Goal: Task Accomplishment & Management: Manage account settings

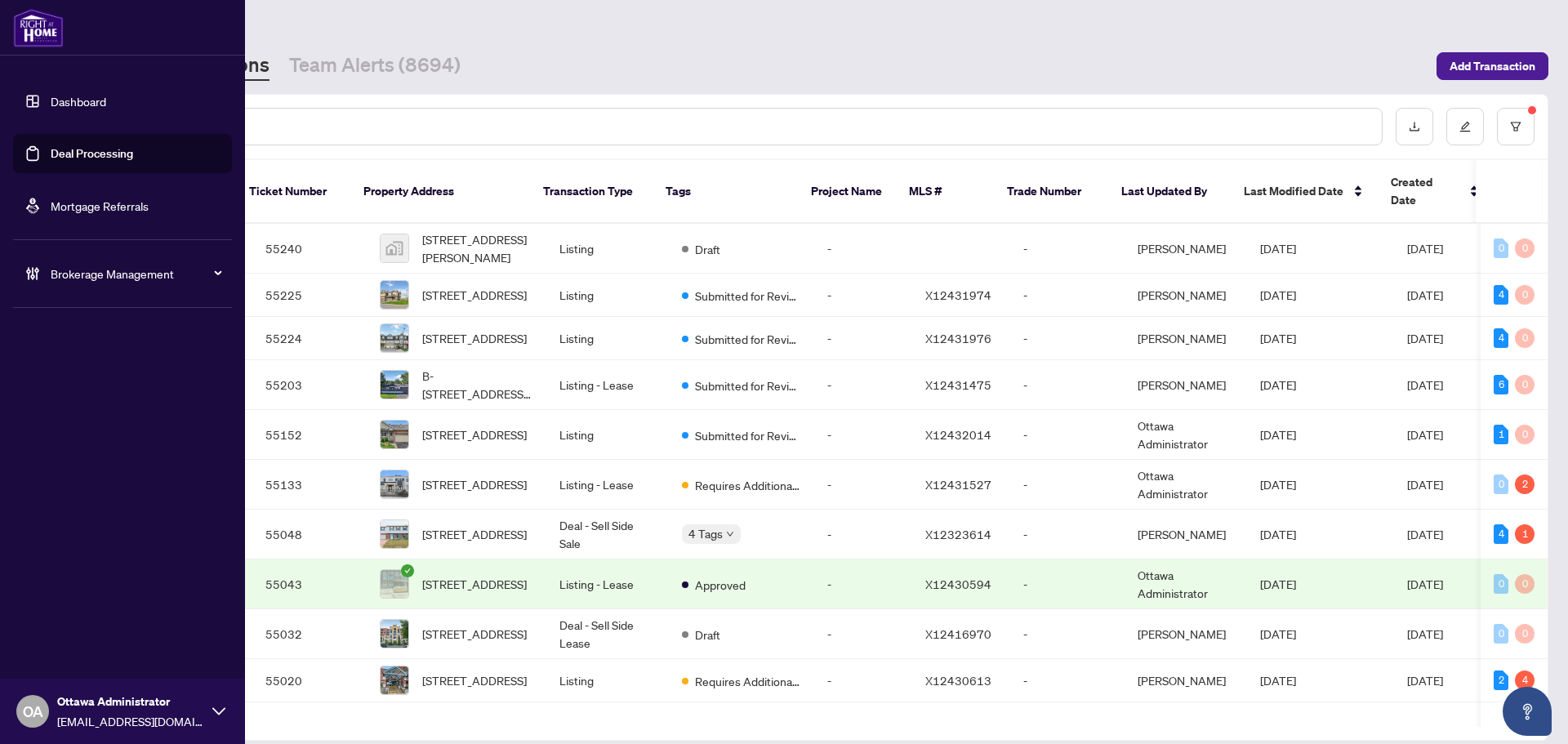
click at [46, 274] on div "Brokerage Management" at bounding box center [123, 274] width 219 height 39
click at [109, 392] on link "Manage Agents" at bounding box center [74, 391] width 81 height 15
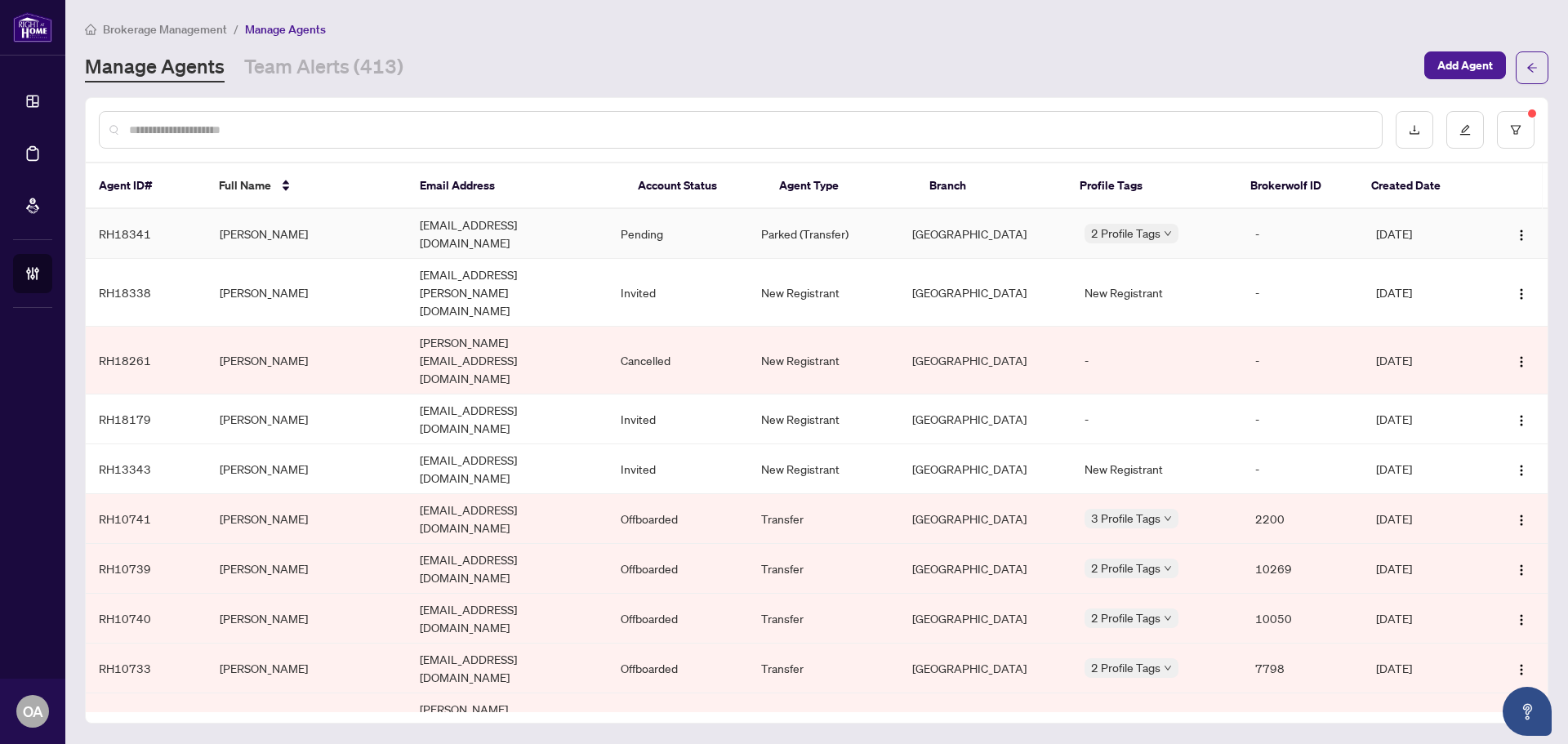
click at [351, 229] on td "Allan Arruda Sadaka" at bounding box center [307, 234] width 201 height 50
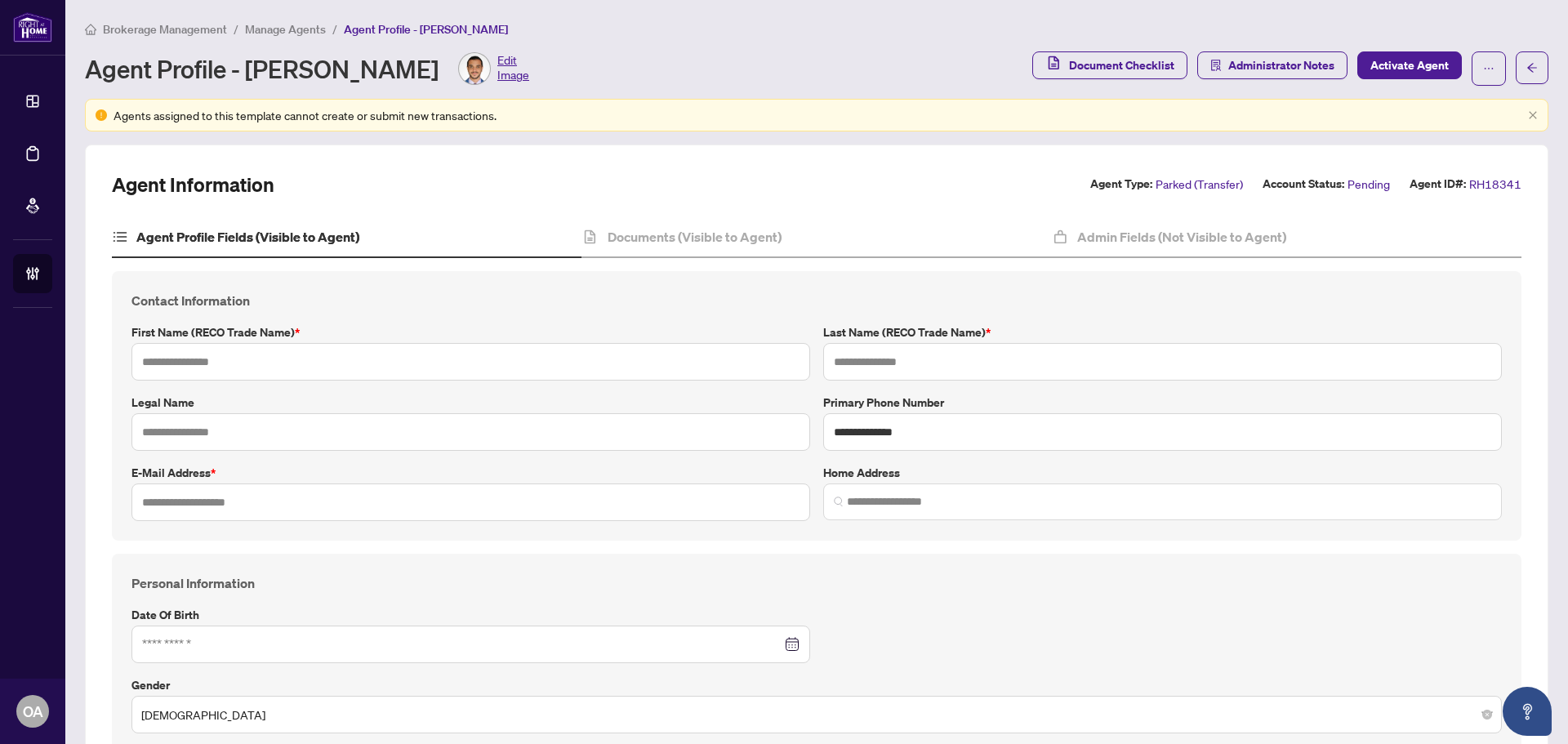
type input "*****"
type input "**********"
type input "*"
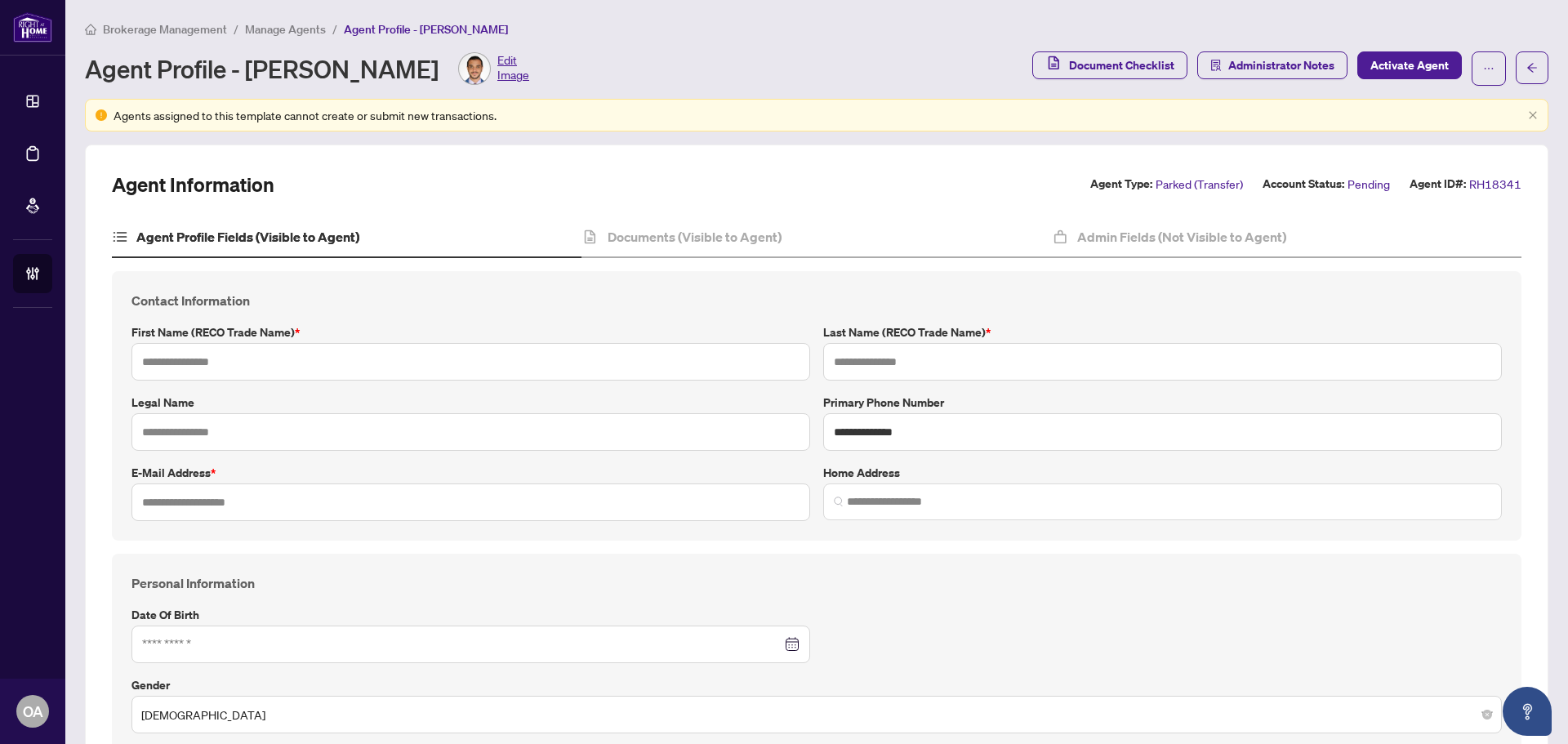
type input "*"
type input "*******"
type input "**********"
type input "****"
type input "**********"
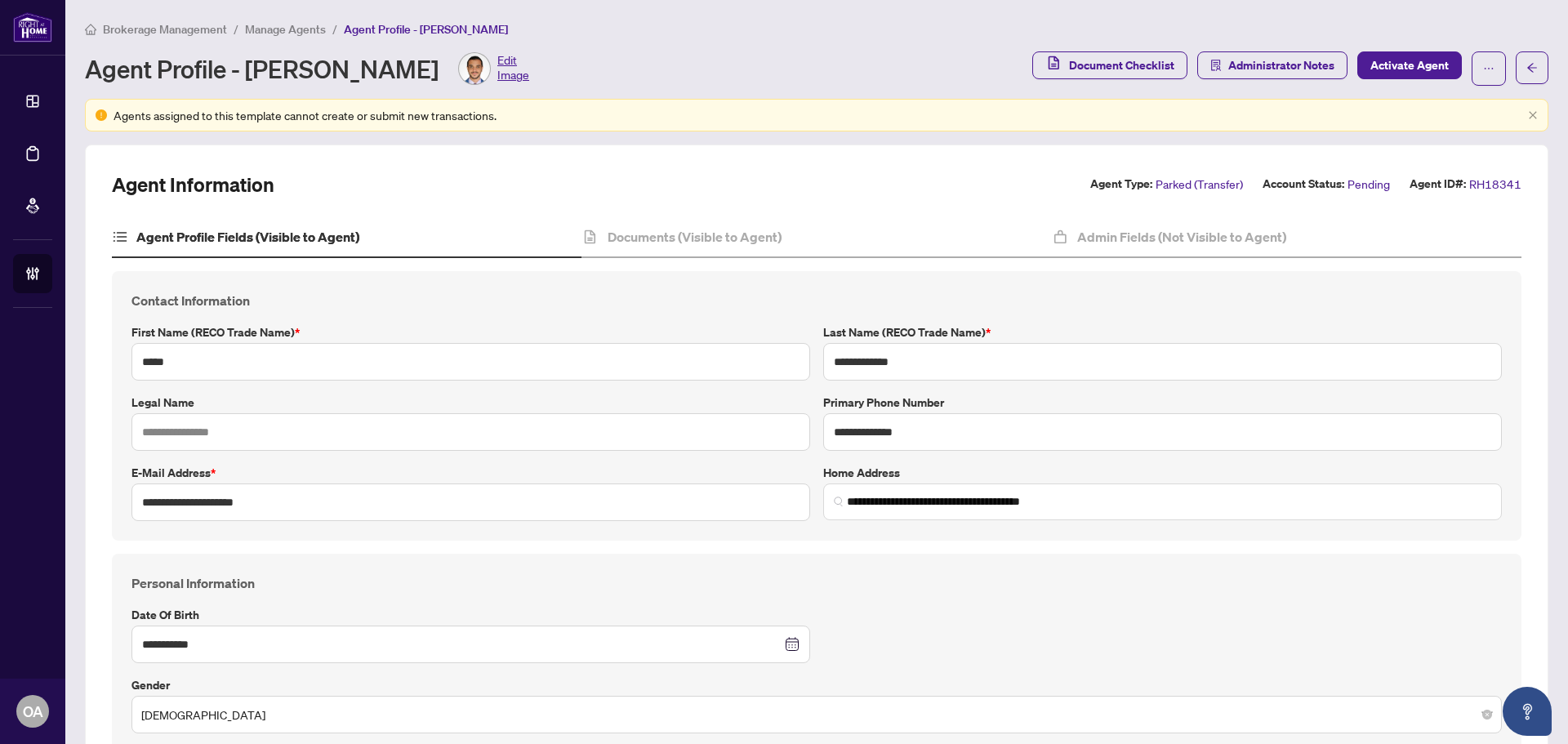
type input "**********"
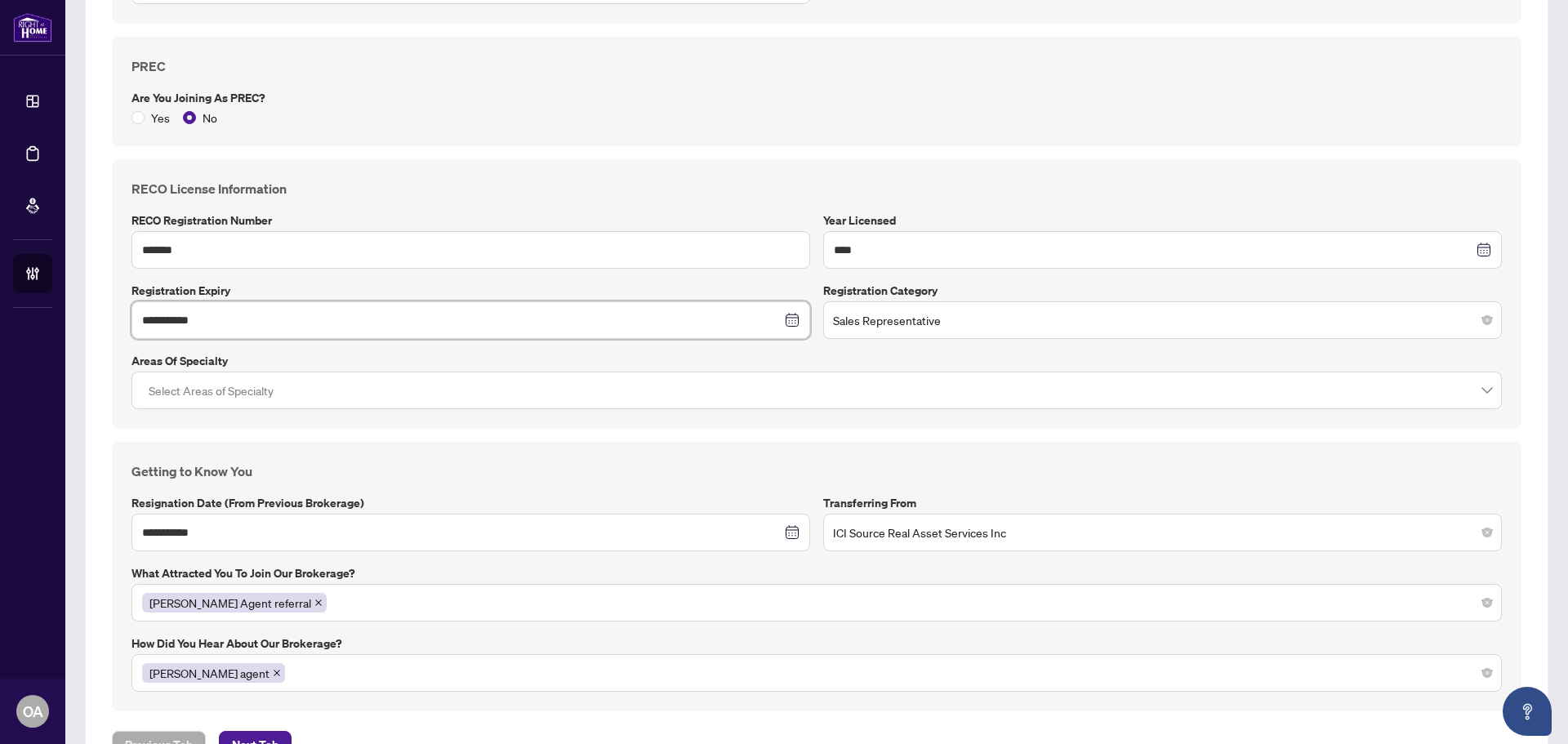
scroll to position [1072, 0]
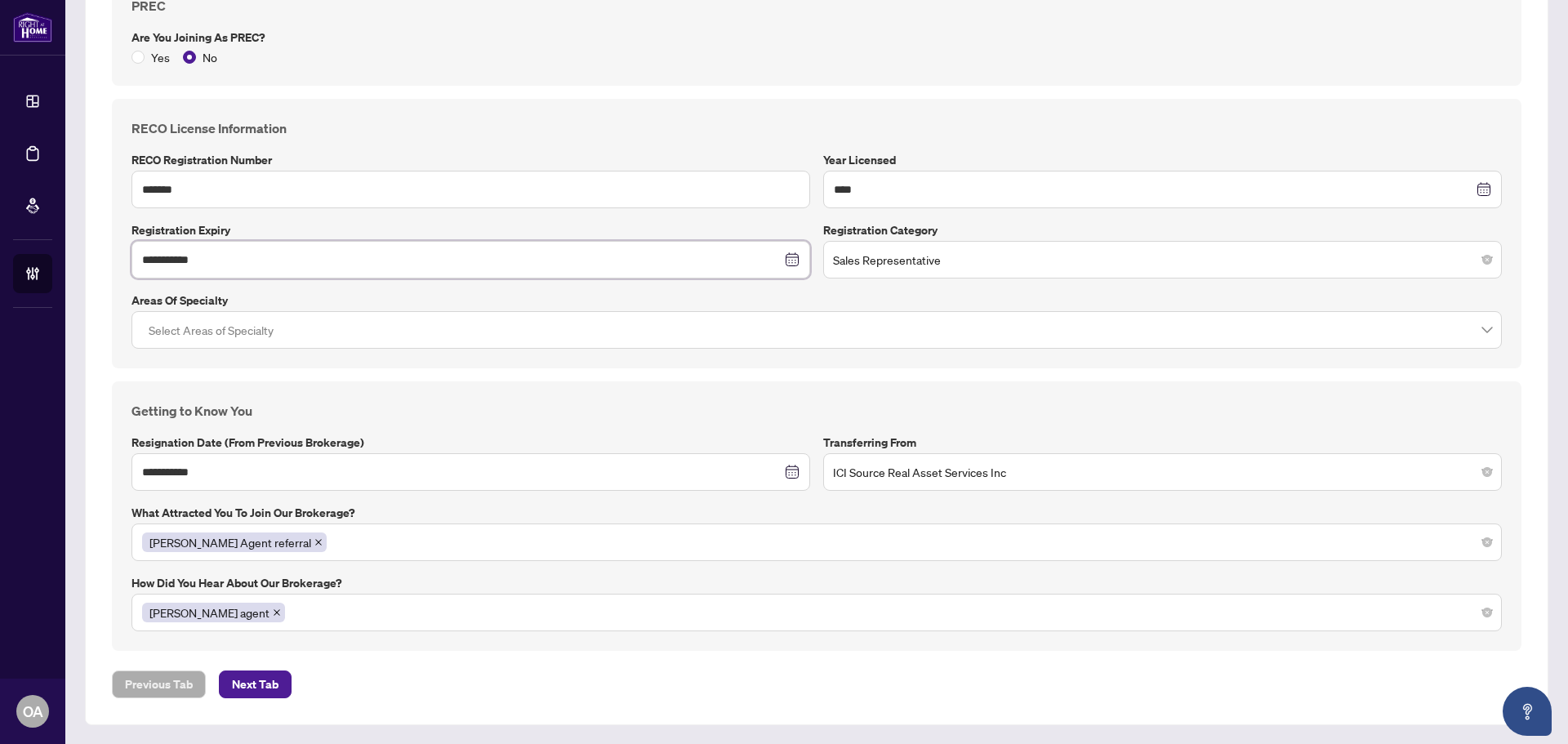
click at [375, 545] on div "RAHR Agent referral" at bounding box center [816, 542] width 1349 height 29
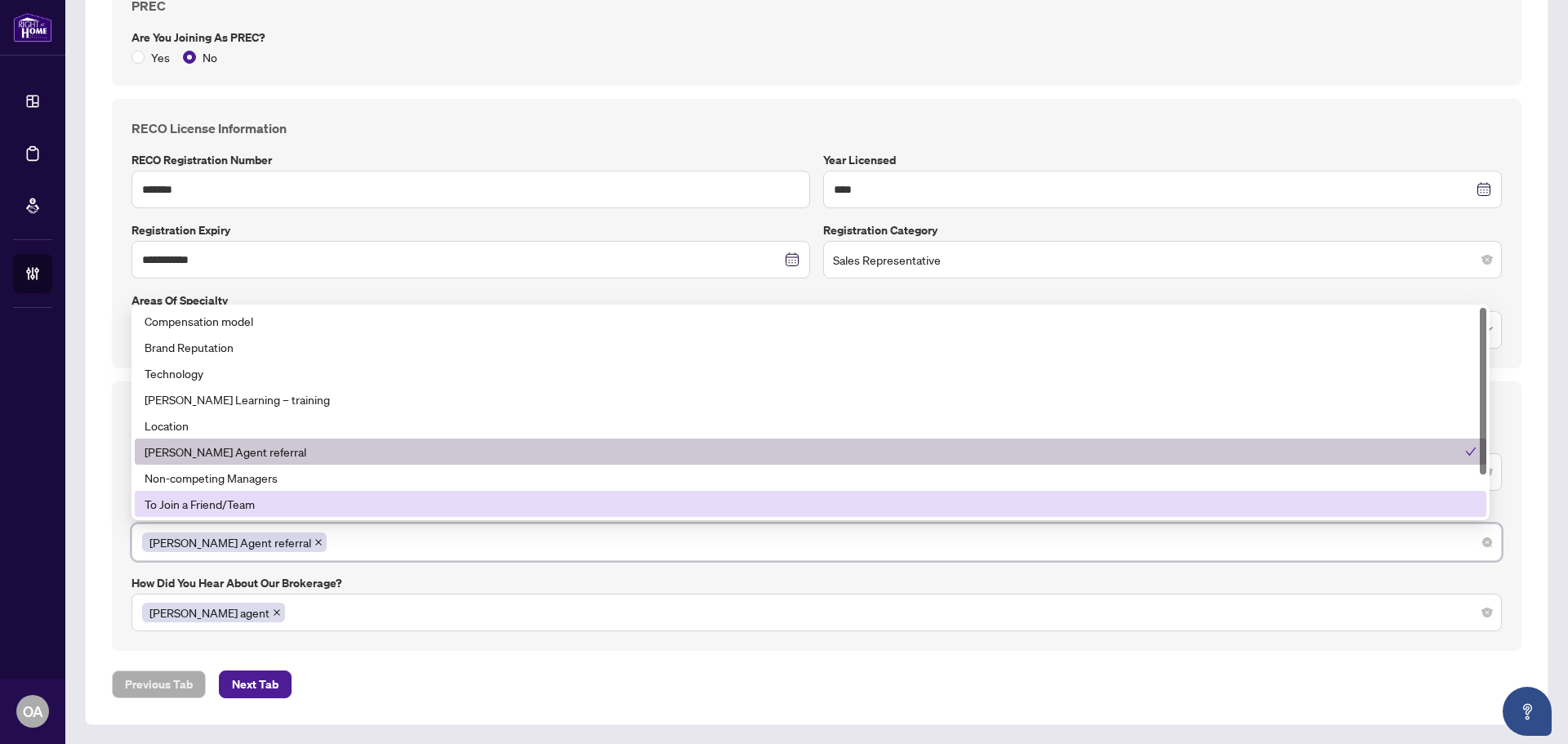
click at [545, 695] on div "Previous Tab Next Tab" at bounding box center [816, 684] width 1409 height 28
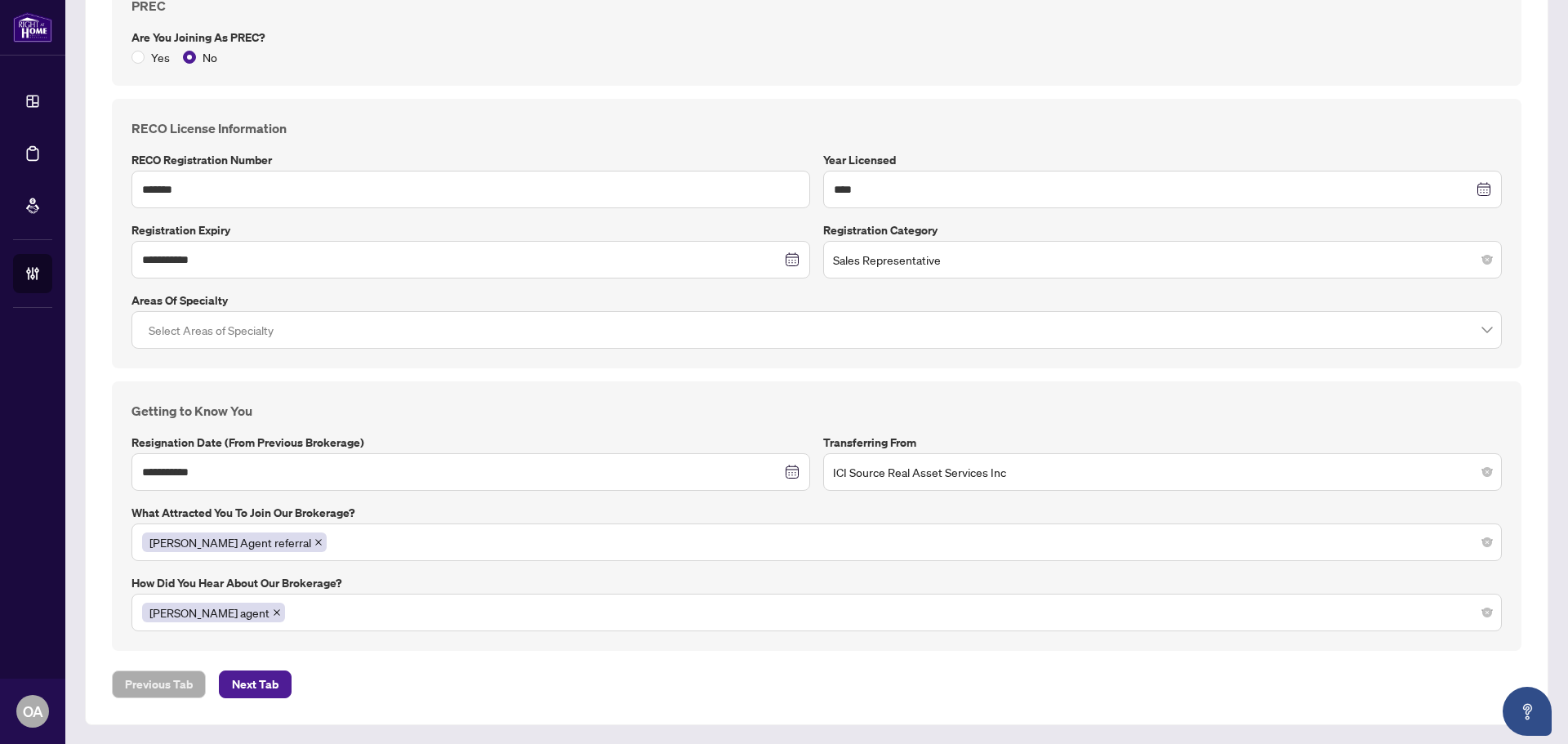
click at [291, 615] on div "RAHR agent" at bounding box center [816, 613] width 1349 height 29
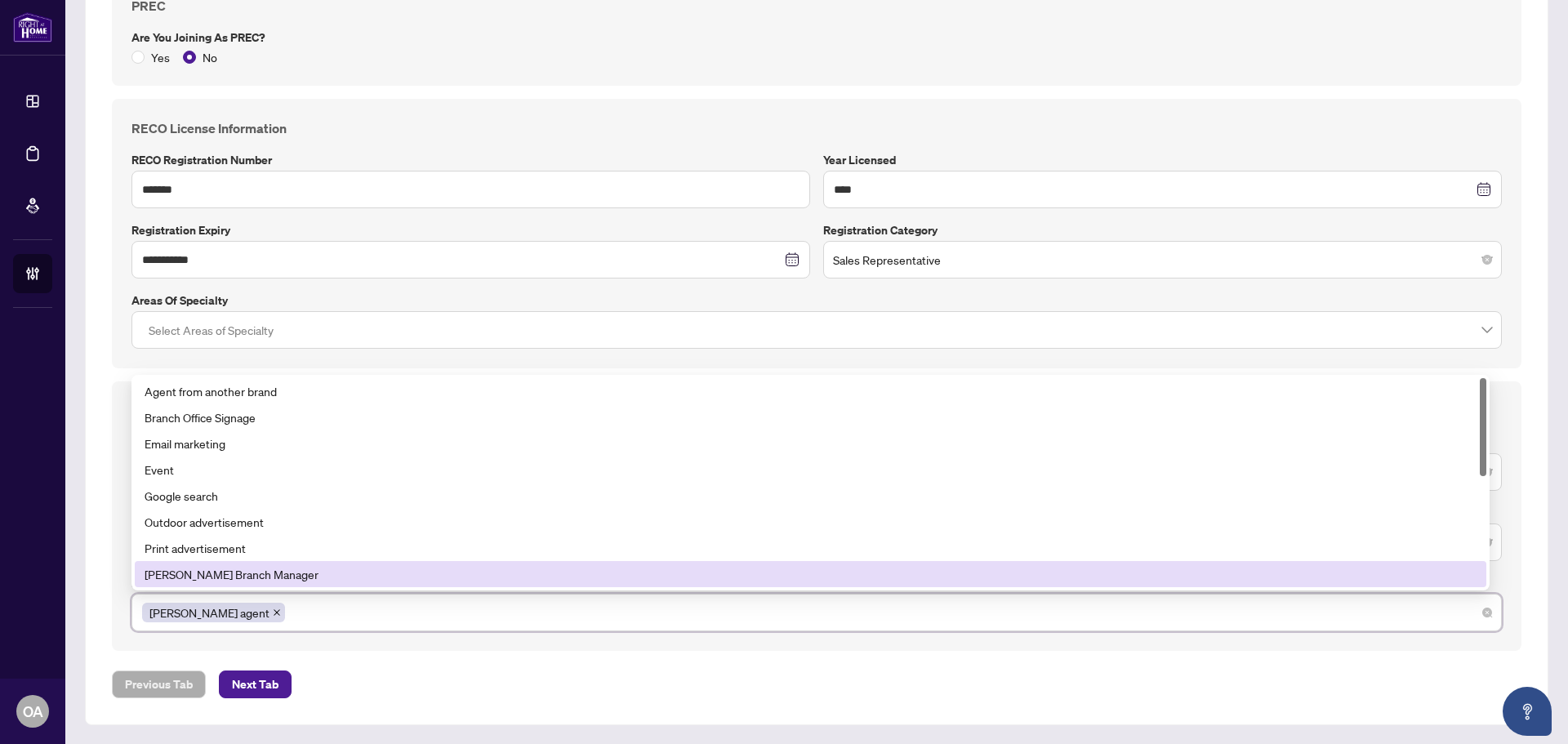
click at [243, 578] on div "RAHR Branch Manager" at bounding box center [811, 574] width 1332 height 18
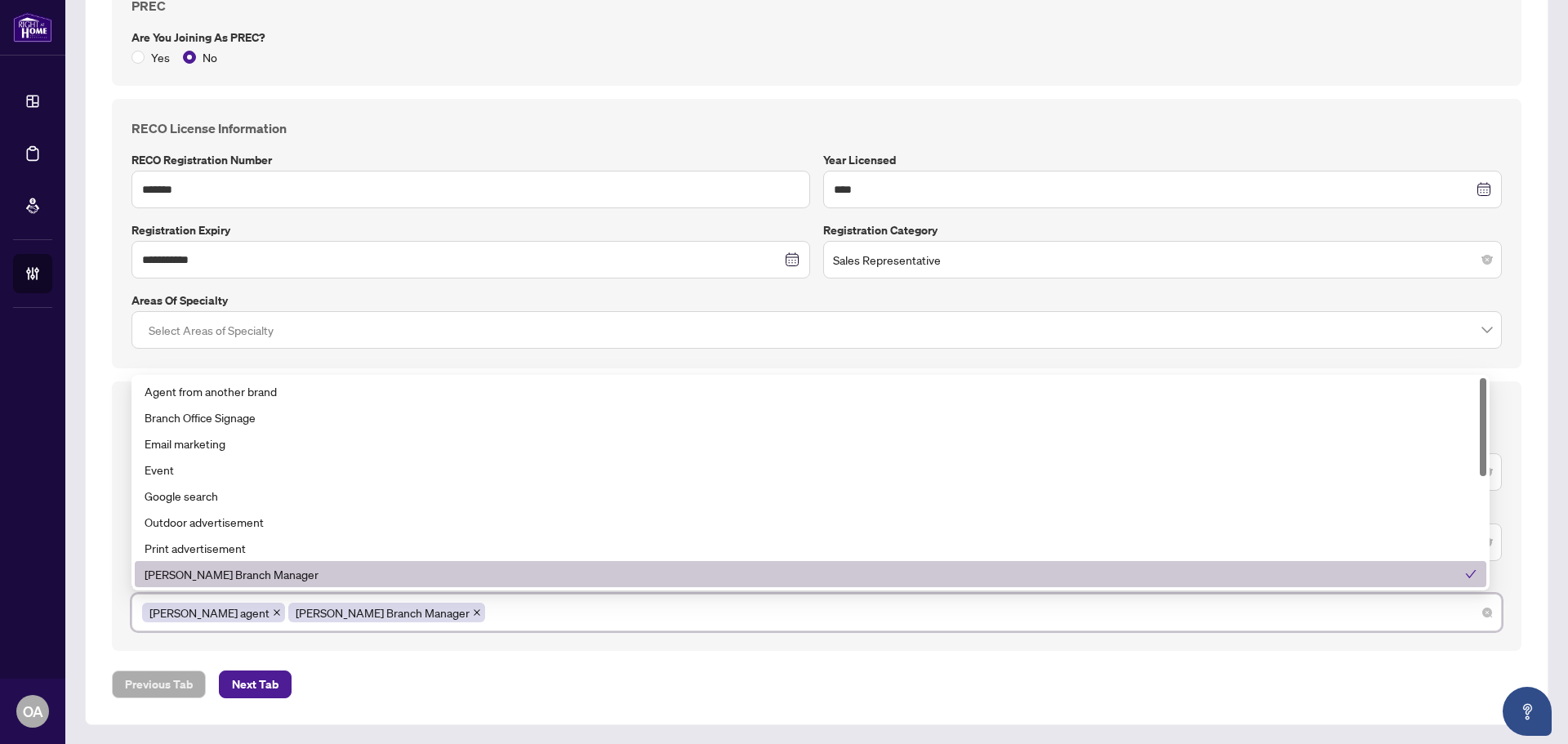
click at [273, 606] on span at bounding box center [277, 613] width 8 height 18
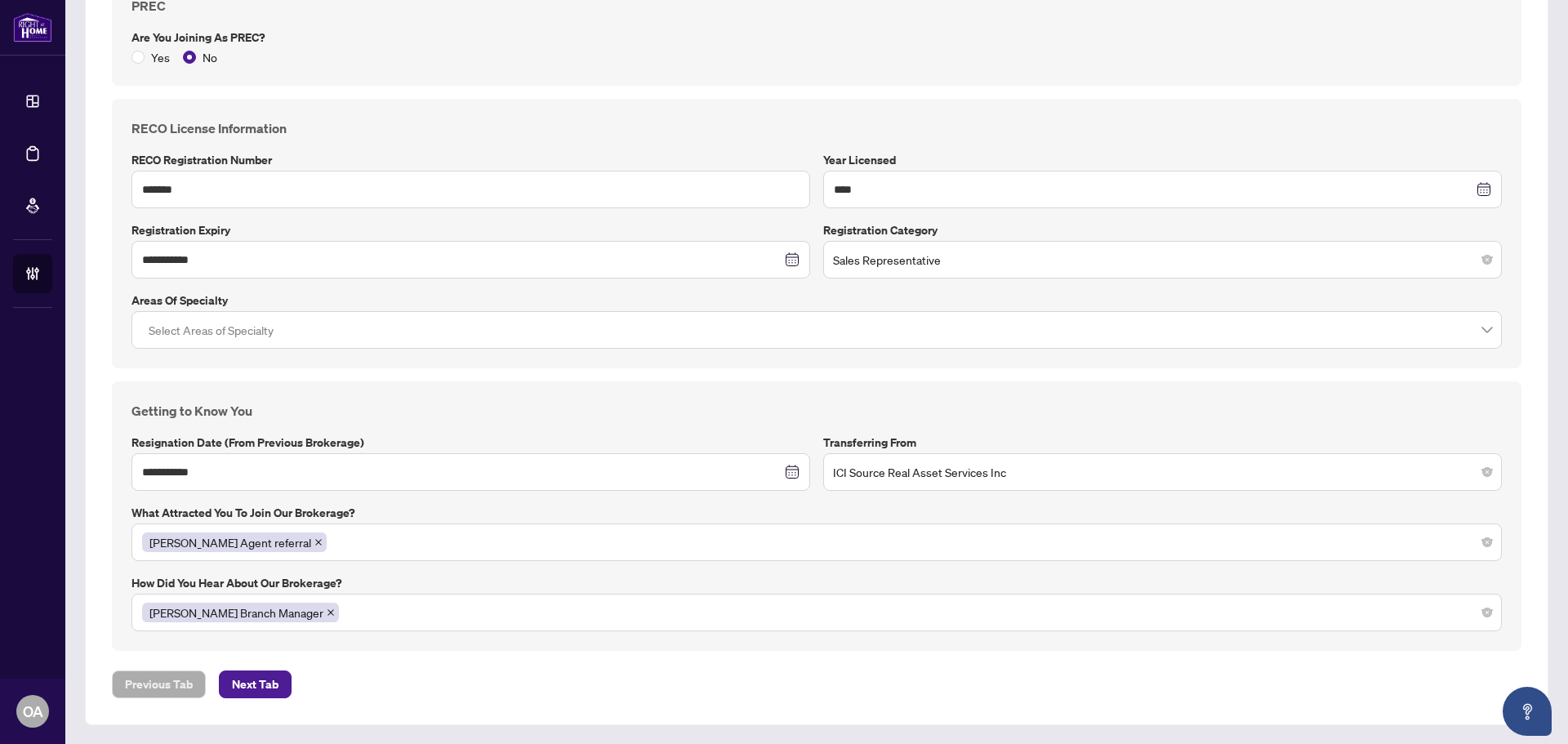
click at [340, 547] on div "RAHR Agent referral" at bounding box center [816, 542] width 1349 height 29
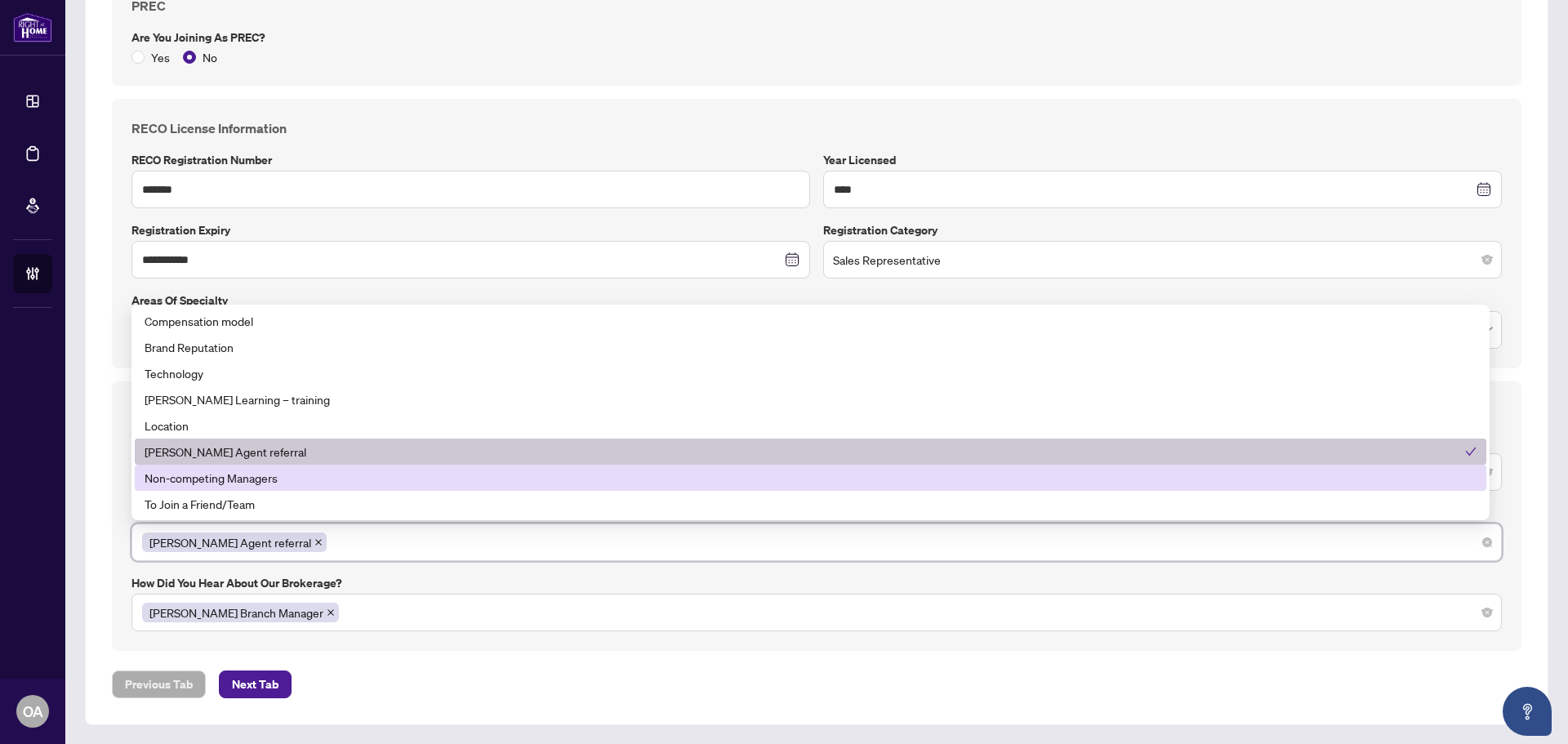
click at [471, 693] on div "Previous Tab Next Tab" at bounding box center [816, 684] width 1409 height 28
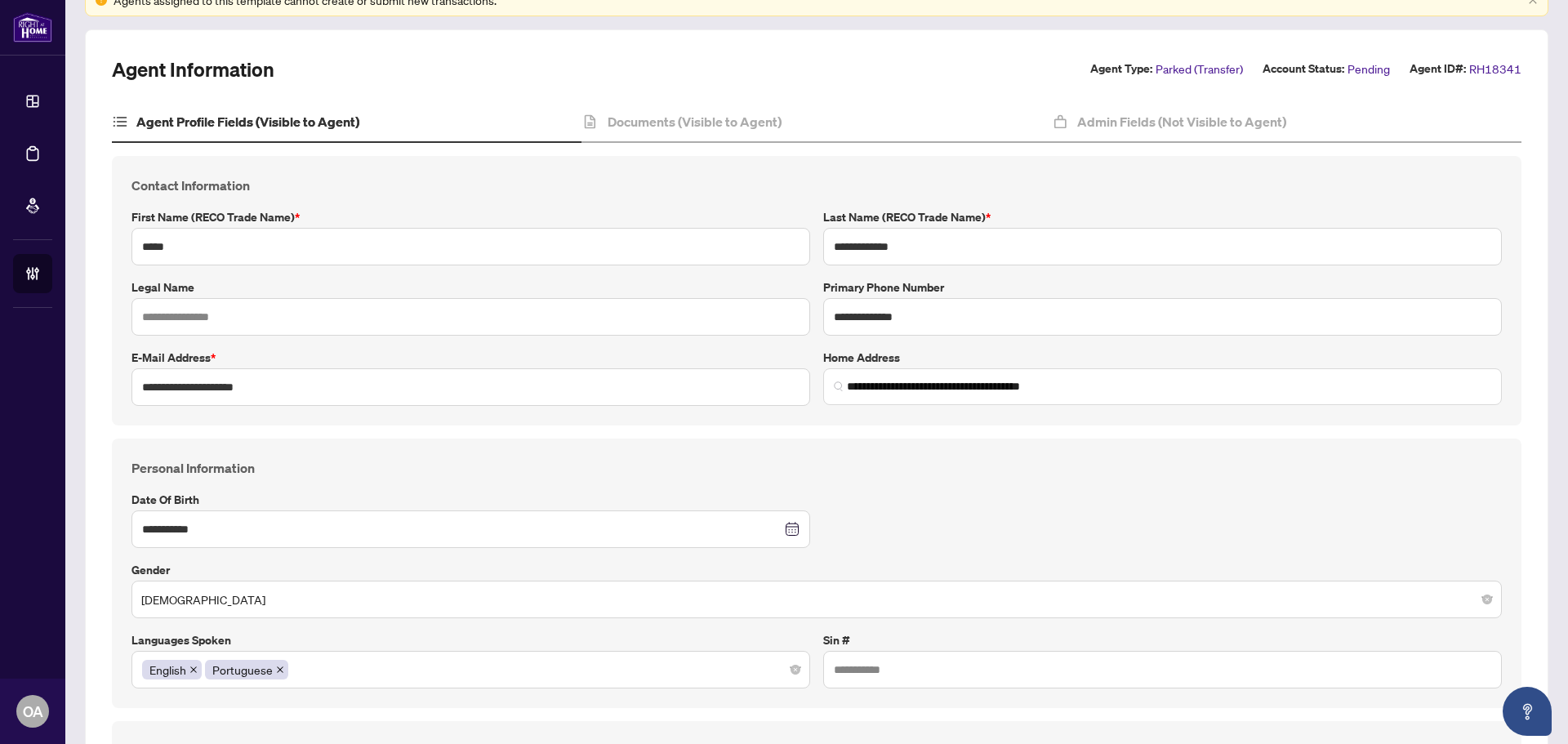
scroll to position [0, 0]
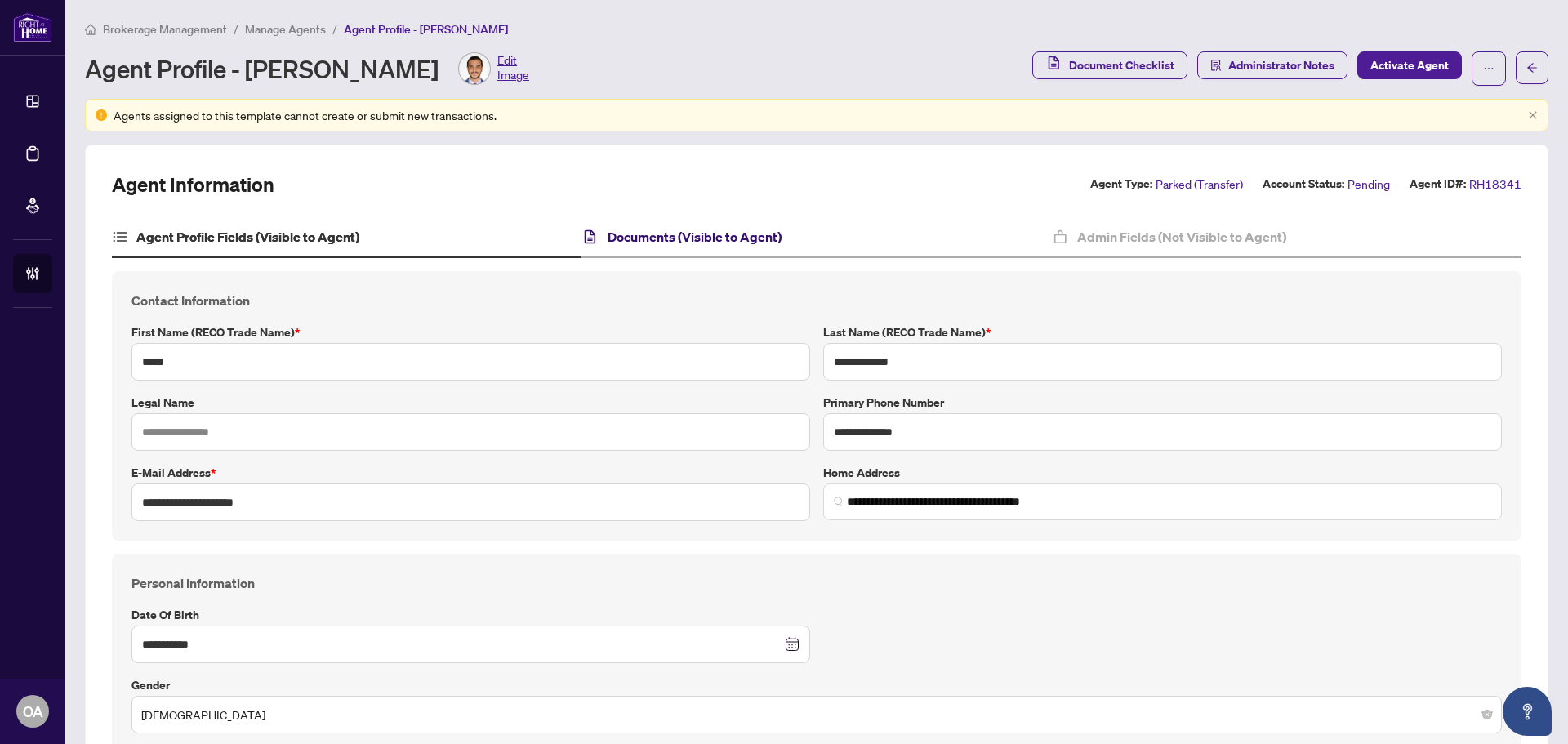
click at [715, 238] on h4 "Documents (Visible to Agent)" at bounding box center [695, 237] width 174 height 20
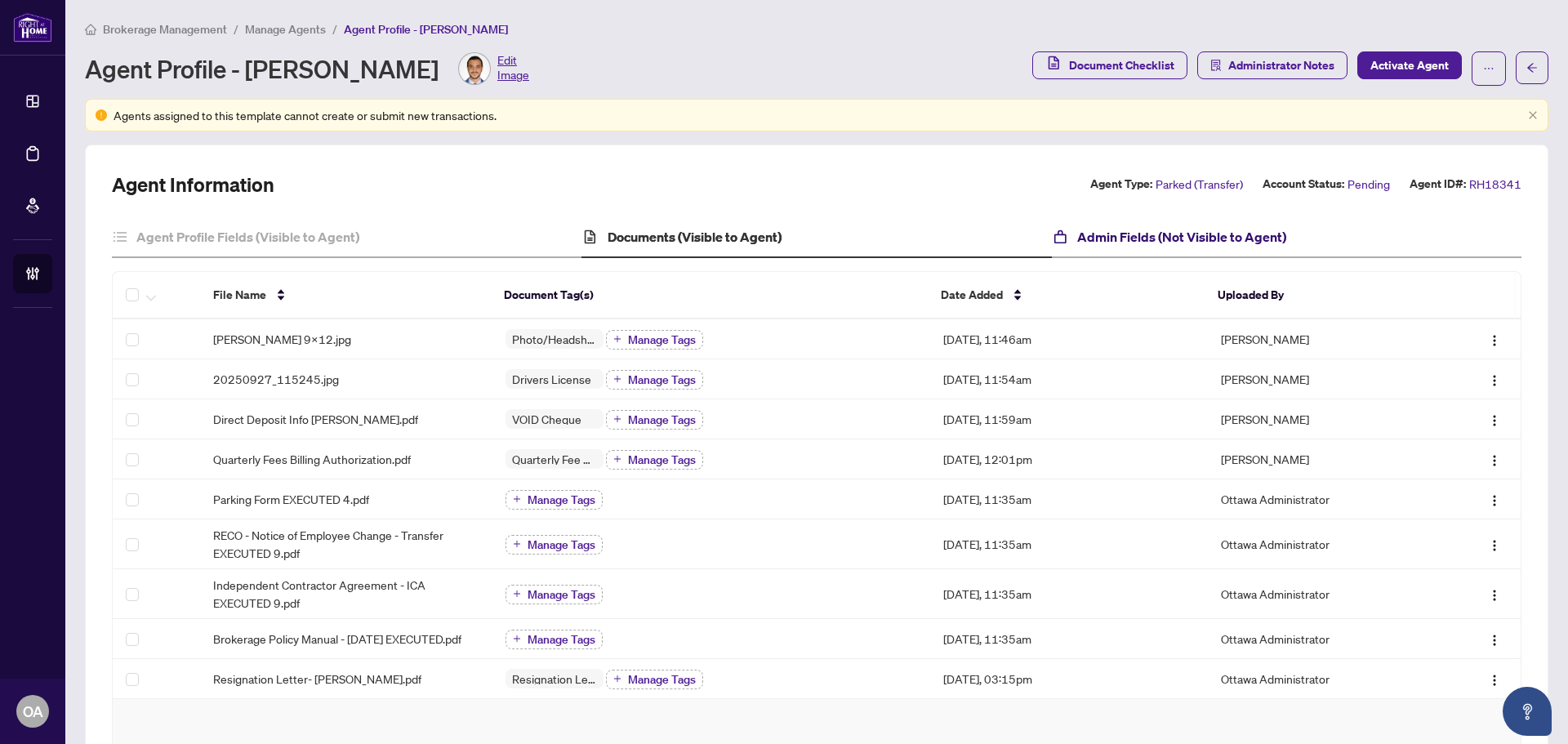
click at [1205, 238] on h4 "Admin Fields (Not Visible to Agent)" at bounding box center [1182, 237] width 209 height 20
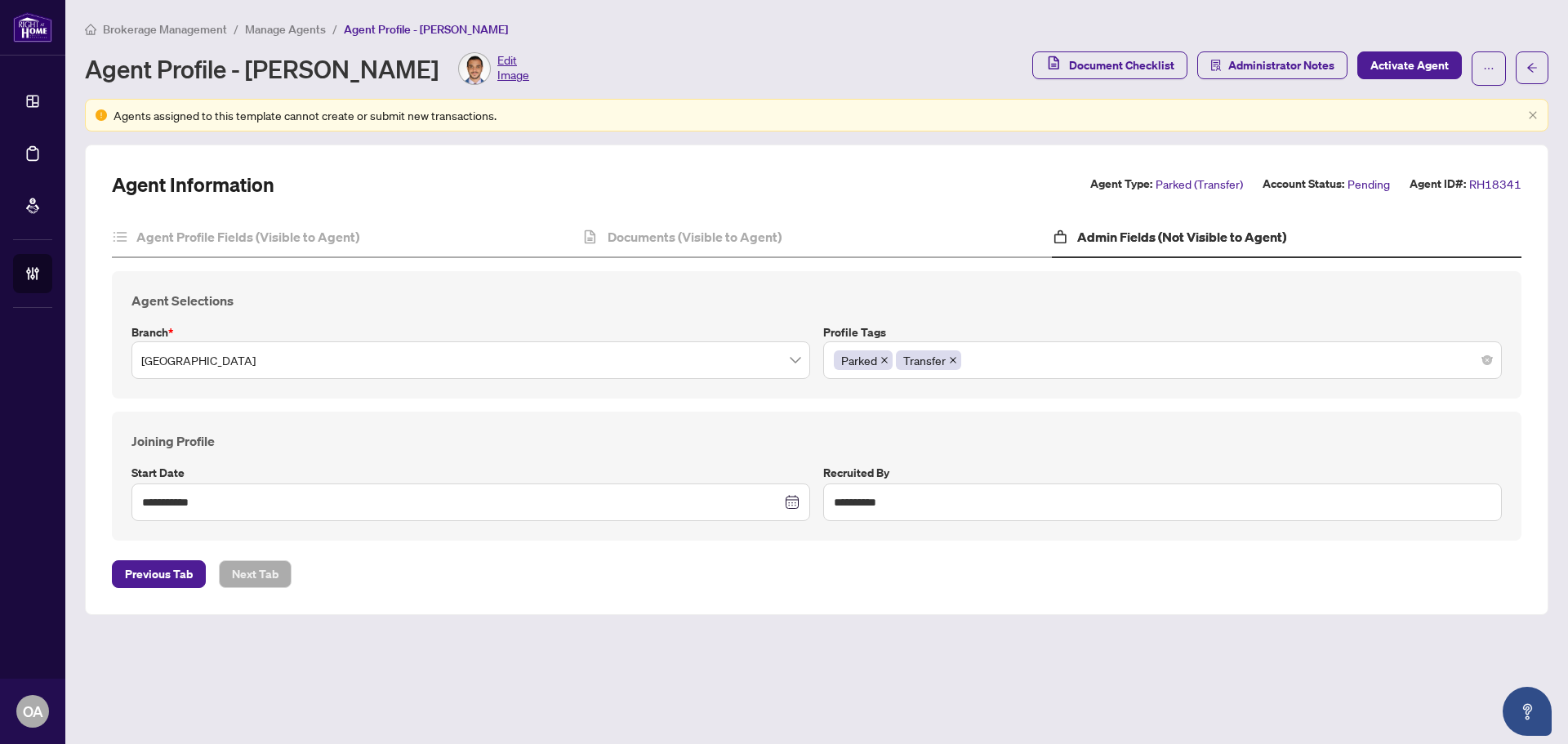
click at [514, 450] on div "**********" at bounding box center [816, 476] width 1383 height 90
click at [377, 238] on div "Agent Profile Fields (Visible to Agent)" at bounding box center [346, 238] width 470 height 41
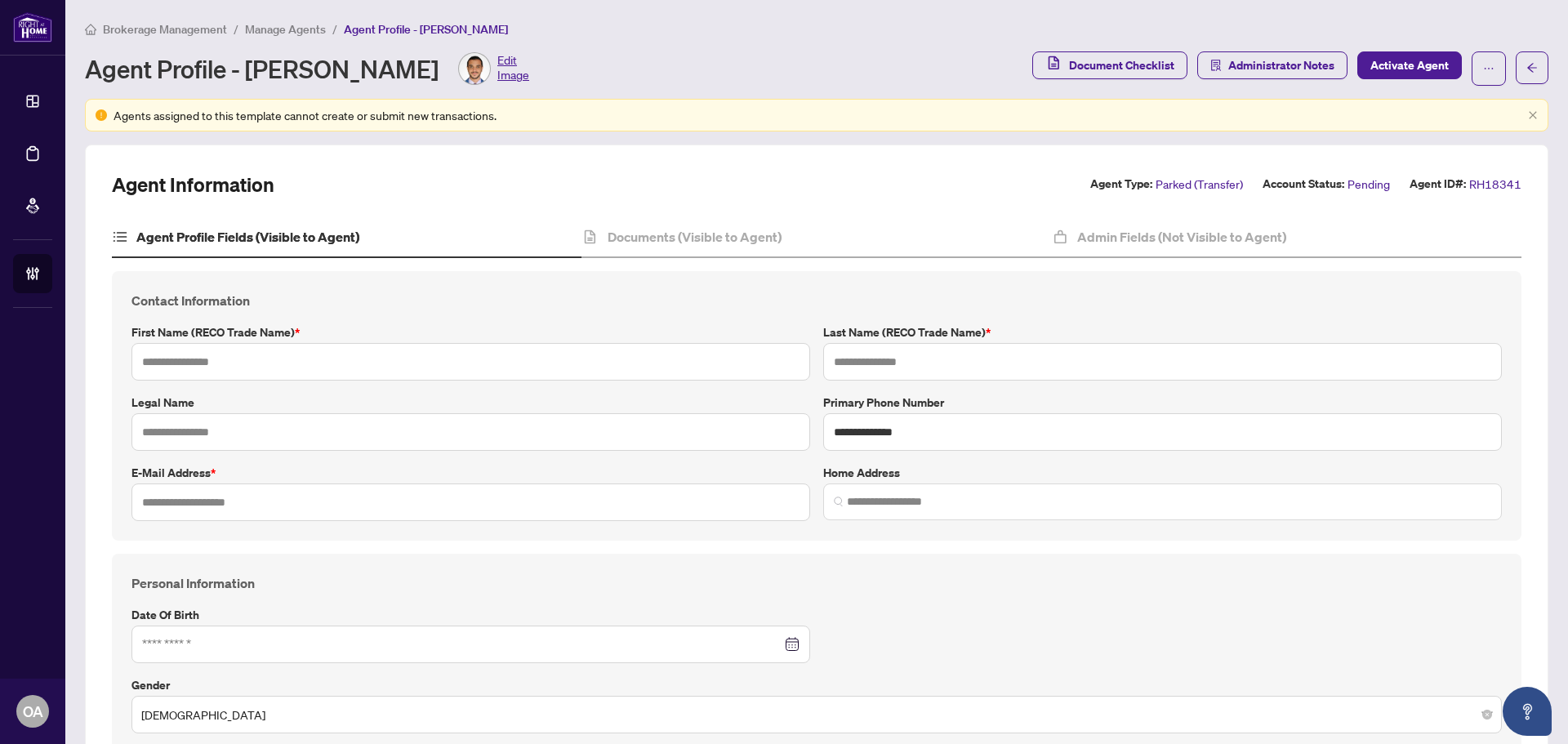
type input "*****"
type input "**********"
type input "*"
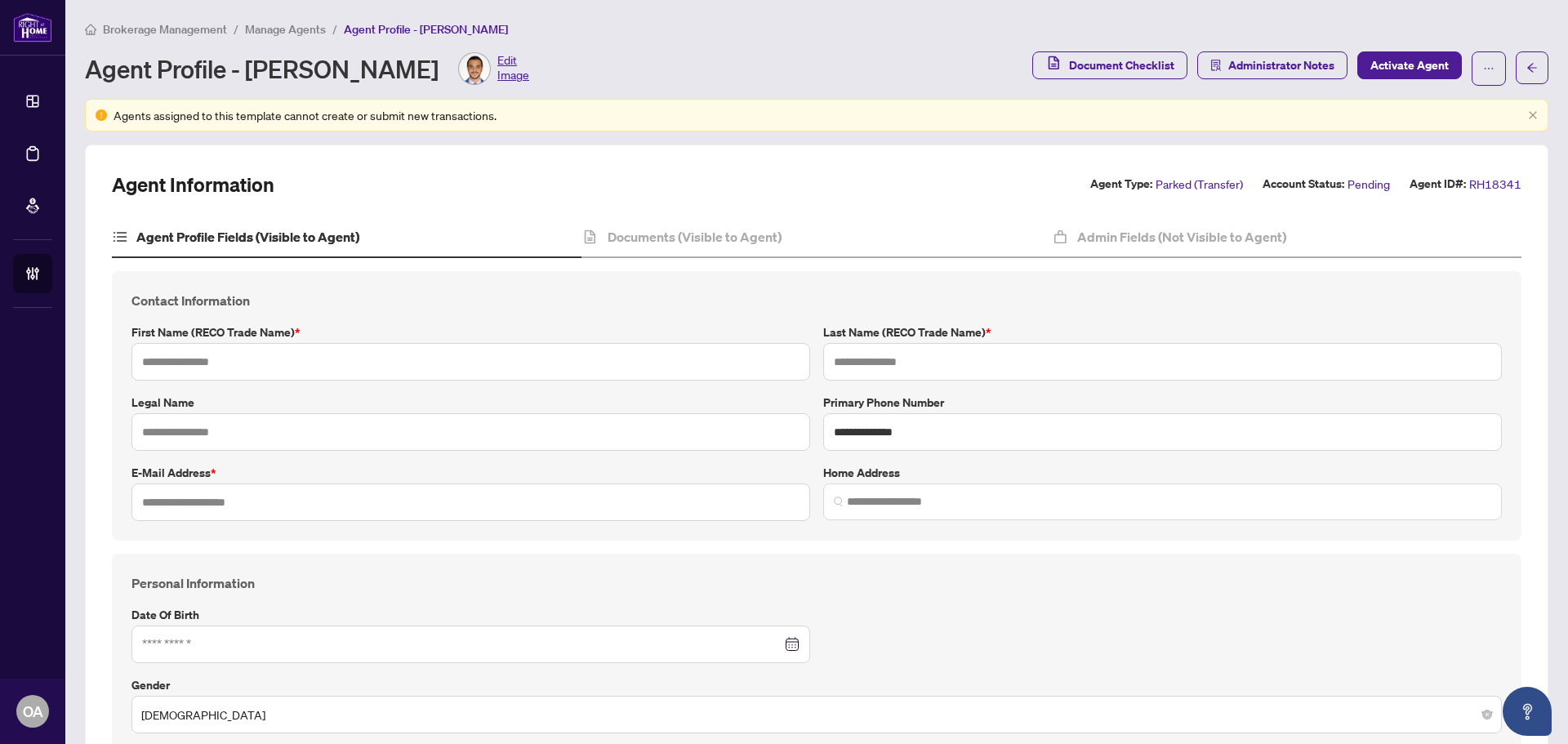
type input "*"
type input "*******"
type input "**********"
type input "****"
type input "**********"
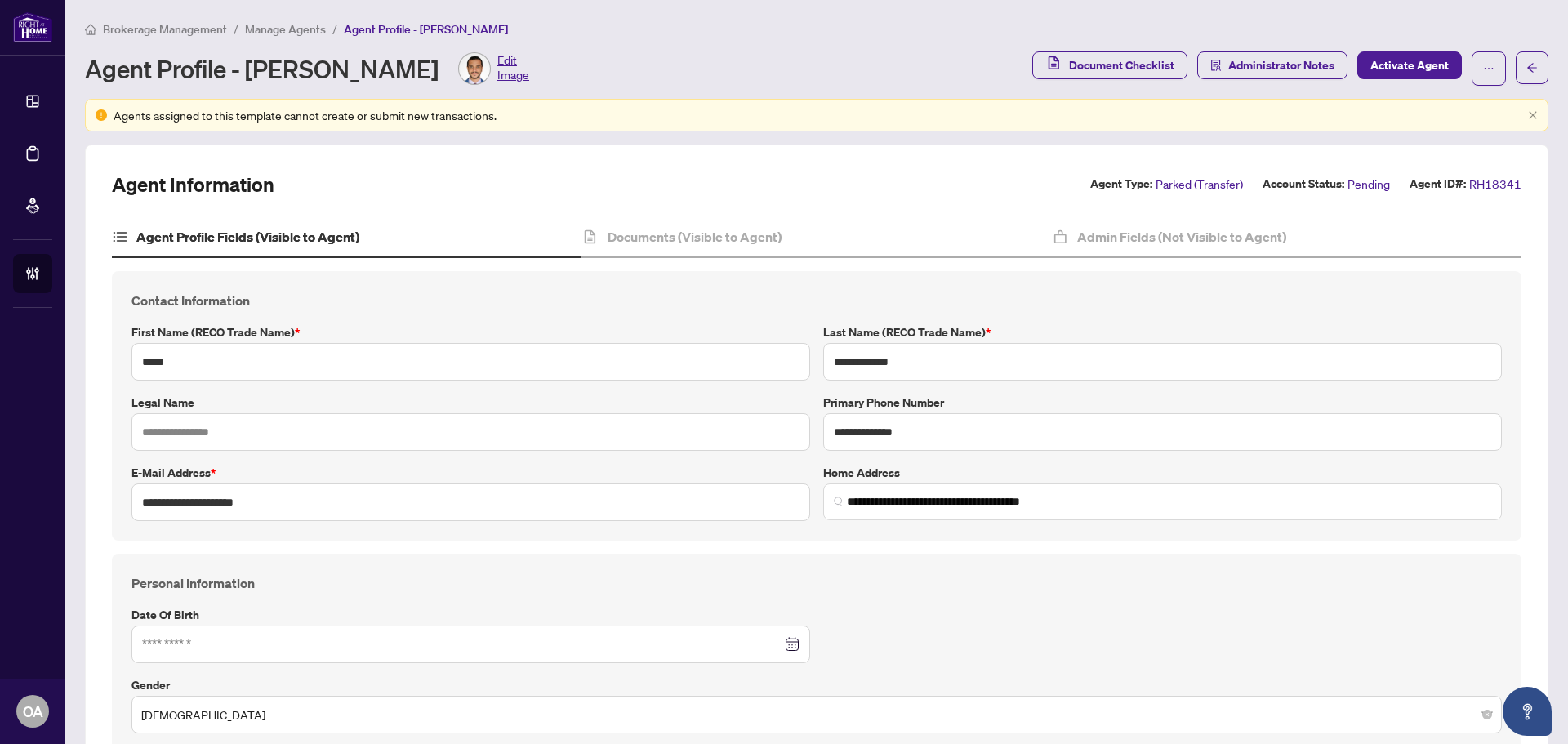
type input "**********"
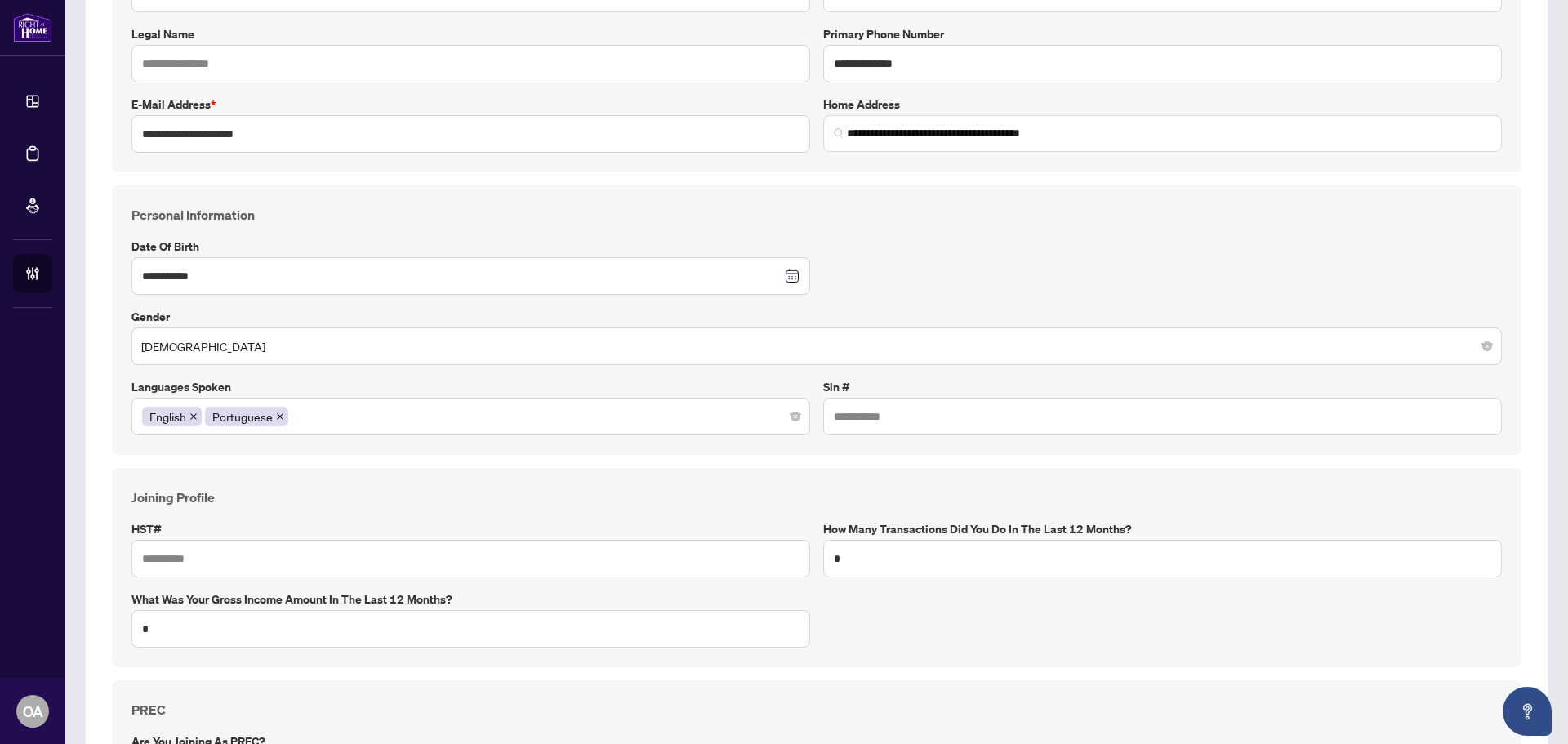
scroll to position [572, 0]
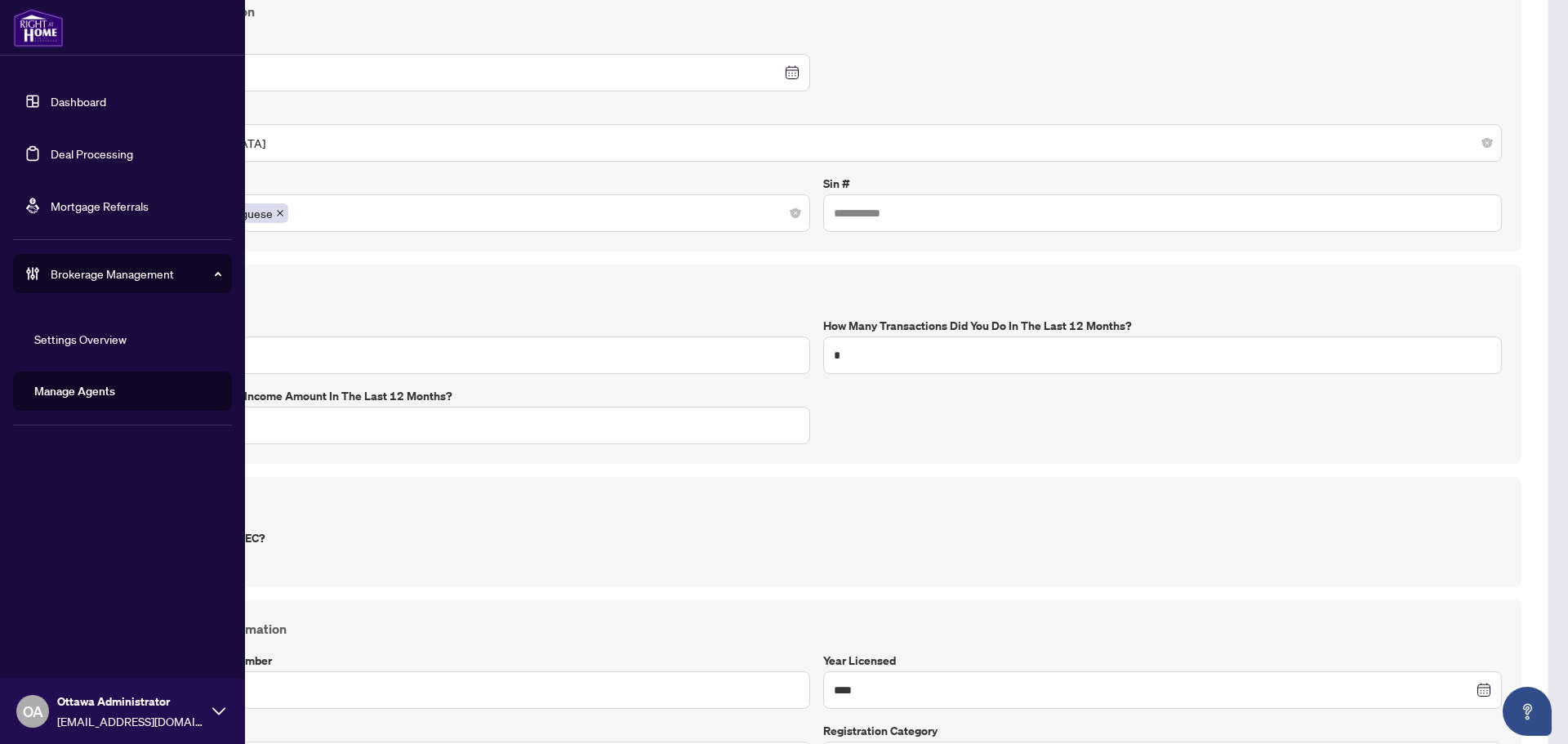
click at [65, 157] on link "Deal Processing" at bounding box center [92, 154] width 83 height 15
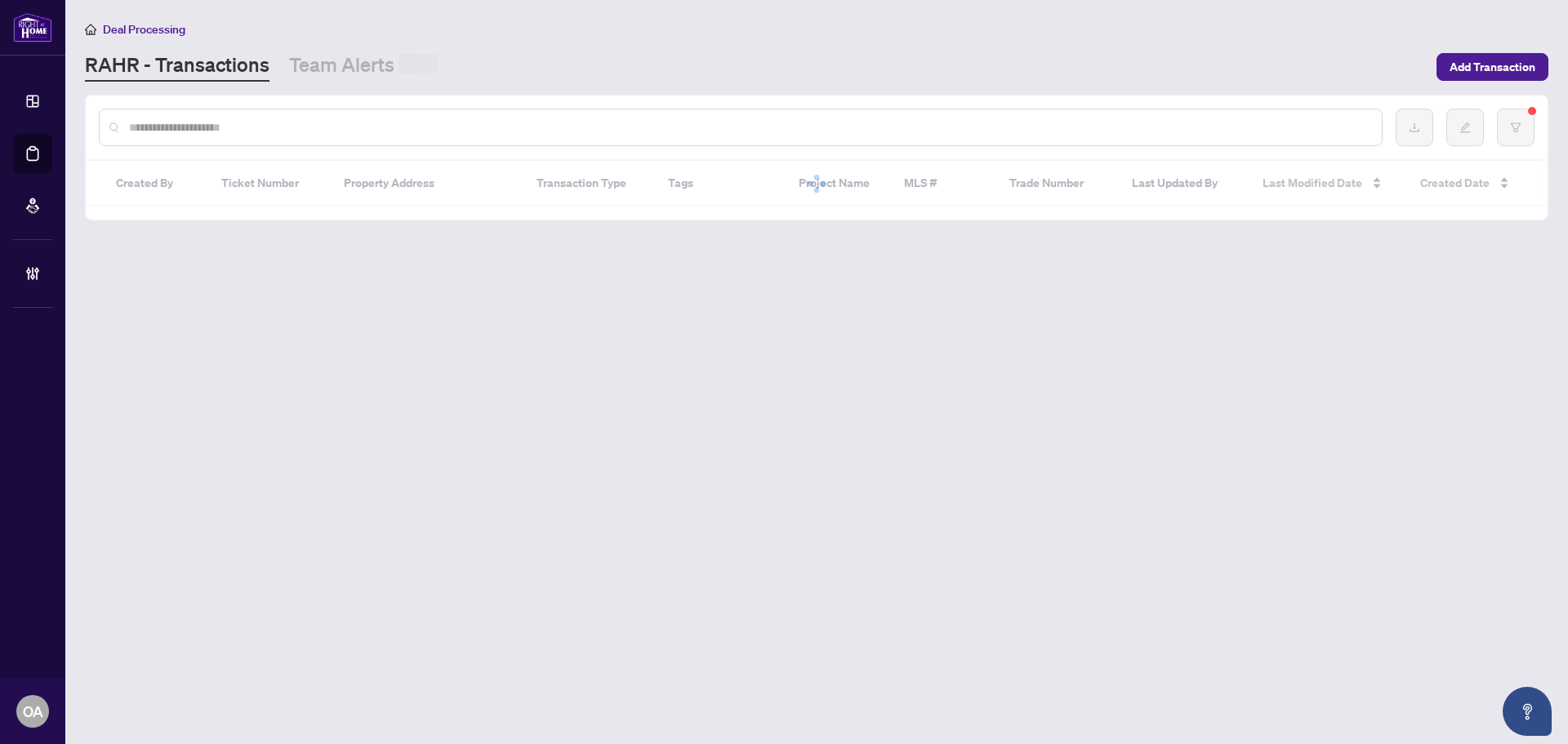
click at [334, 73] on link "Team Alerts" at bounding box center [364, 66] width 149 height 30
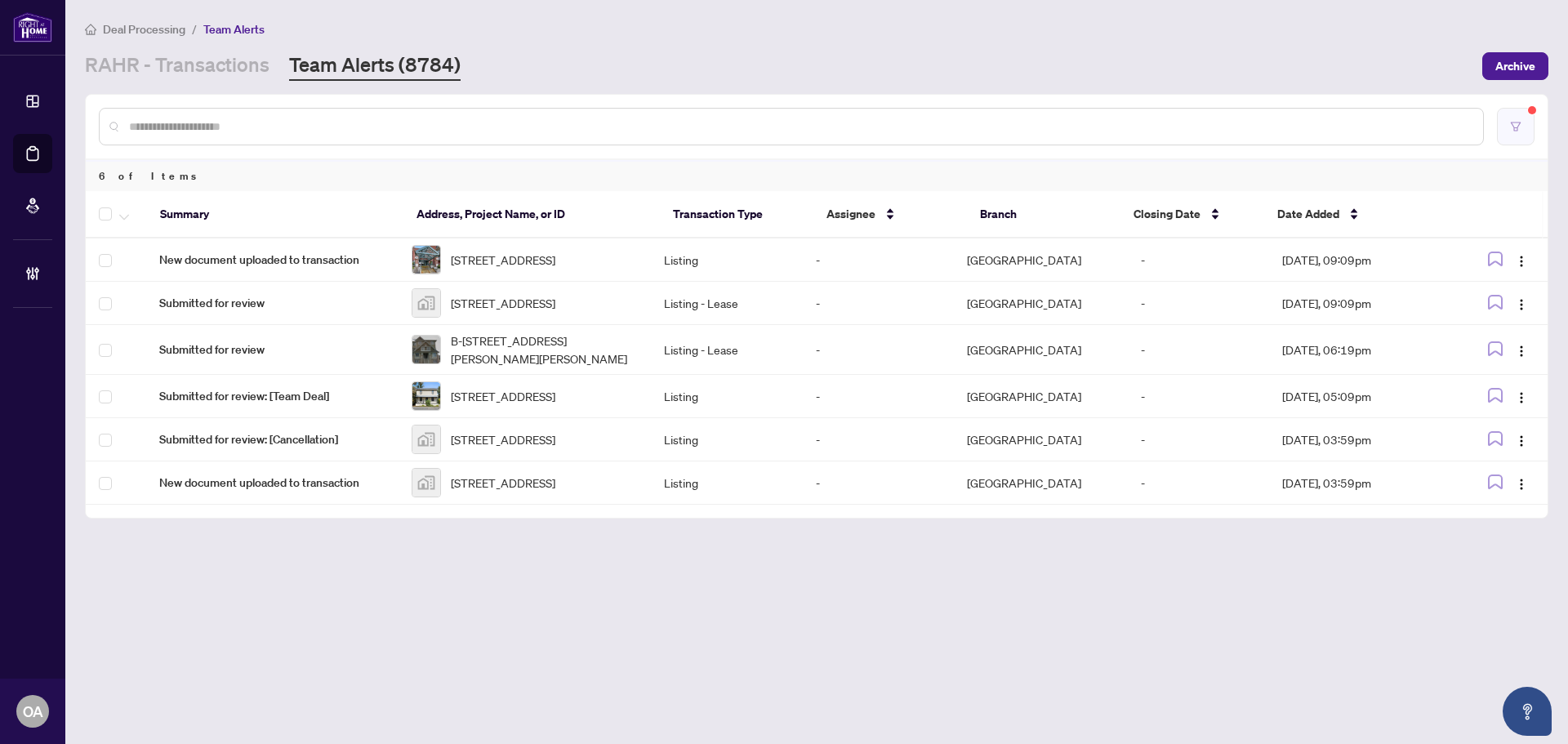
click at [1530, 128] on button "button" at bounding box center [1516, 127] width 38 height 38
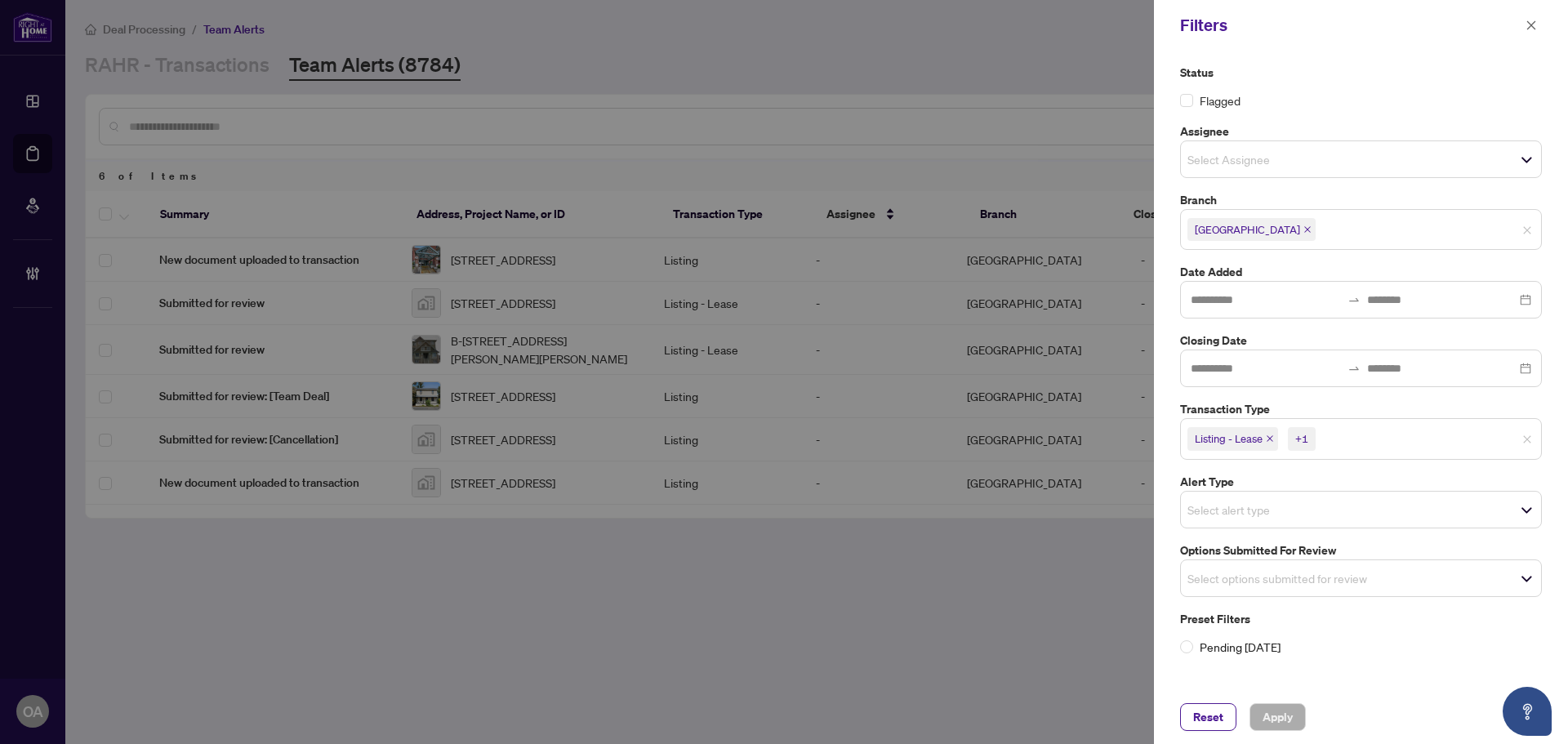
click at [1526, 432] on span "Listing - Lease +1" at bounding box center [1361, 439] width 360 height 26
click at [1518, 441] on span "Listing - Lease +1" at bounding box center [1361, 439] width 360 height 26
drag, startPoint x: 1370, startPoint y: 591, endPoint x: 1351, endPoint y: 583, distance: 20.6
click at [1370, 592] on div "Select options submitted for review" at bounding box center [1361, 574] width 362 height 38
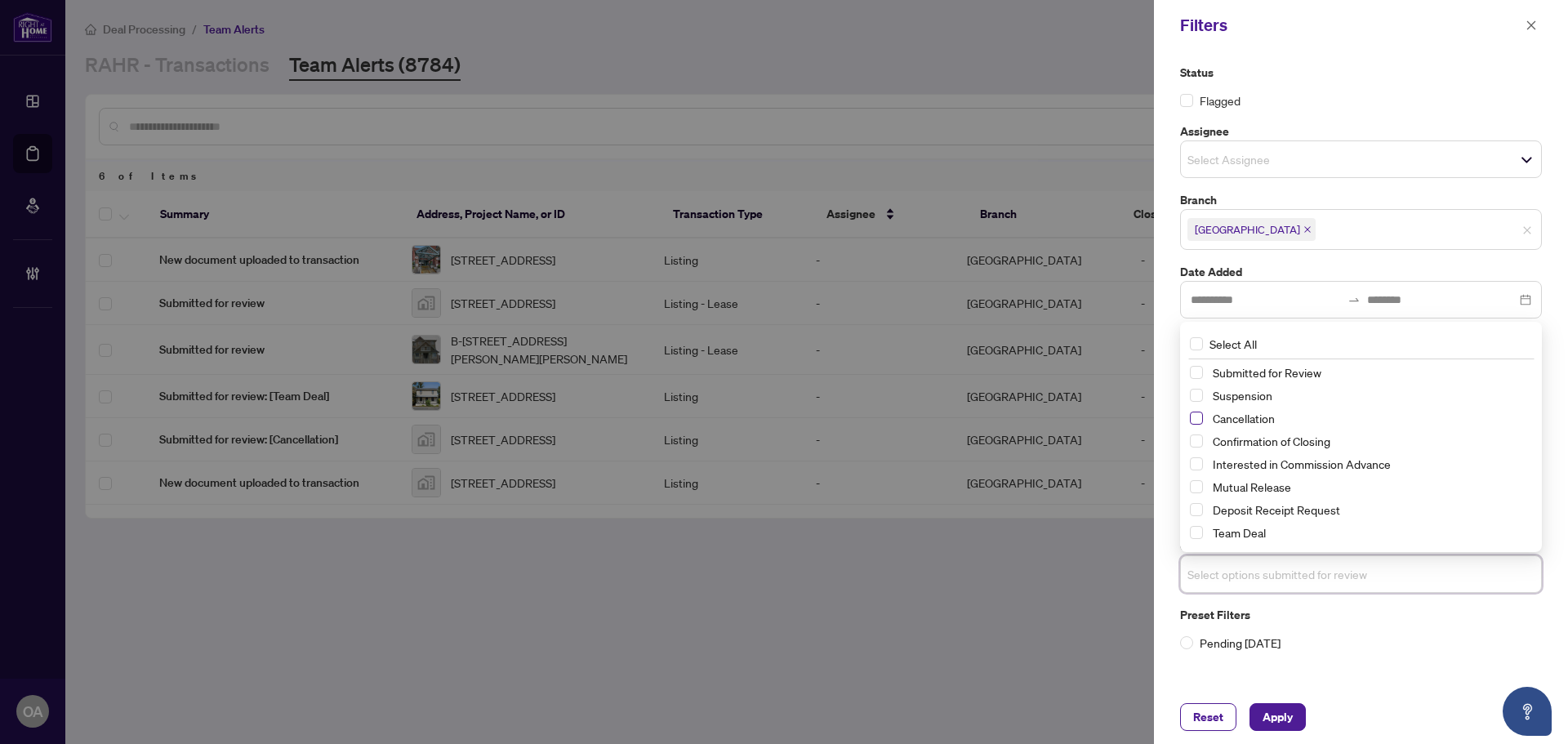
click at [1203, 423] on span "Select Cancellation" at bounding box center [1197, 418] width 13 height 13
click at [1198, 397] on span "Select Suspension" at bounding box center [1197, 396] width 13 height 13
click at [1196, 488] on span "Select Mutual Release" at bounding box center [1197, 488] width 13 height 13
click at [1287, 706] on div "Reset Apply" at bounding box center [1361, 717] width 414 height 54
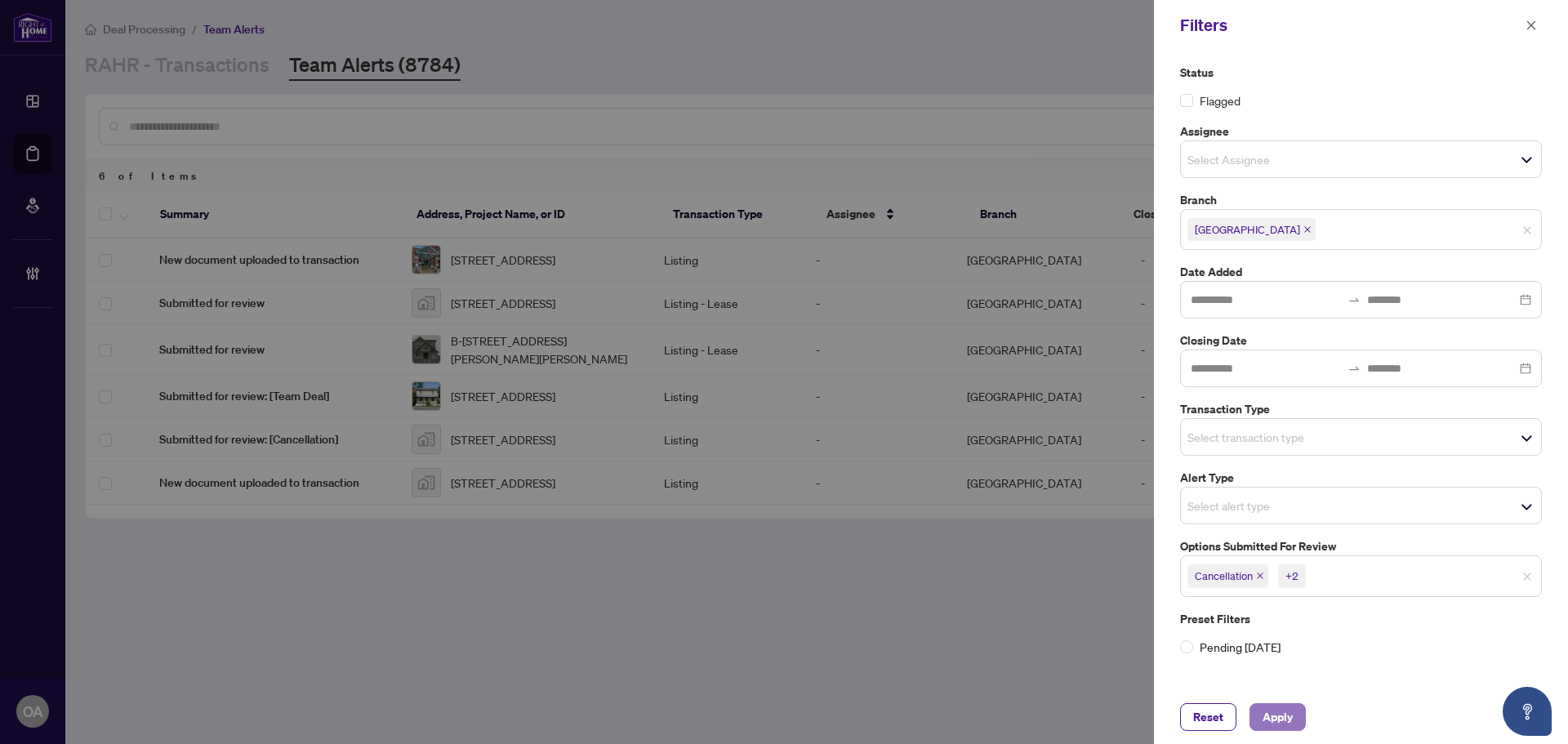
click at [1268, 708] on span "Apply" at bounding box center [1278, 717] width 30 height 26
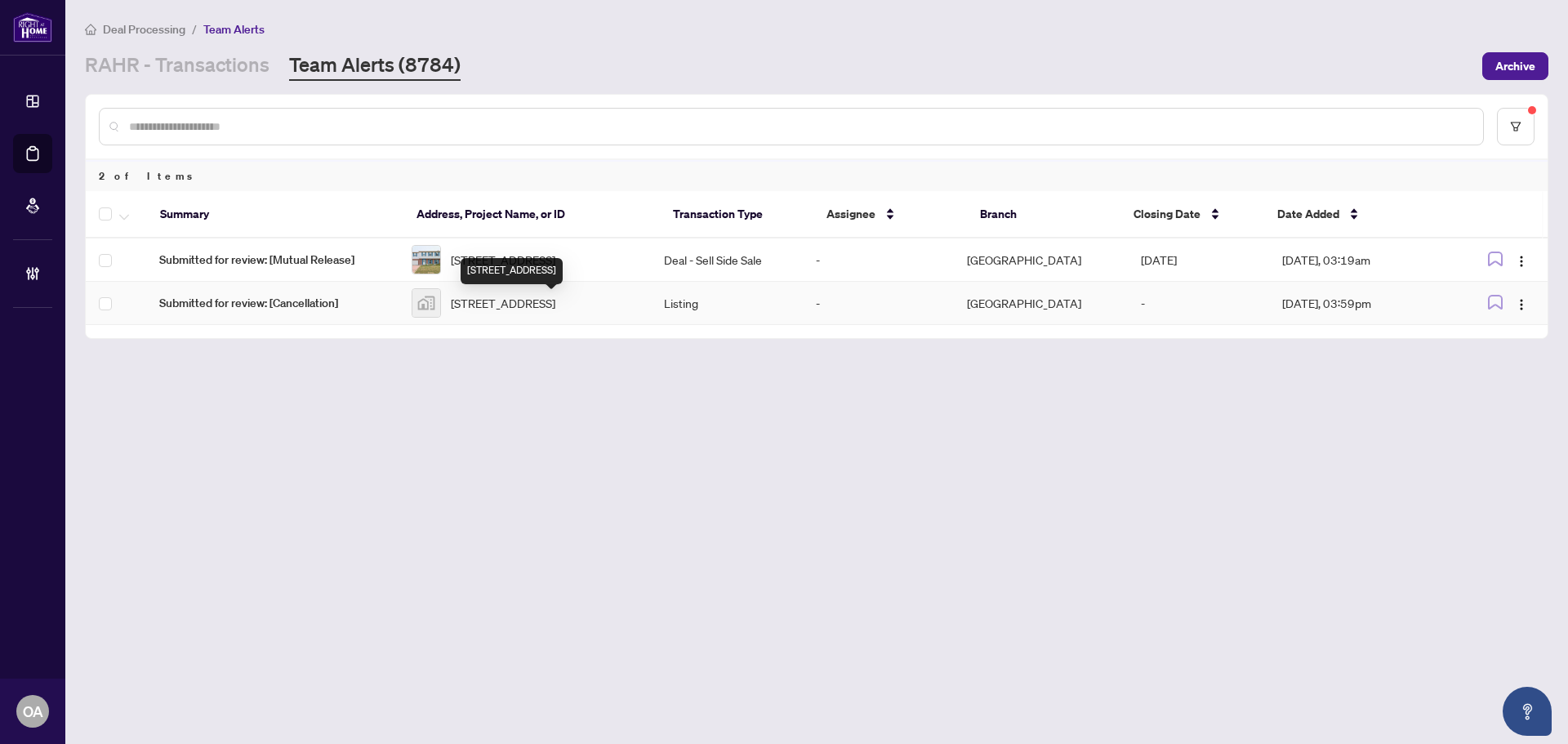
click at [534, 312] on span "203 Osterley Way, Ottawa, ON, Canada" at bounding box center [503, 303] width 105 height 18
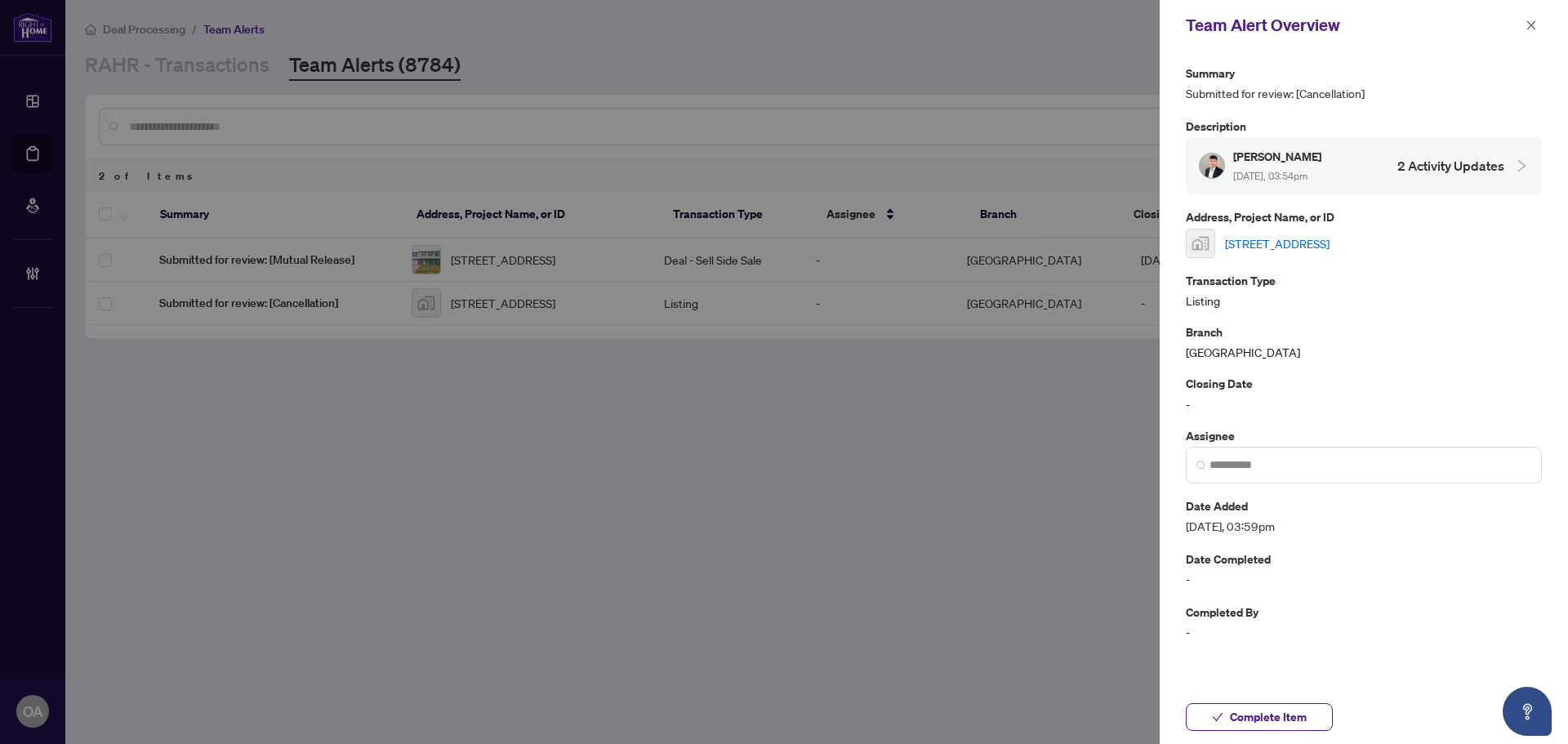
click at [1318, 236] on link "203 Osterley Way, Ottawa, ON, Canada" at bounding box center [1278, 243] width 105 height 18
drag, startPoint x: 1527, startPoint y: 27, endPoint x: 1485, endPoint y: 34, distance: 42.6
click at [1527, 26] on icon "close" at bounding box center [1531, 25] width 11 height 11
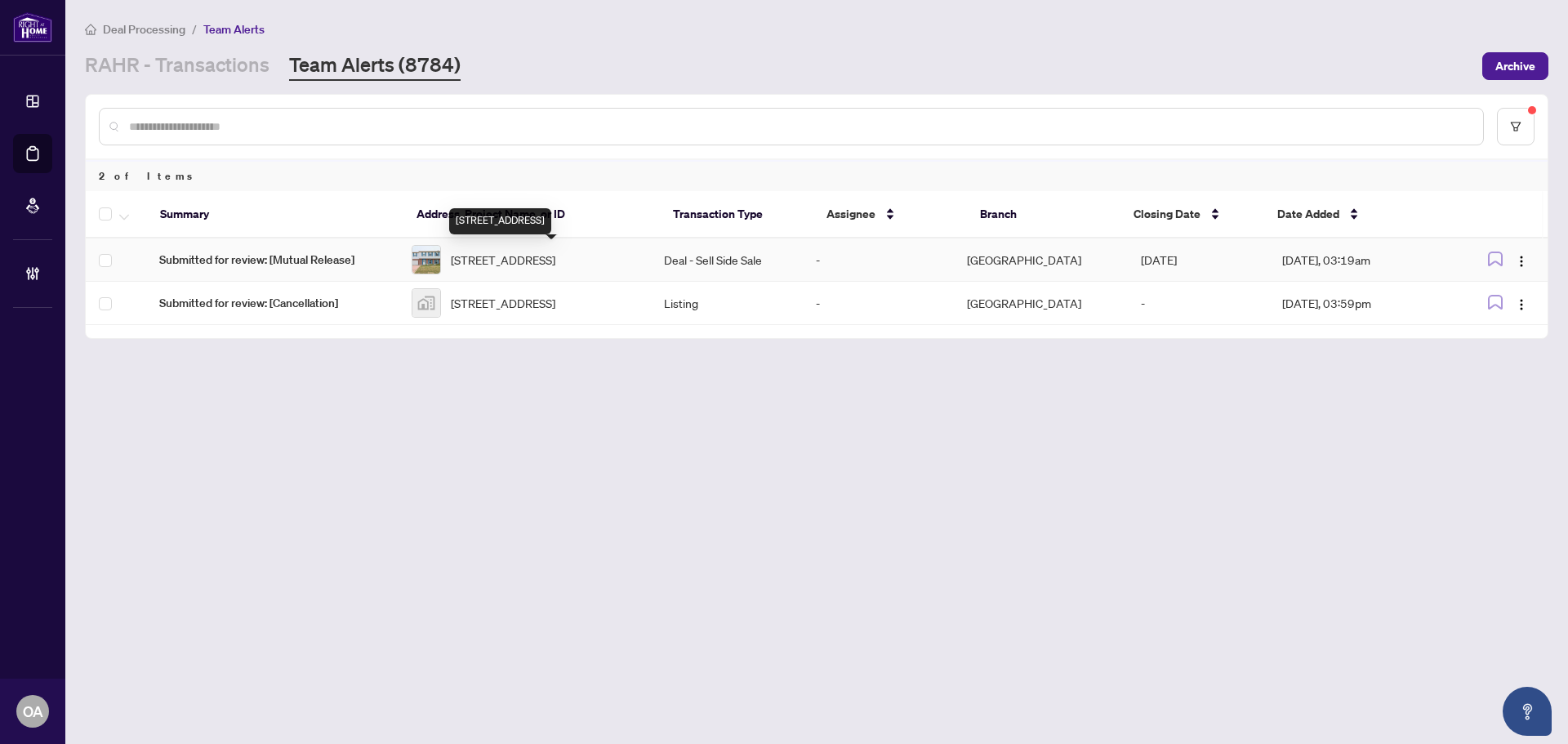
click at [507, 252] on span "[STREET_ADDRESS]" at bounding box center [503, 260] width 105 height 18
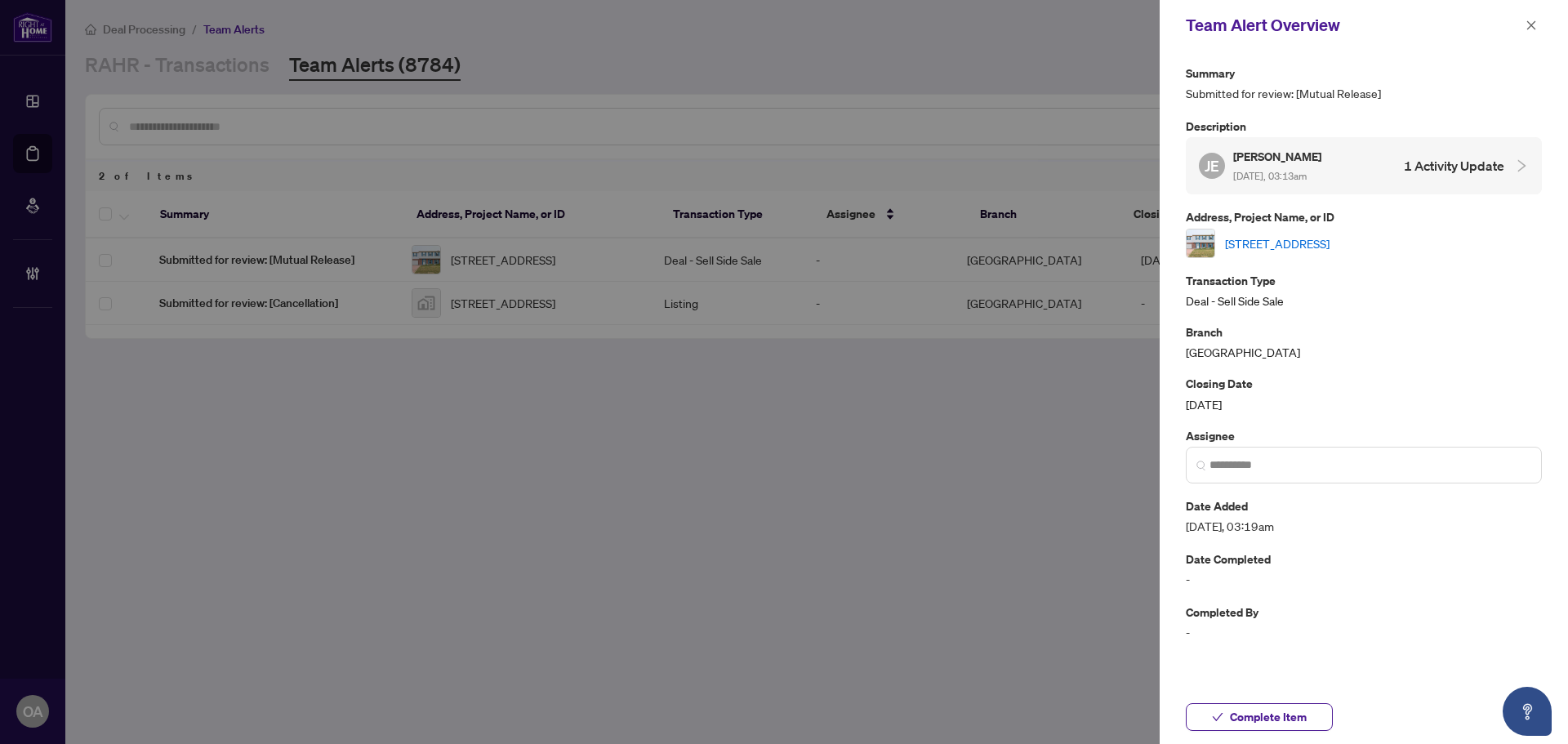
click at [1329, 241] on link "[STREET_ADDRESS]" at bounding box center [1278, 243] width 105 height 18
click at [1523, 25] on button "button" at bounding box center [1531, 25] width 21 height 20
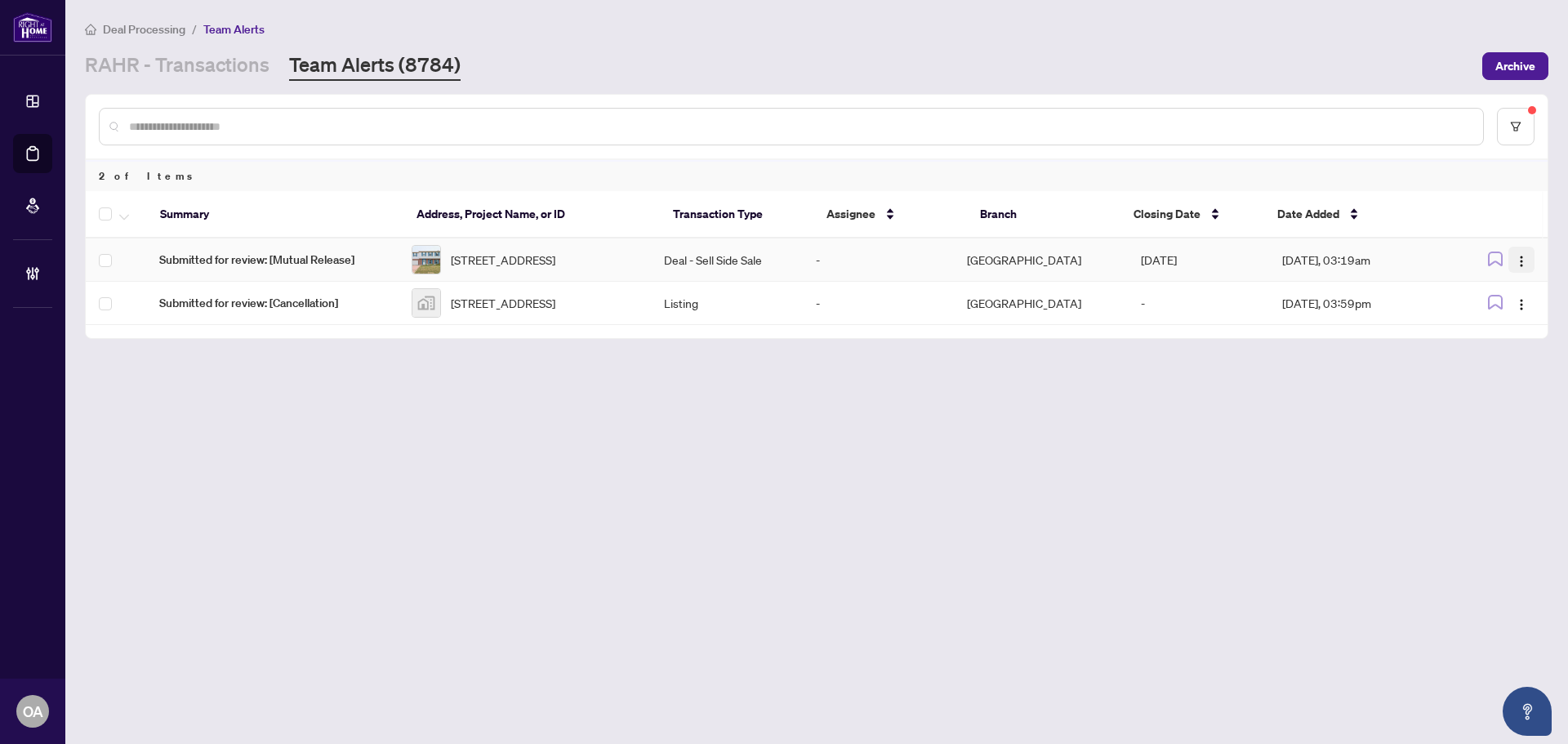
click at [1525, 253] on span "button" at bounding box center [1521, 260] width 13 height 18
click at [1511, 344] on span "Complete Item" at bounding box center [1483, 347] width 76 height 18
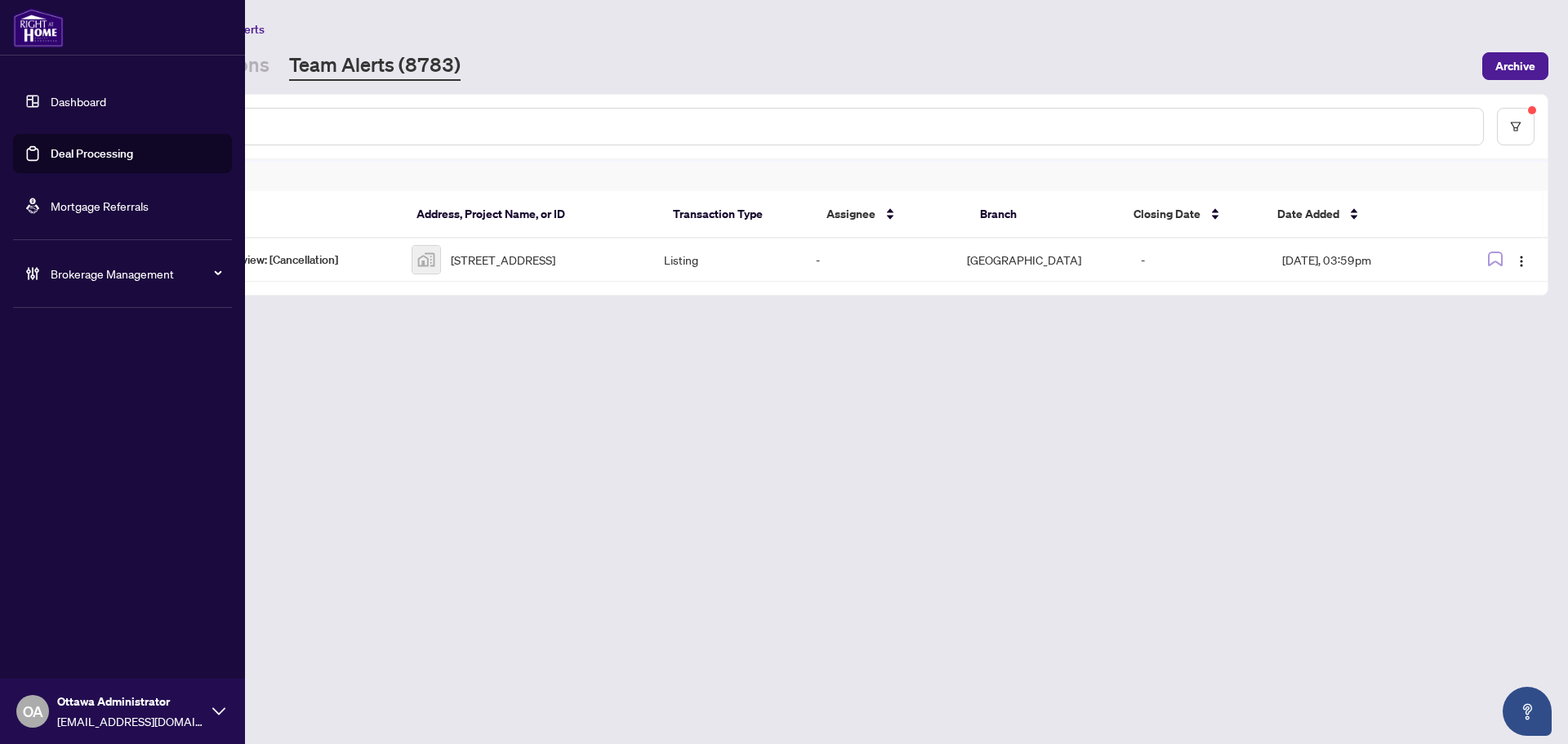
click at [51, 159] on link "Deal Processing" at bounding box center [92, 154] width 83 height 15
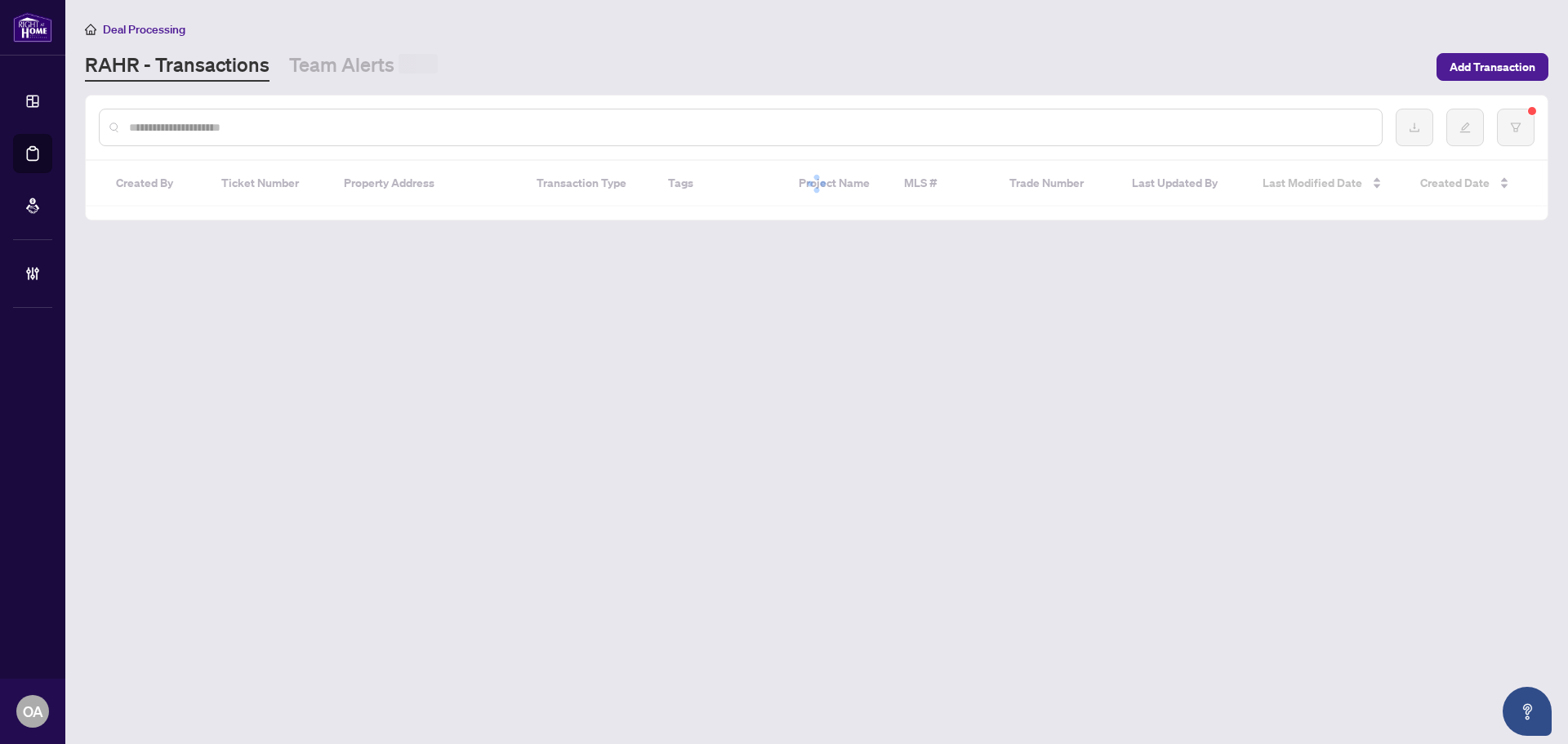
click at [373, 49] on div "Deal Processing RAHR - Transactions Team Alerts Add Transaction" at bounding box center [816, 51] width 1463 height 62
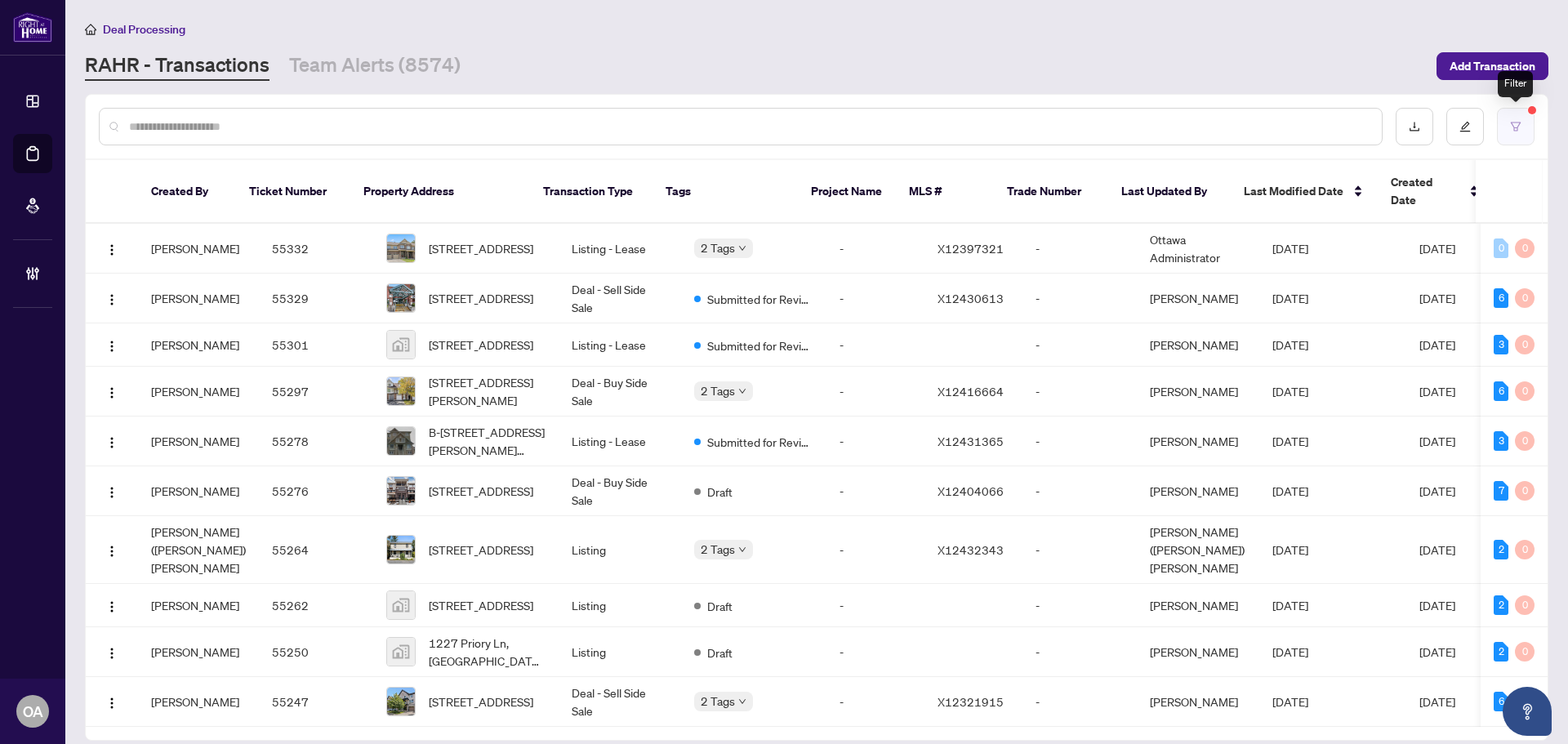
click at [1527, 118] on button "button" at bounding box center [1516, 127] width 38 height 38
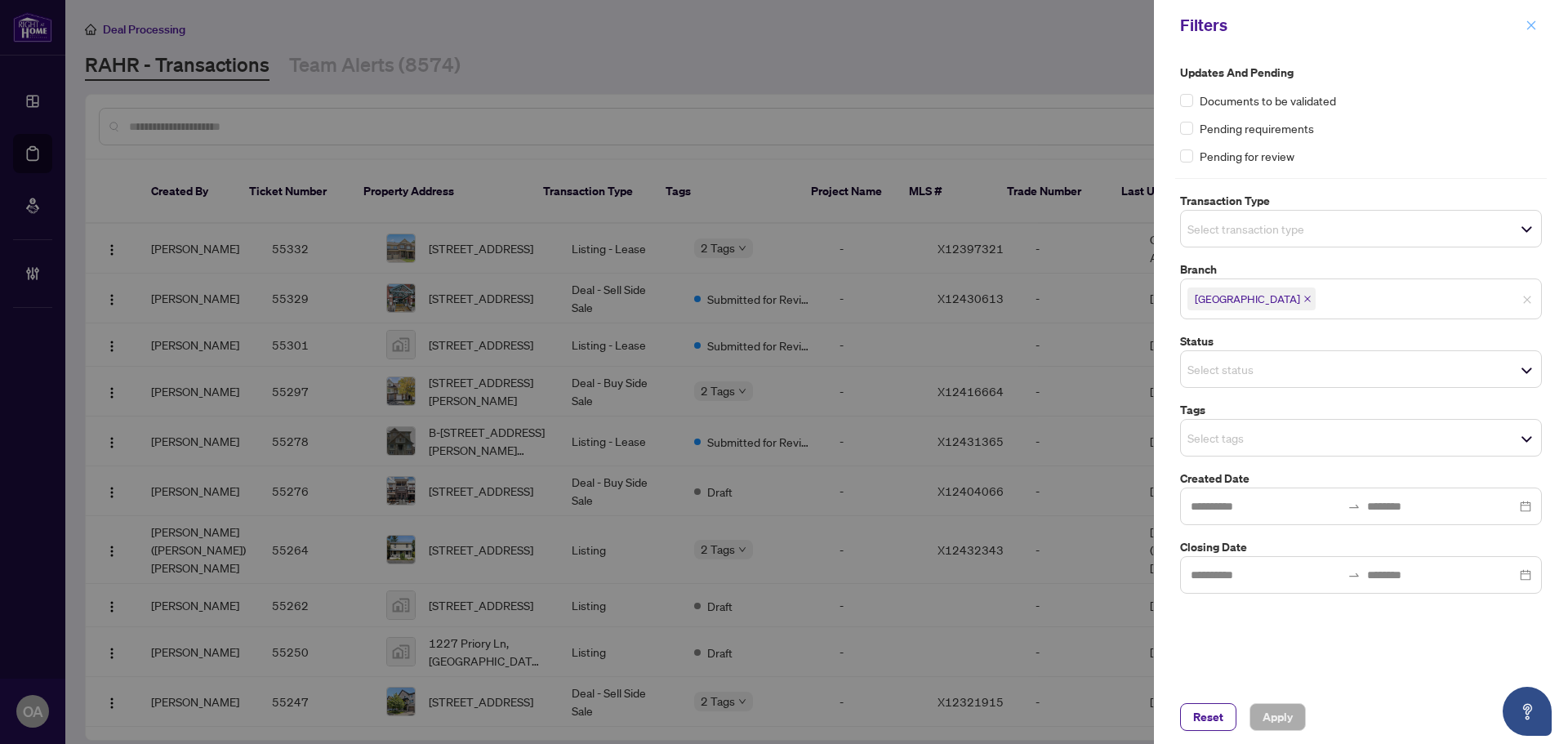
click at [1533, 20] on icon "close" at bounding box center [1531, 25] width 11 height 11
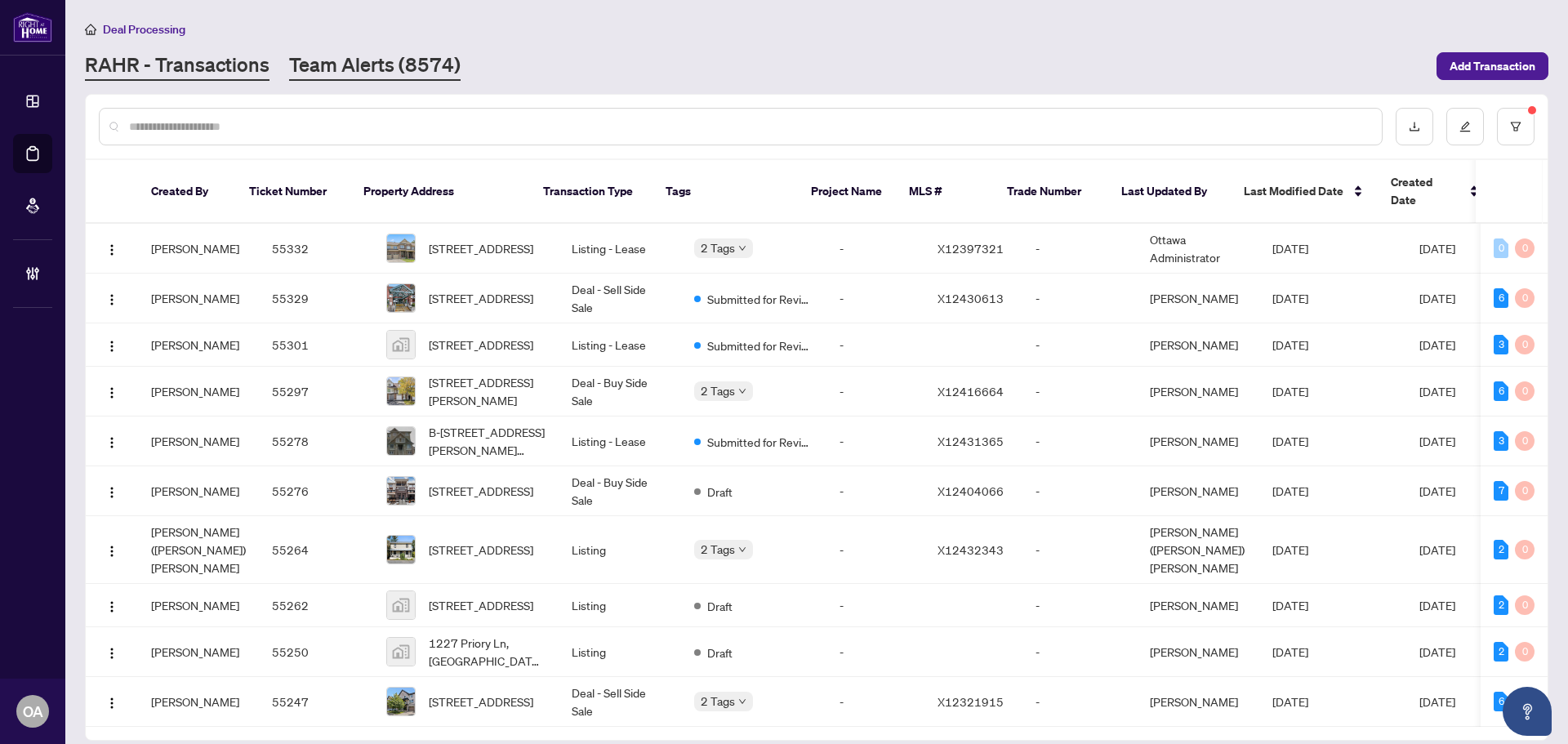
click at [400, 64] on link "Team Alerts (8574)" at bounding box center [375, 66] width 172 height 29
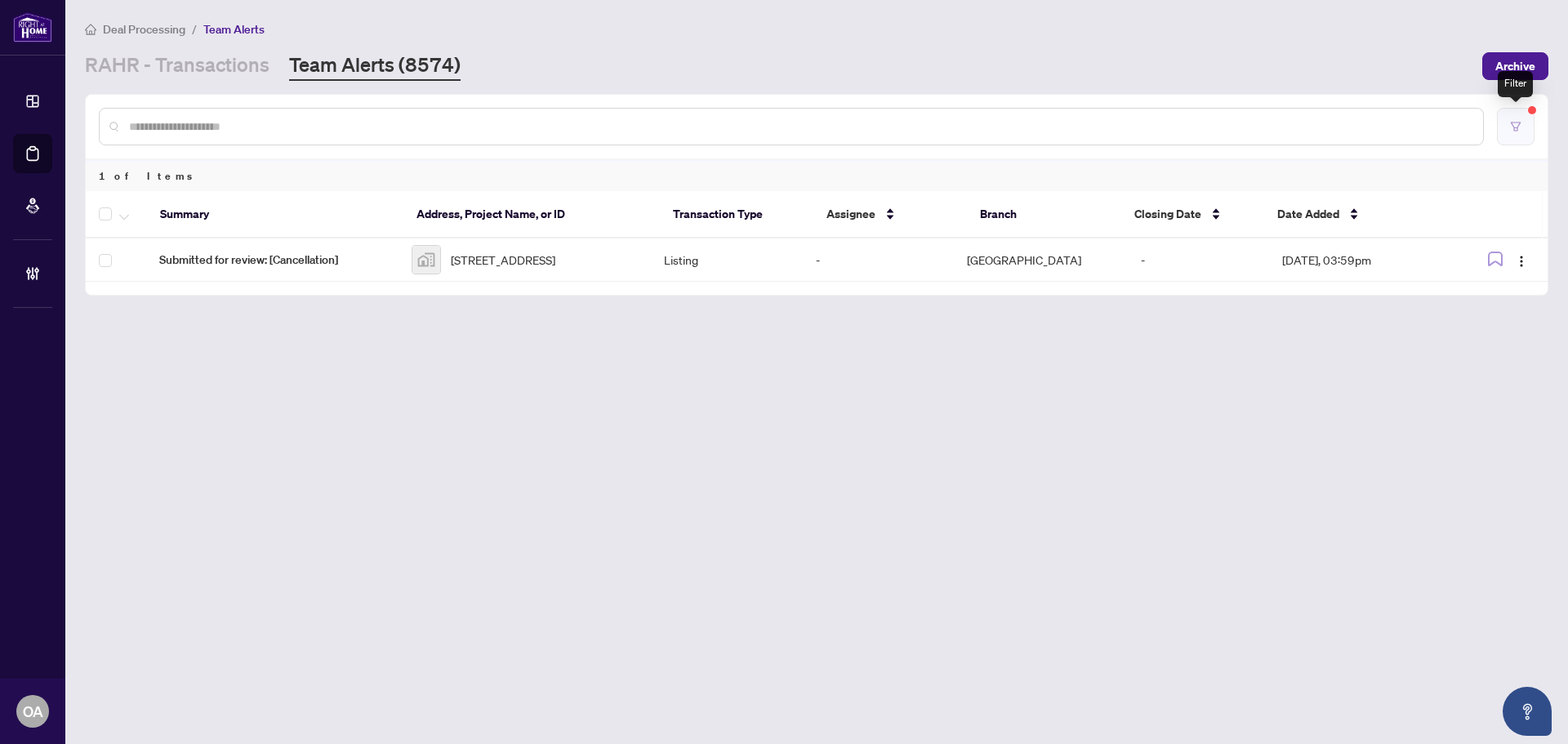
click at [1521, 129] on button "button" at bounding box center [1516, 127] width 38 height 38
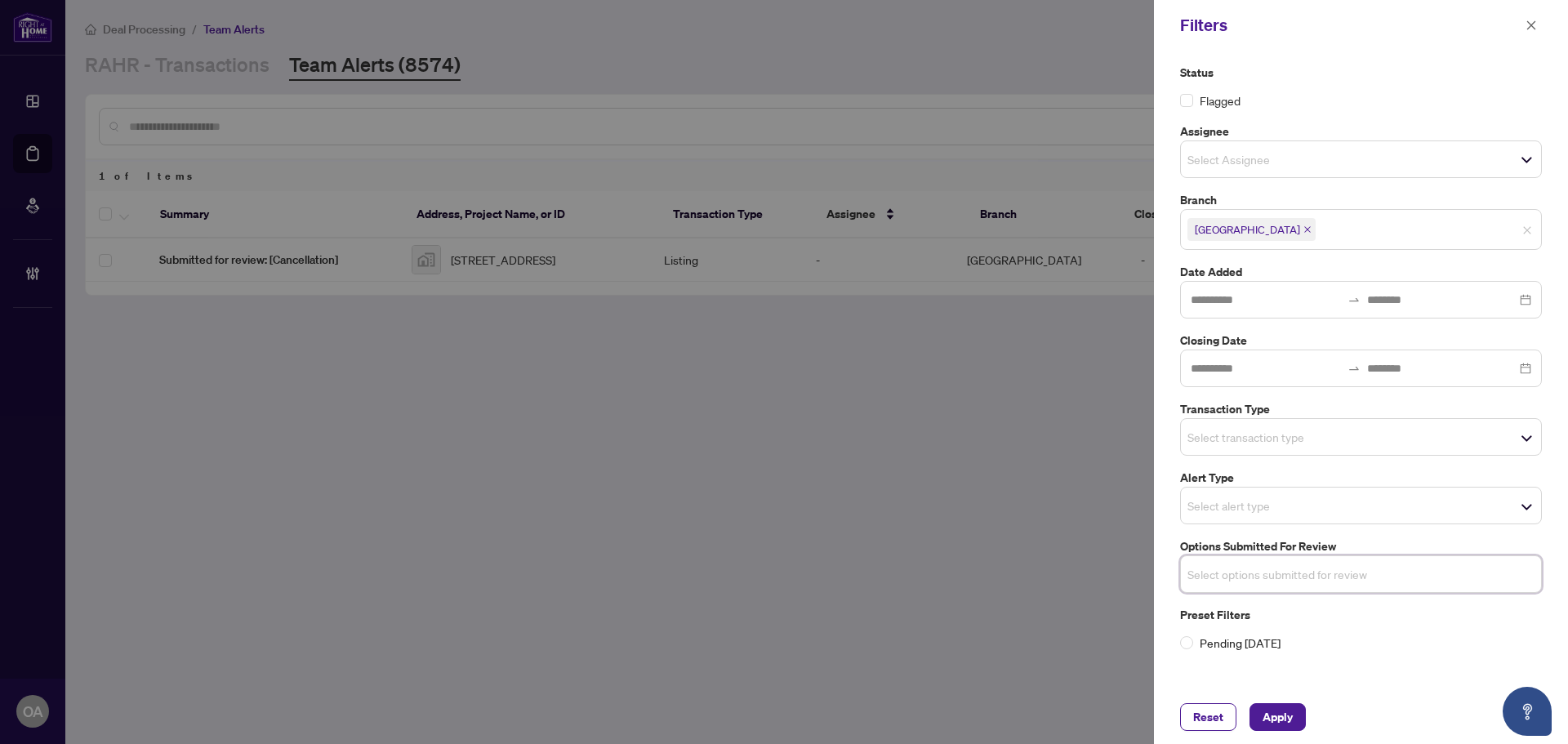
click at [1273, 432] on input "search" at bounding box center [1245, 437] width 114 height 20
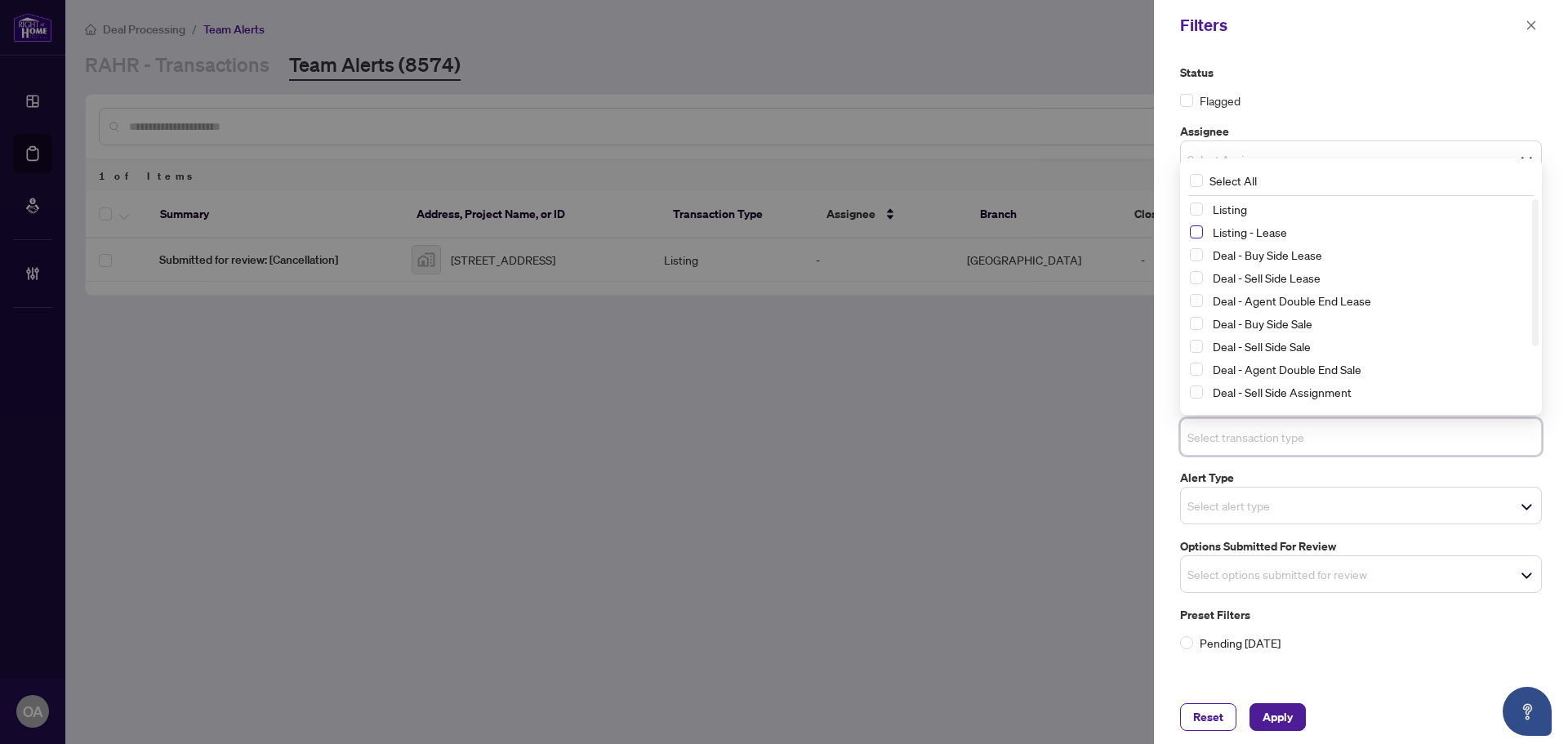
click at [1202, 229] on span "Select Listing - Lease" at bounding box center [1197, 232] width 13 height 13
click at [1199, 205] on span "Select Listing" at bounding box center [1197, 210] width 13 height 13
click at [1281, 724] on span "Apply" at bounding box center [1278, 717] width 30 height 26
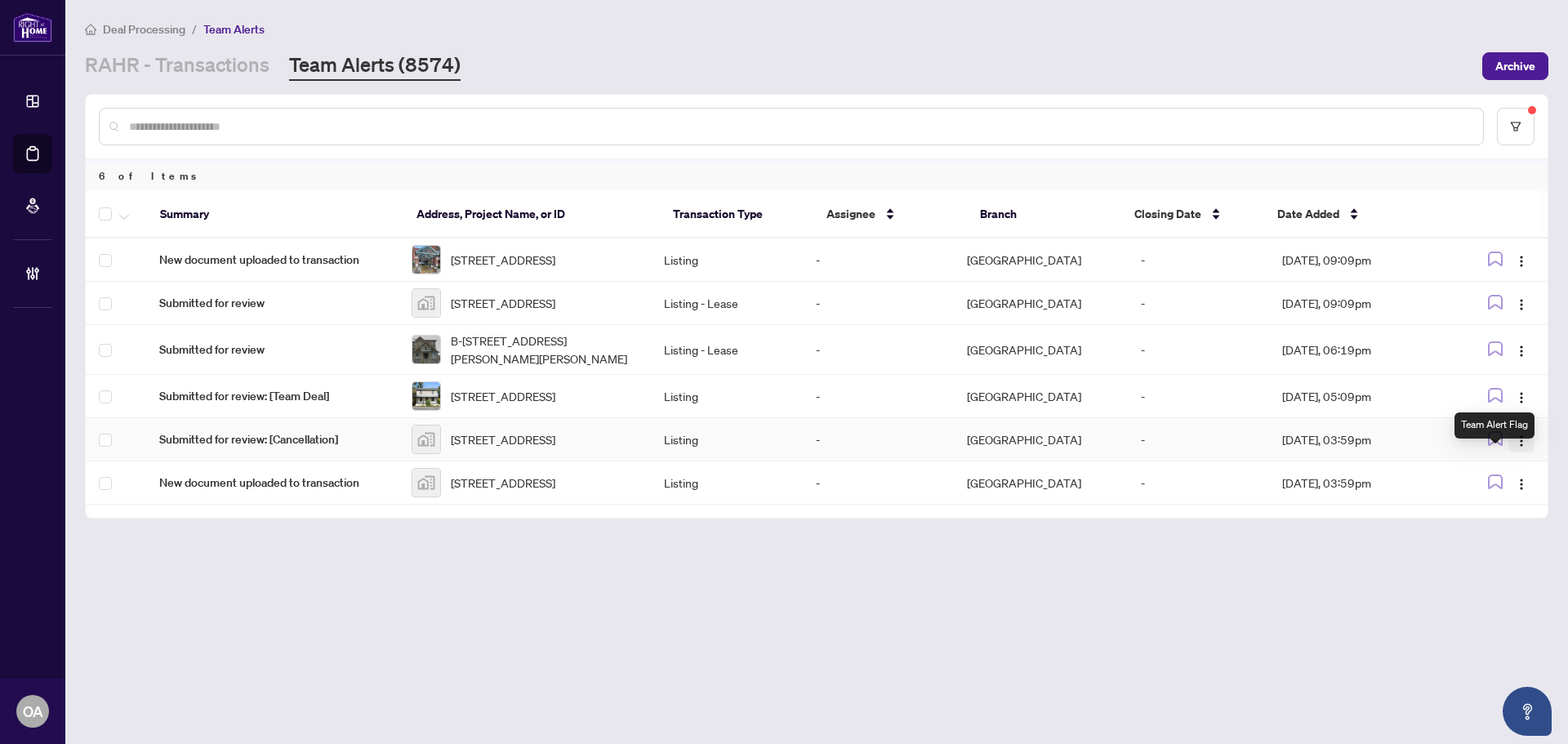
click at [1516, 448] on img "button" at bounding box center [1521, 441] width 13 height 13
click at [1526, 545] on li "Complete Item" at bounding box center [1483, 546] width 96 height 26
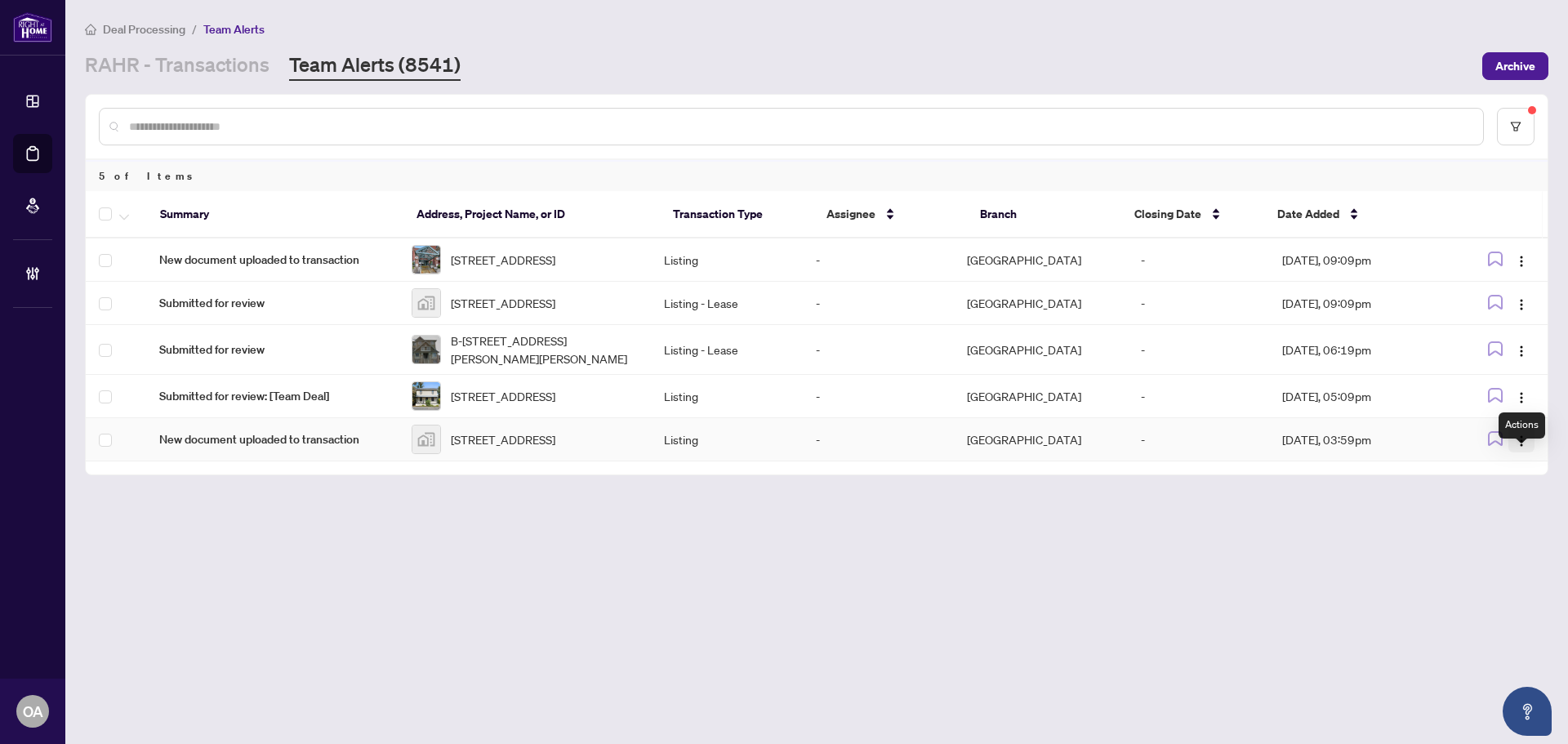
click at [1523, 448] on img "button" at bounding box center [1521, 441] width 13 height 13
click at [1510, 535] on li "Complete Item" at bounding box center [1483, 546] width 96 height 26
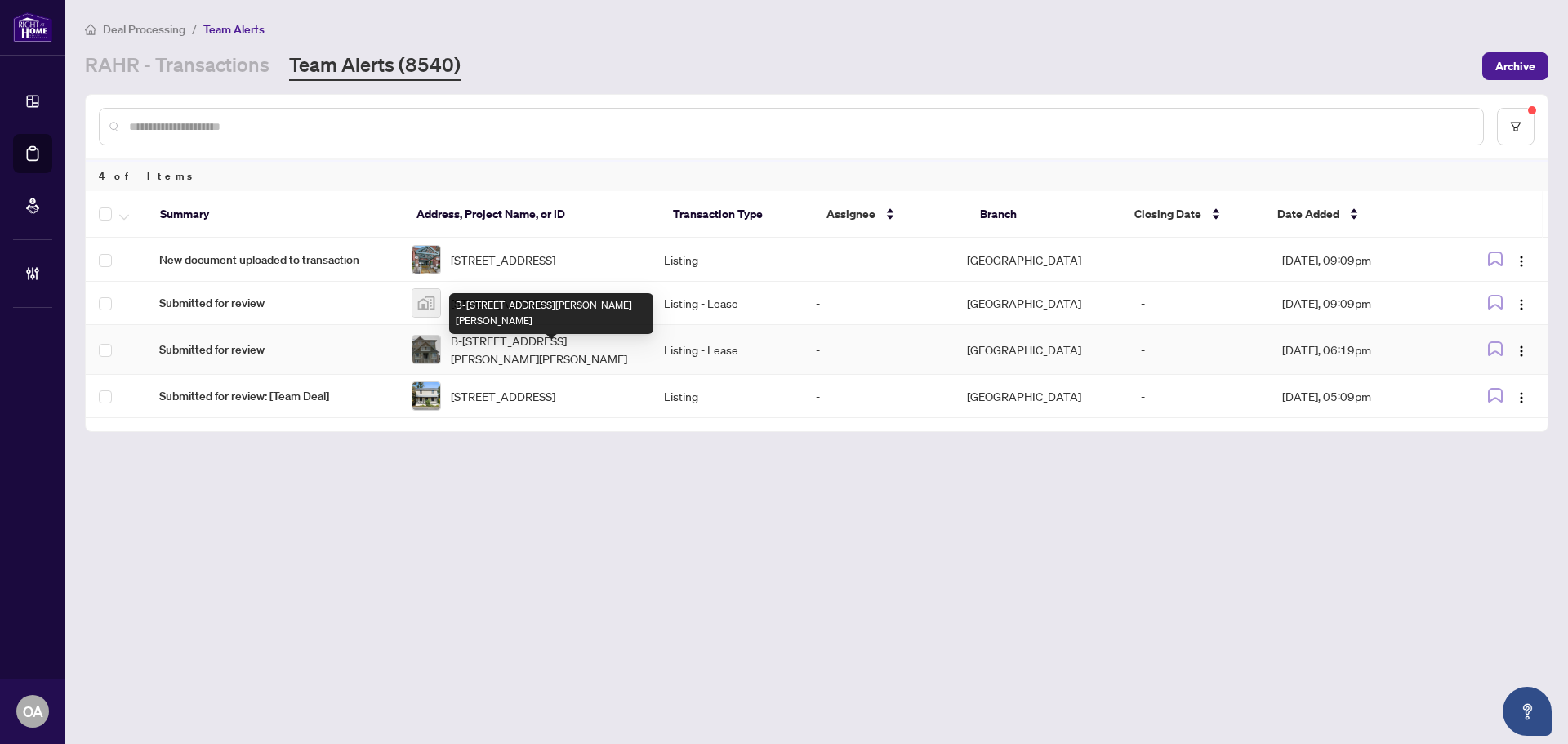
click at [535, 357] on span "B-[STREET_ADDRESS][PERSON_NAME][PERSON_NAME]" at bounding box center [544, 350] width 187 height 36
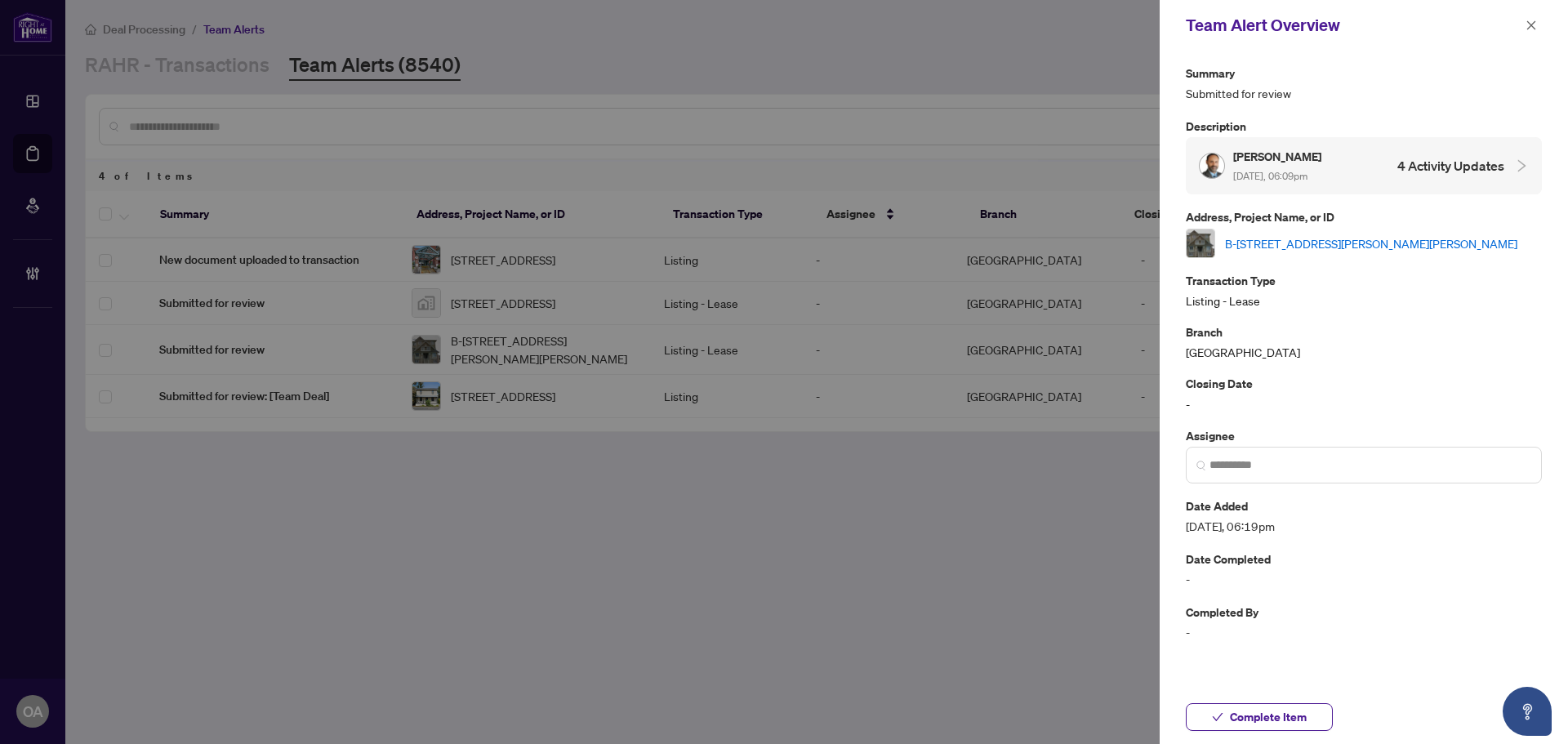
click at [1285, 251] on link "B-[STREET_ADDRESS][PERSON_NAME][PERSON_NAME]" at bounding box center [1372, 243] width 293 height 18
click at [1534, 26] on icon "close" at bounding box center [1531, 25] width 11 height 11
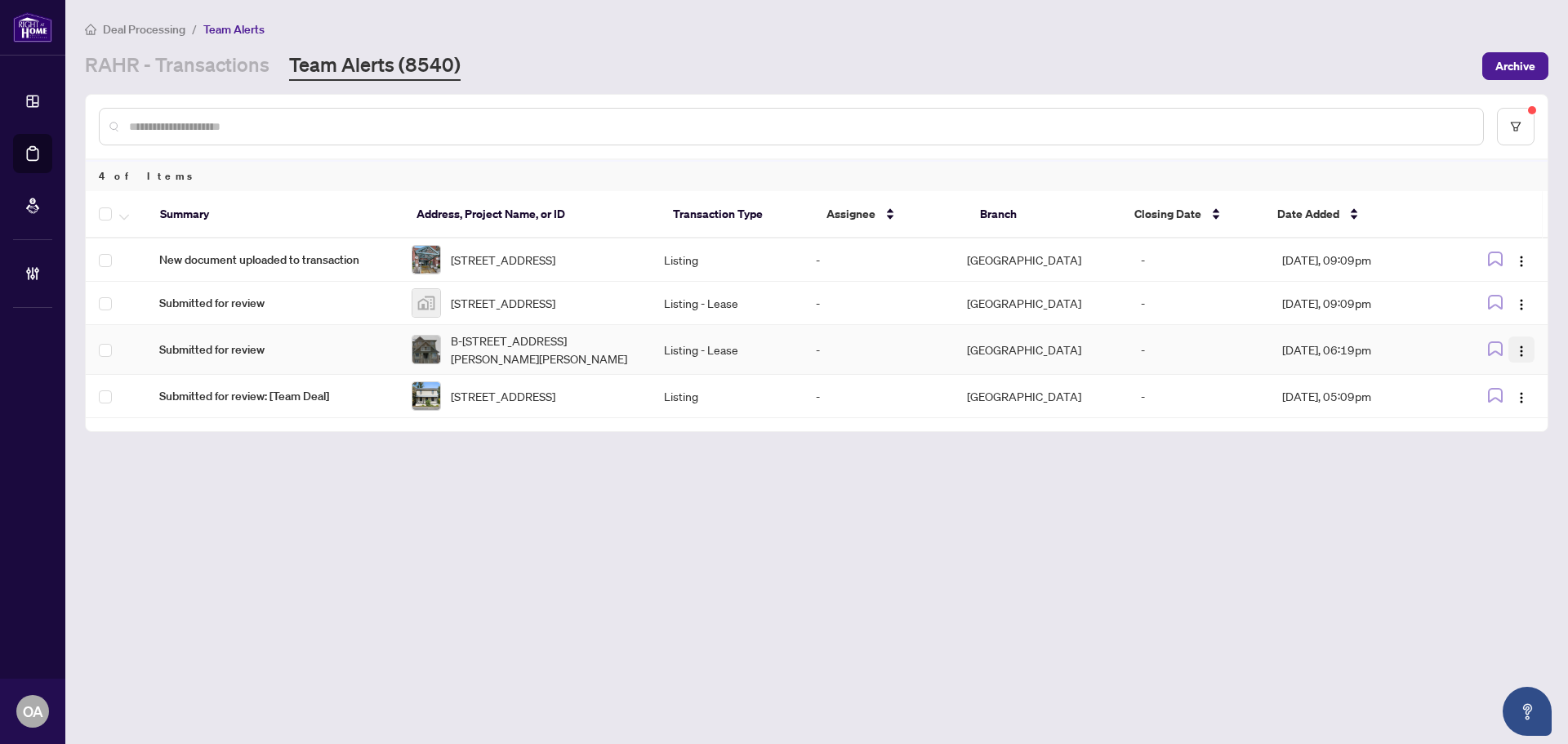
click at [1526, 358] on img "button" at bounding box center [1521, 351] width 13 height 13
click at [1505, 446] on span "Complete Item" at bounding box center [1483, 447] width 76 height 18
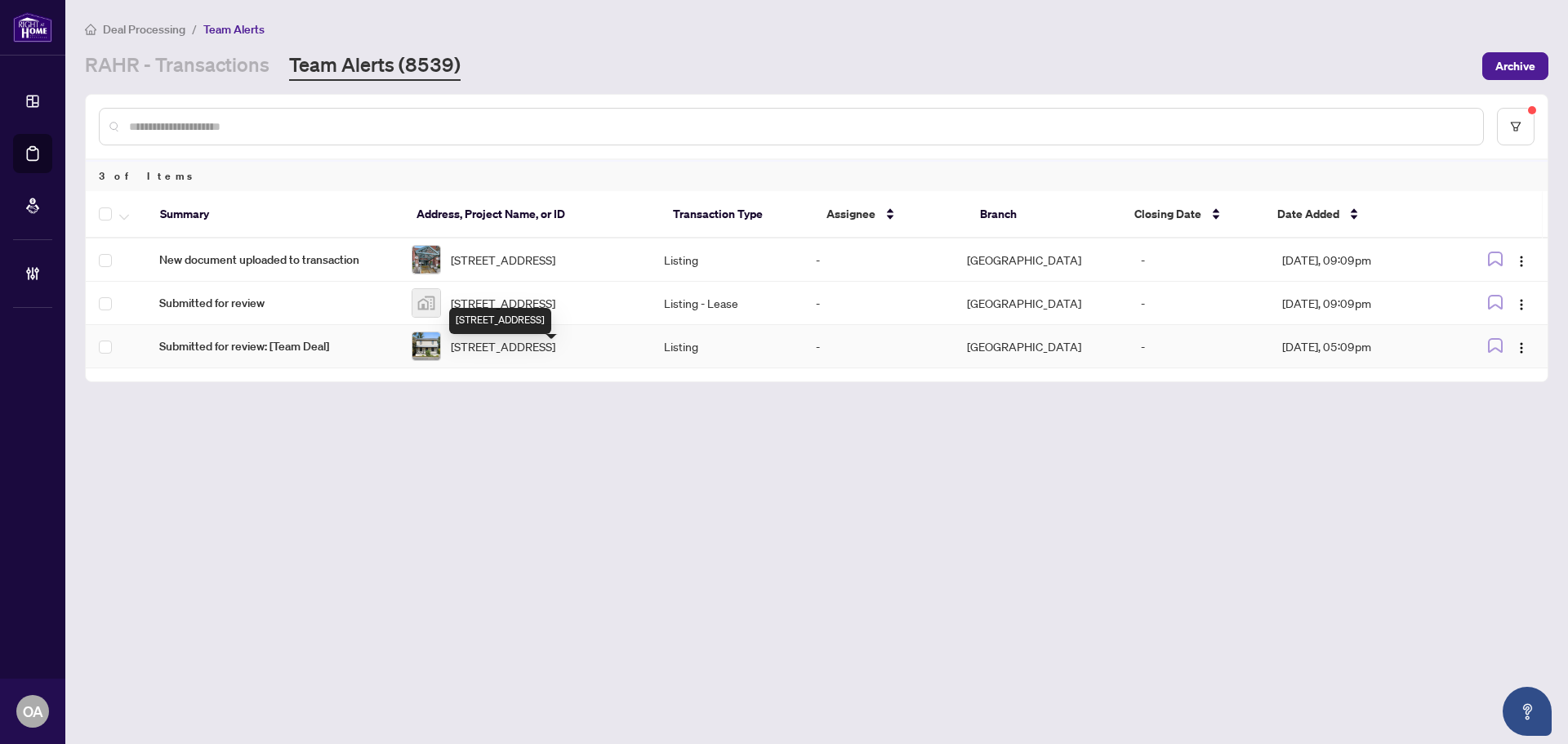
click at [520, 355] on span "[STREET_ADDRESS]" at bounding box center [503, 346] width 105 height 18
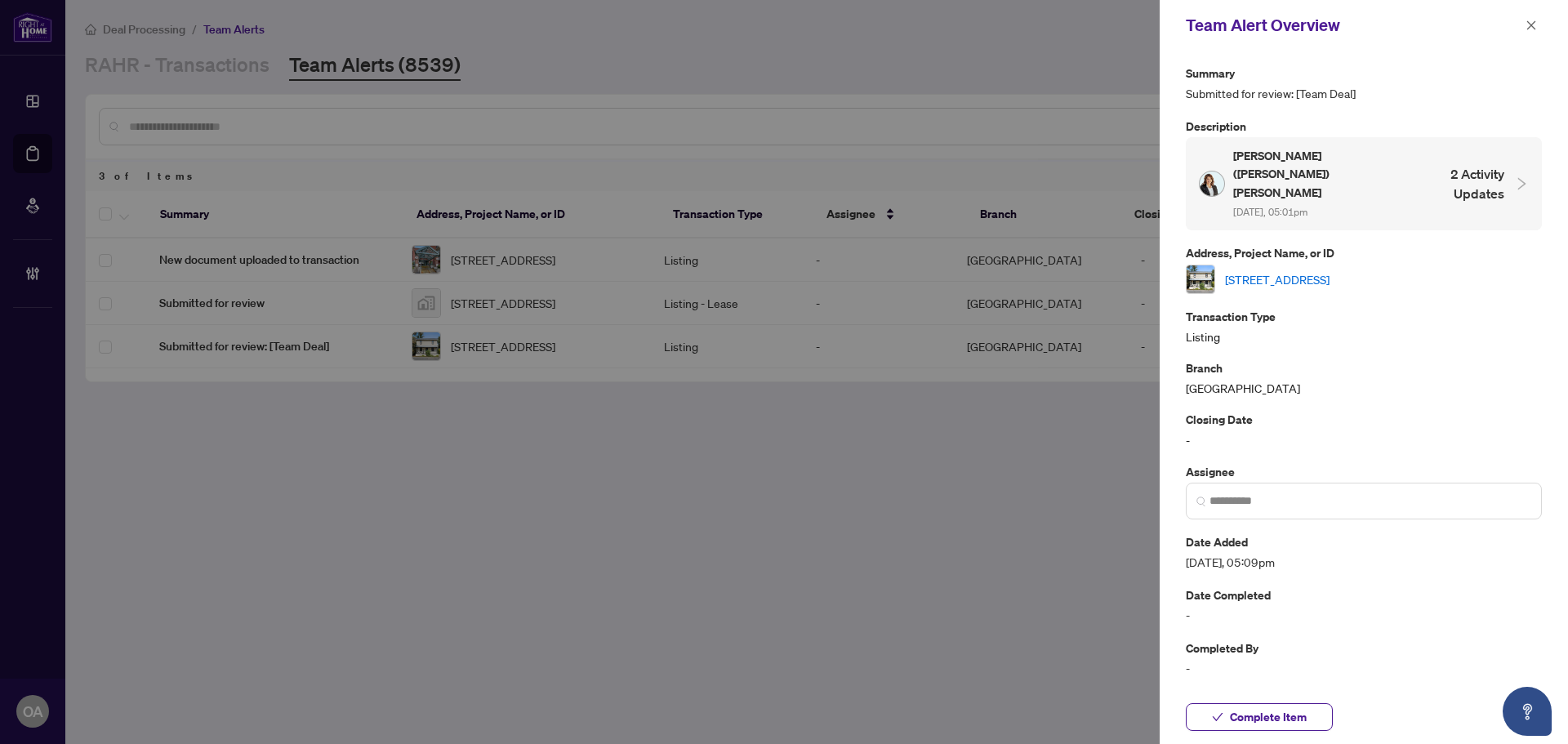
click at [1317, 270] on link "[STREET_ADDRESS]" at bounding box center [1278, 279] width 105 height 18
click at [1540, 23] on div "Team Alert Overview" at bounding box center [1365, 25] width 409 height 51
click at [1531, 22] on icon "close" at bounding box center [1531, 25] width 11 height 11
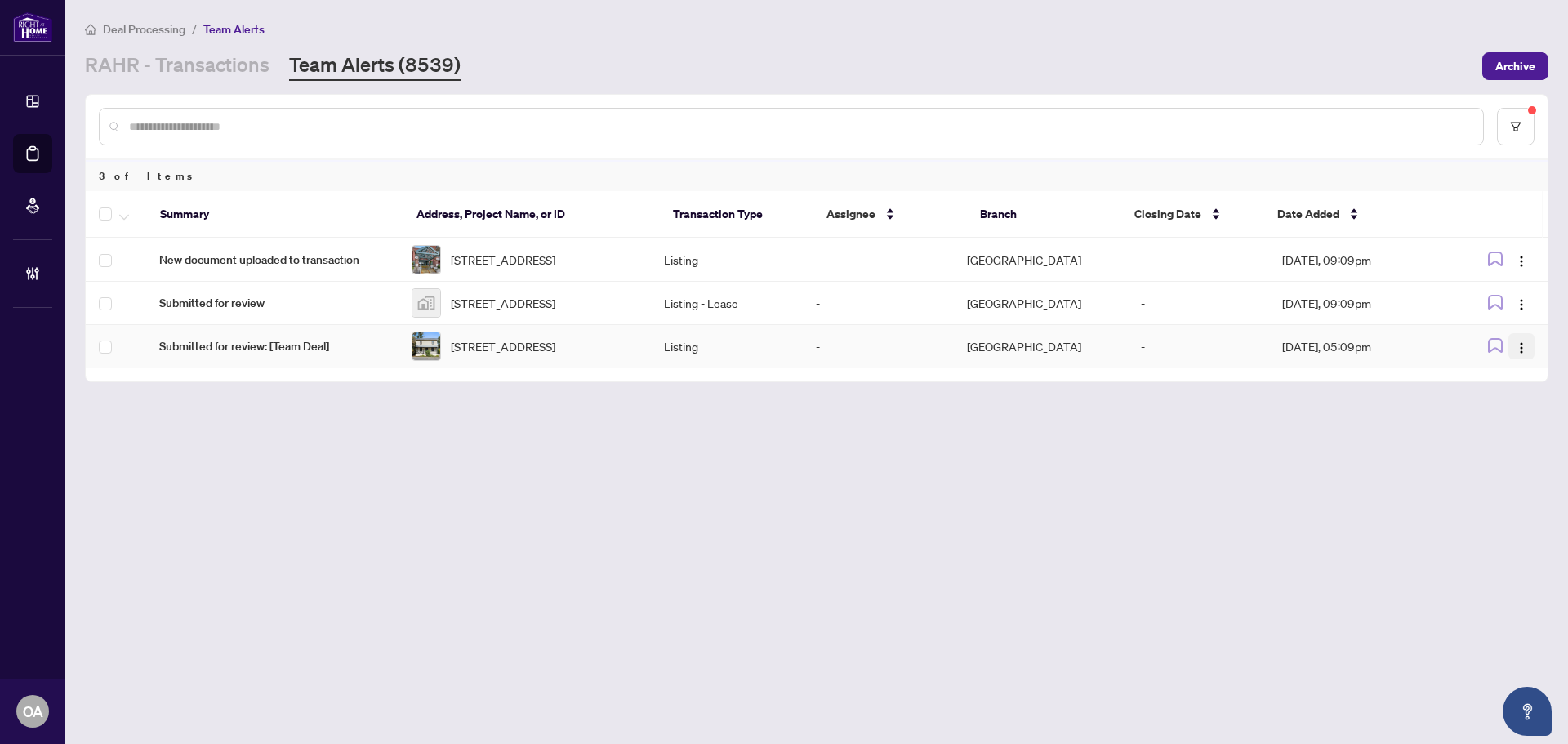
click at [1514, 359] on button "button" at bounding box center [1521, 346] width 26 height 26
click at [1509, 439] on span "Complete Item" at bounding box center [1483, 447] width 76 height 18
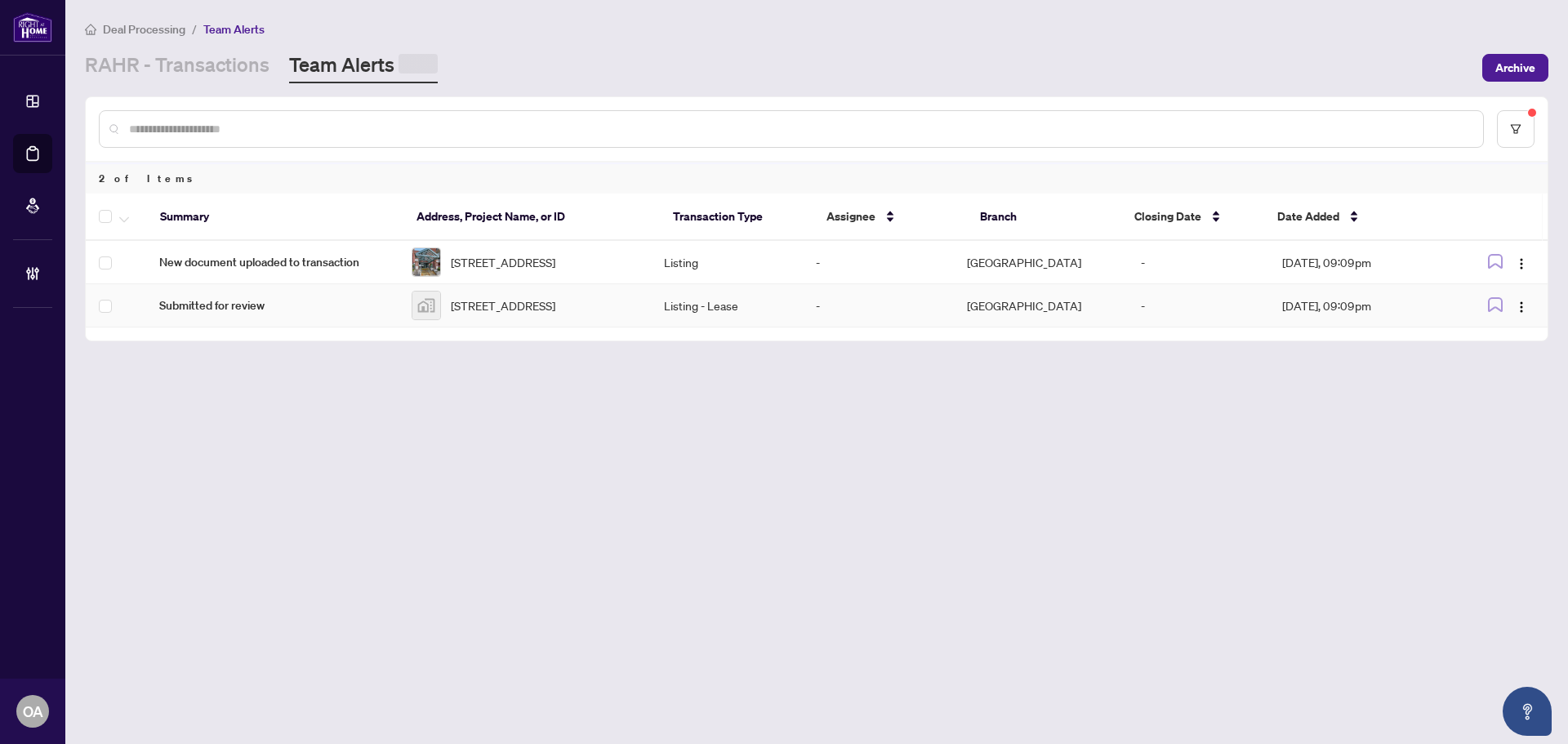
click at [494, 314] on span "[STREET_ADDRESS]" at bounding box center [503, 305] width 105 height 18
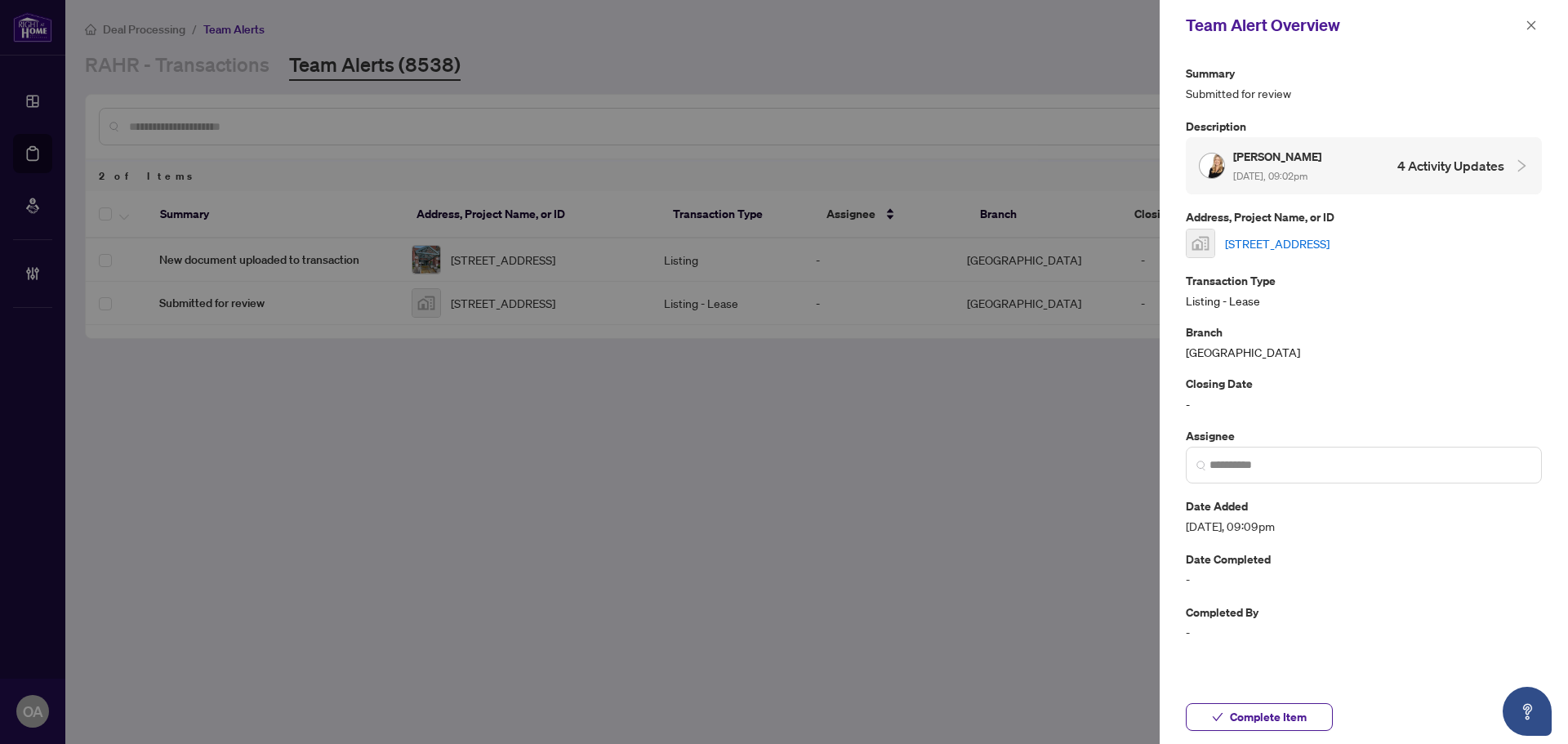
click at [1295, 243] on link "[STREET_ADDRESS]" at bounding box center [1278, 243] width 105 height 18
click at [1526, 20] on icon "close" at bounding box center [1531, 25] width 11 height 11
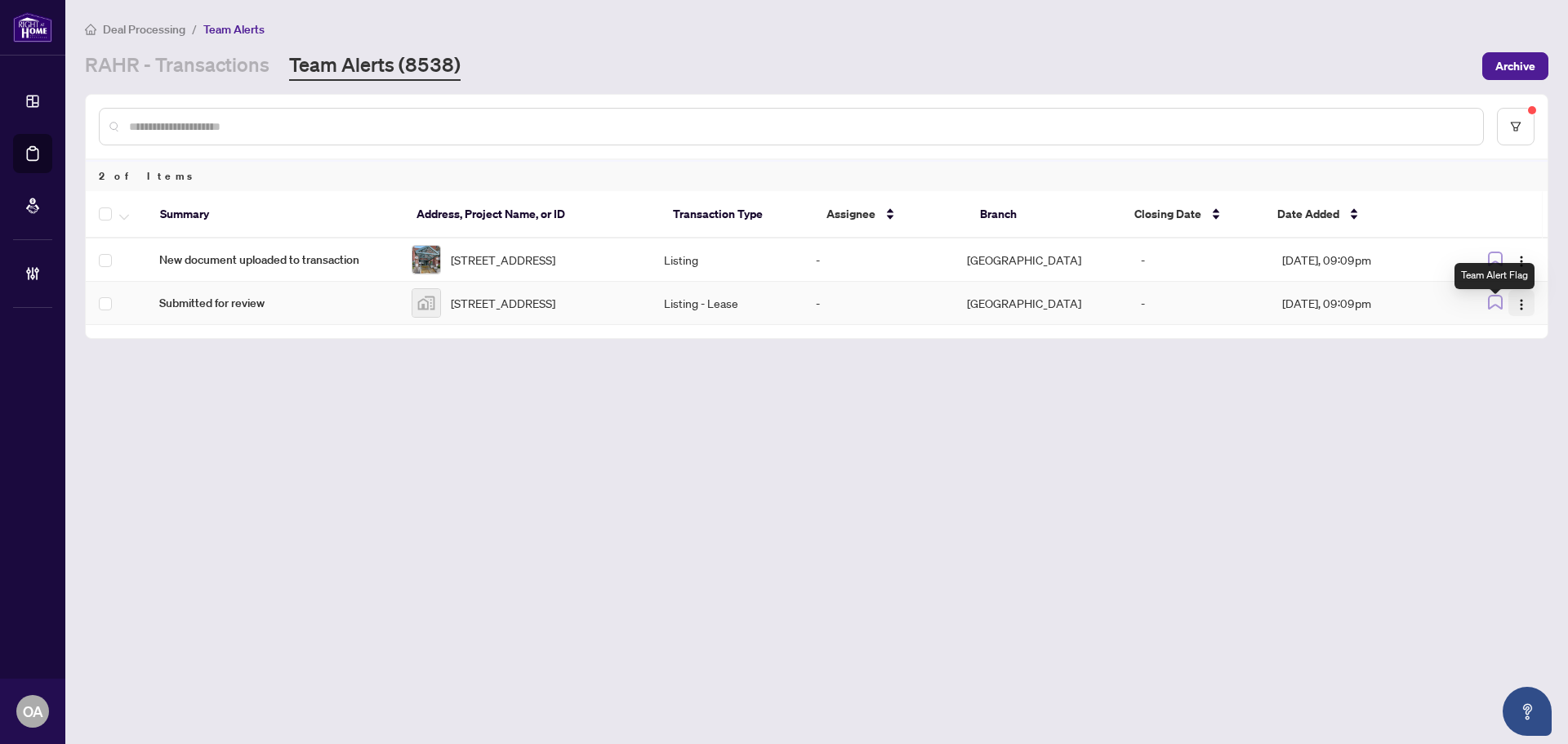
click at [1522, 307] on img "button" at bounding box center [1521, 305] width 13 height 13
click at [1483, 390] on span "Complete Item" at bounding box center [1483, 397] width 76 height 18
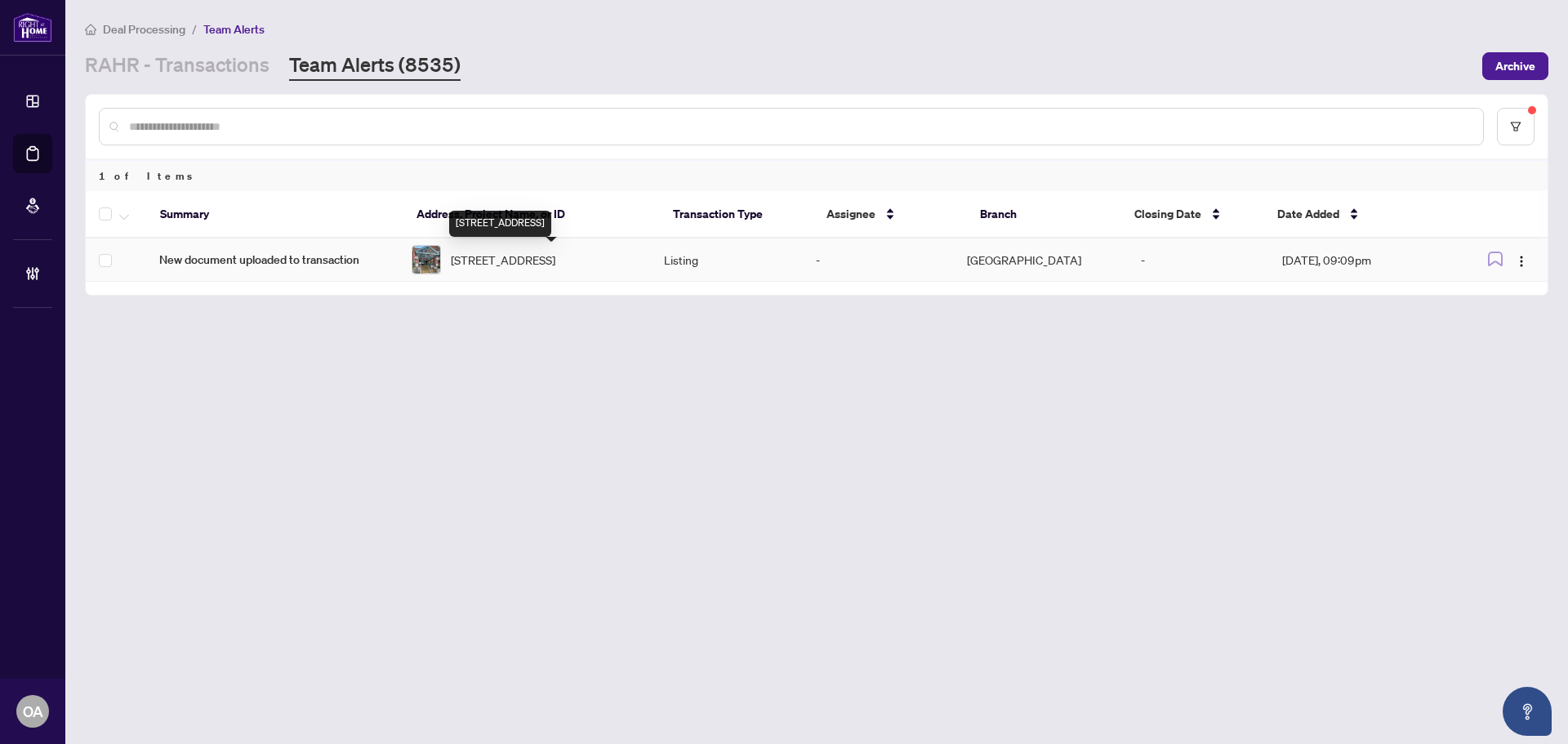
click at [518, 264] on span "[STREET_ADDRESS]" at bounding box center [503, 260] width 105 height 18
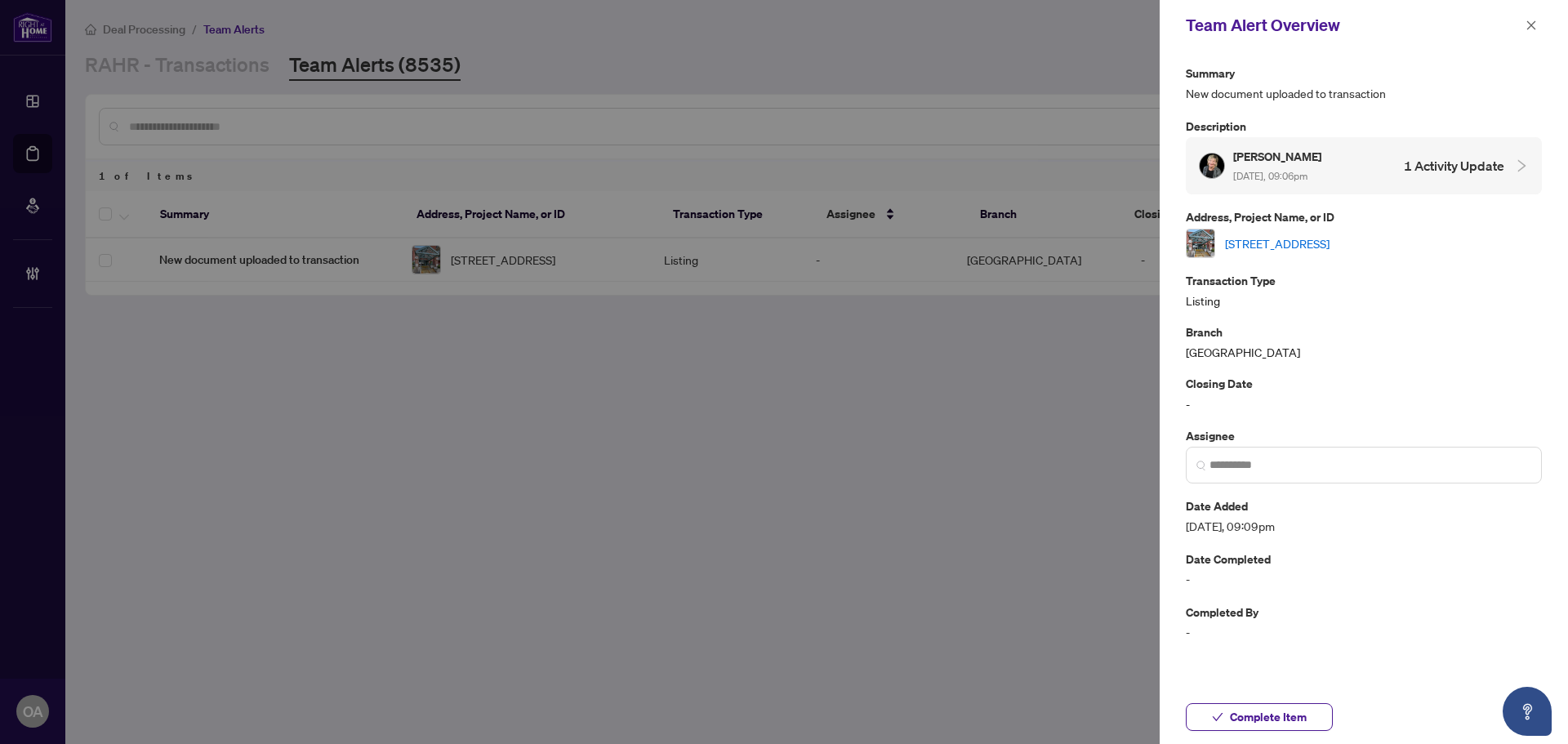
click at [1291, 245] on link "[STREET_ADDRESS]" at bounding box center [1278, 243] width 105 height 18
click at [1540, 19] on button "button" at bounding box center [1531, 25] width 21 height 20
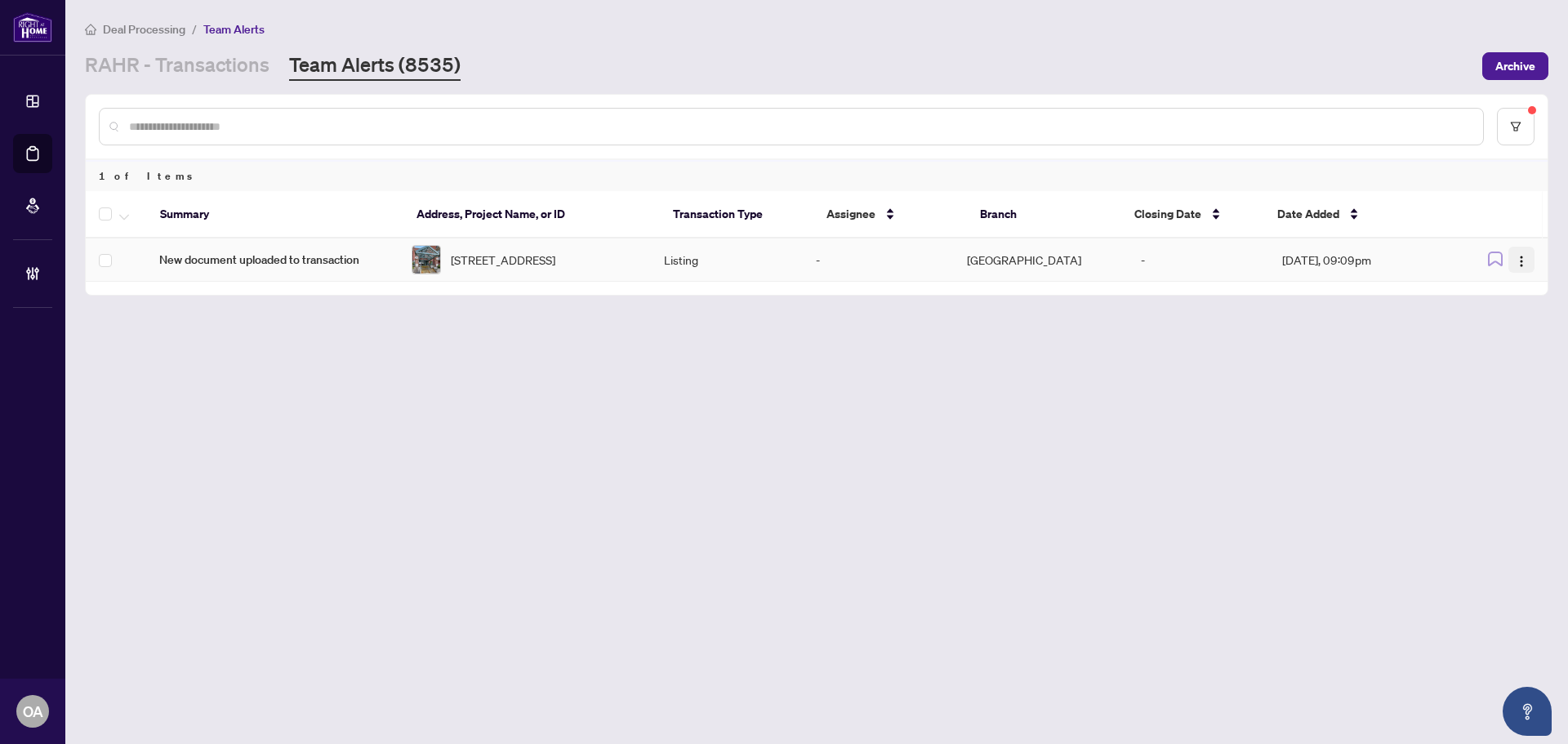
click at [1516, 258] on img "button" at bounding box center [1521, 261] width 13 height 13
click at [1503, 344] on span "Complete Item" at bounding box center [1483, 347] width 76 height 18
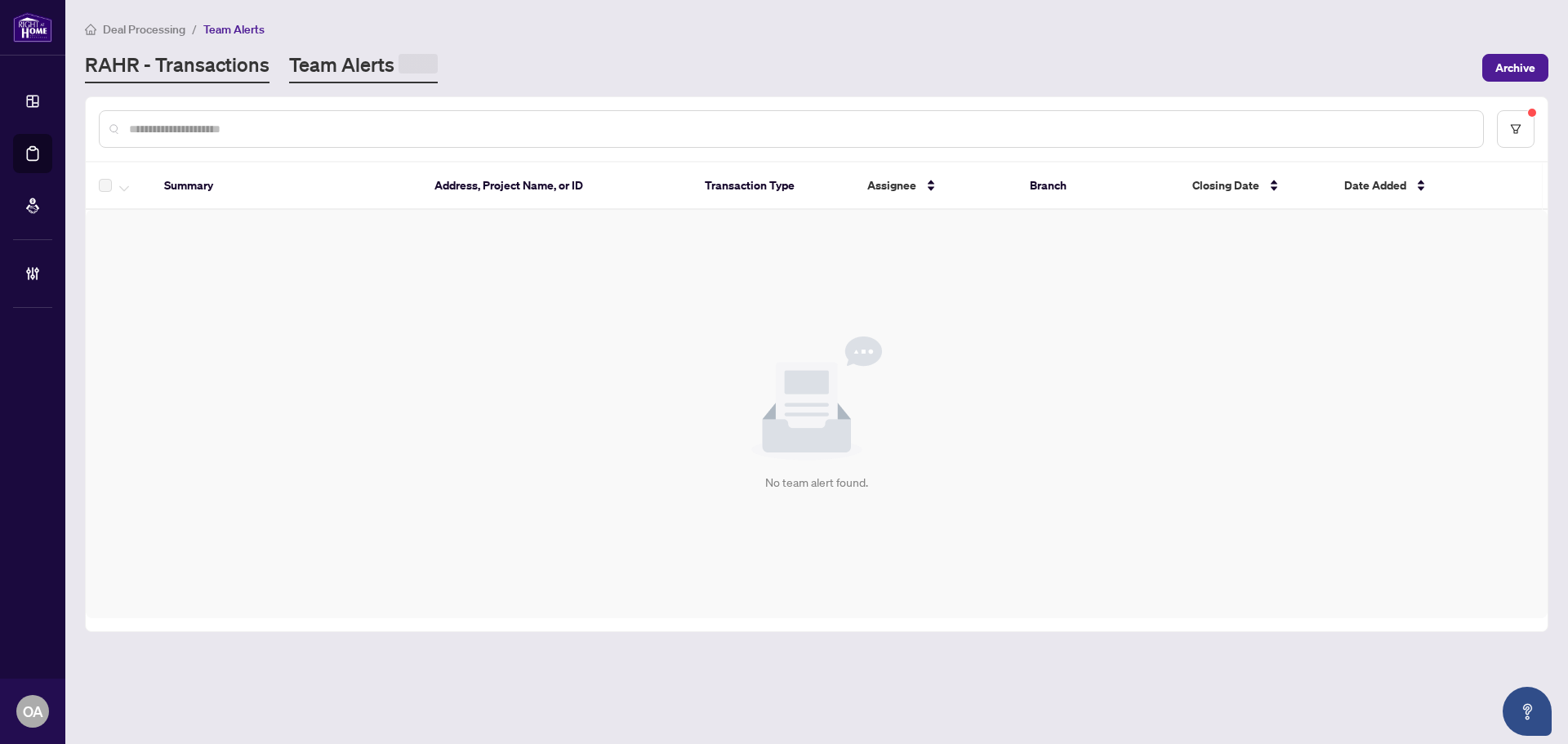
click at [226, 59] on link "RAHR - Transactions" at bounding box center [177, 67] width 185 height 32
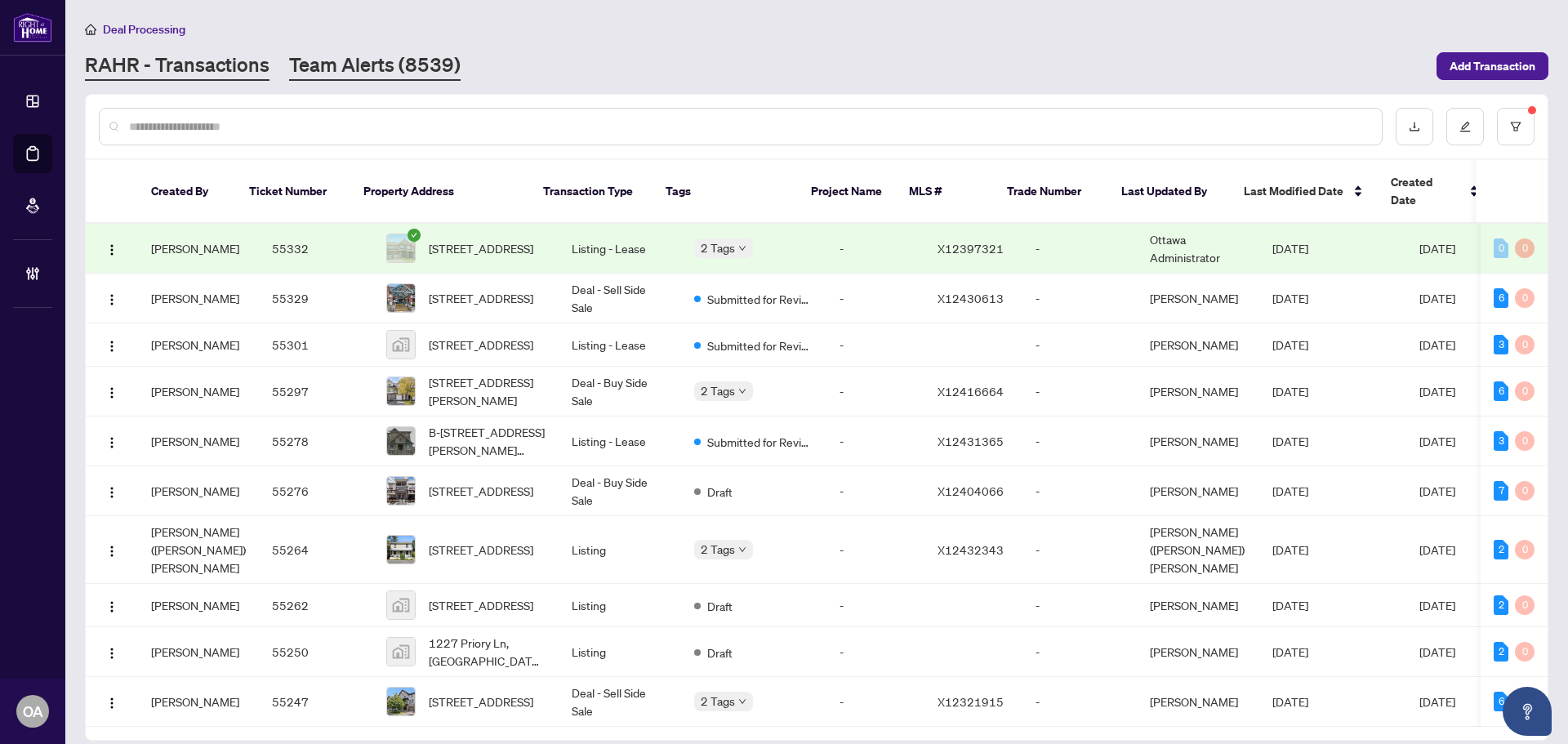
click at [395, 60] on link "Team Alerts (8539)" at bounding box center [375, 66] width 172 height 29
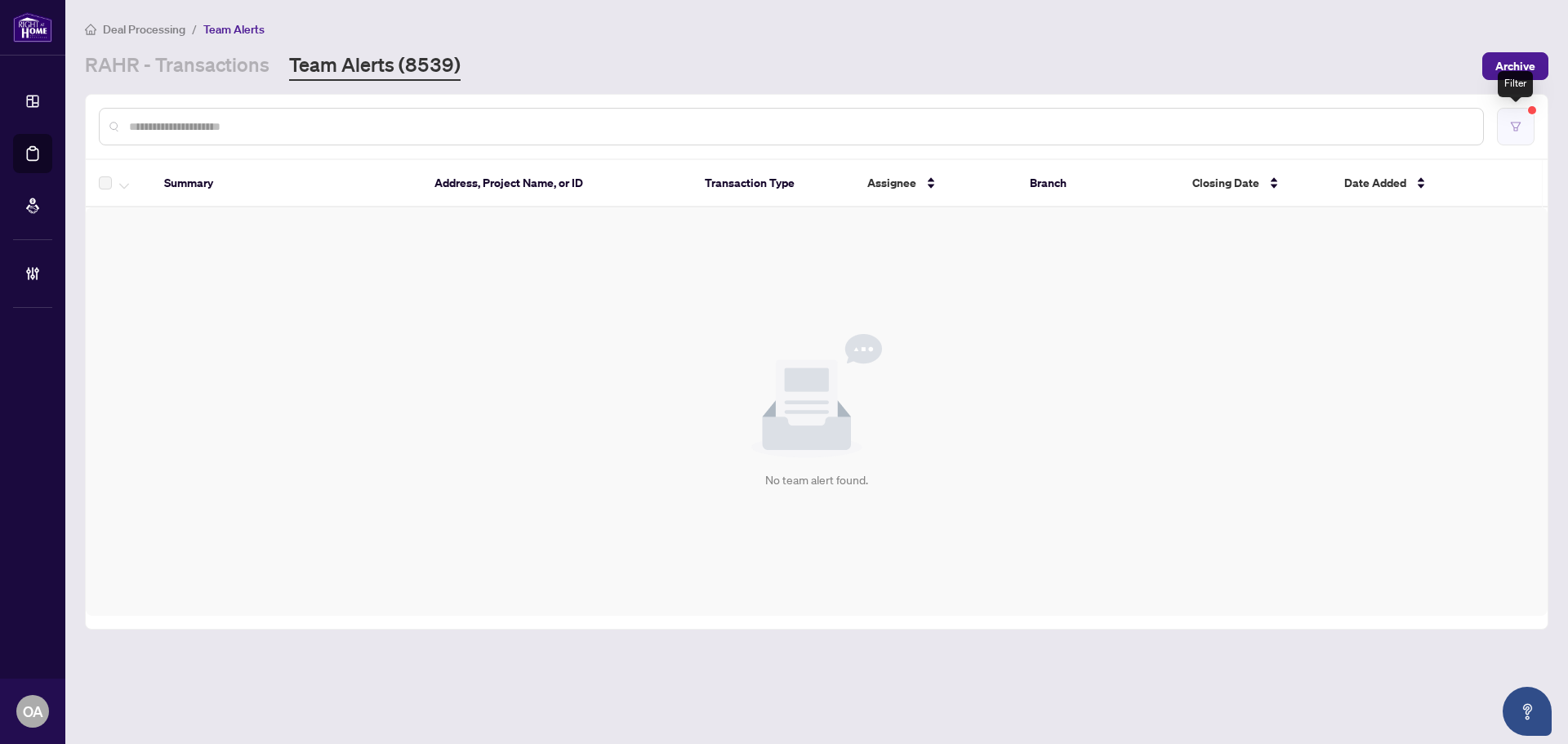
click at [1516, 132] on button "button" at bounding box center [1516, 127] width 38 height 38
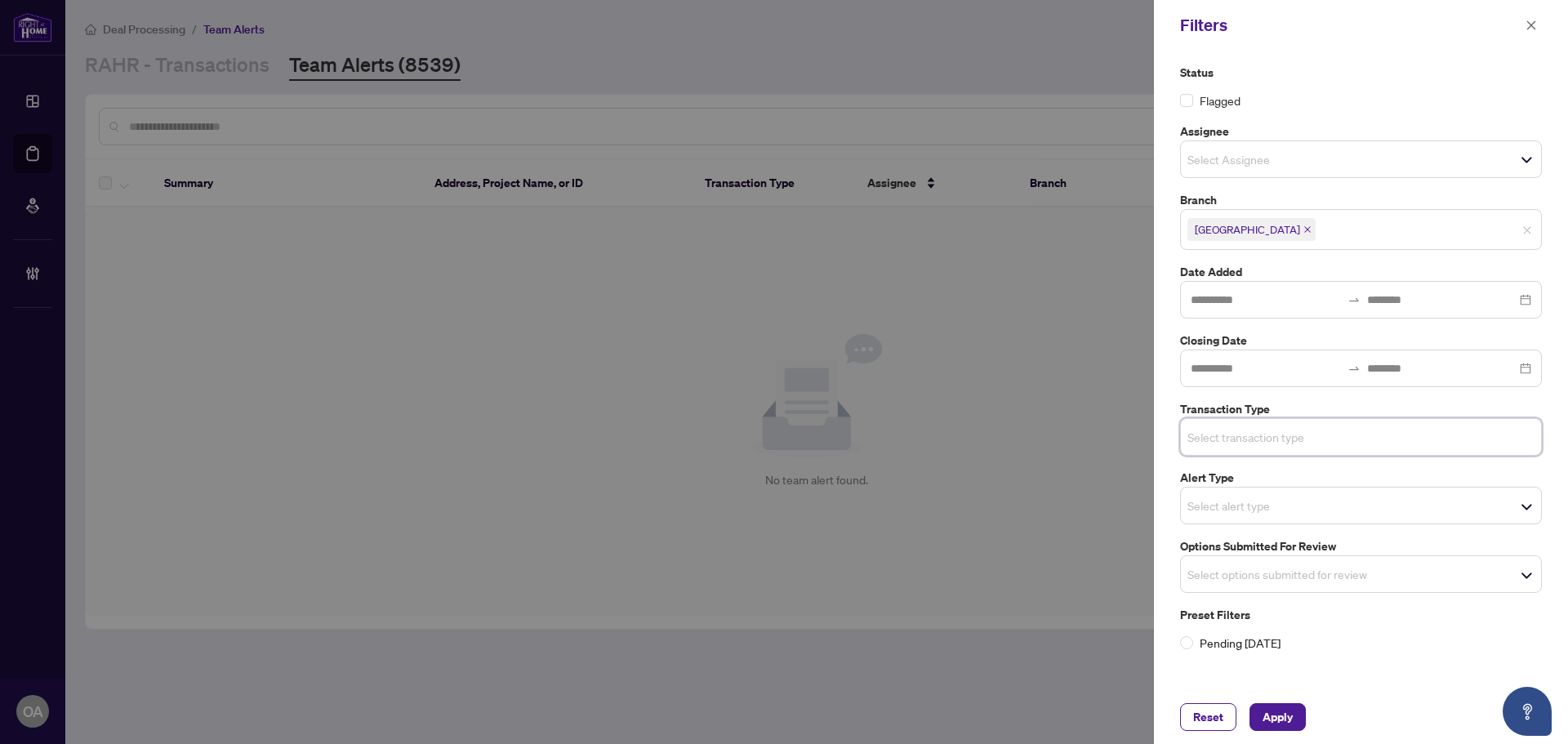
click at [1406, 580] on span "Select options submitted for review" at bounding box center [1361, 574] width 360 height 23
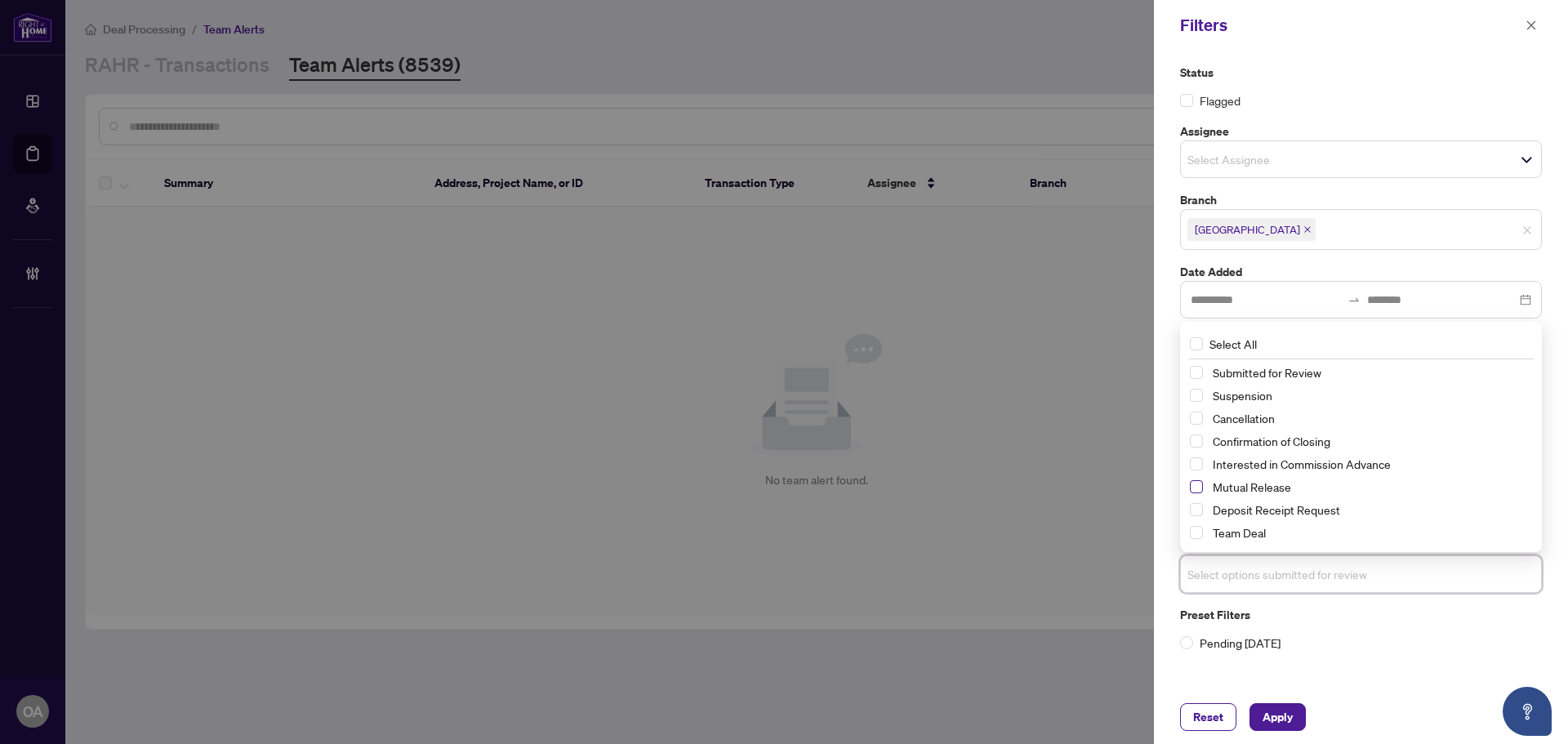
click at [1198, 488] on span "Select Mutual Release" at bounding box center [1197, 487] width 13 height 13
click at [1198, 417] on span "Select Cancellation" at bounding box center [1197, 419] width 13 height 13
click at [1196, 395] on span "Select Suspension" at bounding box center [1197, 396] width 13 height 13
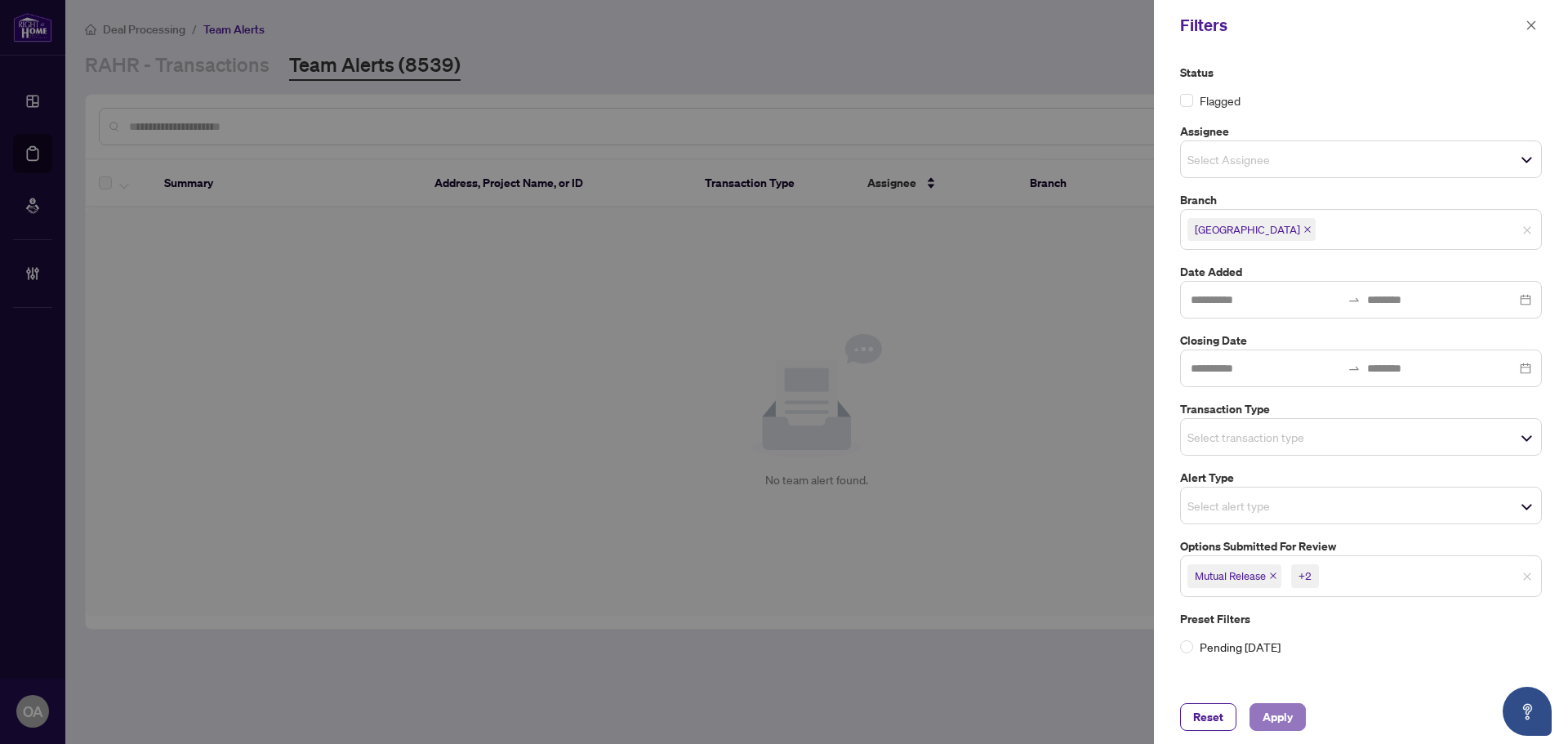
click at [1286, 717] on span "Apply" at bounding box center [1278, 717] width 30 height 26
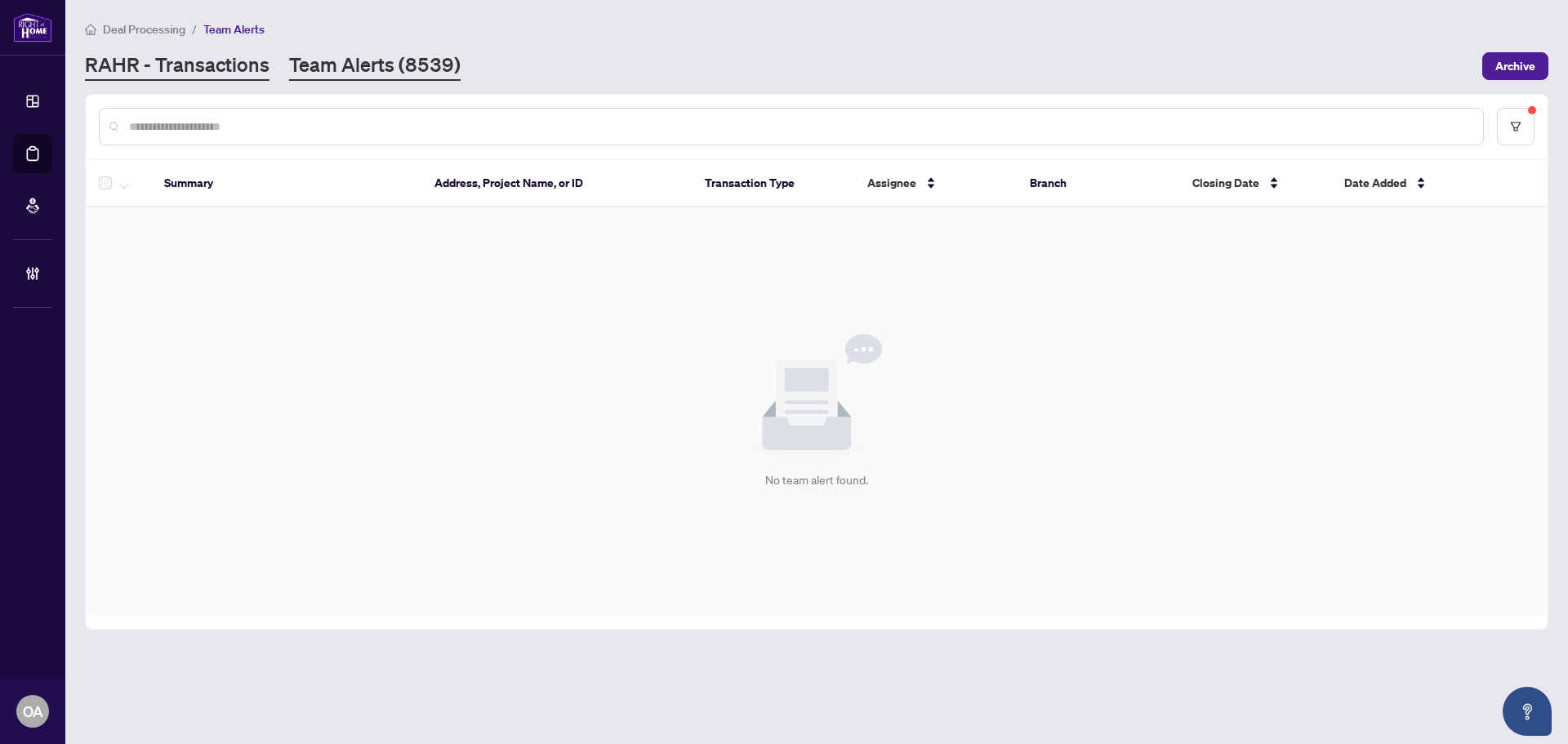
click at [176, 66] on link "RAHR - Transactions" at bounding box center [177, 66] width 185 height 29
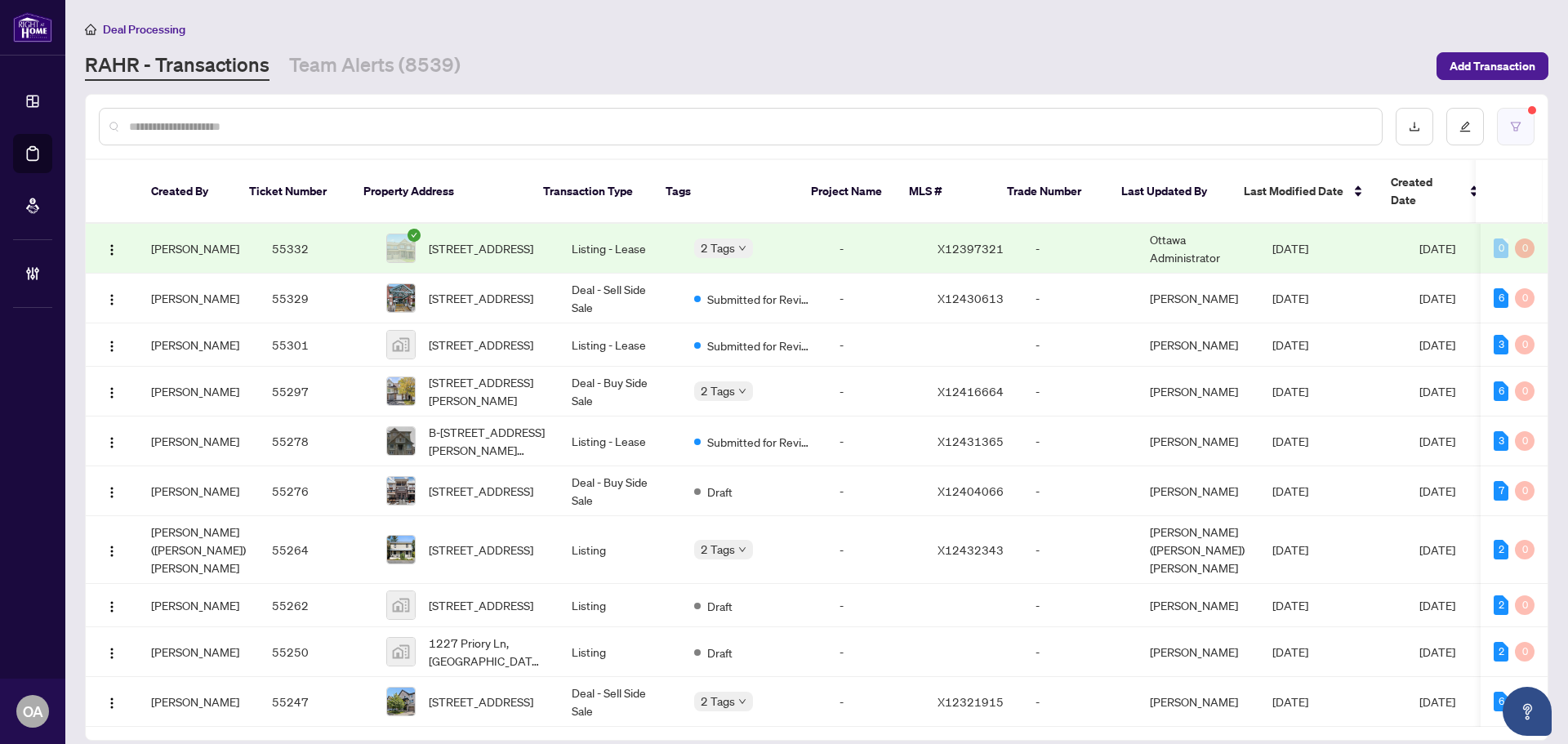
click at [1502, 112] on button "button" at bounding box center [1516, 127] width 38 height 38
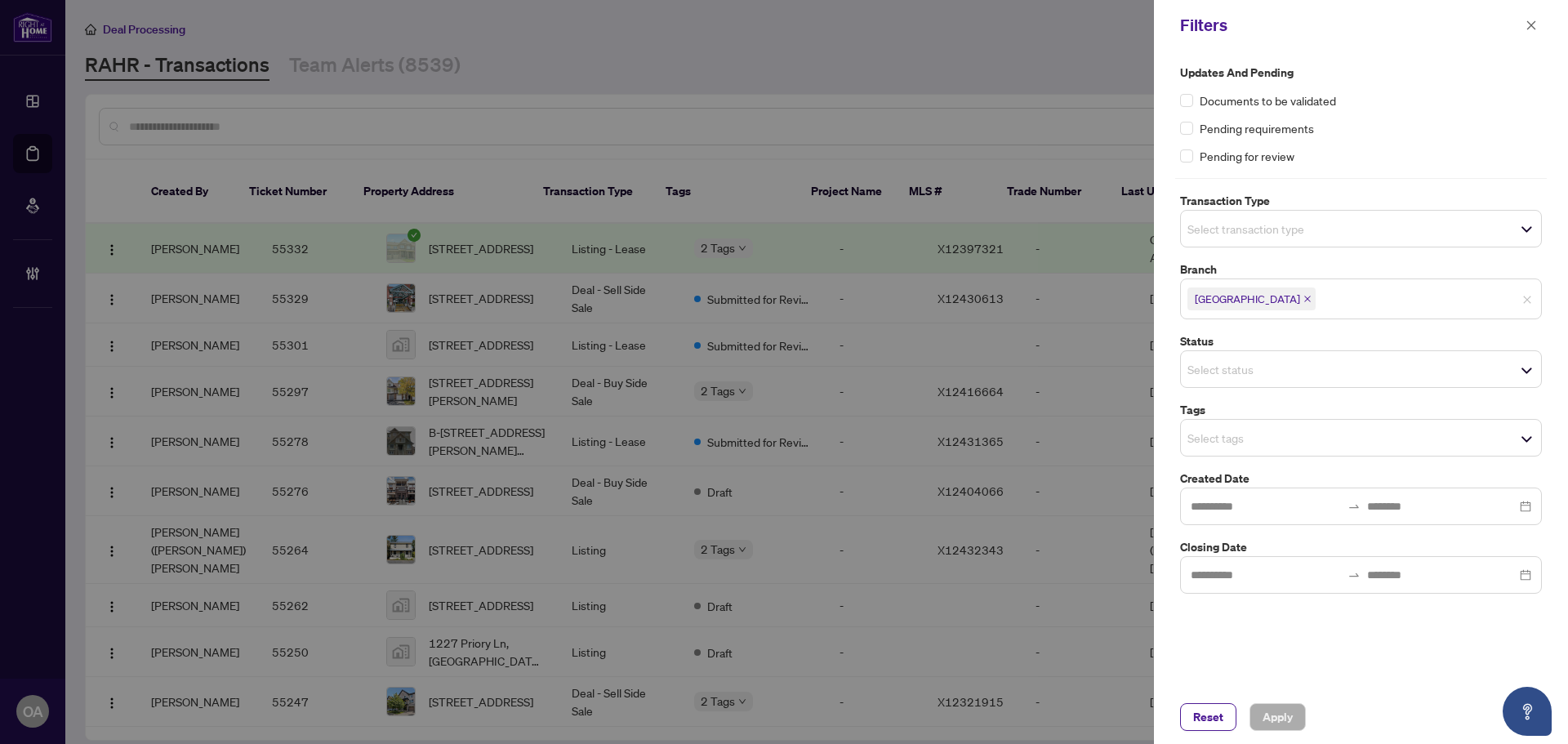
click at [1206, 231] on input "search" at bounding box center [1245, 229] width 114 height 20
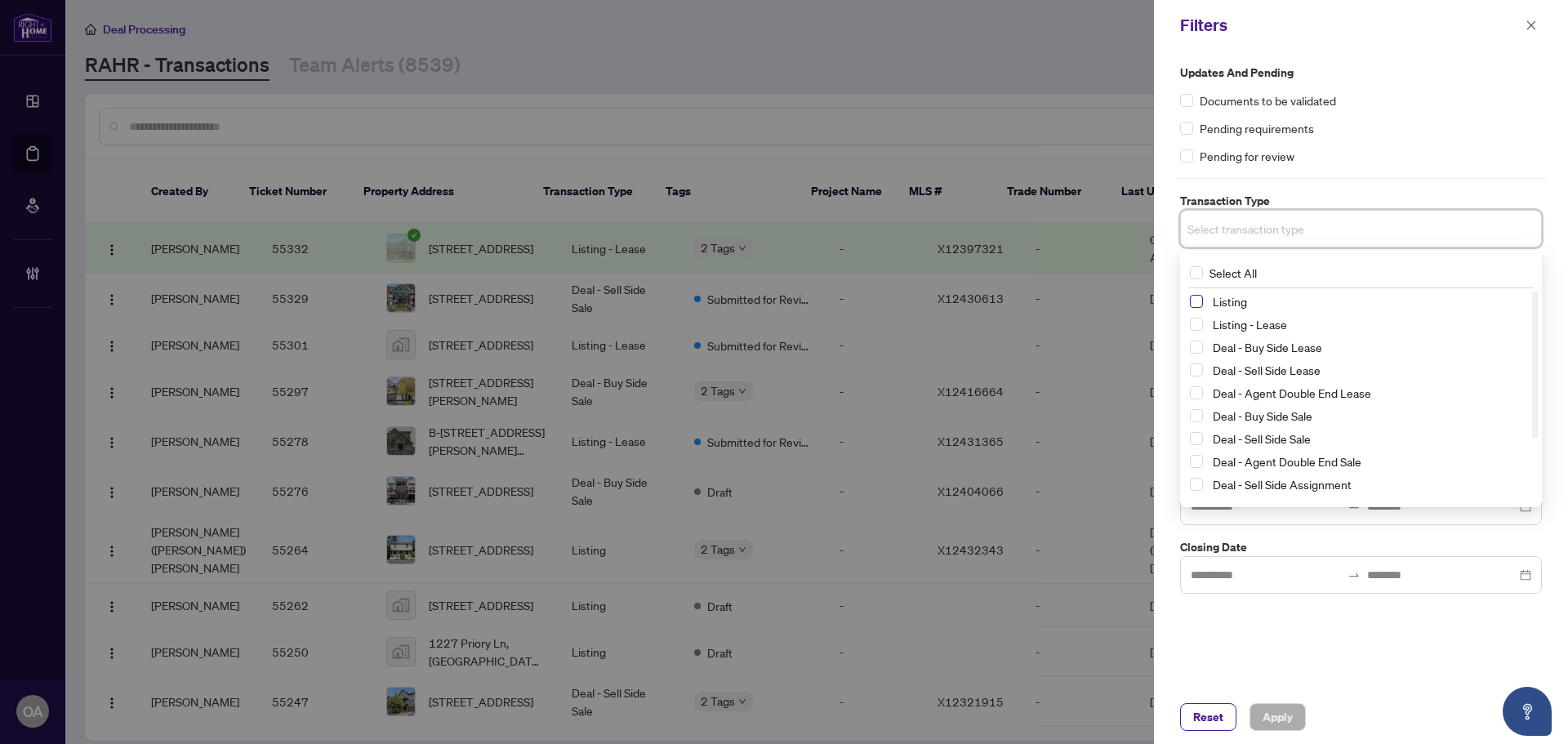
click at [1199, 303] on span "Select Listing" at bounding box center [1197, 301] width 13 height 13
drag, startPoint x: 1198, startPoint y: 327, endPoint x: 1211, endPoint y: 287, distance: 42.1
click at [1198, 327] on span "Select Listing - Lease" at bounding box center [1197, 327] width 13 height 13
click at [1331, 144] on div "Updates and Pending Documents to be validated Pending requirements Pending for …" at bounding box center [1361, 114] width 362 height 101
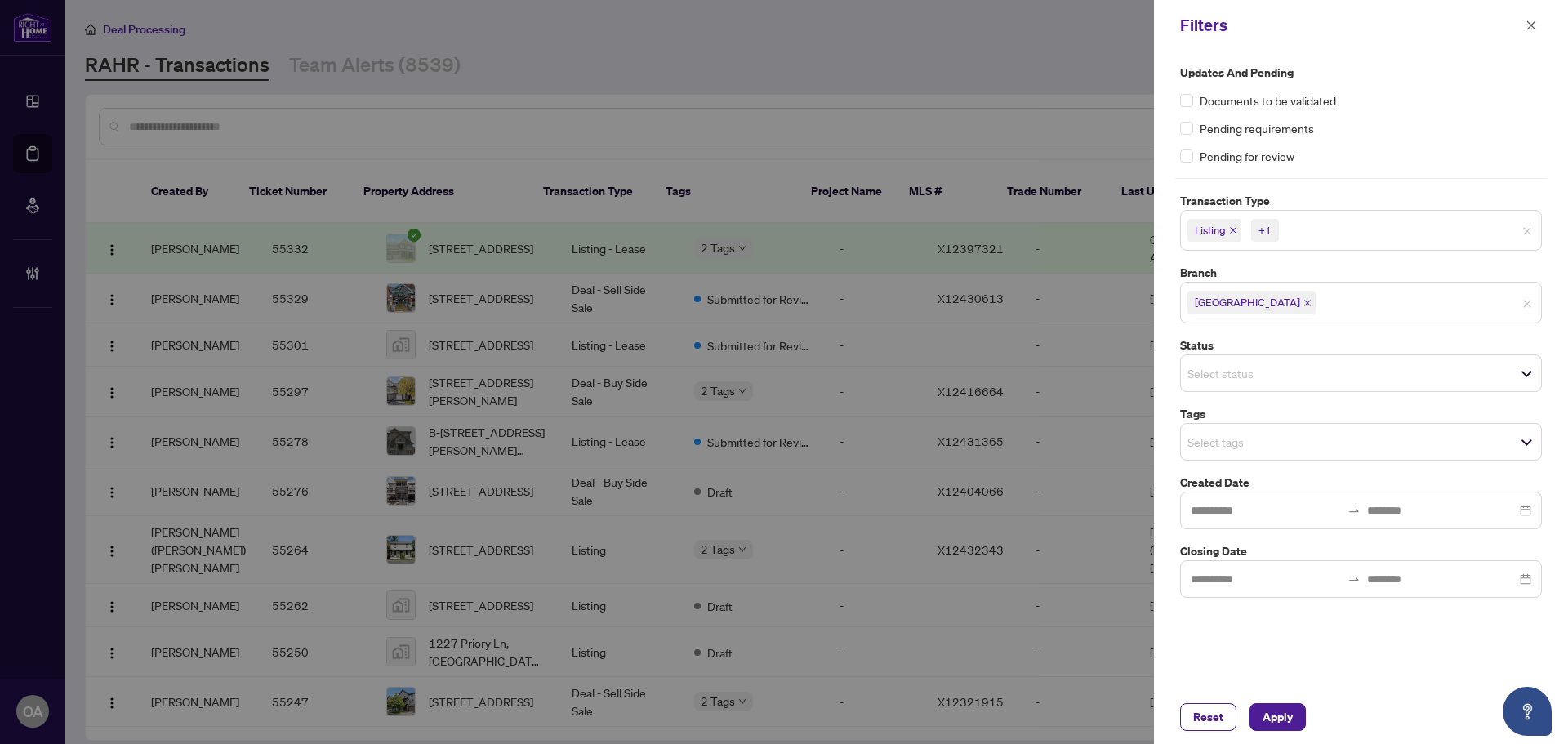
click at [1256, 458] on div "Select tags" at bounding box center [1361, 442] width 362 height 38
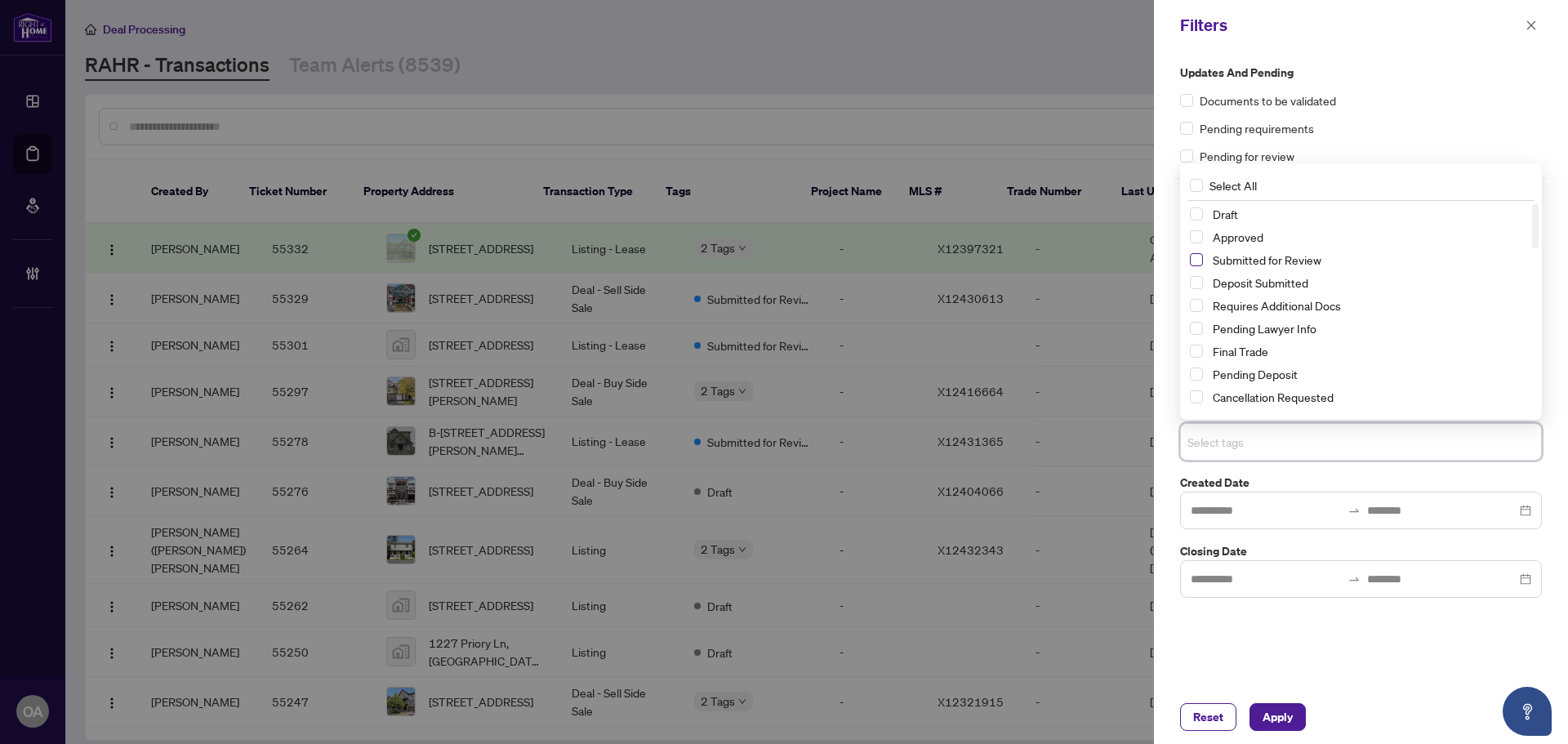
click at [1198, 257] on span "Select Submitted for Review" at bounding box center [1197, 260] width 13 height 13
click at [1273, 715] on span "Apply" at bounding box center [1278, 717] width 30 height 26
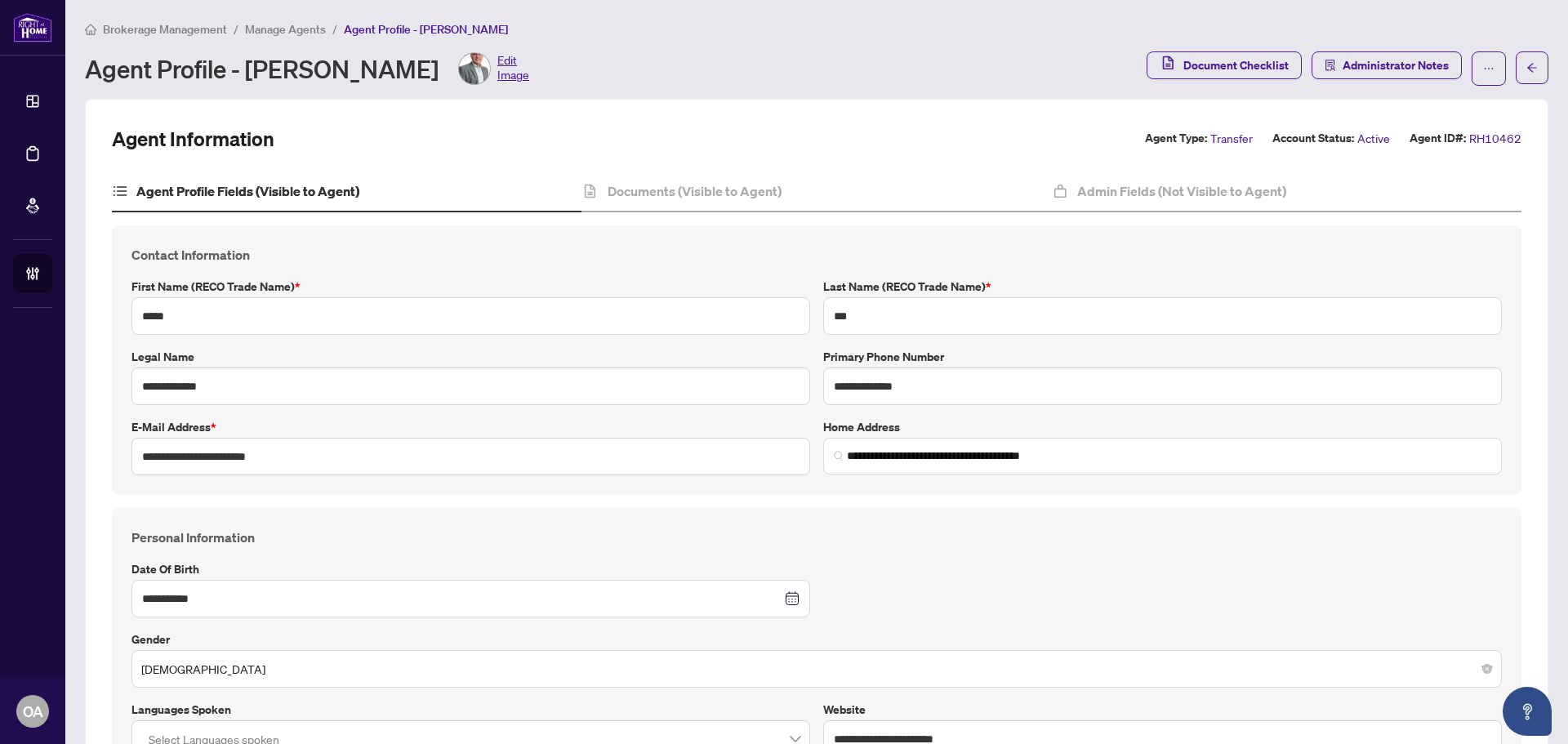
click at [0, 0] on link "Deal Processing" at bounding box center [0, 0] width 0 height 0
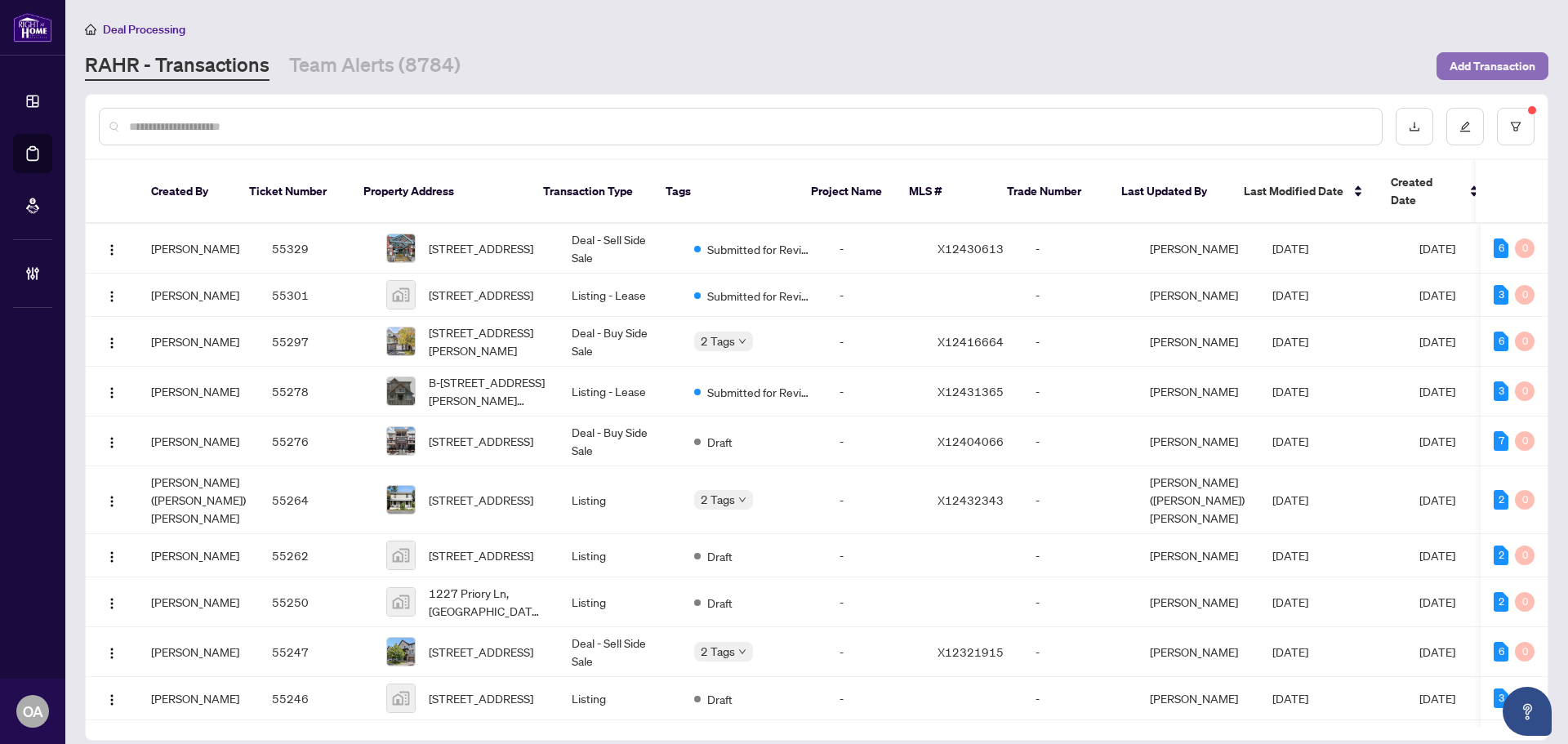
click at [1496, 72] on span "Add Transaction" at bounding box center [1492, 66] width 86 height 26
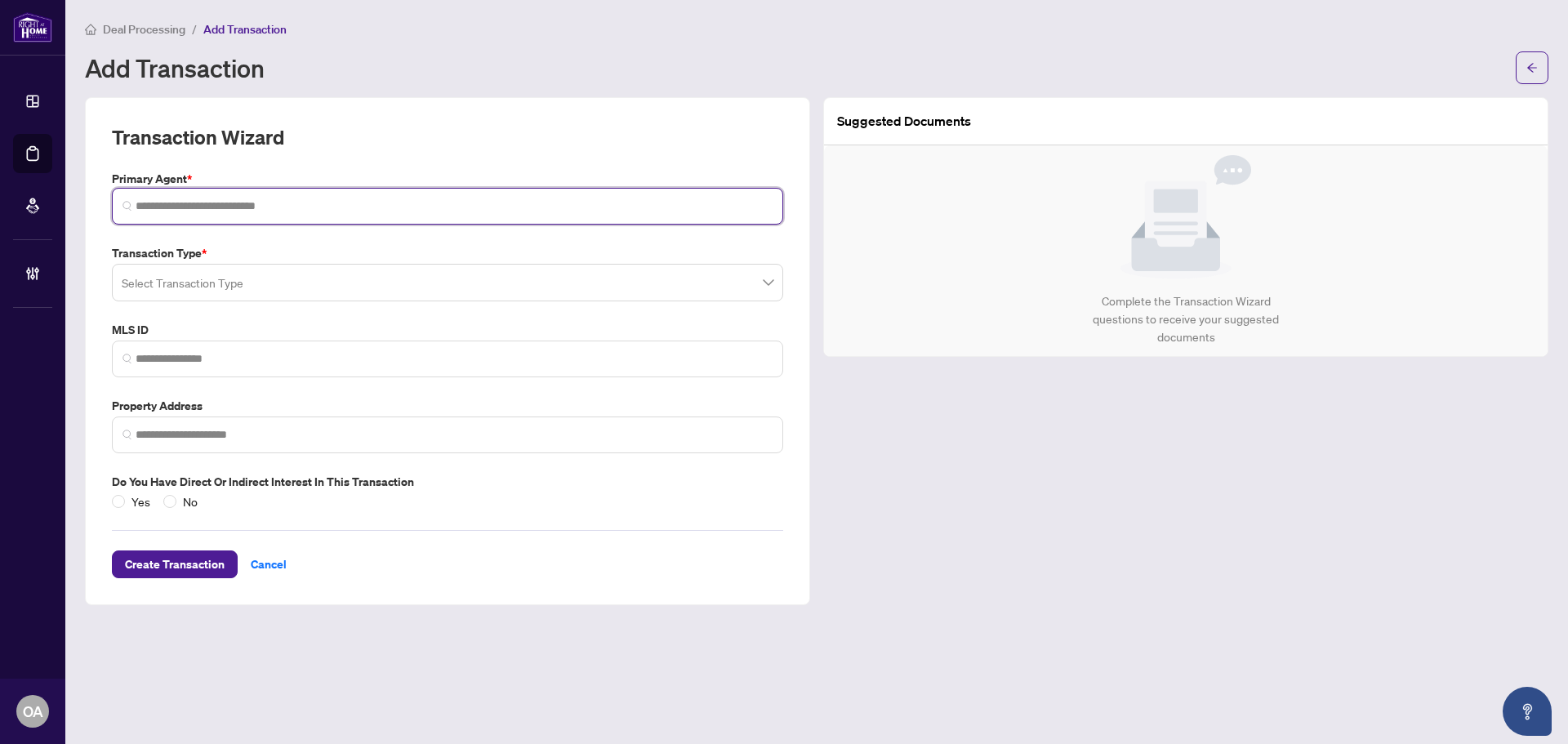
click at [212, 202] on input "search" at bounding box center [454, 206] width 637 height 17
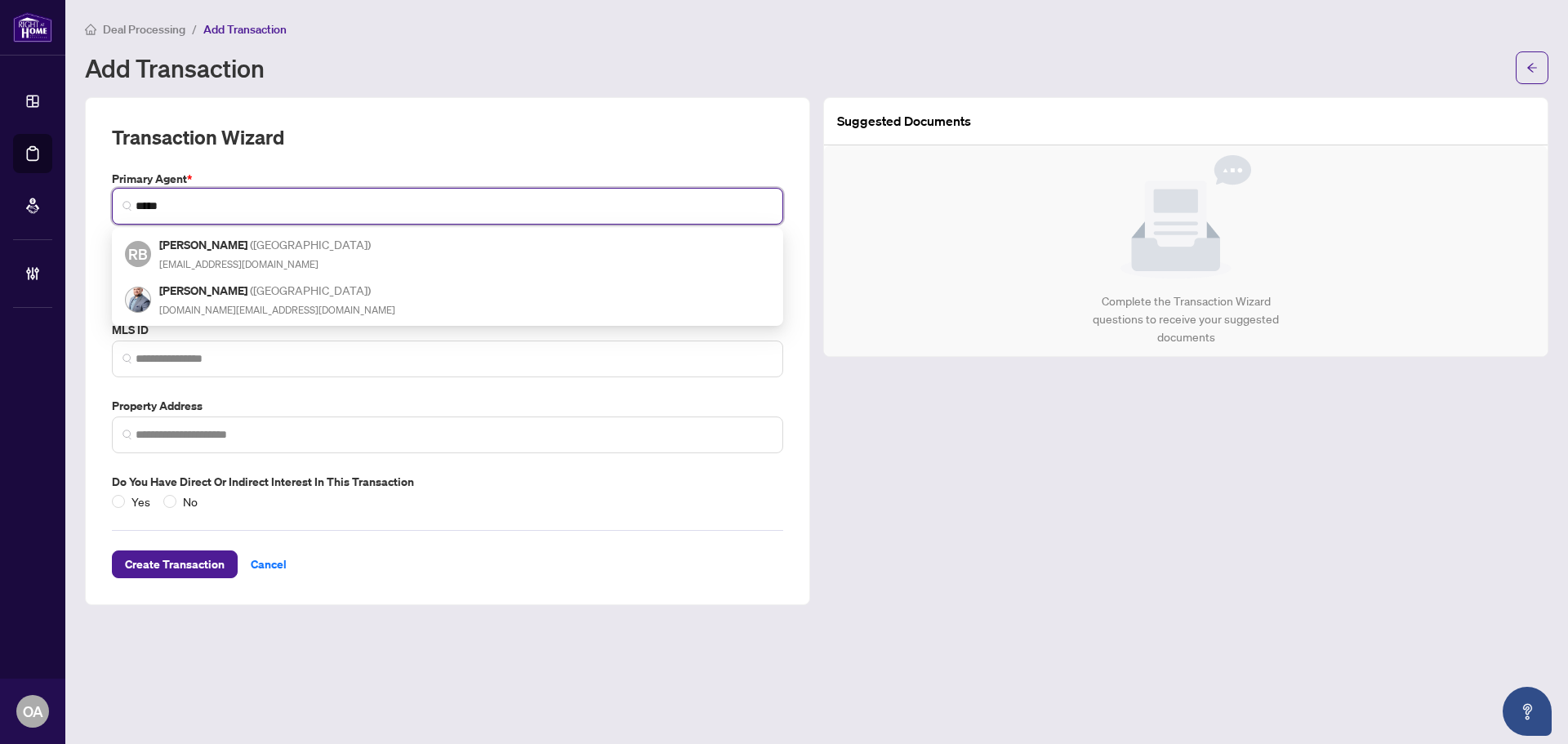
click at [209, 248] on h5 "Rhonda Bullock ( Burlington )" at bounding box center [266, 244] width 214 height 19
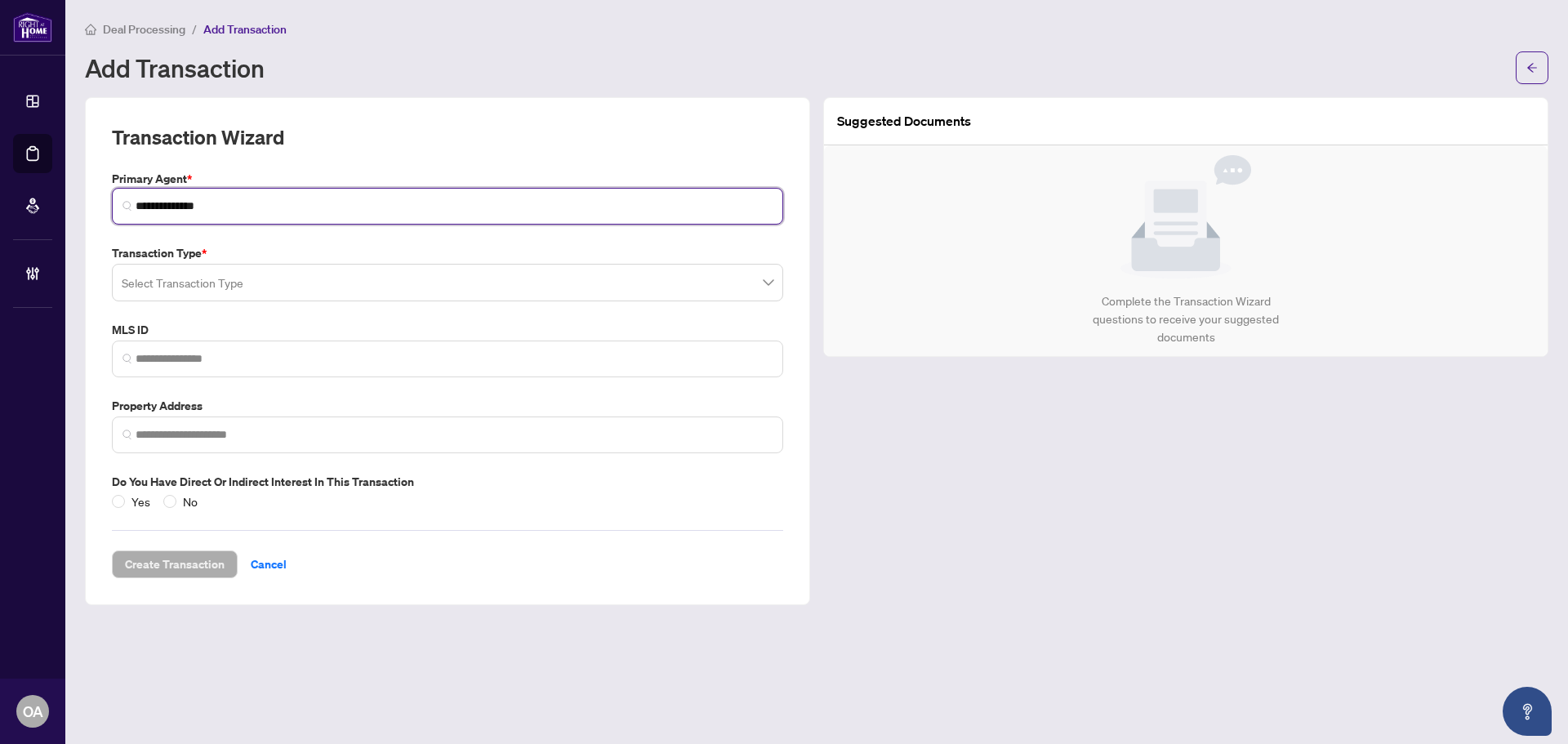
drag, startPoint x: 242, startPoint y: 212, endPoint x: -3, endPoint y: 212, distance: 245.0
click at [0, 212] on html "**********" at bounding box center [784, 372] width 1568 height 744
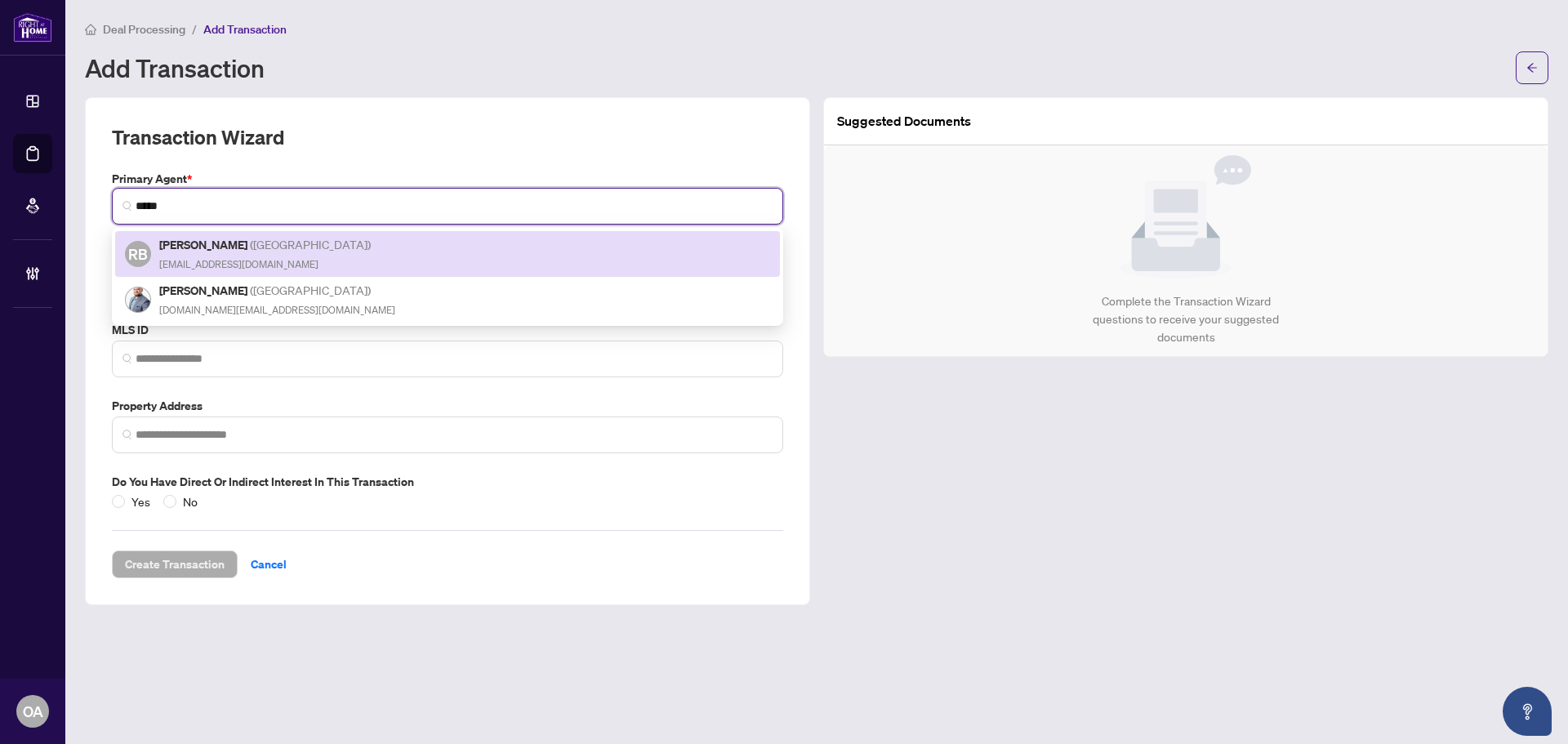
click at [205, 304] on span "tamirtal.realtor@gmail.com" at bounding box center [277, 310] width 236 height 12
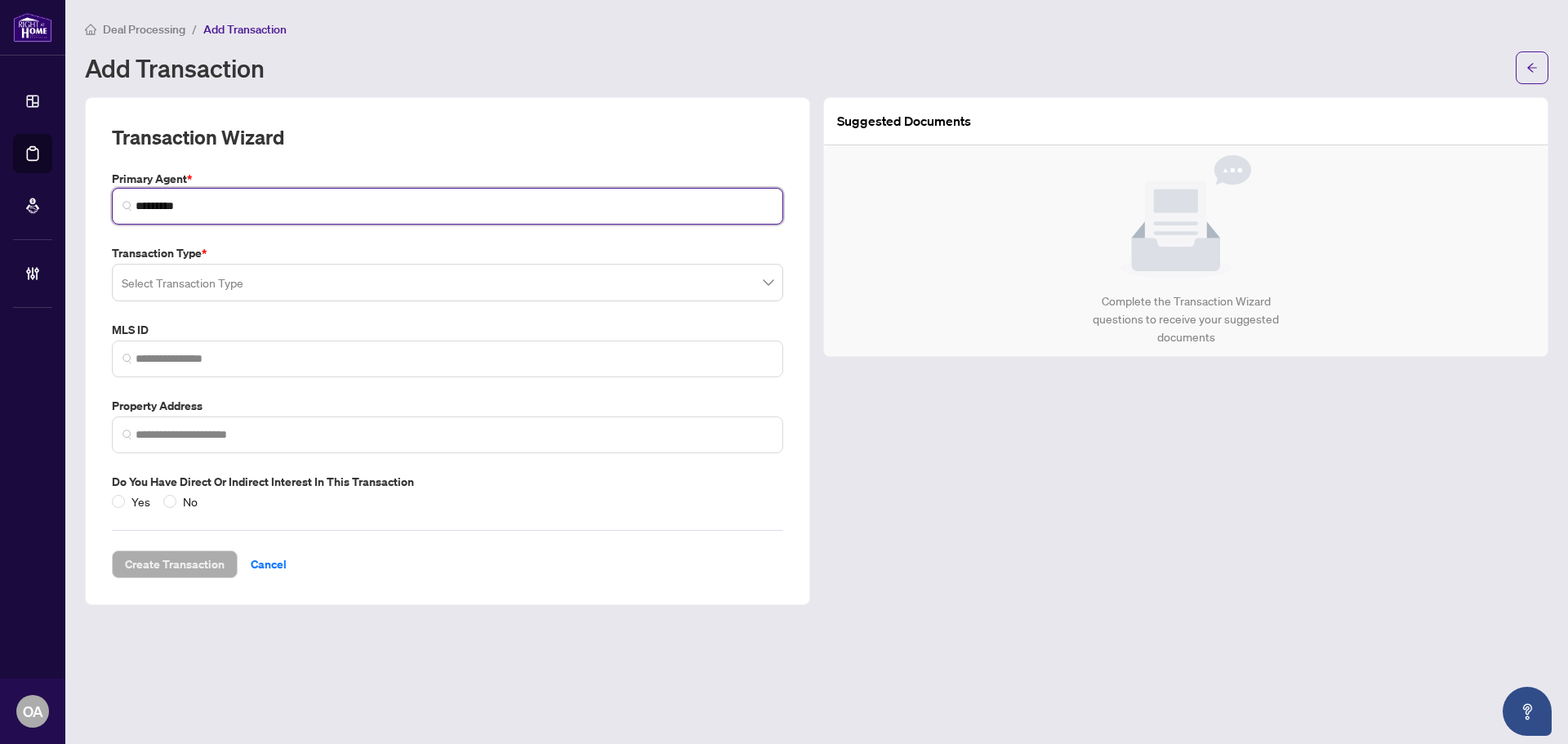
type input "*********"
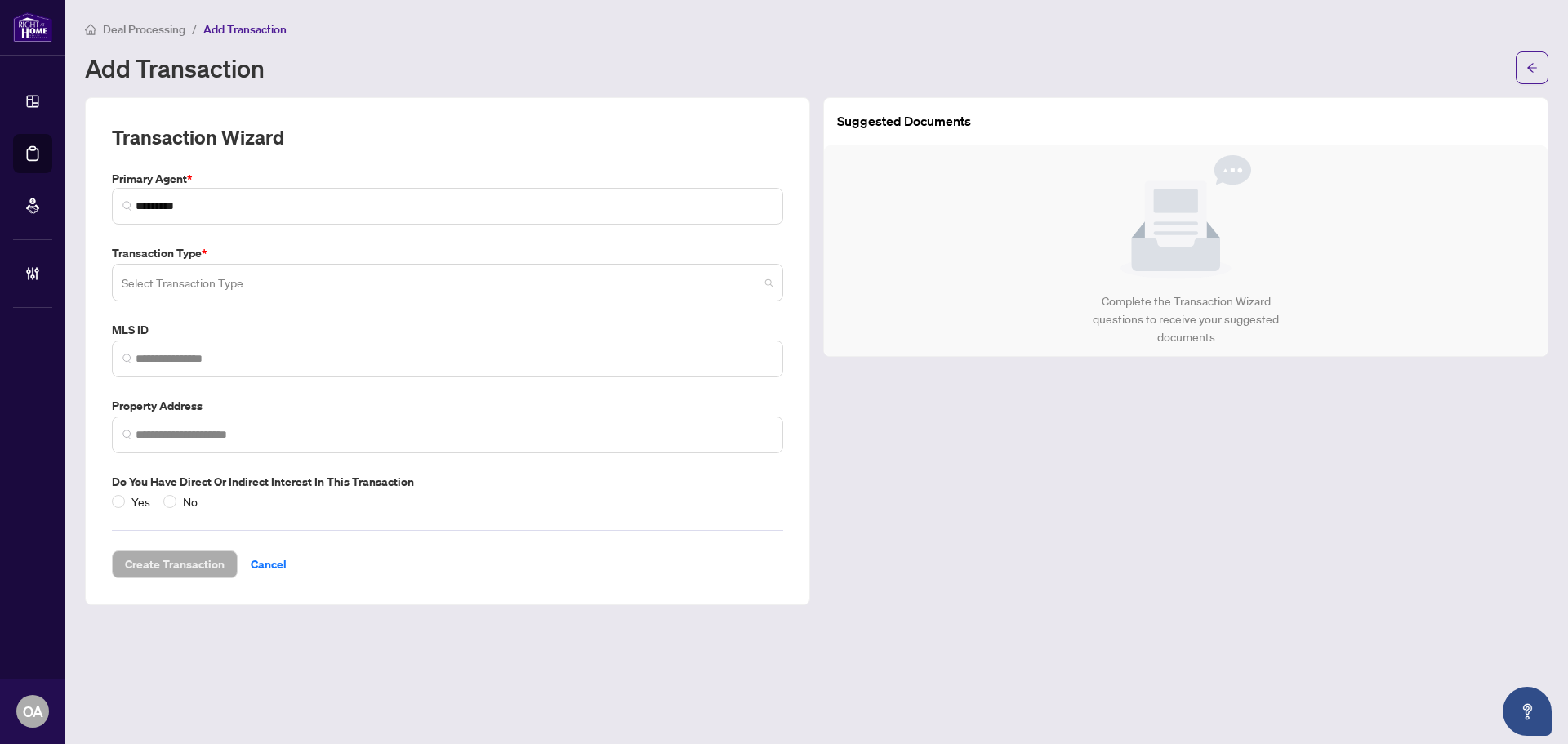
click at [207, 293] on input "search" at bounding box center [440, 285] width 637 height 36
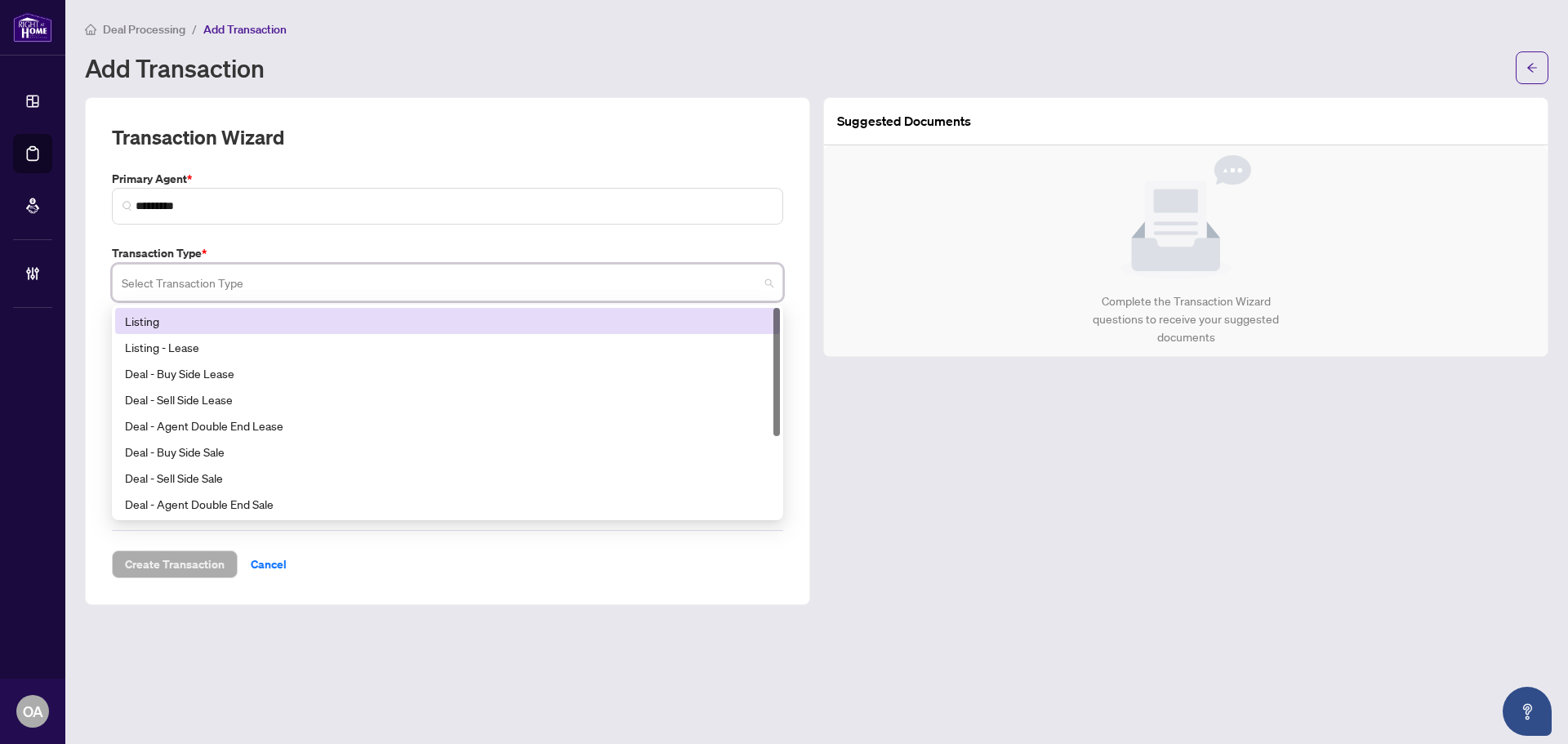
click at [194, 319] on div "Listing" at bounding box center [448, 321] width 646 height 18
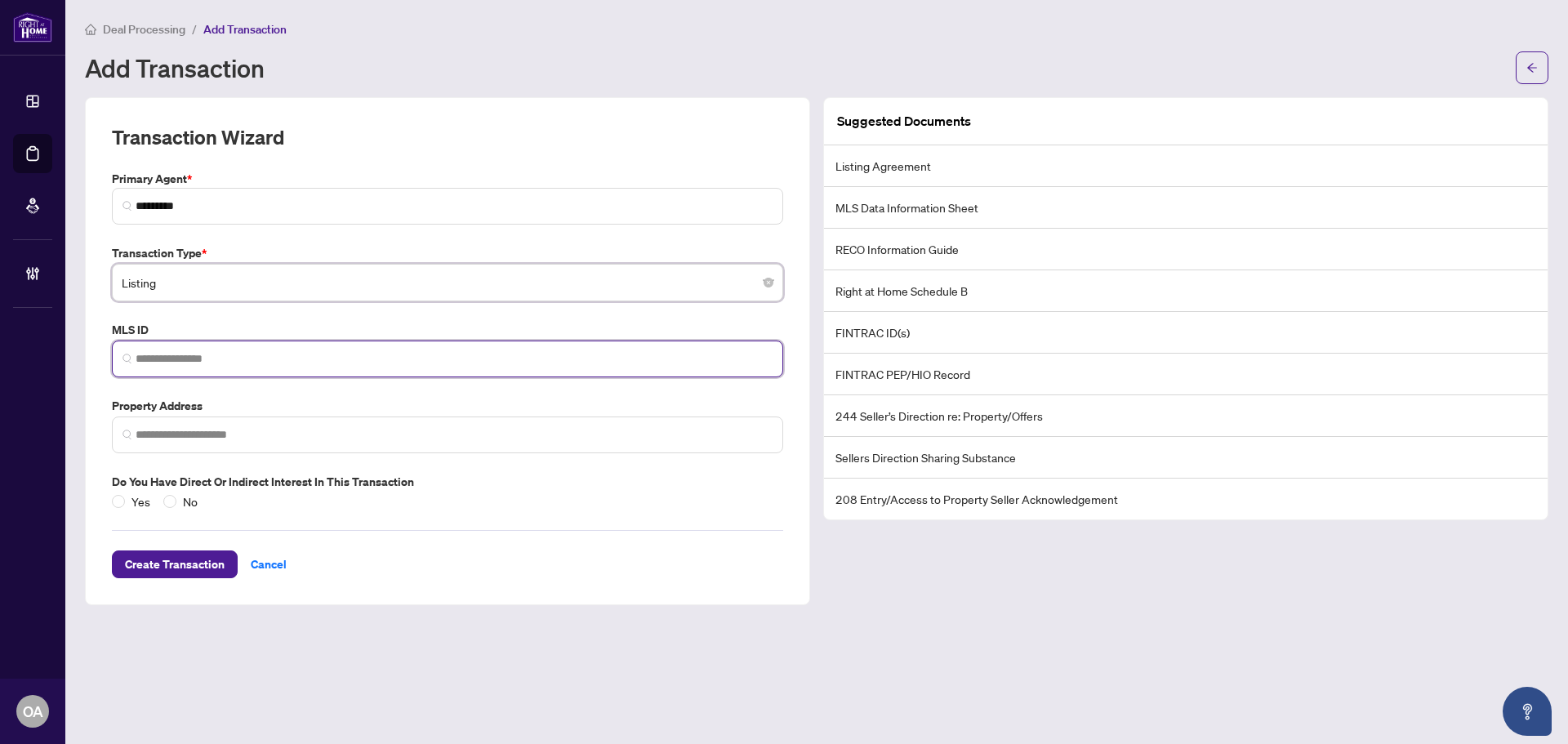
click at [189, 359] on input "search" at bounding box center [454, 359] width 637 height 17
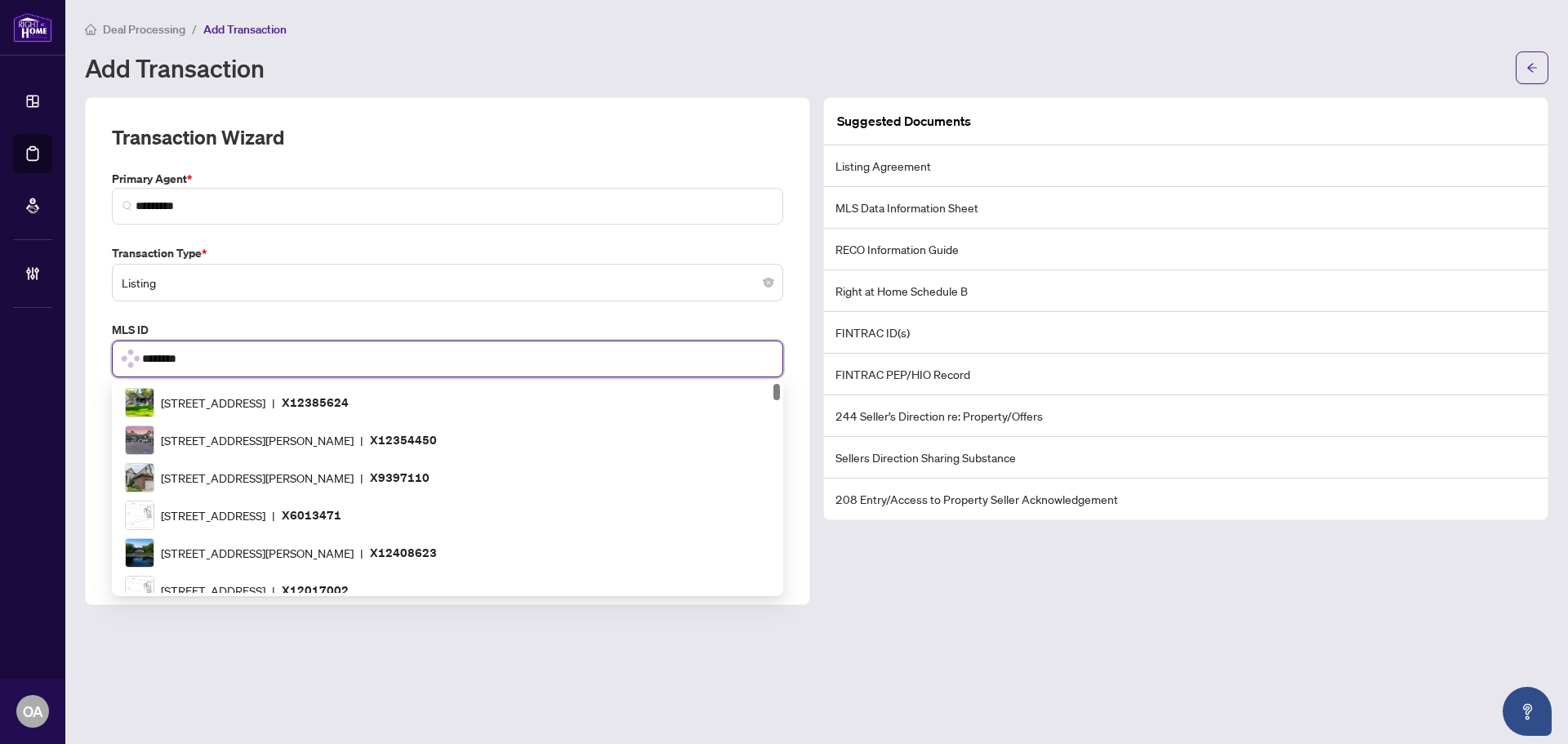
type input "*********"
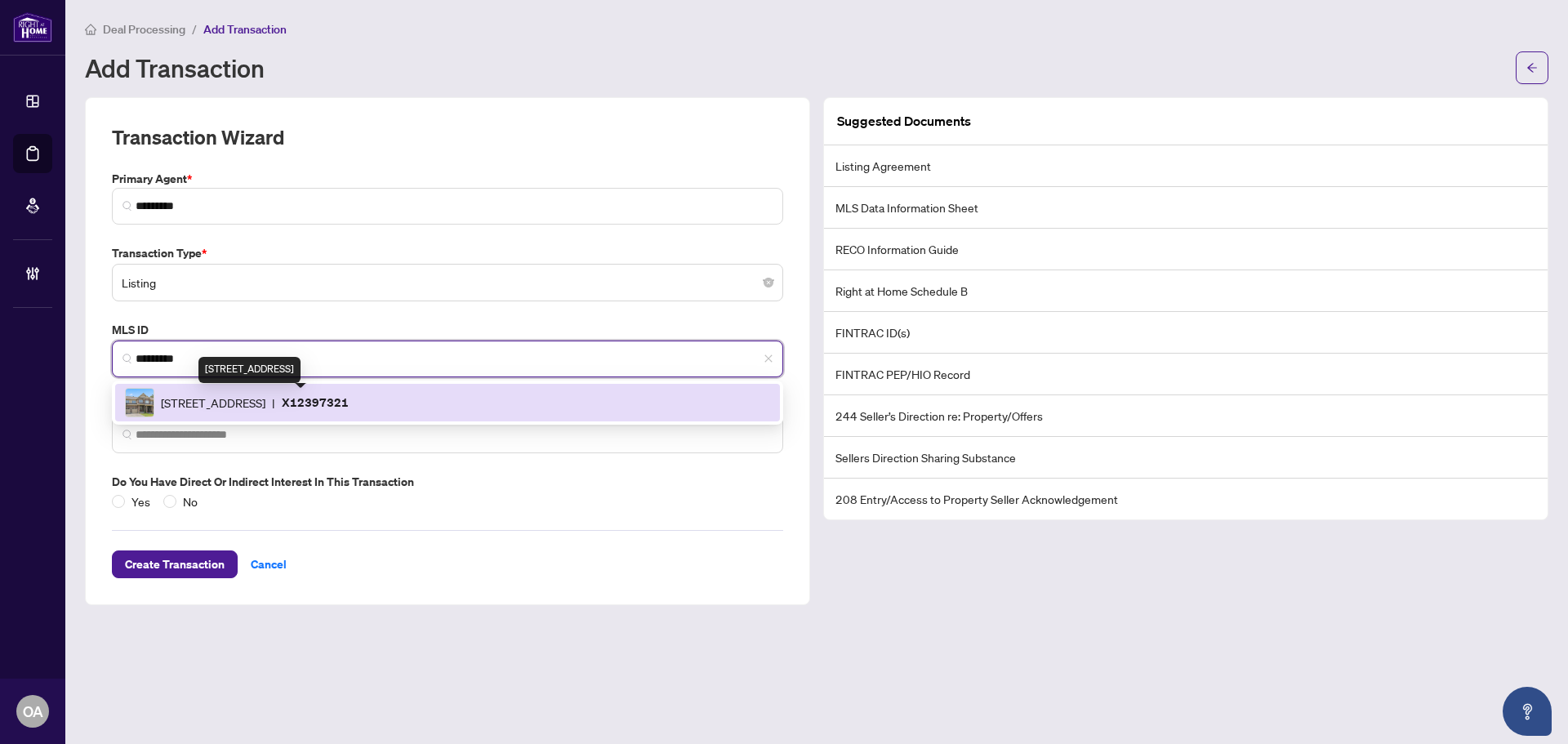
click at [266, 400] on span "[STREET_ADDRESS]" at bounding box center [213, 403] width 105 height 18
type input "**********"
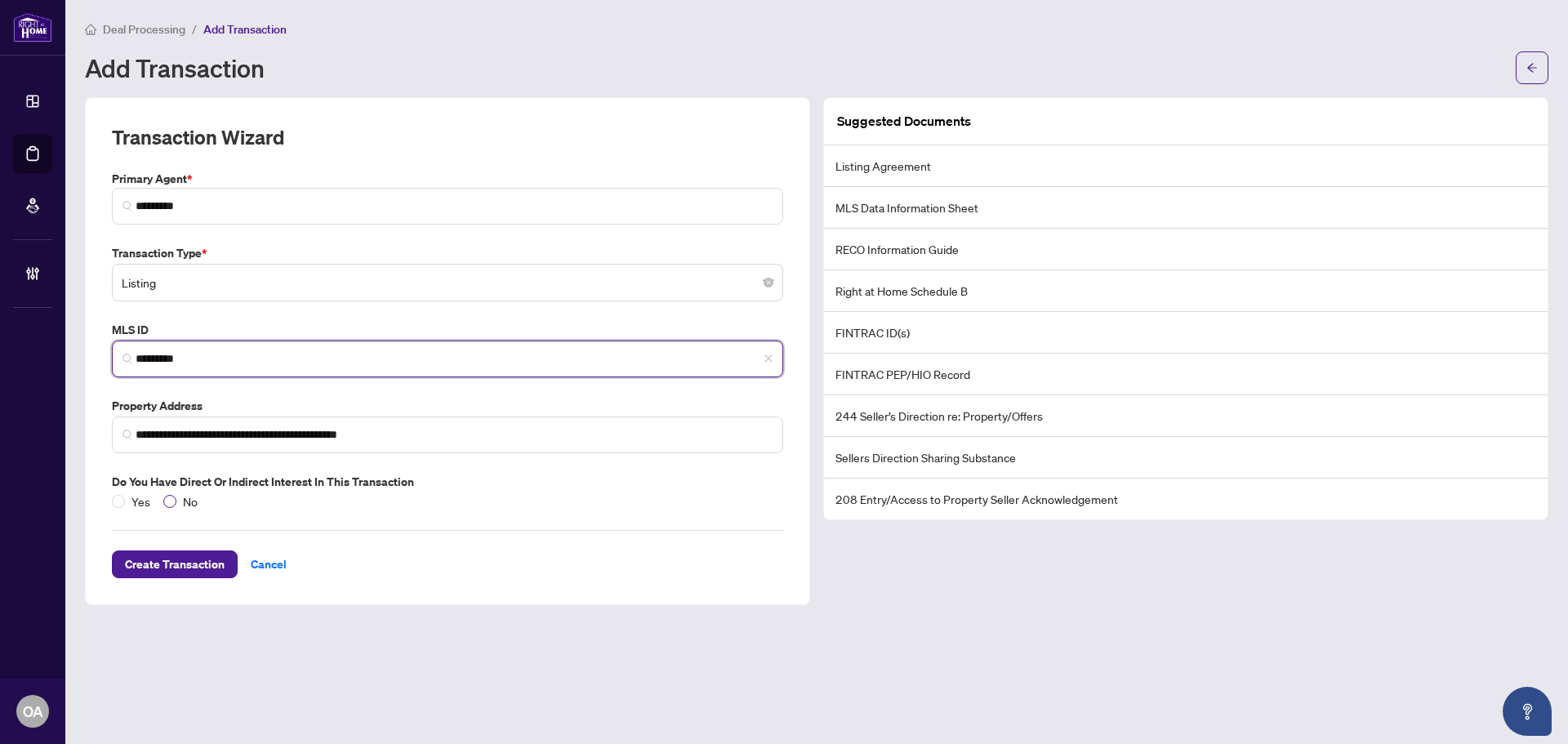
type input "*********"
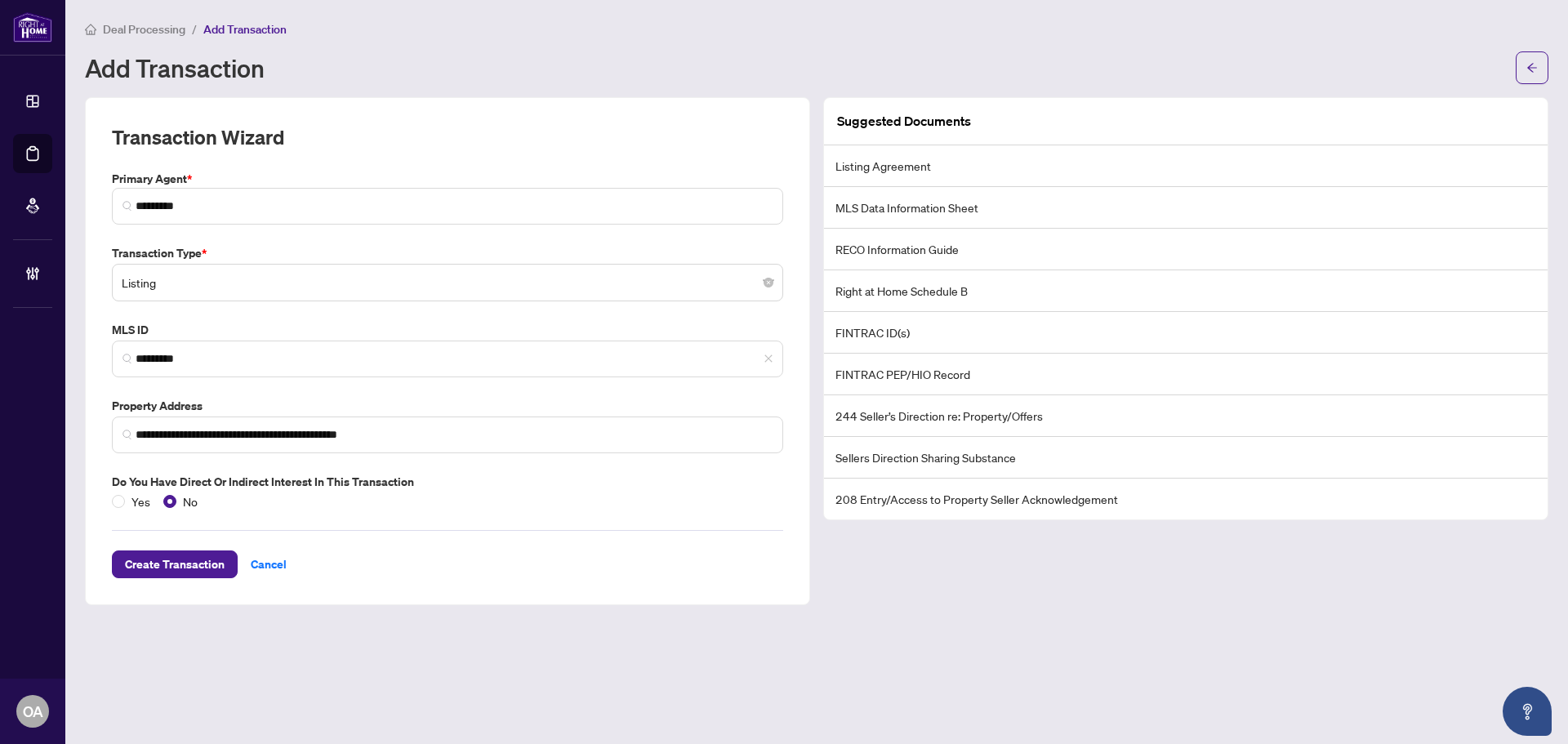
click at [197, 592] on div "**********" at bounding box center [448, 351] width 726 height 508
click at [213, 575] on span "Create Transaction" at bounding box center [175, 564] width 100 height 26
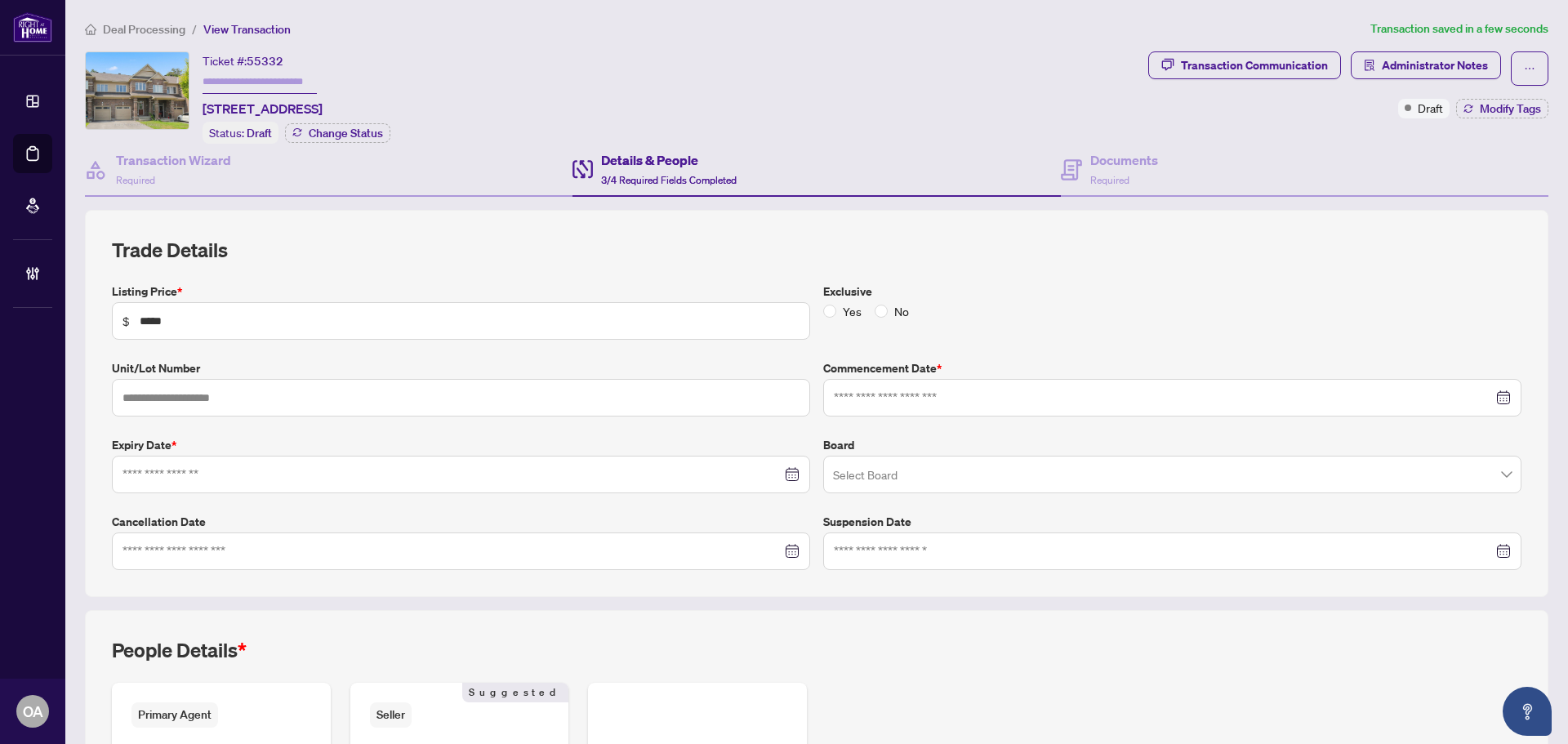
type input "**********"
click at [248, 172] on div "Transaction Wizard Required" at bounding box center [328, 170] width 488 height 53
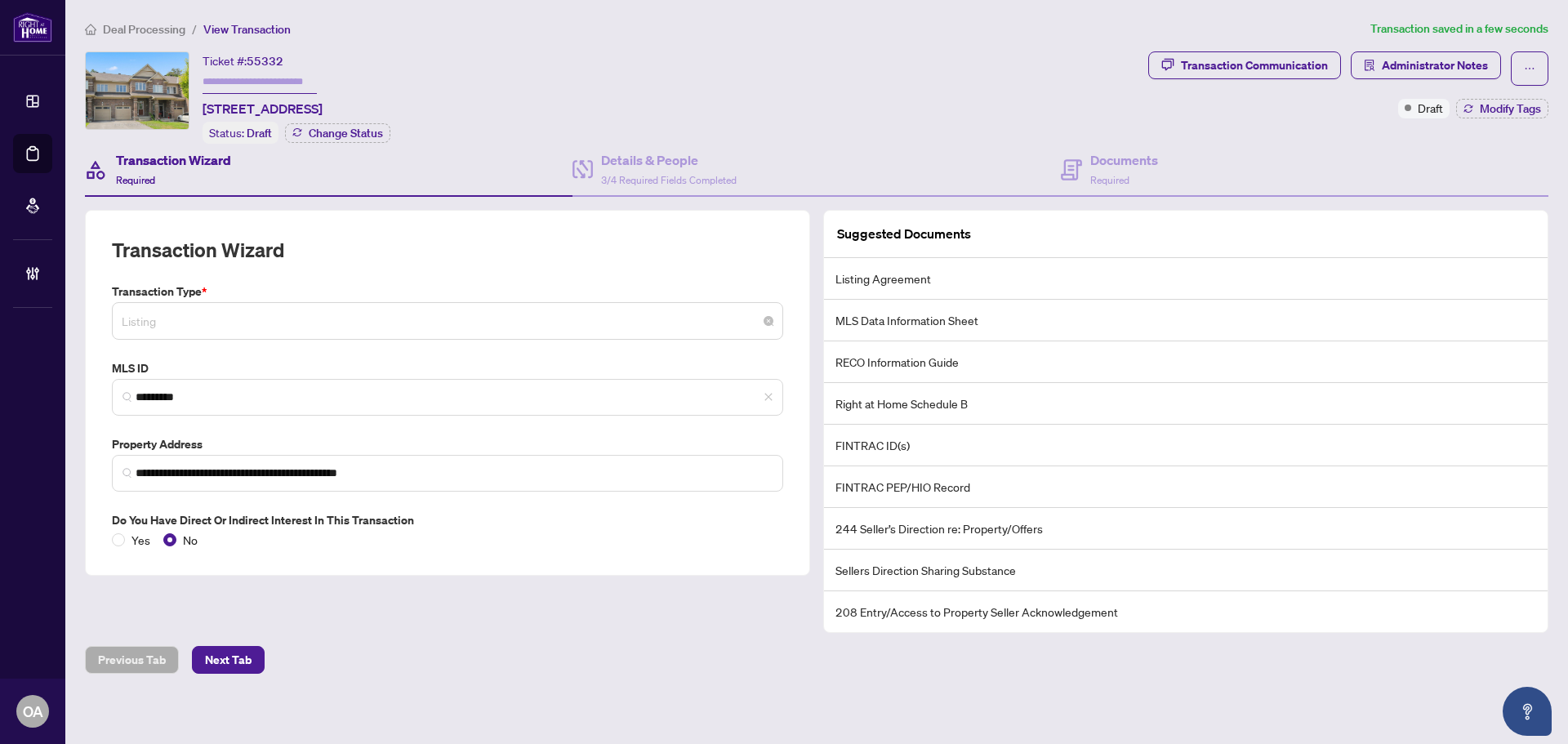
click at [193, 314] on span "Listing" at bounding box center [448, 321] width 652 height 31
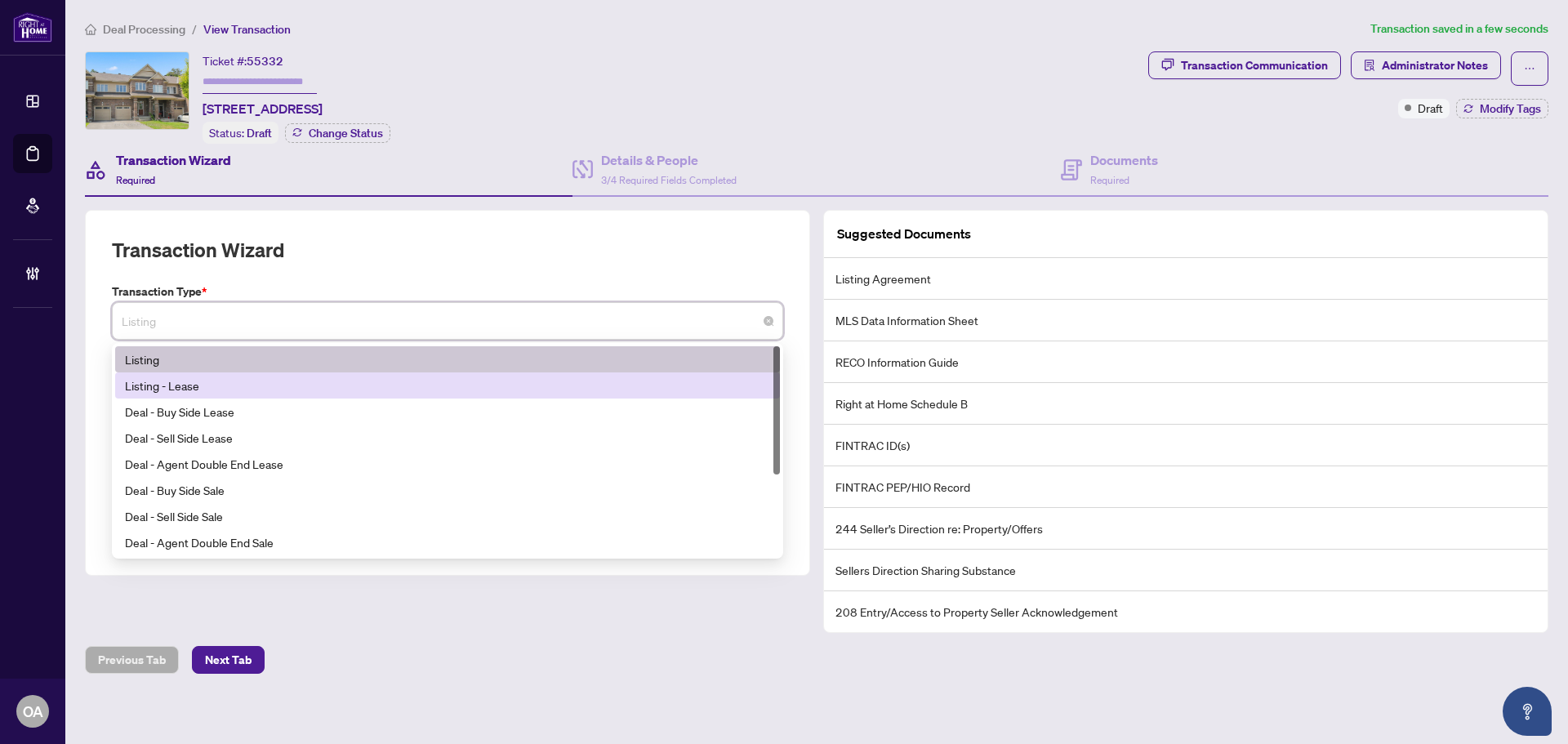
click at [171, 391] on div "Listing - Lease" at bounding box center [448, 385] width 646 height 18
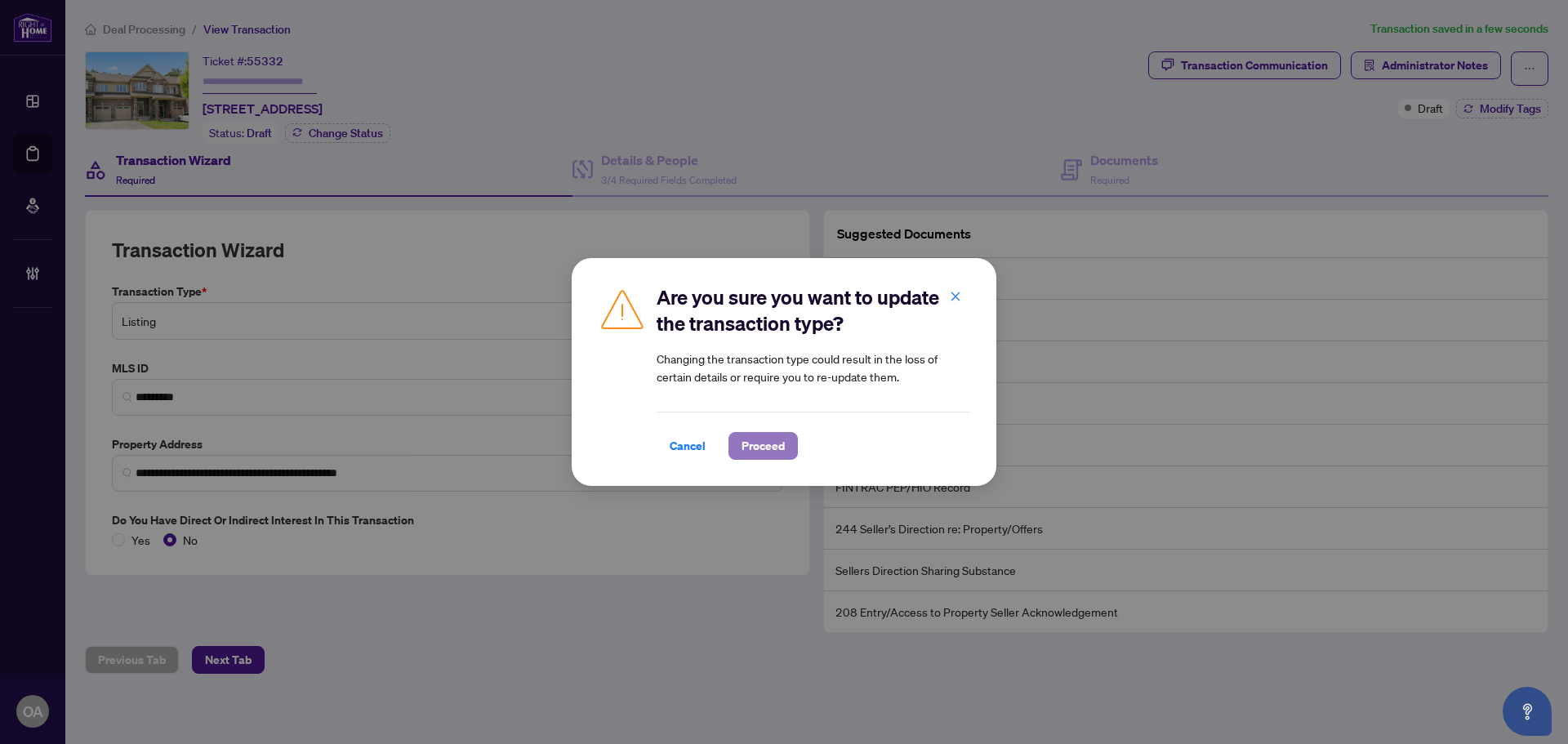
click at [762, 453] on span "Proceed" at bounding box center [763, 446] width 43 height 26
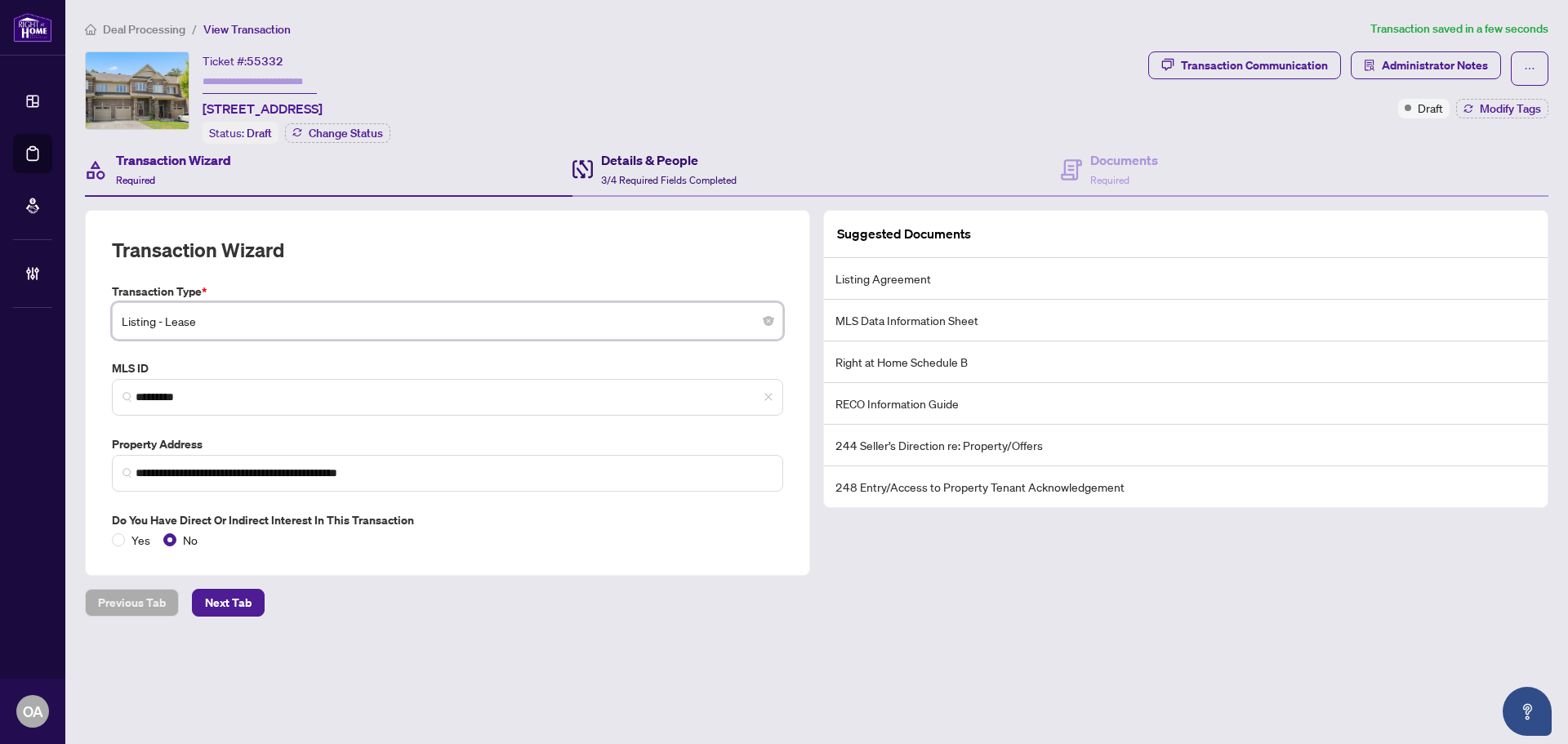
click at [653, 162] on h4 "Details & People" at bounding box center [669, 160] width 136 height 20
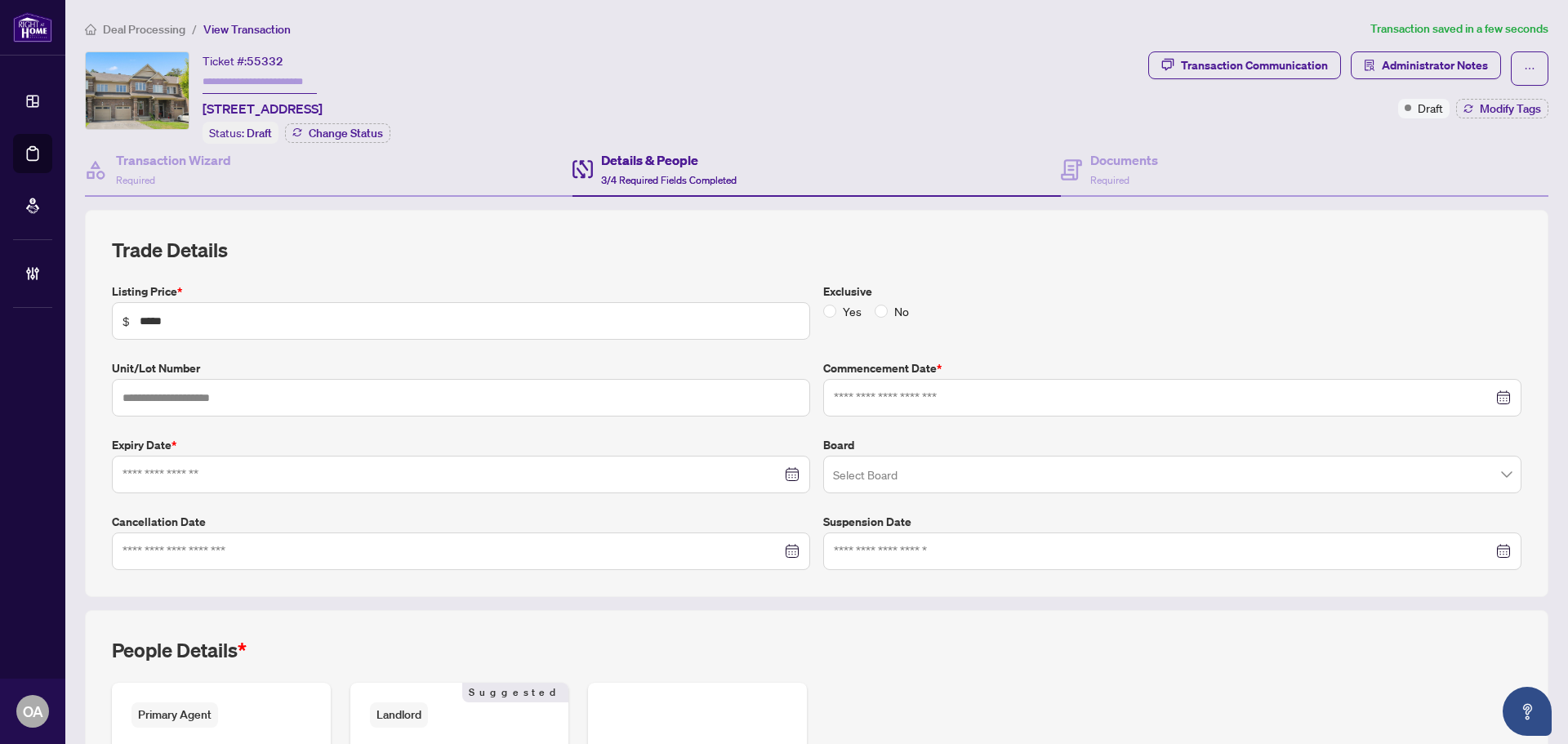
type input "**********"
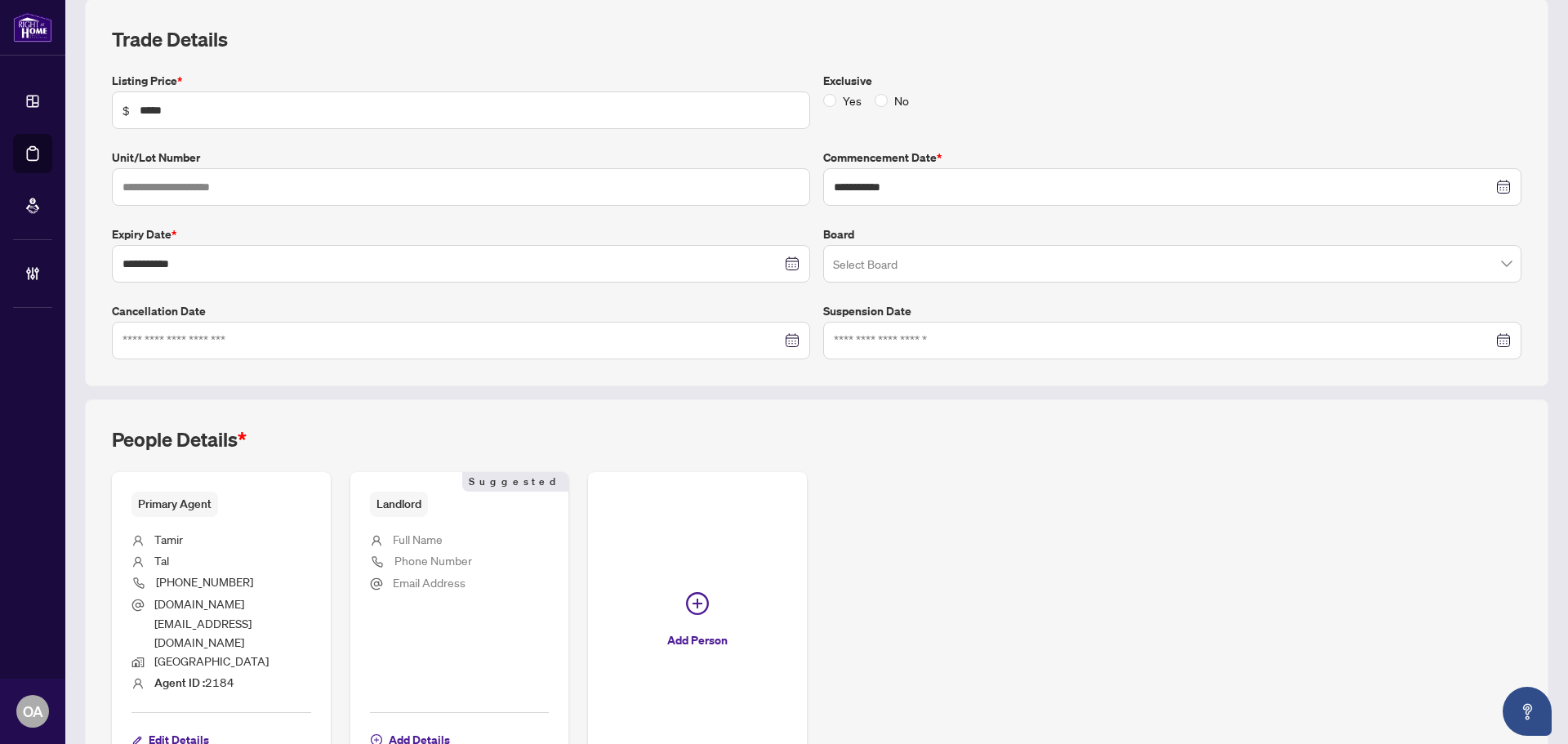
scroll to position [245, 0]
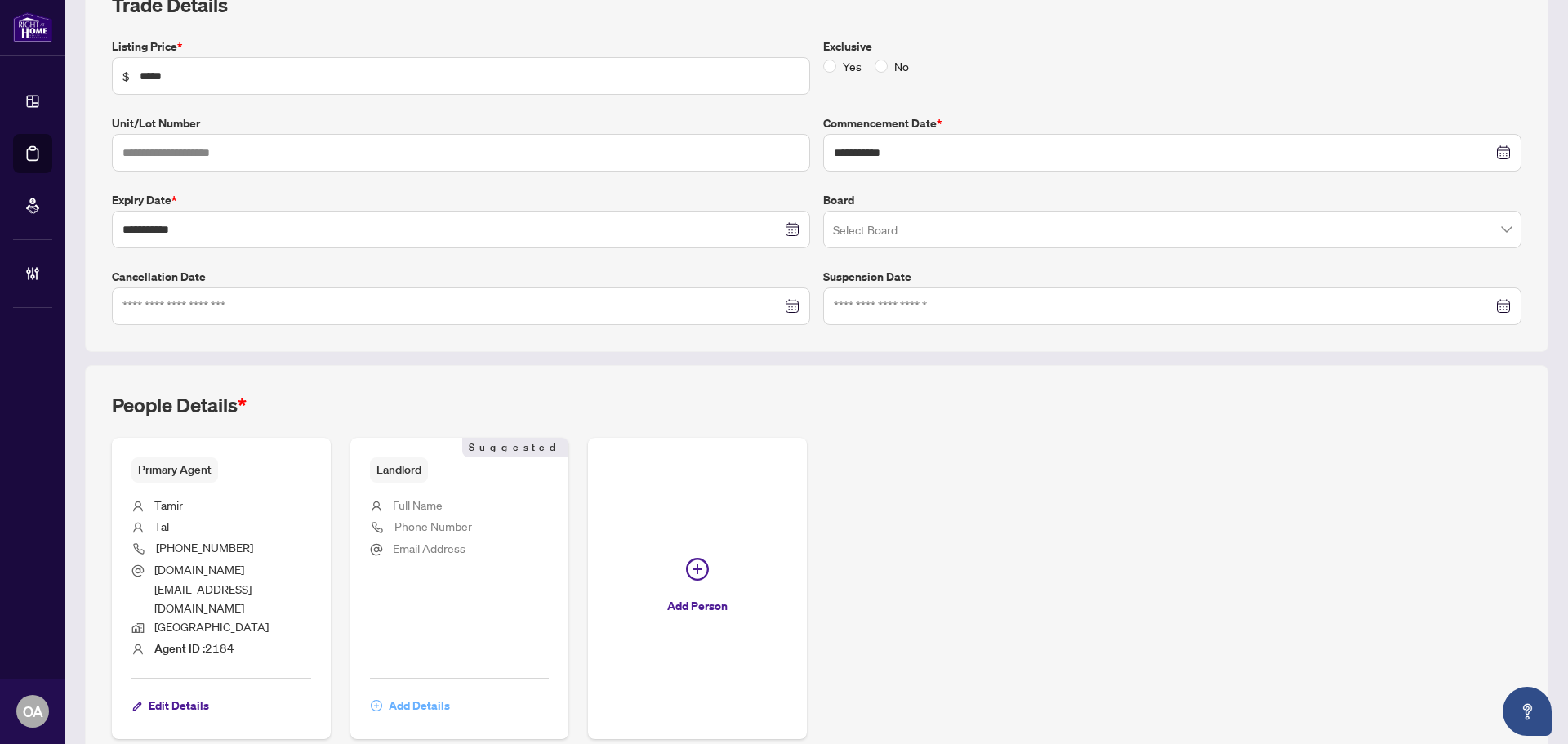
click at [414, 693] on span "Add Details" at bounding box center [419, 706] width 61 height 26
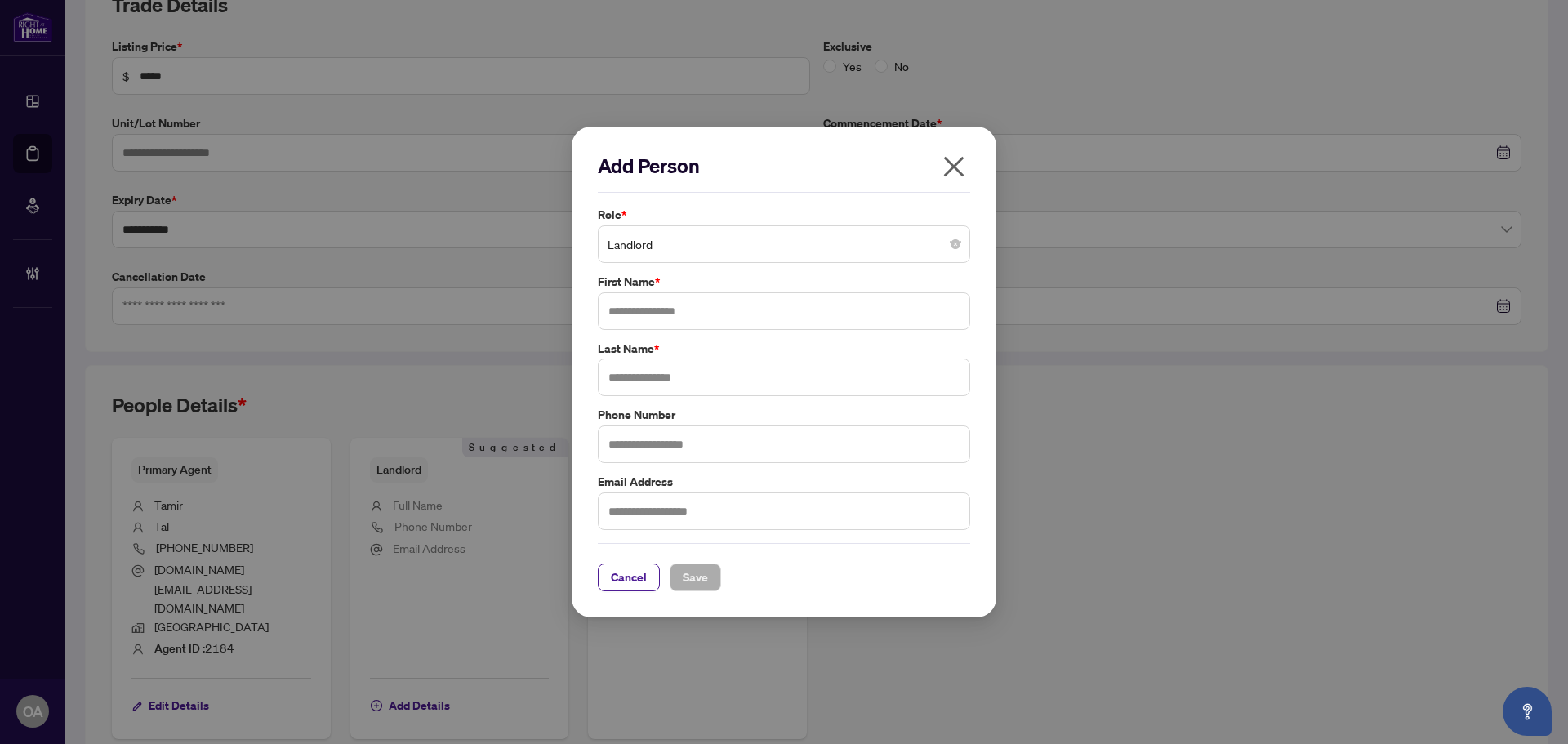
click at [717, 251] on span "Landlord" at bounding box center [784, 244] width 353 height 31
click at [717, 249] on span "Landlord" at bounding box center [784, 244] width 353 height 31
click at [691, 312] on input "text" at bounding box center [784, 311] width 373 height 38
type input "****"
click at [747, 369] on input "text" at bounding box center [784, 377] width 373 height 38
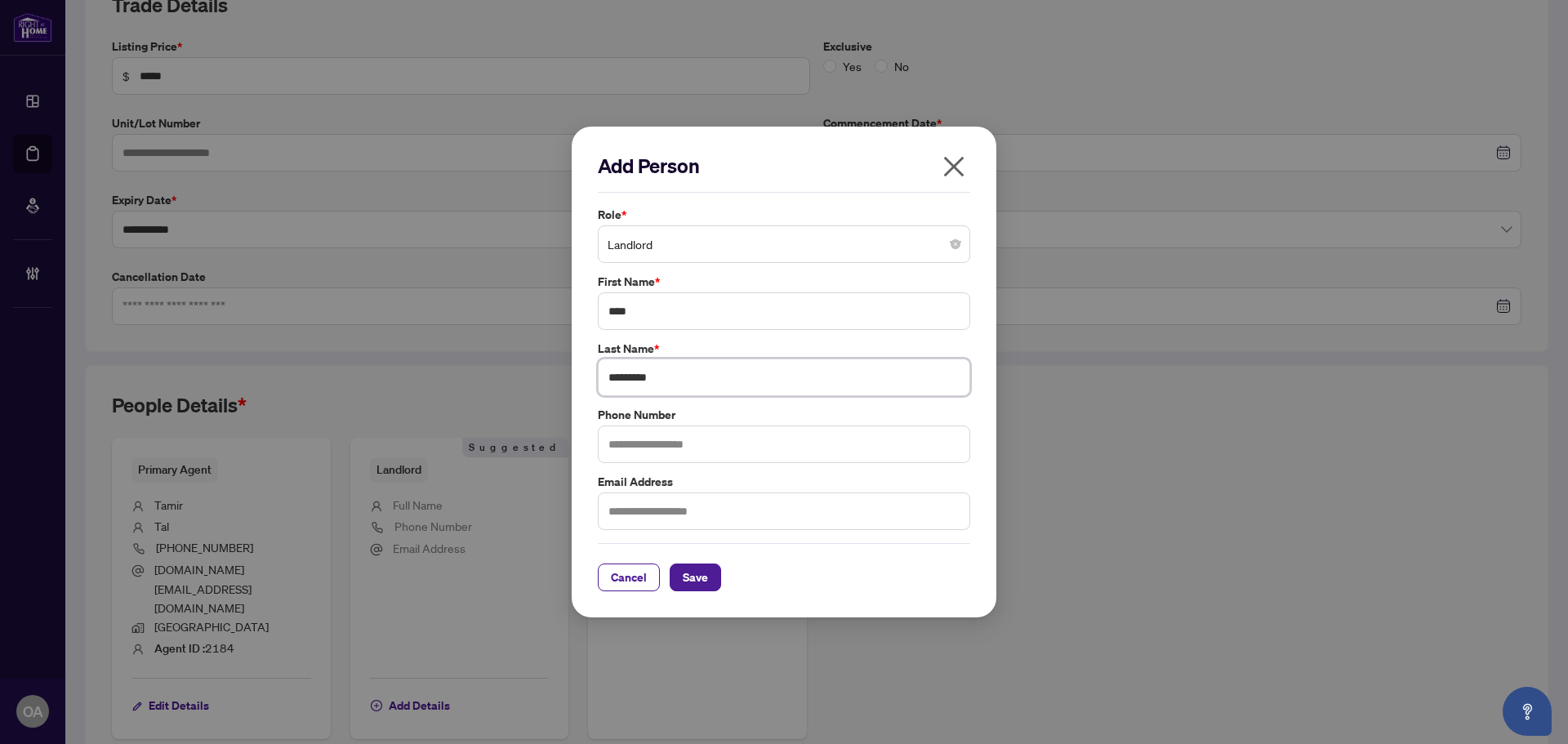
type input "*********"
click at [704, 600] on div "Add Person Role * Landlord 3 10 Landlord Additional RAHR Agent Referring Agent …" at bounding box center [784, 372] width 425 height 492
click at [707, 581] on span "Save" at bounding box center [695, 577] width 25 height 26
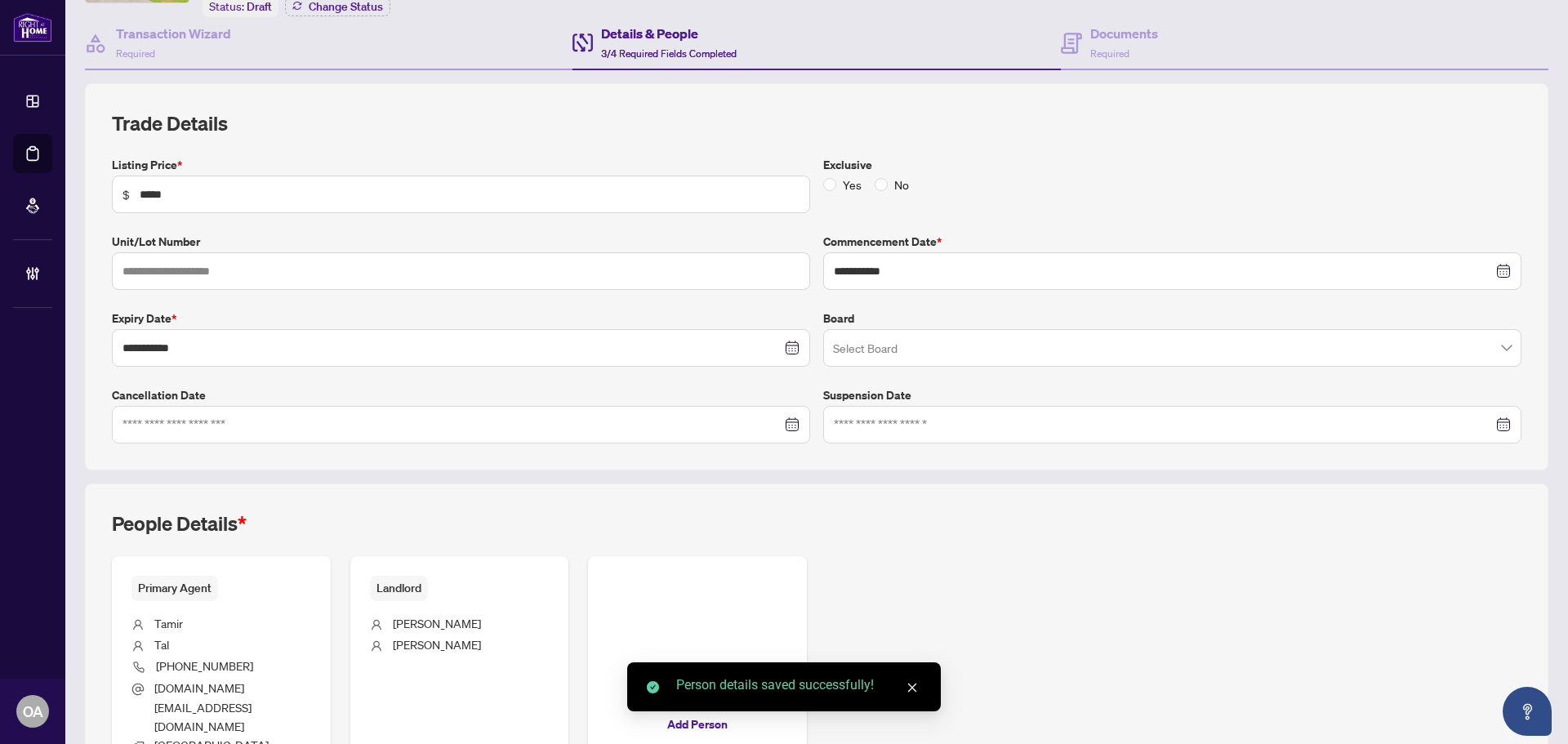
scroll to position [0, 0]
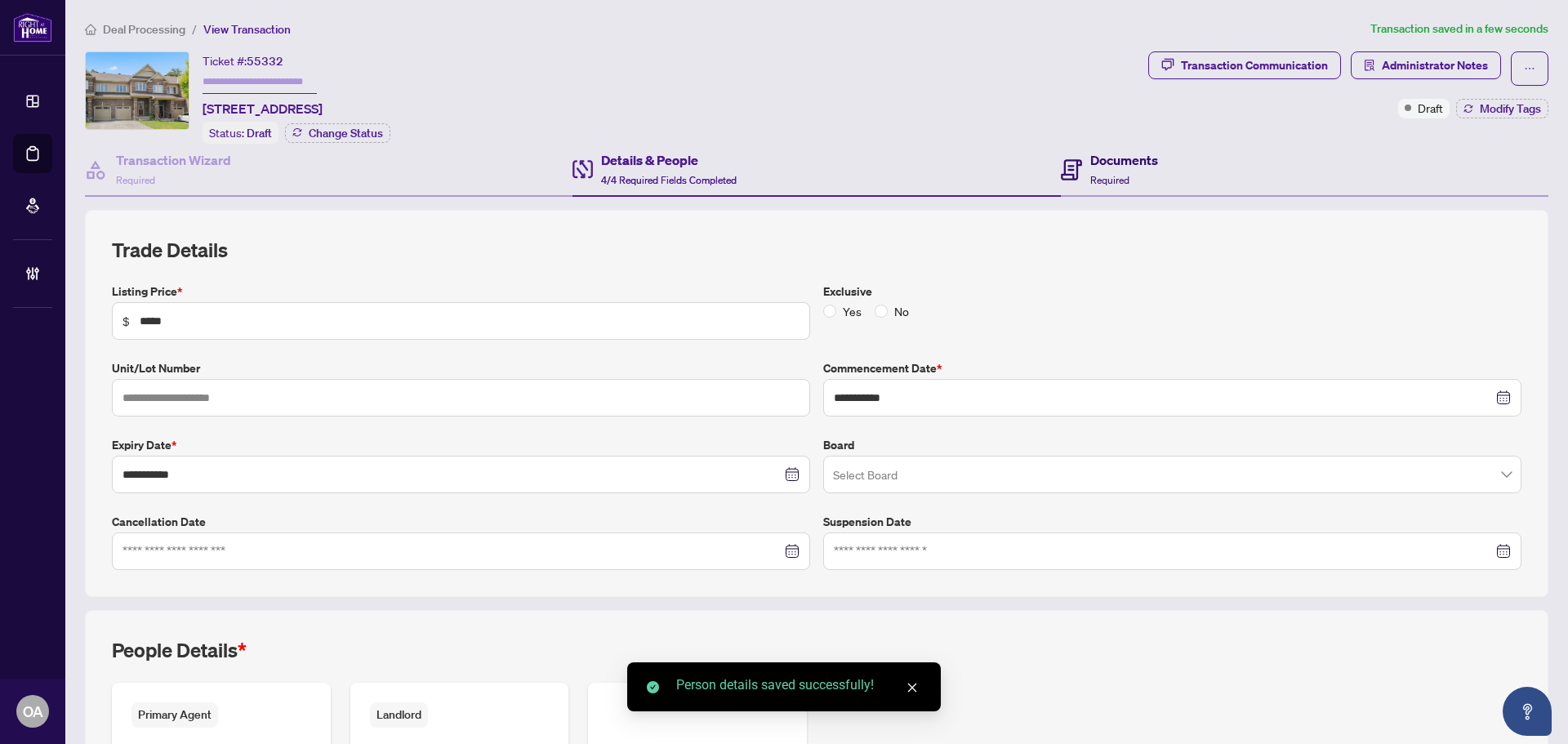
click at [1137, 160] on h4 "Documents" at bounding box center [1124, 160] width 68 height 20
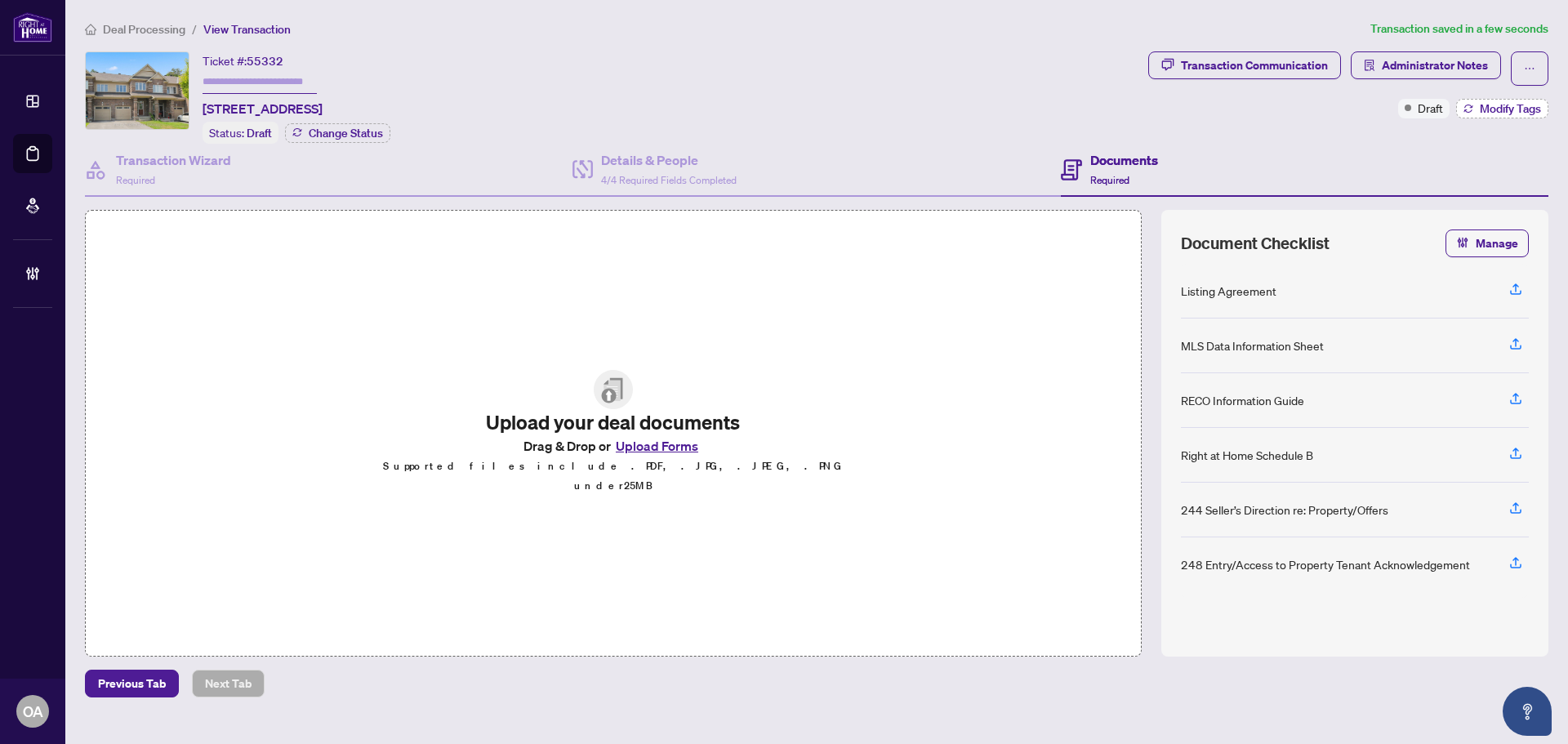
click at [1494, 109] on span "Modify Tags" at bounding box center [1510, 109] width 61 height 11
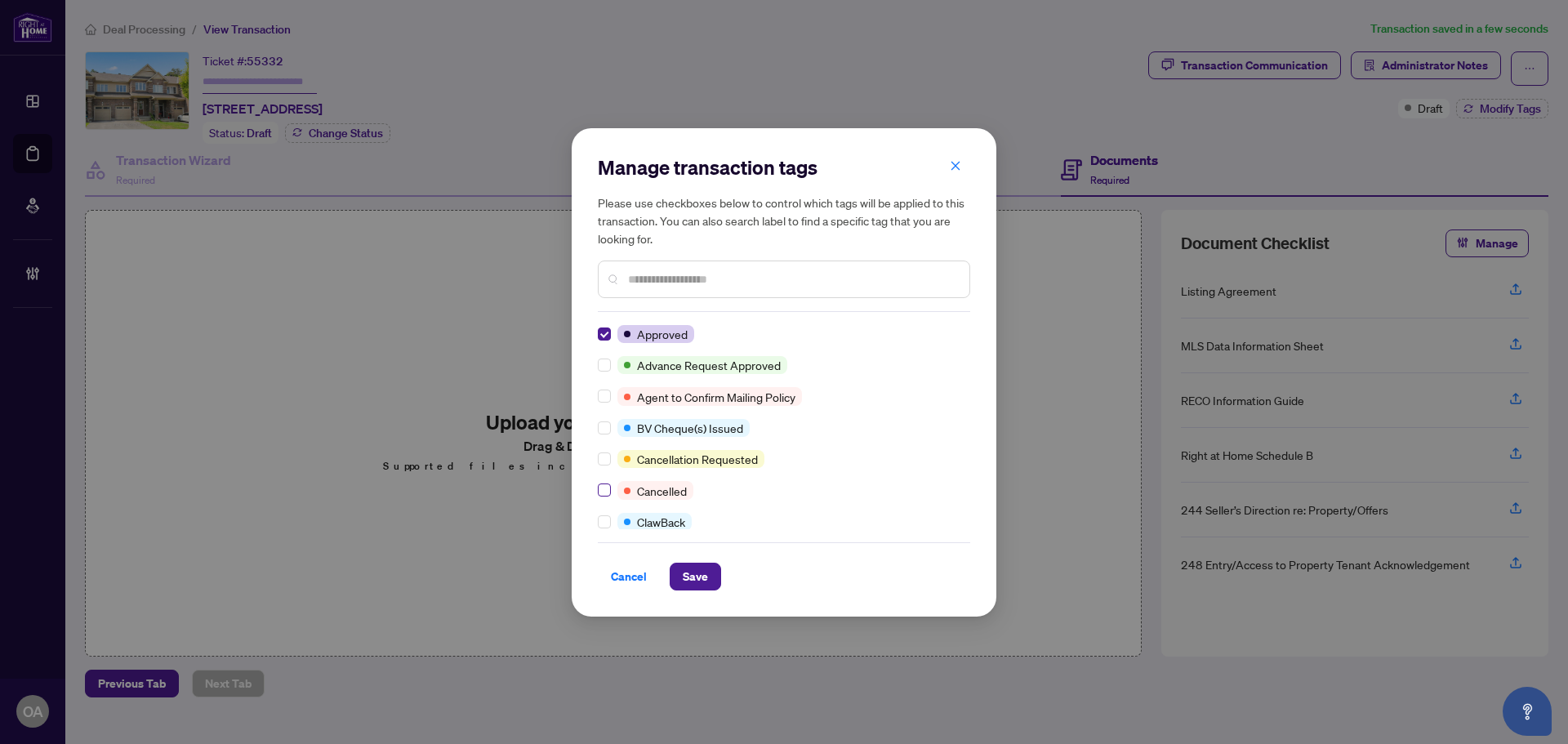
click at [610, 497] on label at bounding box center [605, 490] width 13 height 18
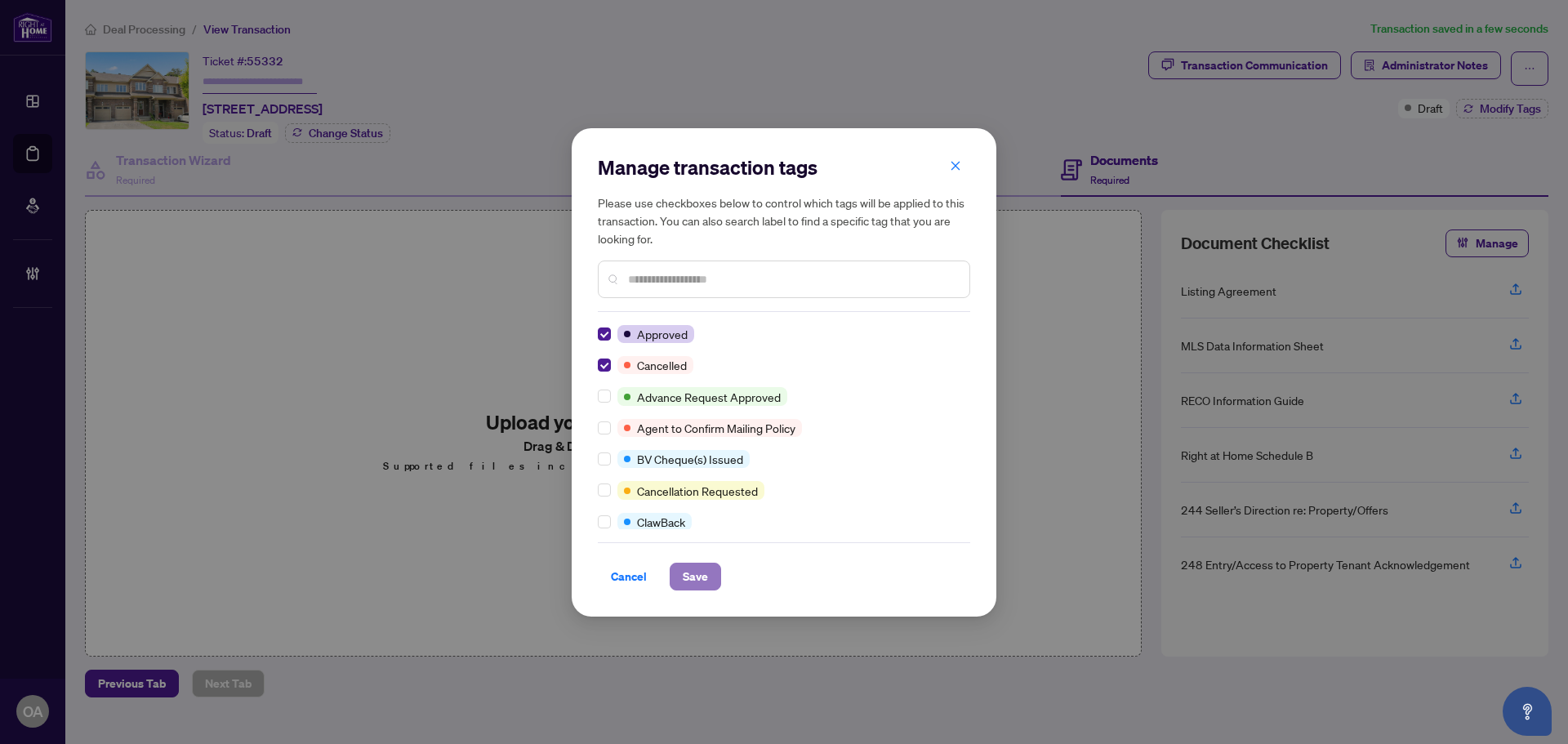
click at [699, 571] on span "Save" at bounding box center [695, 577] width 25 height 26
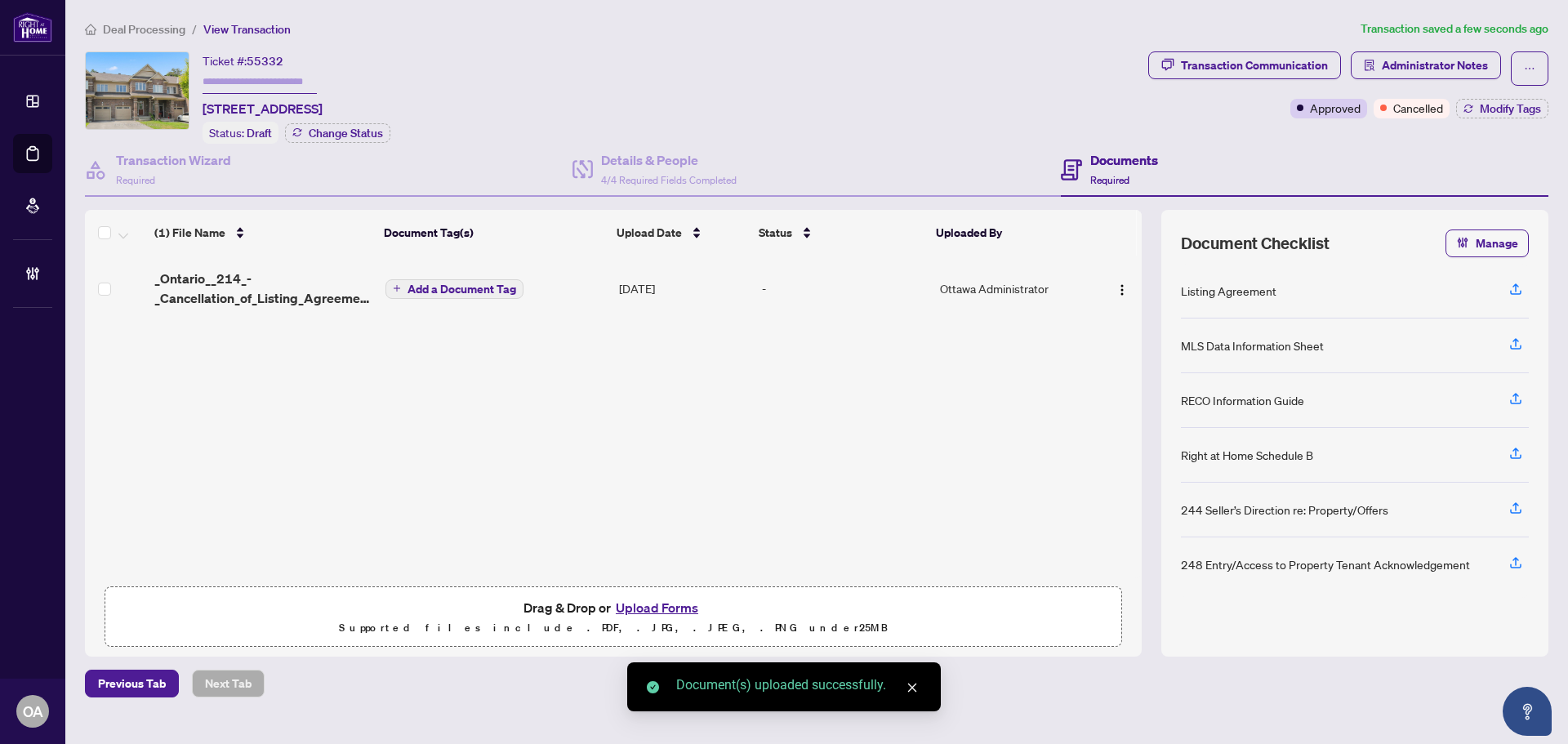
click at [492, 291] on span "Add a Document Tag" at bounding box center [462, 289] width 109 height 11
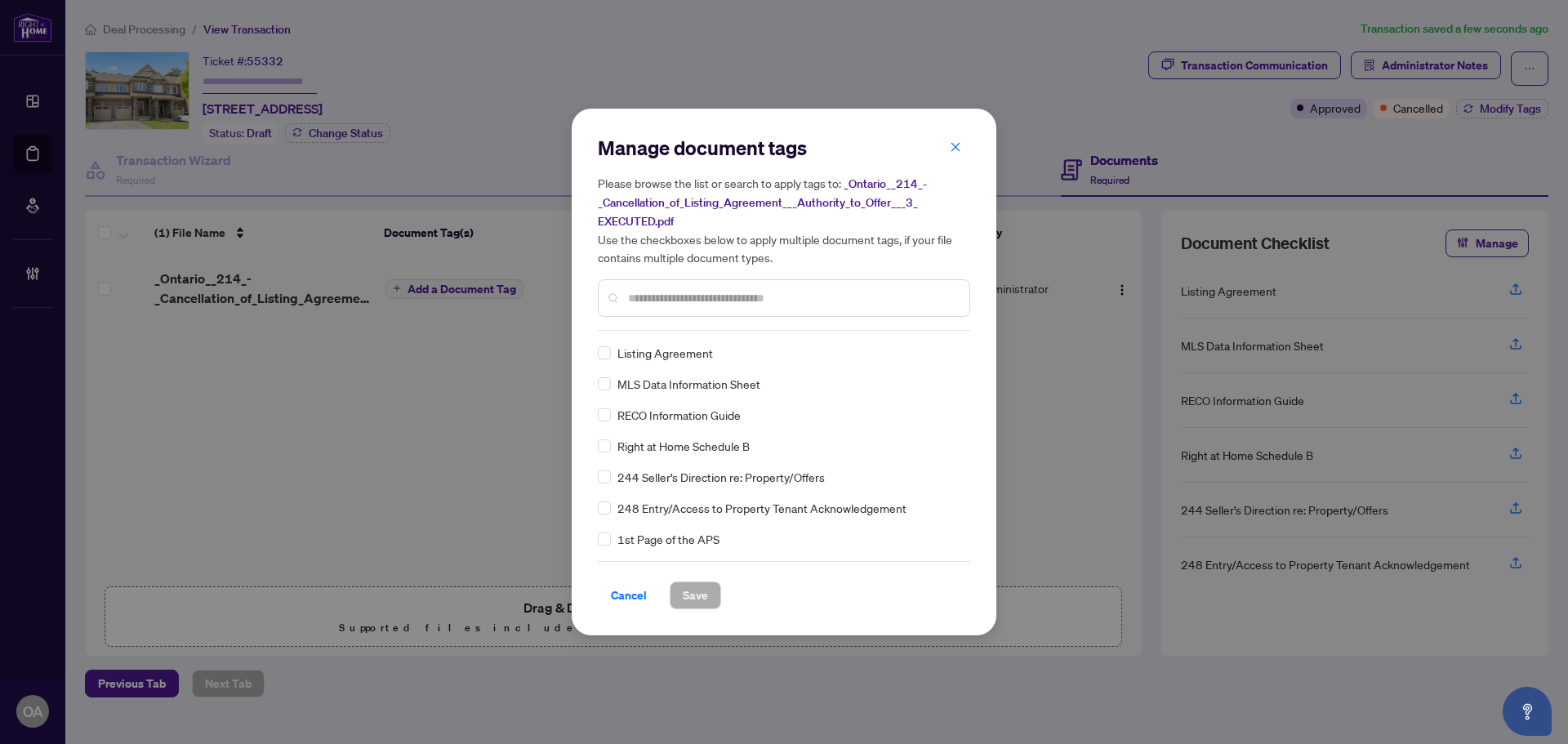
click at [671, 283] on div at bounding box center [784, 298] width 373 height 38
click at [671, 285] on div at bounding box center [784, 298] width 373 height 38
click at [681, 297] on input "text" at bounding box center [793, 298] width 328 height 18
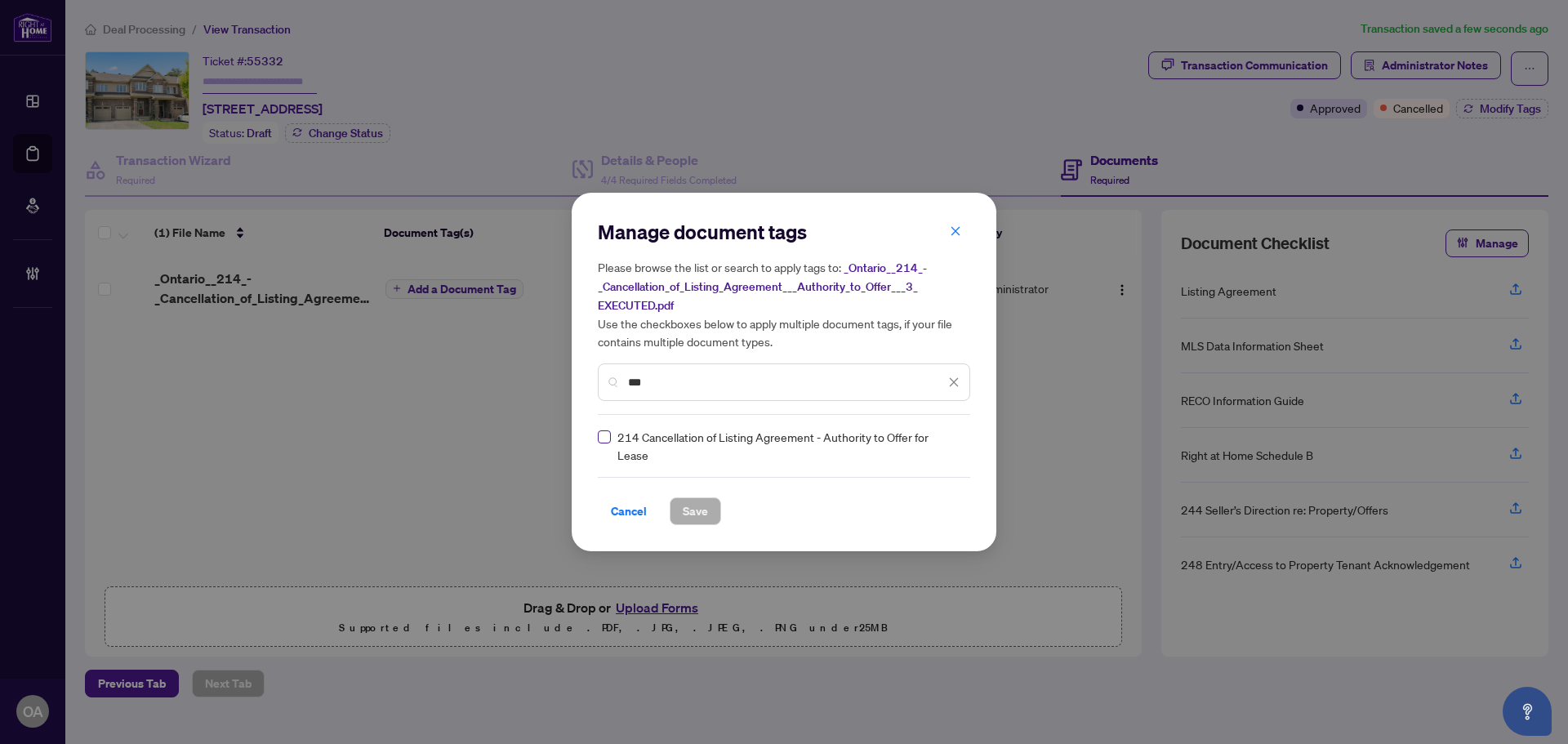
type input "***"
click at [950, 444] on icon at bounding box center [955, 446] width 10 height 7
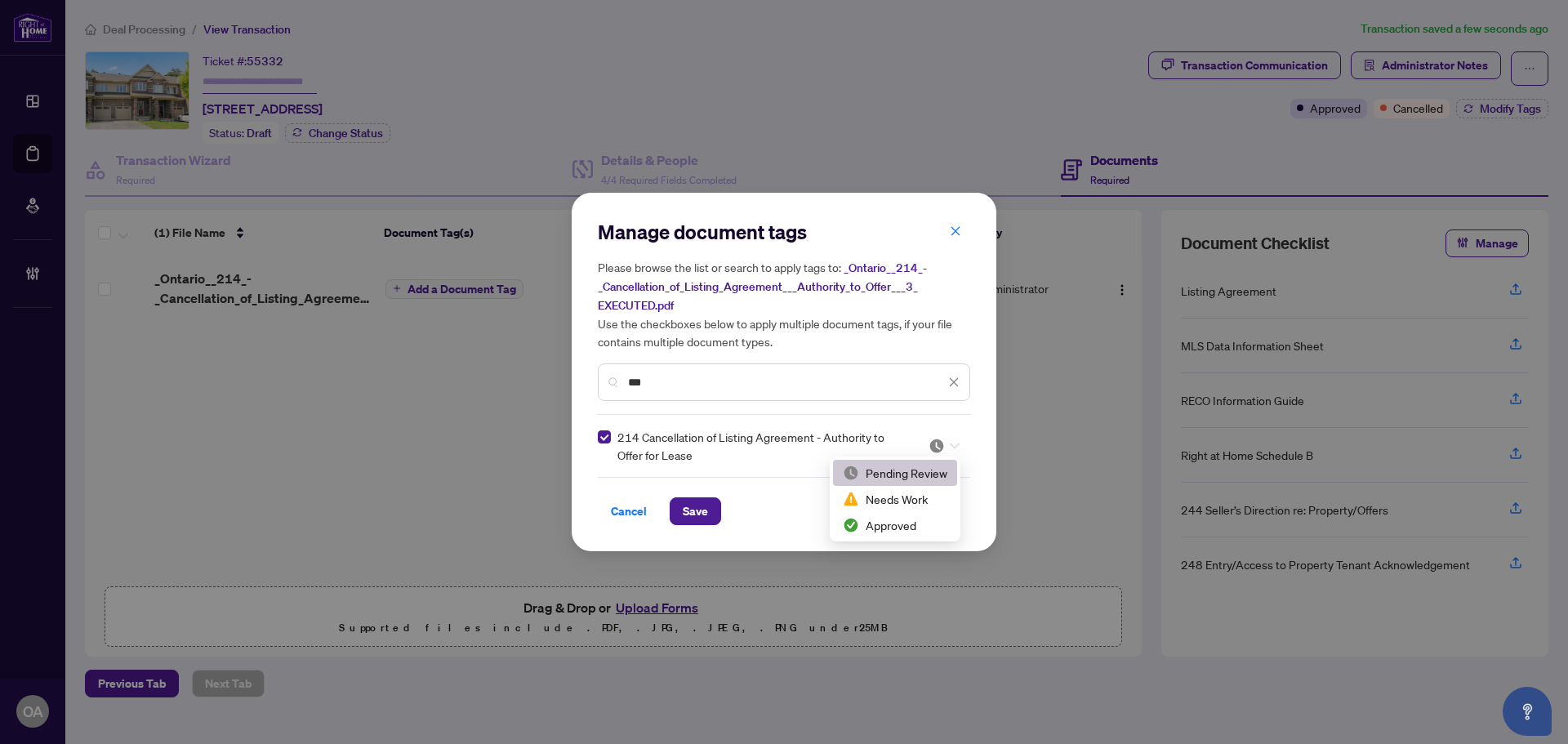
click at [912, 507] on div "Needs Work" at bounding box center [896, 499] width 105 height 18
click at [934, 452] on span at bounding box center [945, 446] width 31 height 25
click at [921, 523] on div "Approved" at bounding box center [896, 525] width 105 height 18
click at [699, 519] on span "Save" at bounding box center [695, 511] width 25 height 26
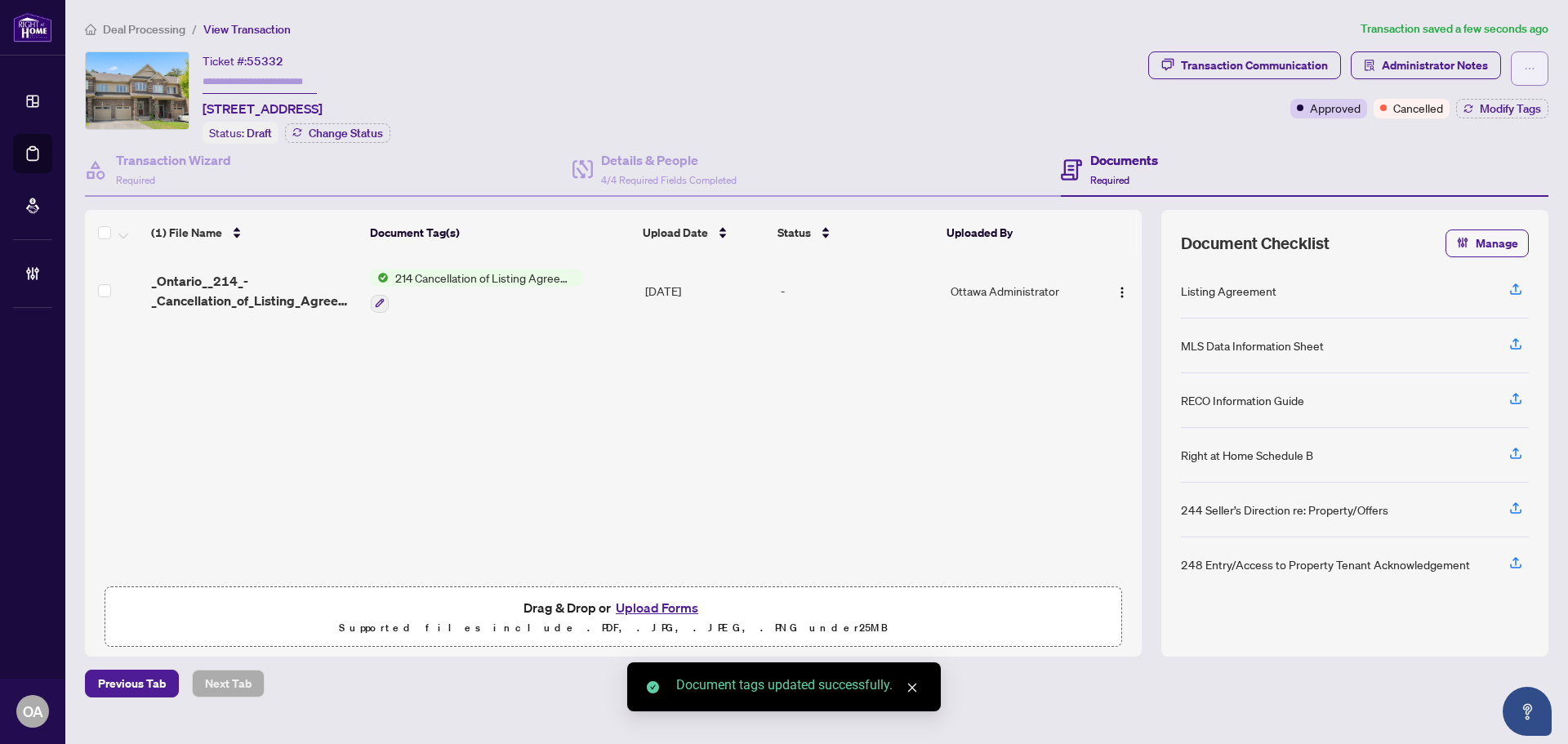
click at [1534, 59] on span "button" at bounding box center [1530, 69] width 11 height 26
click at [1453, 181] on span "Submit for Completion" at bounding box center [1472, 183] width 125 height 18
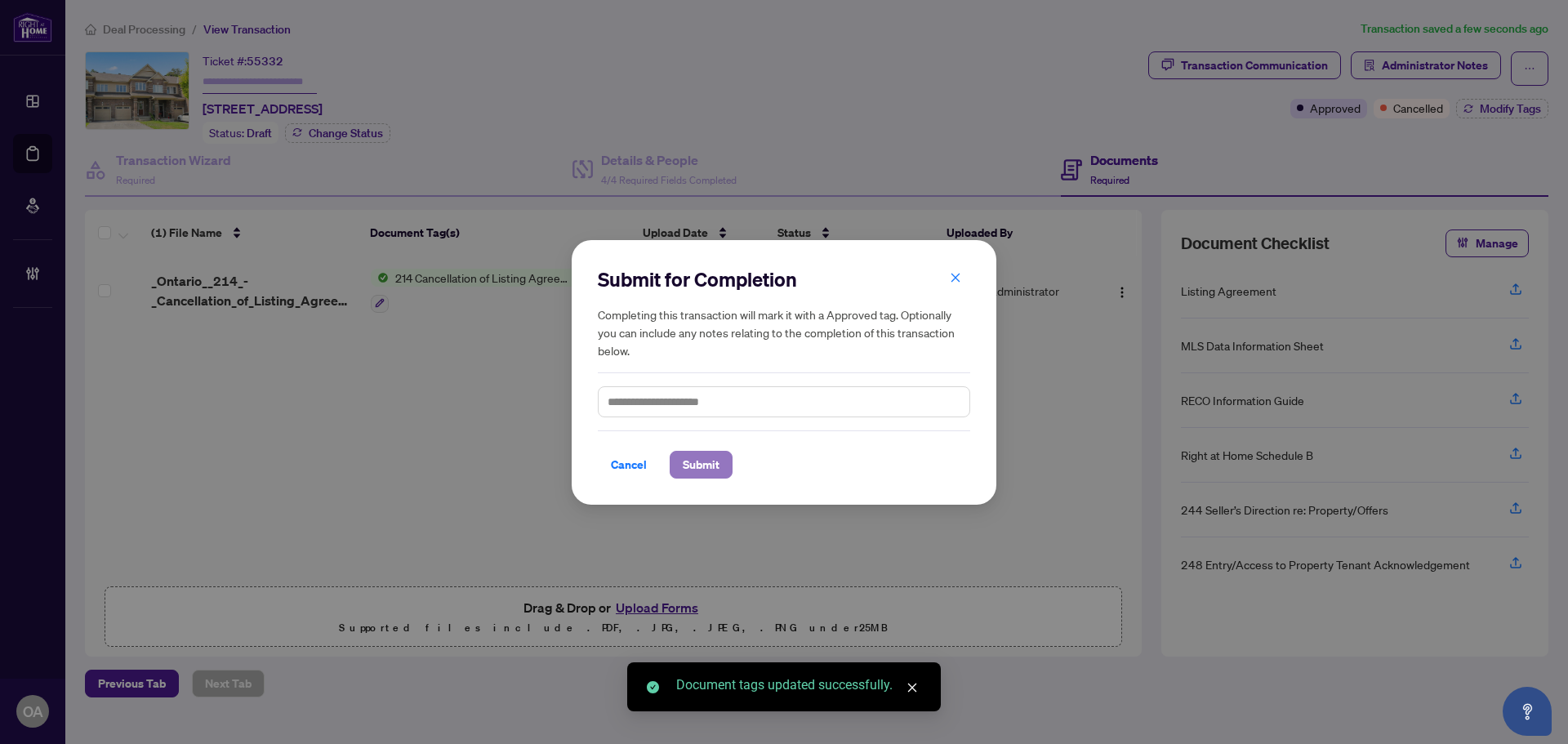
click at [715, 473] on span "Submit" at bounding box center [701, 465] width 37 height 26
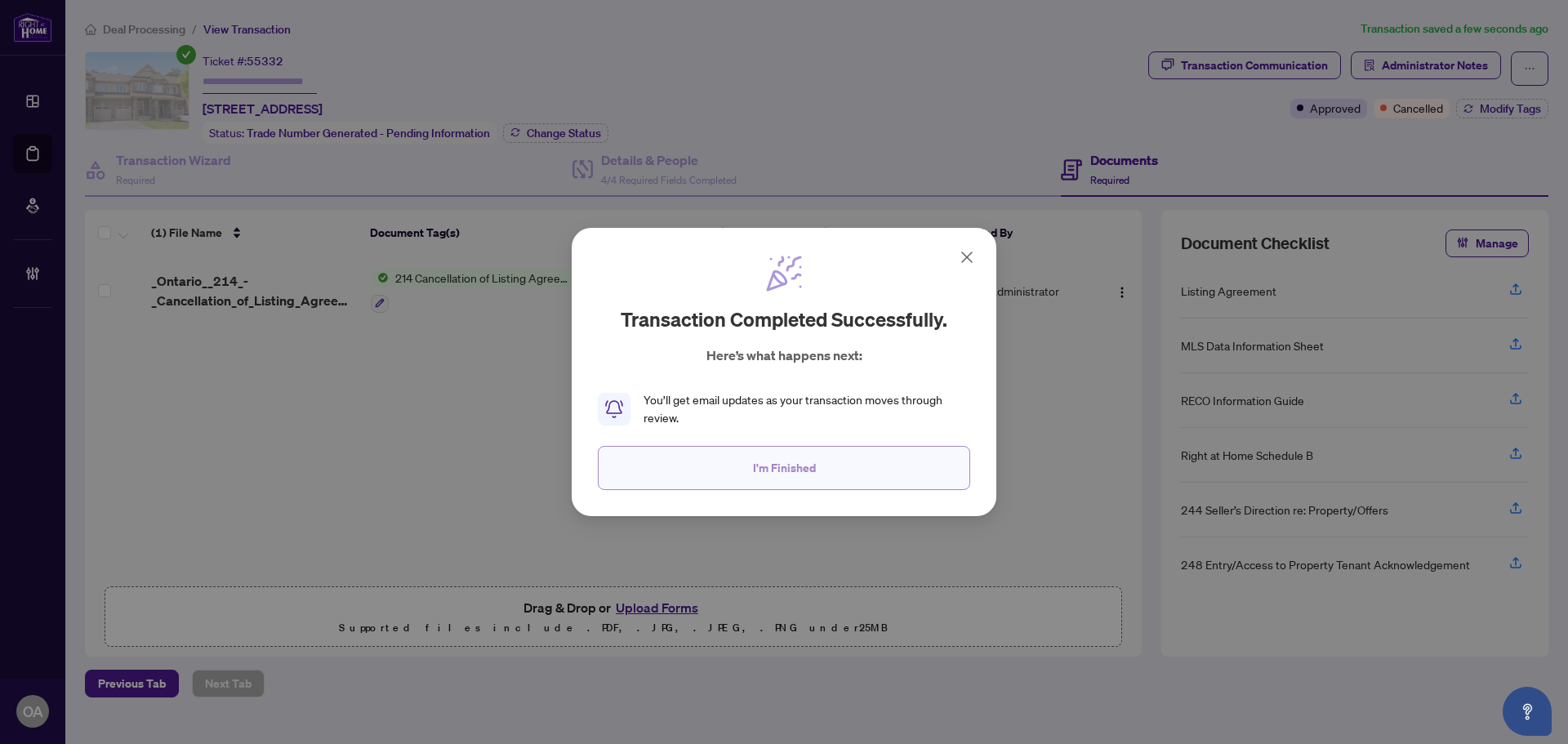
click at [802, 461] on span "I'm Finished" at bounding box center [784, 468] width 63 height 26
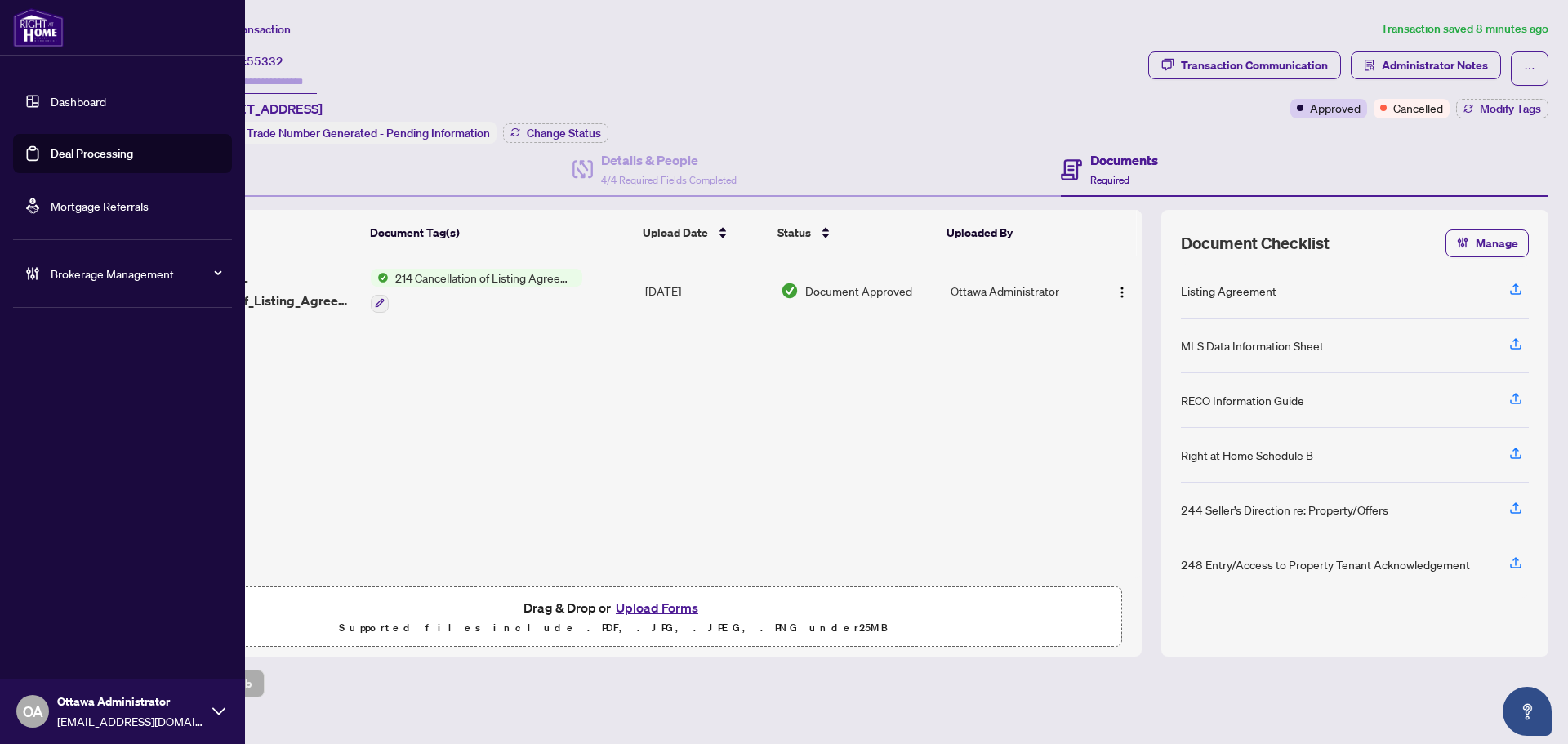
click at [33, 278] on icon at bounding box center [32, 273] width 4 height 12
click at [111, 394] on link "Manage Agents" at bounding box center [74, 391] width 81 height 15
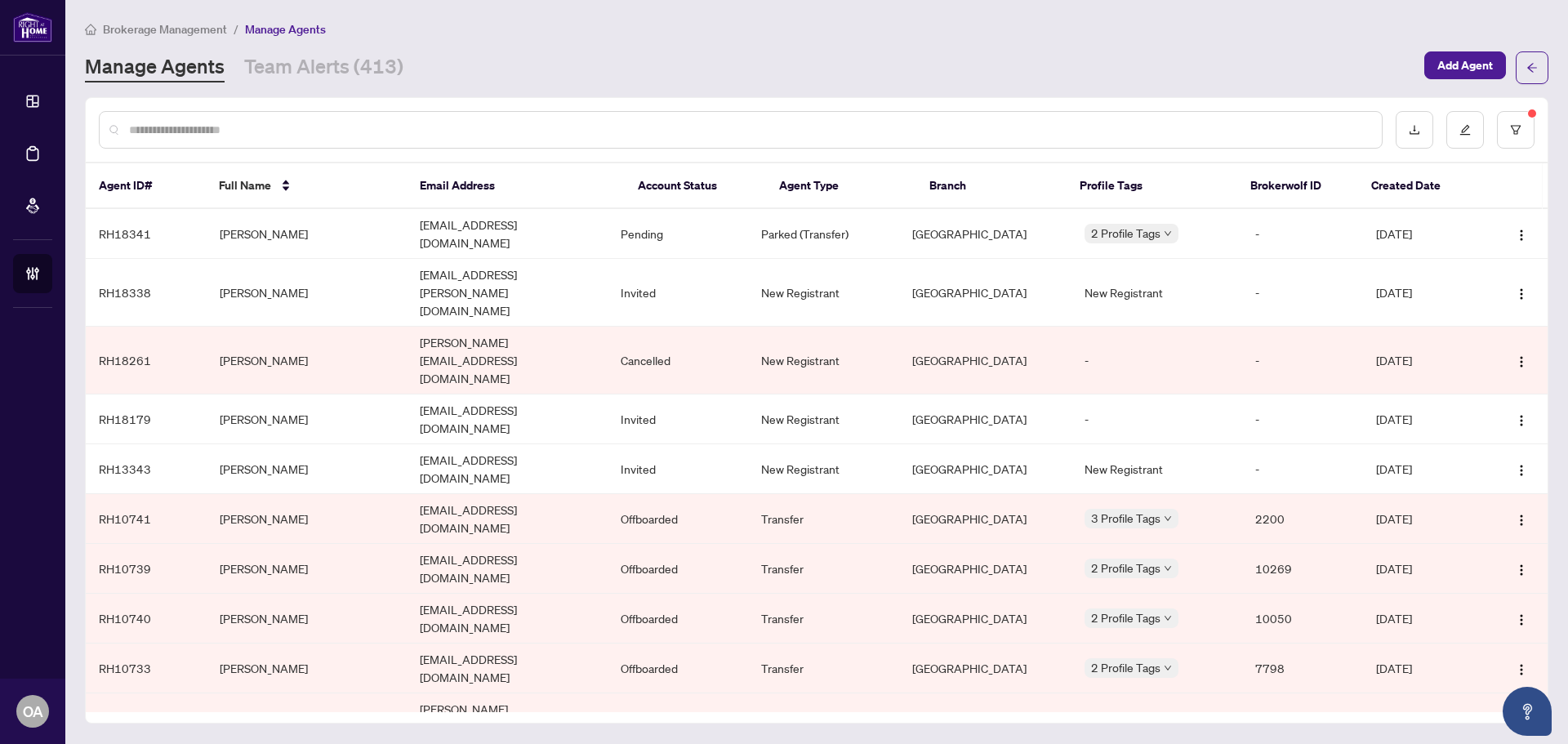
click at [369, 82] on div "Manage Agents Team Alerts (413) Add Agent" at bounding box center [816, 68] width 1463 height 33
click at [368, 78] on link "Team Alerts (413)" at bounding box center [324, 68] width 159 height 29
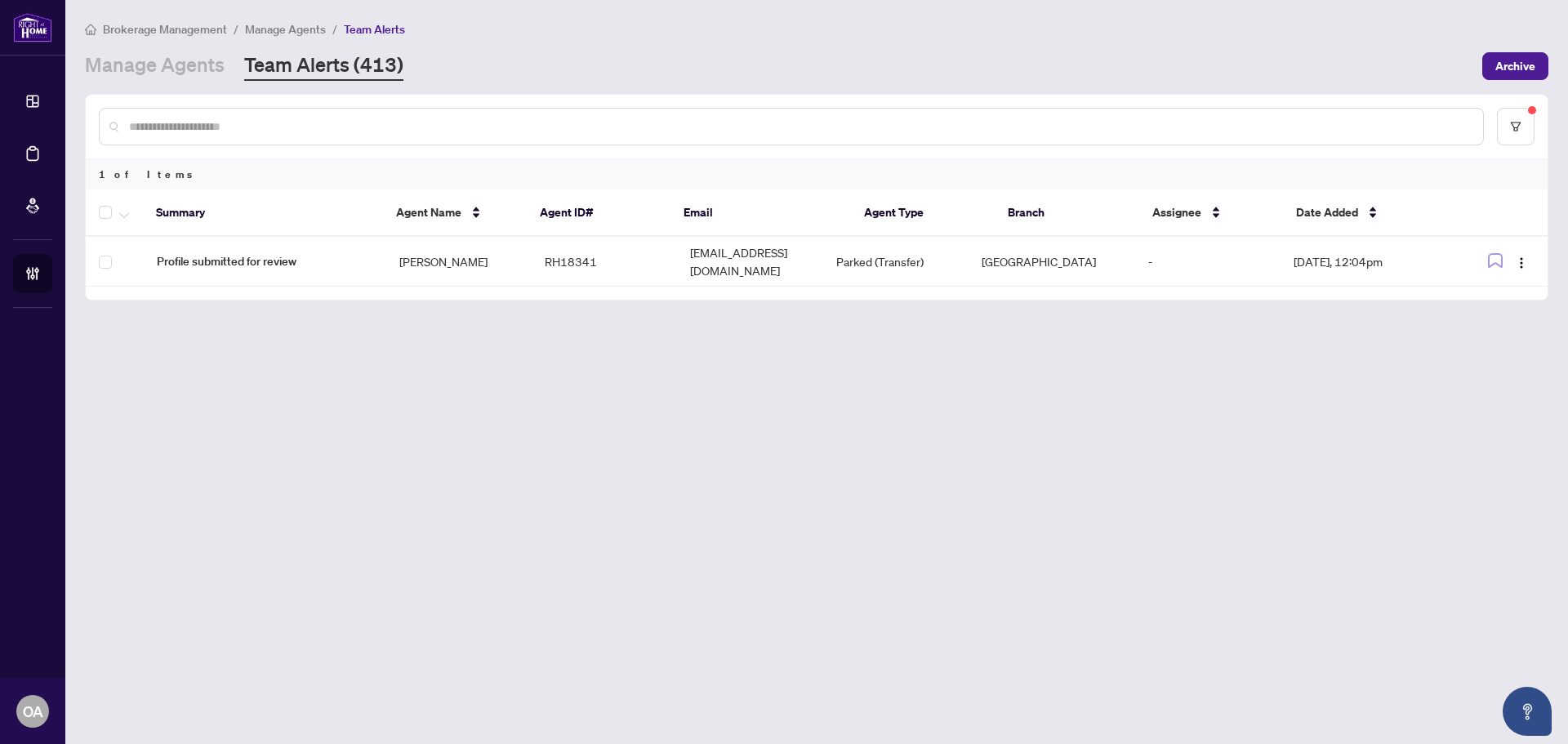
click at [203, 48] on div "Brokerage Management / Manage Agents / Team Alerts Manage Agents Team Alerts (4…" at bounding box center [816, 50] width 1463 height 61
click at [203, 74] on link "Manage Agents" at bounding box center [154, 66] width 140 height 29
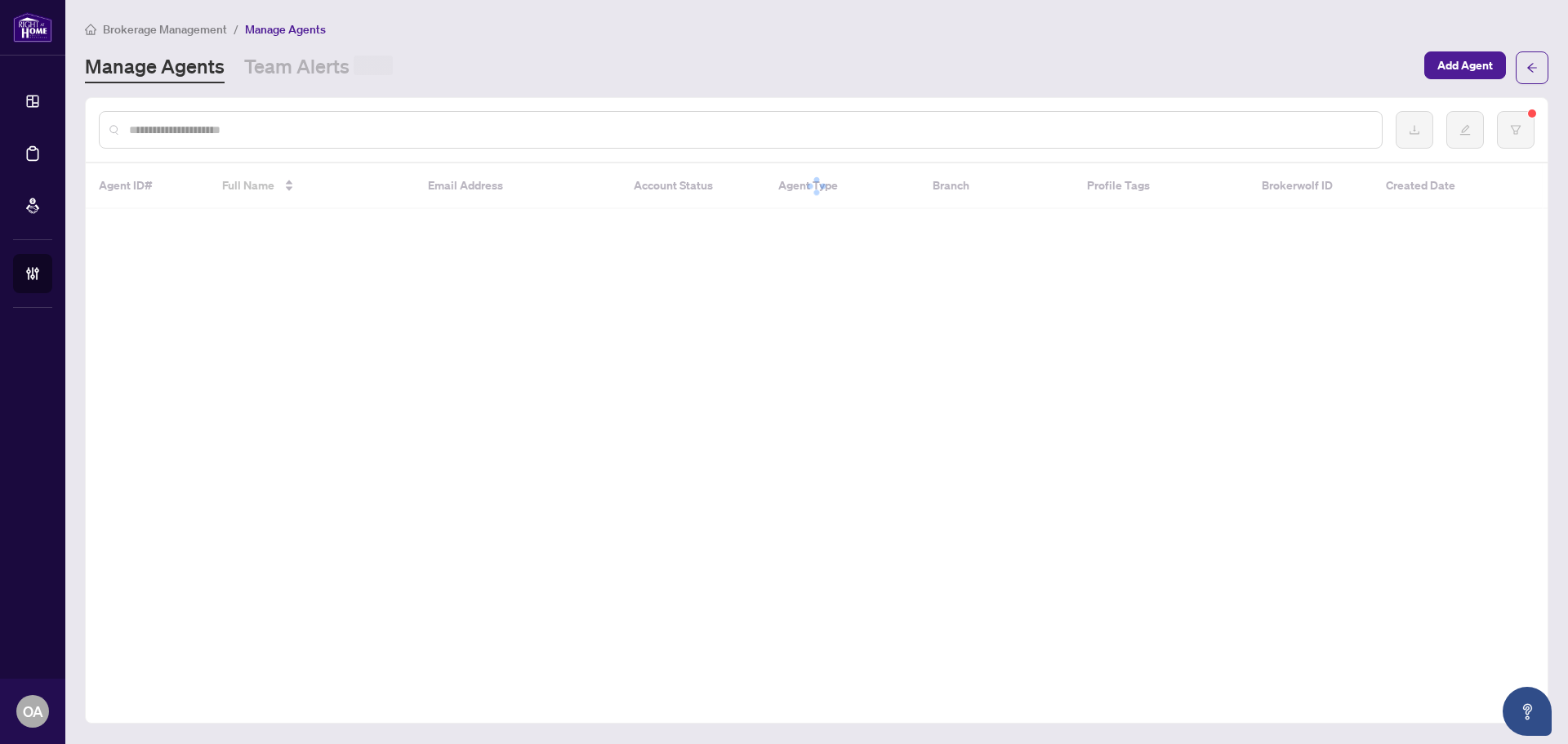
click at [288, 128] on input "text" at bounding box center [749, 130] width 1240 height 18
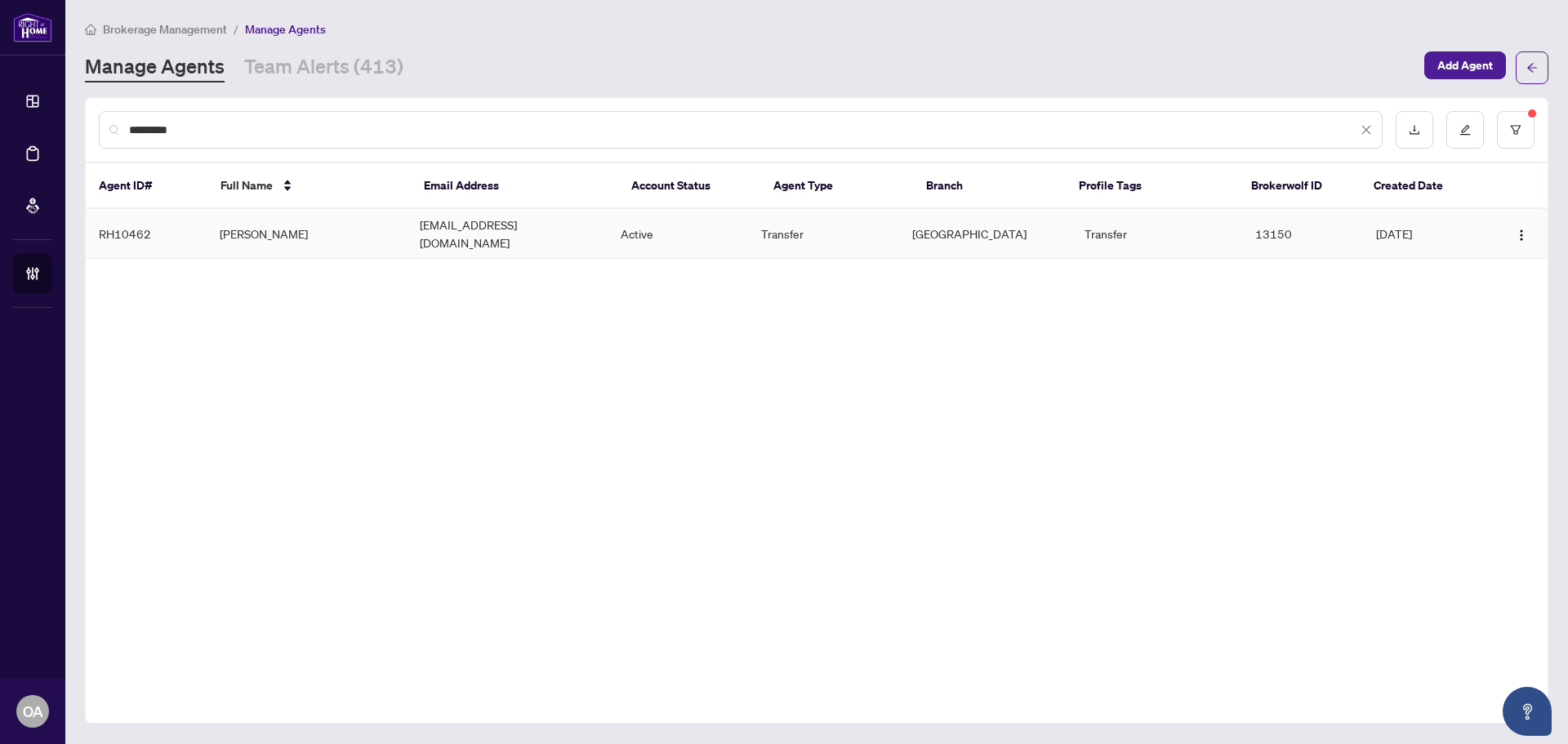
type input "*********"
click at [386, 229] on td "Denis Roy" at bounding box center [307, 234] width 201 height 50
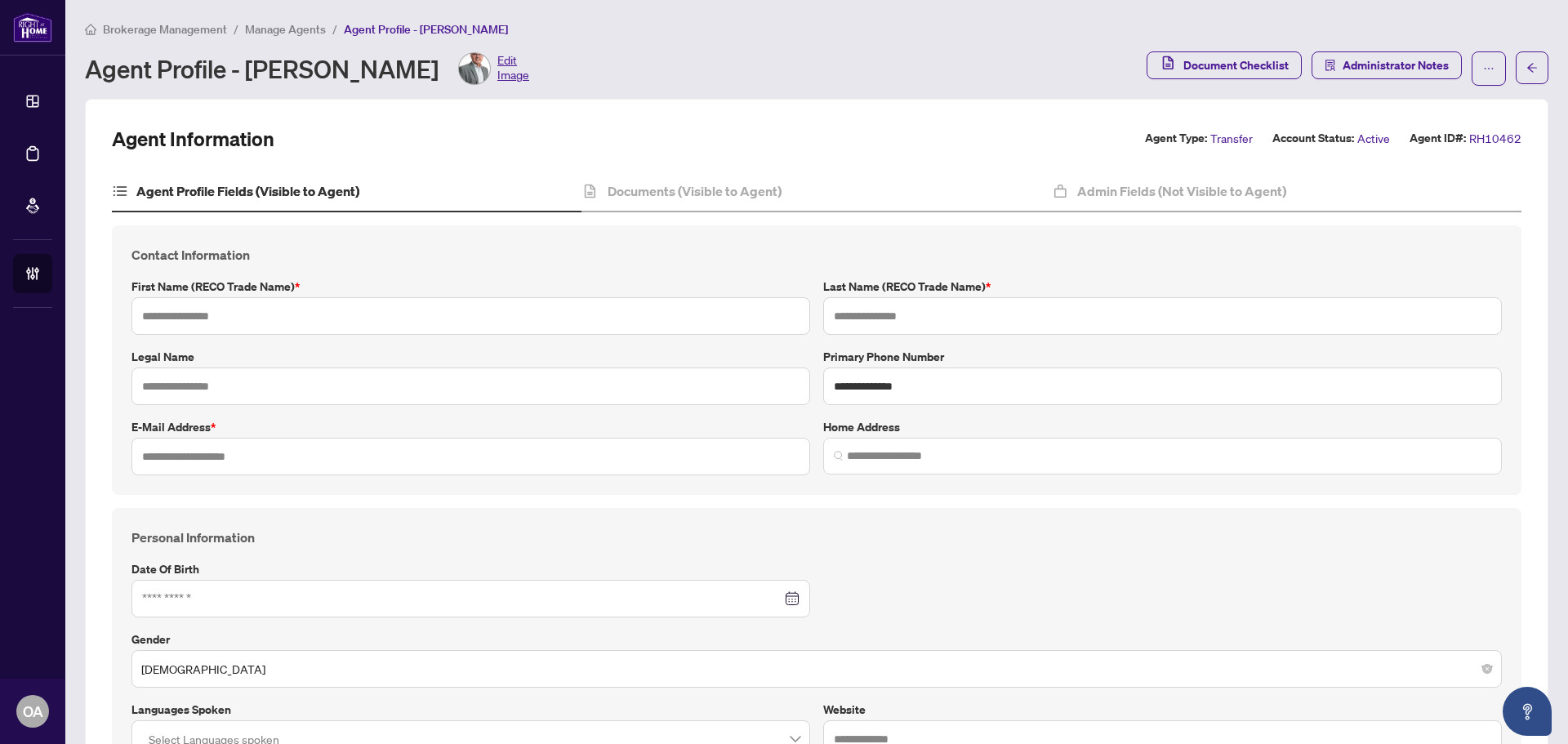
type input "*****"
type input "***"
type input "**********"
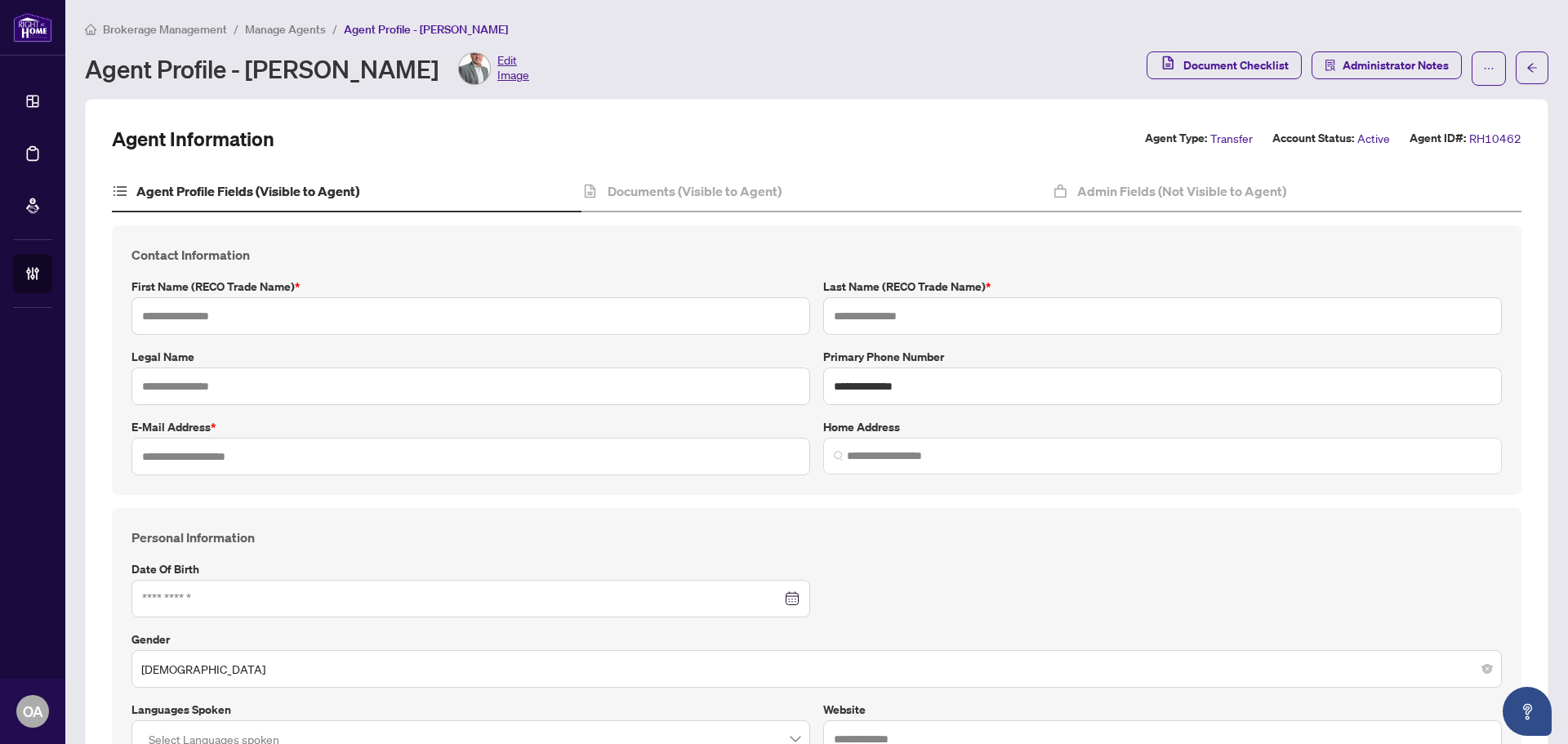
type input "**********"
type input "*****"
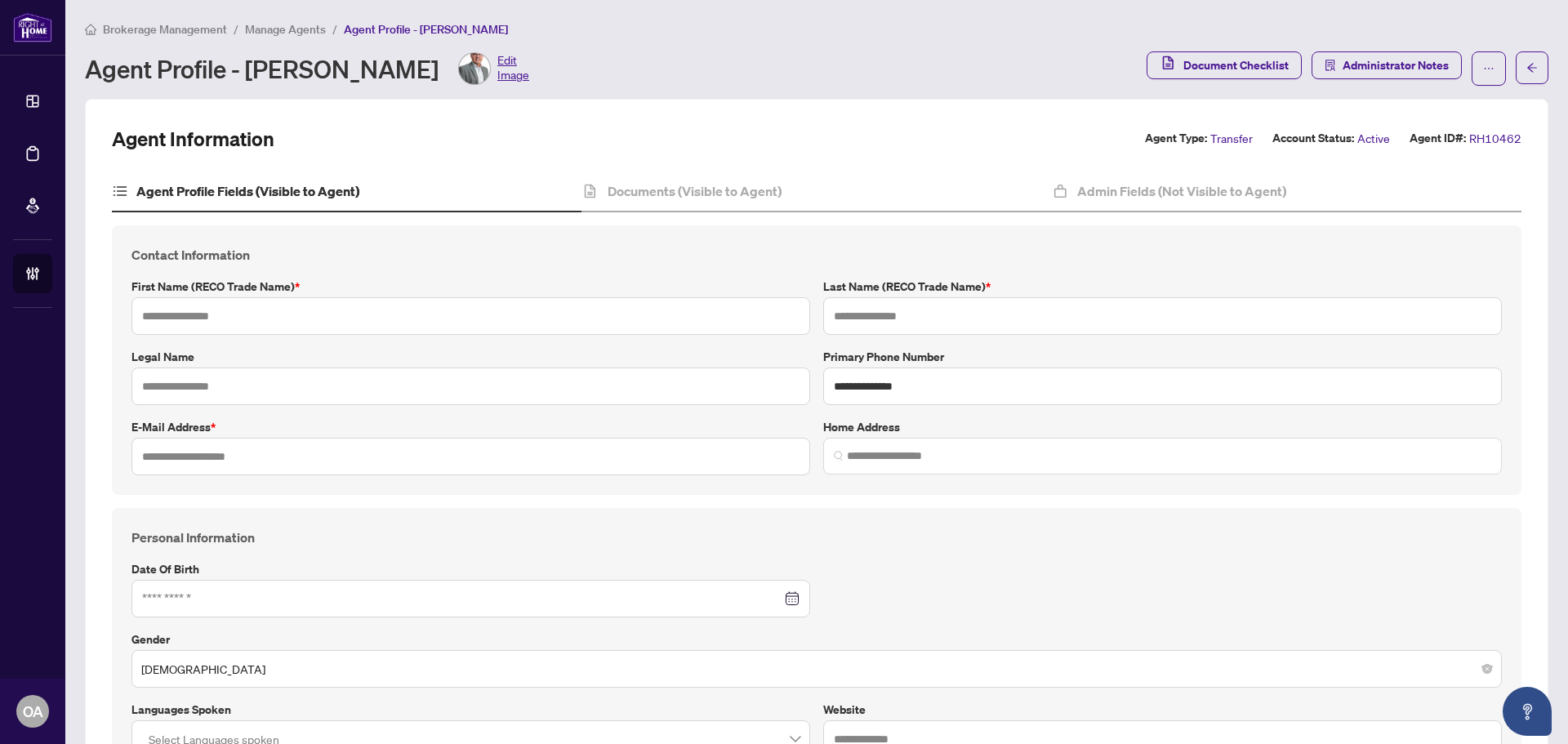
type input "*******"
type input "**********"
type input "****"
type input "**********"
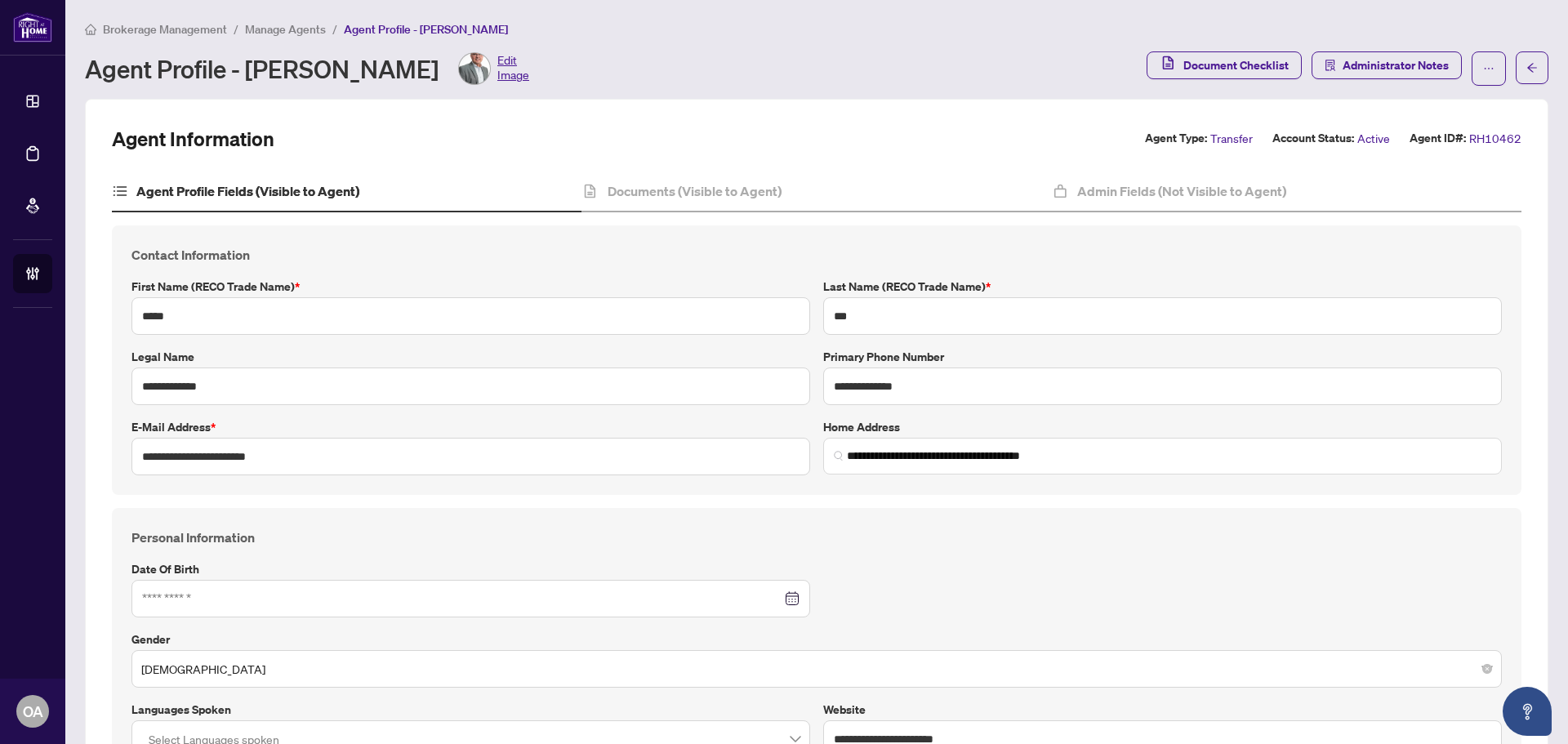
type input "**********"
click at [698, 181] on h4 "Documents (Visible to Agent)" at bounding box center [695, 191] width 174 height 20
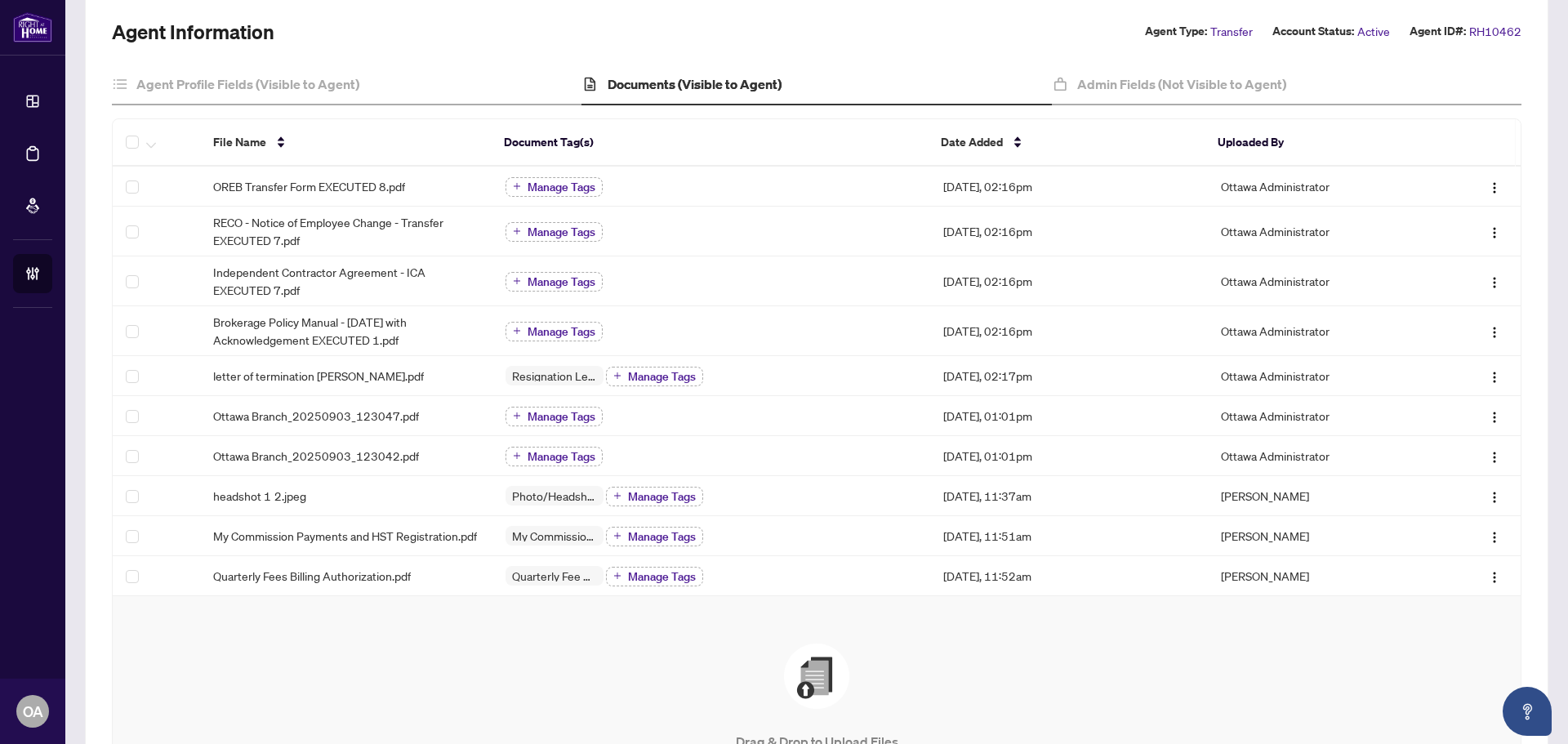
scroll to position [102, 0]
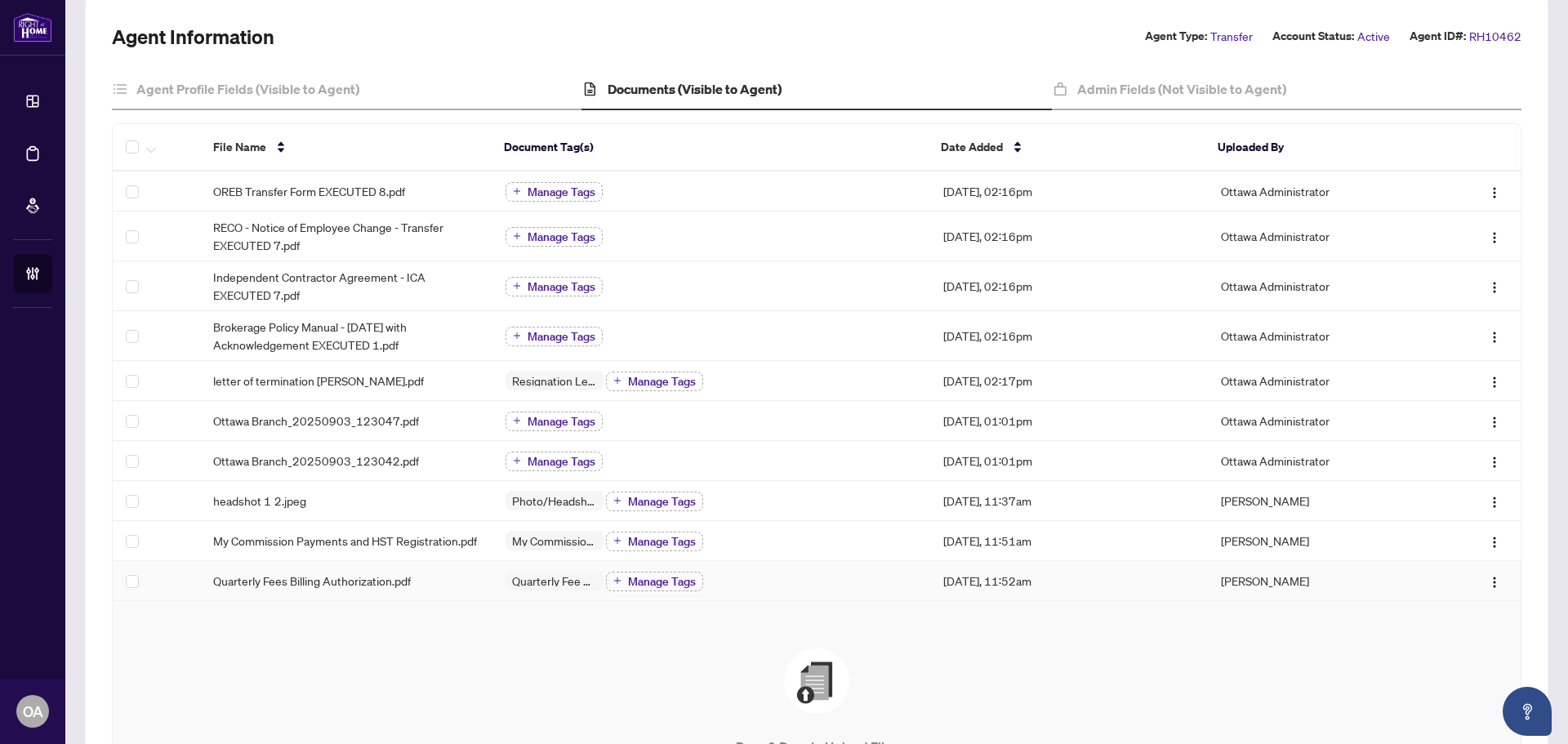
click at [342, 587] on span "Quarterly Fees Billing Authorization.pdf" at bounding box center [312, 581] width 198 height 18
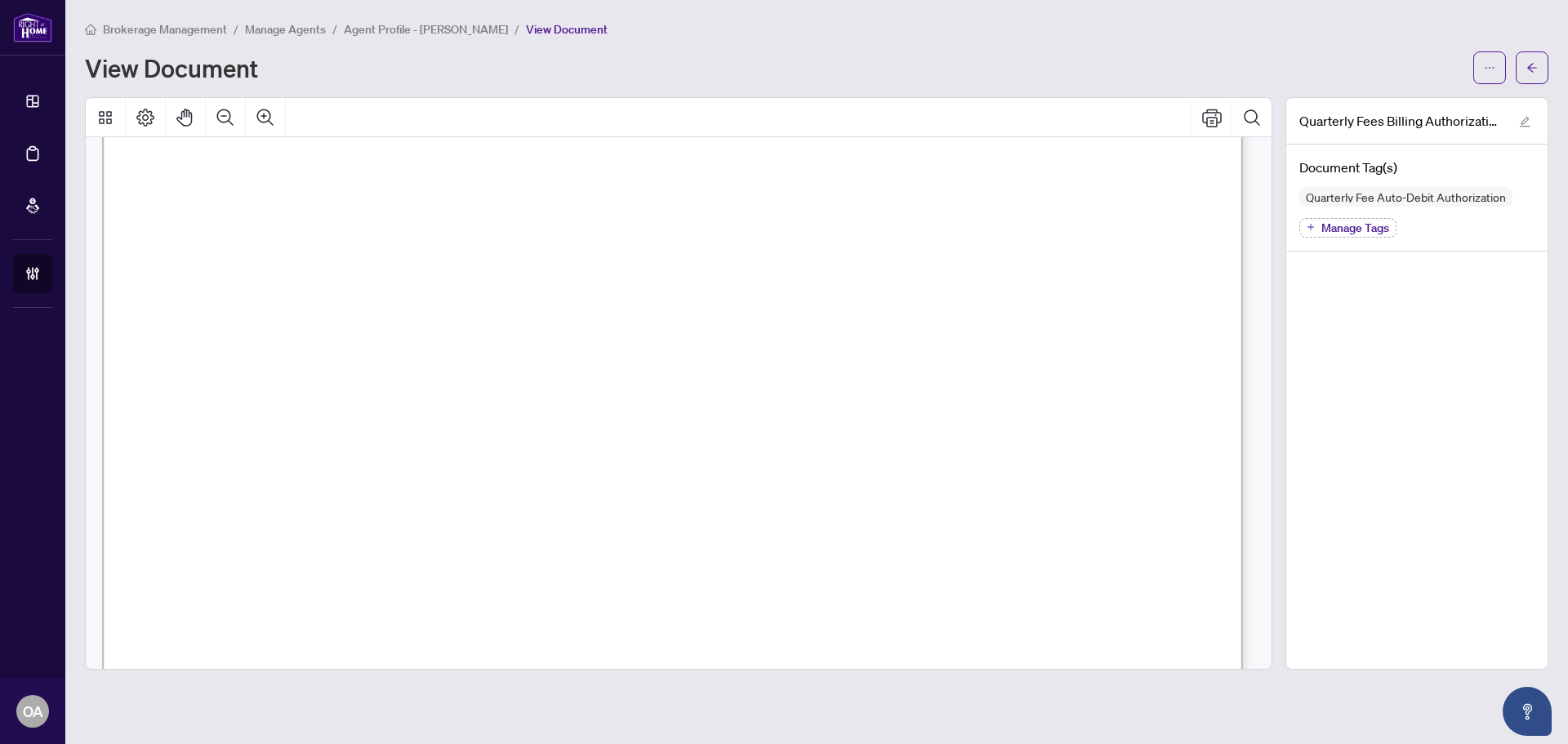
scroll to position [408, 0]
click at [226, 114] on icon "Zoom Out" at bounding box center [226, 118] width 20 height 20
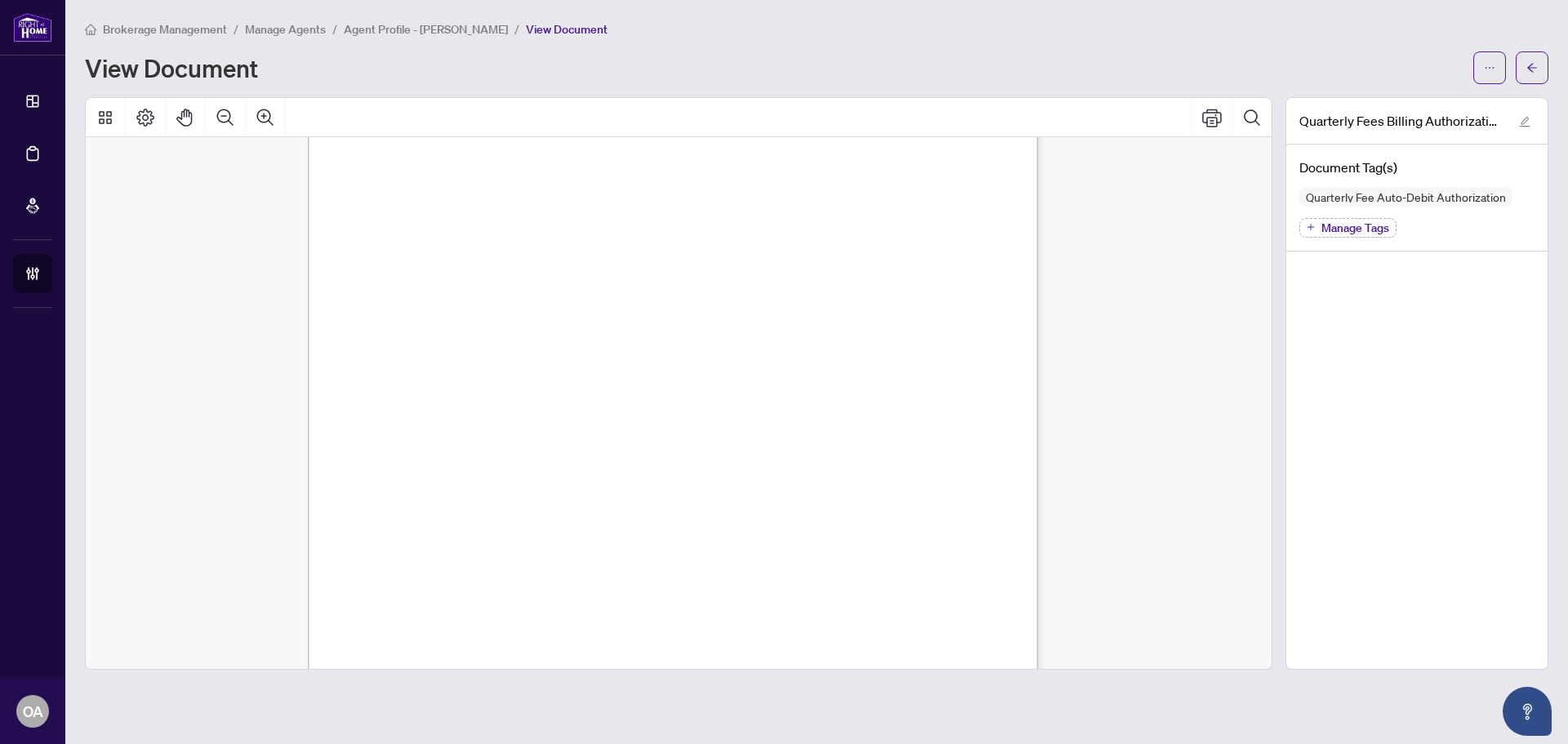
scroll to position [201, 0]
click at [1539, 73] on button "button" at bounding box center [1532, 68] width 33 height 33
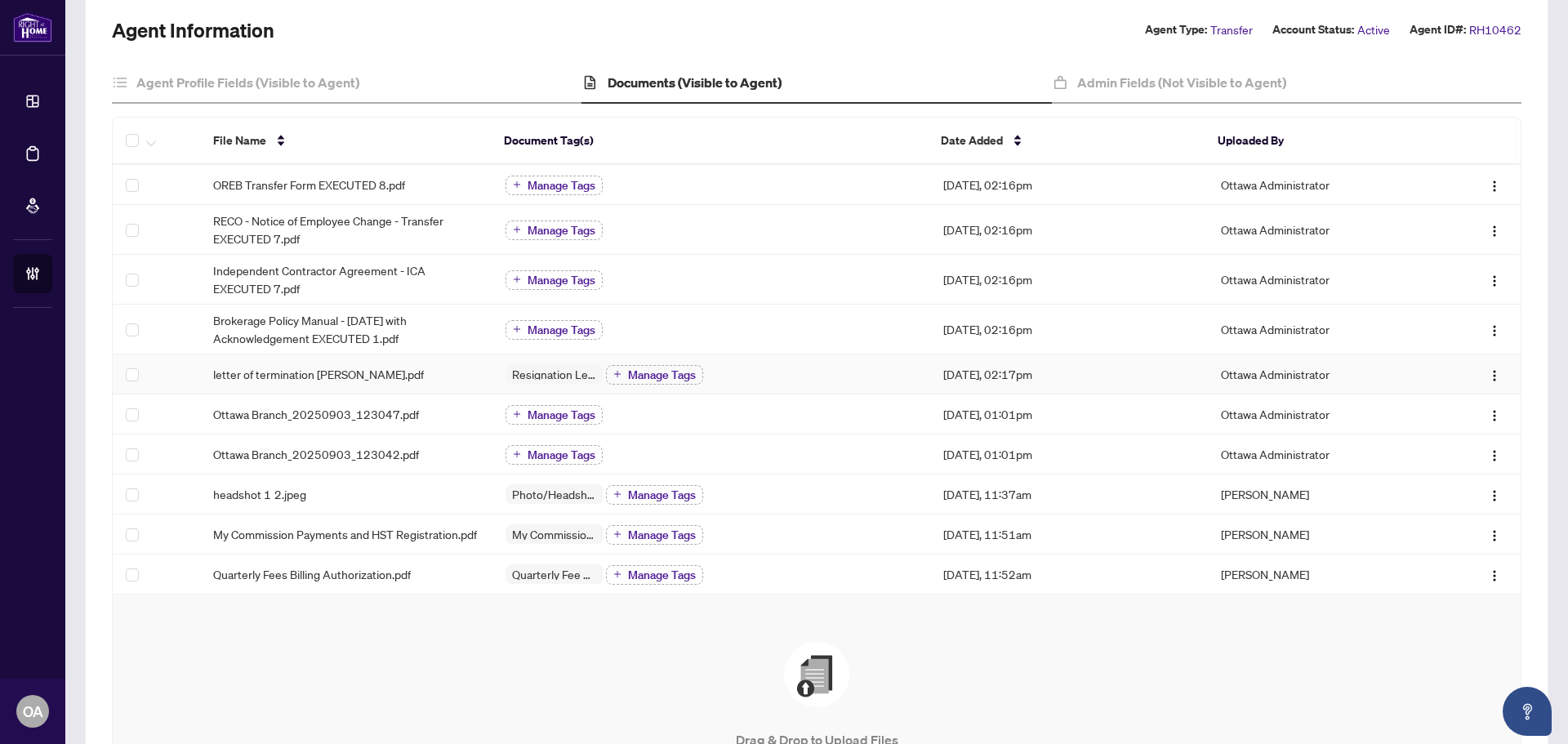
scroll to position [163, 0]
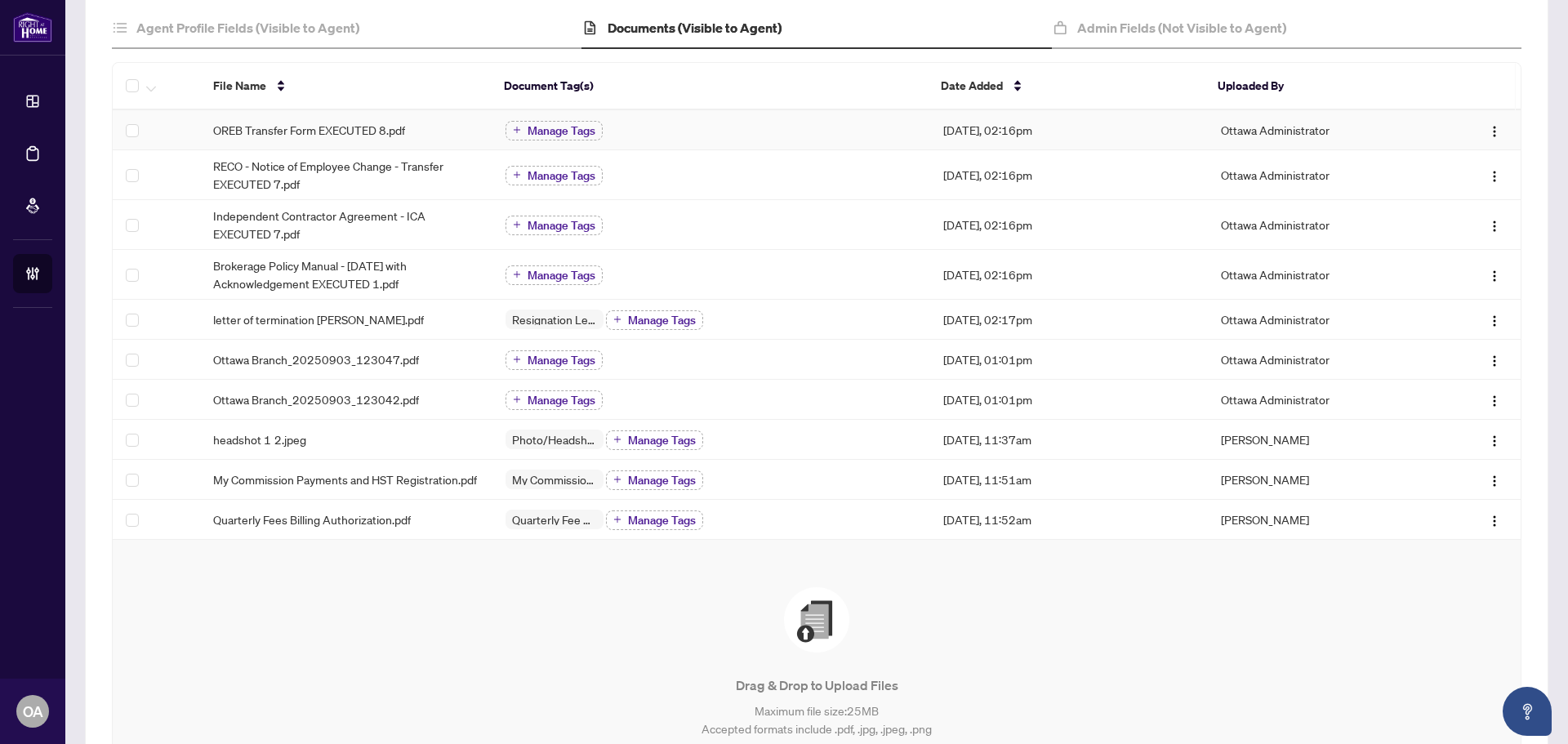
click at [391, 119] on td "OREB Transfer Form EXECUTED 8.pdf" at bounding box center [346, 130] width 293 height 40
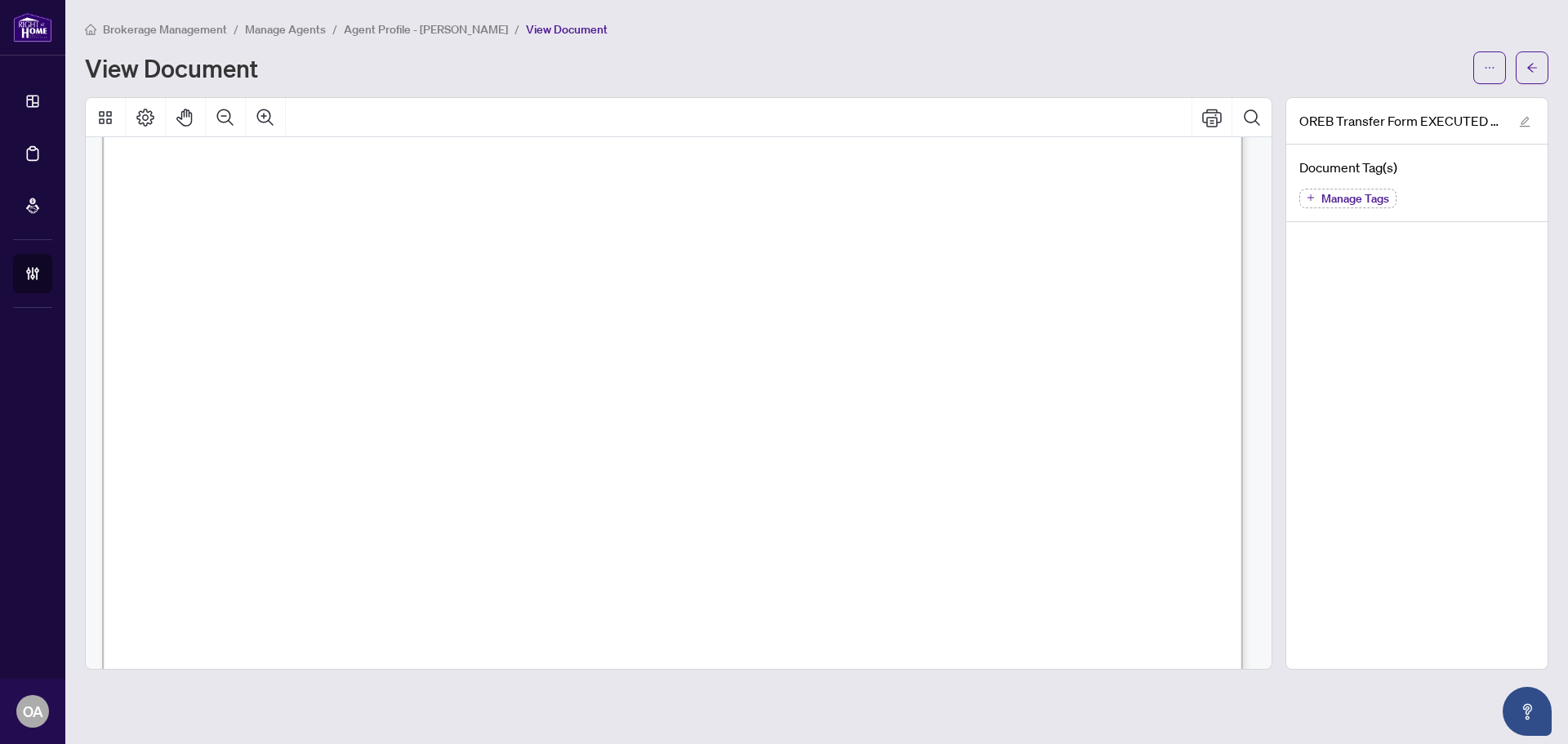
scroll to position [245, 0]
click at [1478, 68] on button "button" at bounding box center [1490, 68] width 33 height 33
click at [1450, 101] on span "Download" at bounding box center [1431, 103] width 124 height 18
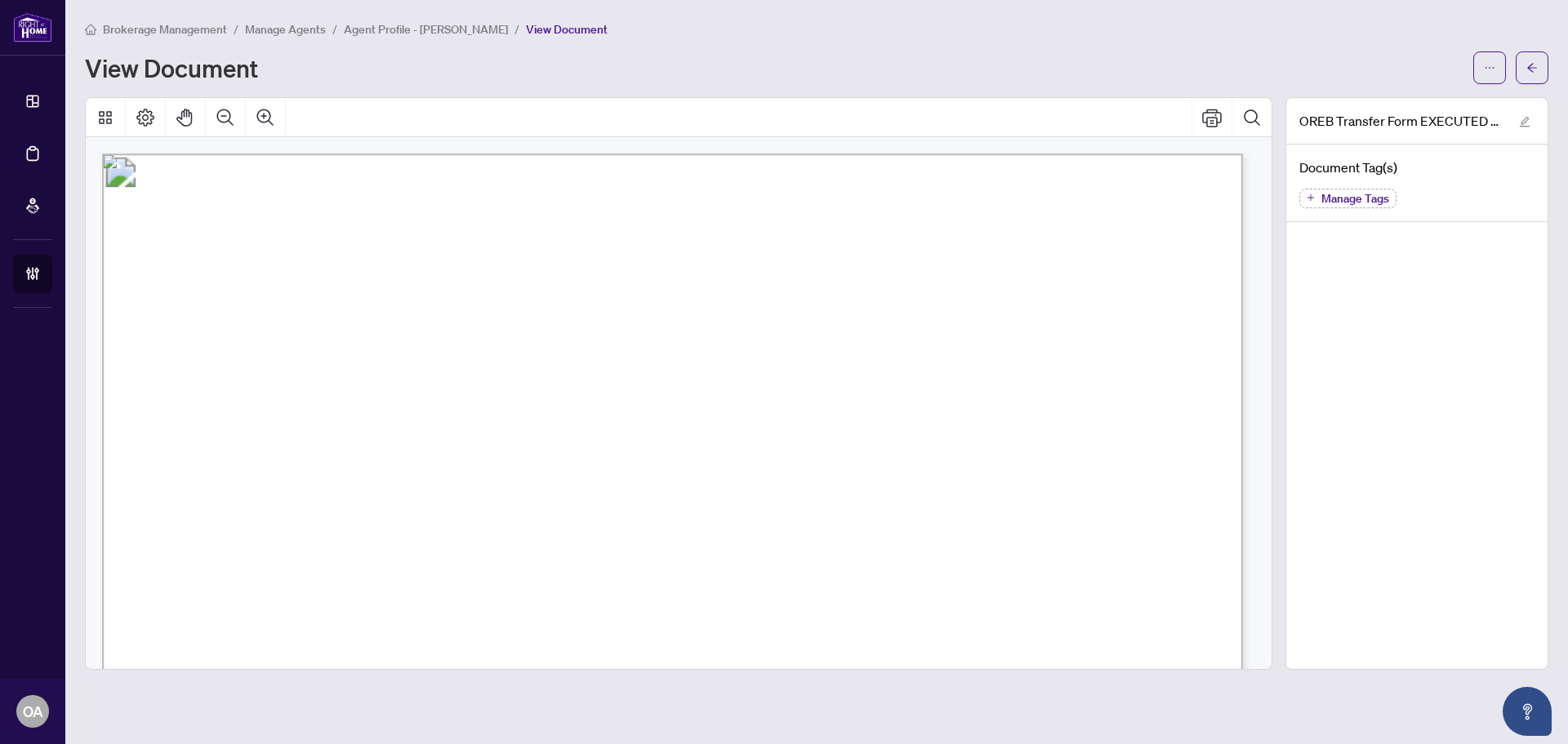
scroll to position [82, 0]
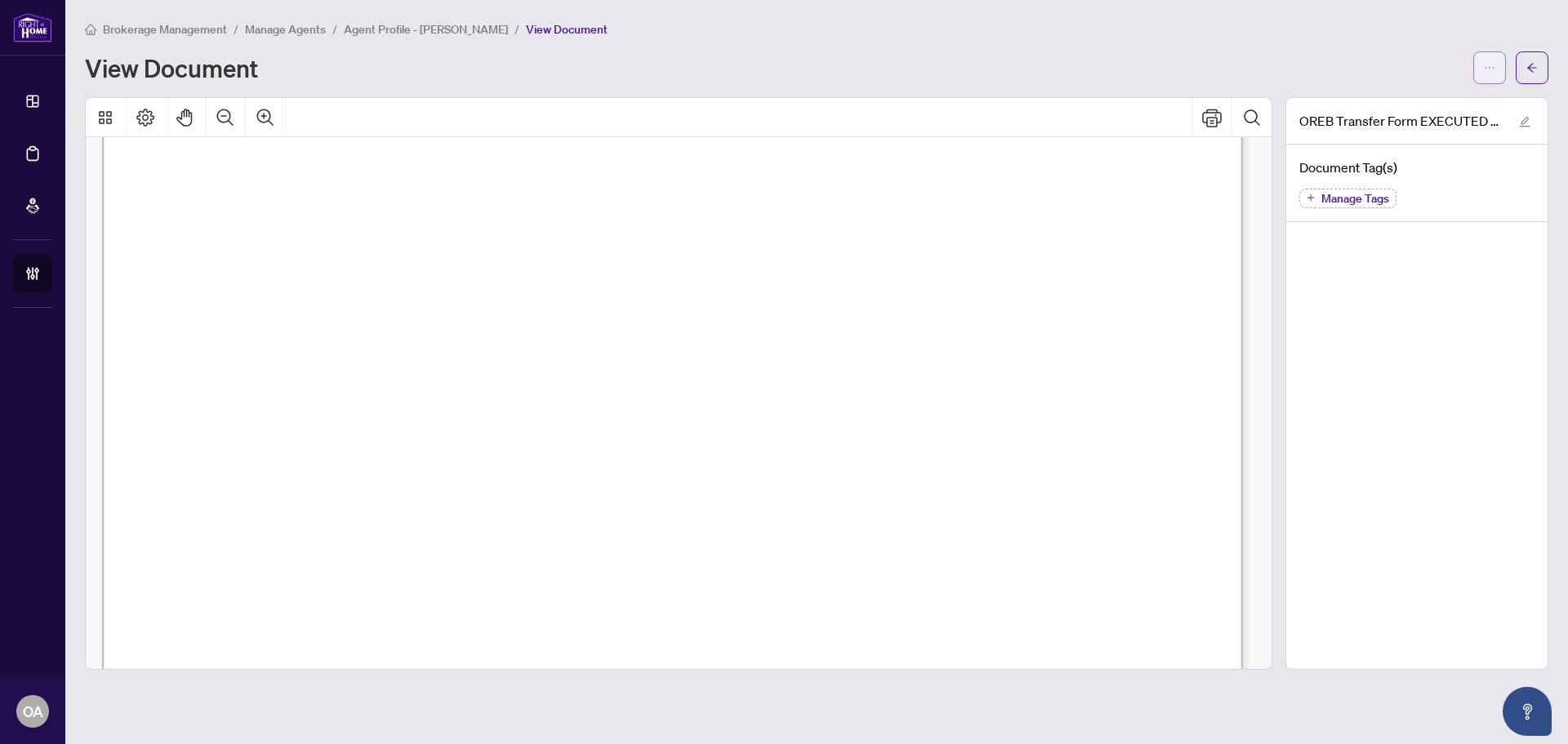
drag, startPoint x: 1485, startPoint y: 65, endPoint x: 1477, endPoint y: 69, distance: 8.9
click at [1485, 65] on icon "ellipsis" at bounding box center [1490, 68] width 11 height 11
click at [1525, 72] on button "button" at bounding box center [1532, 68] width 33 height 33
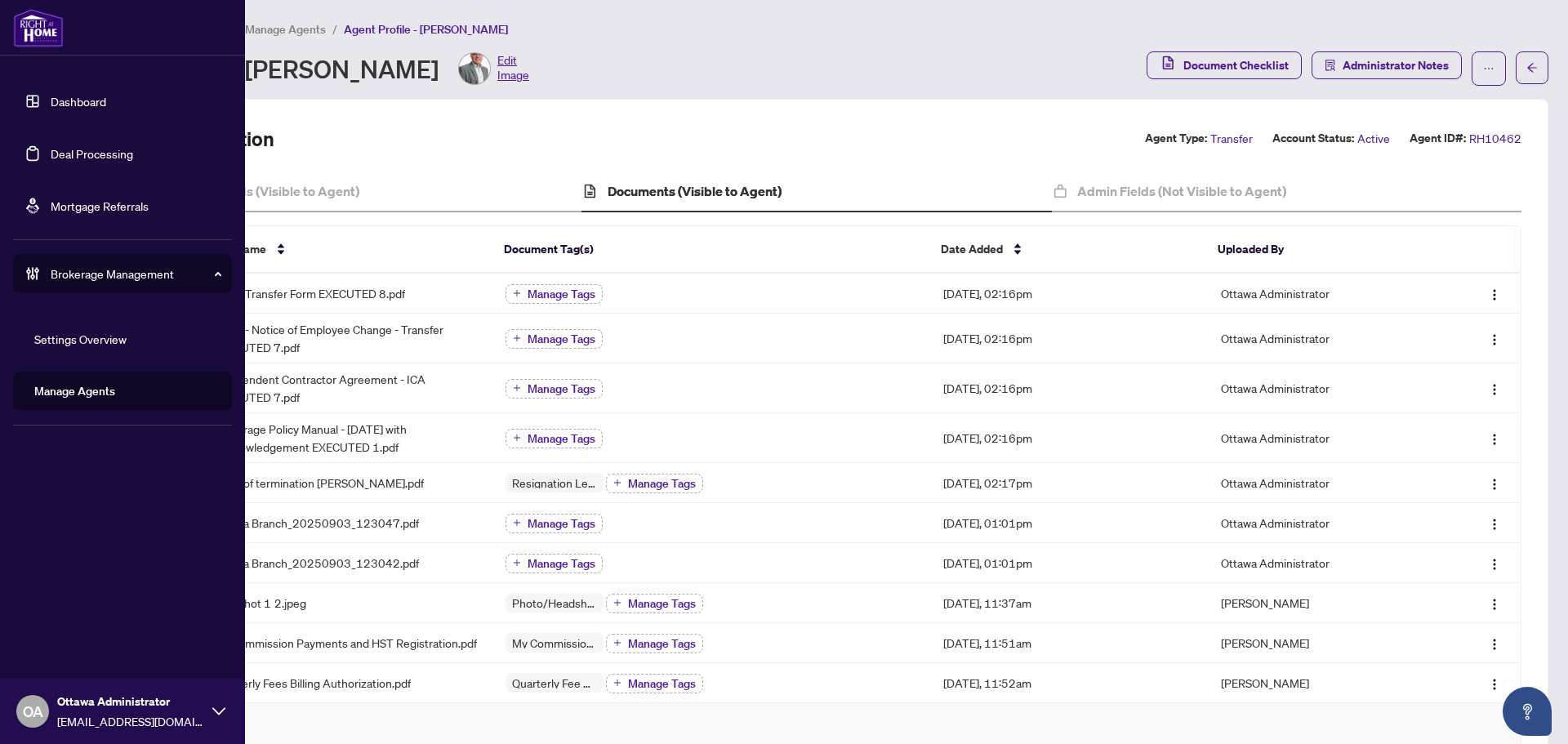
click at [51, 158] on link "Deal Processing" at bounding box center [92, 154] width 83 height 15
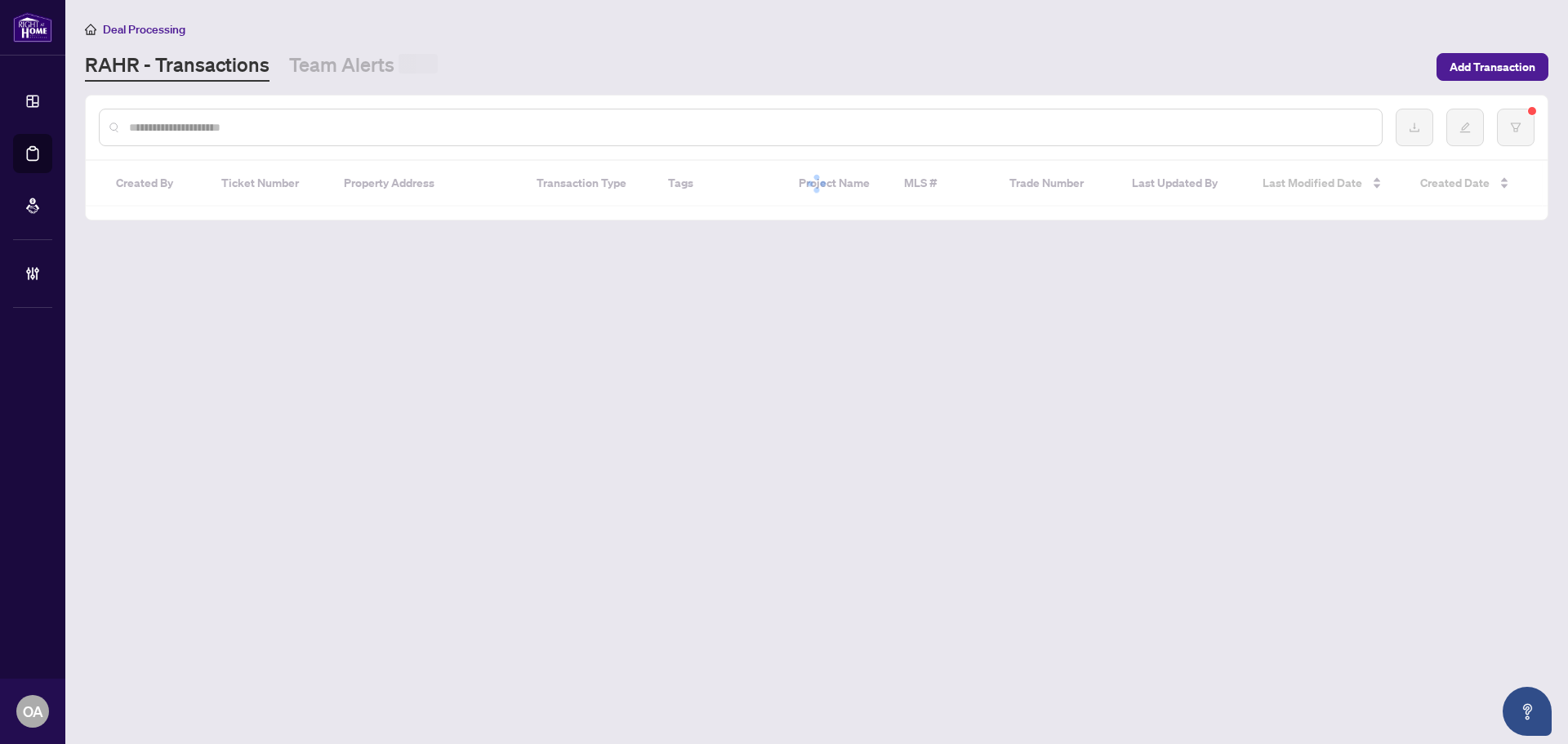
click at [364, 122] on input "text" at bounding box center [749, 127] width 1240 height 18
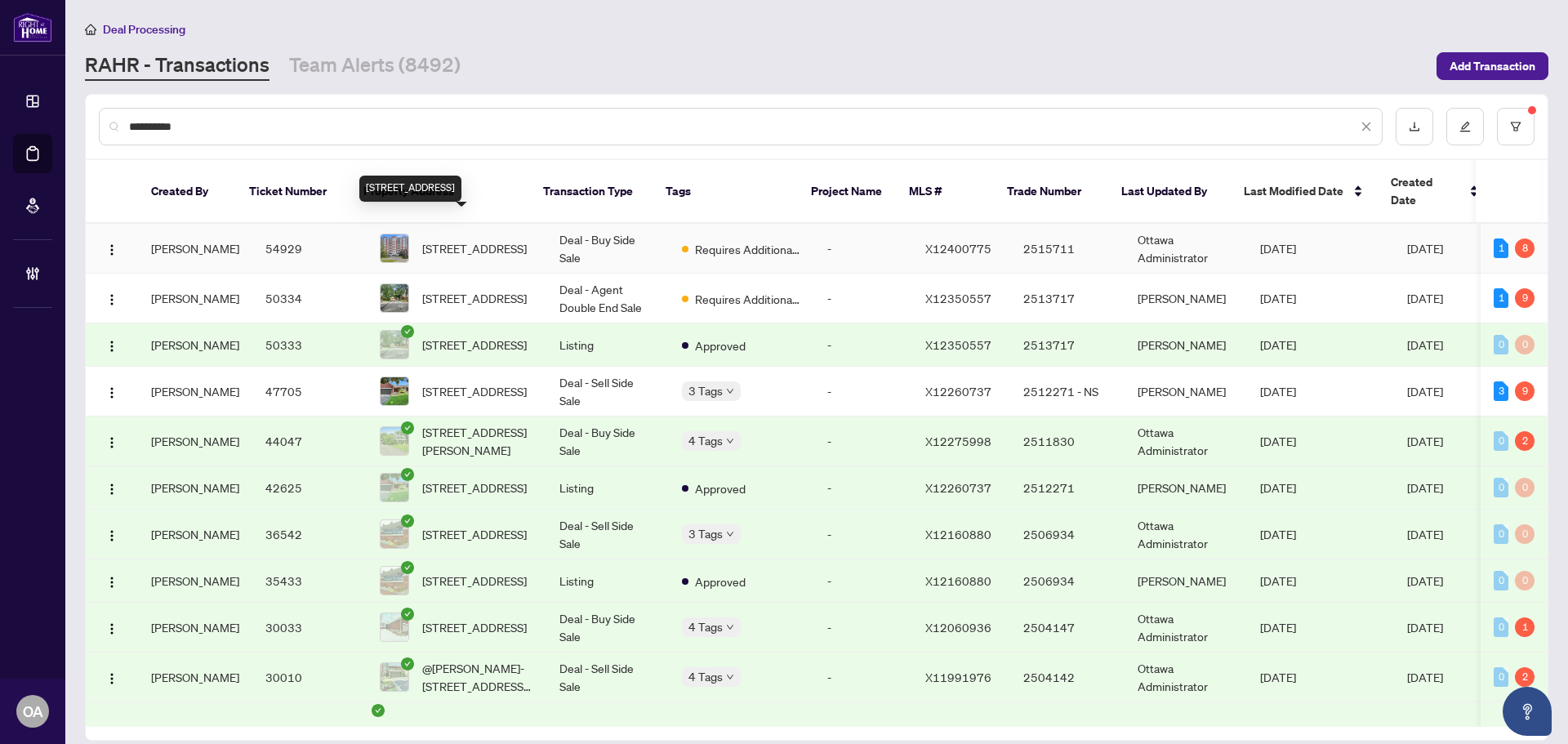
type input "**********"
click at [453, 239] on span "608-136 Darlington Private, Ottawa, Ontario K1V 0X6, Canada" at bounding box center [475, 248] width 105 height 18
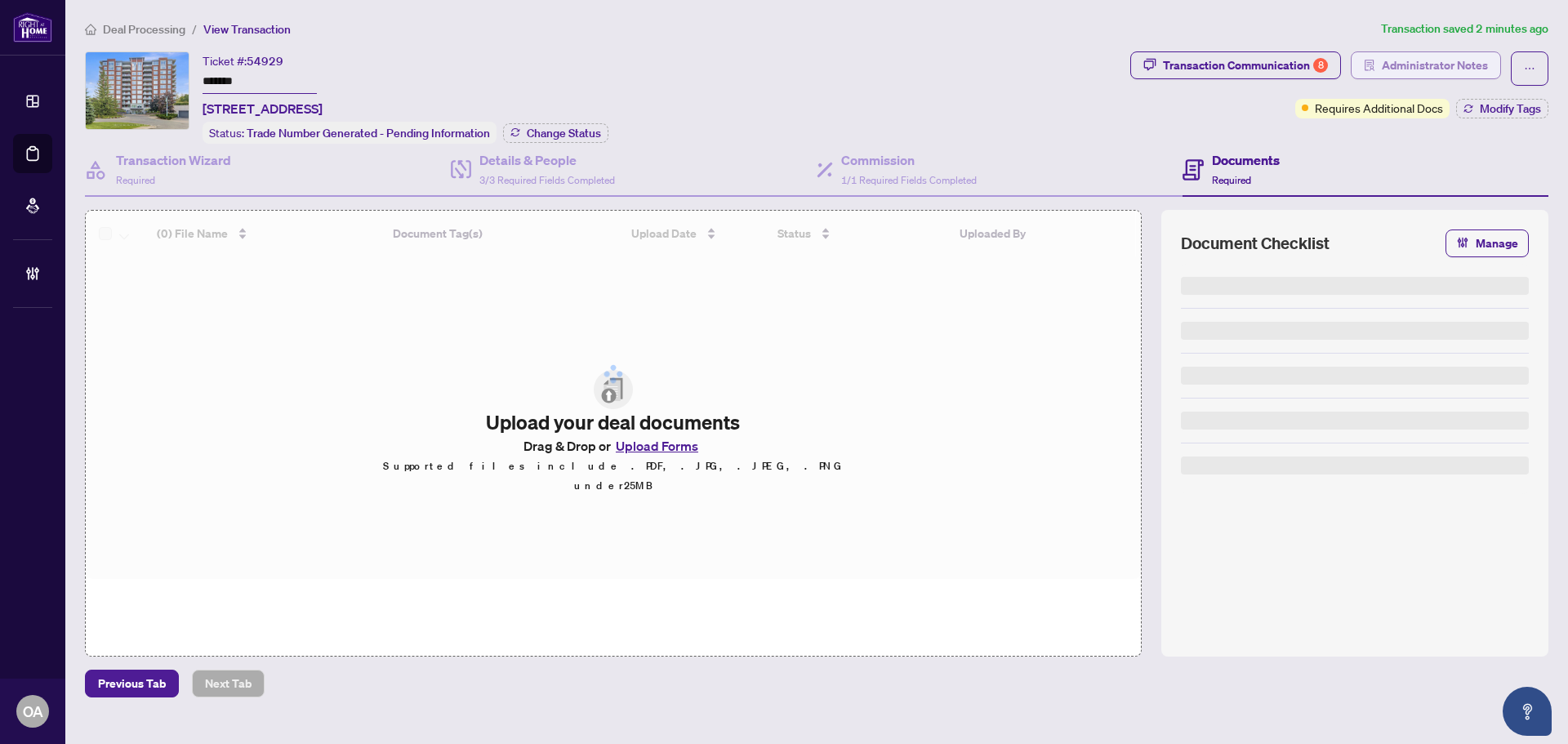
click at [1414, 63] on span "Administrator Notes" at bounding box center [1435, 65] width 106 height 26
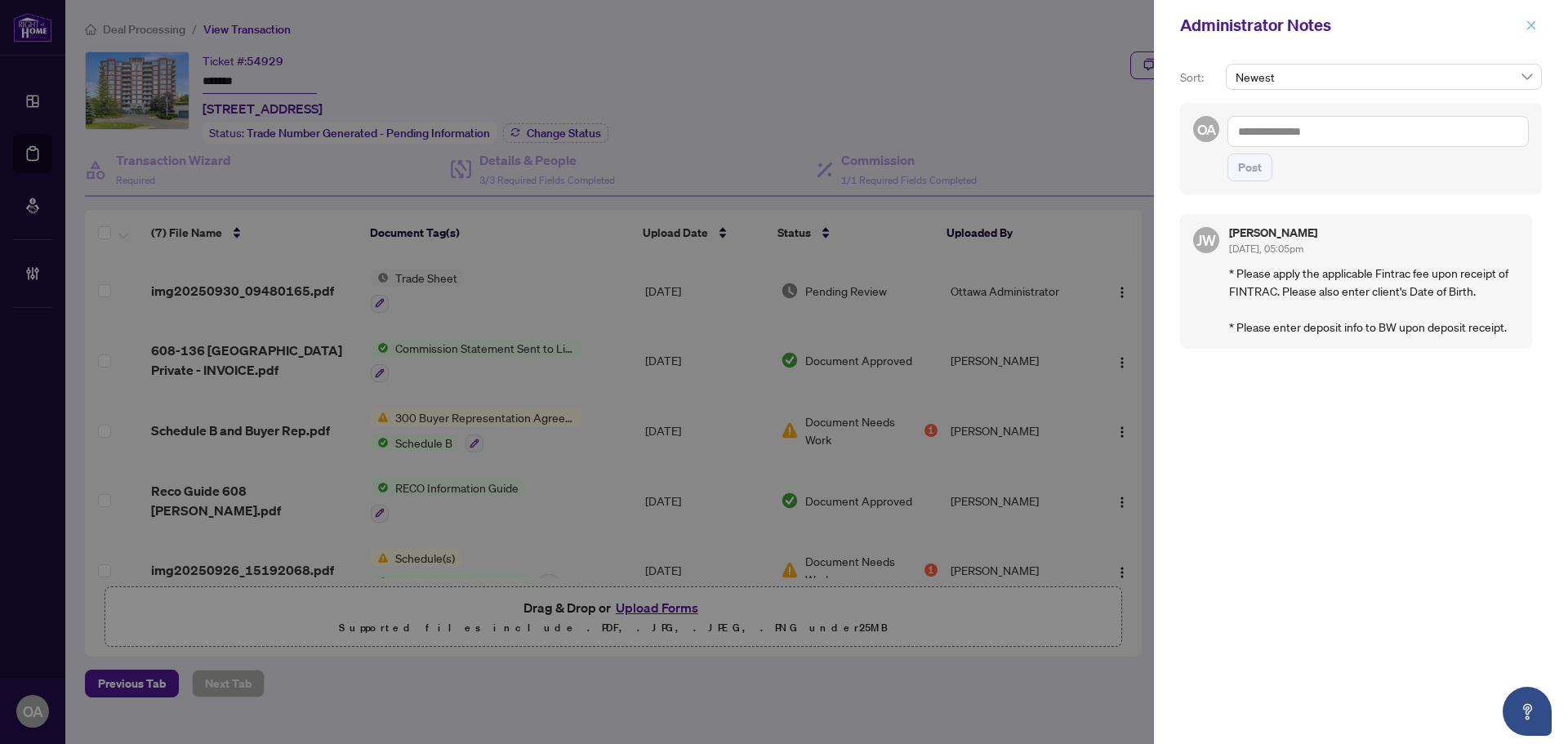
click at [1534, 27] on icon "close" at bounding box center [1531, 25] width 11 height 11
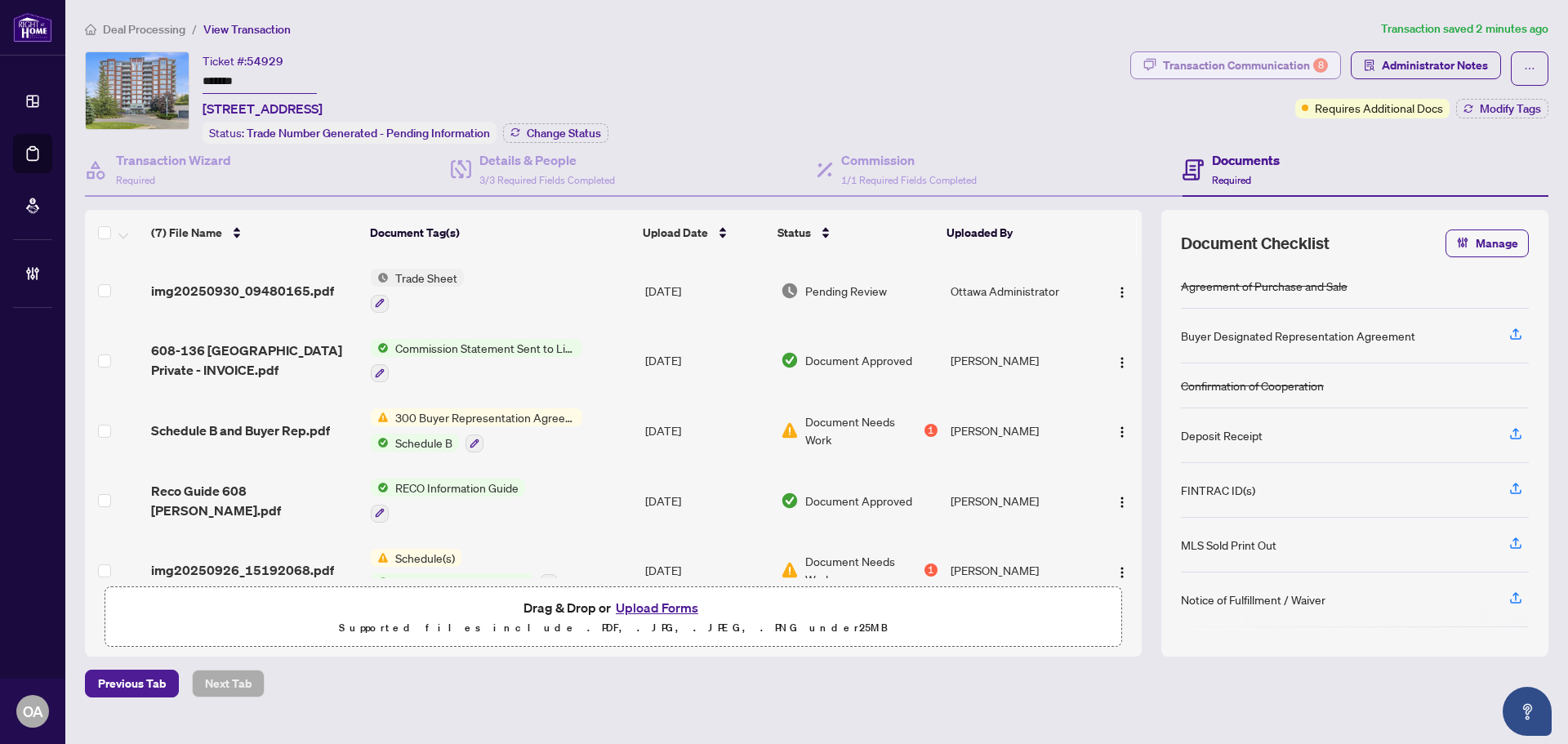
click at [1318, 62] on div "8" at bounding box center [1320, 65] width 15 height 15
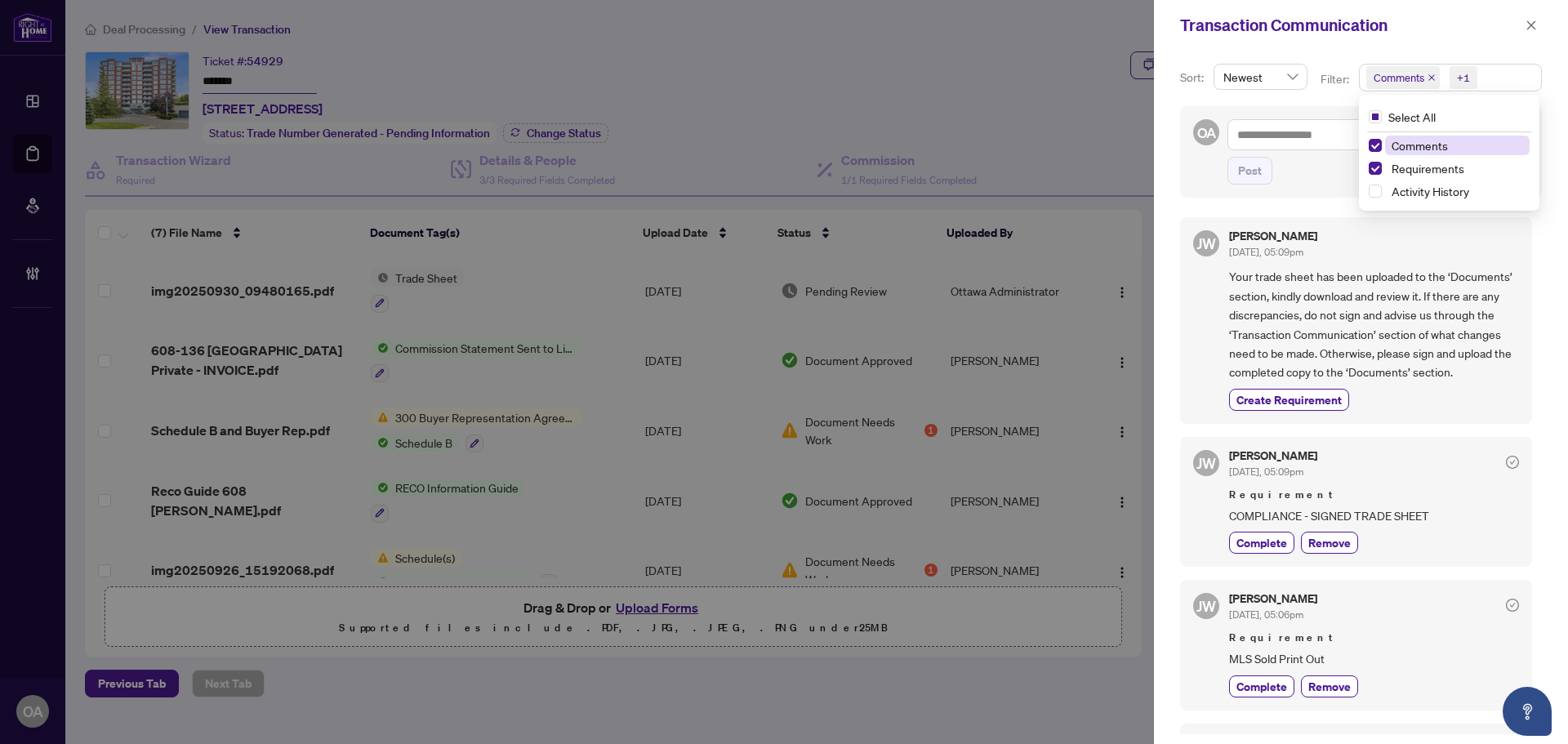
click at [1427, 72] on span "Comments" at bounding box center [1403, 78] width 74 height 23
click at [1430, 75] on icon "close" at bounding box center [1432, 78] width 8 height 8
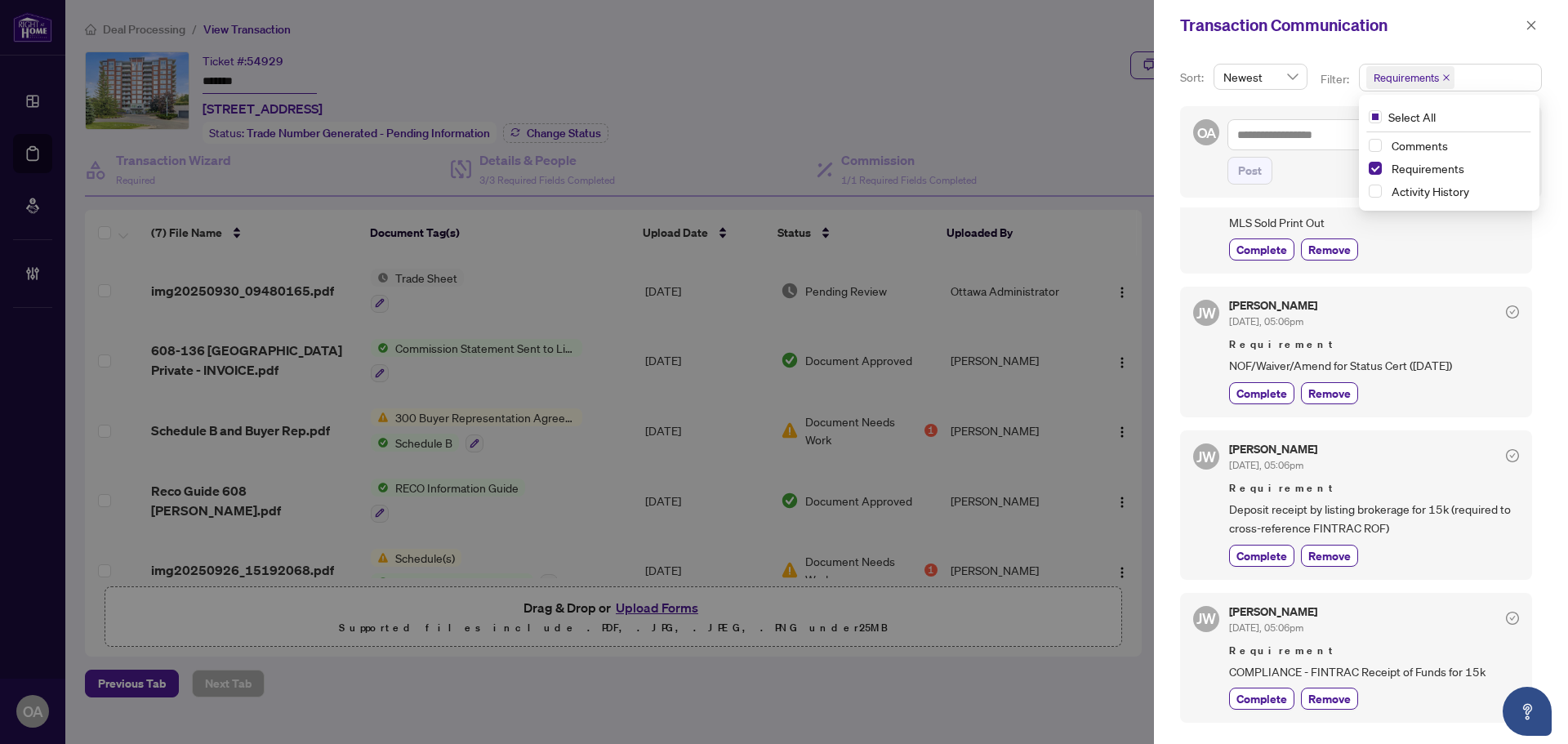
scroll to position [245, 0]
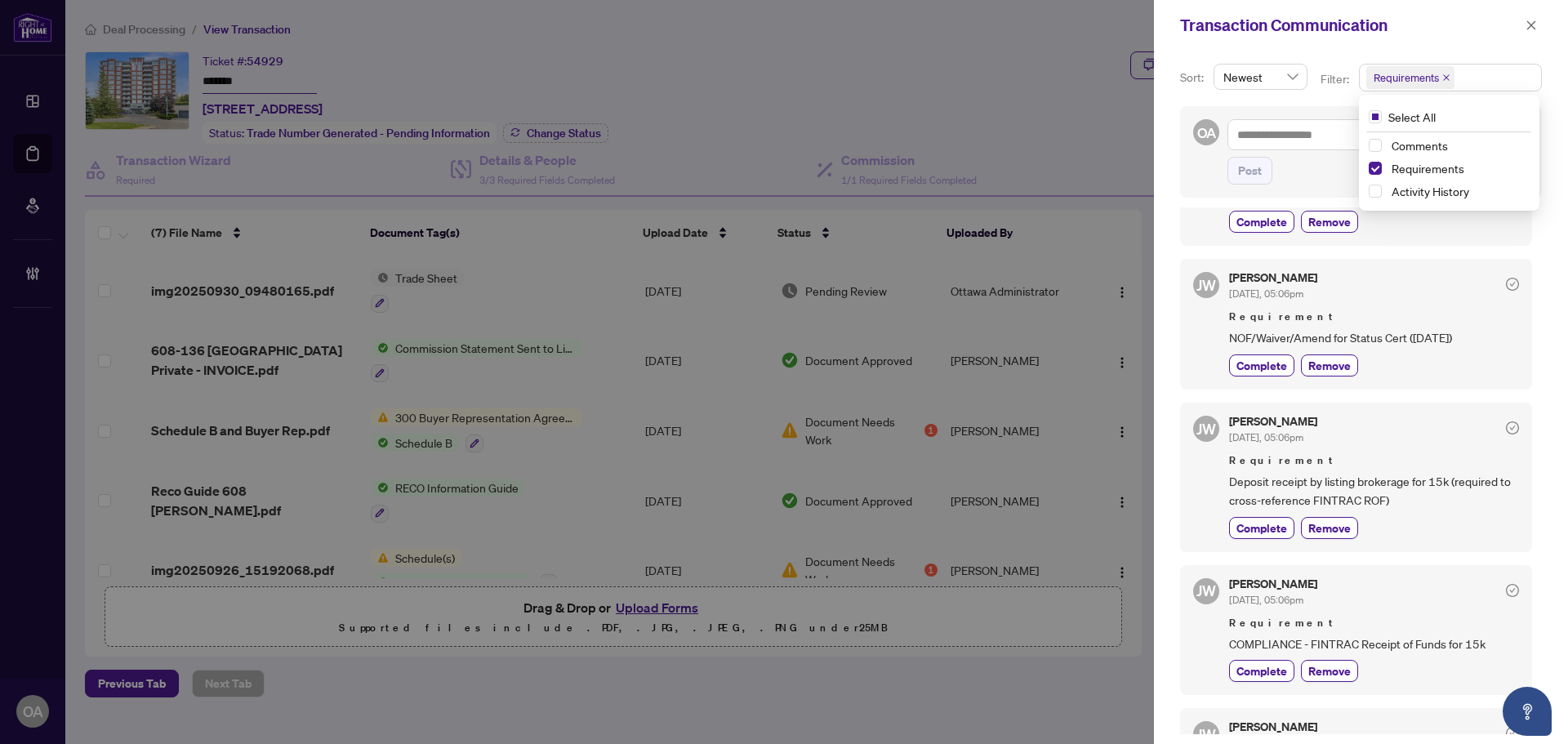
click at [1422, 504] on span "Deposit receipt by listing brokerage for 15k (required to cross-reference FINTR…" at bounding box center [1374, 491] width 290 height 38
drag, startPoint x: 1404, startPoint y: 500, endPoint x: 1260, endPoint y: 500, distance: 144.0
click at [1260, 500] on span "Deposit receipt by listing brokerage for 15k (required to cross-reference FINTR…" at bounding box center [1374, 491] width 290 height 38
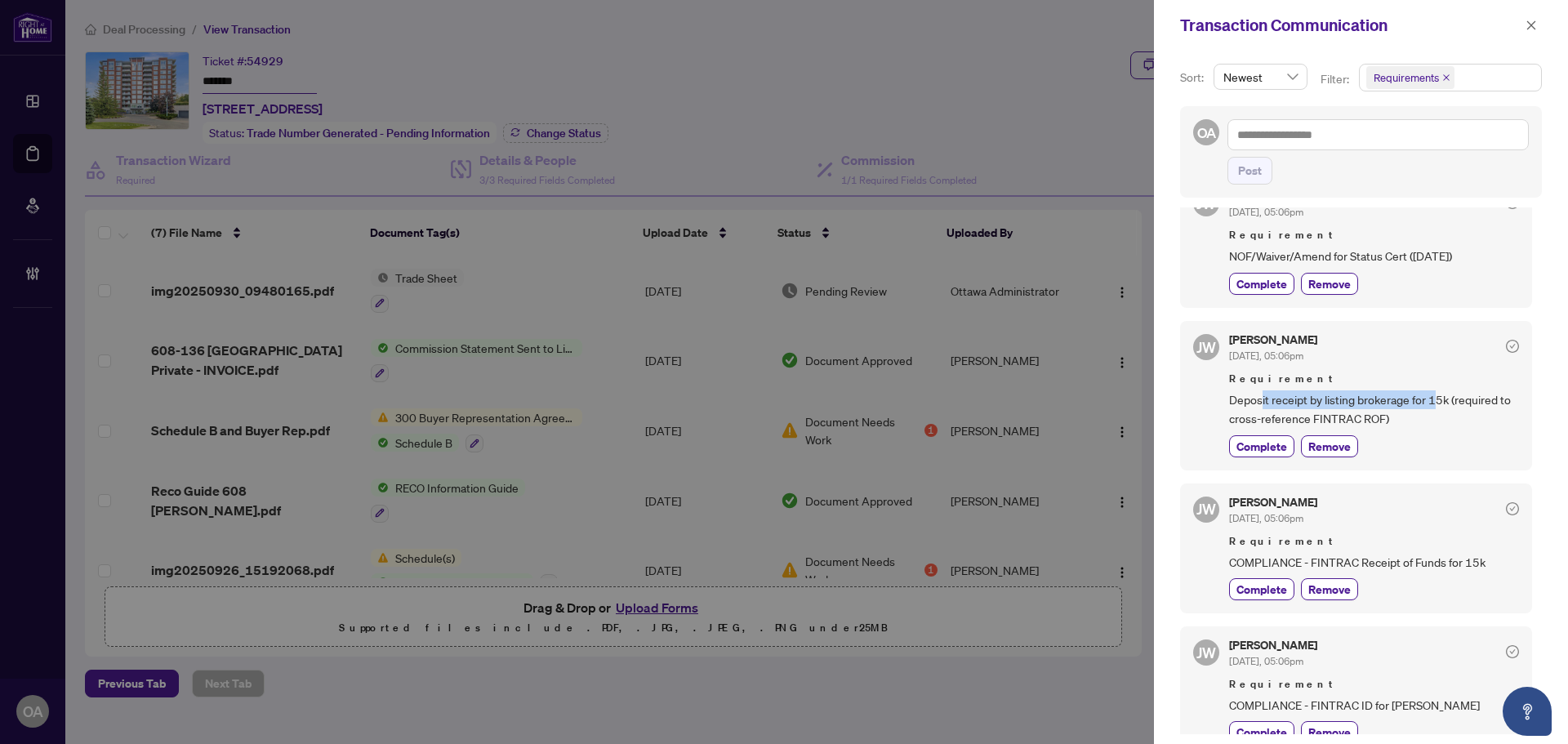
drag, startPoint x: 1264, startPoint y: 402, endPoint x: 1458, endPoint y: 402, distance: 194.0
click at [1453, 402] on span "Deposit receipt by listing brokerage for 15k (required to cross-reference FINTR…" at bounding box center [1374, 409] width 290 height 38
click at [1471, 402] on span "Deposit receipt by listing brokerage for 15k (required to cross-reference FINTR…" at bounding box center [1374, 409] width 290 height 38
drag, startPoint x: 1492, startPoint y: 564, endPoint x: 1244, endPoint y: 562, distance: 248.0
click at [1244, 562] on span "COMPLIANCE - FINTRAC Receipt of Funds for 15k" at bounding box center [1374, 562] width 290 height 19
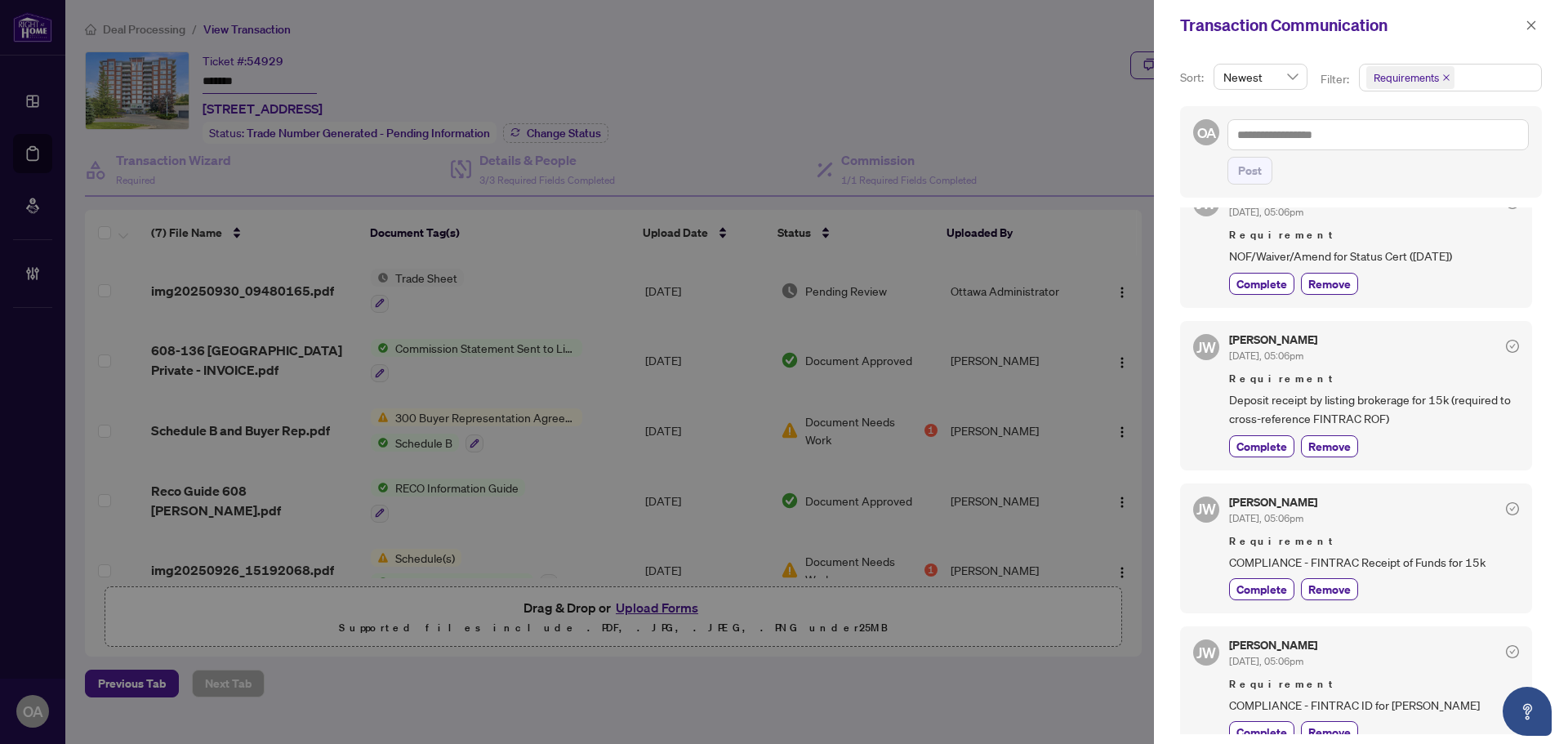
click at [1438, 703] on span "COMPLIANCE - FINTRAC ID for Rosalind McWilliam" at bounding box center [1374, 705] width 290 height 19
copy div "COMPLIANCE - FINTRAC ID for Rosalind McWilliam Complete Remove"
drag, startPoint x: 1536, startPoint y: 29, endPoint x: 1389, endPoint y: 87, distance: 158.0
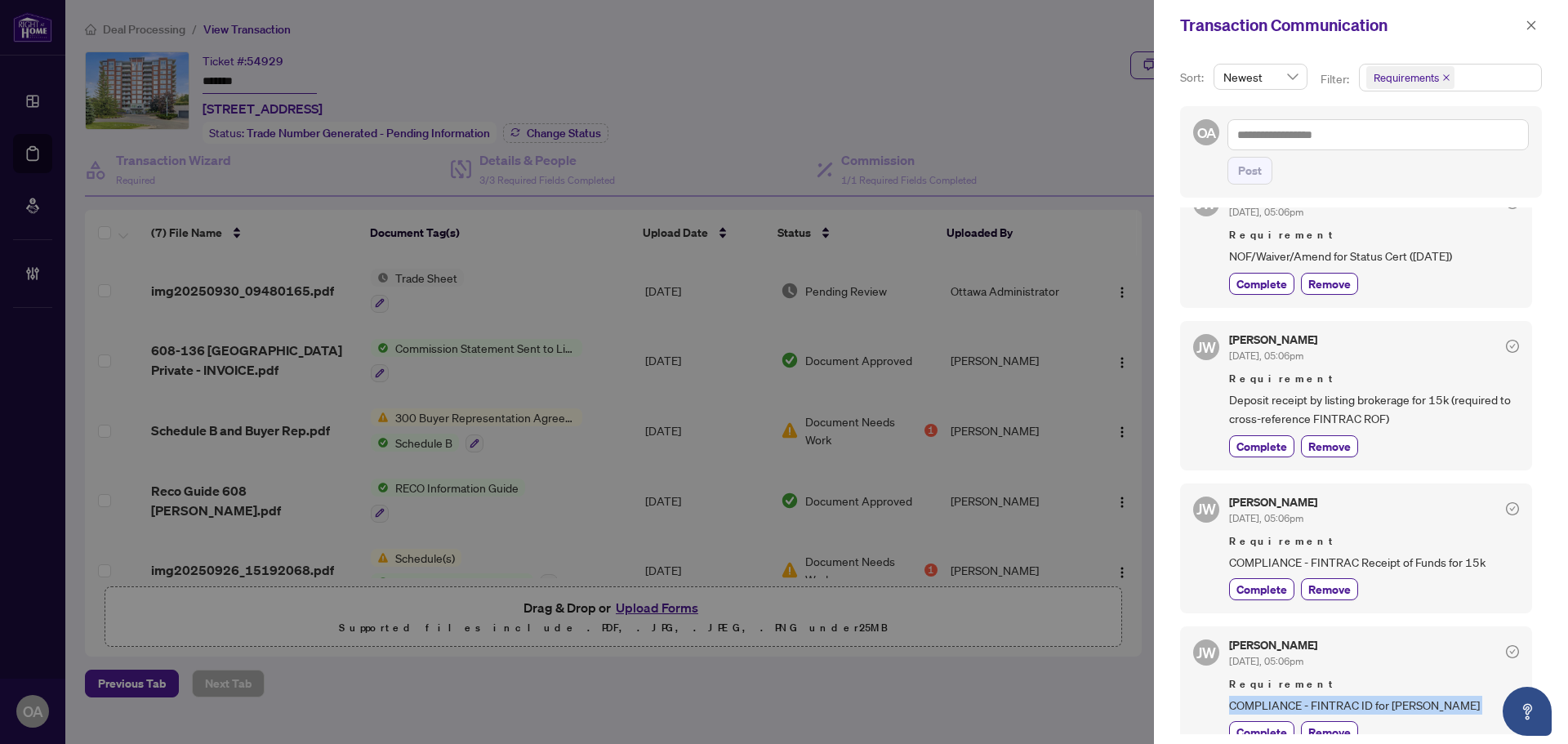
click at [1536, 29] on icon "close" at bounding box center [1531, 25] width 11 height 11
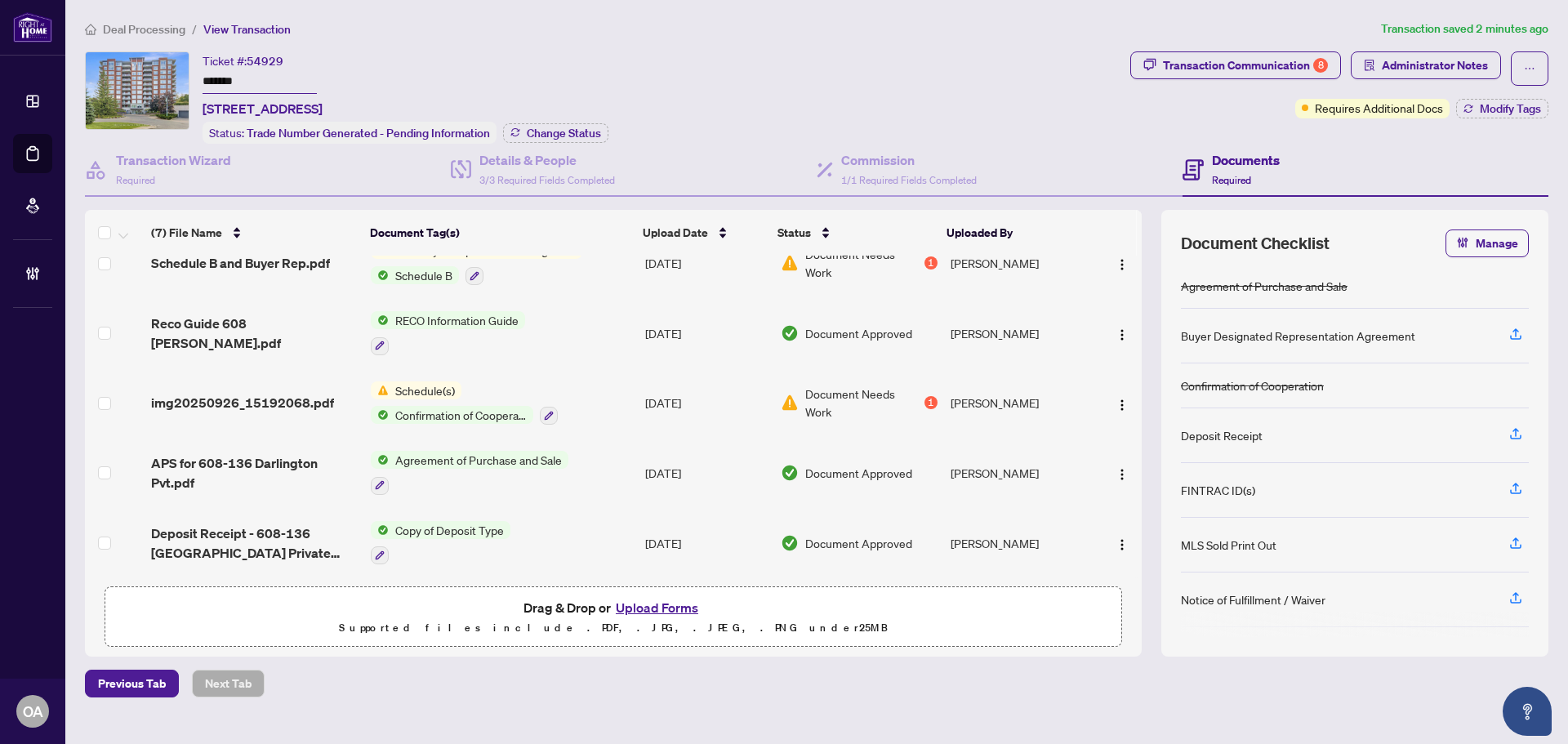
scroll to position [171, 0]
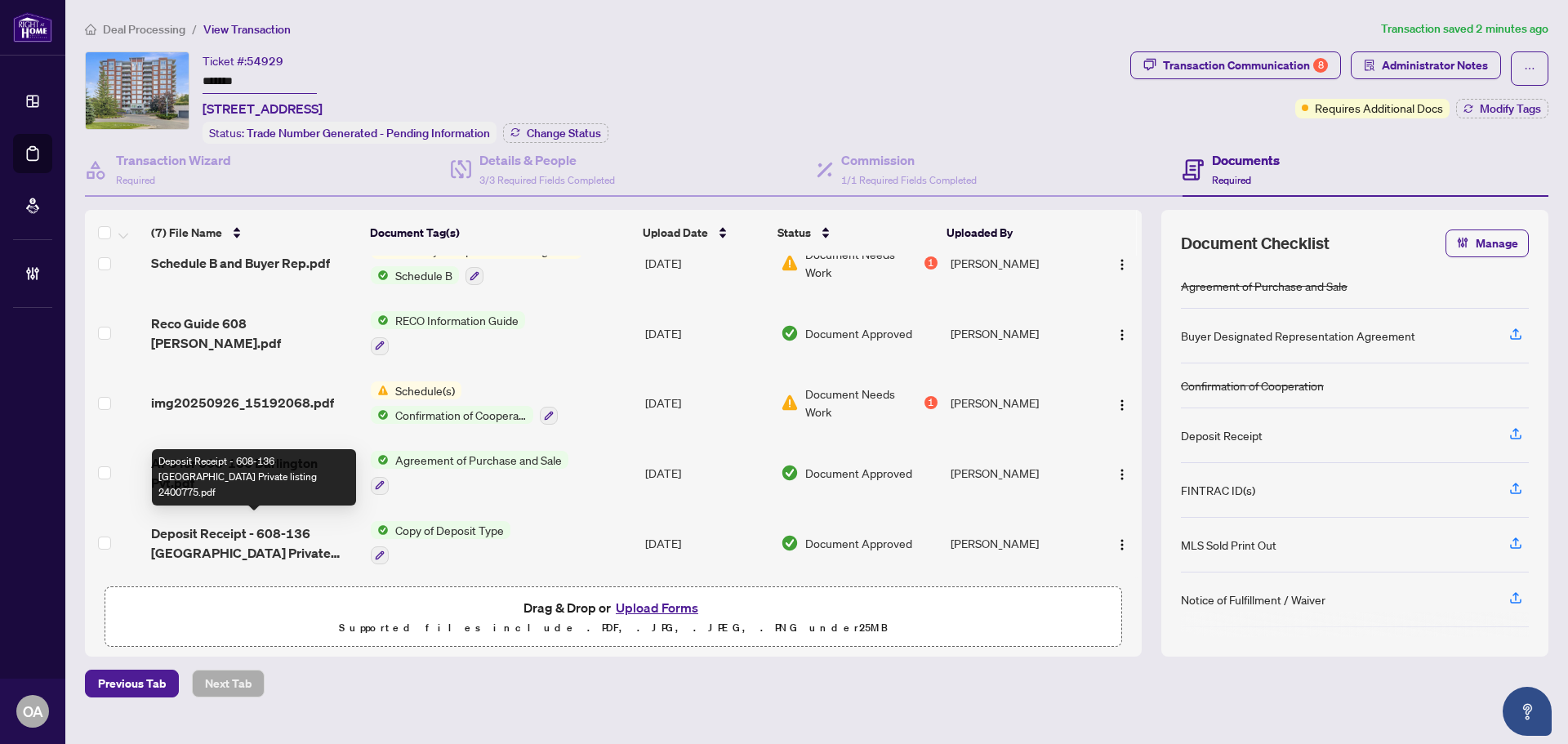
click at [280, 544] on span "Deposit Receipt - 608-136 Darlington Private listing 2400775.pdf" at bounding box center [254, 543] width 207 height 39
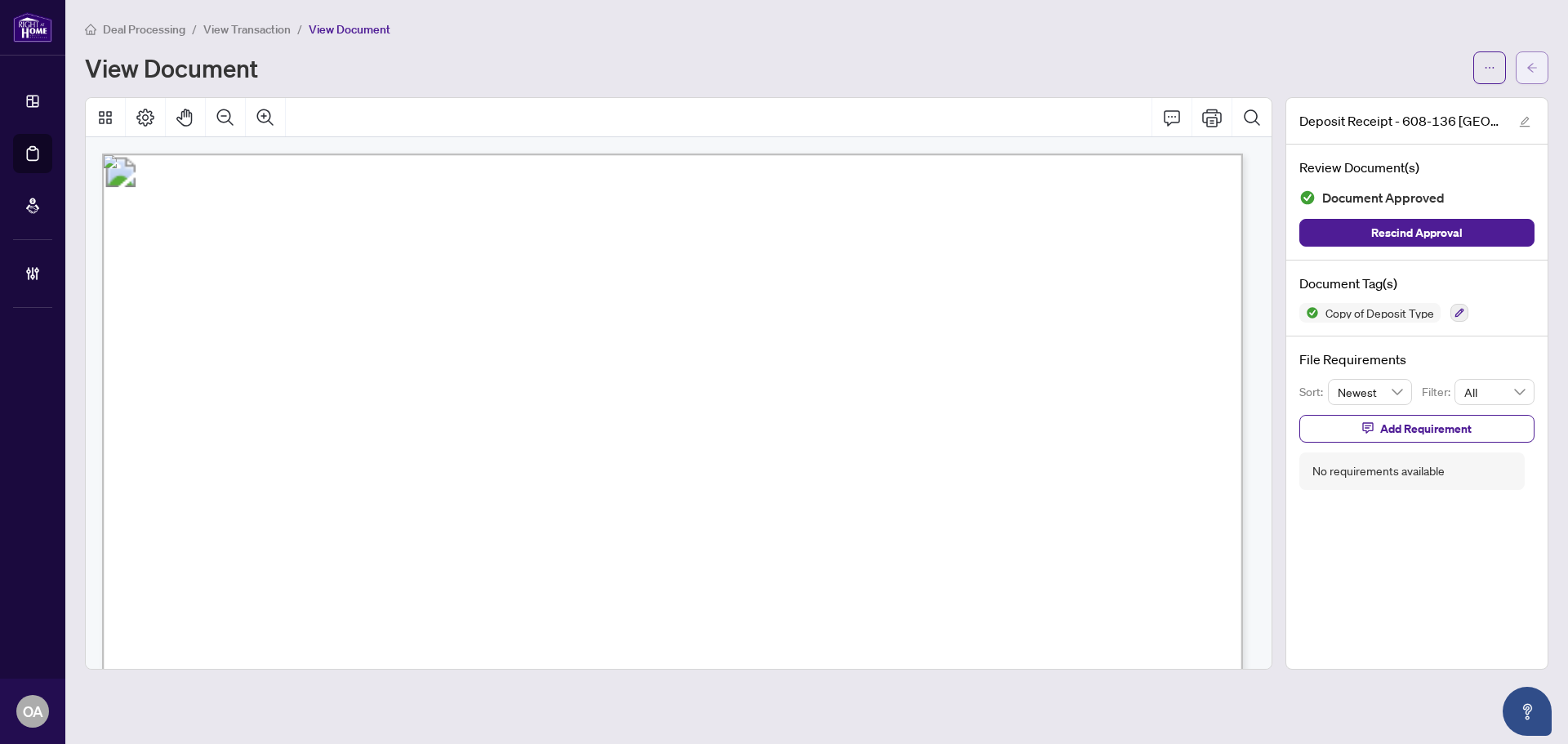
click at [1537, 60] on span "button" at bounding box center [1532, 68] width 11 height 26
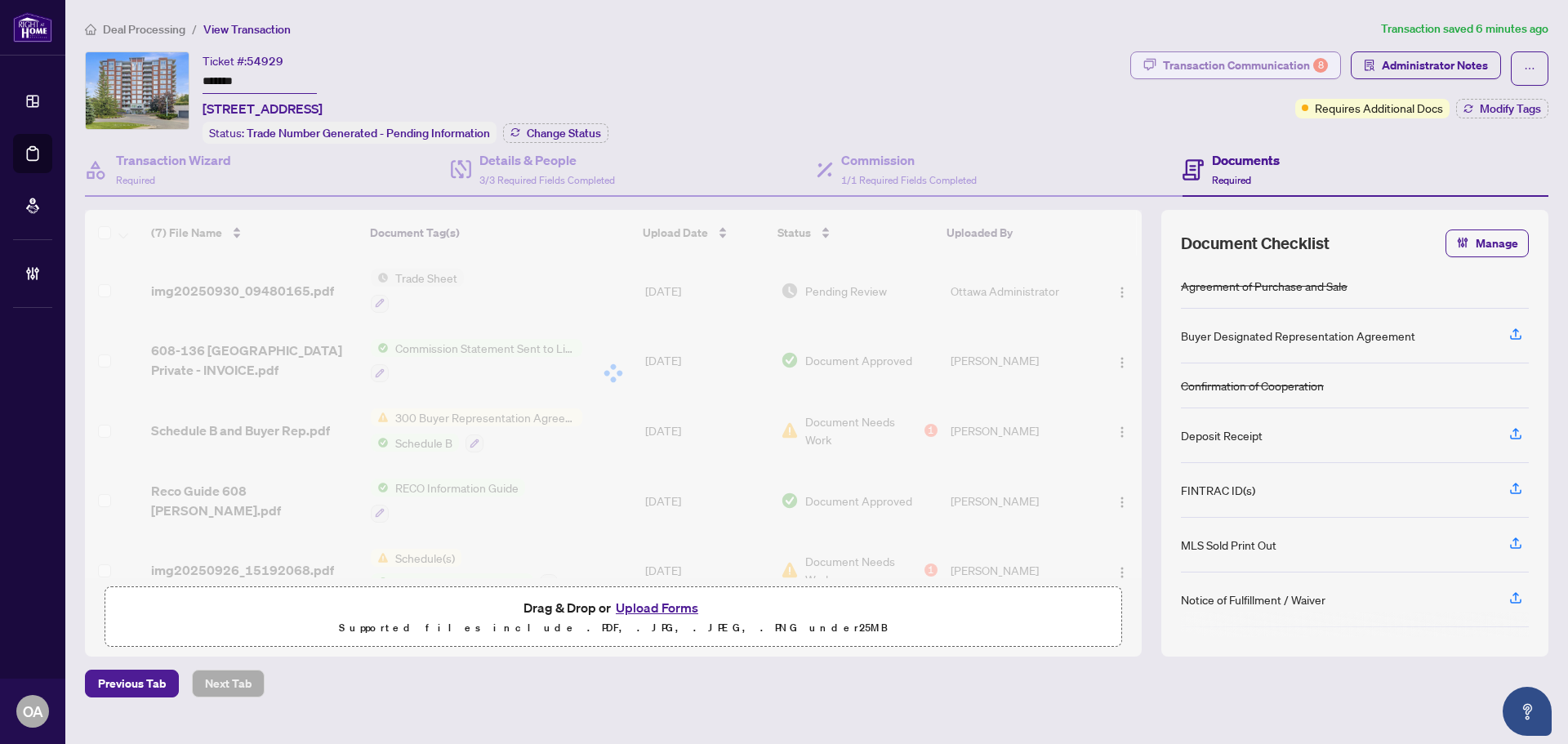
click at [1307, 69] on div "Transaction Communication 8" at bounding box center [1246, 65] width 165 height 26
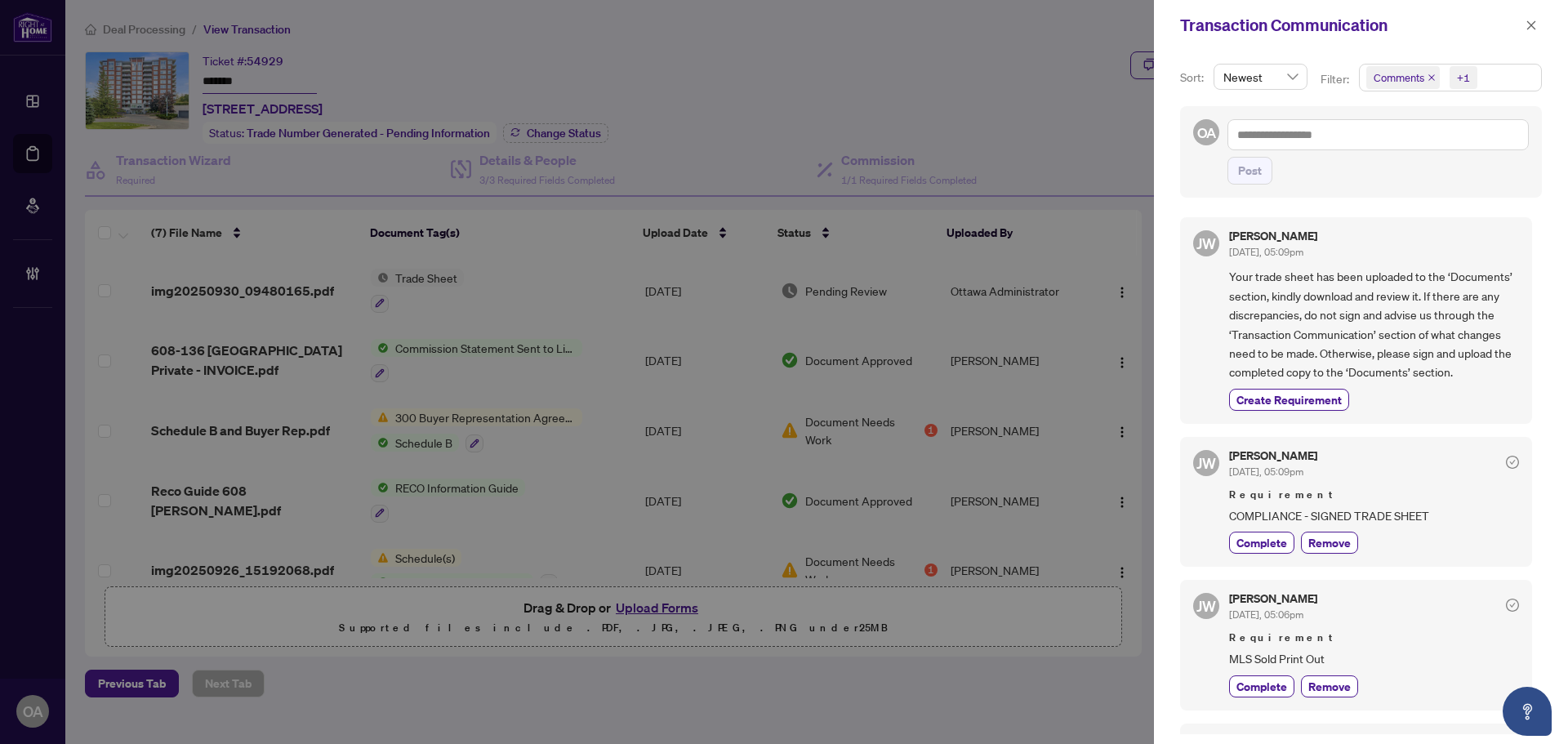
click at [1431, 76] on icon "close" at bounding box center [1432, 78] width 8 height 8
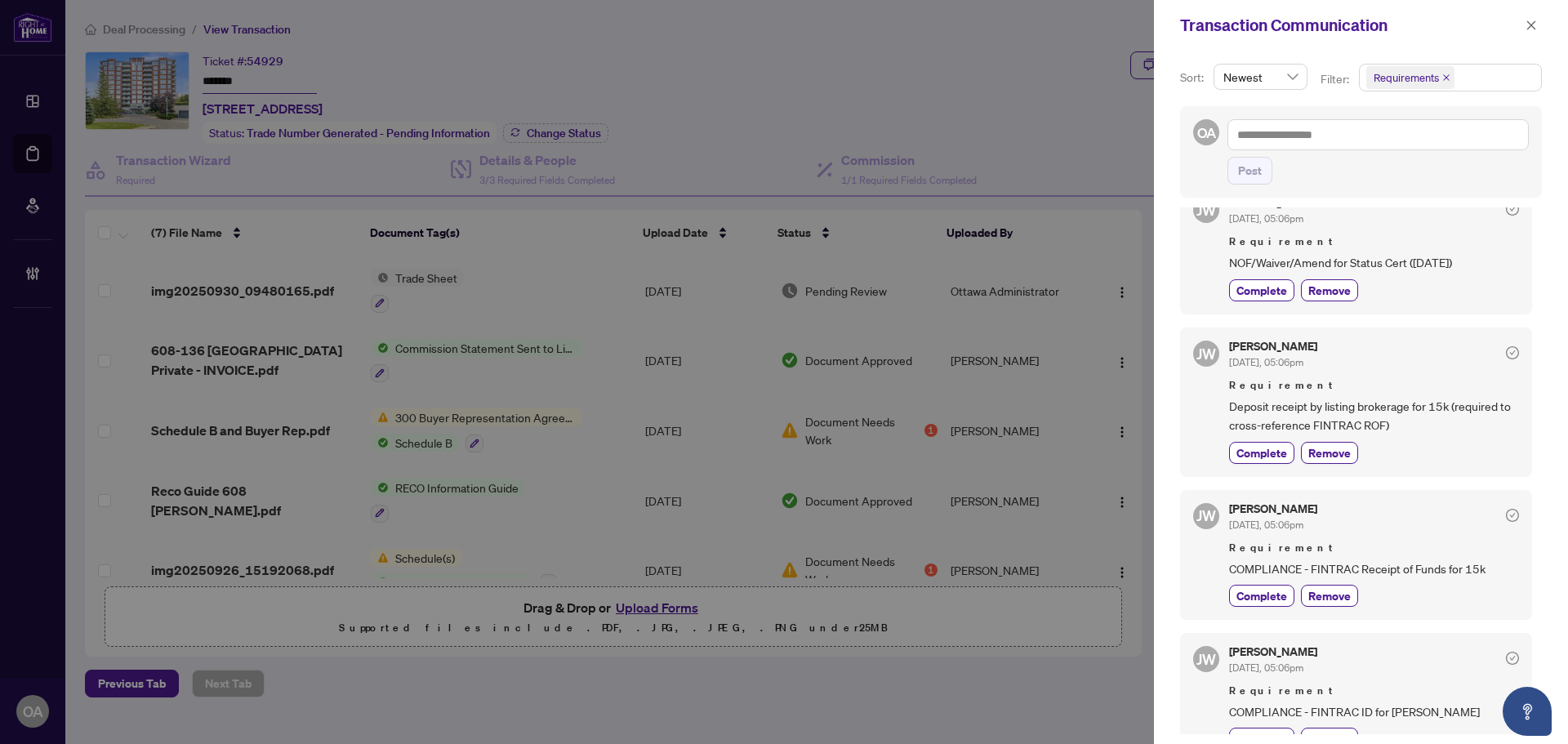
scroll to position [327, 0]
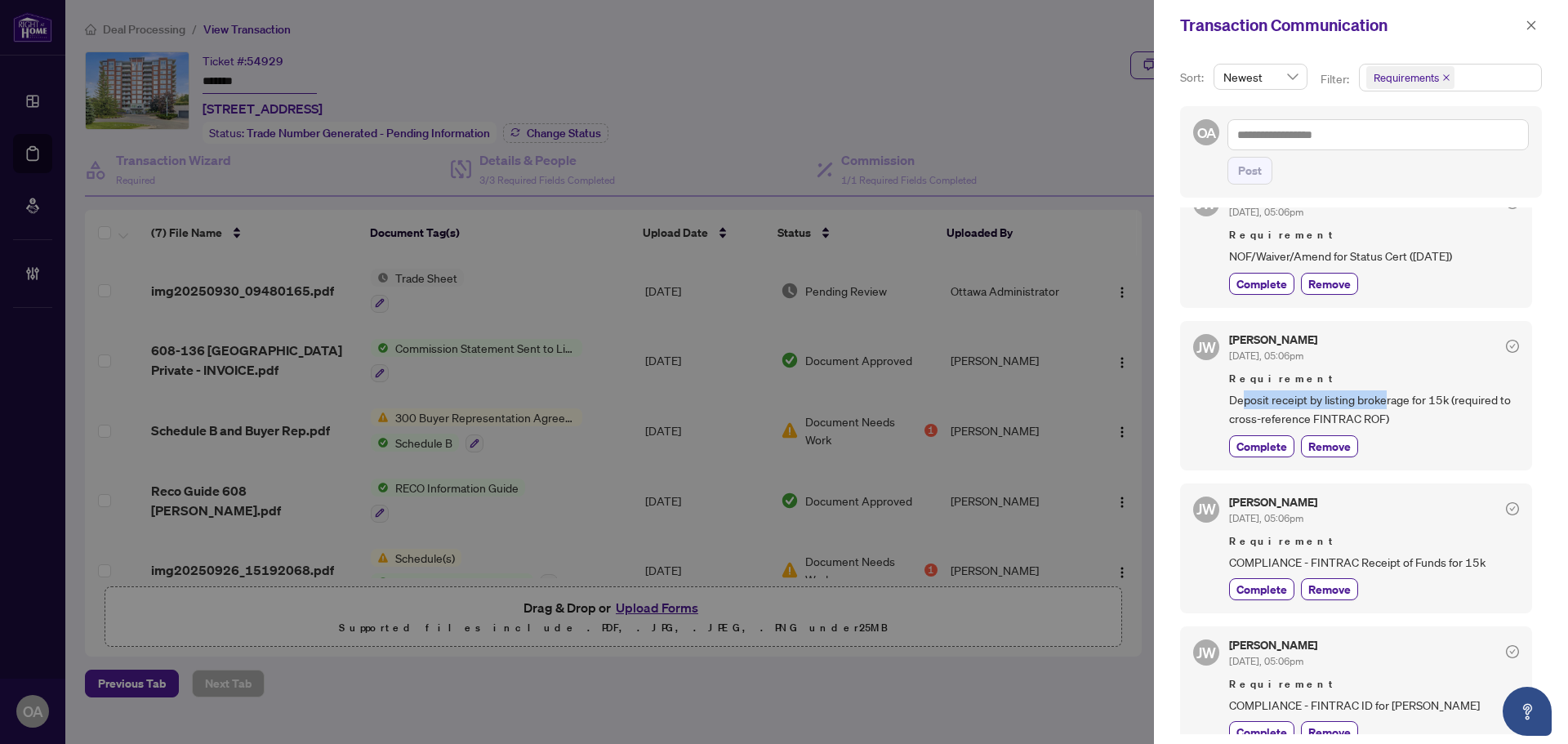
drag, startPoint x: 1245, startPoint y: 403, endPoint x: 1427, endPoint y: 403, distance: 182.0
click at [1426, 403] on span "Deposit receipt by listing brokerage for 15k (required to cross-reference FINTR…" at bounding box center [1374, 409] width 290 height 38
click at [1432, 401] on span "Deposit receipt by listing brokerage for 15k (required to cross-reference FINTR…" at bounding box center [1374, 409] width 290 height 38
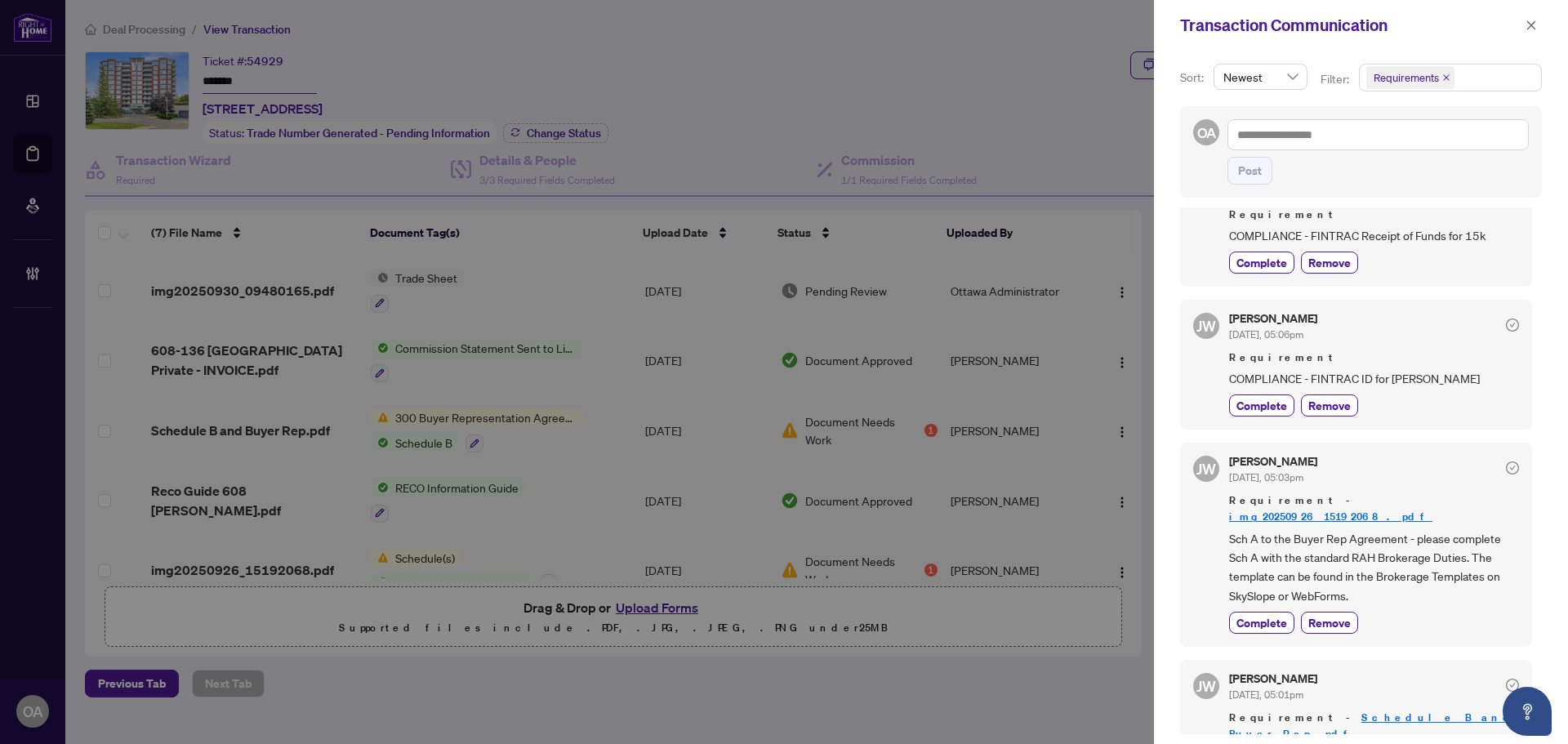
scroll to position [711, 0]
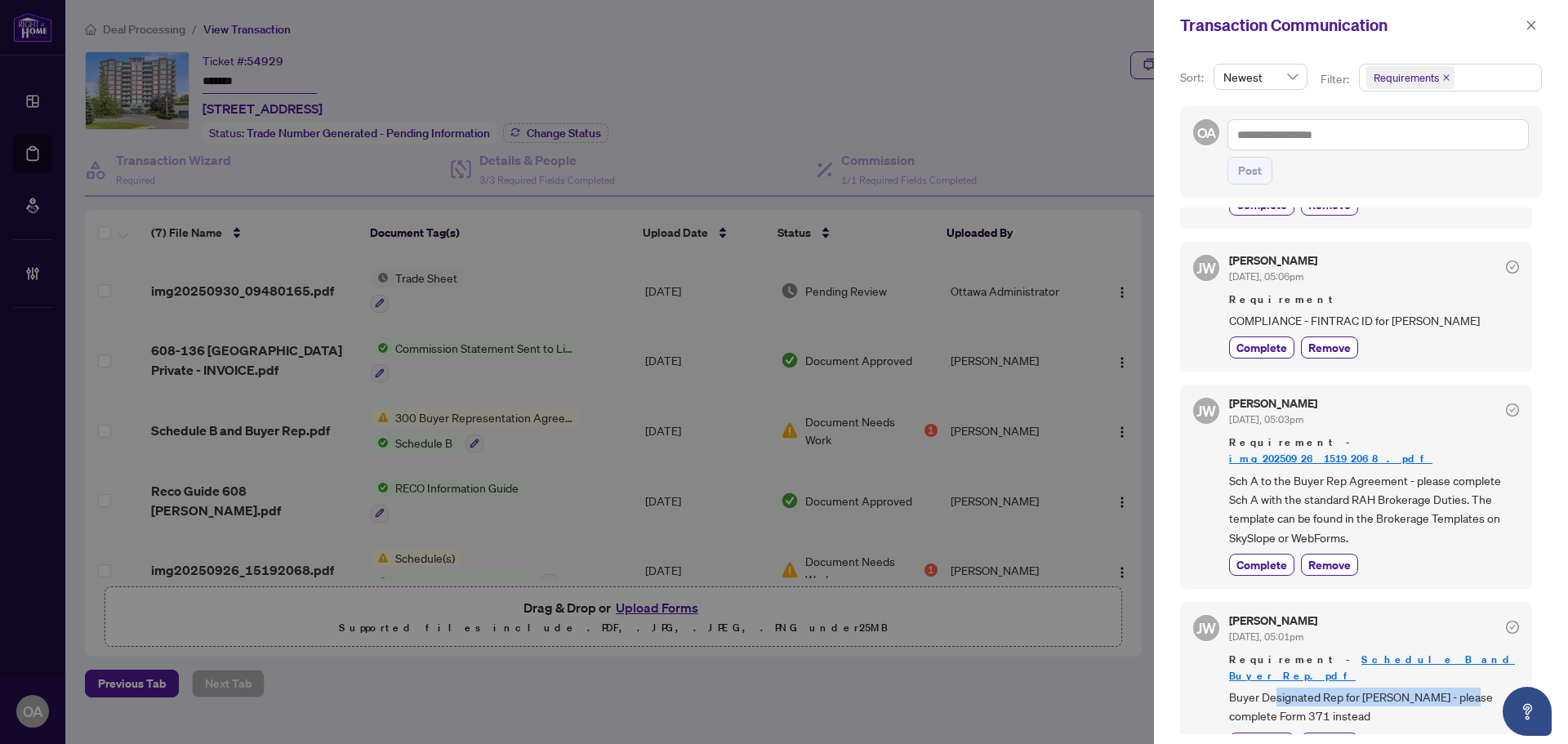
drag, startPoint x: 1275, startPoint y: 669, endPoint x: 1497, endPoint y: 665, distance: 222.0
click at [1493, 688] on span "Buyer Designated Rep for Rosalind McWilliam - please complete Form 371 instead" at bounding box center [1374, 706] width 290 height 38
click at [1497, 688] on span "Buyer Designated Rep for Rosalind McWilliam - please complete Form 371 instead" at bounding box center [1374, 706] width 290 height 38
drag, startPoint x: 1264, startPoint y: 675, endPoint x: 1400, endPoint y: 674, distance: 136.0
click at [1400, 675] on div "JW Jackie Wu Sep/29/2025, 05:01pm Requirement - Schedule B and Buyer Rep.pdf Bu…" at bounding box center [1356, 684] width 352 height 166
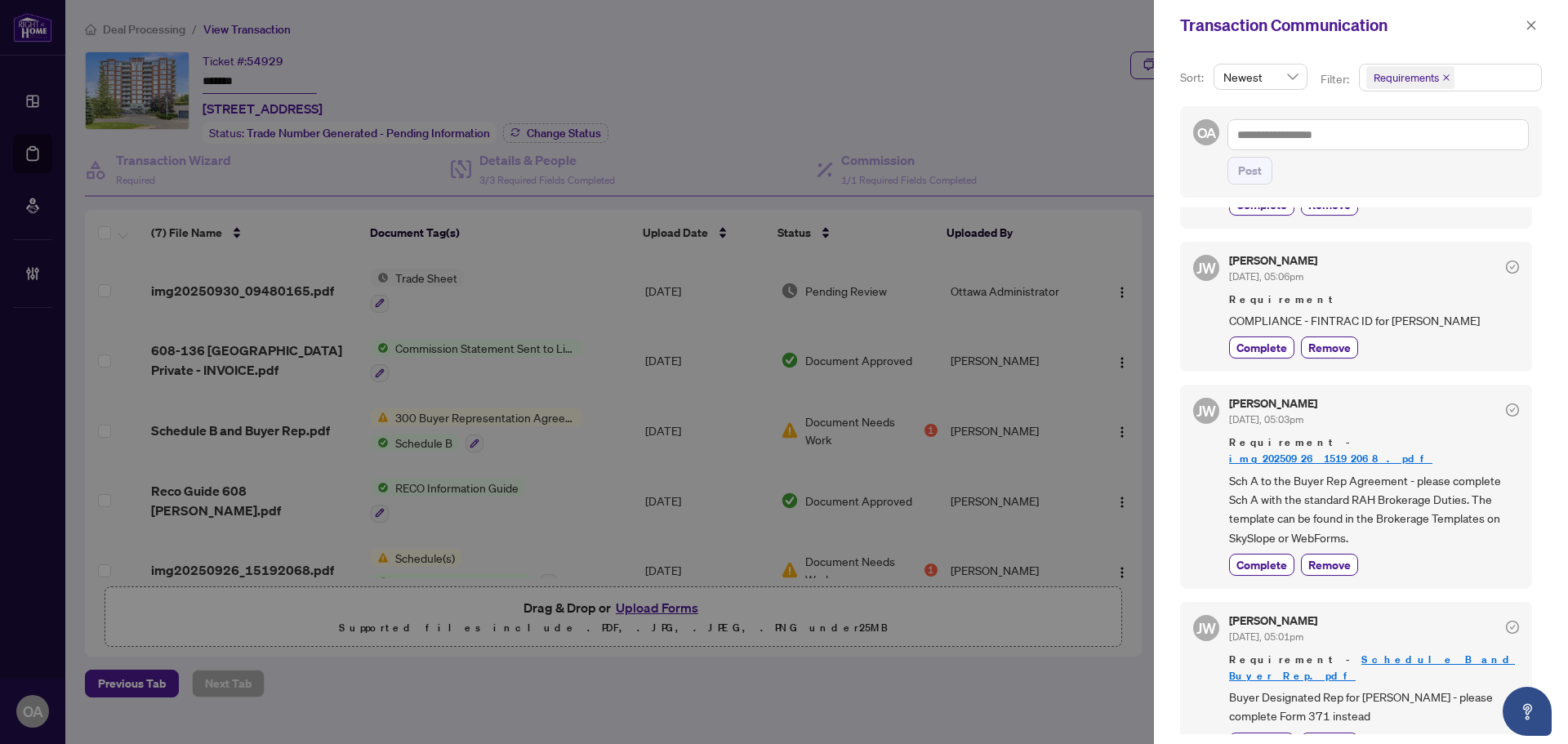
click at [1400, 688] on span "Buyer Designated Rep for Rosalind McWilliam - please complete Form 371 instead" at bounding box center [1374, 706] width 290 height 38
click at [1349, 688] on span "Buyer Designated Rep for Rosalind McWilliam - please complete Form 371 instead" at bounding box center [1374, 706] width 290 height 38
click at [1350, 688] on span "Buyer Designated Rep for Rosalind McWilliam - please complete Form 371 instead" at bounding box center [1374, 706] width 290 height 38
click at [1402, 688] on span "Buyer Designated Rep for Rosalind McWilliam - please complete Form 371 instead" at bounding box center [1374, 706] width 290 height 38
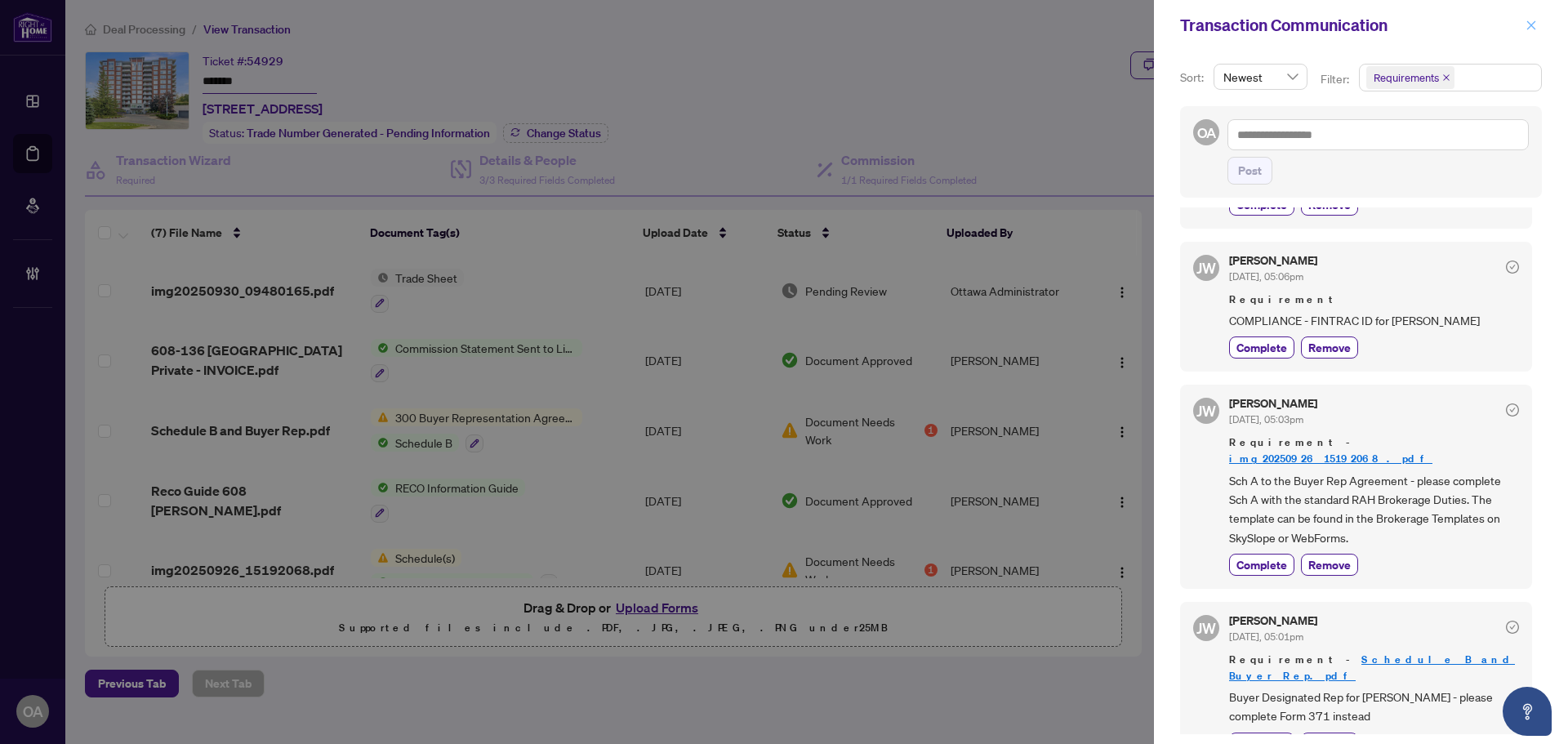
click at [1536, 18] on span "button" at bounding box center [1531, 25] width 11 height 26
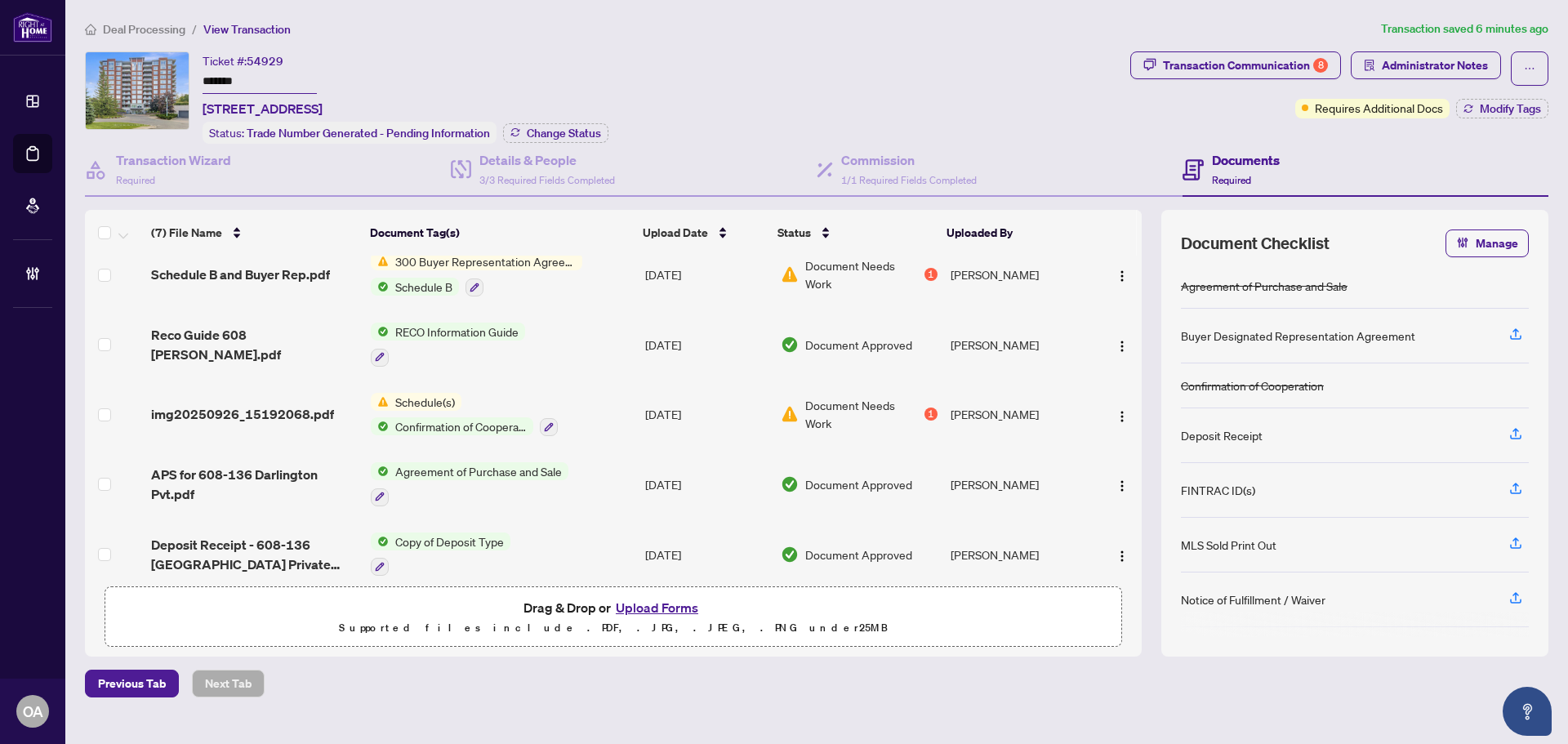
scroll to position [163, 0]
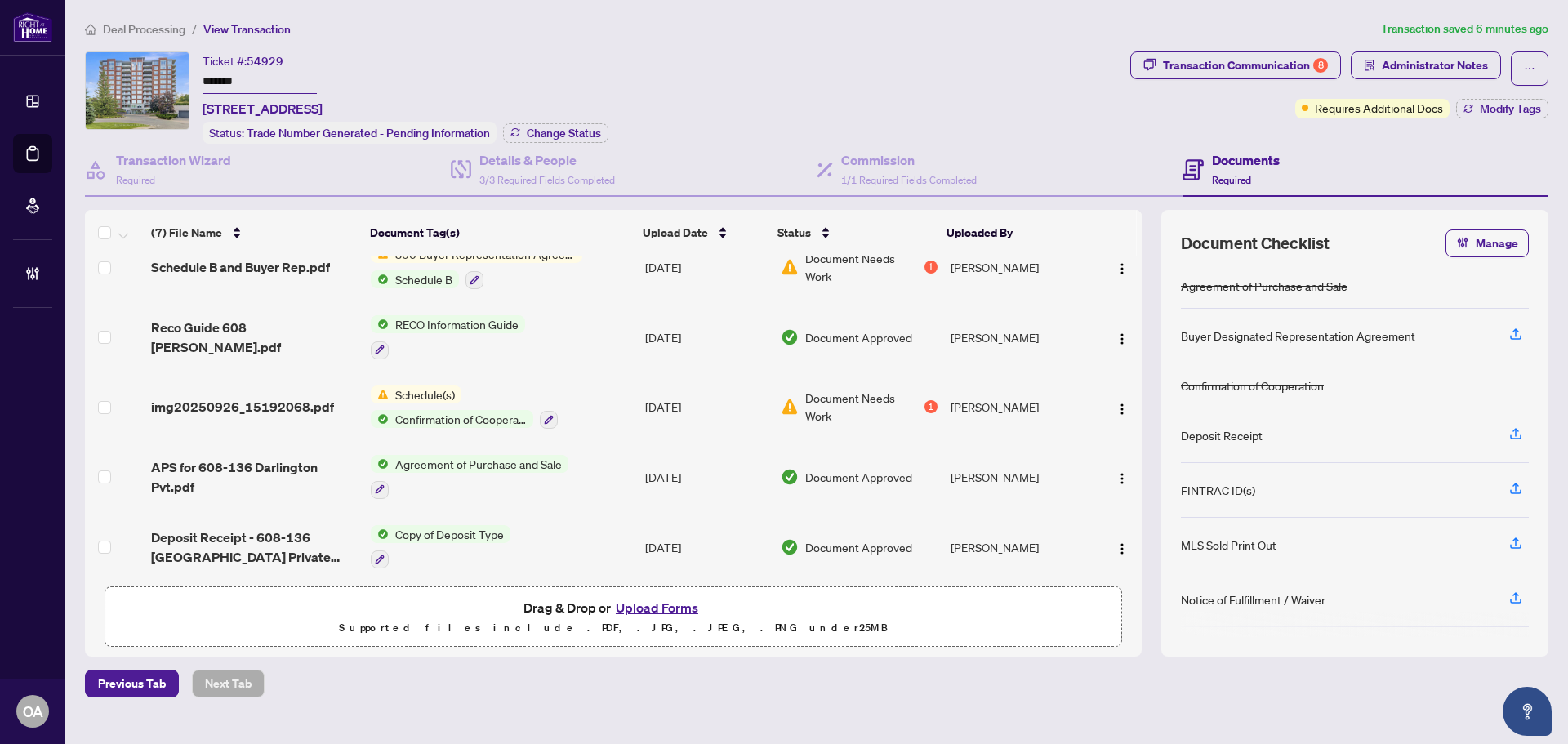
click at [266, 265] on span "Schedule B and Buyer Rep.pdf" at bounding box center [240, 267] width 179 height 20
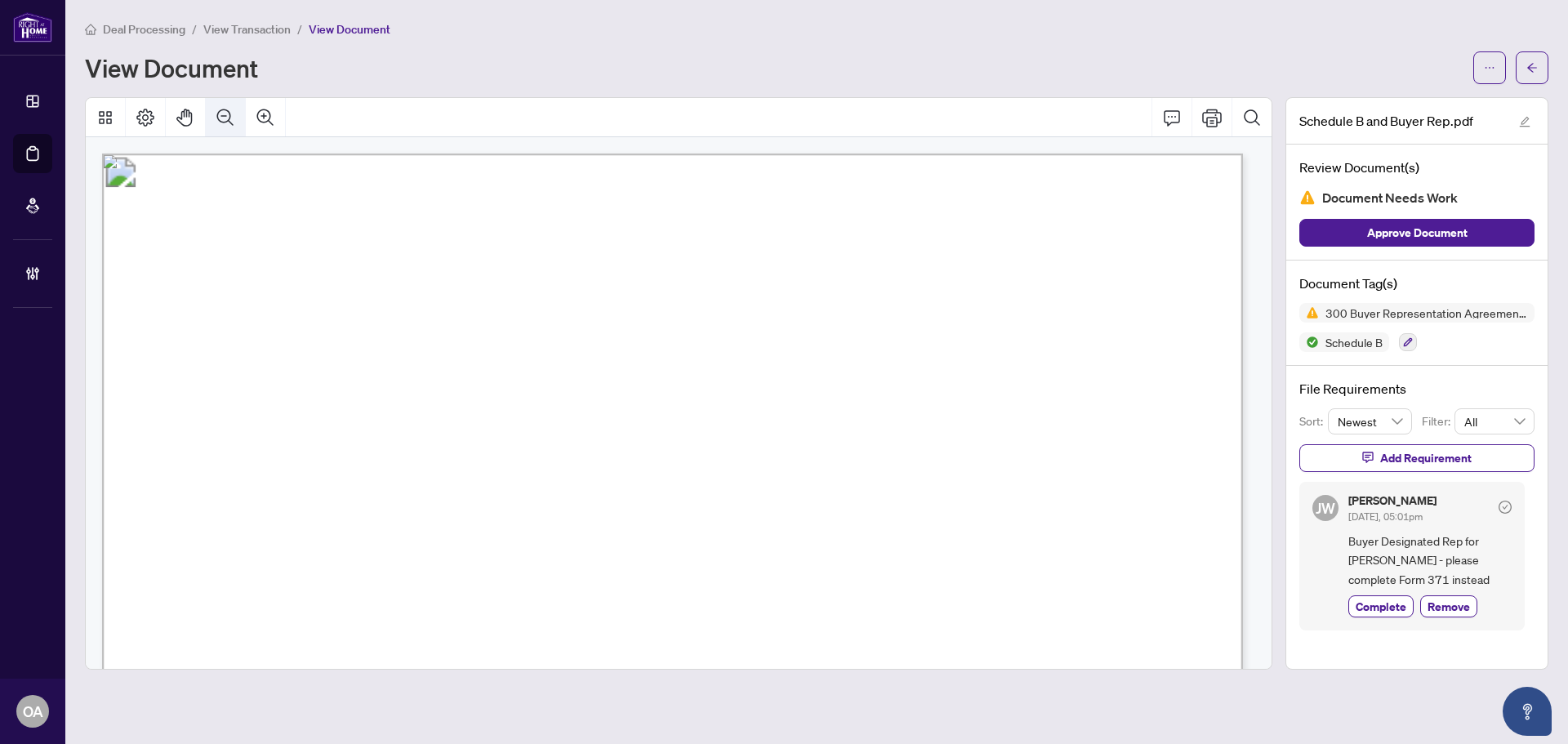
click at [230, 118] on icon "Zoom Out" at bounding box center [226, 118] width 20 height 20
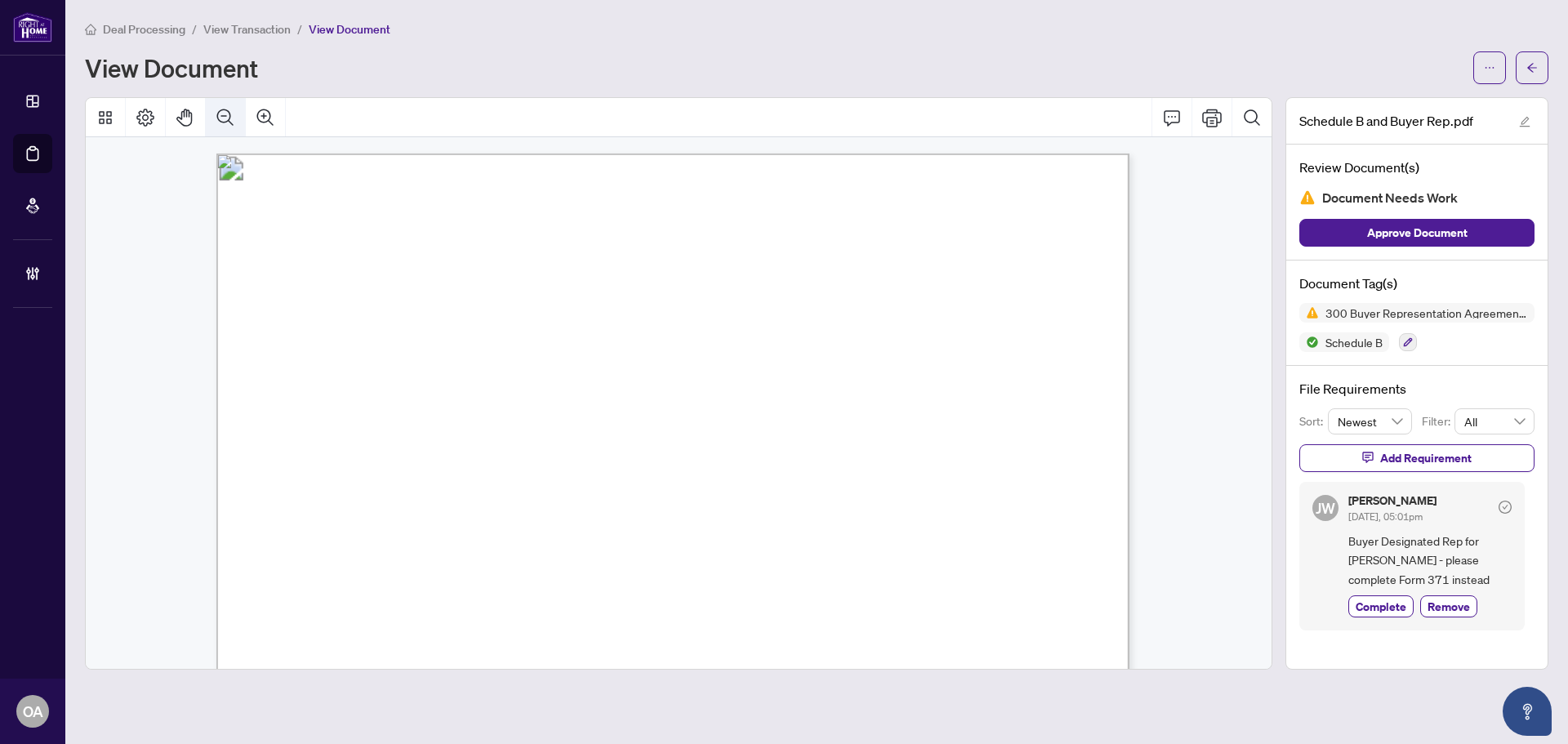
click at [230, 118] on icon "Zoom Out" at bounding box center [226, 118] width 20 height 20
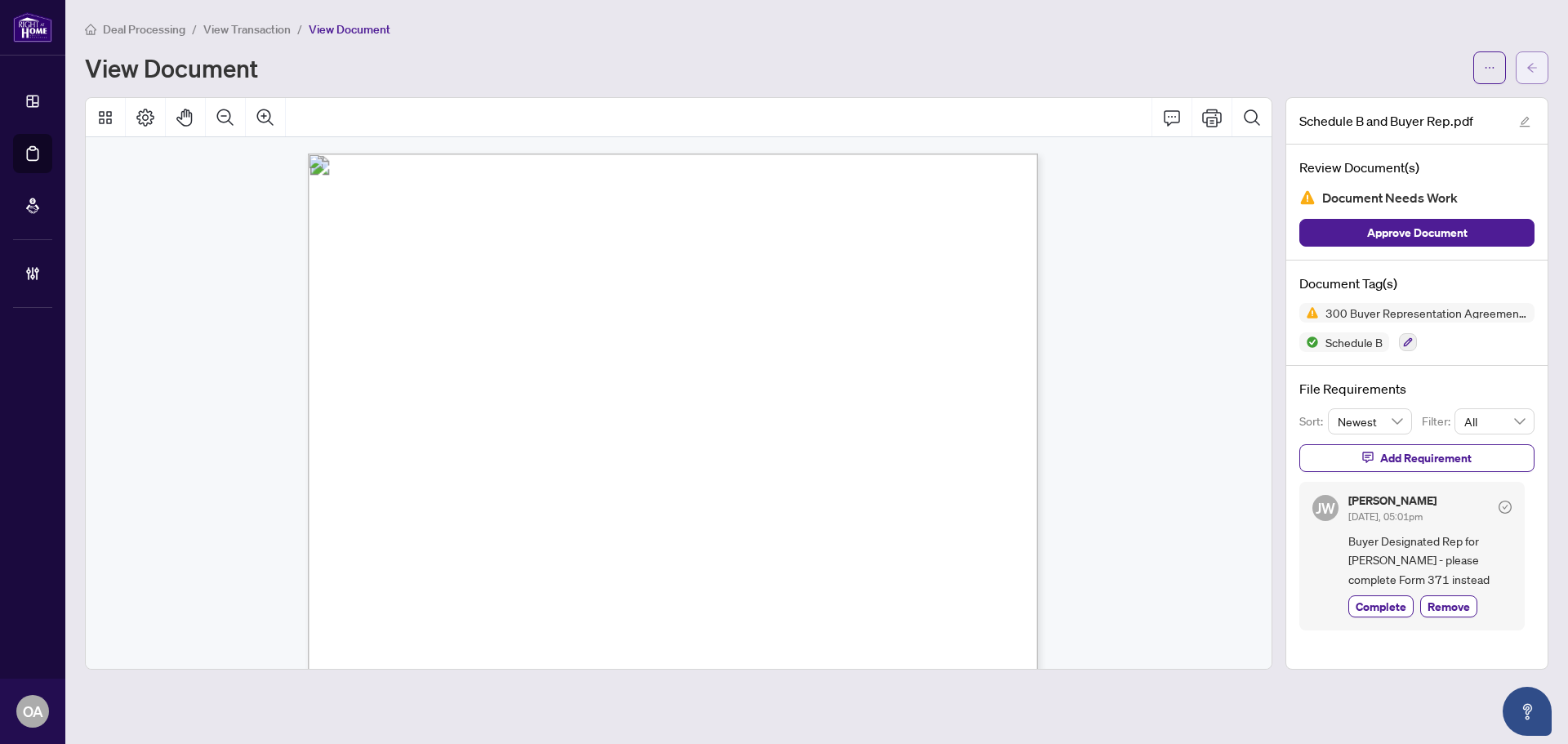
click at [1531, 65] on icon "arrow-left" at bounding box center [1532, 68] width 11 height 11
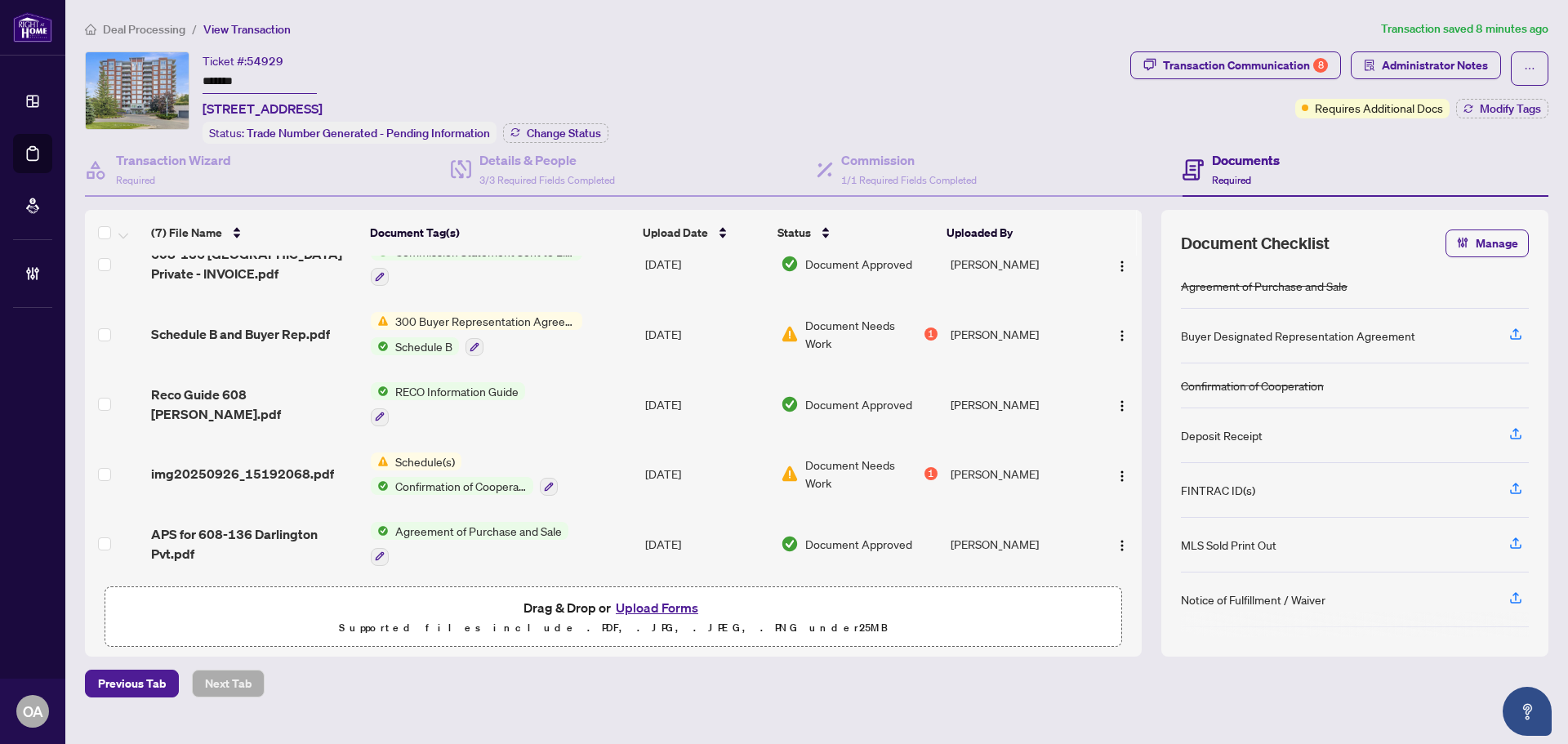
scroll to position [171, 0]
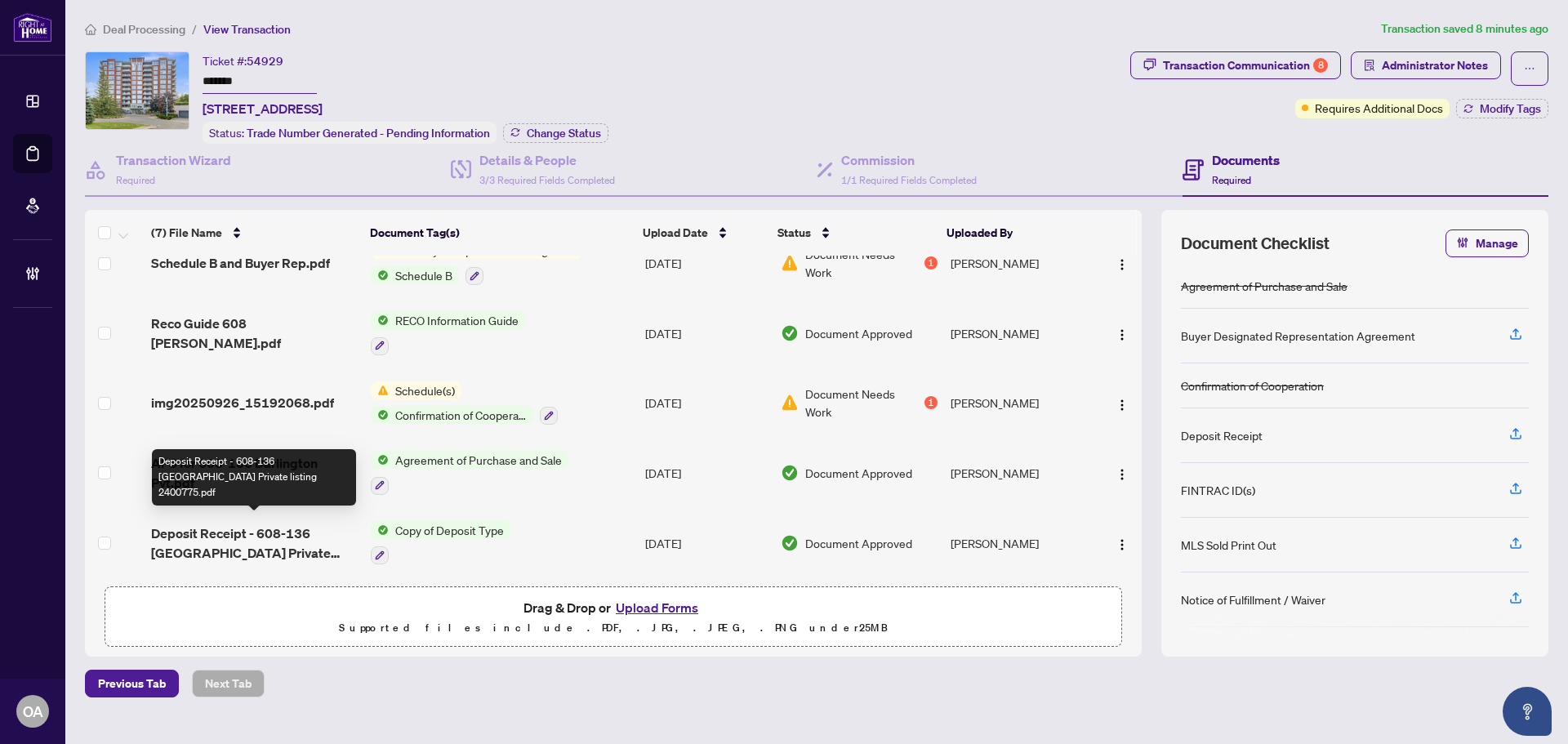
click at [255, 537] on span "Deposit Receipt - 608-136 Darlington Private listing 2400775.pdf" at bounding box center [254, 543] width 207 height 39
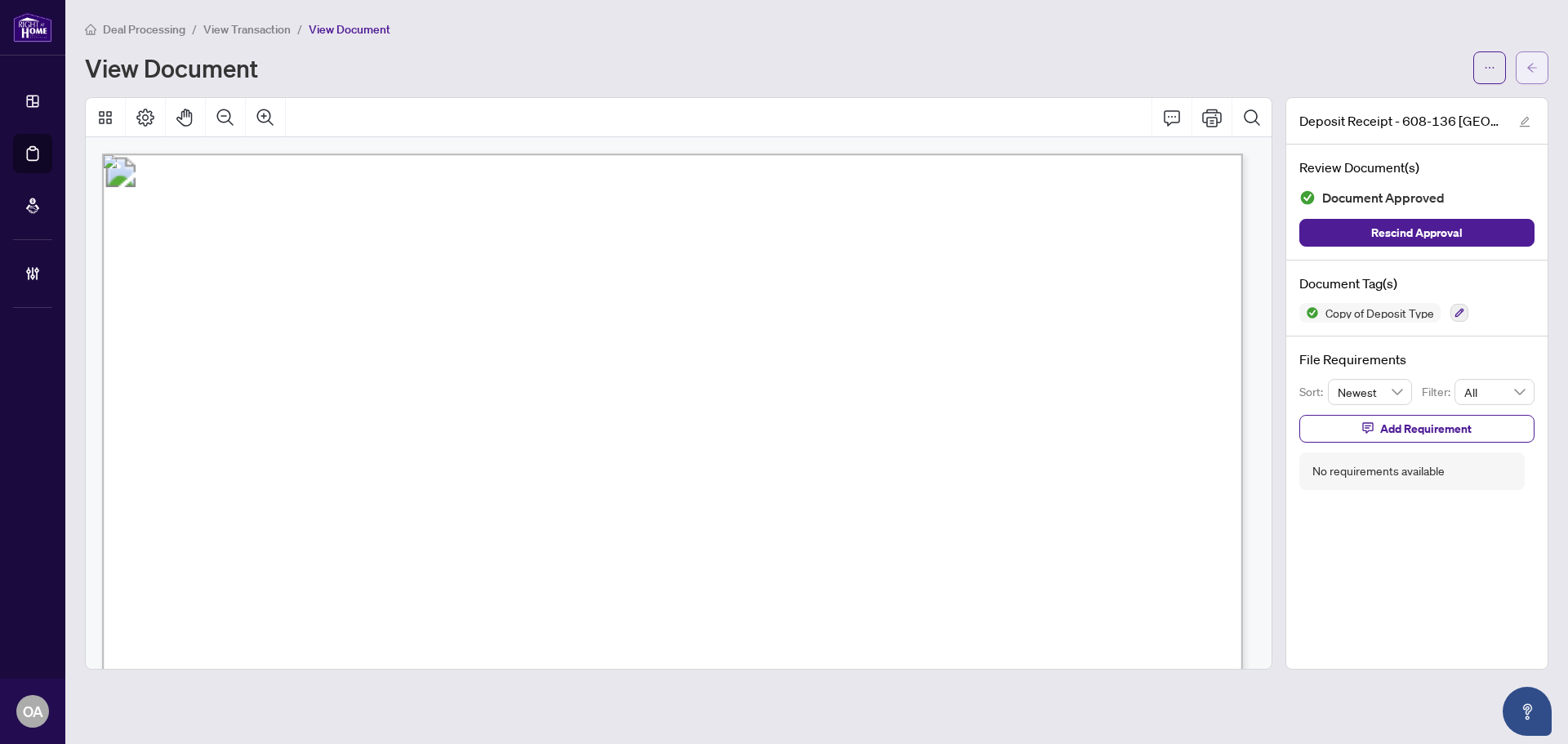
click at [1539, 68] on button "button" at bounding box center [1532, 68] width 33 height 33
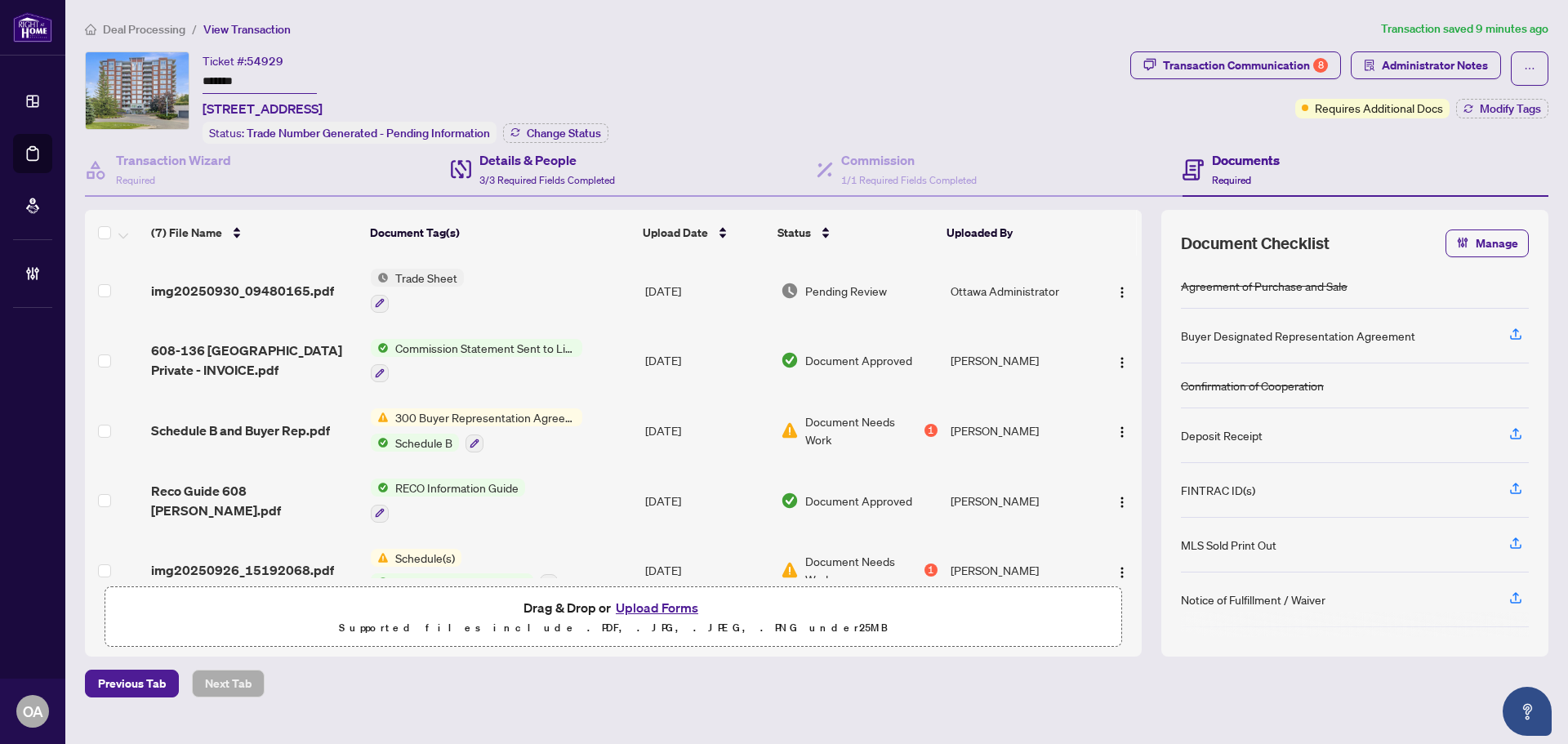
click at [582, 194] on div "Details & People 3/3 Required Fields Completed" at bounding box center [634, 170] width 366 height 53
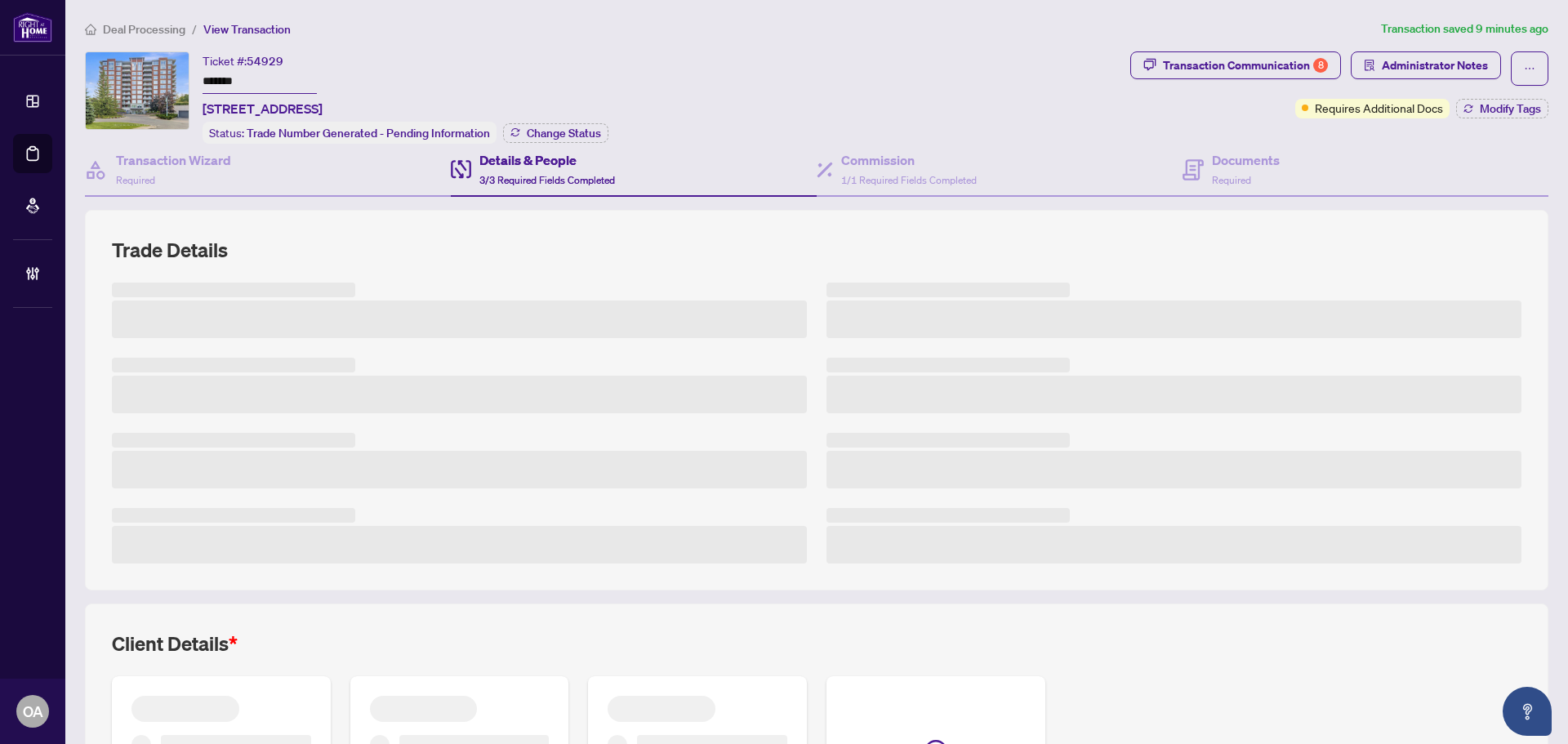
click at [578, 174] on span "3/3 Required Fields Completed" at bounding box center [547, 180] width 136 height 12
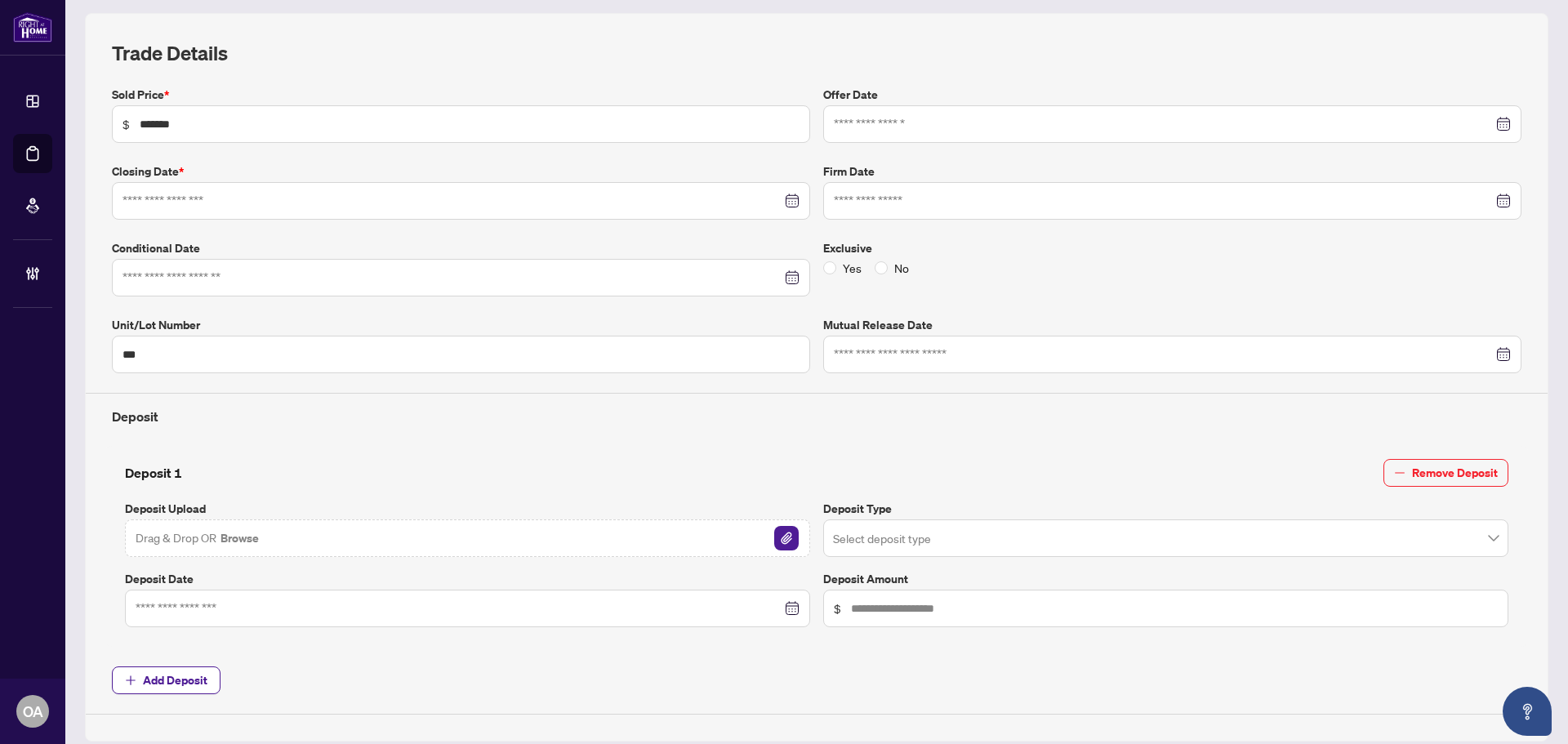
type input "**********"
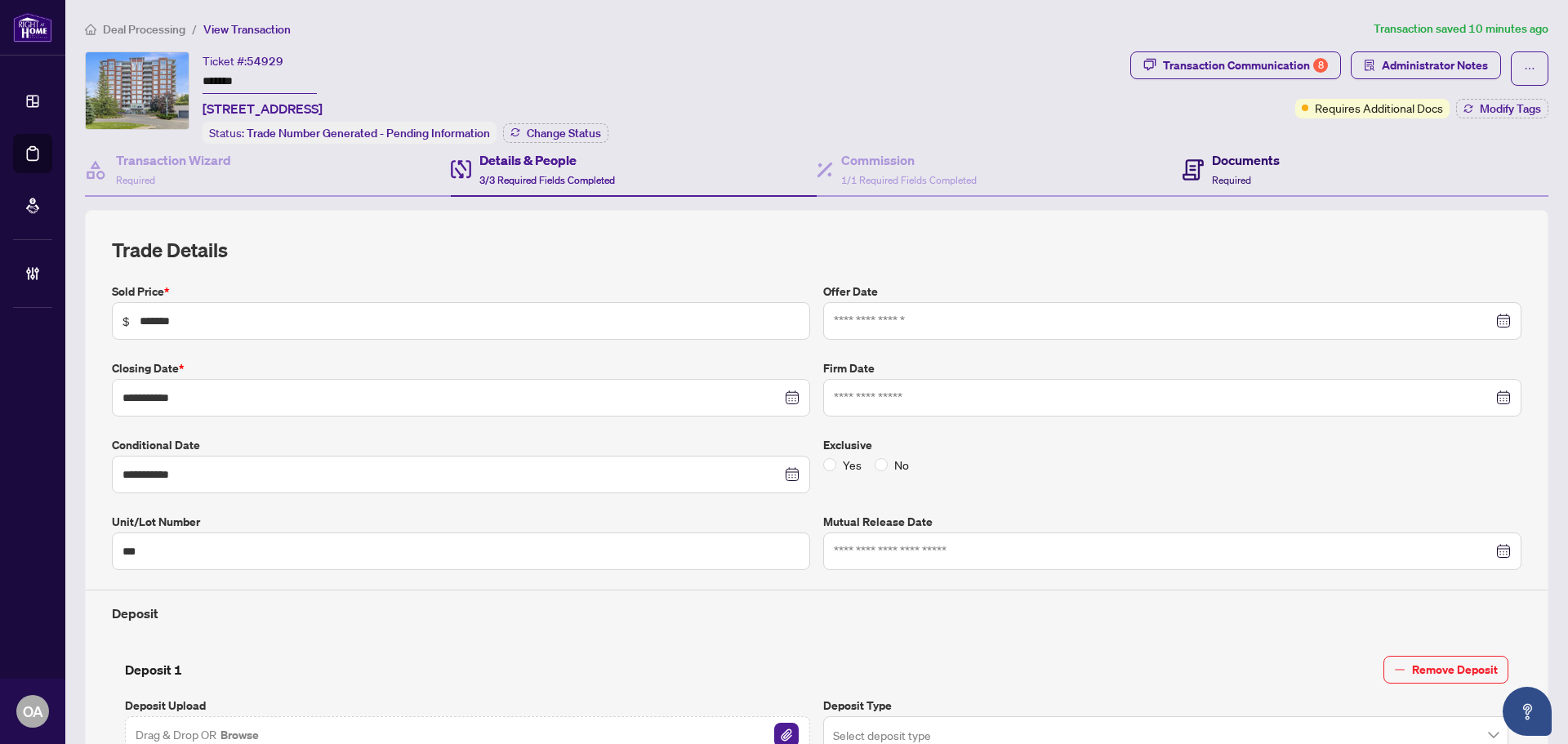
click at [1188, 159] on icon at bounding box center [1194, 170] width 21 height 21
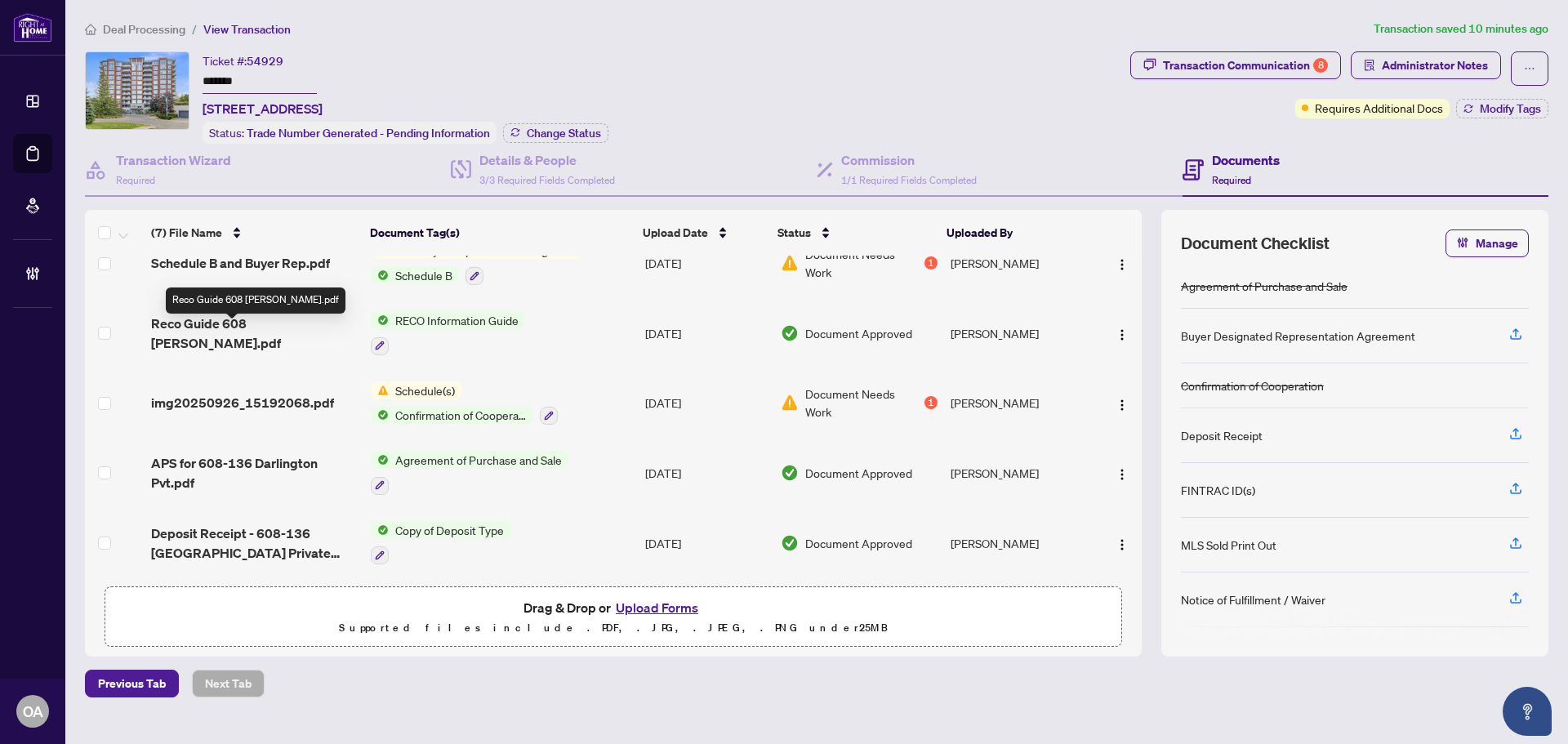
scroll to position [171, 0]
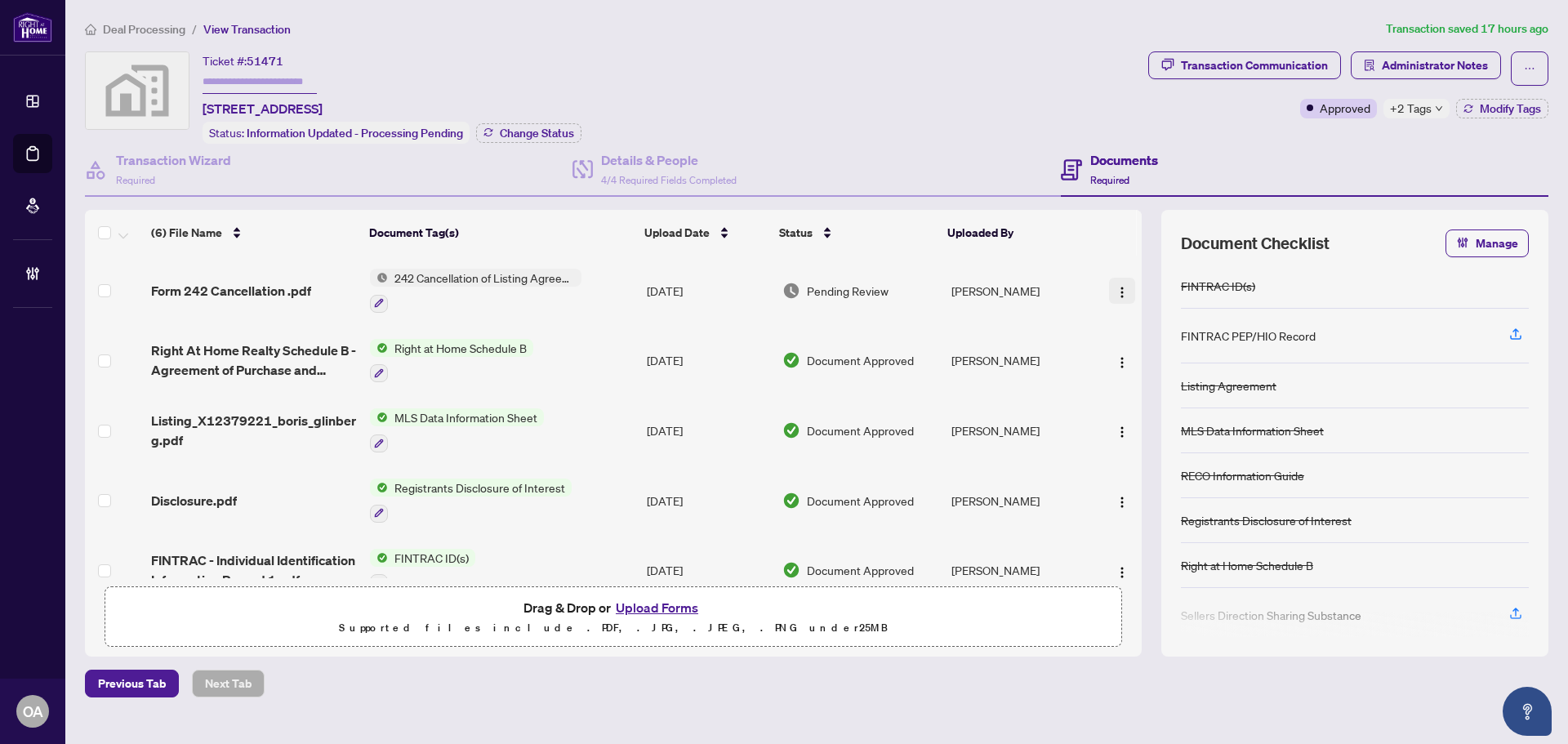
click at [1122, 294] on img "button" at bounding box center [1123, 292] width 13 height 13
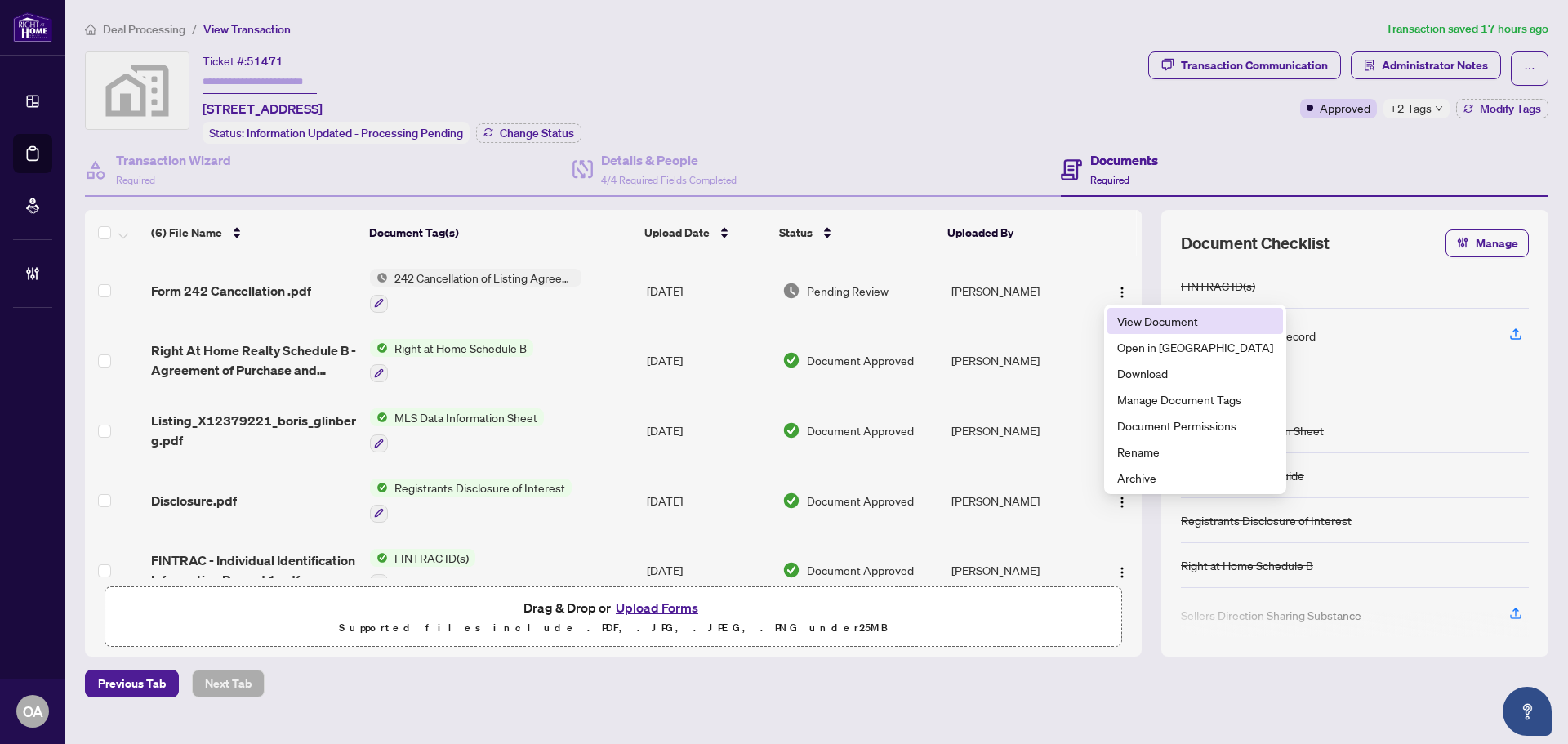
click at [1135, 332] on li "View Document" at bounding box center [1195, 321] width 176 height 26
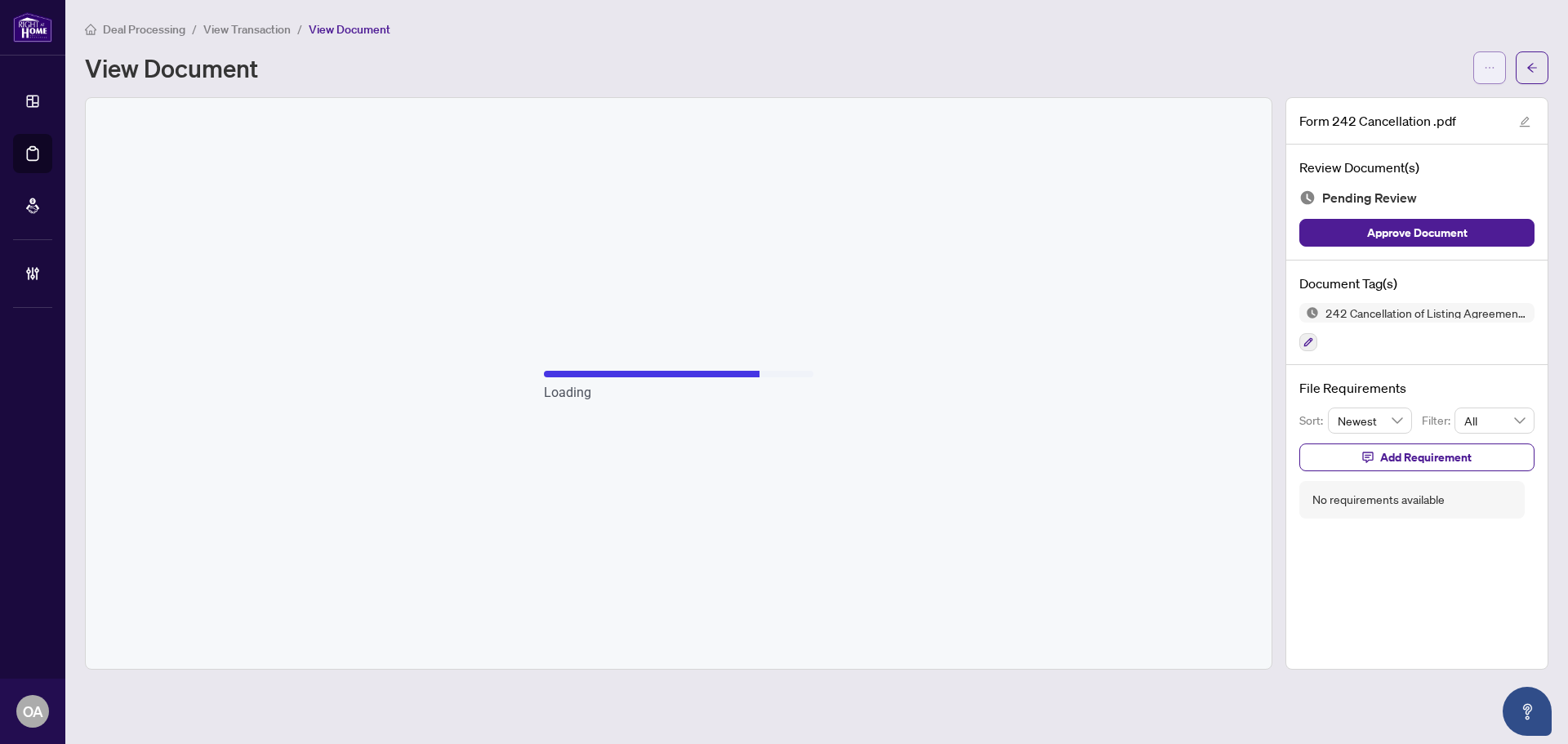
click at [1489, 52] on button "button" at bounding box center [1490, 68] width 33 height 33
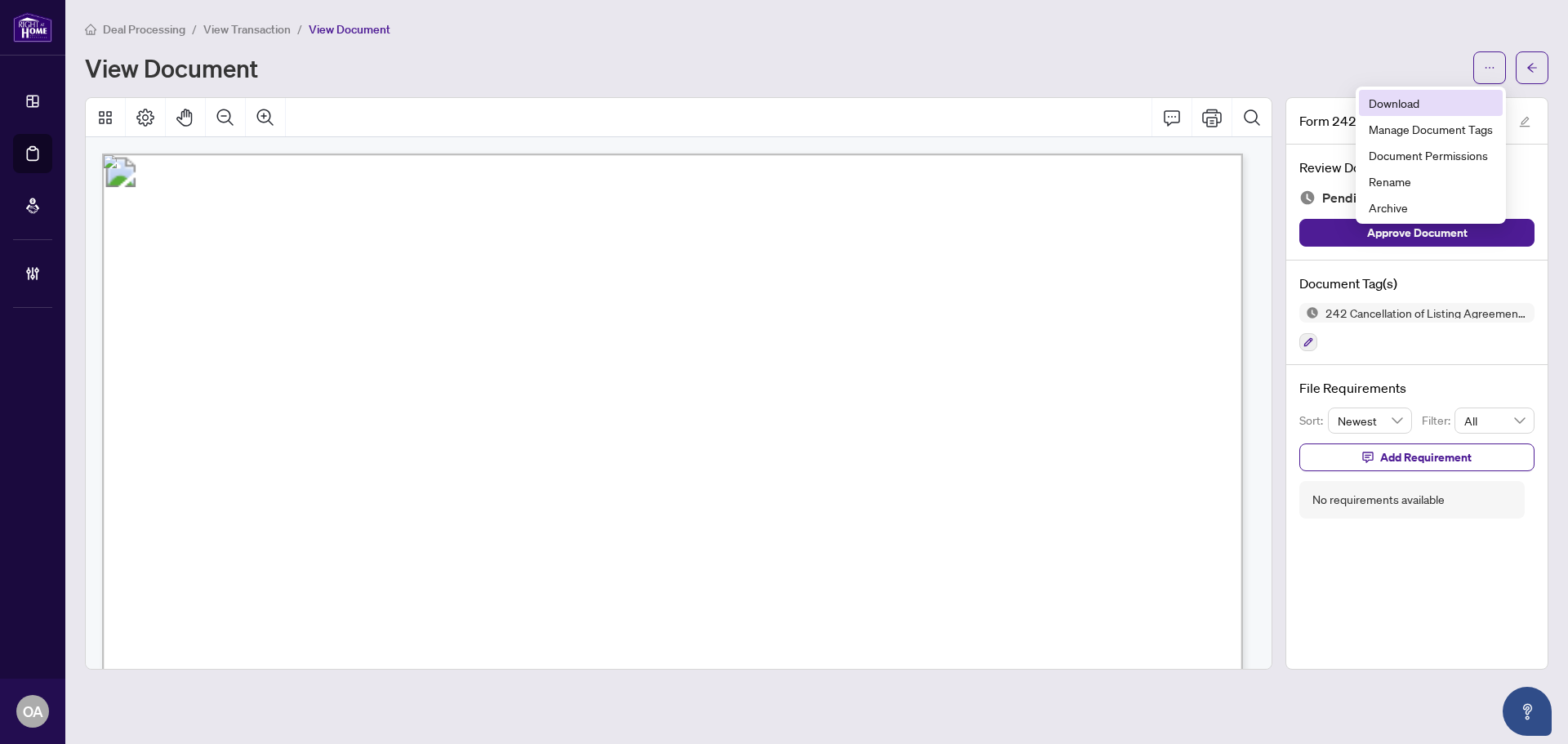
click at [1437, 94] on span "Download" at bounding box center [1431, 103] width 124 height 18
click at [1533, 67] on icon "arrow-left" at bounding box center [1532, 68] width 11 height 11
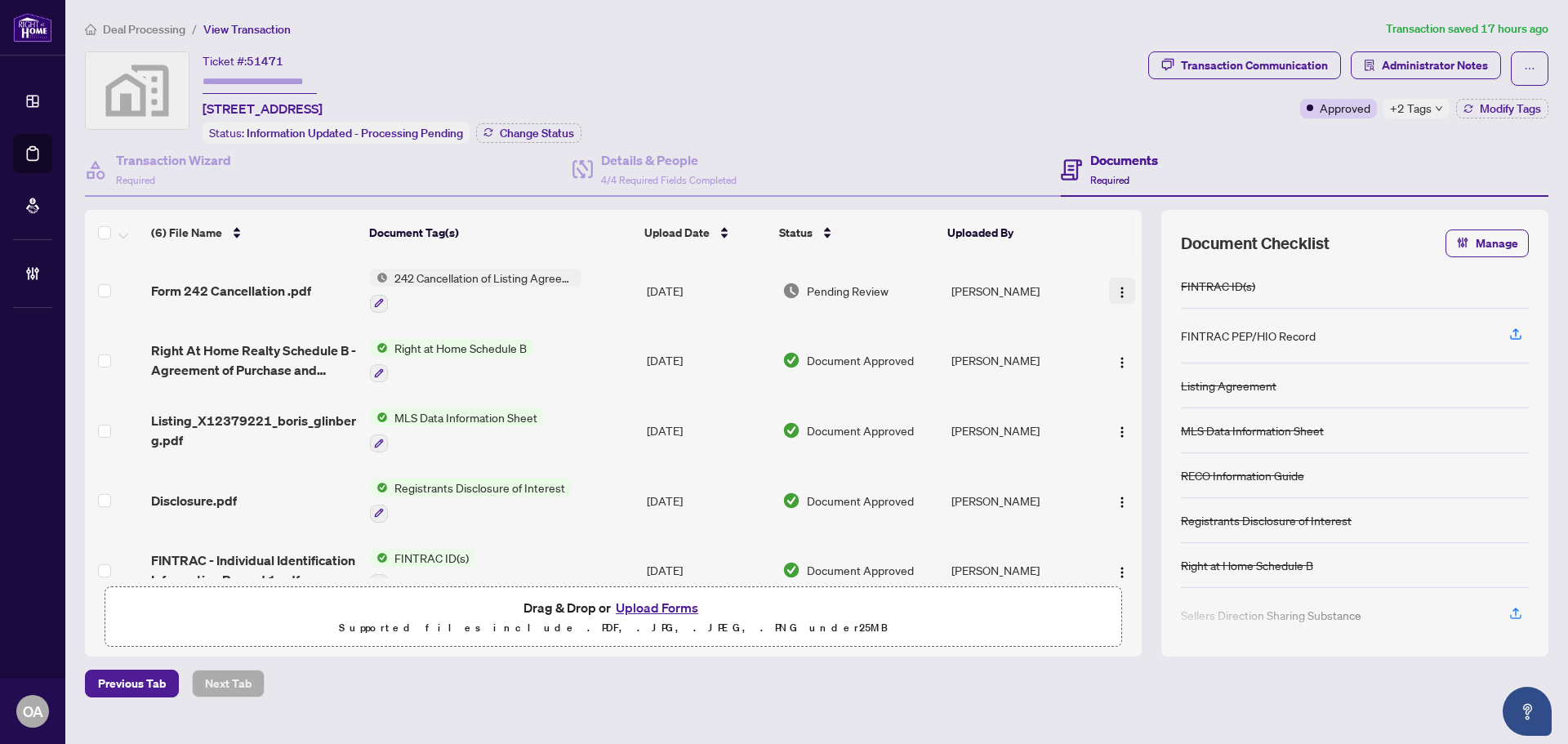
click at [1116, 292] on img "button" at bounding box center [1123, 292] width 13 height 13
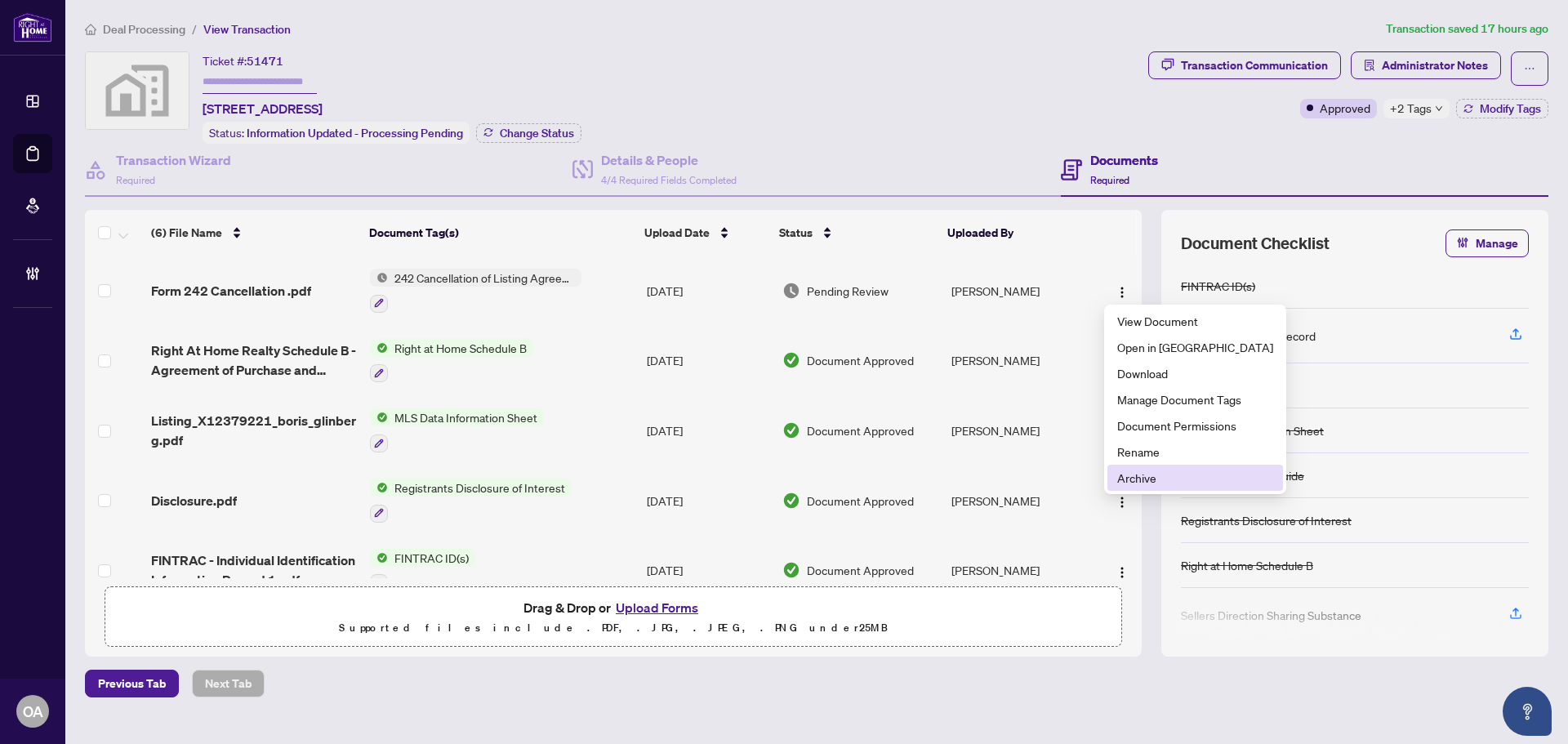
click at [1156, 475] on span "Archive" at bounding box center [1195, 478] width 156 height 18
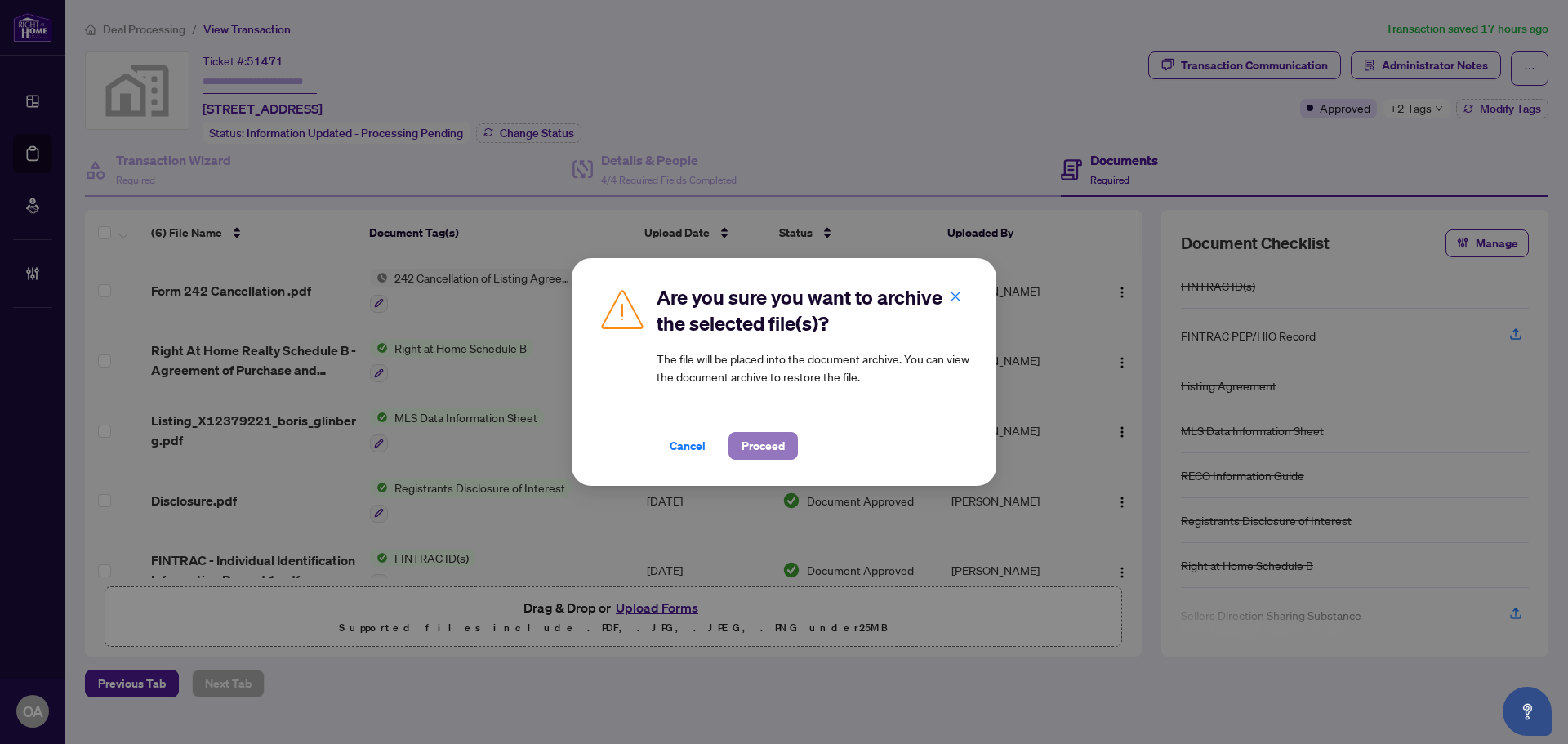
click at [766, 457] on span "Proceed" at bounding box center [763, 446] width 43 height 26
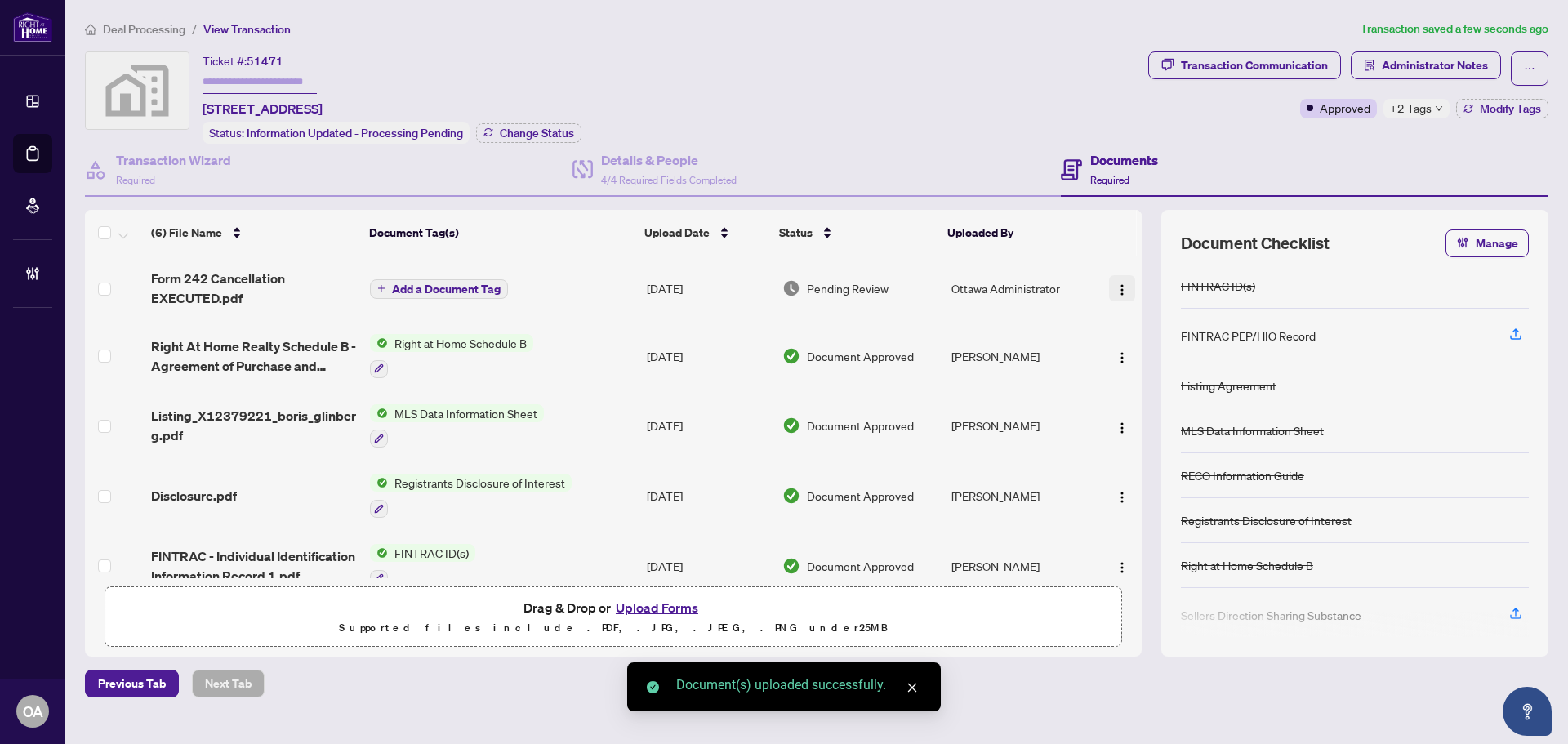
drag, startPoint x: 1120, startPoint y: 278, endPoint x: 1120, endPoint y: 298, distance: 20.0
click at [1120, 279] on span "button" at bounding box center [1123, 288] width 13 height 18
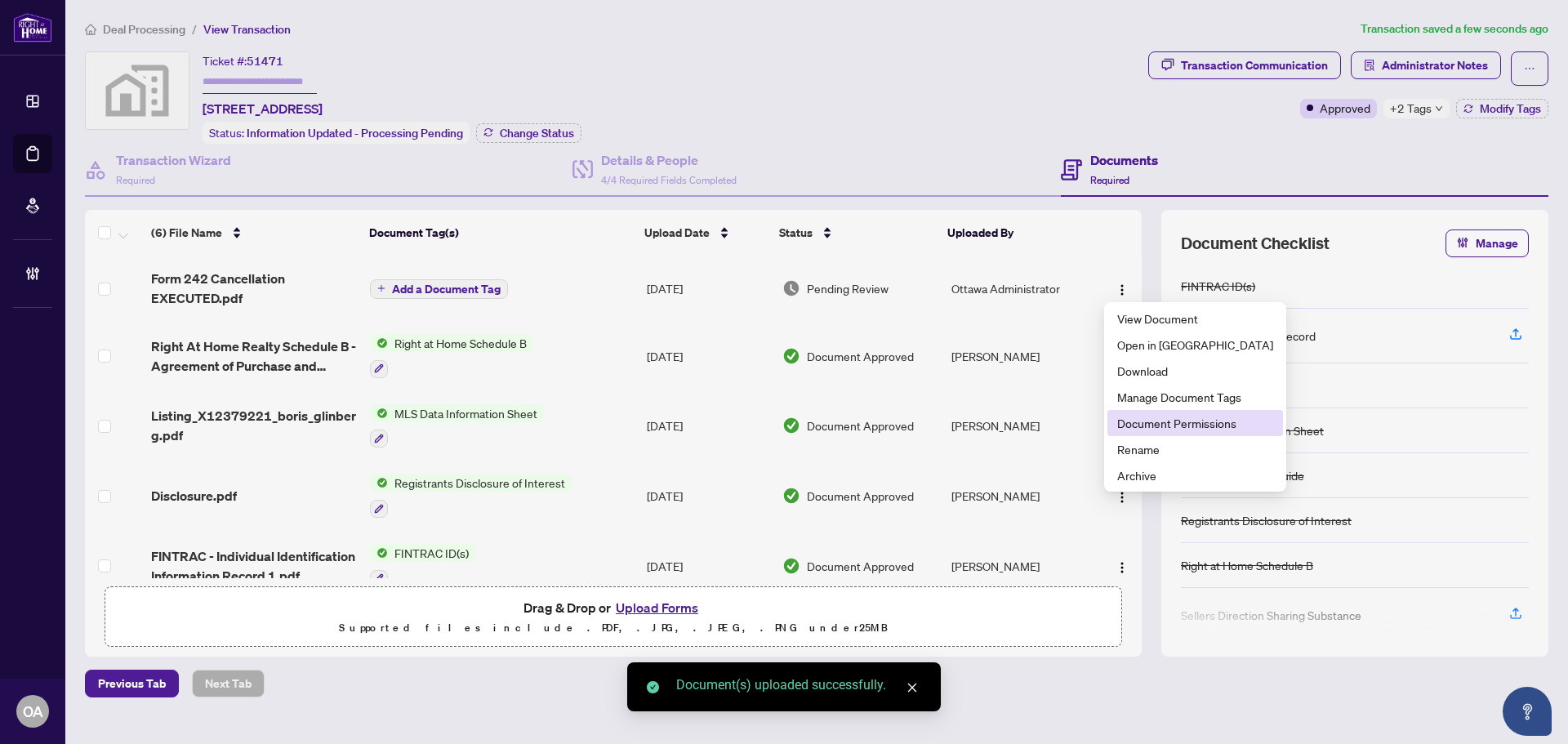
click at [1126, 421] on span "Document Permissions" at bounding box center [1195, 423] width 156 height 18
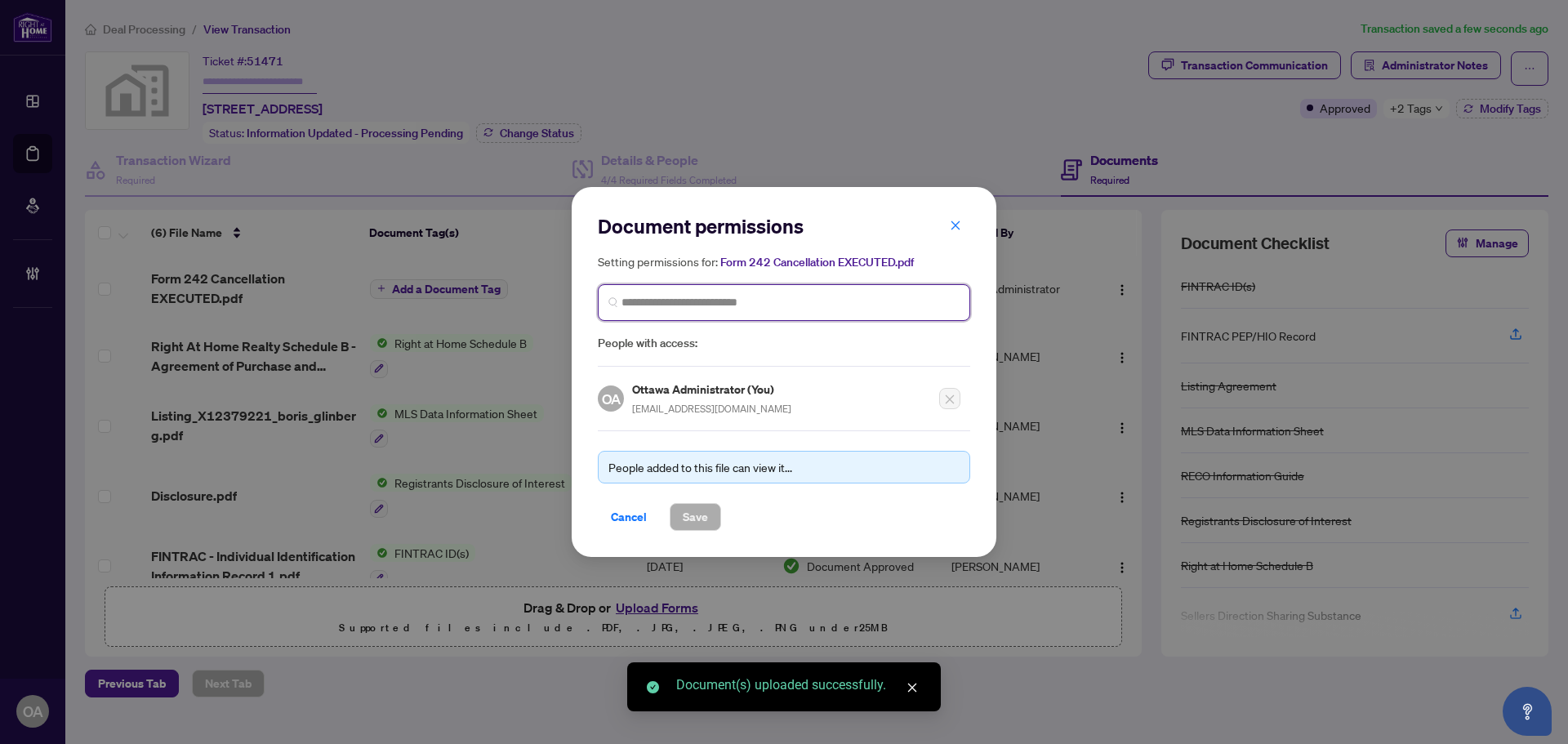
click at [767, 295] on input "search" at bounding box center [791, 302] width 338 height 17
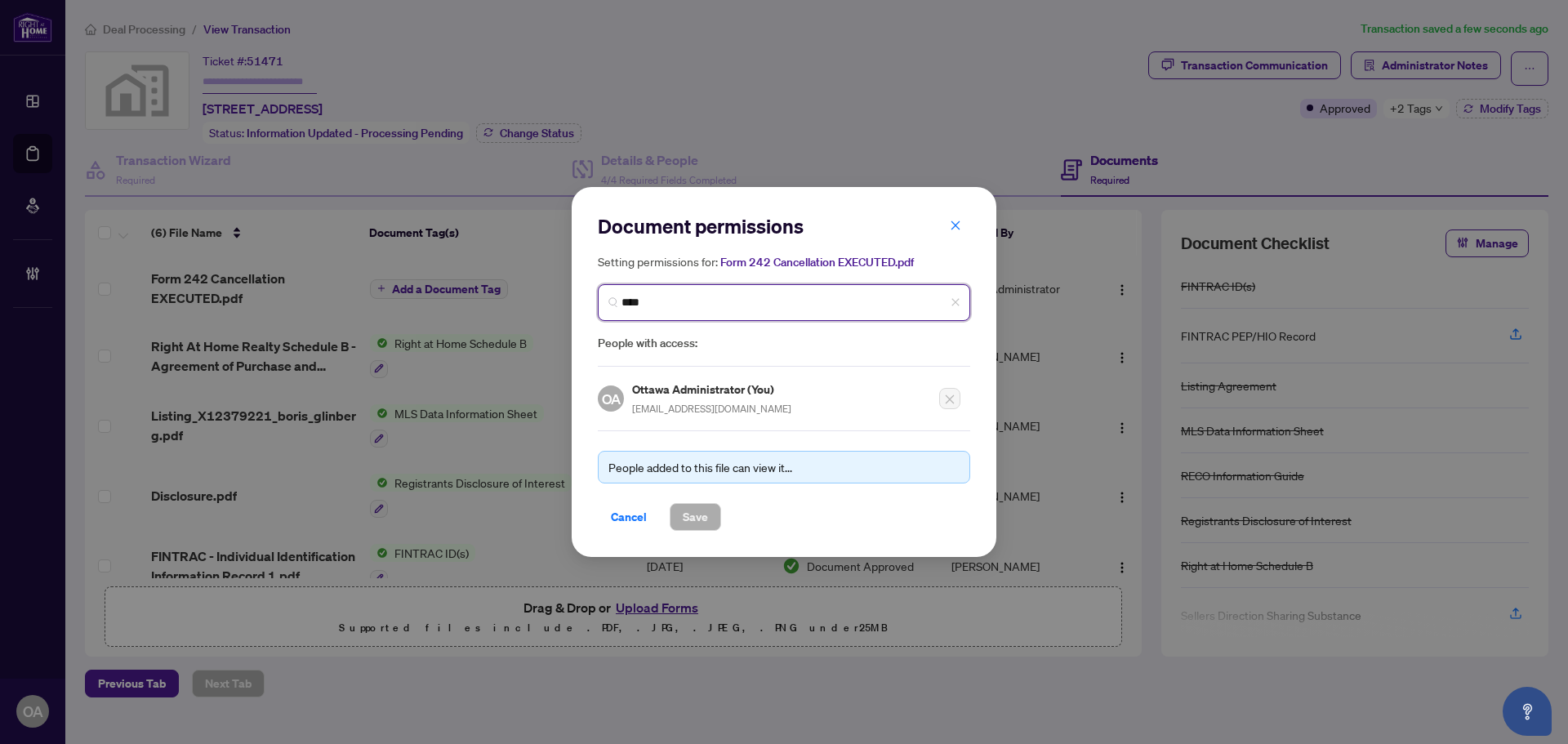
type input "*****"
click at [725, 359] on span "glinbergtomer@gmail.com" at bounding box center [725, 360] width 159 height 12
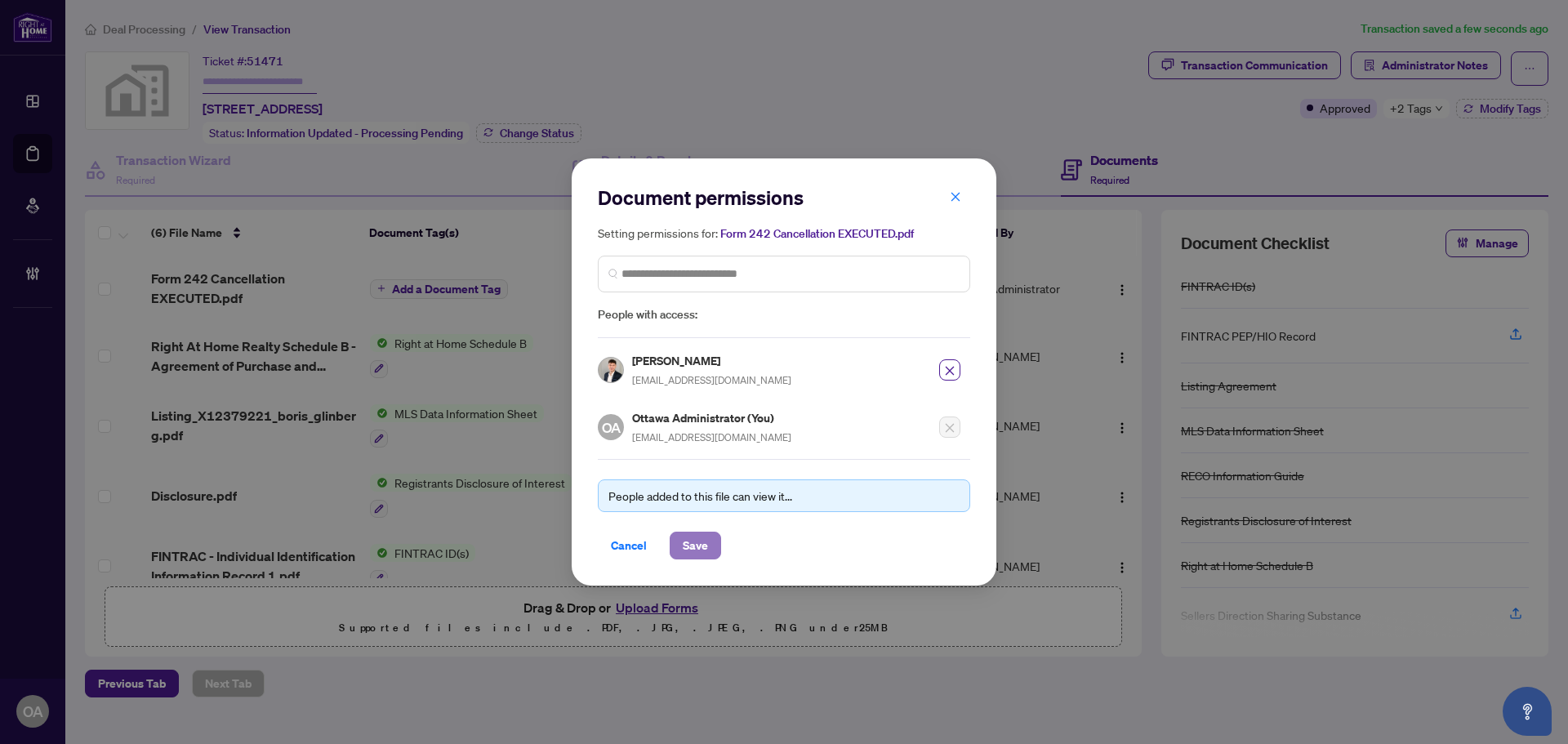
click at [683, 550] on span "Save" at bounding box center [695, 546] width 25 height 26
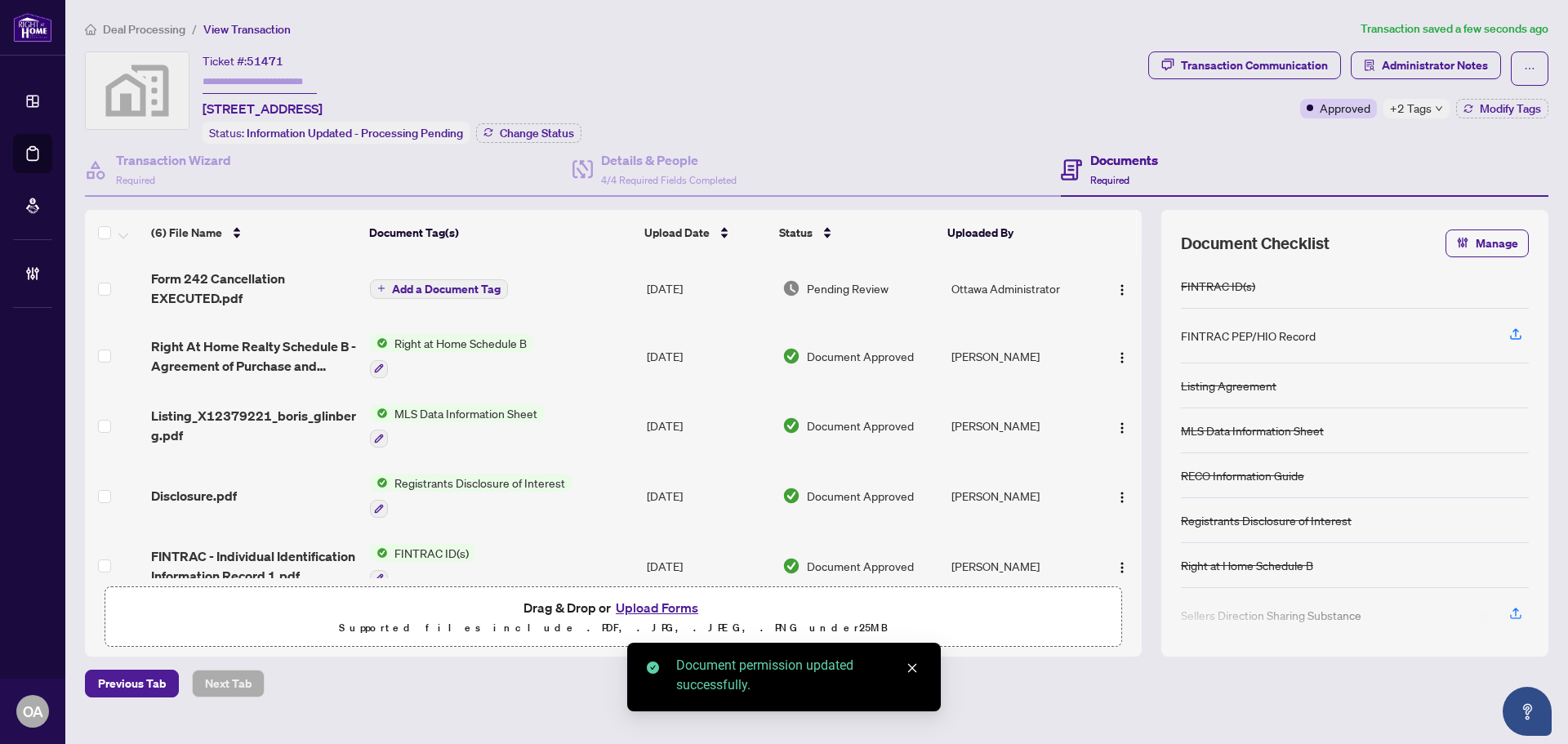
click at [478, 289] on span "Add a Document Tag" at bounding box center [446, 289] width 109 height 11
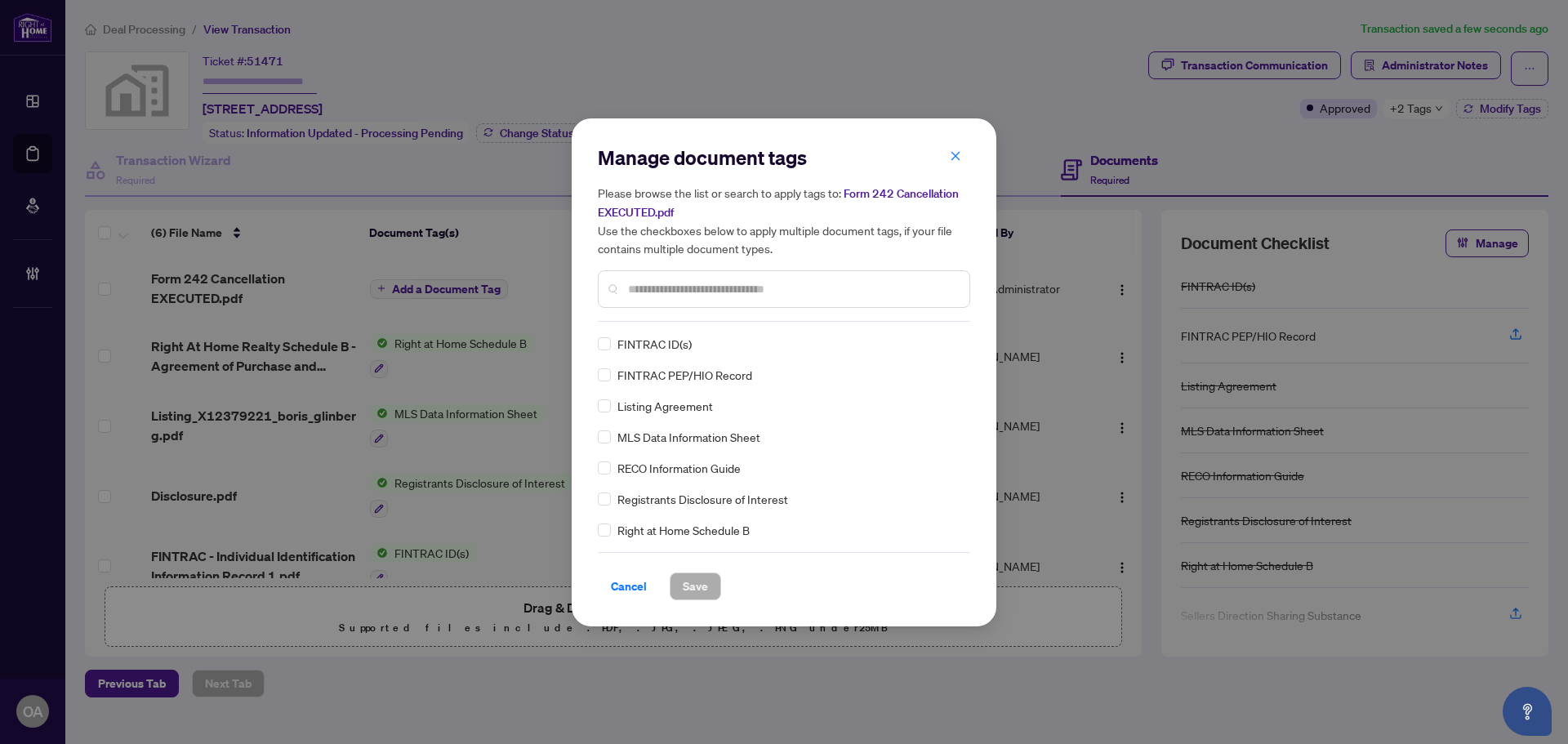
click at [663, 289] on input "text" at bounding box center [793, 289] width 328 height 18
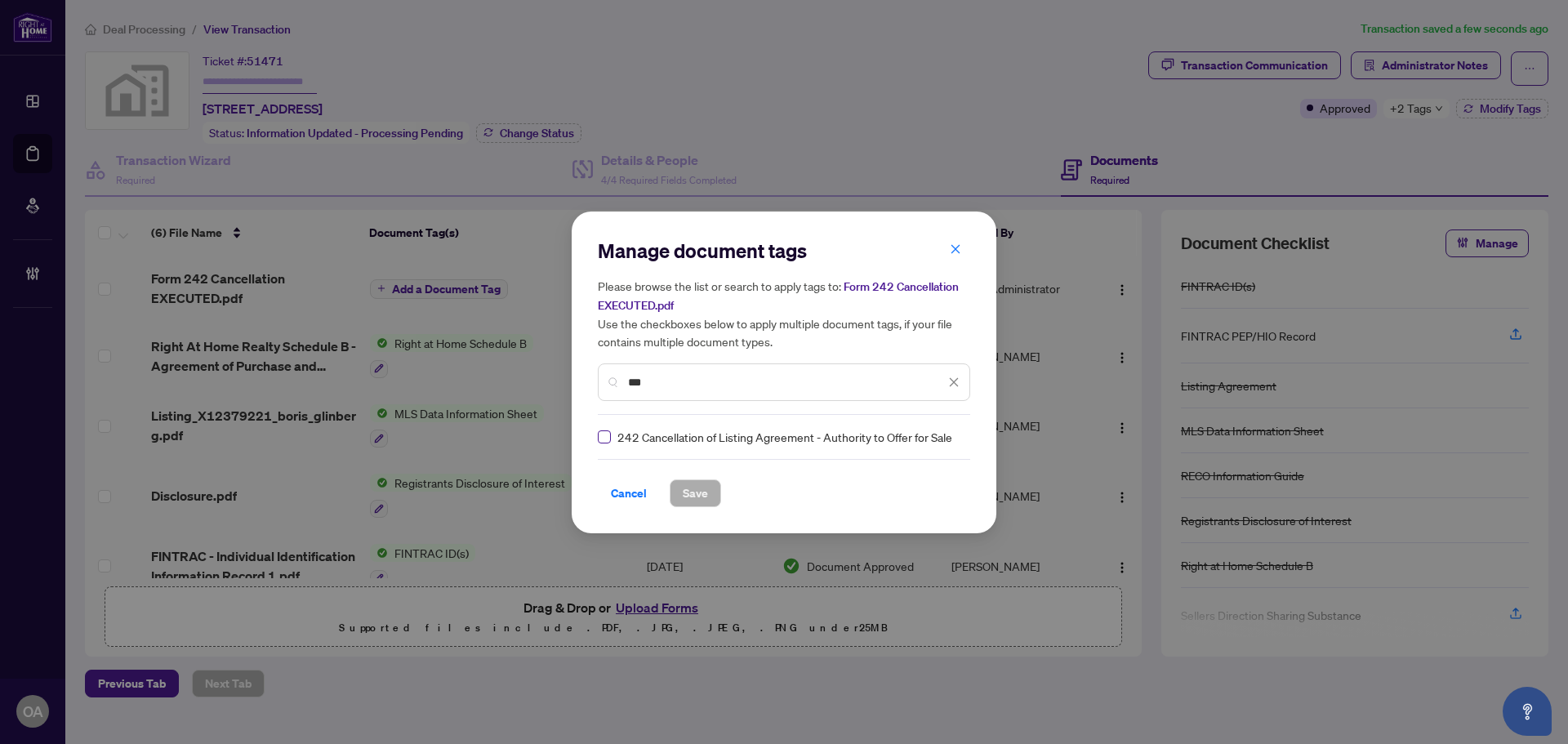
type input "***"
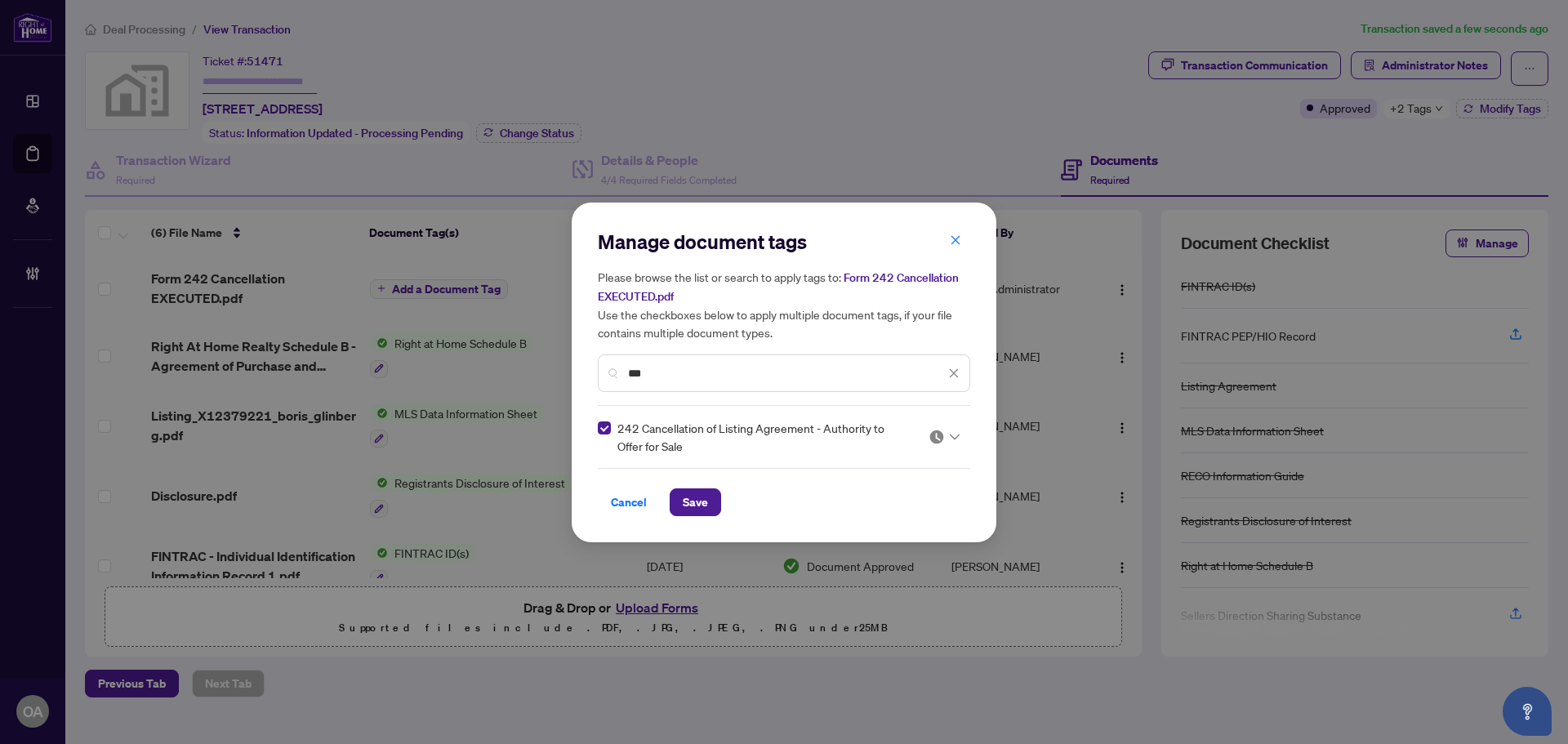
click at [914, 439] on div "242 Cancellation of Listing Agreement - Authority to Offer for Sale" at bounding box center [780, 437] width 363 height 36
click at [942, 439] on img at bounding box center [937, 437] width 16 height 16
click at [911, 501] on div "Needs Work" at bounding box center [896, 490] width 124 height 26
click at [928, 443] on div "242 Cancellation of Listing Agreement - Authority to Offer for Sale 2" at bounding box center [780, 437] width 363 height 36
click at [940, 434] on img at bounding box center [937, 437] width 16 height 16
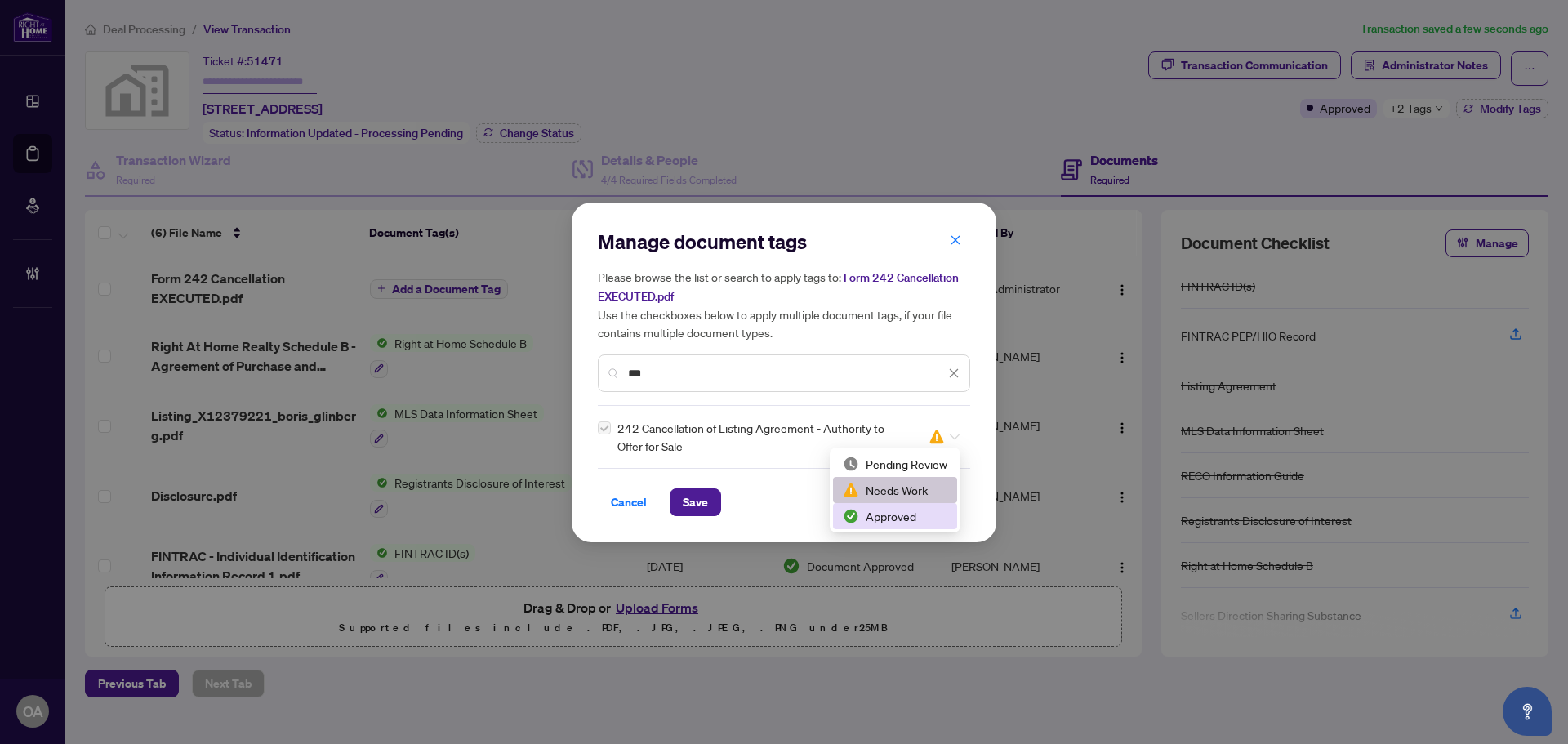
click at [923, 523] on div "Approved" at bounding box center [896, 516] width 105 height 18
click at [709, 499] on button "Save" at bounding box center [695, 502] width 51 height 28
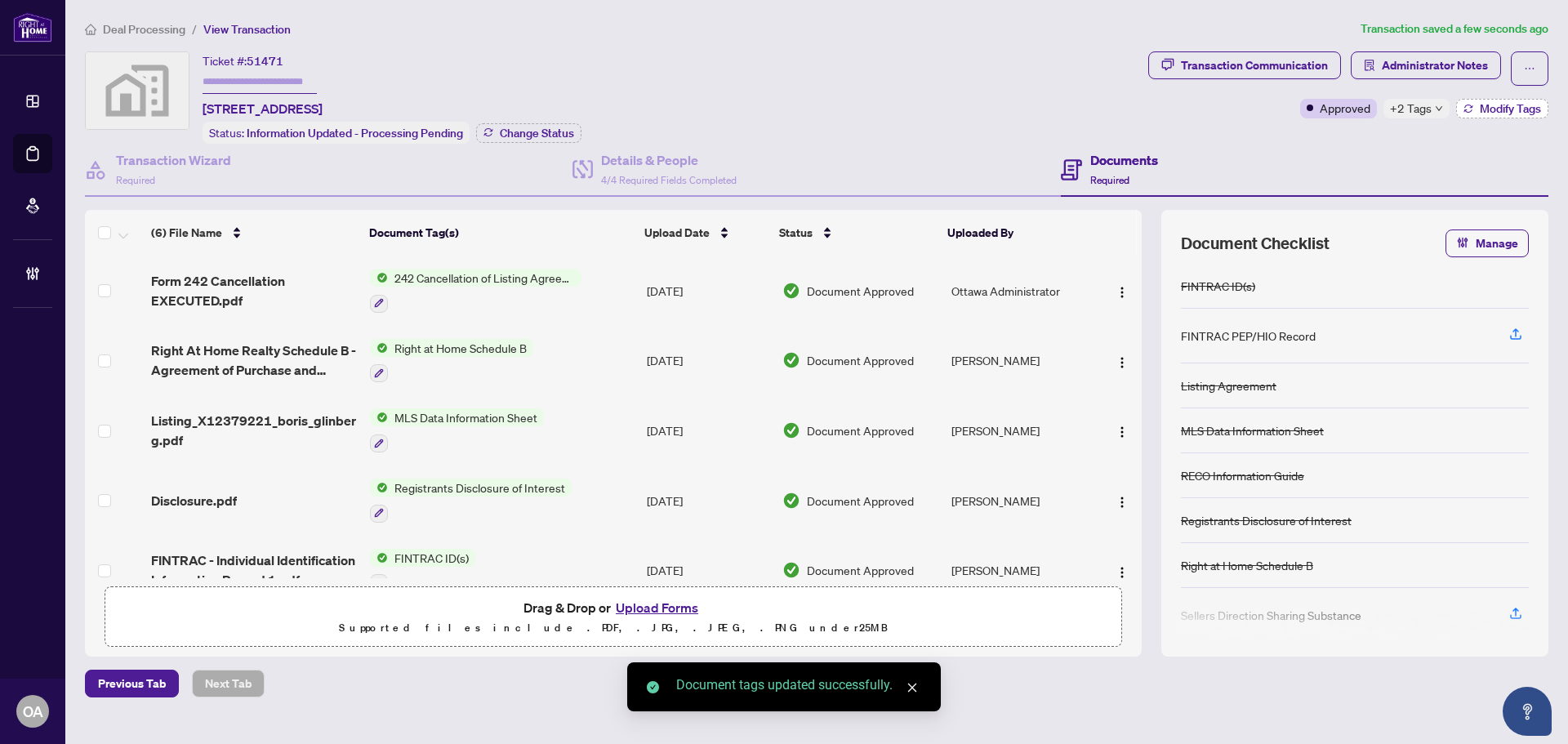
click at [1523, 106] on span "Modify Tags" at bounding box center [1510, 109] width 61 height 11
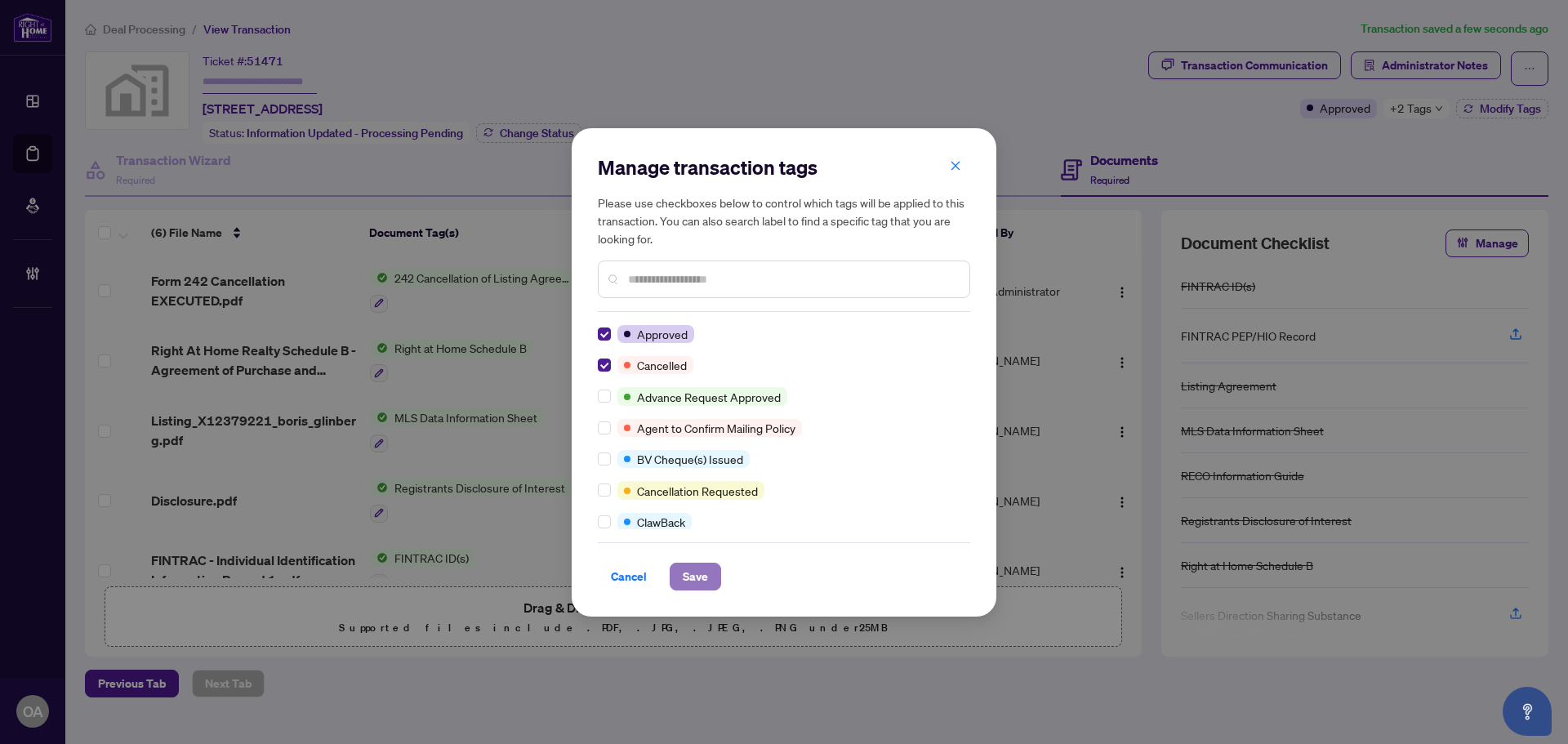
click at [696, 568] on span "Save" at bounding box center [695, 577] width 25 height 26
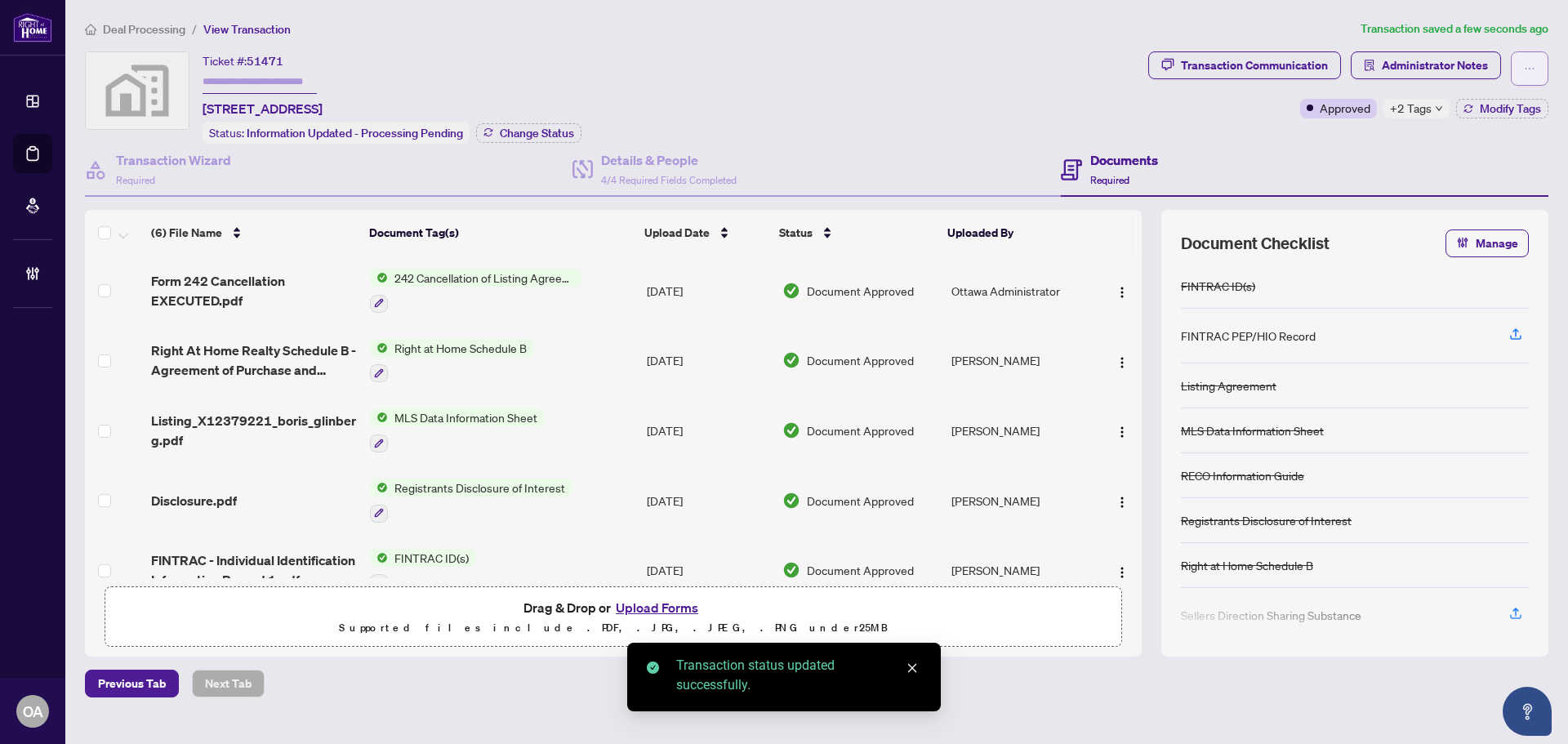
click at [1534, 61] on span "button" at bounding box center [1530, 69] width 11 height 26
click at [1485, 185] on span "Submit for Completion" at bounding box center [1472, 183] width 125 height 18
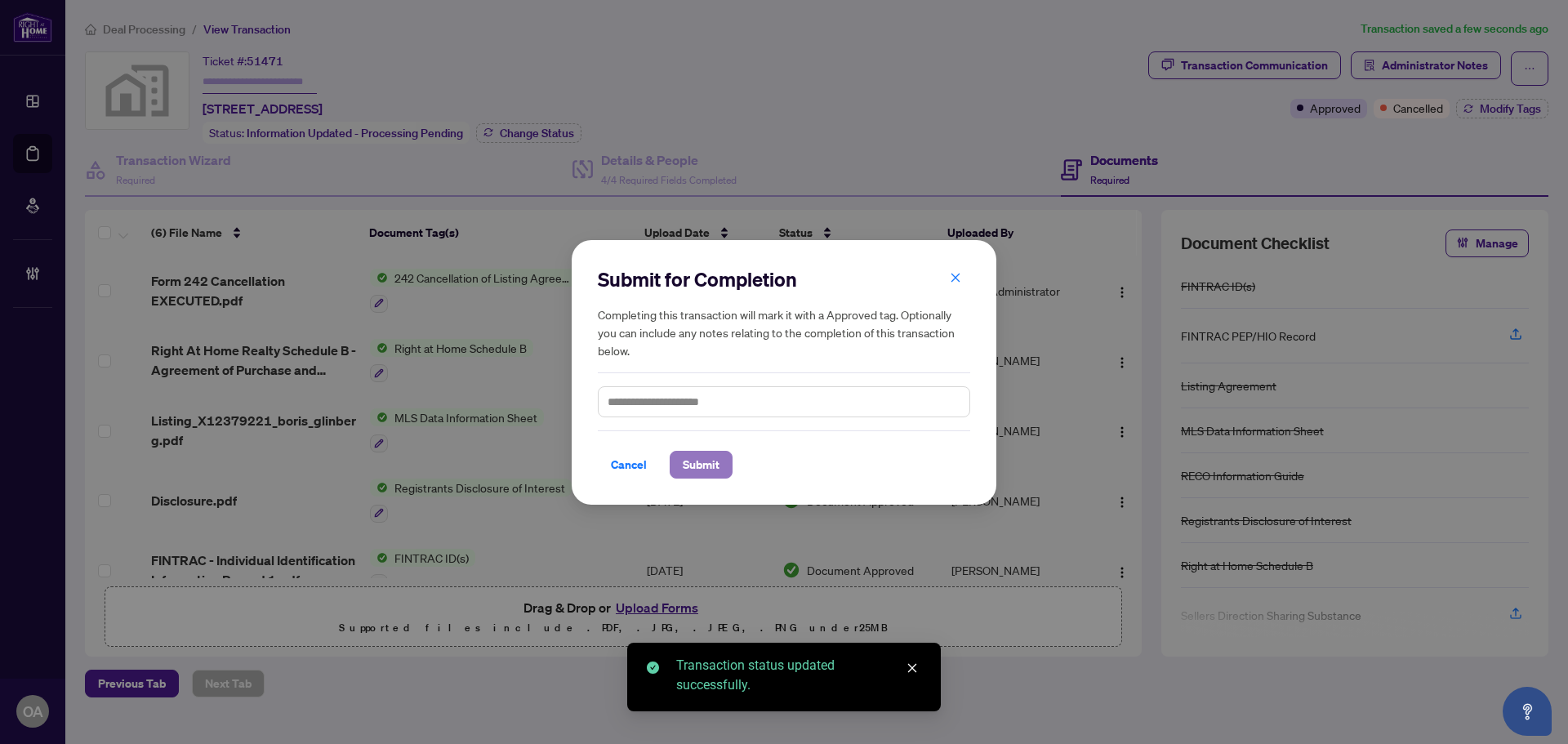
click at [685, 465] on span "Submit" at bounding box center [701, 465] width 37 height 26
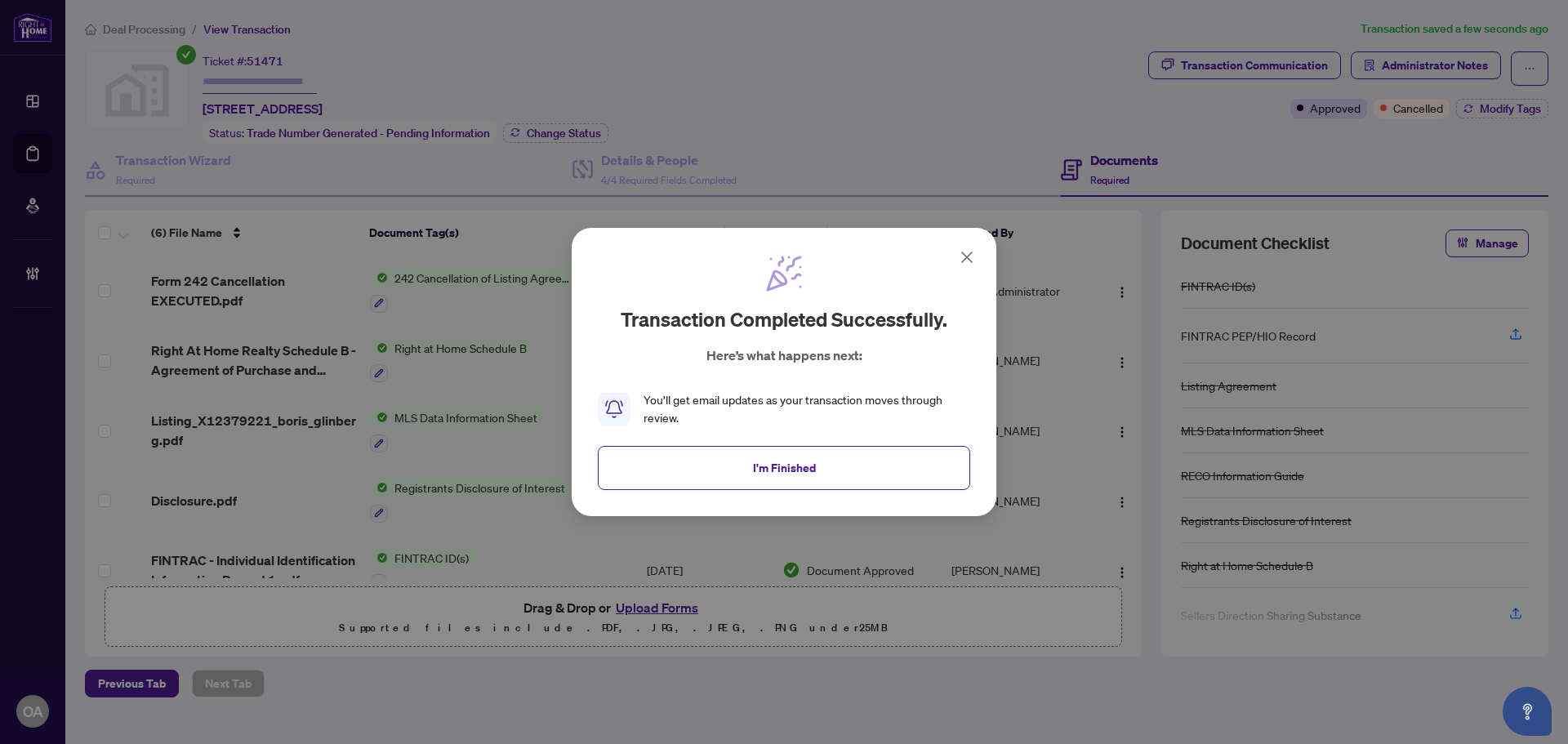
click at [839, 485] on button "I'm Finished" at bounding box center [784, 468] width 373 height 44
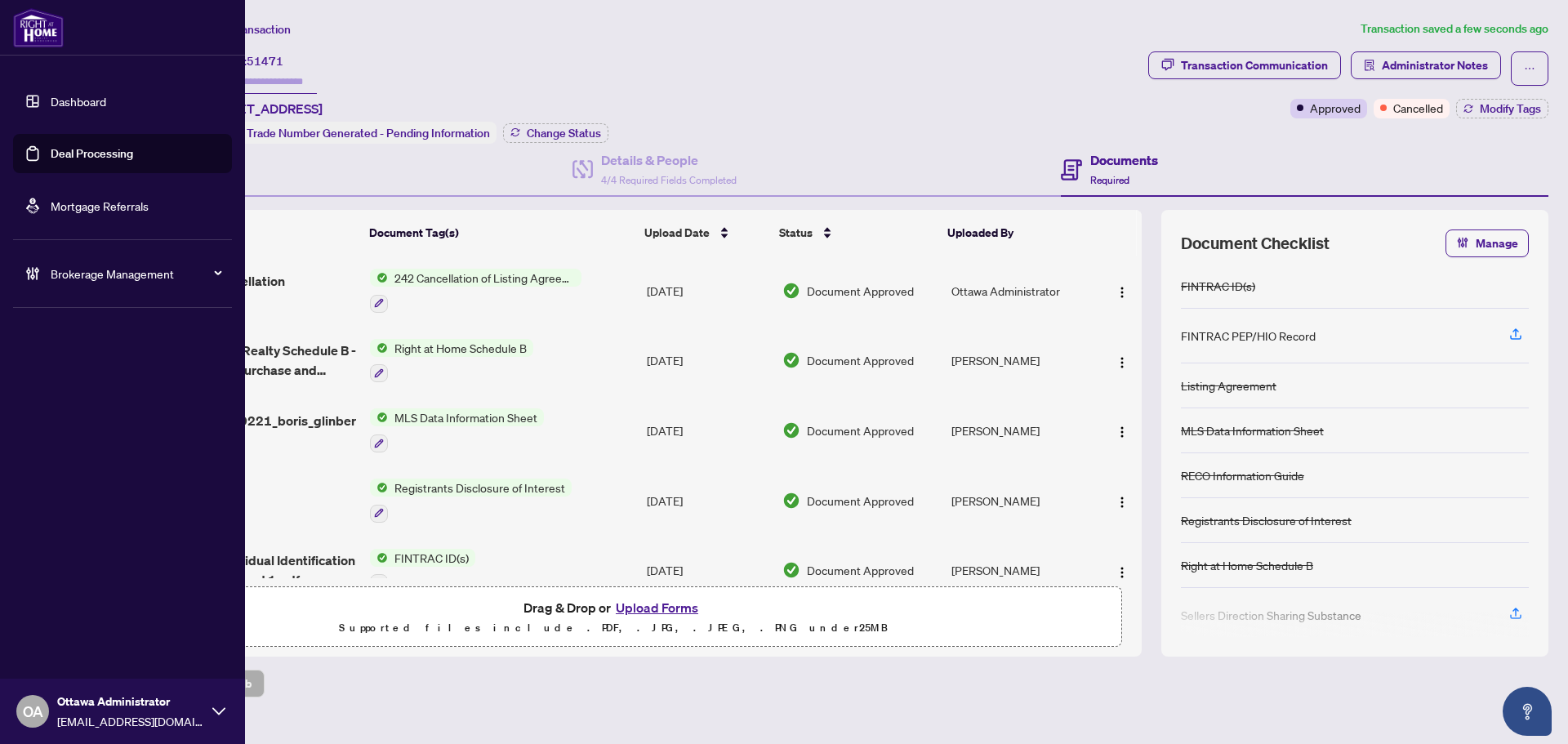
drag, startPoint x: 76, startPoint y: 143, endPoint x: 88, endPoint y: 146, distance: 12.4
click at [76, 146] on link "Deal Processing" at bounding box center [92, 154] width 83 height 15
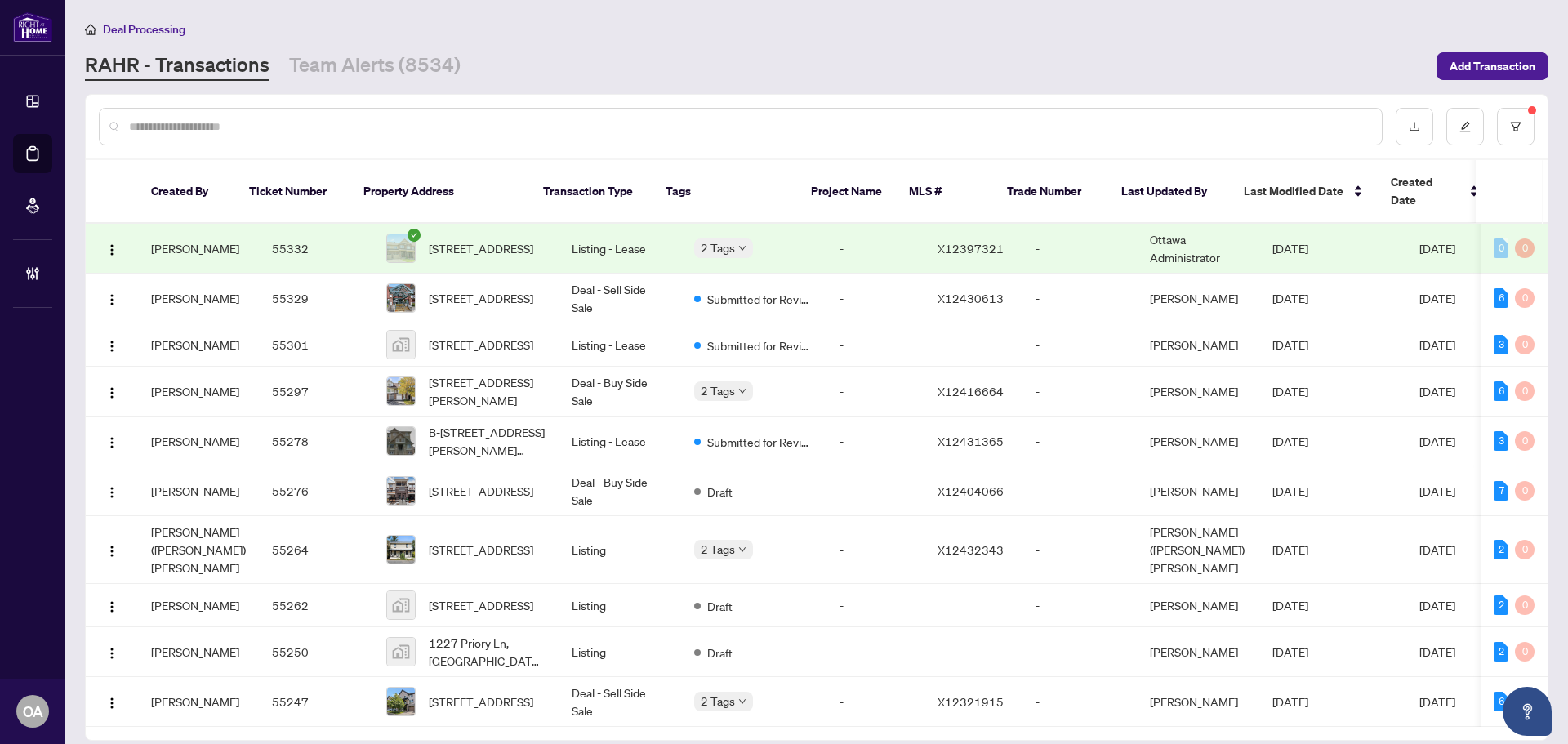
drag, startPoint x: 403, startPoint y: 42, endPoint x: 409, endPoint y: 50, distance: 10.0
click at [403, 42] on div "Deal Processing RAHR - Transactions Team Alerts (8534) Add Transaction" at bounding box center [816, 50] width 1463 height 61
click at [411, 55] on link "Team Alerts (8534)" at bounding box center [375, 66] width 172 height 29
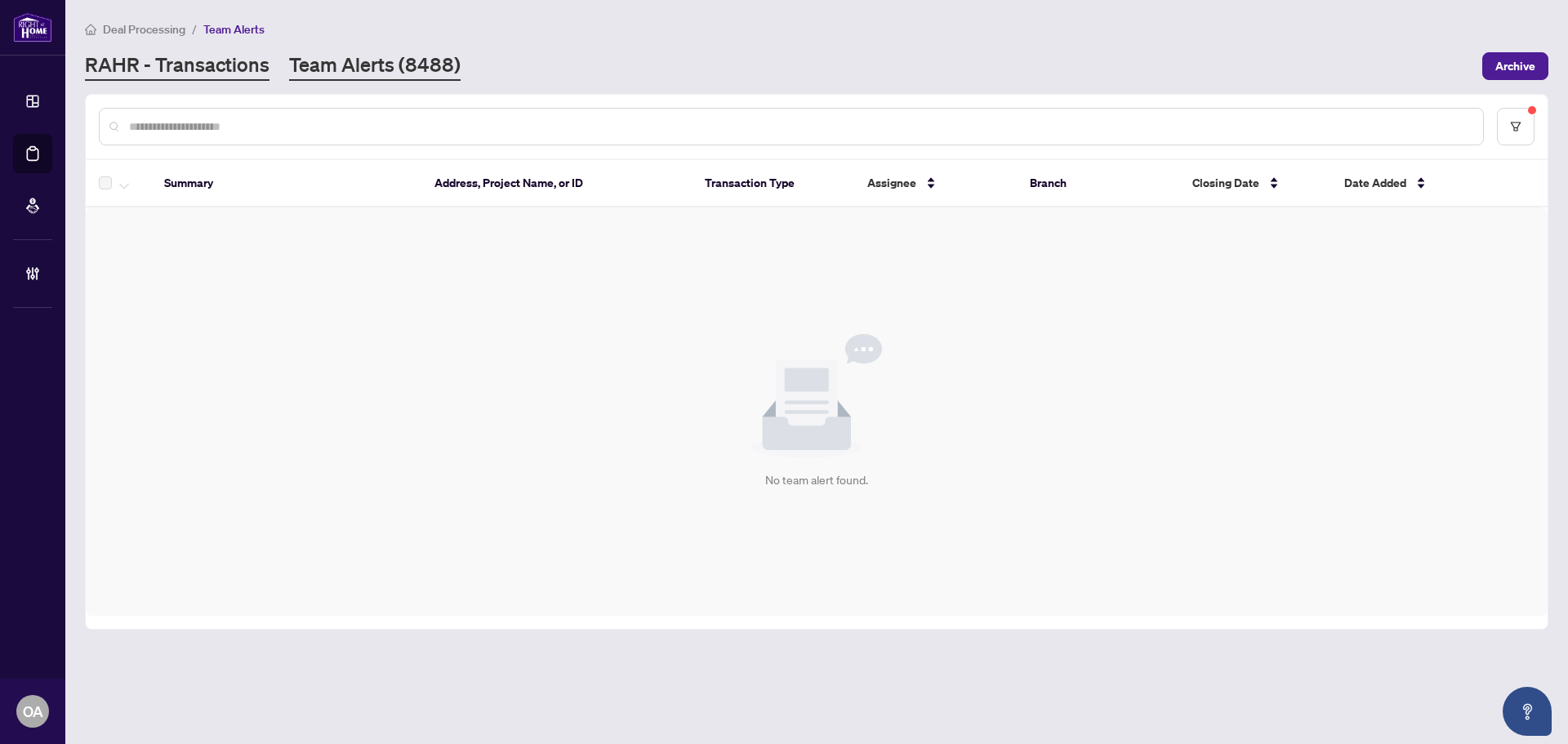
click at [230, 69] on link "RAHR - Transactions" at bounding box center [177, 66] width 185 height 29
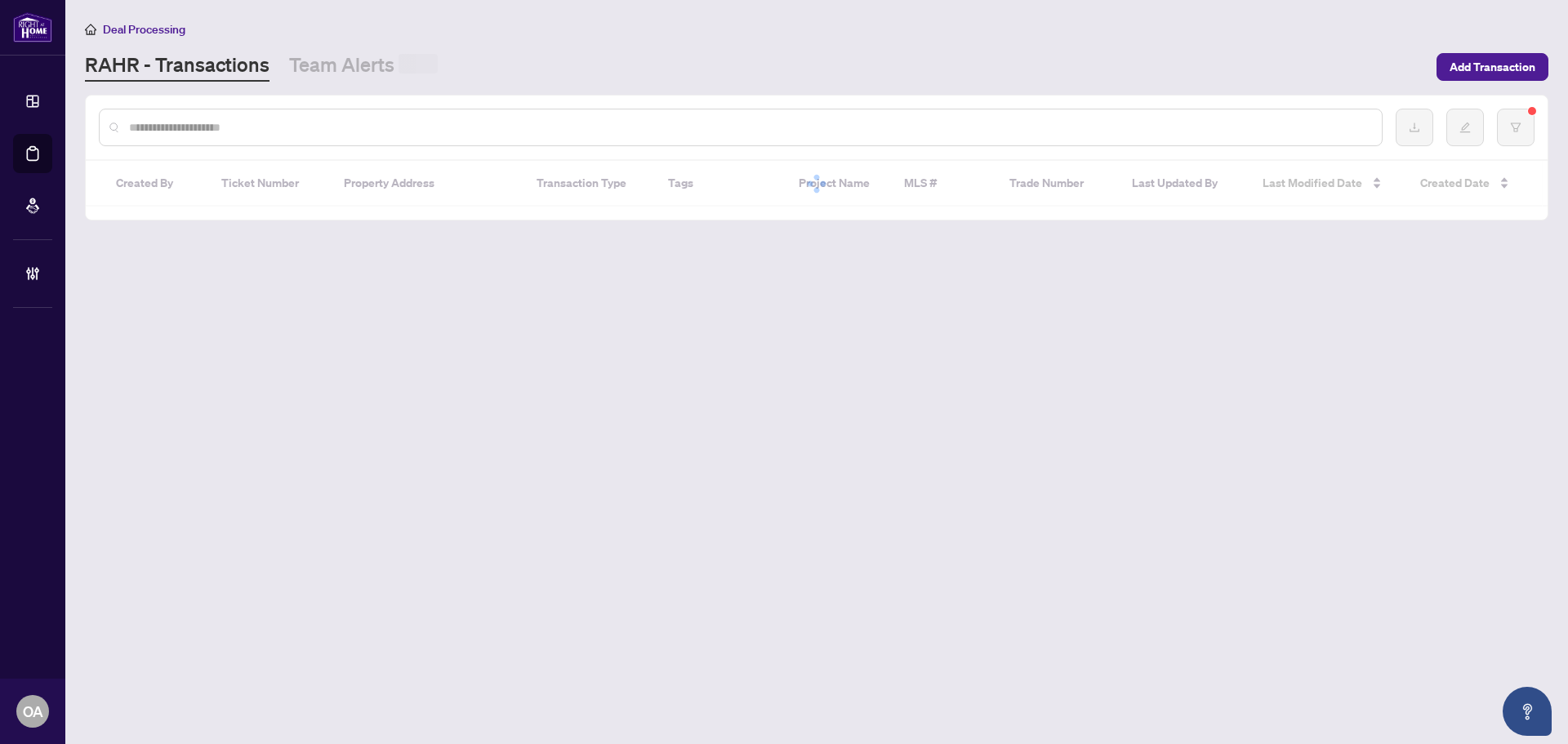
click at [236, 124] on input "text" at bounding box center [749, 127] width 1240 height 18
type input "*"
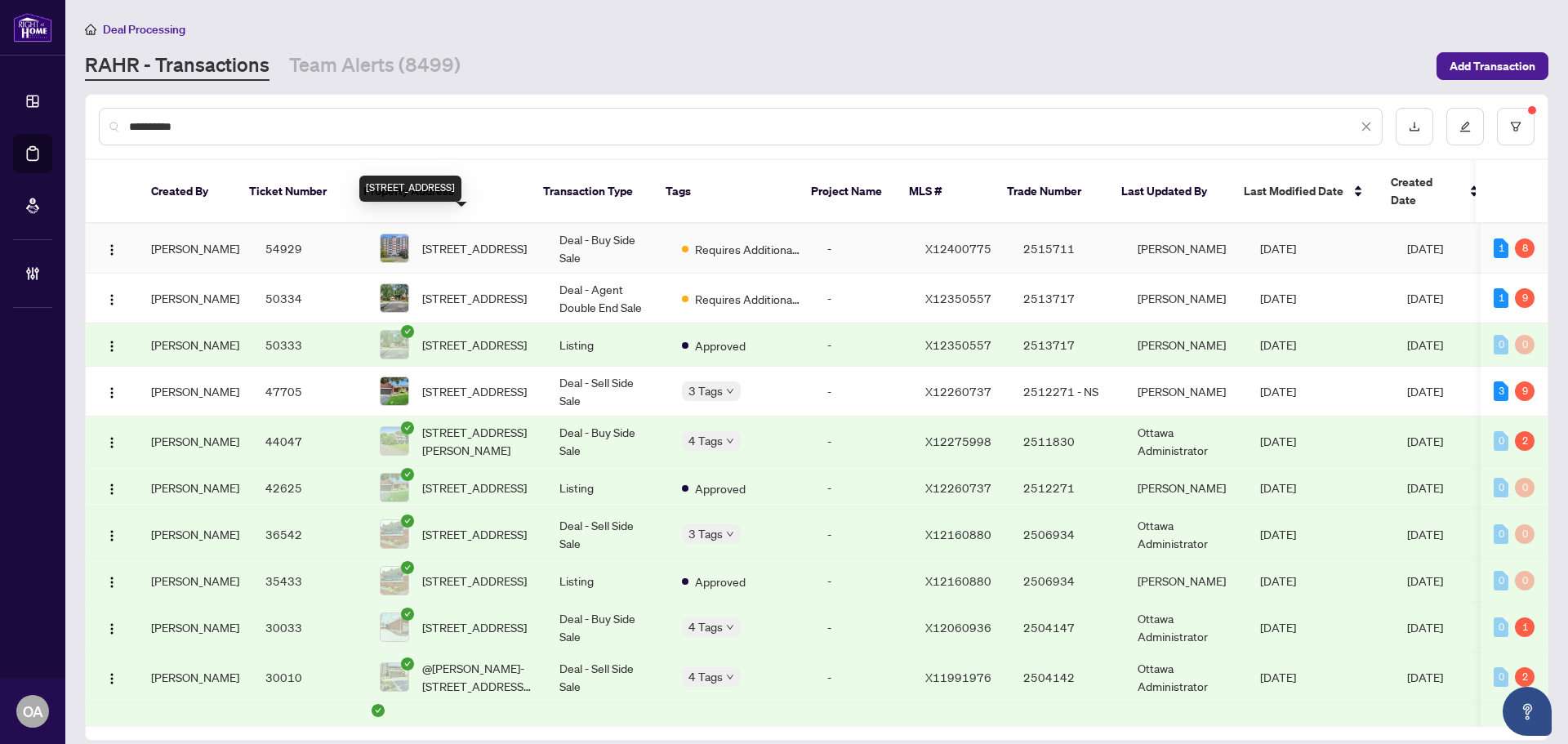
type input "**********"
click at [505, 239] on span "608-136 Darlington Private, Ottawa, Ontario K1V 0X6, Canada" at bounding box center [475, 248] width 105 height 18
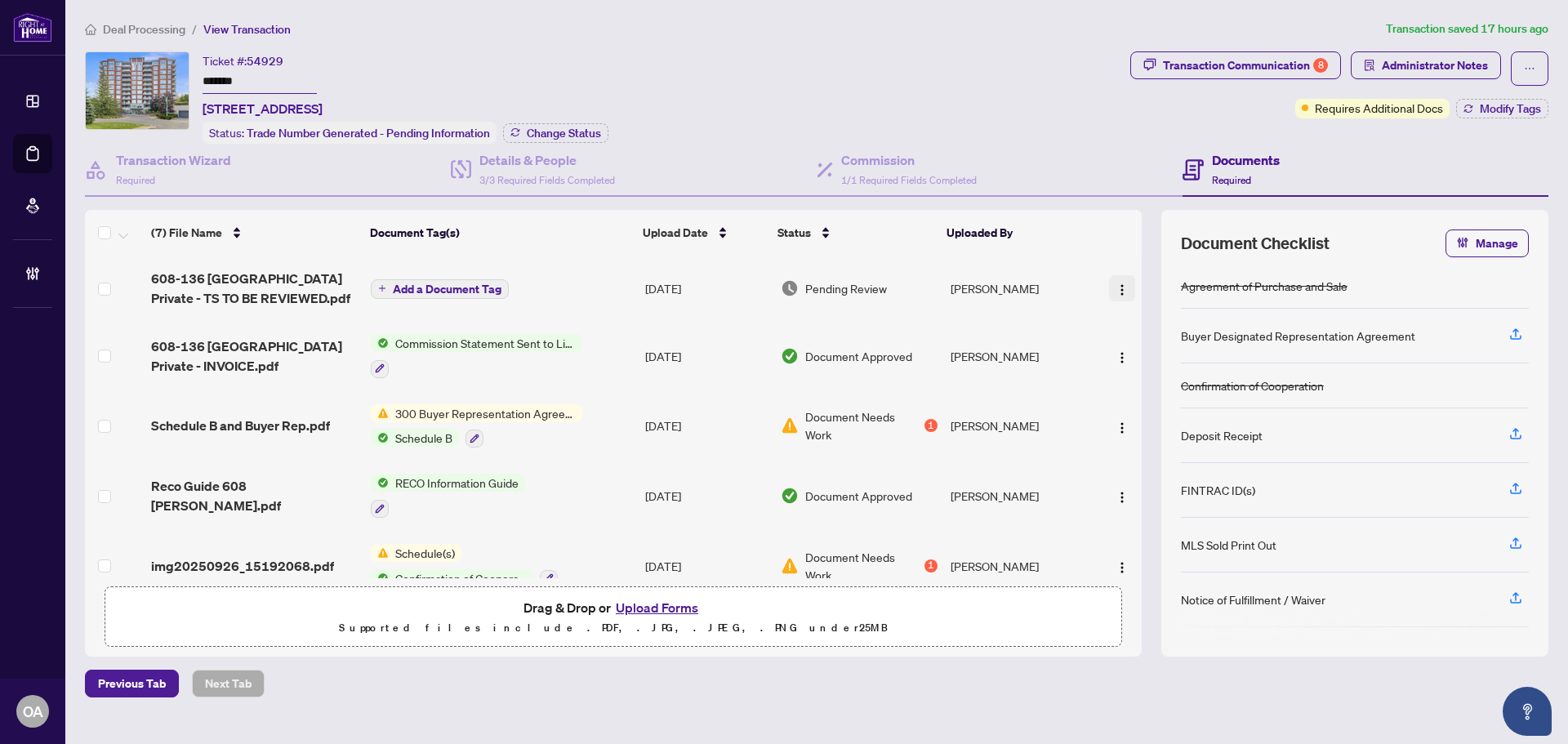
click at [1118, 279] on span "button" at bounding box center [1123, 288] width 13 height 18
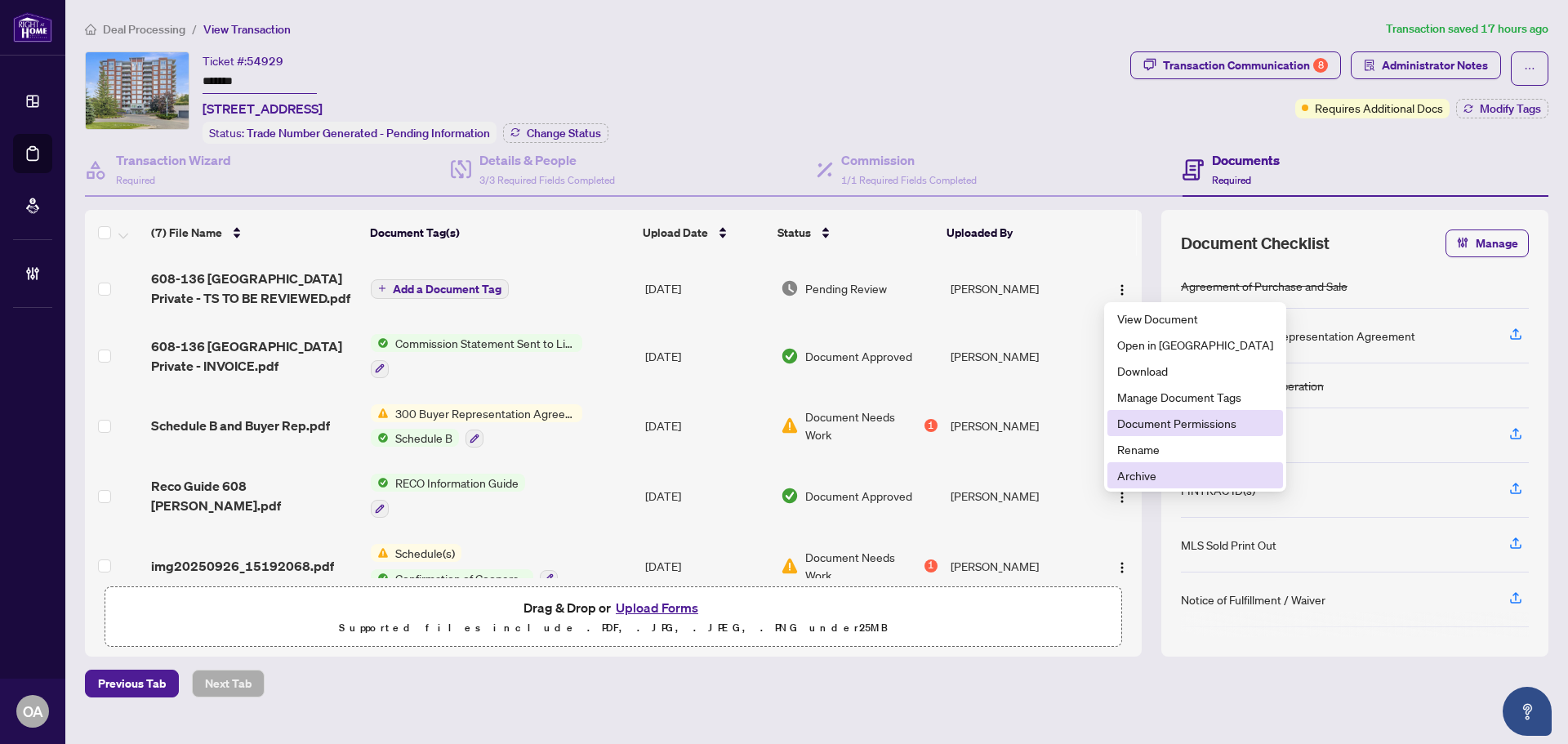
click at [1137, 463] on li "Archive" at bounding box center [1195, 475] width 176 height 26
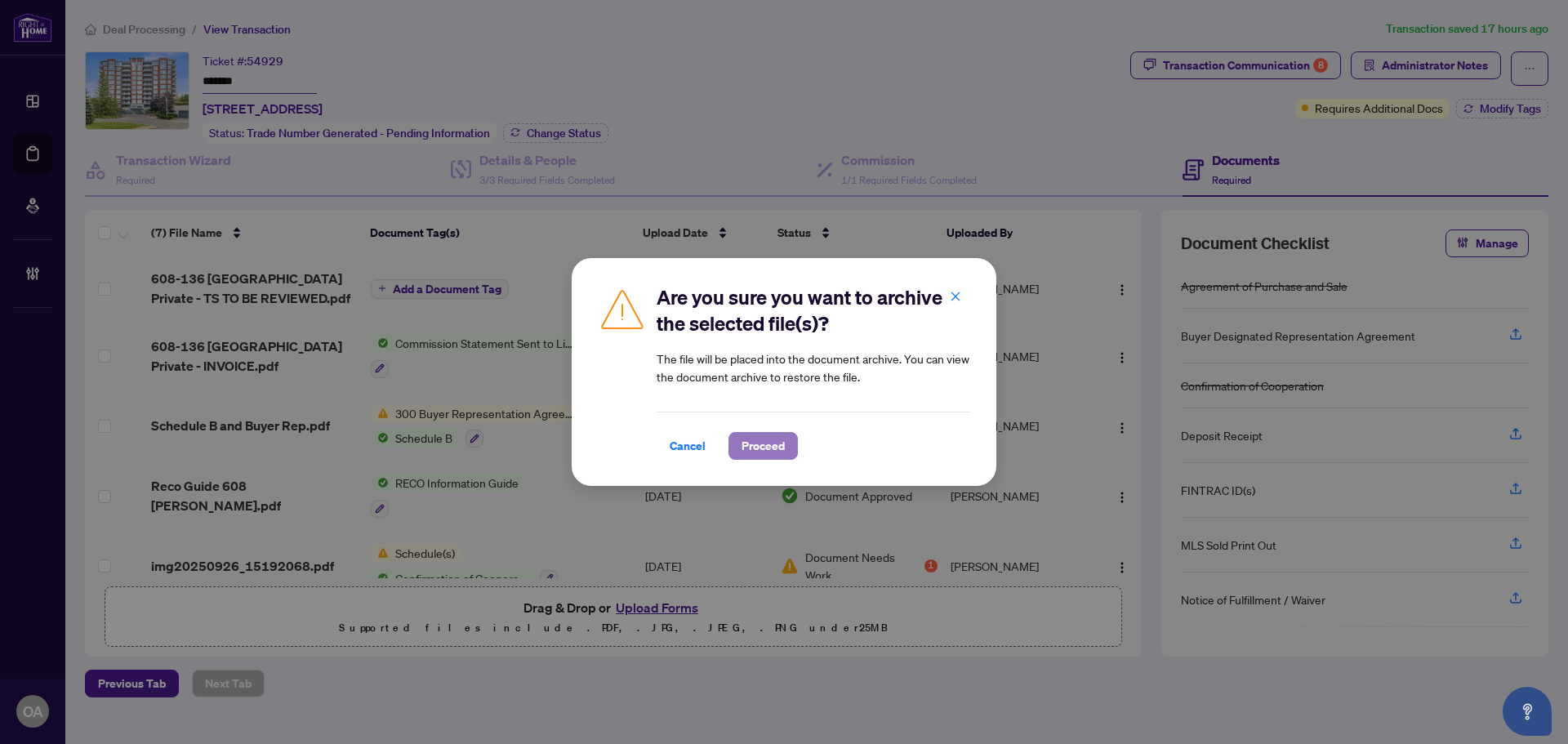
click at [784, 449] on span "Proceed" at bounding box center [763, 446] width 43 height 26
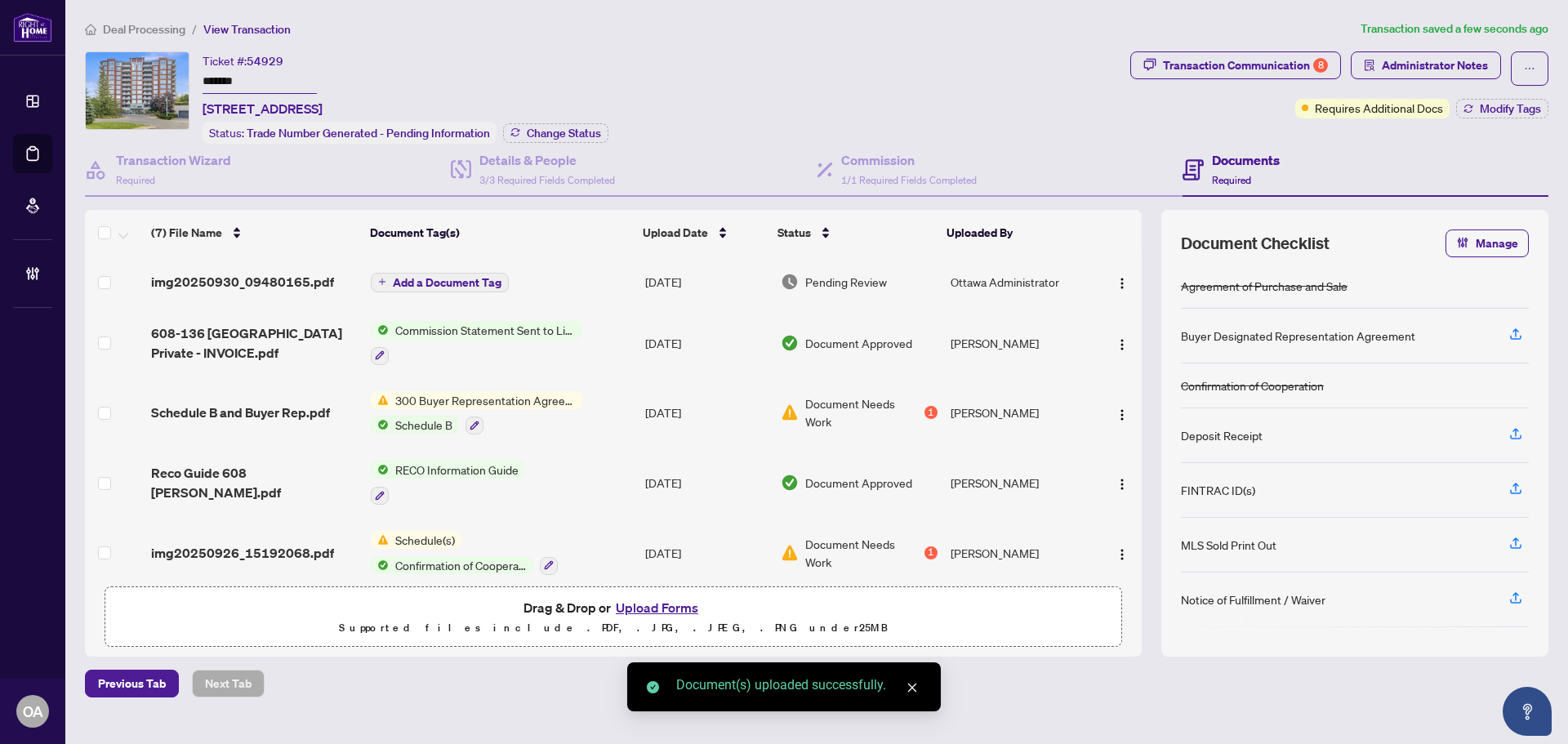
click at [476, 278] on span "Add a Document Tag" at bounding box center [447, 283] width 109 height 11
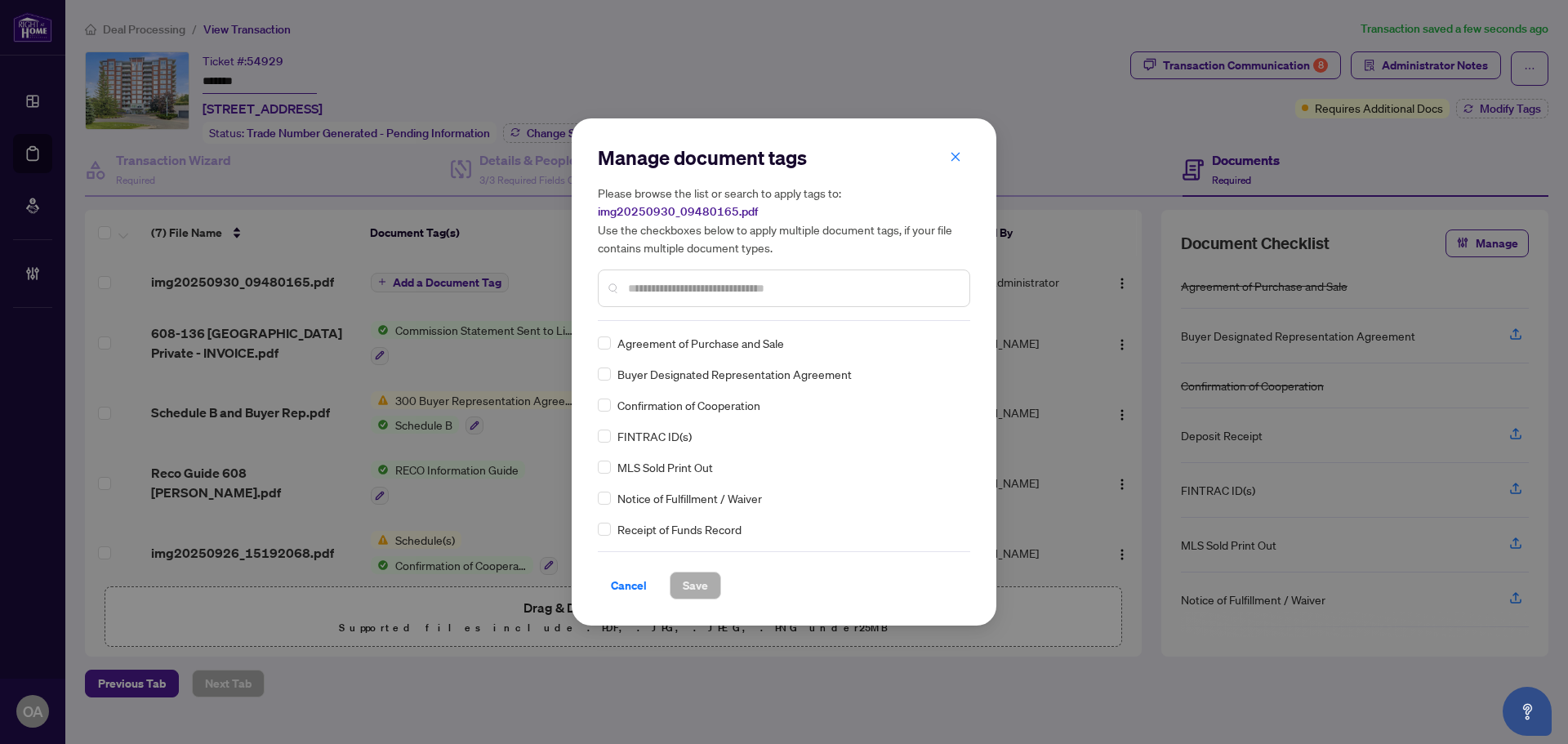
click at [674, 288] on input "text" at bounding box center [793, 288] width 328 height 18
type input "*****"
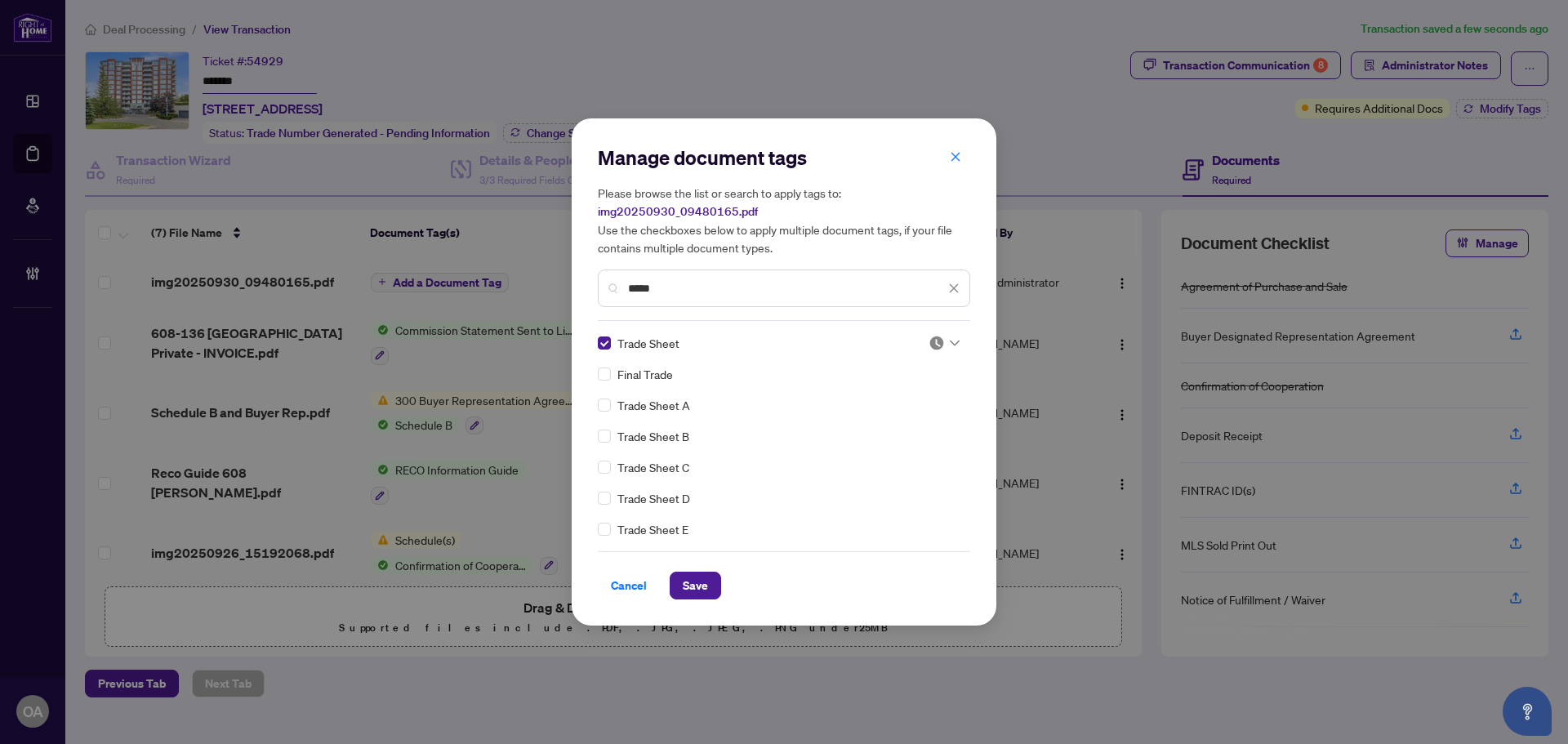
drag, startPoint x: 742, startPoint y: 614, endPoint x: 721, endPoint y: 598, distance: 26.4
click at [739, 614] on div "Manage document tags Please browse the list or search to apply tags to: img2025…" at bounding box center [784, 372] width 425 height 507
click at [711, 591] on button "Save" at bounding box center [695, 586] width 51 height 28
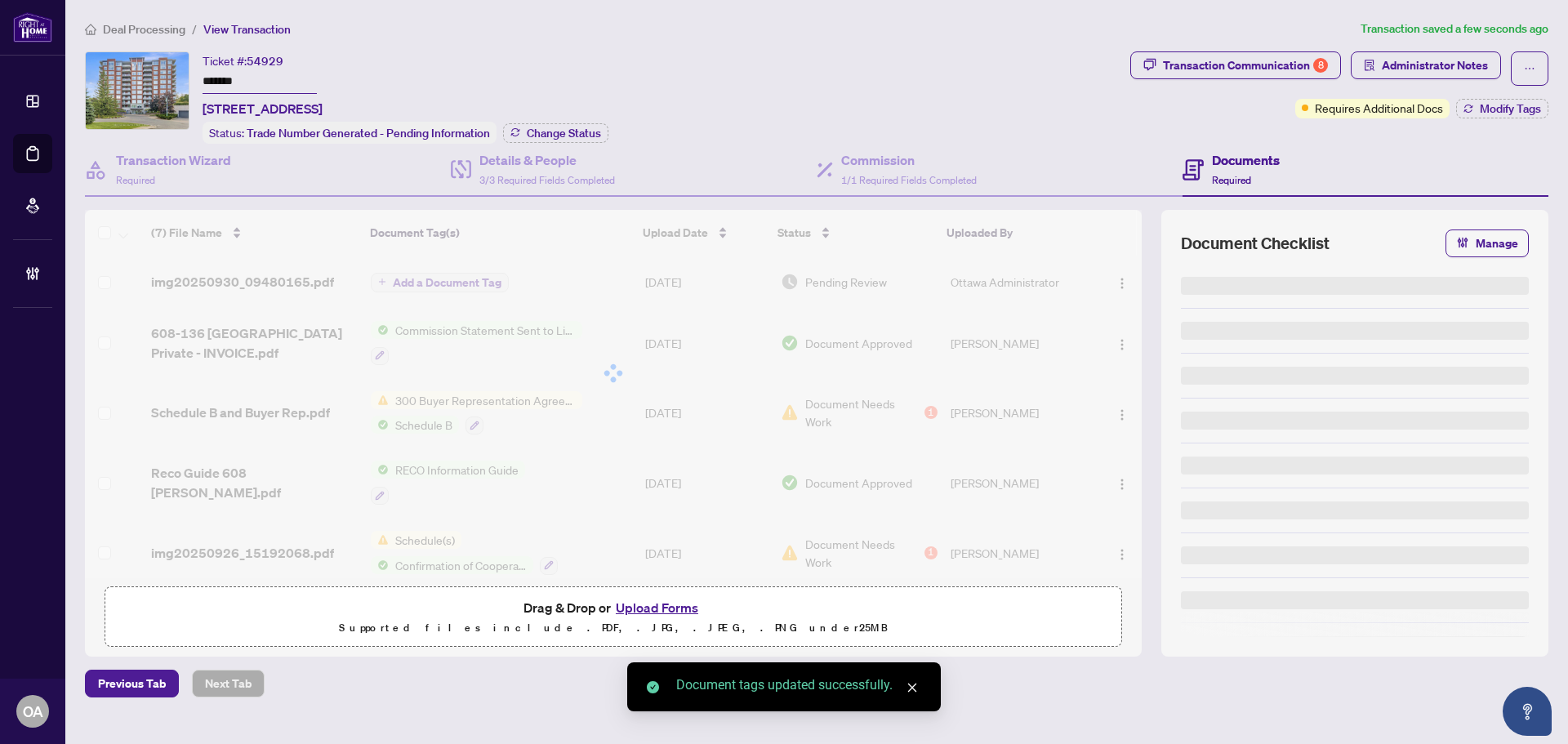
click at [1115, 281] on div at bounding box center [614, 373] width 1057 height 327
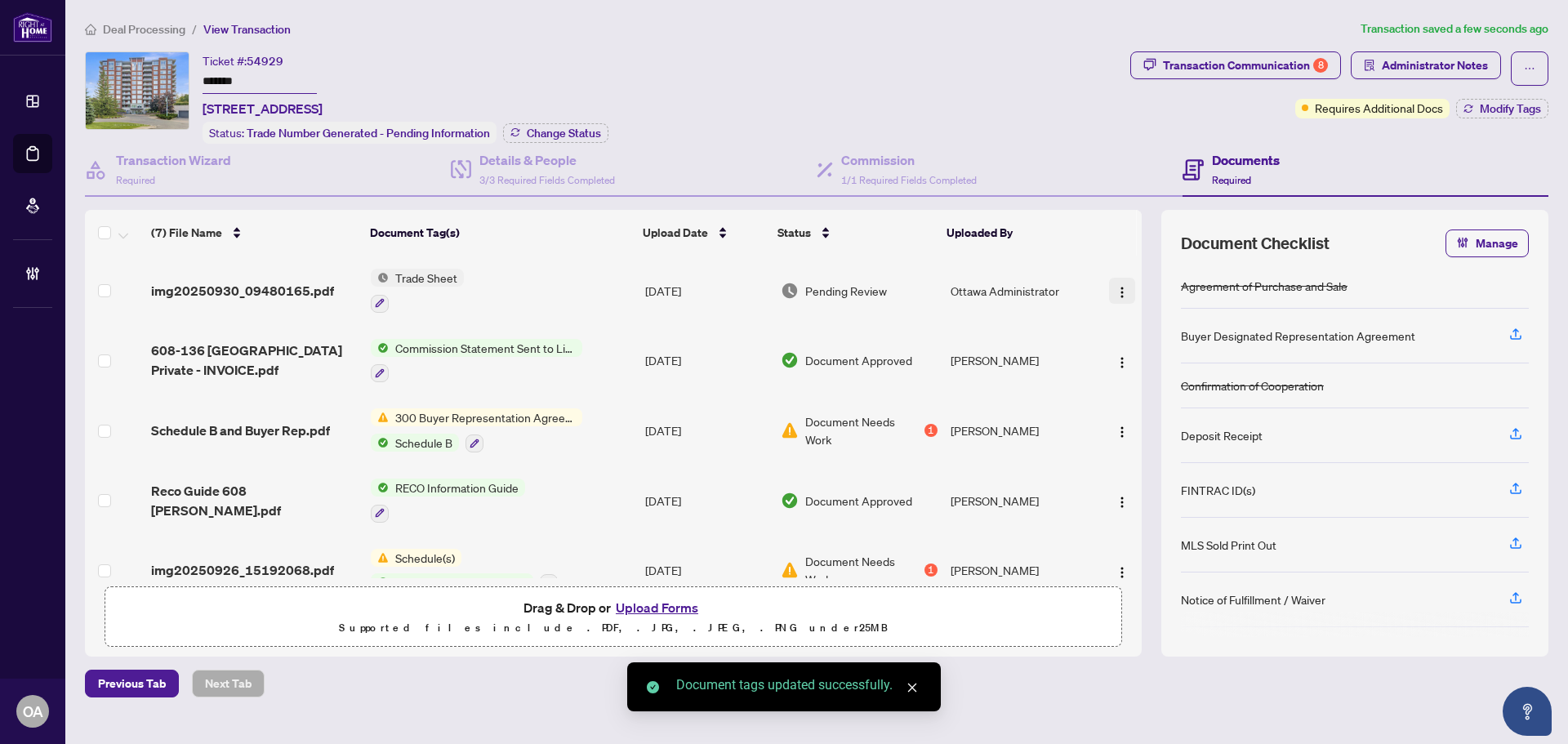
click at [1118, 294] on img "button" at bounding box center [1123, 292] width 13 height 13
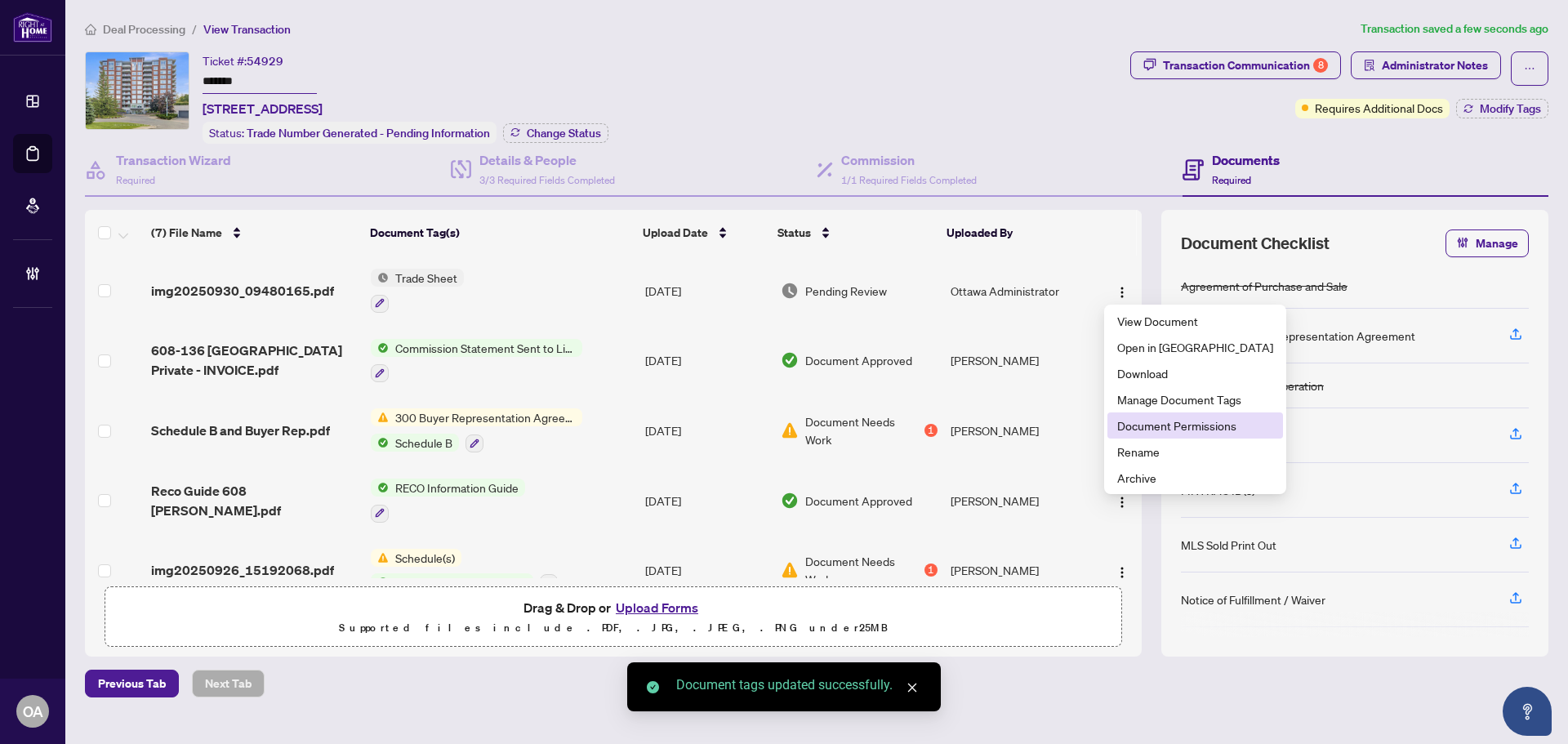
click at [1150, 419] on span "Document Permissions" at bounding box center [1195, 425] width 156 height 18
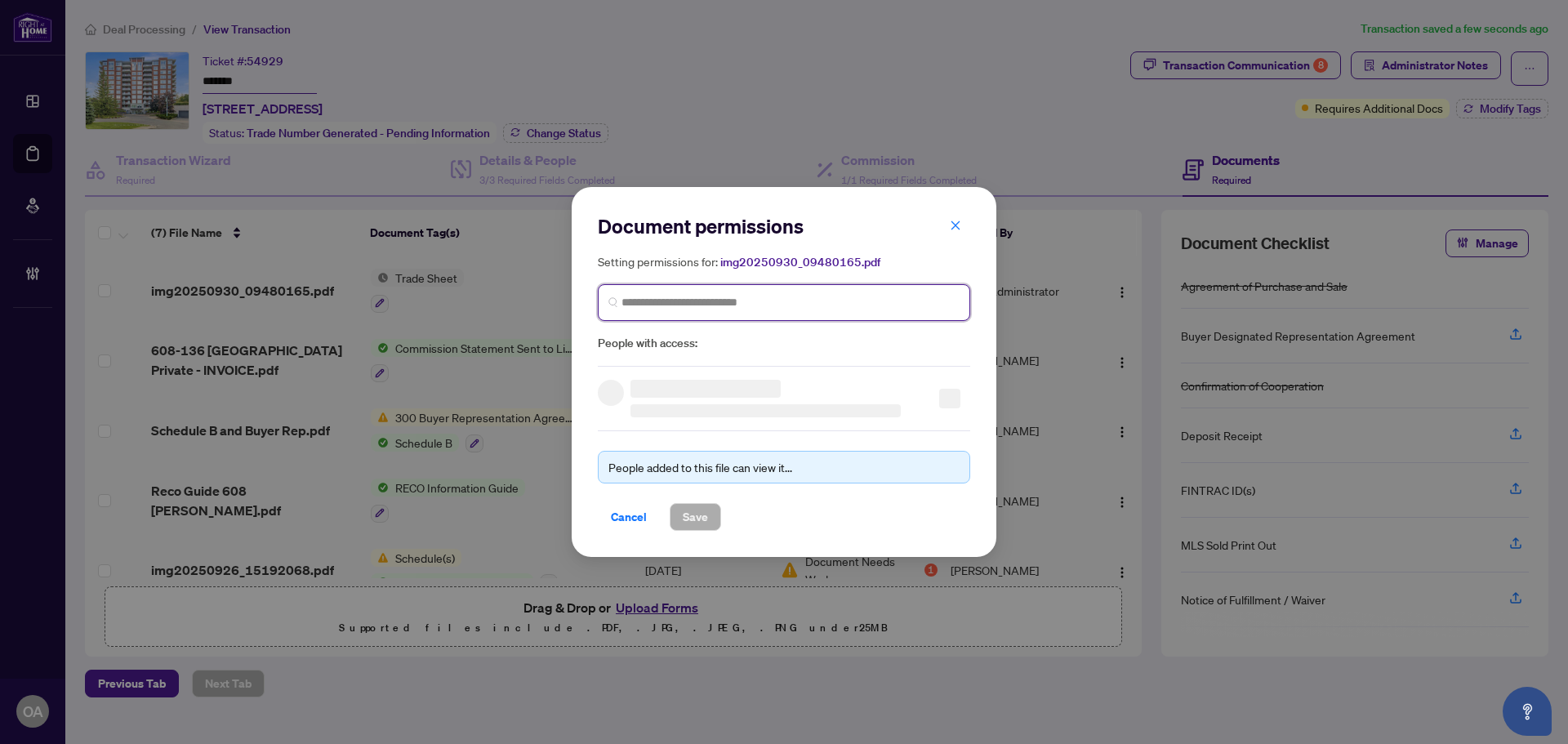
click at [710, 296] on input "search" at bounding box center [791, 302] width 338 height 17
type input "**********"
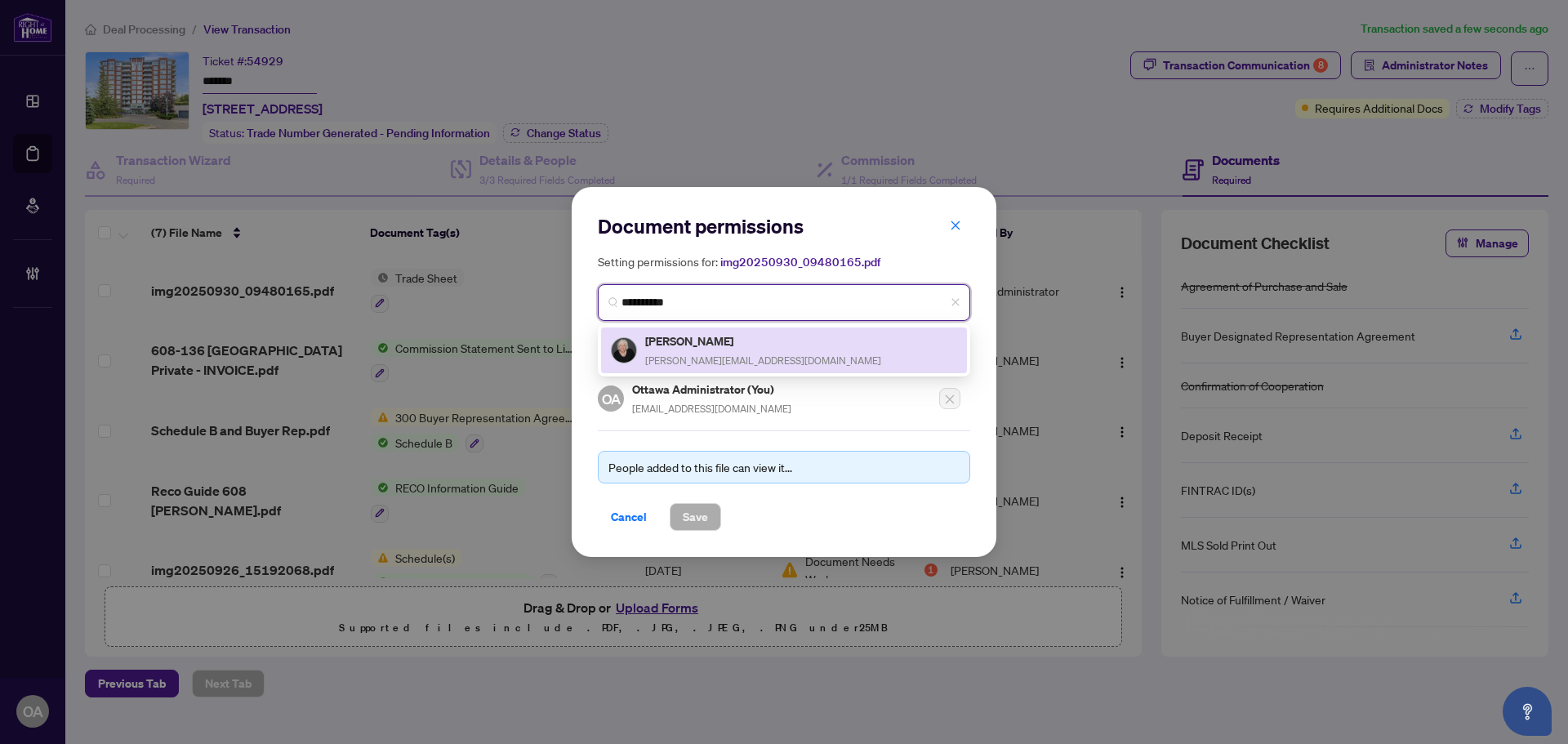
click at [714, 343] on h5 "Linda King" at bounding box center [763, 341] width 236 height 19
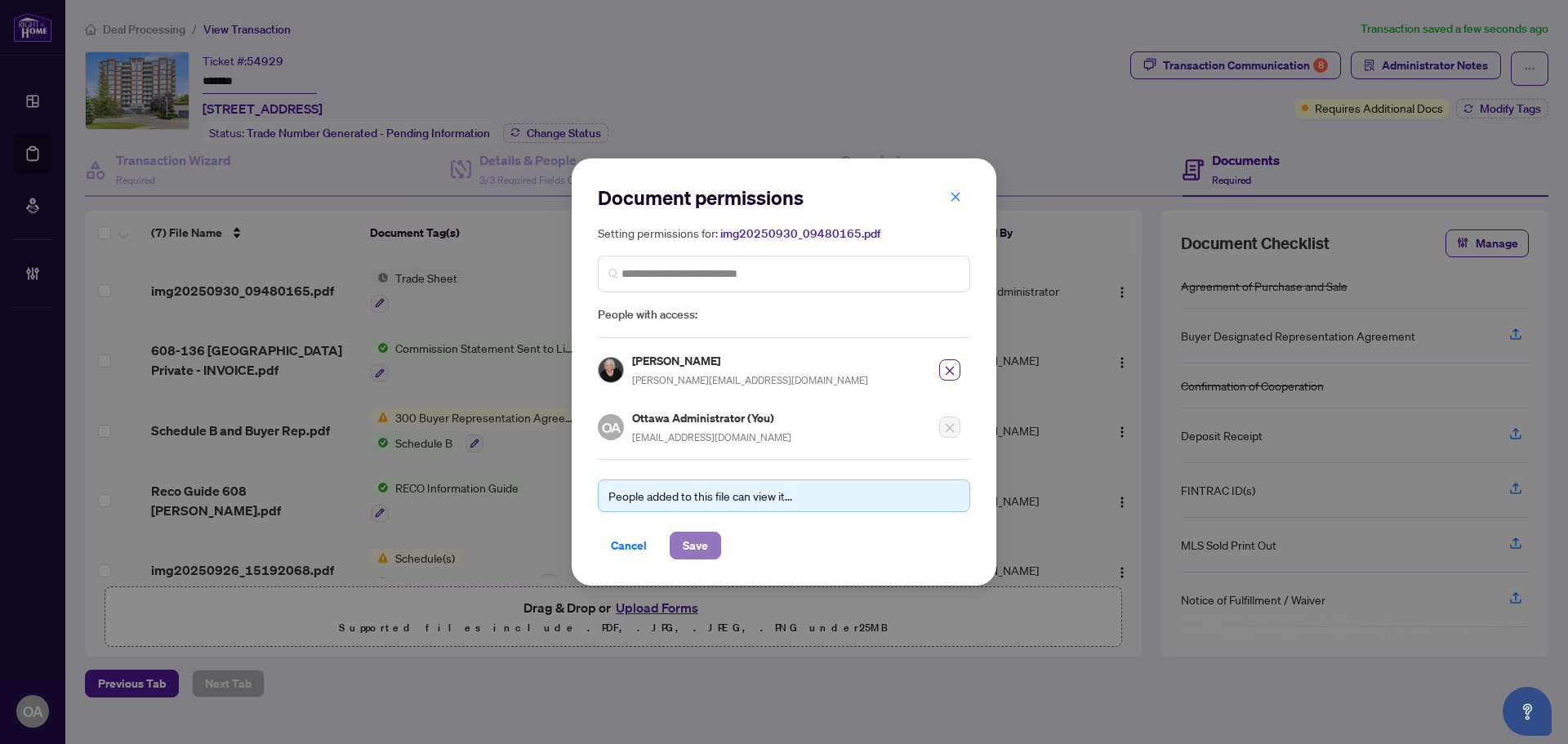
click at [696, 552] on span "Save" at bounding box center [695, 546] width 25 height 26
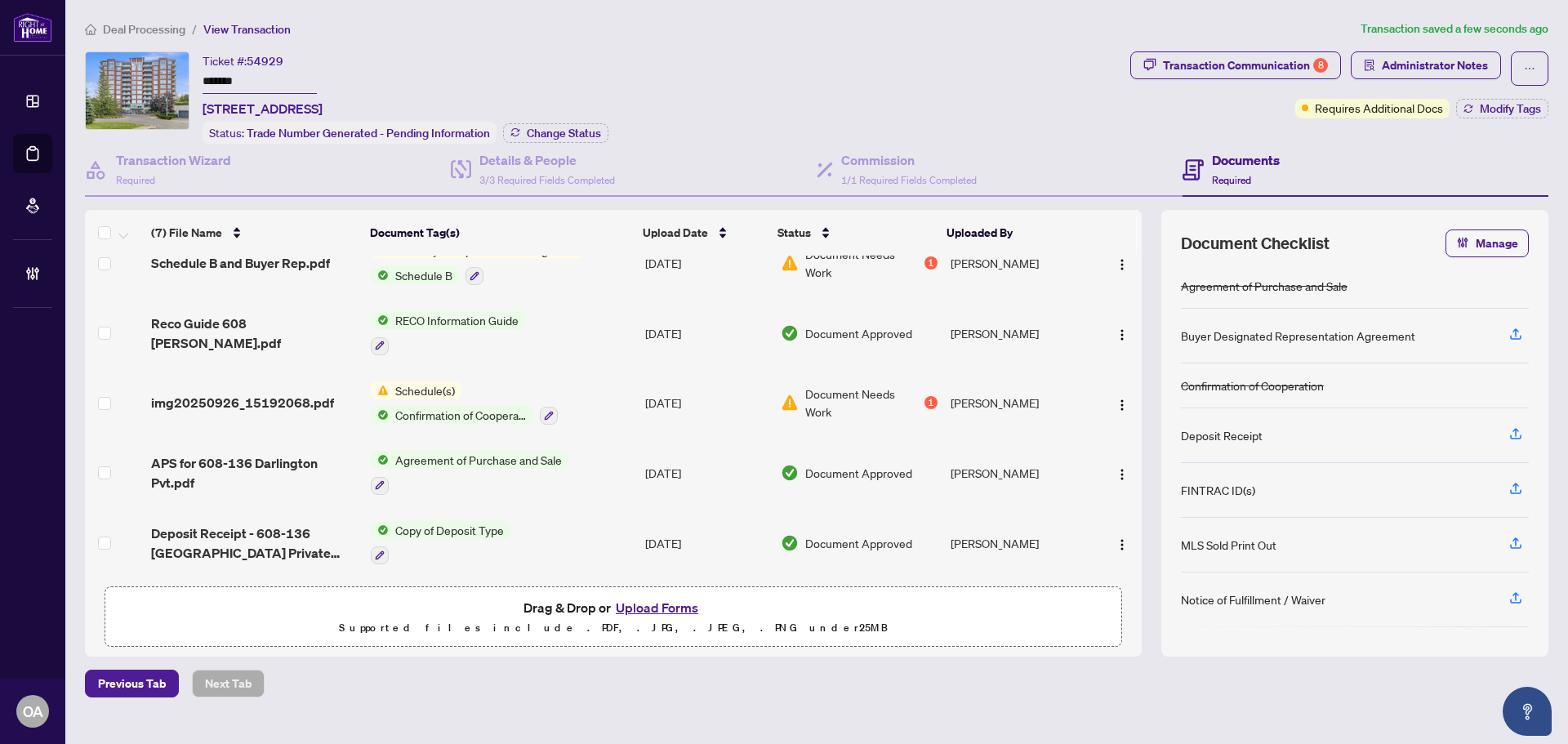
scroll to position [171, 0]
click at [1259, 70] on div "Transaction Communication 8" at bounding box center [1246, 65] width 165 height 26
type textarea "**********"
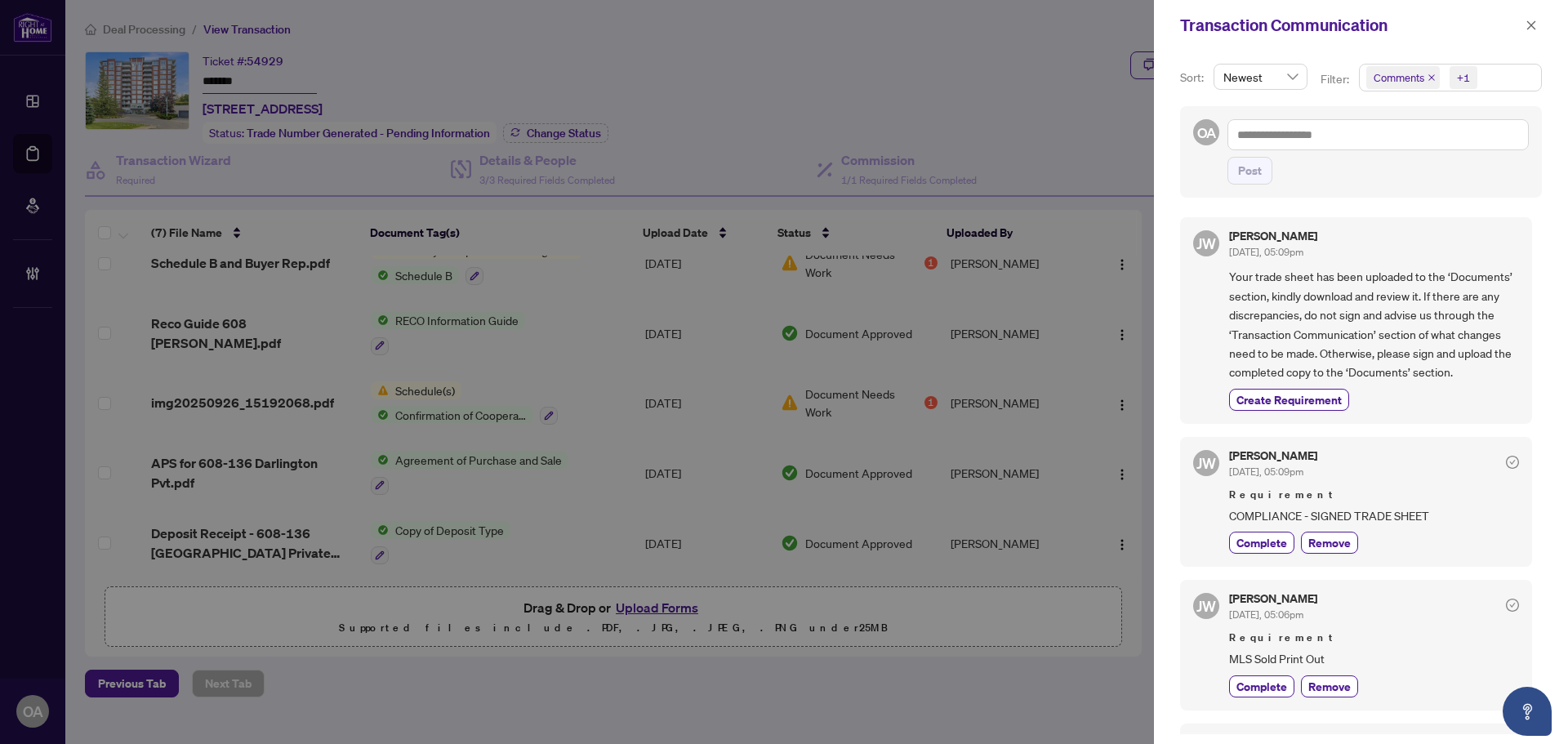
click at [1430, 74] on icon "close" at bounding box center [1432, 78] width 8 height 8
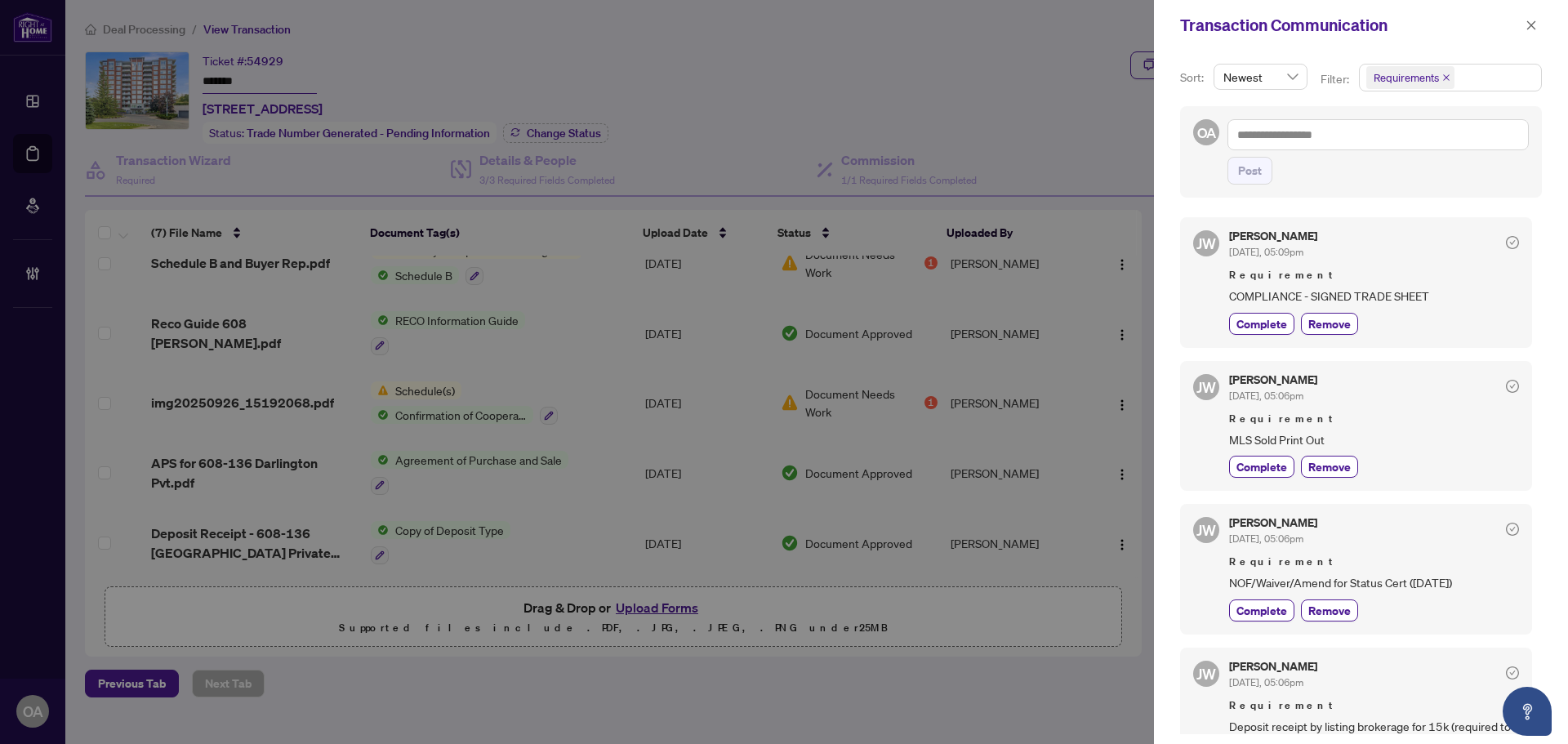
click at [1463, 411] on span "Requirement" at bounding box center [1374, 419] width 290 height 16
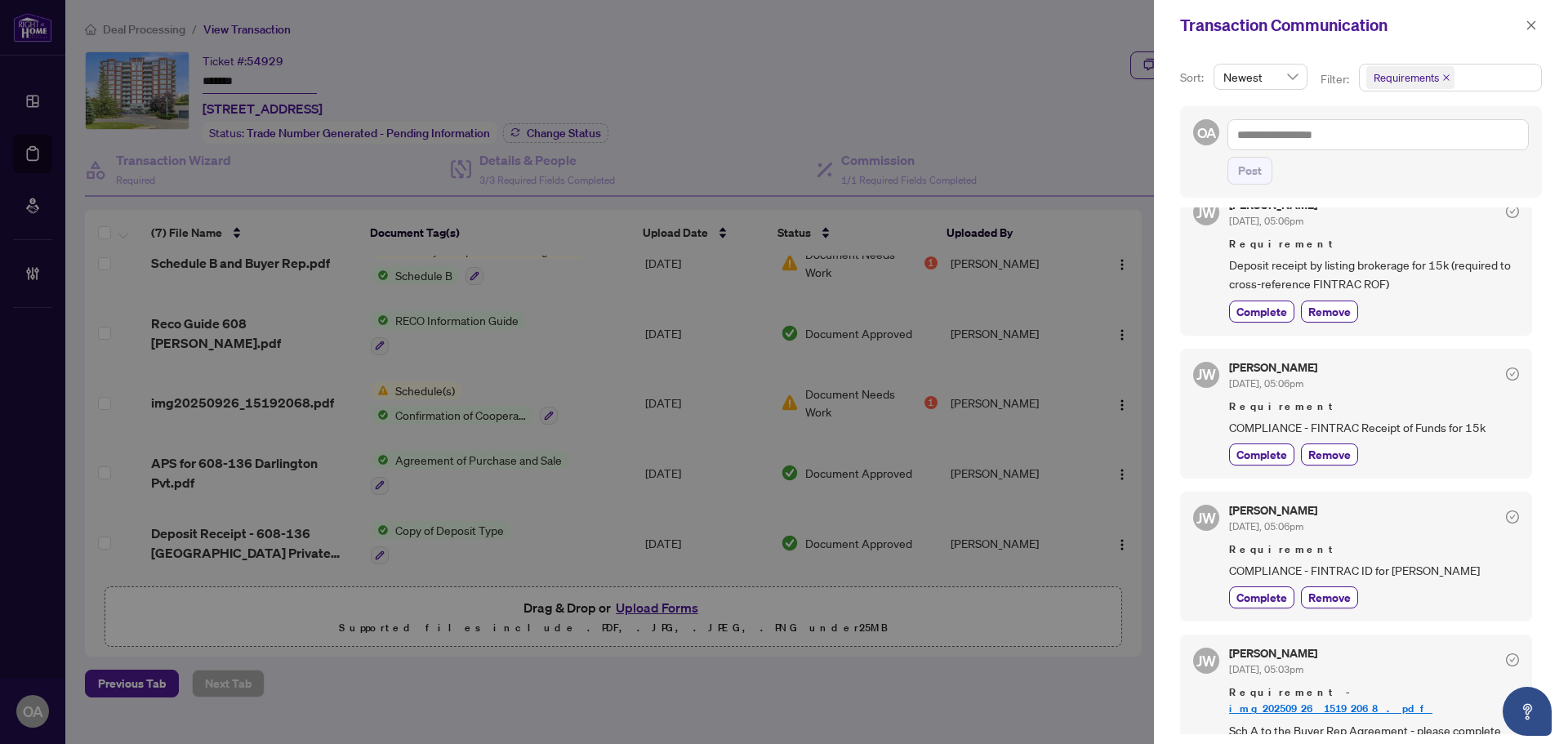
scroll to position [490, 0]
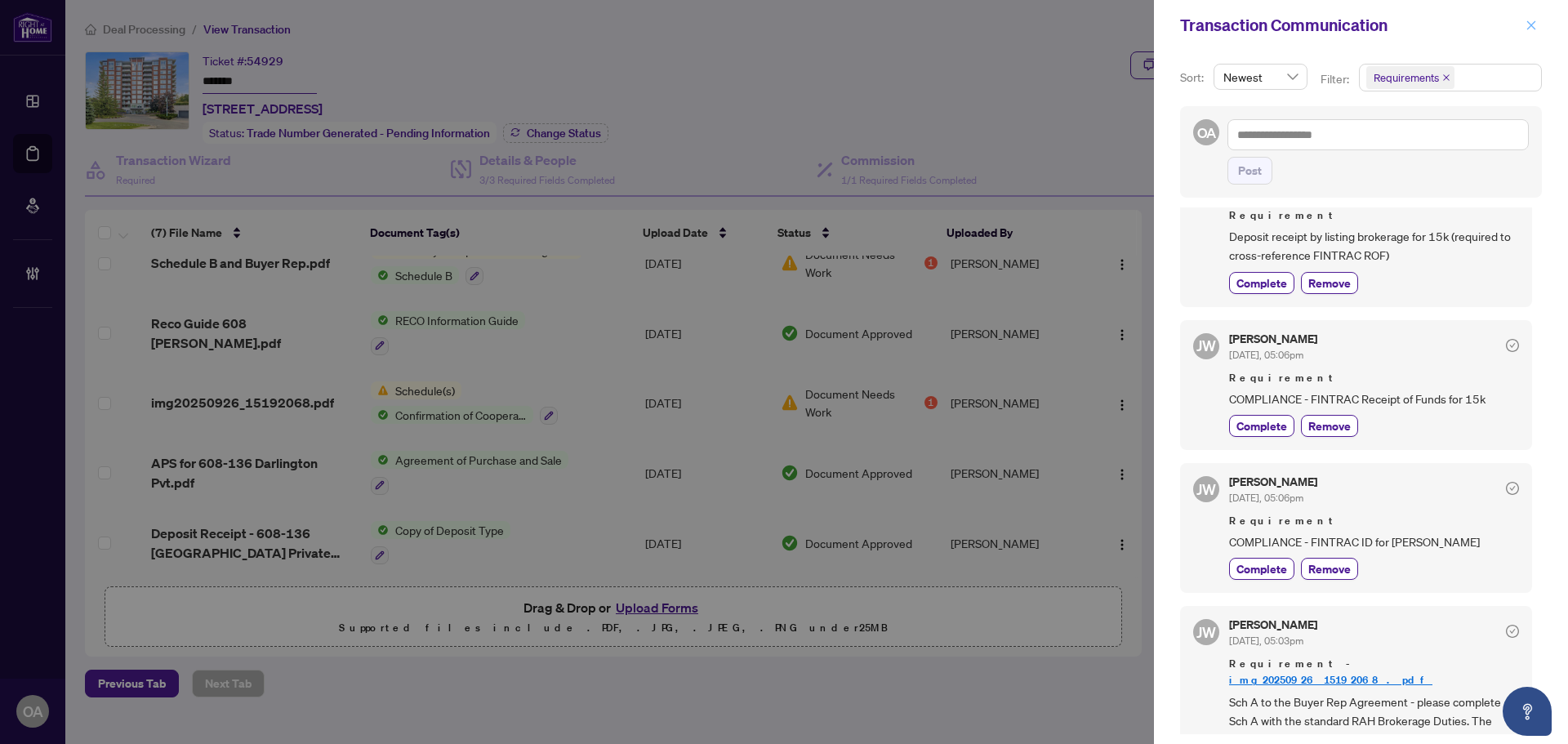
click at [1537, 22] on button "button" at bounding box center [1531, 25] width 21 height 20
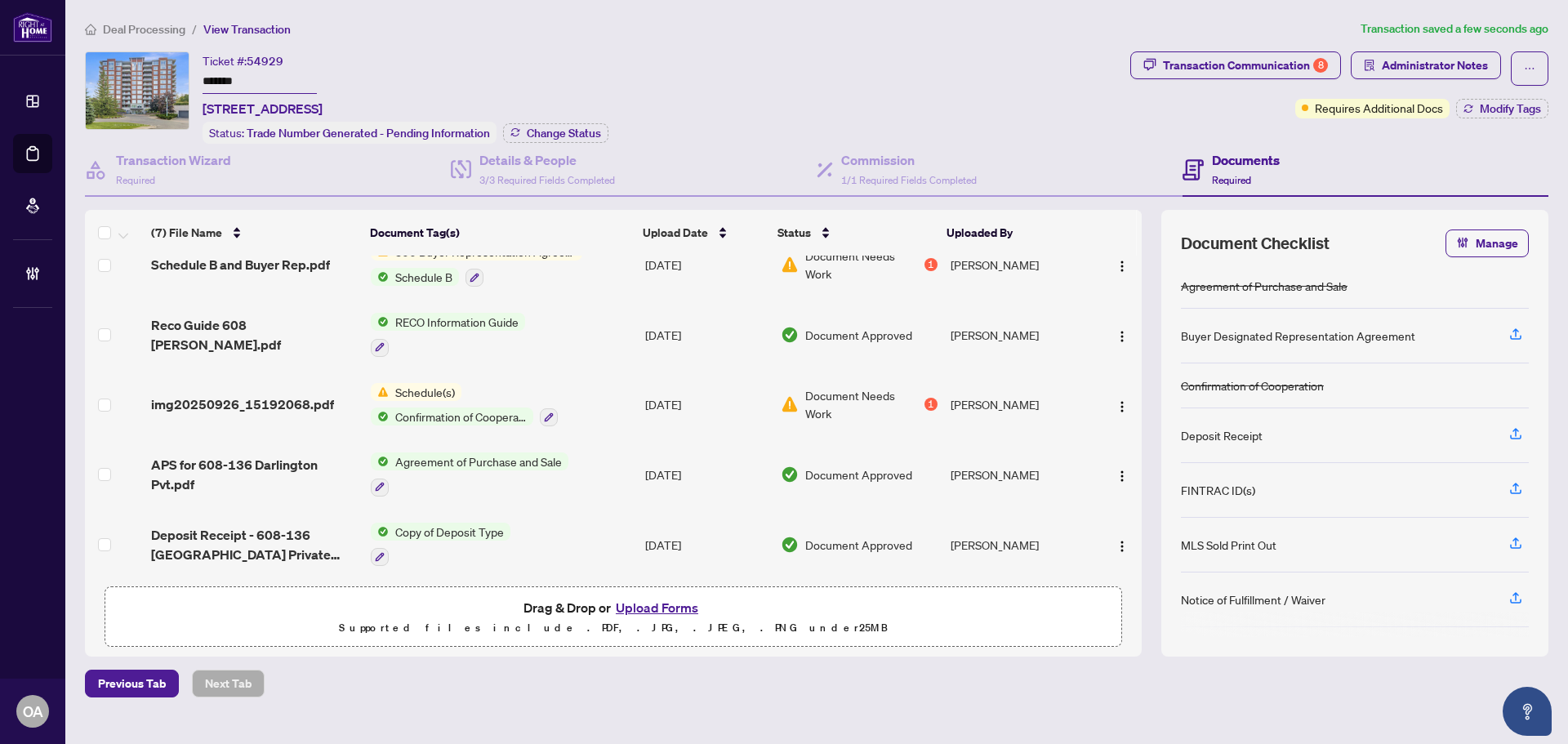
scroll to position [171, 0]
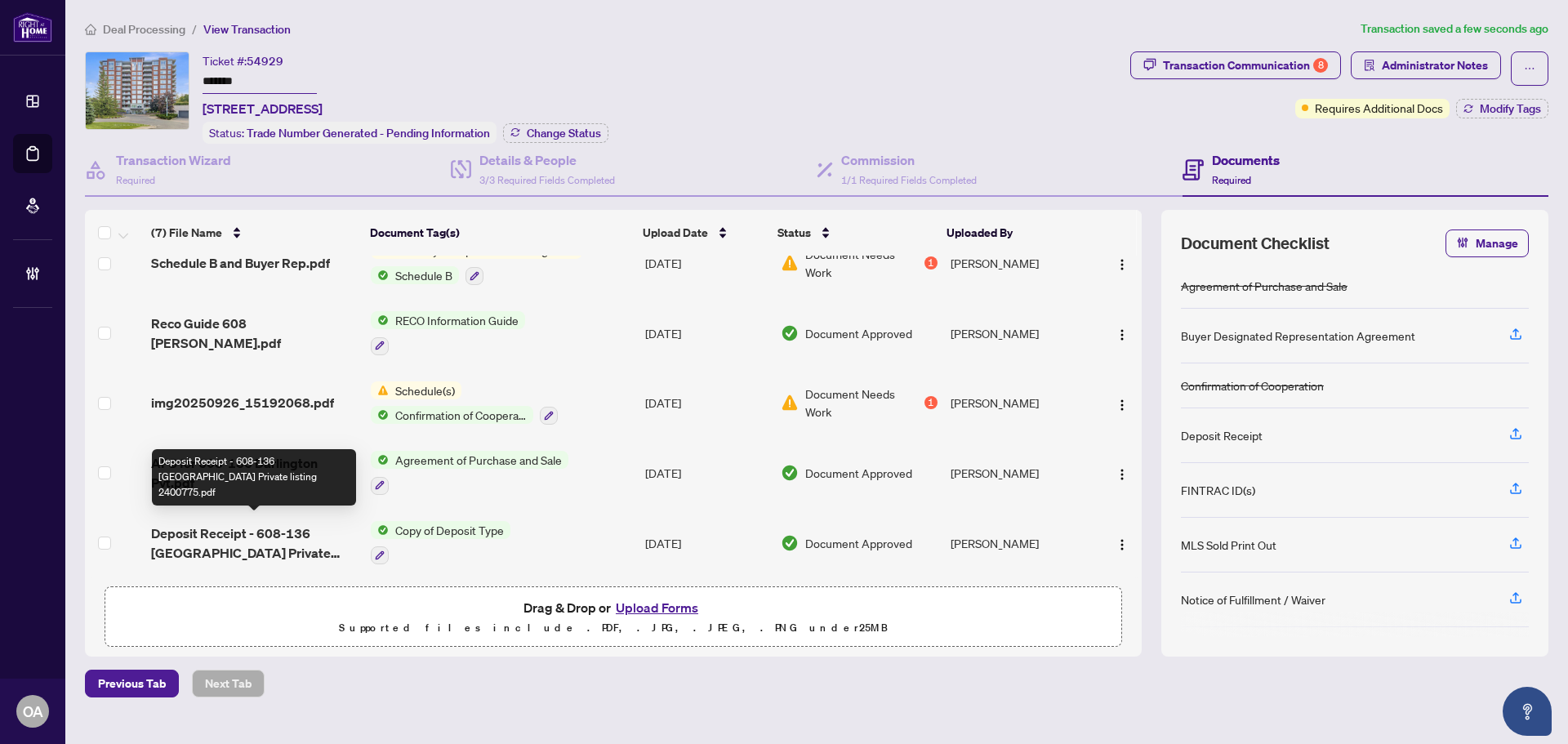
click at [236, 534] on span "Deposit Receipt - 608-136 Darlington Private listing 2400775.pdf" at bounding box center [254, 543] width 207 height 39
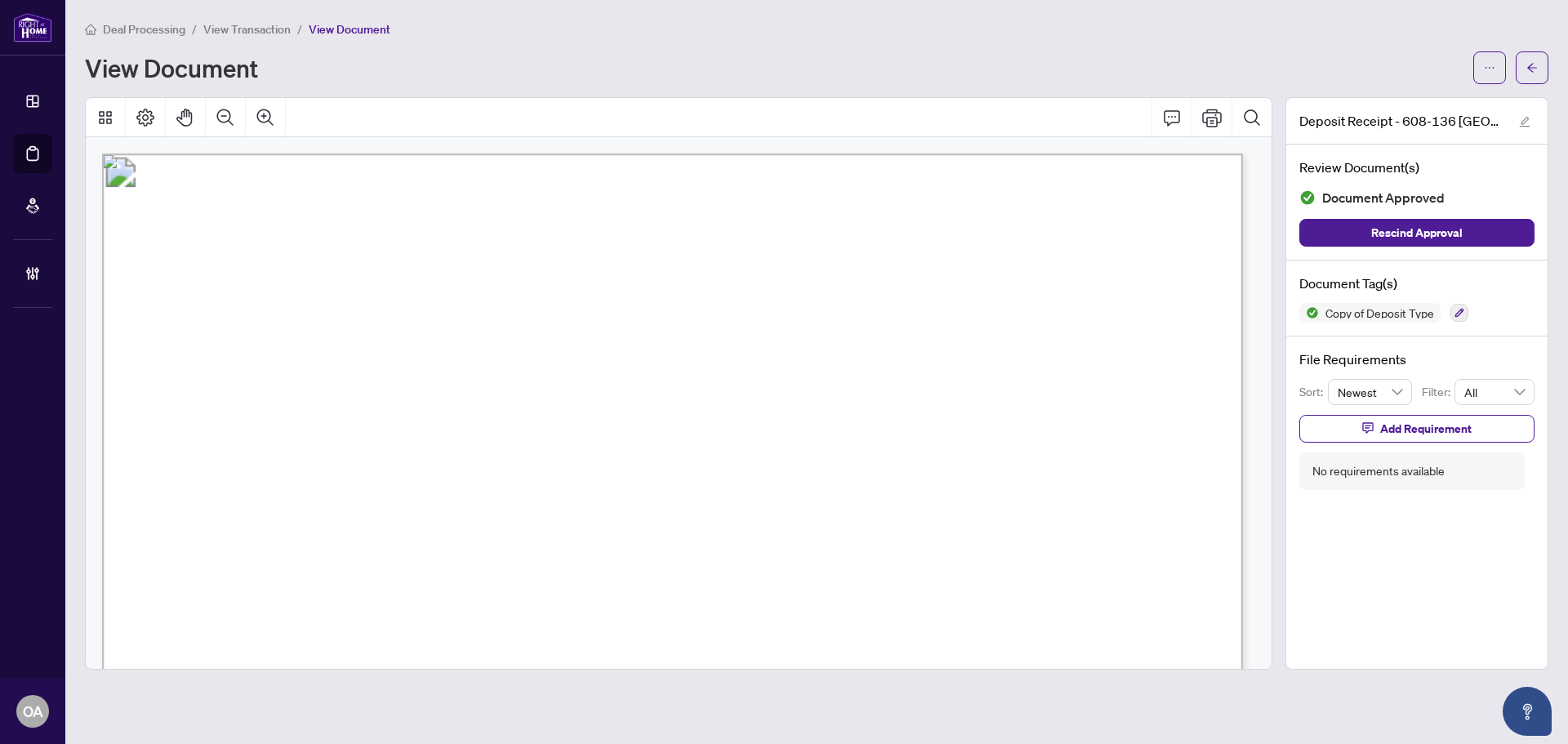
drag, startPoint x: 494, startPoint y: 338, endPoint x: 617, endPoint y: 452, distance: 167.7
drag, startPoint x: 672, startPoint y: 320, endPoint x: 766, endPoint y: 320, distance: 94.0
click at [752, 320] on span "RE/MAX HALLMARK - OTTAWA TRUST - 2400775" at bounding box center [601, 322] width 301 height 14
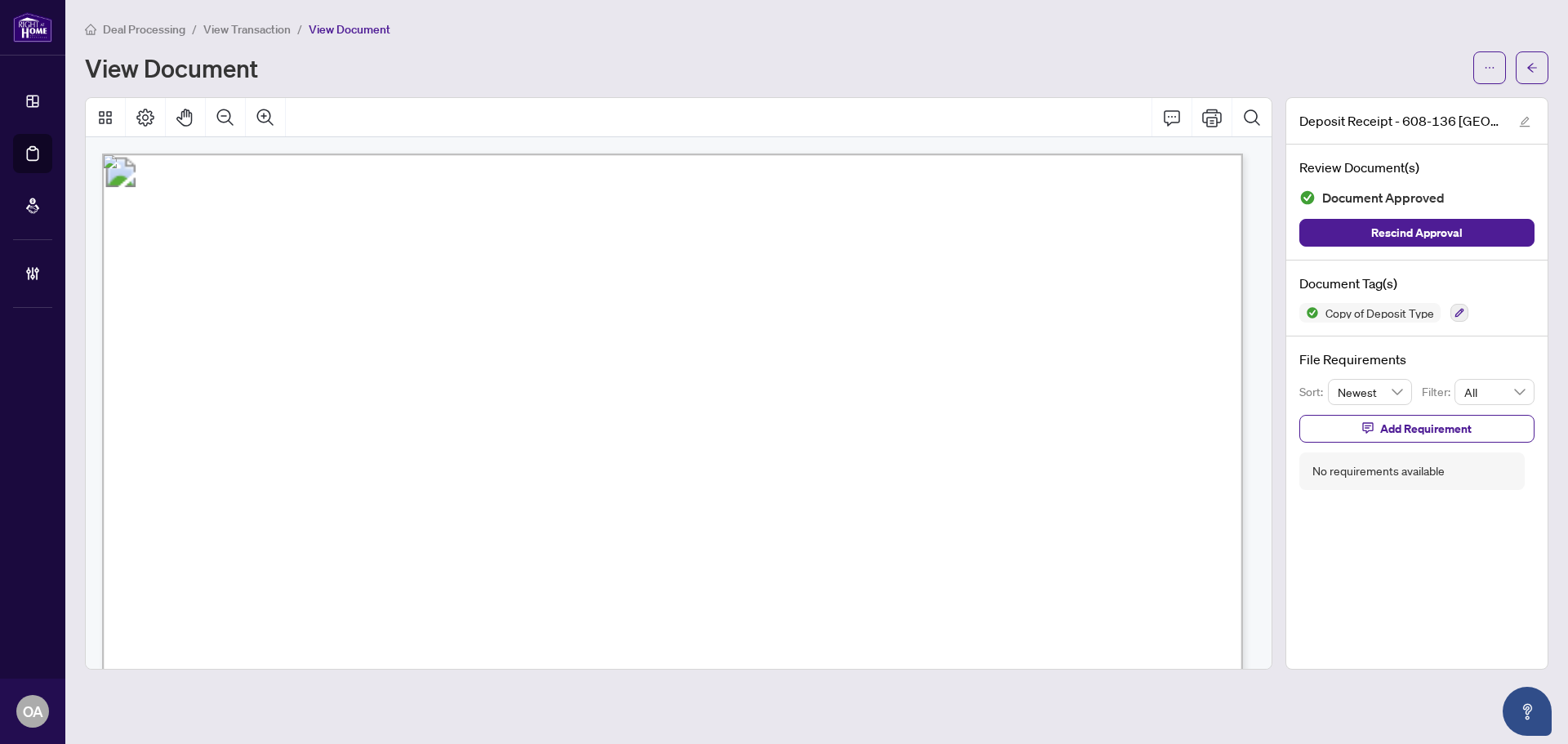
drag, startPoint x: 603, startPoint y: 461, endPoint x: 646, endPoint y: 460, distance: 43.0
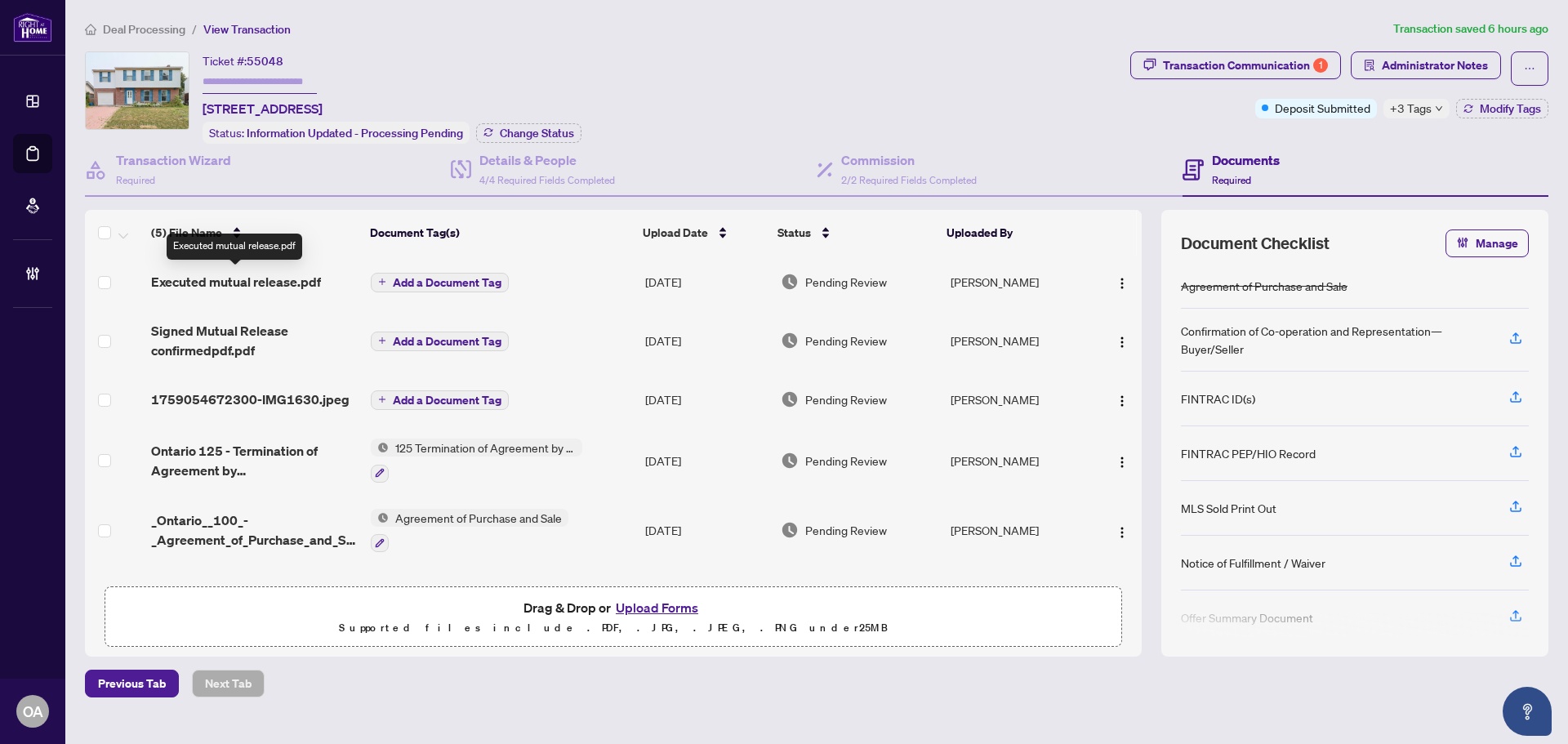
click at [299, 276] on span "Executed mutual release.pdf" at bounding box center [236, 282] width 170 height 20
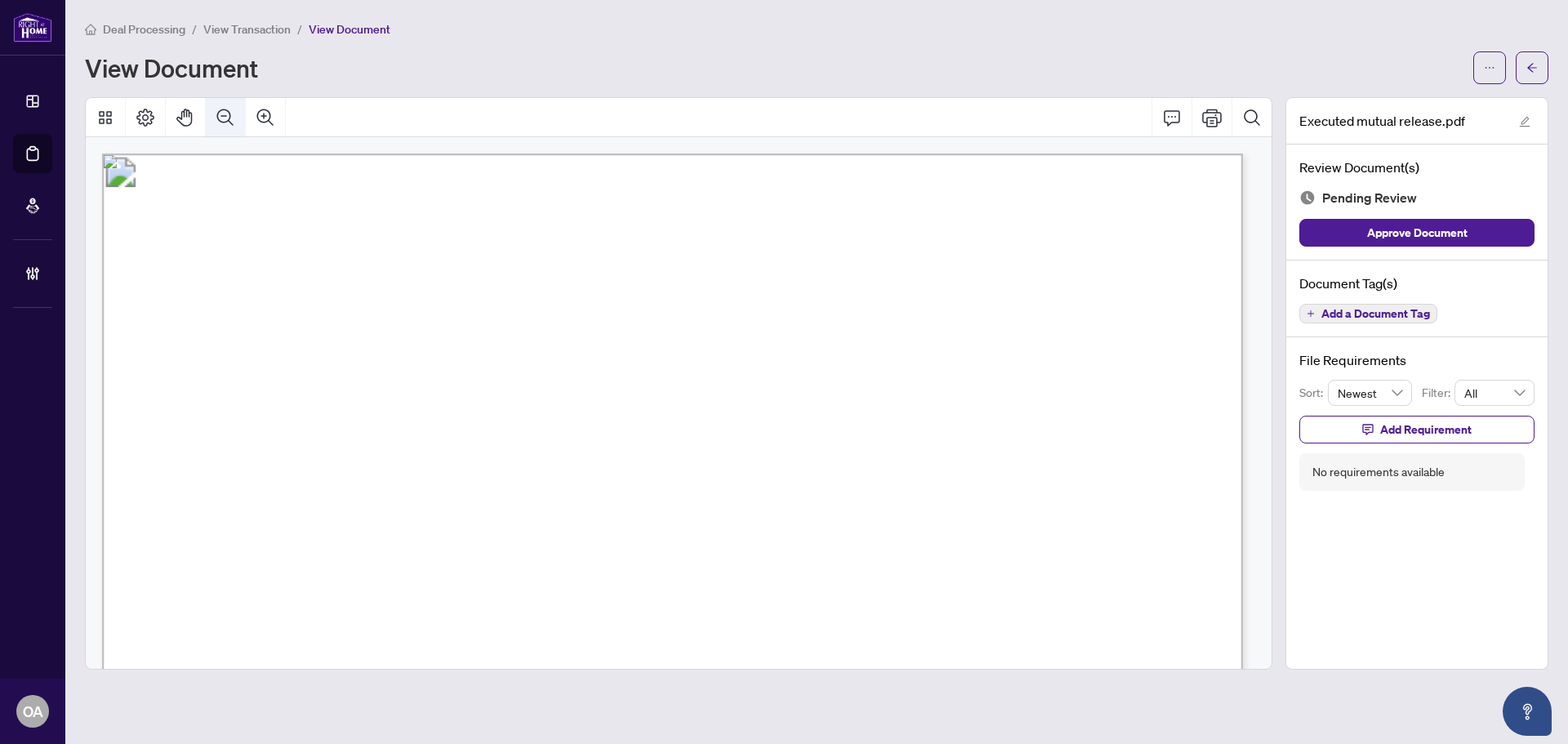
click at [226, 114] on icon "Zoom Out" at bounding box center [226, 118] width 20 height 20
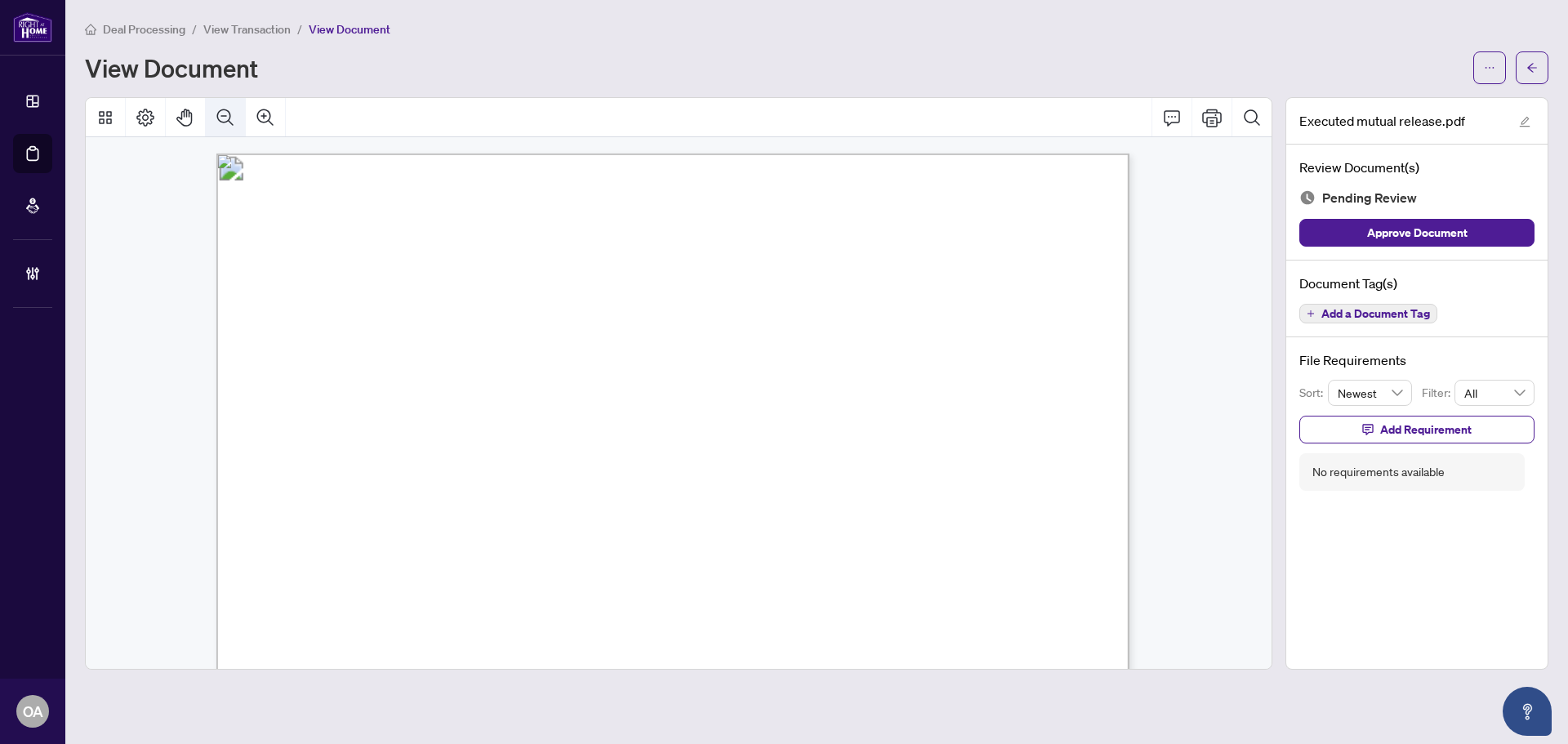
click at [226, 114] on icon "Zoom Out" at bounding box center [226, 118] width 20 height 20
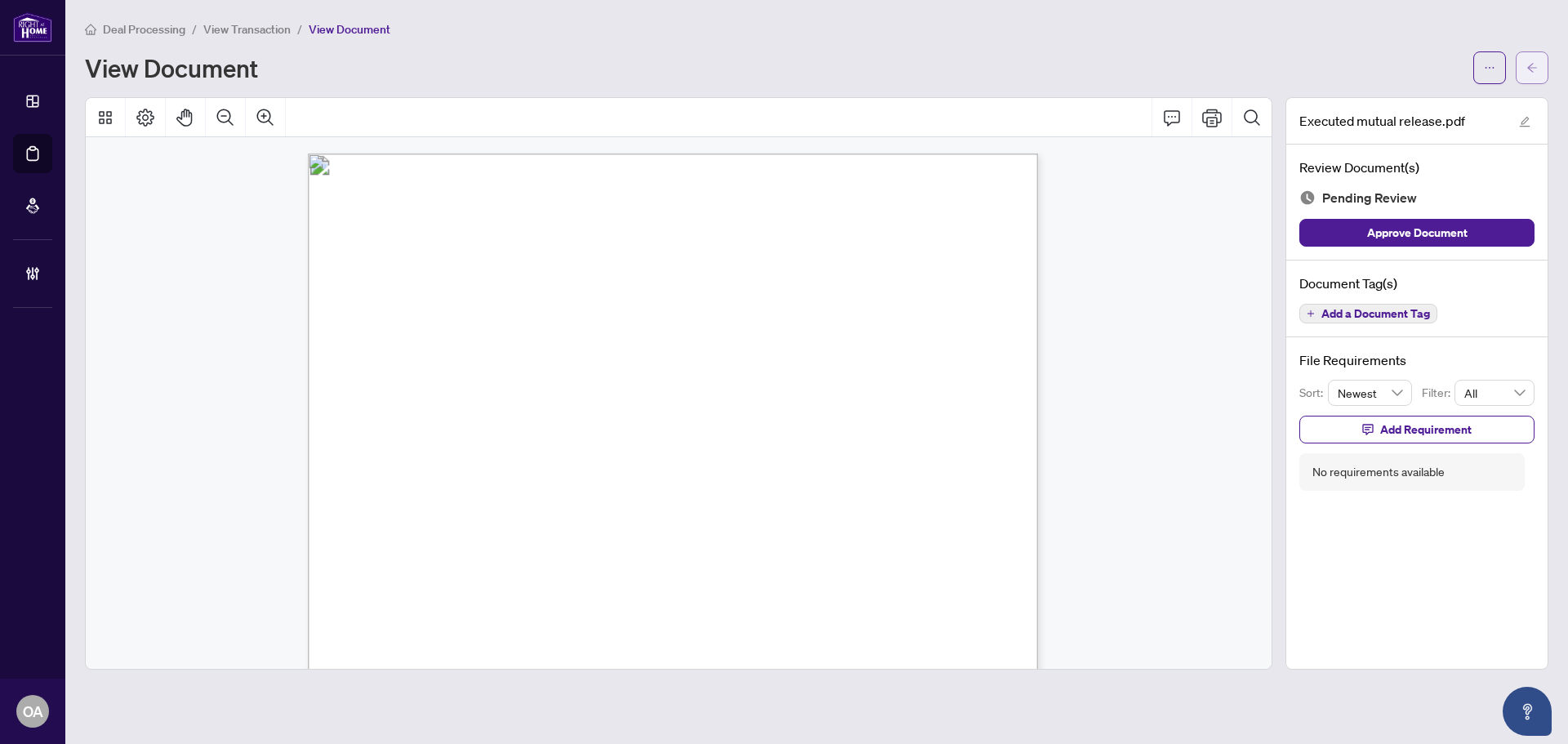
click at [1530, 63] on icon "arrow-left" at bounding box center [1532, 68] width 11 height 11
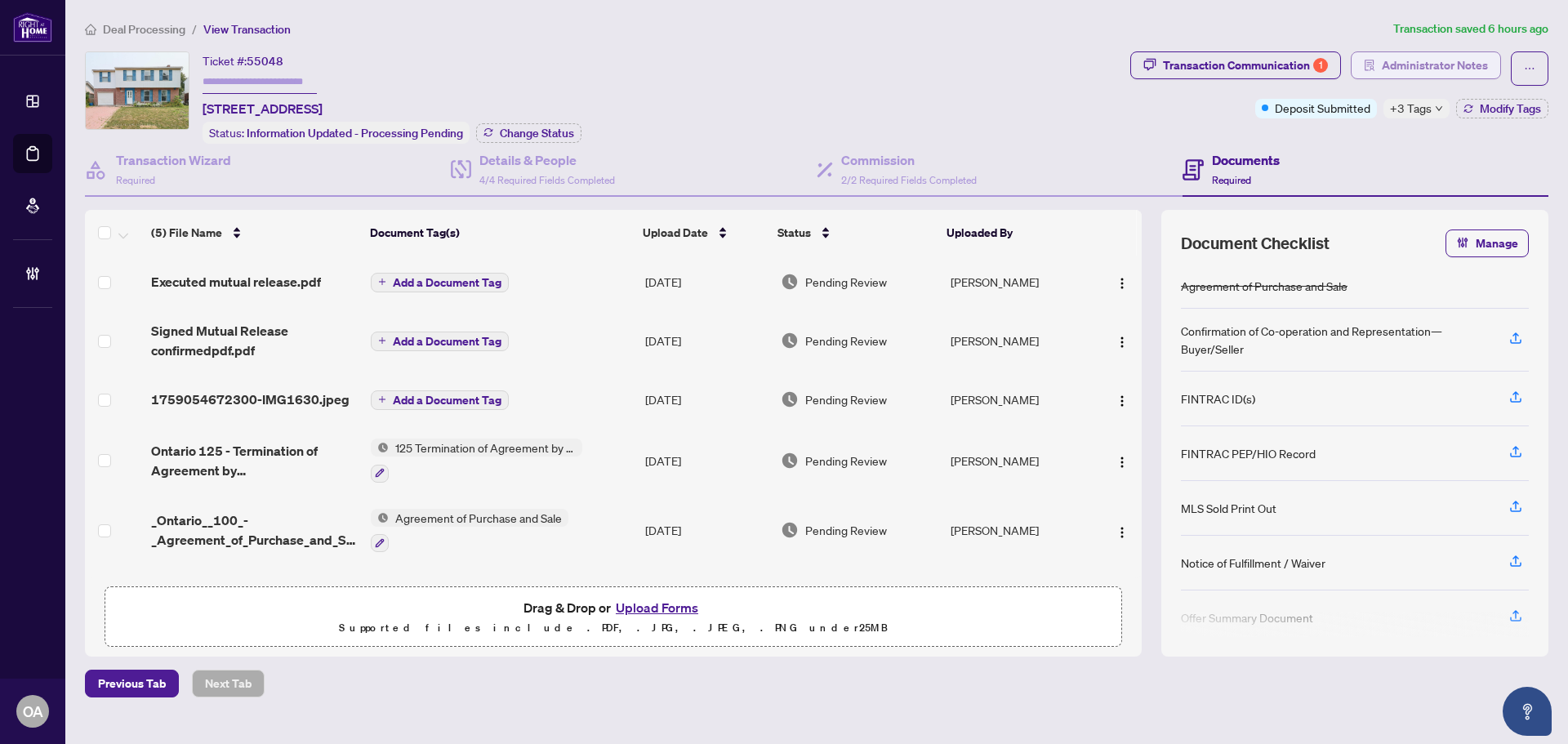
click at [1456, 60] on span "Administrator Notes" at bounding box center [1435, 65] width 106 height 26
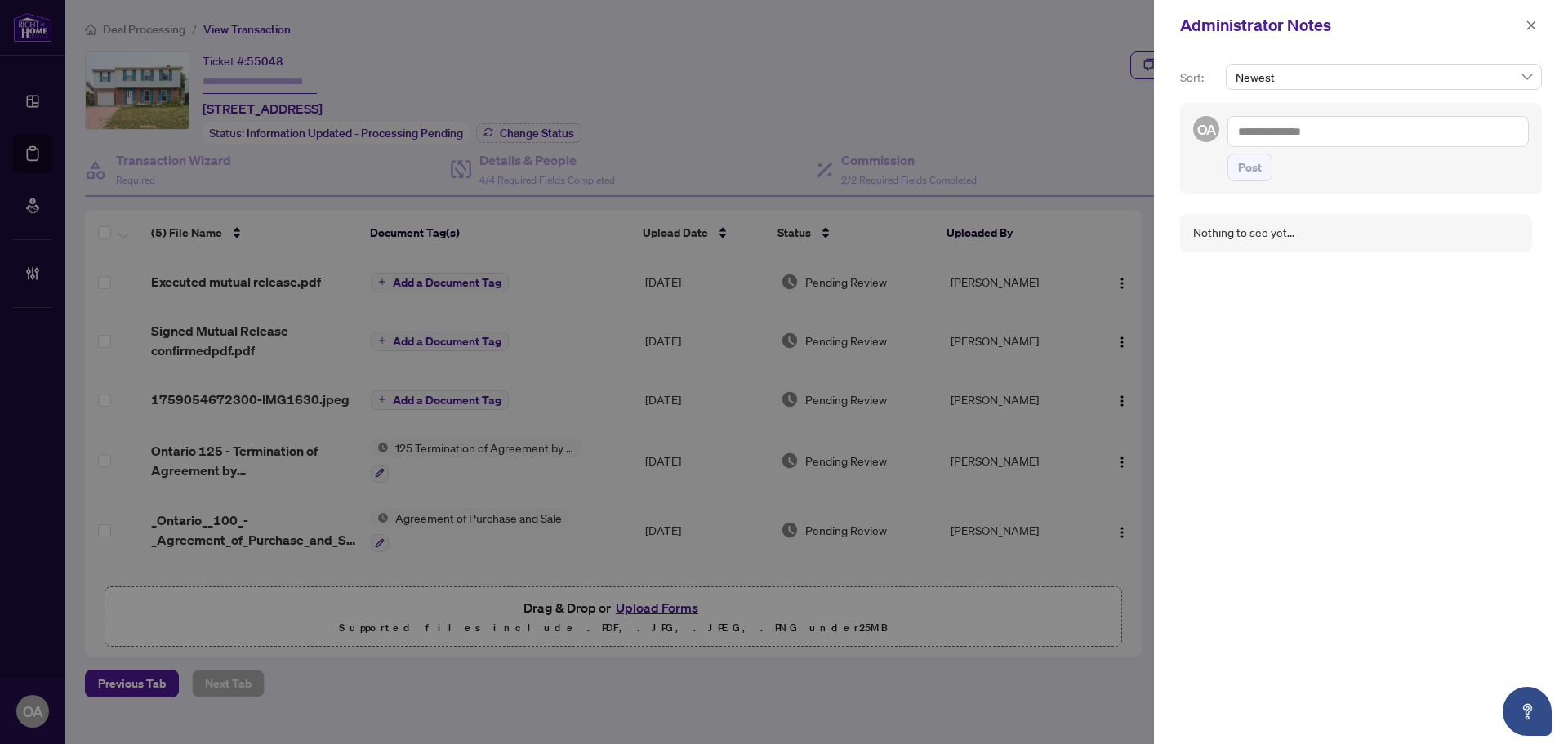
click at [1378, 131] on textarea at bounding box center [1378, 131] width 302 height 31
type textarea "**********"
click at [1246, 175] on span "Post" at bounding box center [1250, 167] width 24 height 26
click at [1538, 24] on button "button" at bounding box center [1531, 25] width 21 height 20
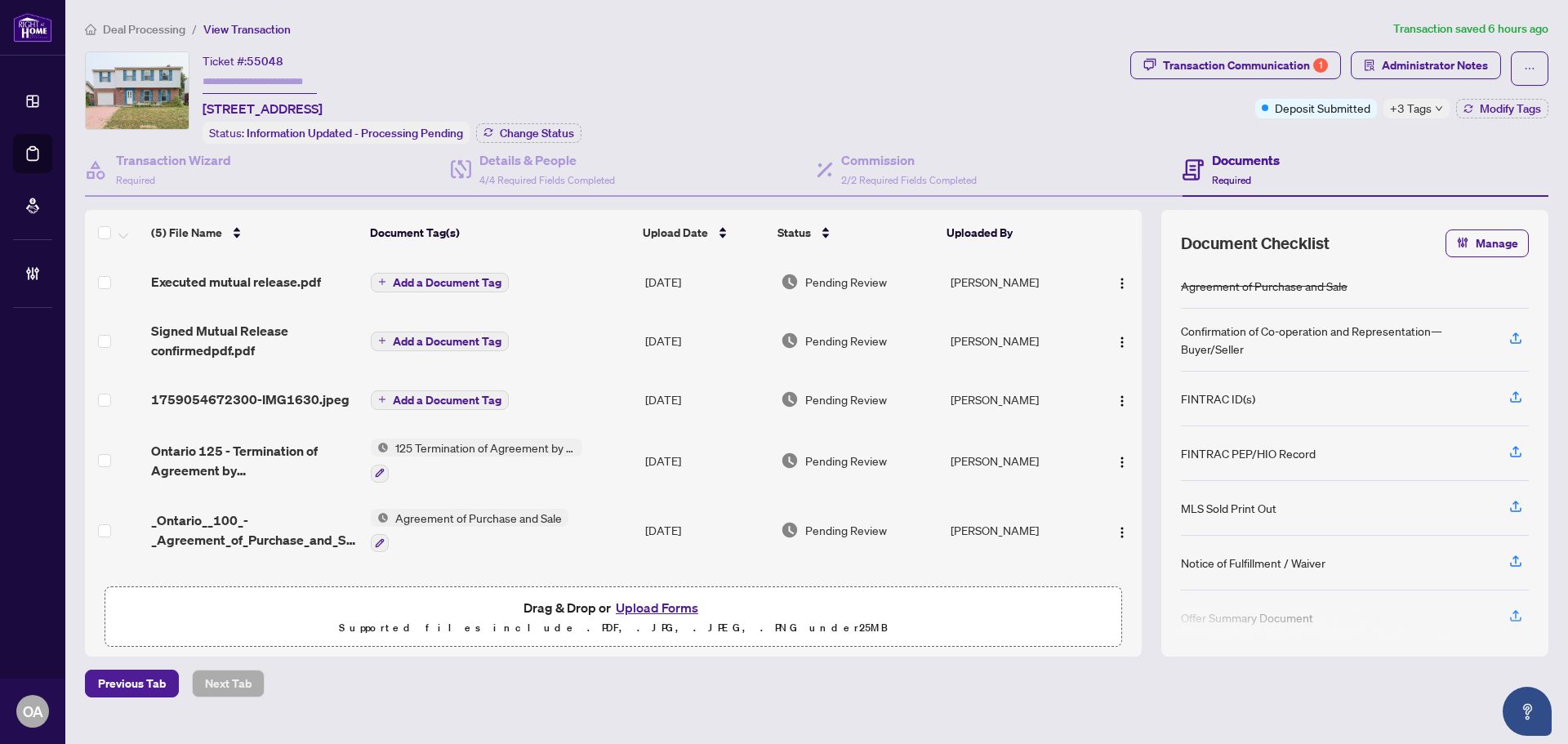
click at [1408, 103] on span "+3 Tags" at bounding box center [1410, 108] width 42 height 19
click at [1058, 108] on div "Ticket #: 55048 [STREET_ADDRESS] Status: Information Updated - Processing Pendi…" at bounding box center [605, 97] width 1039 height 92
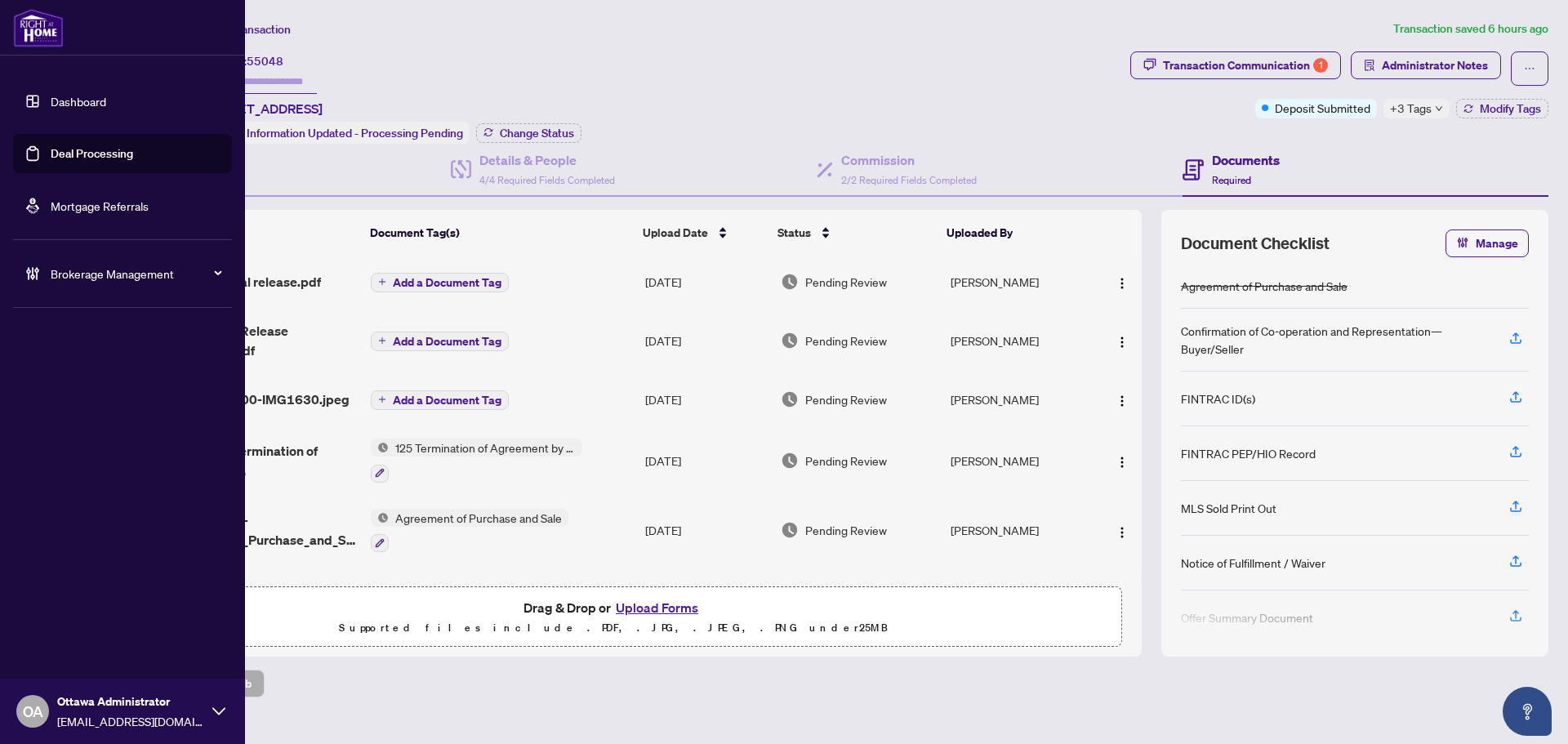
click at [51, 154] on link "Deal Processing" at bounding box center [92, 154] width 83 height 15
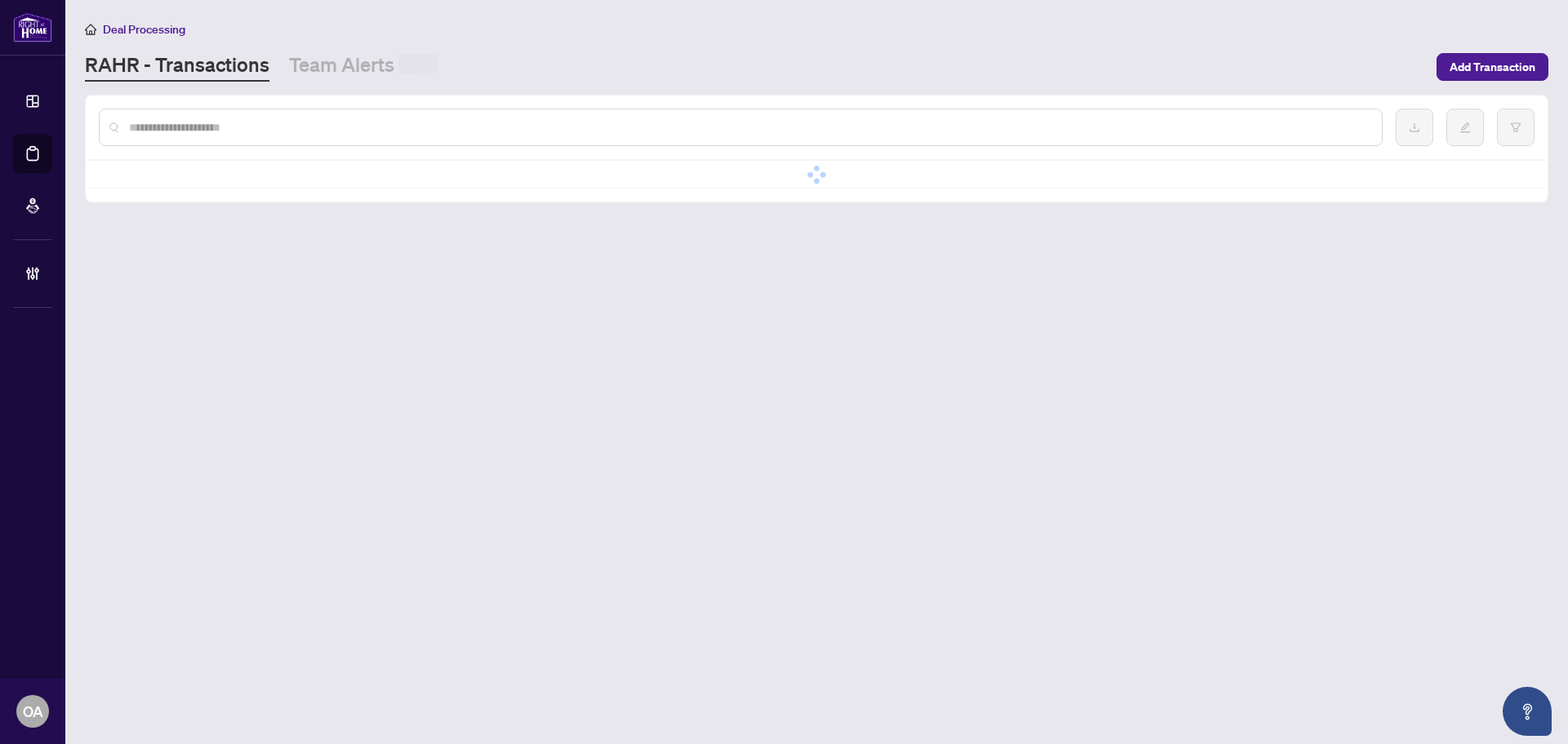
click at [277, 114] on div at bounding box center [741, 127] width 1284 height 38
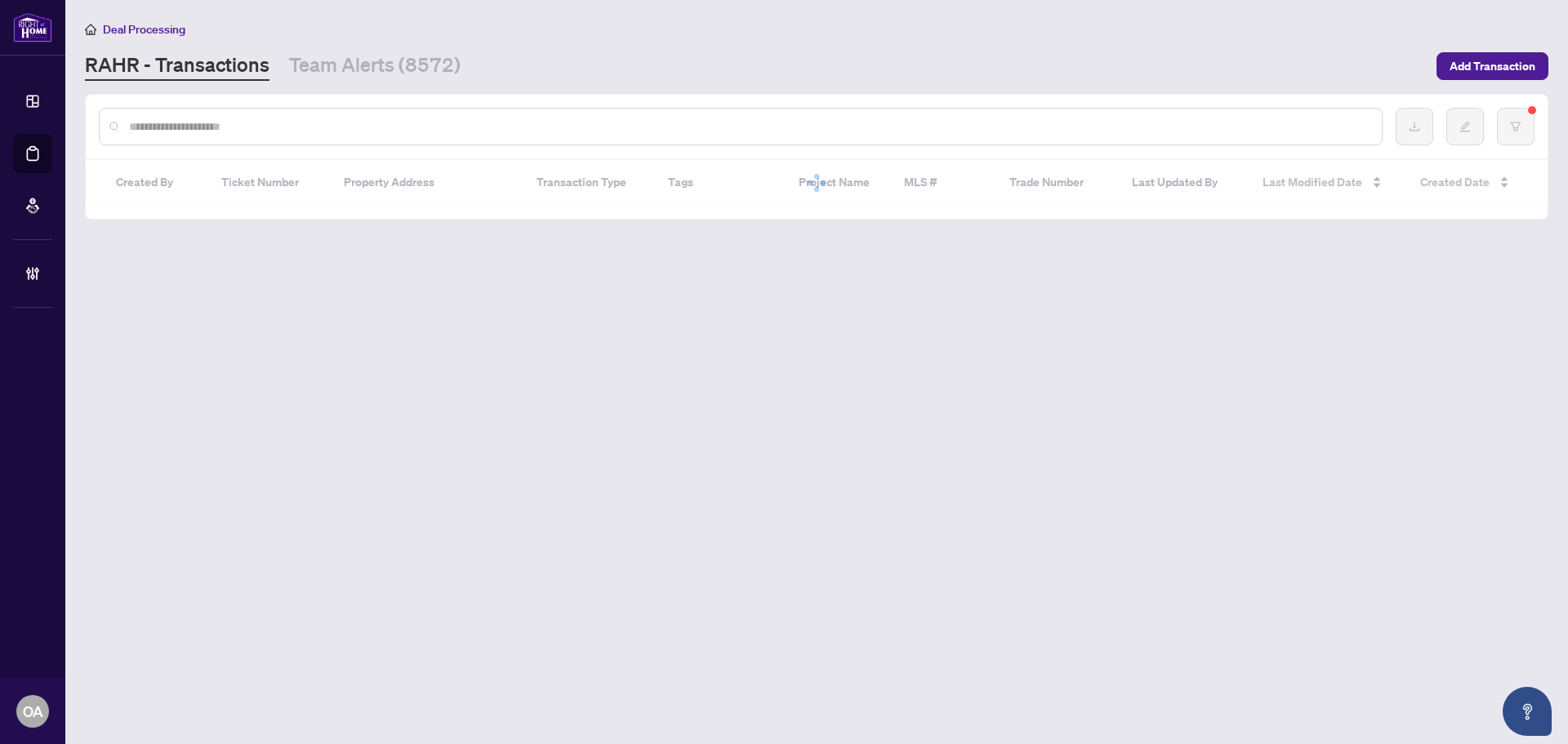
click at [280, 130] on input "text" at bounding box center [749, 127] width 1240 height 18
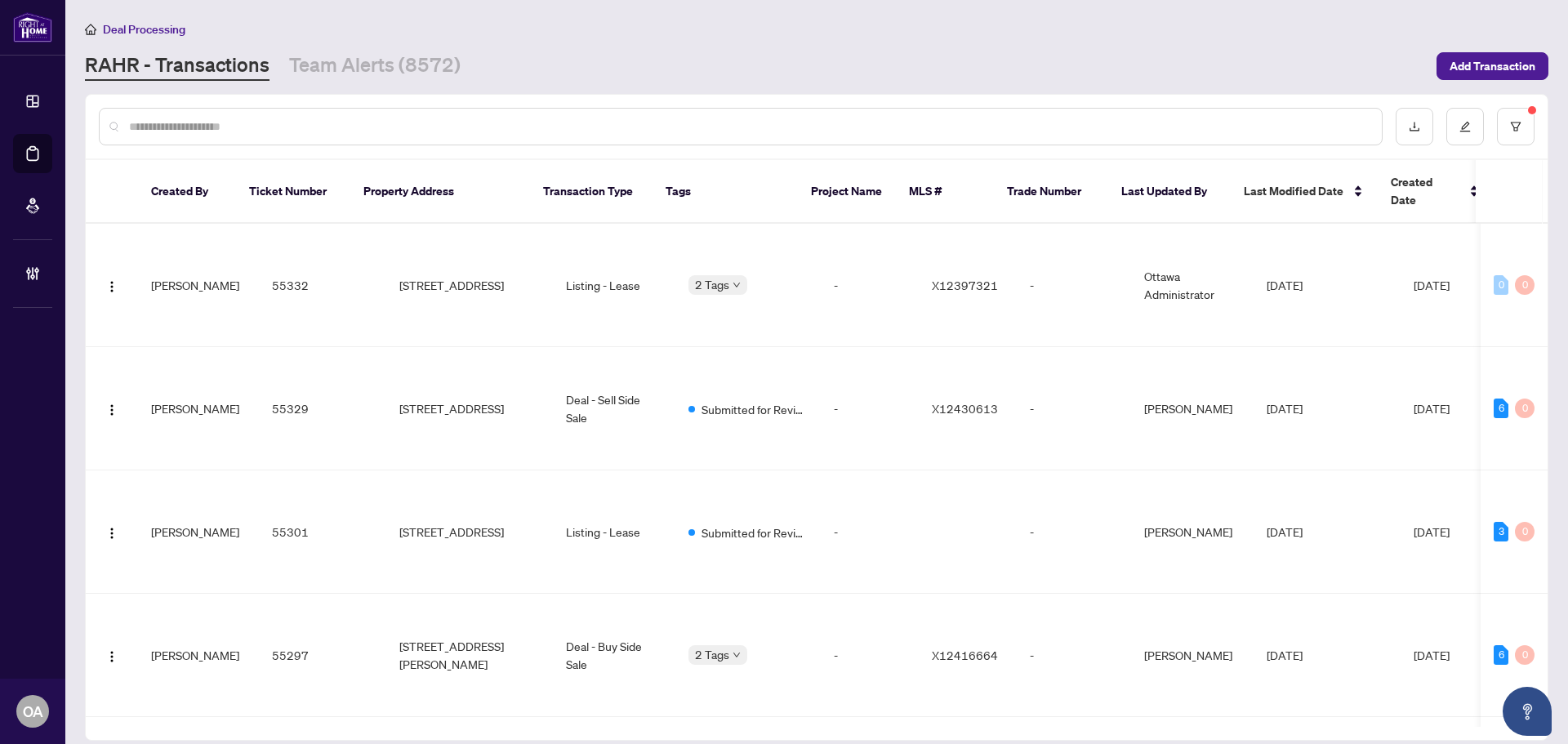
paste input "**********"
type input "**********"
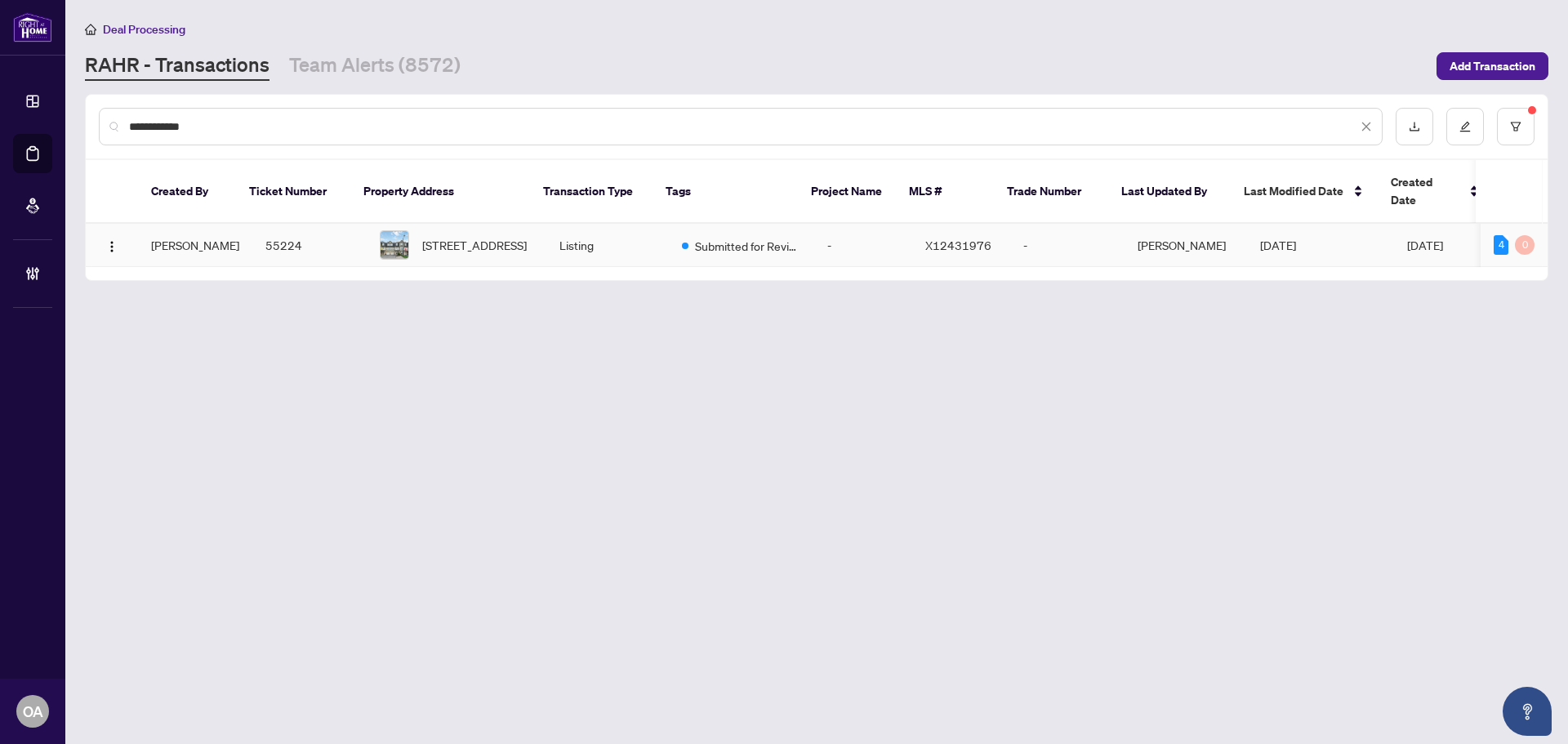
click at [252, 224] on td "55224" at bounding box center [310, 245] width 114 height 43
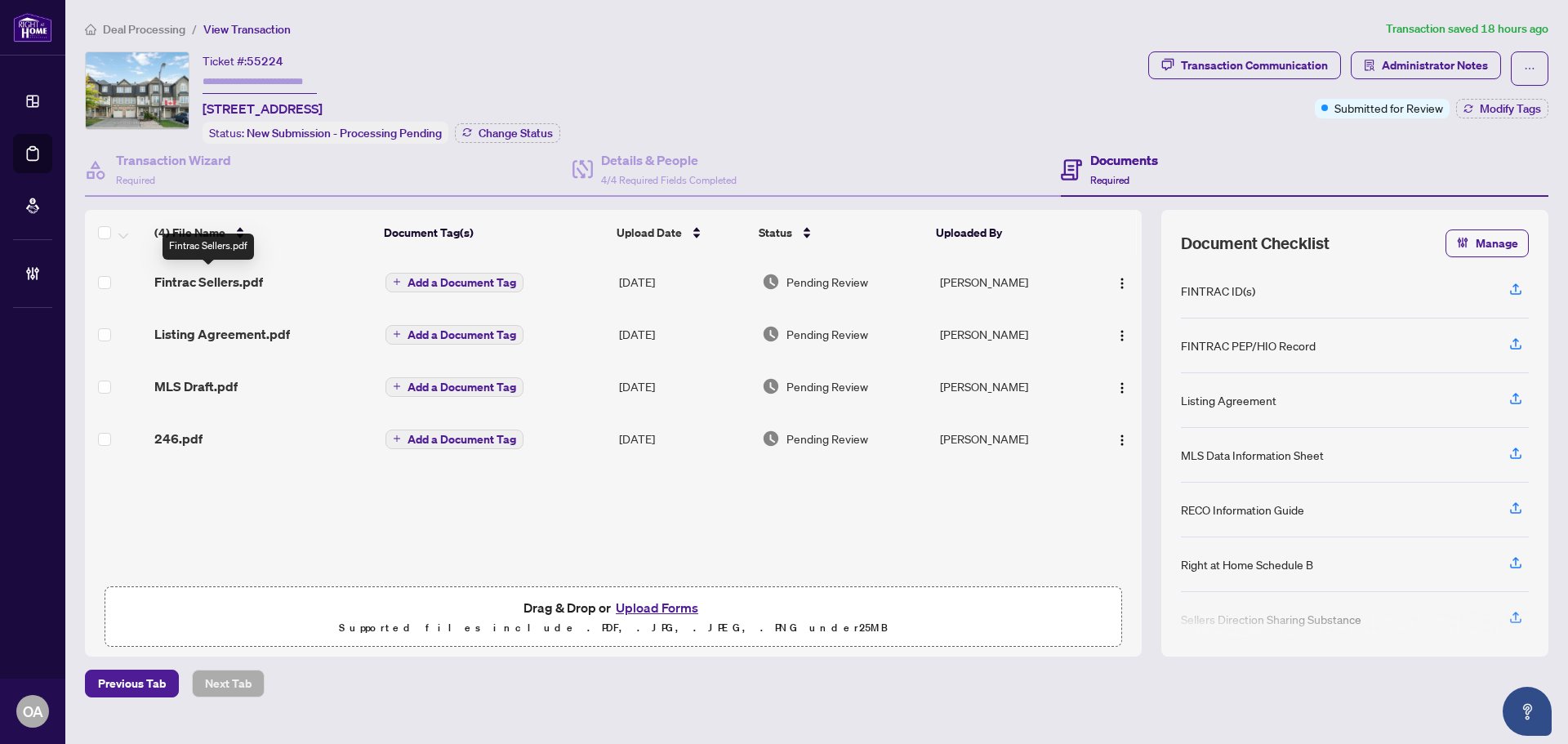
click at [214, 276] on span "Fintrac Sellers.pdf" at bounding box center [208, 282] width 109 height 20
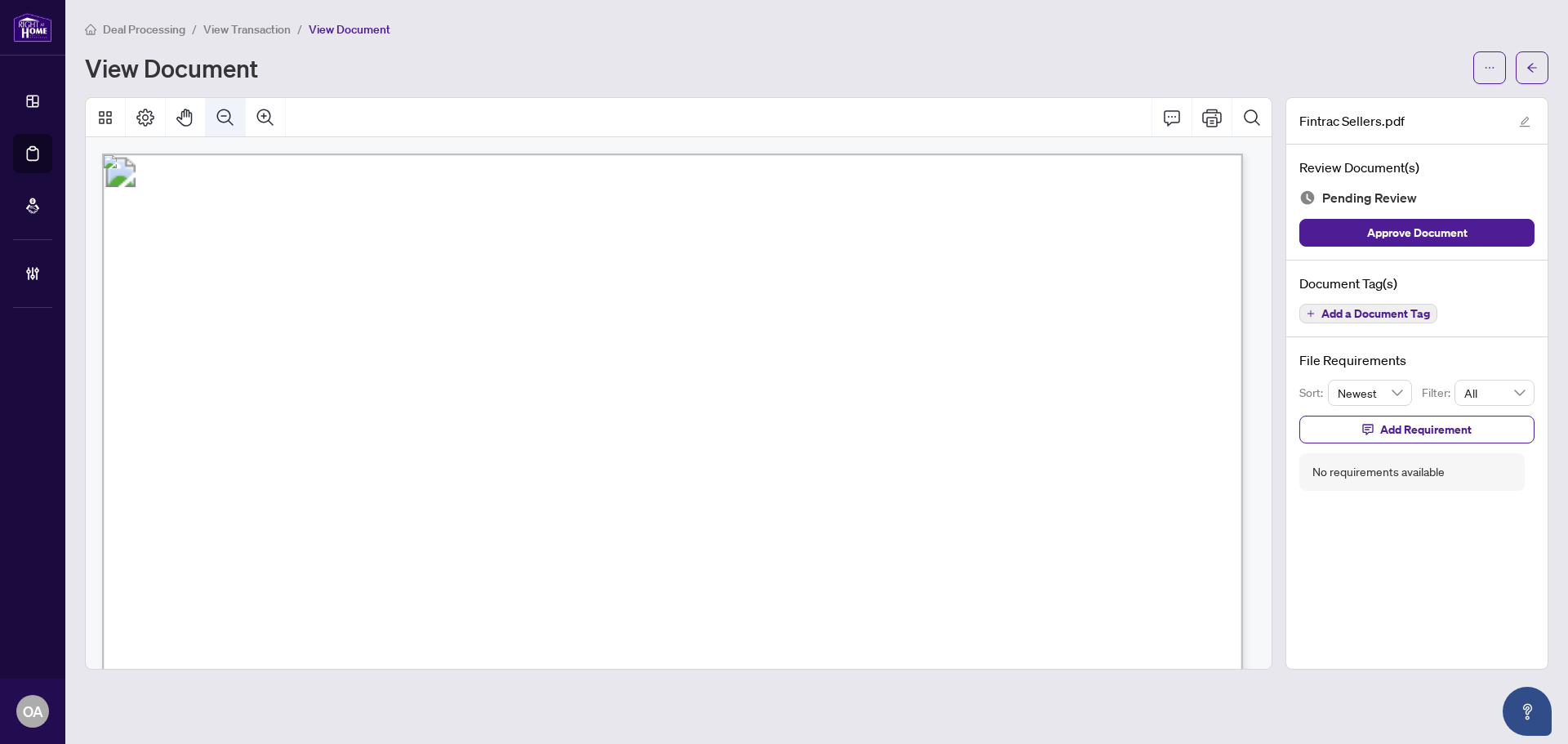
click at [235, 117] on button "Zoom Out" at bounding box center [226, 118] width 39 height 39
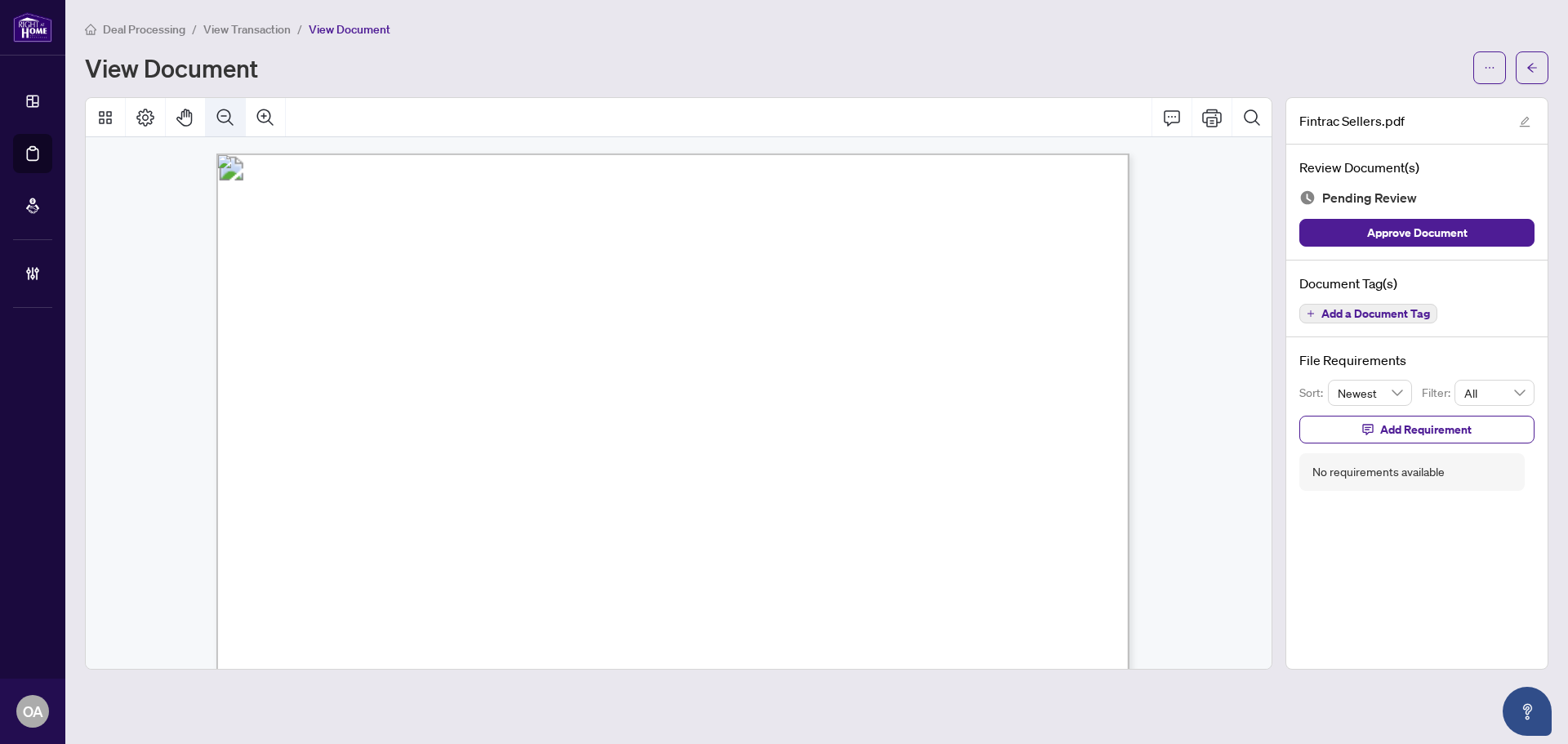
click at [235, 117] on icon "Zoom Out" at bounding box center [226, 118] width 20 height 20
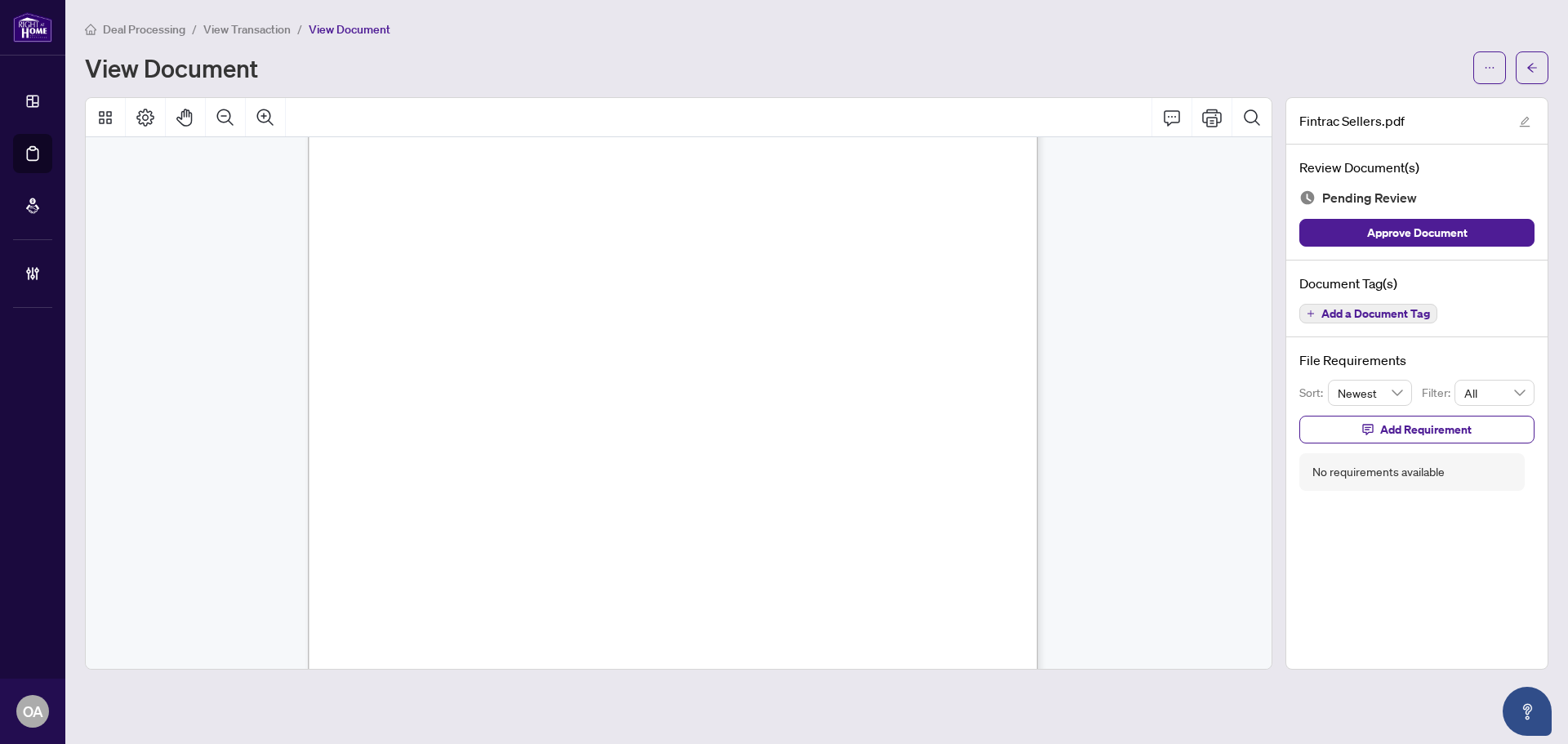
scroll to position [3348, 0]
click at [1382, 314] on span "Add a Document Tag" at bounding box center [1375, 314] width 109 height 11
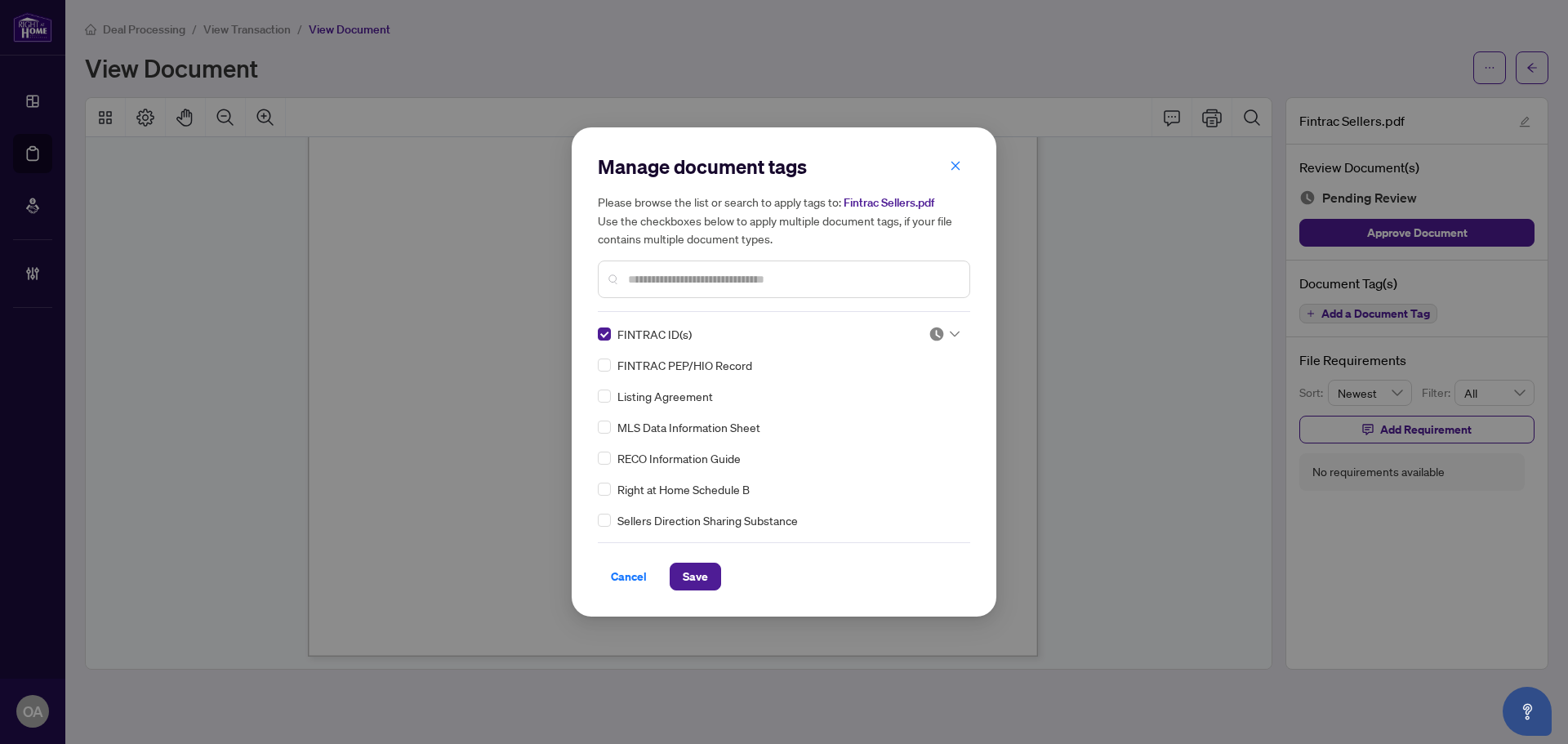
click at [950, 335] on icon at bounding box center [955, 334] width 10 height 7
click at [900, 414] on div "Approved" at bounding box center [891, 414] width 105 height 18
click at [699, 577] on span "Save" at bounding box center [695, 577] width 25 height 26
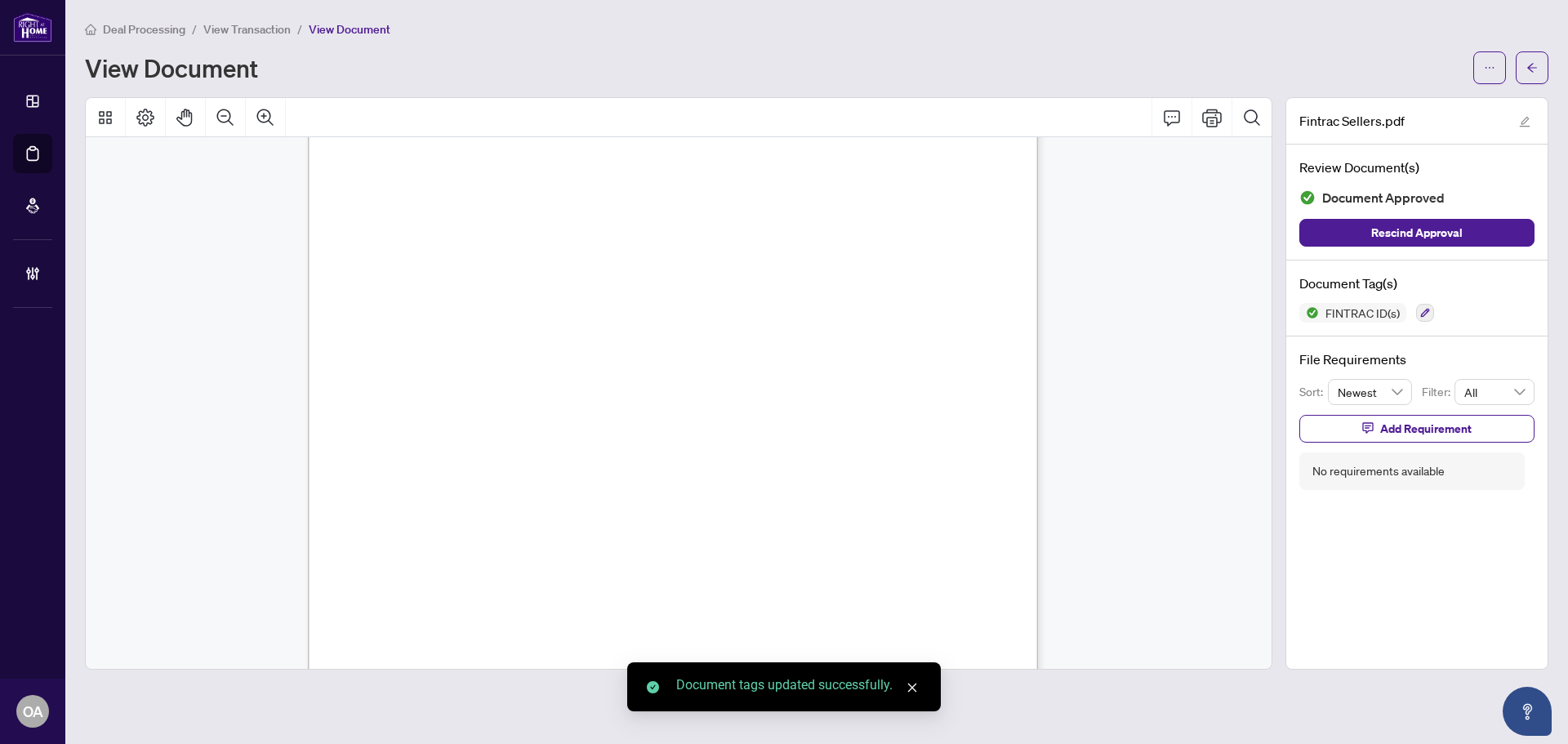
scroll to position [5143, 0]
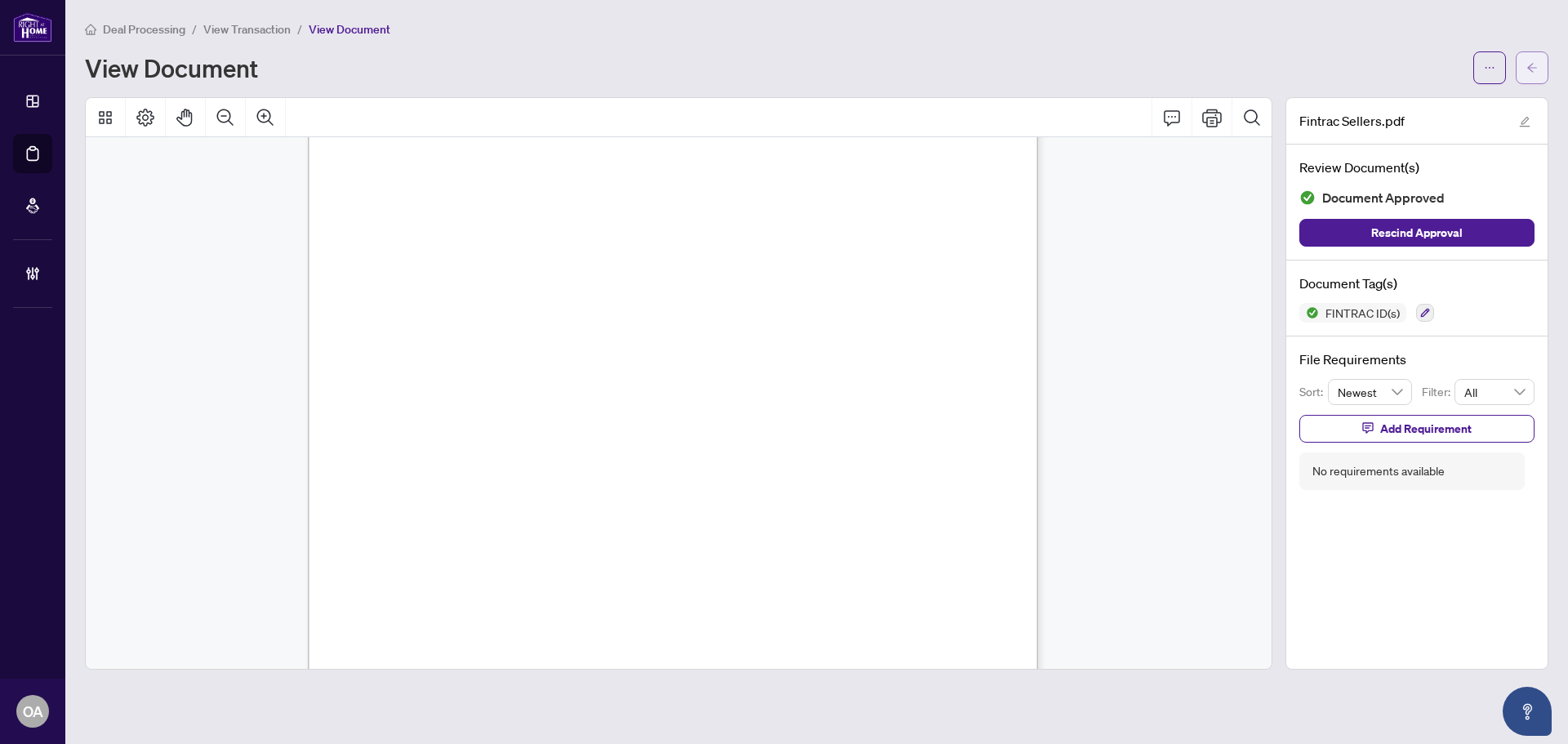
click at [1530, 64] on icon "arrow-left" at bounding box center [1532, 68] width 11 height 11
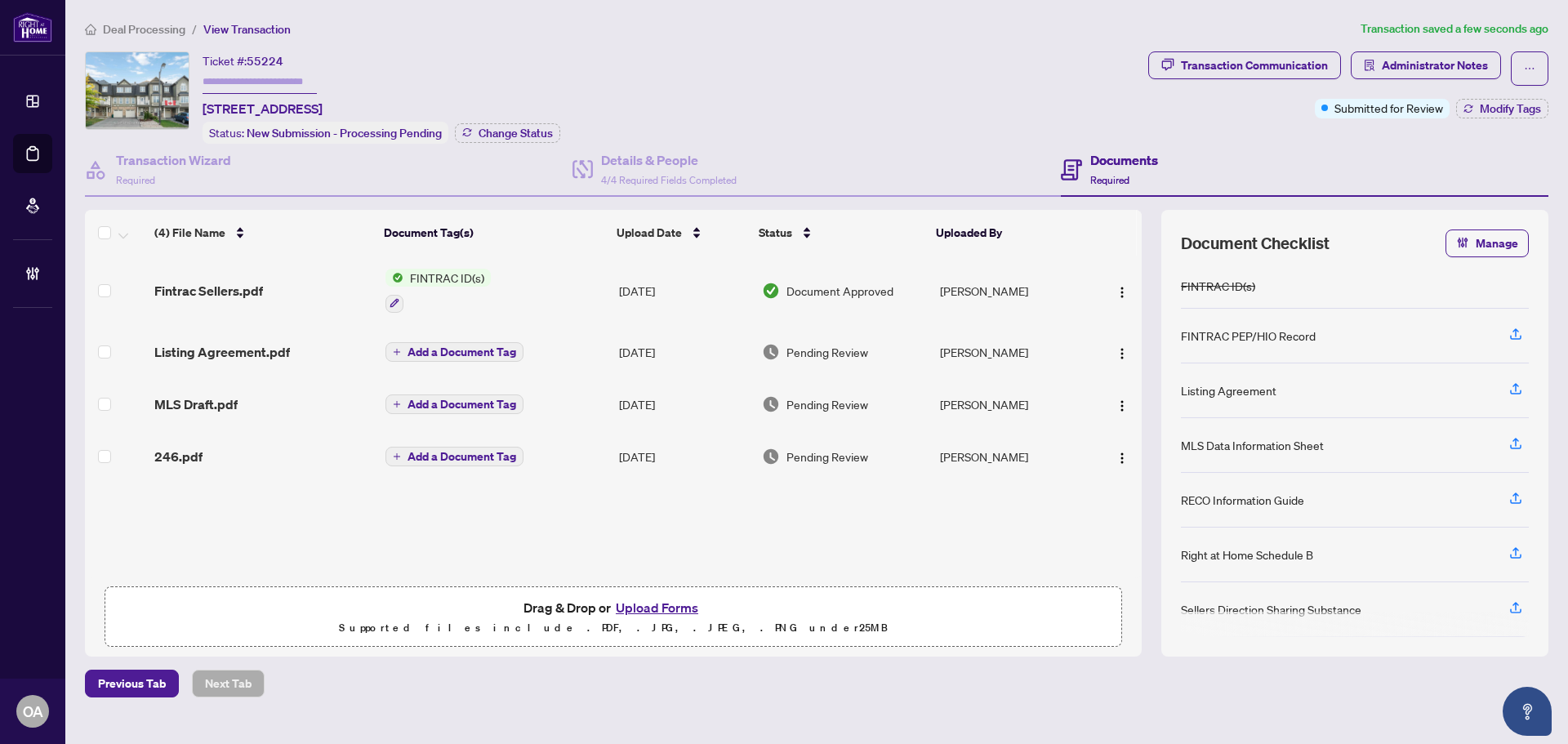
click at [234, 347] on span "Listing Agreement.pdf" at bounding box center [222, 352] width 136 height 20
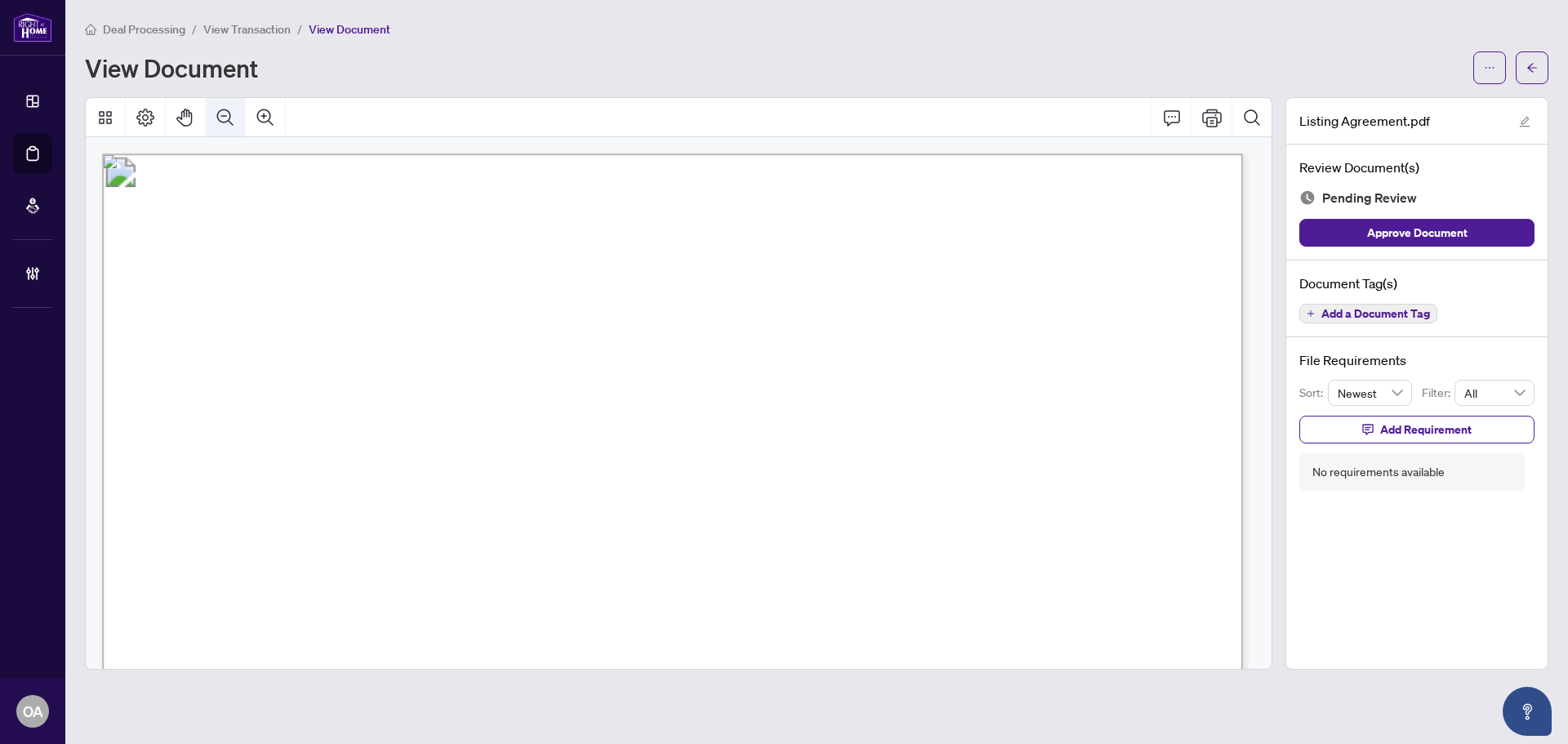
click at [217, 121] on icon "Zoom Out" at bounding box center [226, 118] width 20 height 20
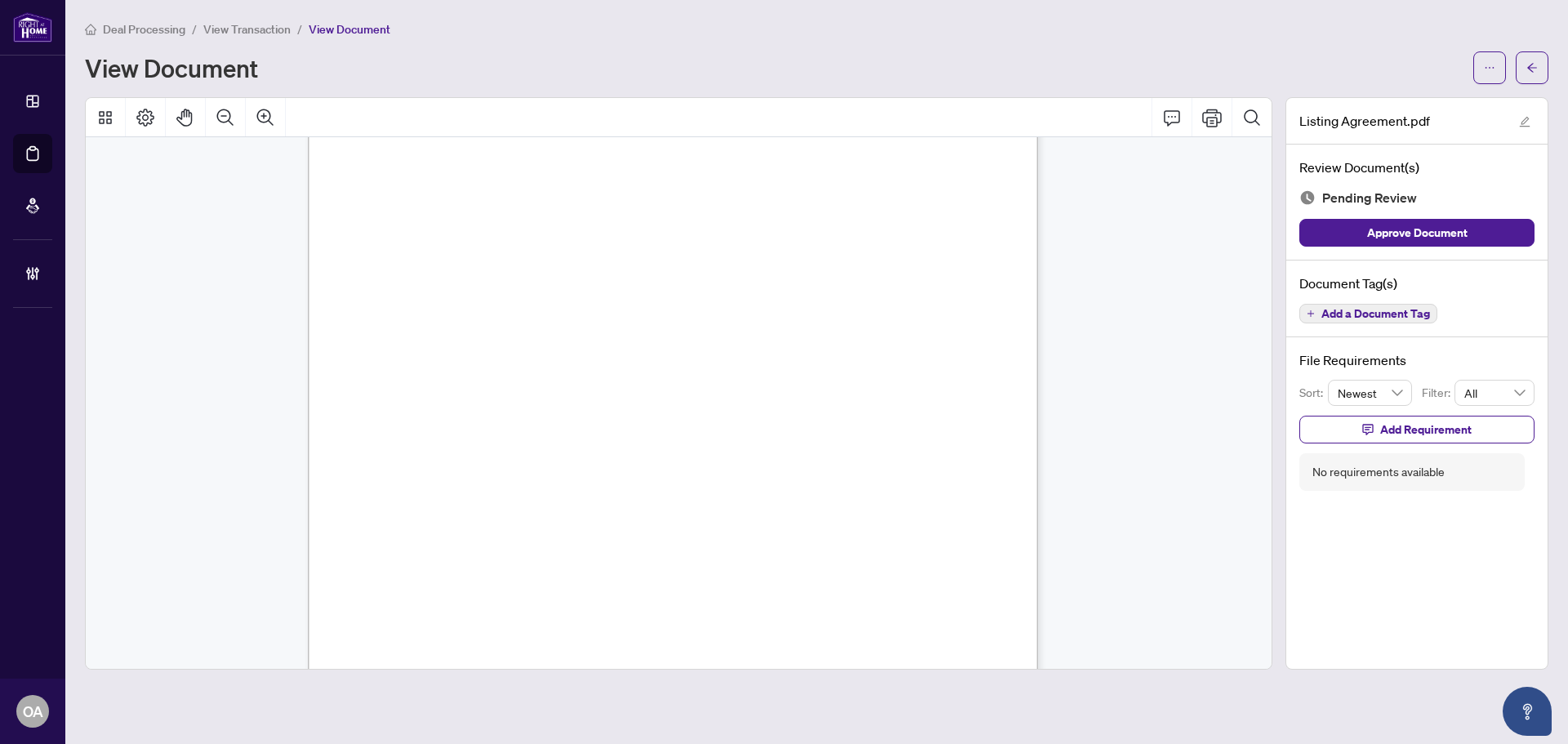
scroll to position [15615, 0]
click at [1364, 309] on span "Add a Document Tag" at bounding box center [1375, 314] width 109 height 11
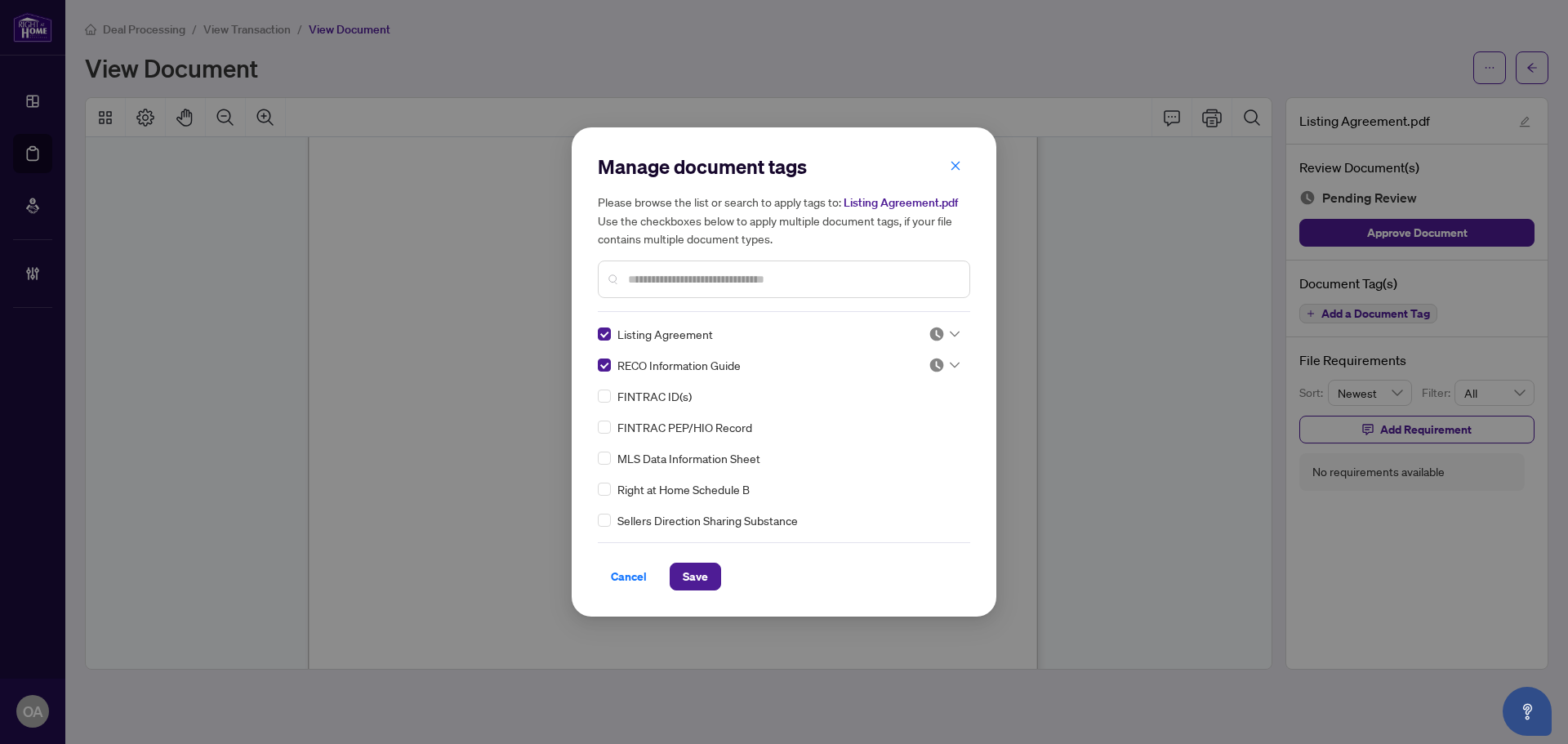
click at [950, 333] on icon at bounding box center [955, 334] width 10 height 7
click at [931, 417] on div "Approved" at bounding box center [891, 414] width 105 height 18
click at [943, 354] on span at bounding box center [945, 365] width 31 height 25
click at [942, 368] on div at bounding box center [945, 365] width 31 height 16
click at [945, 350] on div "Listing Agreement RECO Information Guide FINTRAC ID(s) FINTRAC PEP/HIO Record M…" at bounding box center [784, 427] width 373 height 204
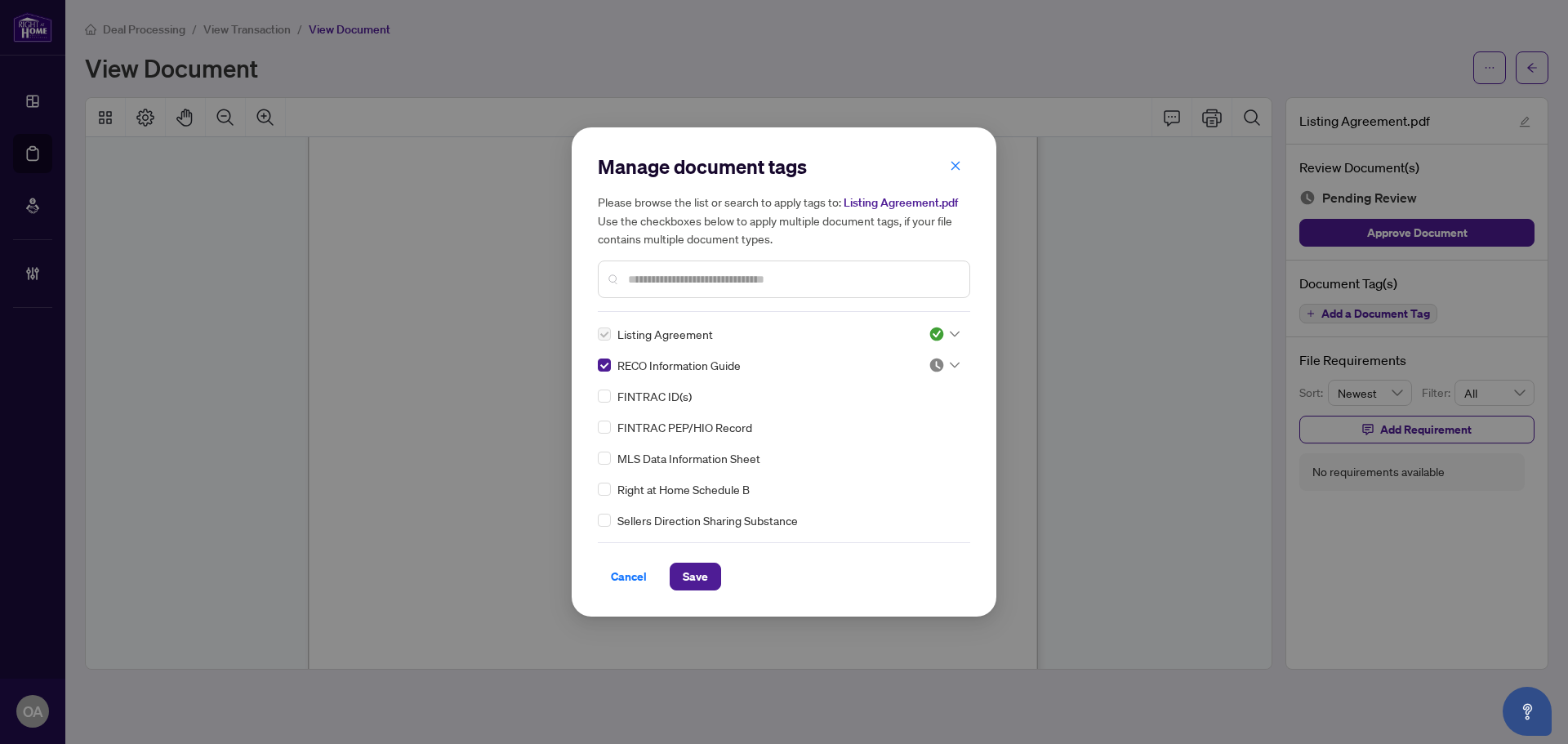
click at [942, 361] on div at bounding box center [945, 365] width 31 height 16
click at [918, 441] on div "Approved" at bounding box center [891, 445] width 105 height 18
click at [697, 595] on div "Manage document tags Please browse the list or search to apply tags to: Listing…" at bounding box center [784, 372] width 425 height 489
click at [707, 581] on span "Save" at bounding box center [695, 577] width 25 height 26
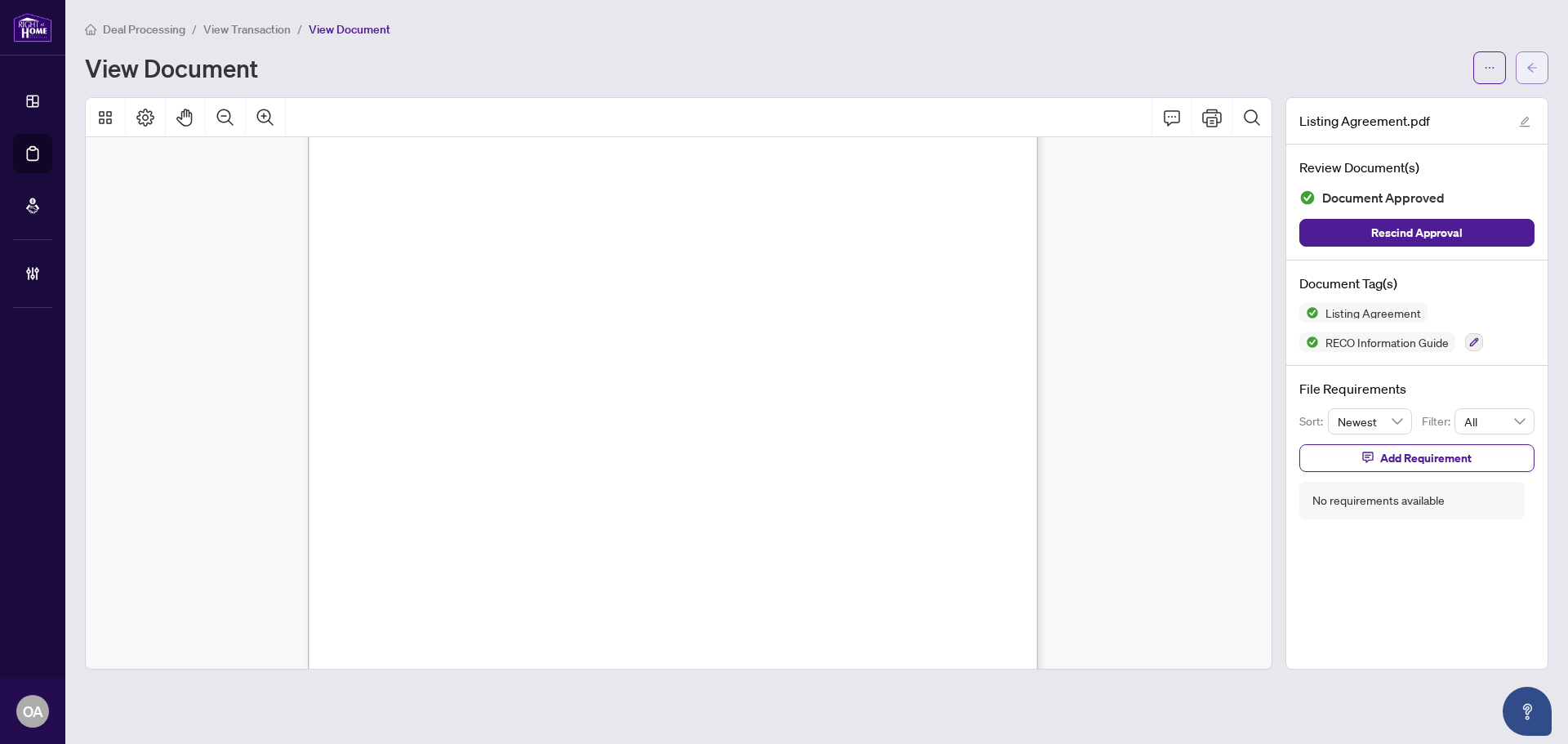
click at [1526, 64] on button "button" at bounding box center [1532, 68] width 33 height 33
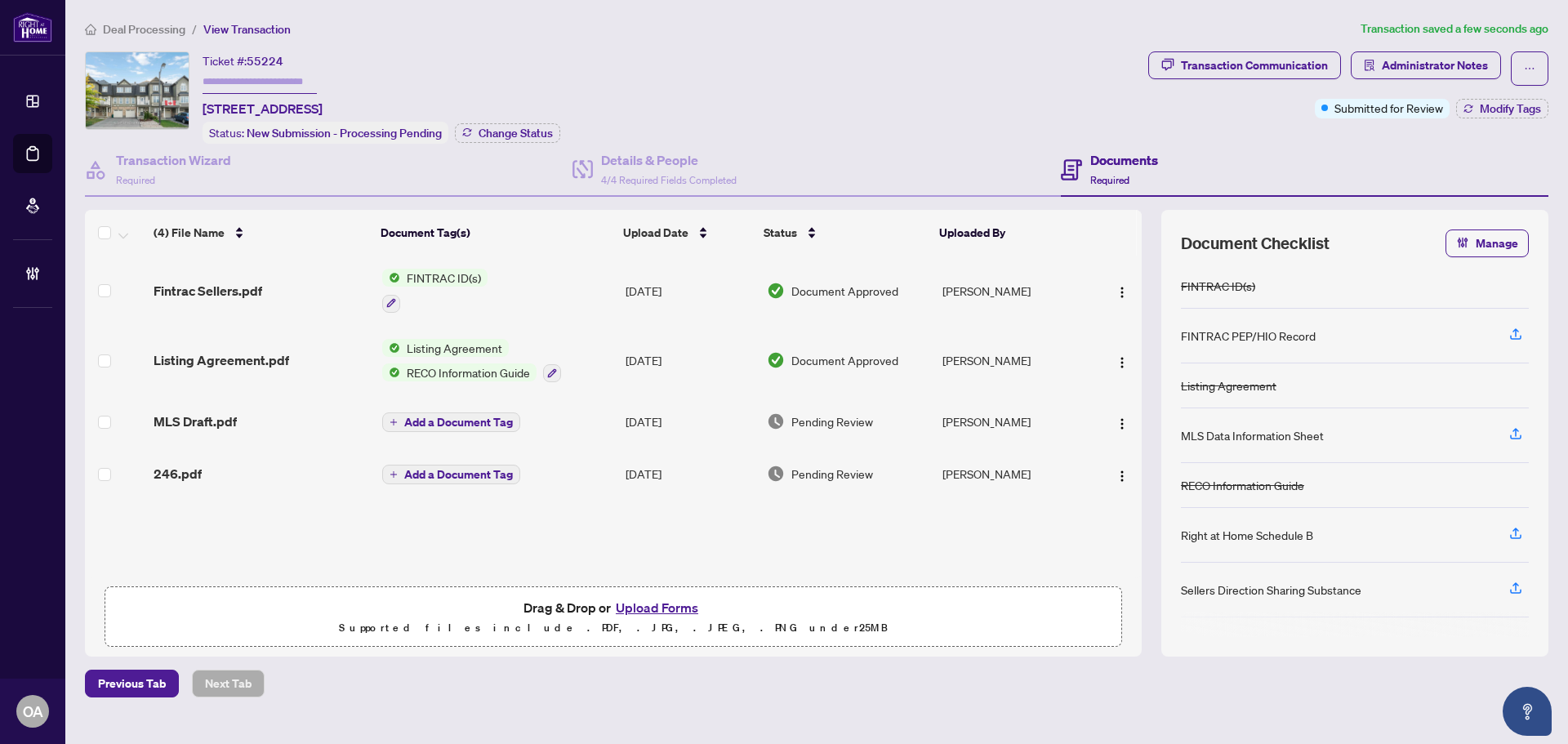
click at [221, 413] on span "MLS Draft.pdf" at bounding box center [195, 421] width 83 height 20
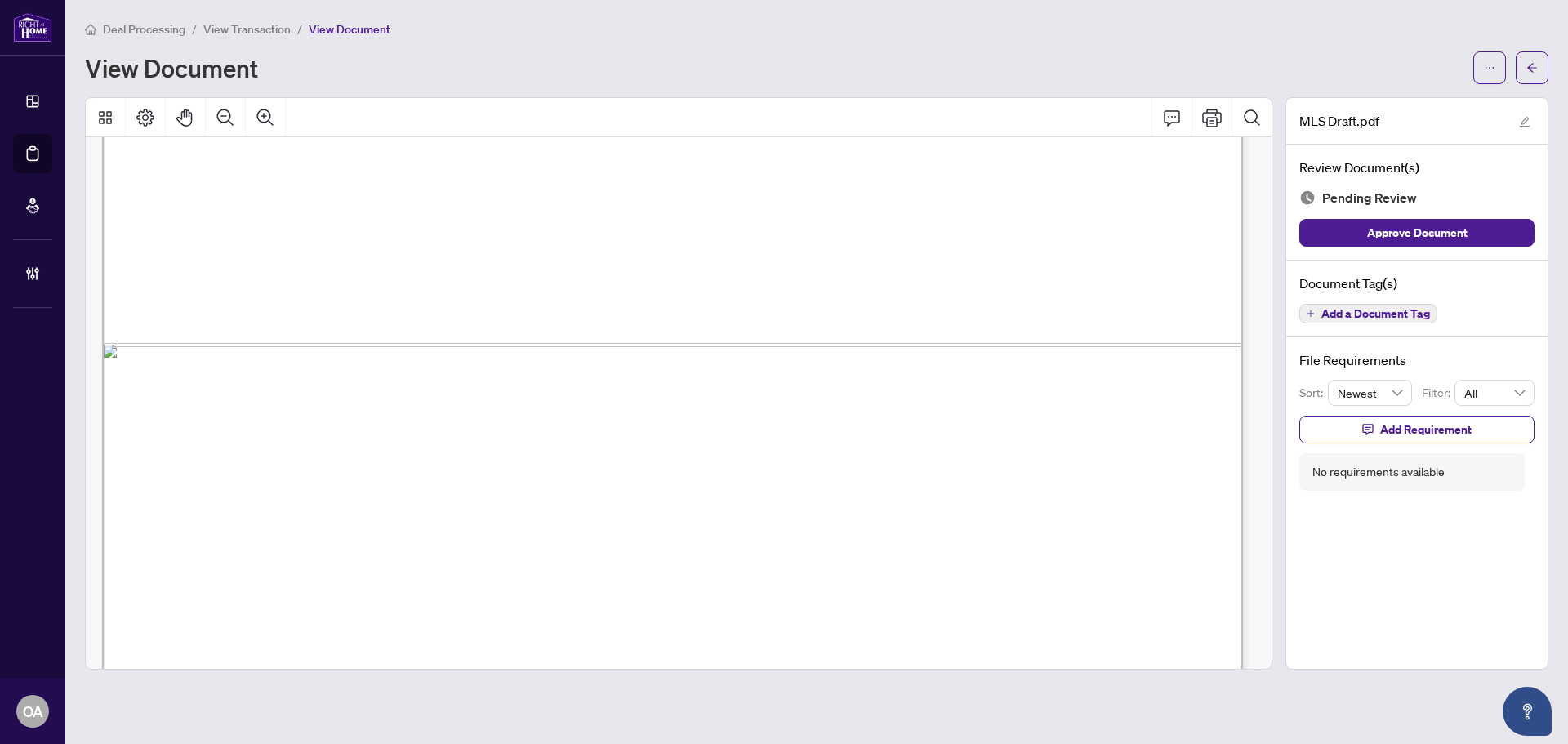
scroll to position [1225, 0]
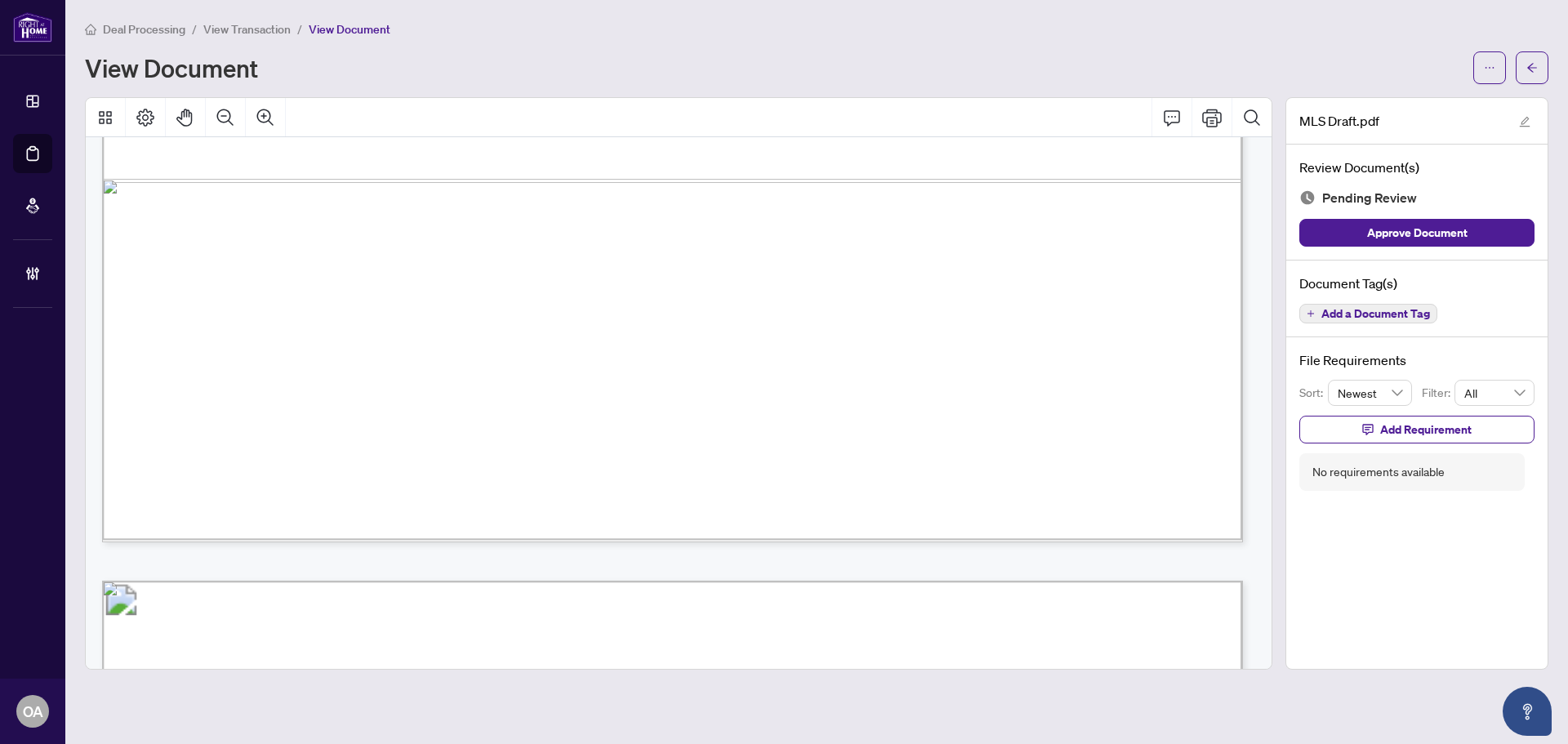
click at [1347, 314] on span "Add a Document Tag" at bounding box center [1375, 314] width 109 height 11
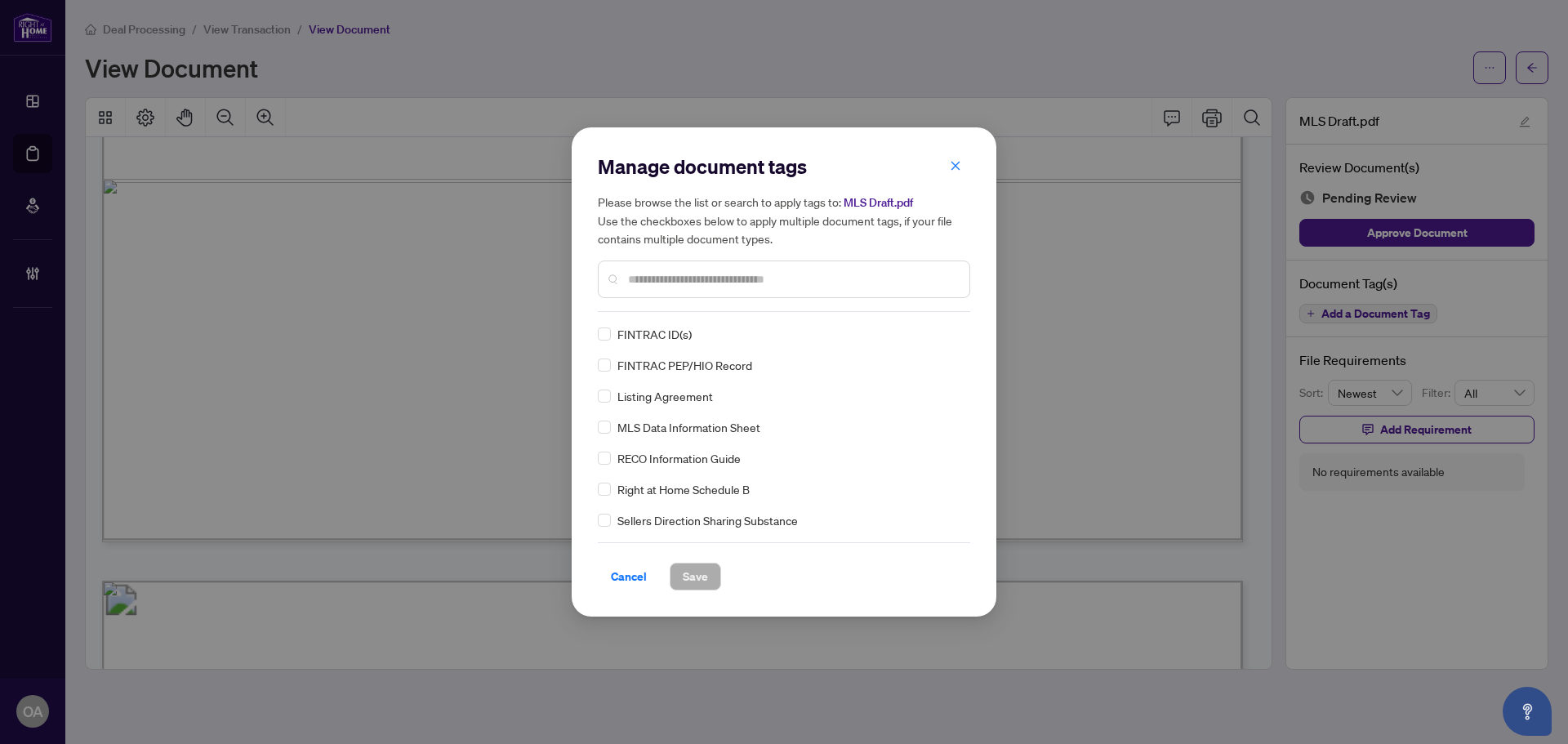
click at [602, 436] on div "FINTRAC ID(s) FINTRAC PEP/HIO Record Listing Agreement MLS Data Information She…" at bounding box center [784, 427] width 373 height 204
click at [951, 311] on div "Manage document tags Please browse the list or search to apply tags to: MLS Dra…" at bounding box center [784, 233] width 373 height 158
click at [938, 336] on img at bounding box center [937, 334] width 16 height 16
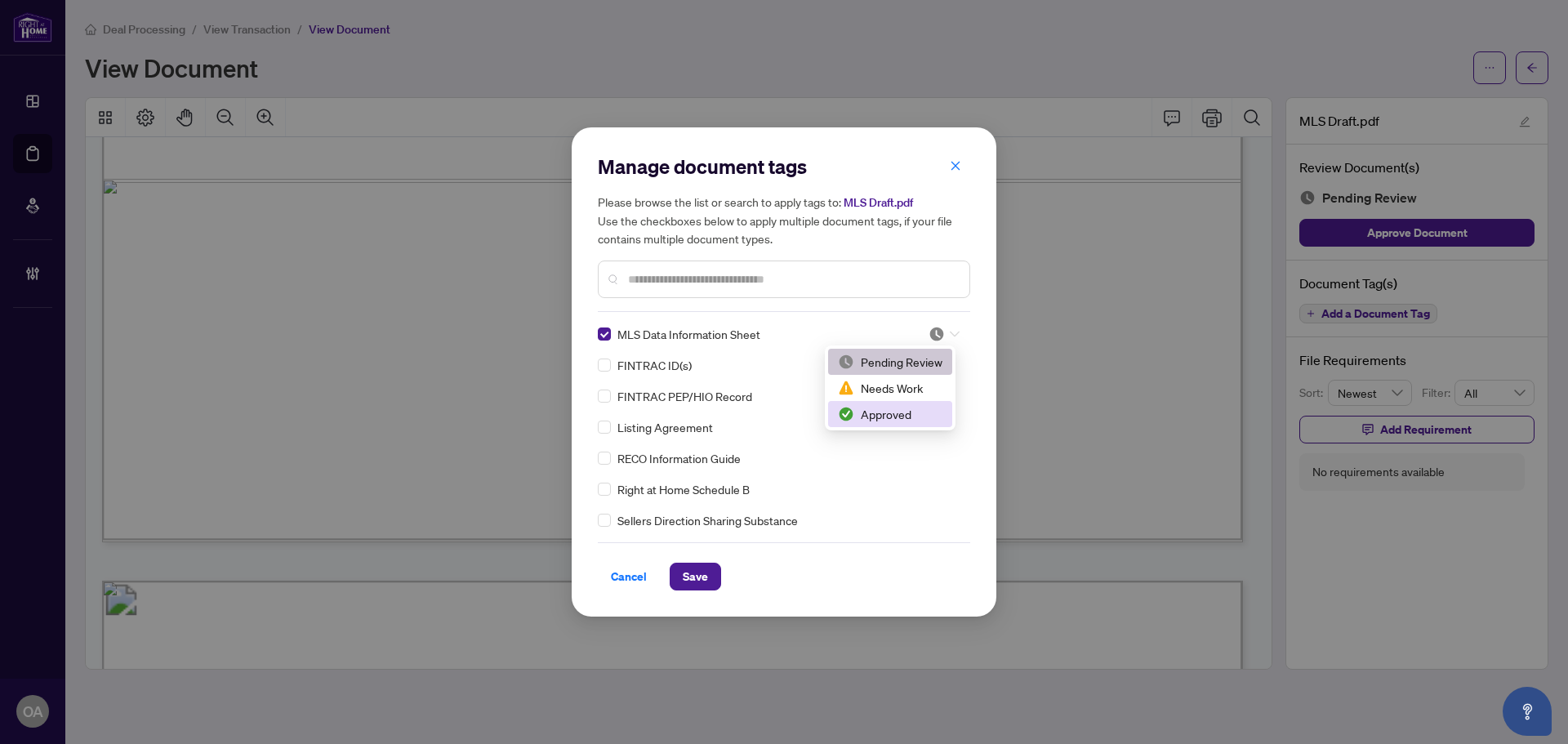
click at [885, 414] on div "Approved" at bounding box center [891, 414] width 105 height 18
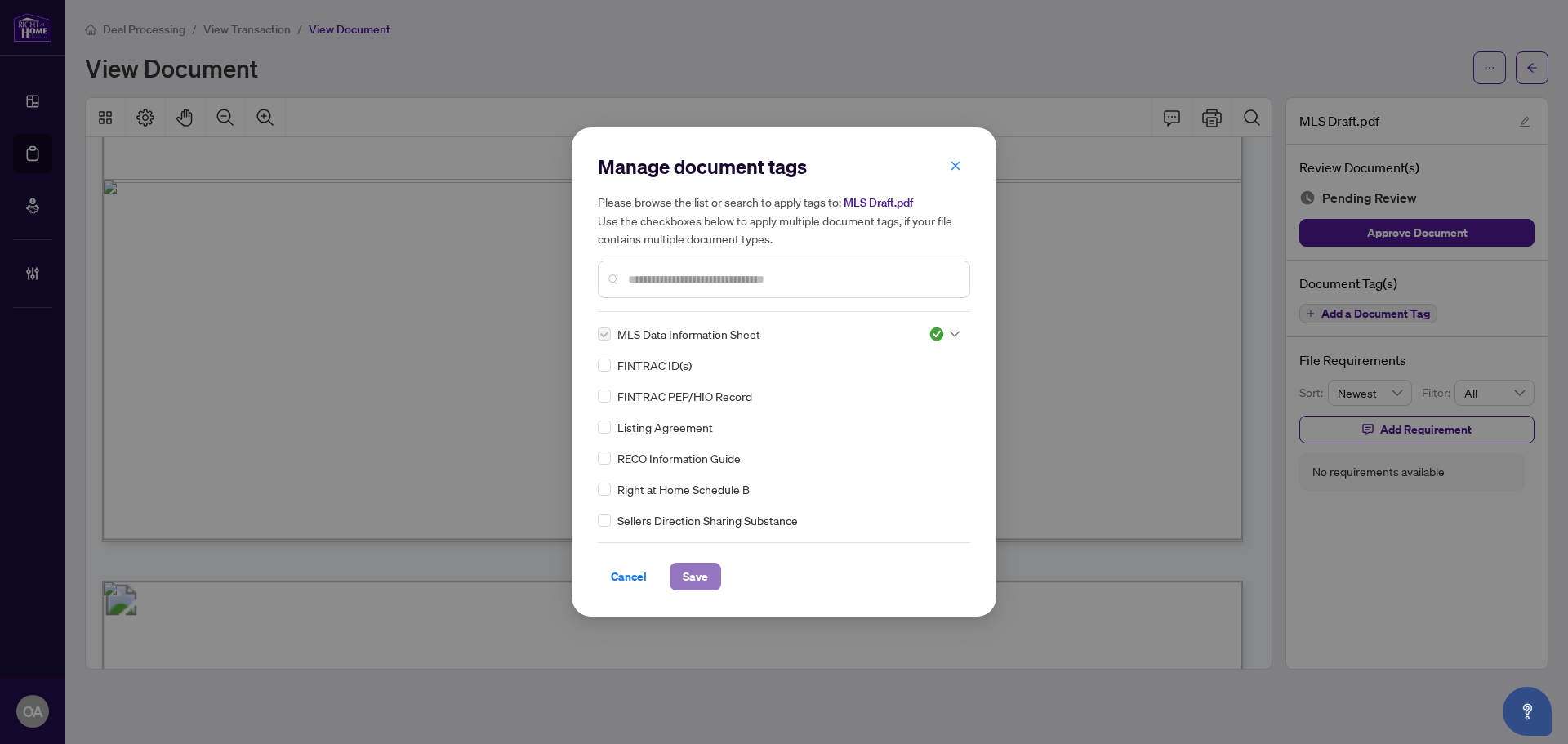
click at [680, 572] on button "Save" at bounding box center [695, 577] width 51 height 28
click at [1530, 63] on div "Manage document tags Please browse the list or search to apply tags to: MLS Dra…" at bounding box center [784, 372] width 1568 height 744
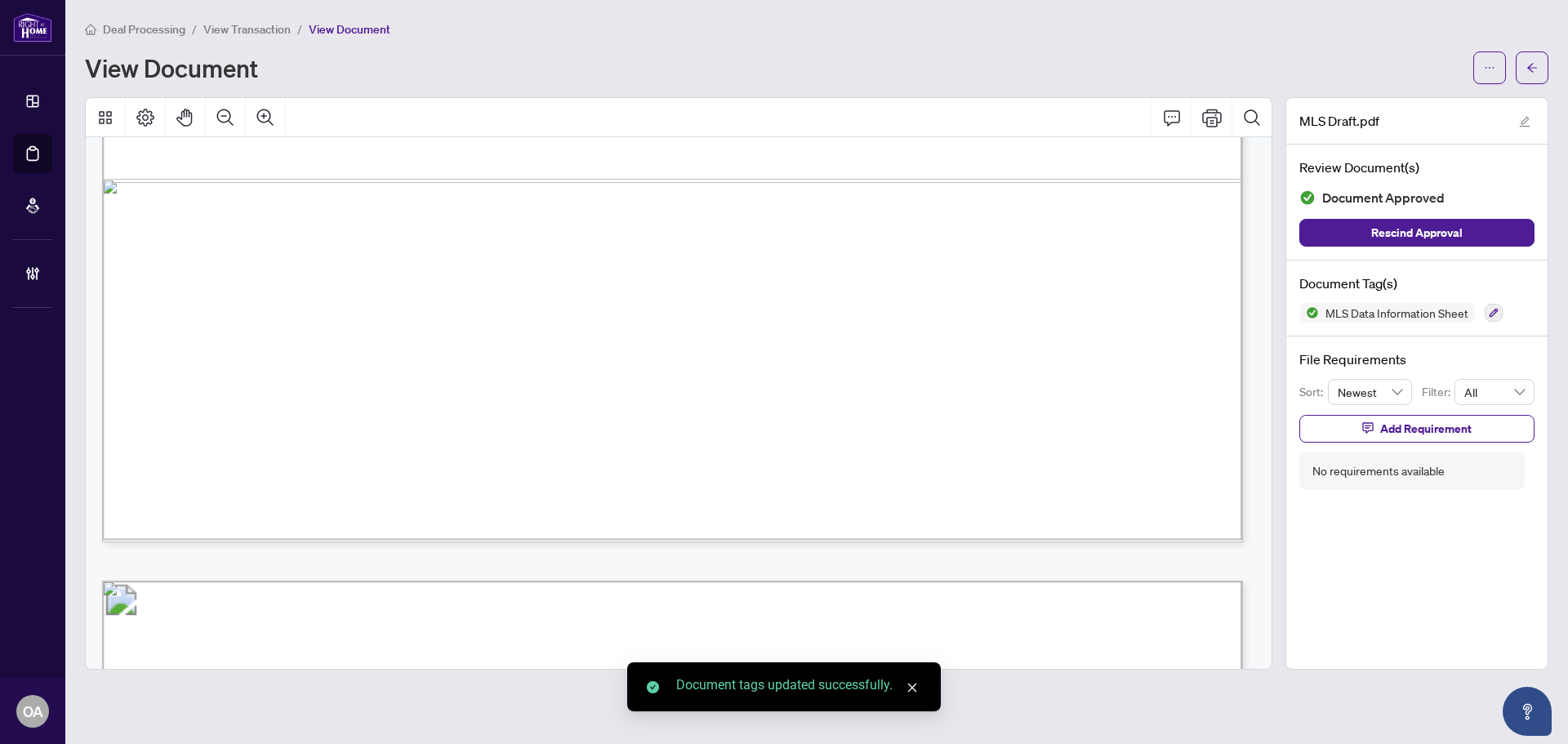
click at [1530, 63] on icon "arrow-left" at bounding box center [1532, 68] width 11 height 11
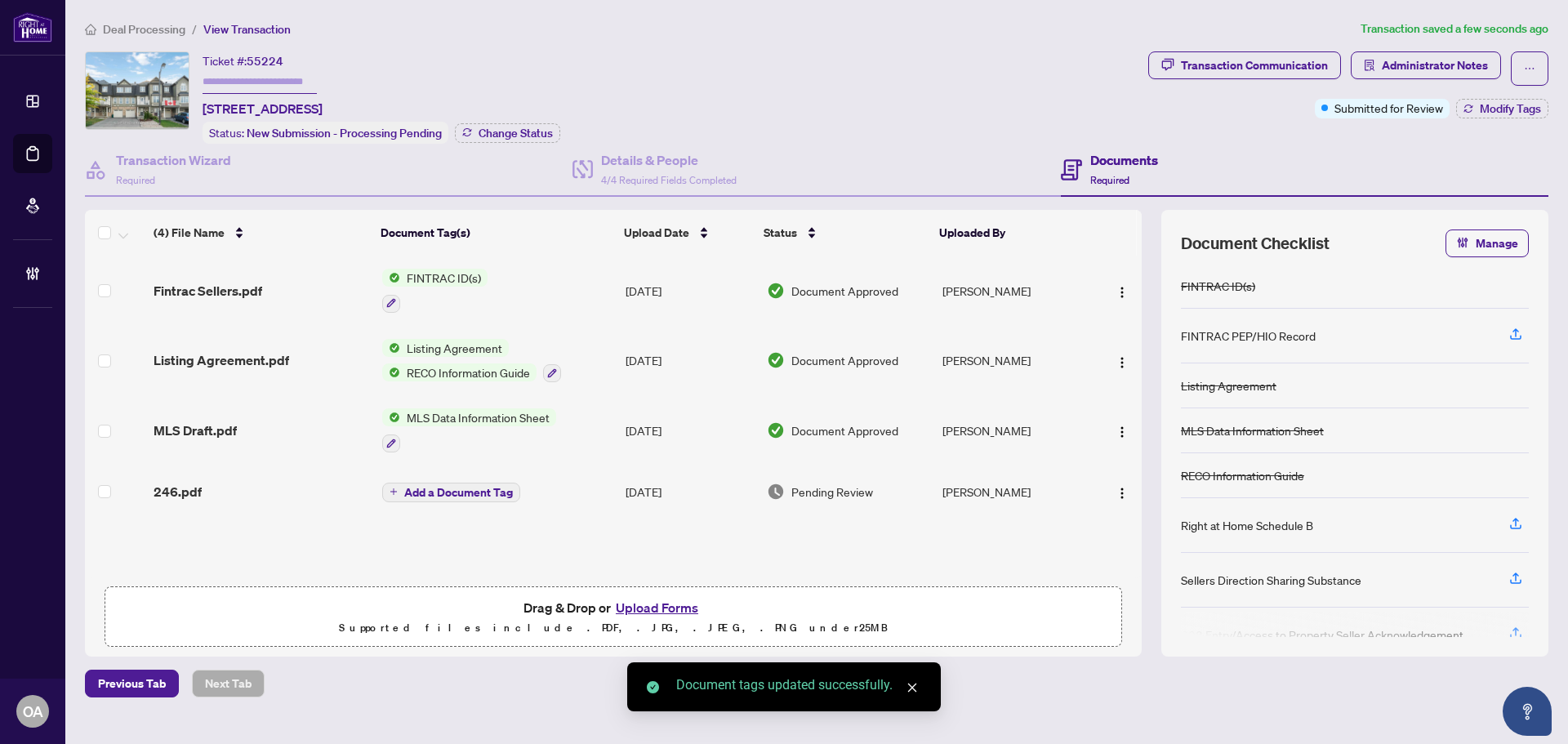
click at [194, 488] on span "246.pdf" at bounding box center [177, 492] width 48 height 20
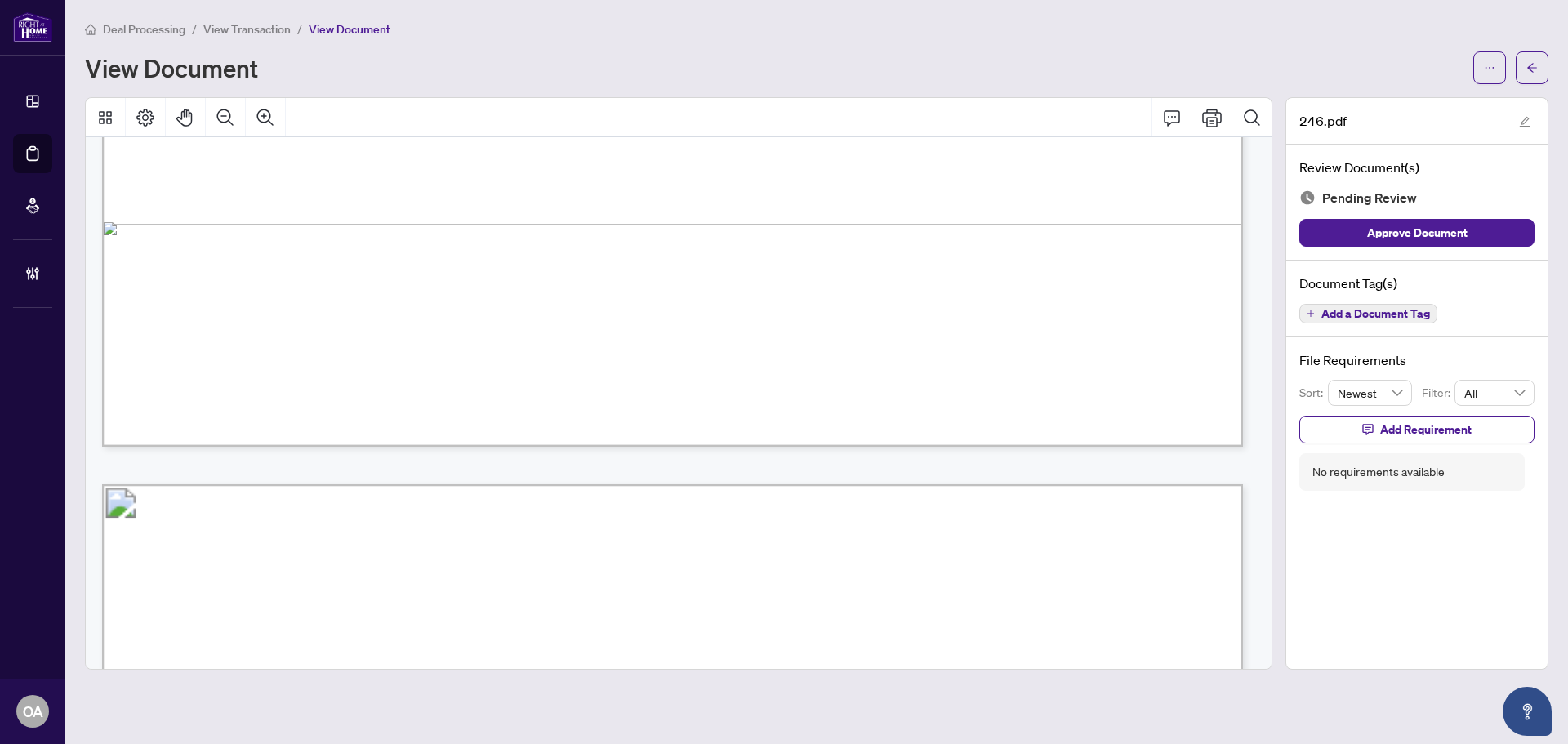
scroll to position [1225, 0]
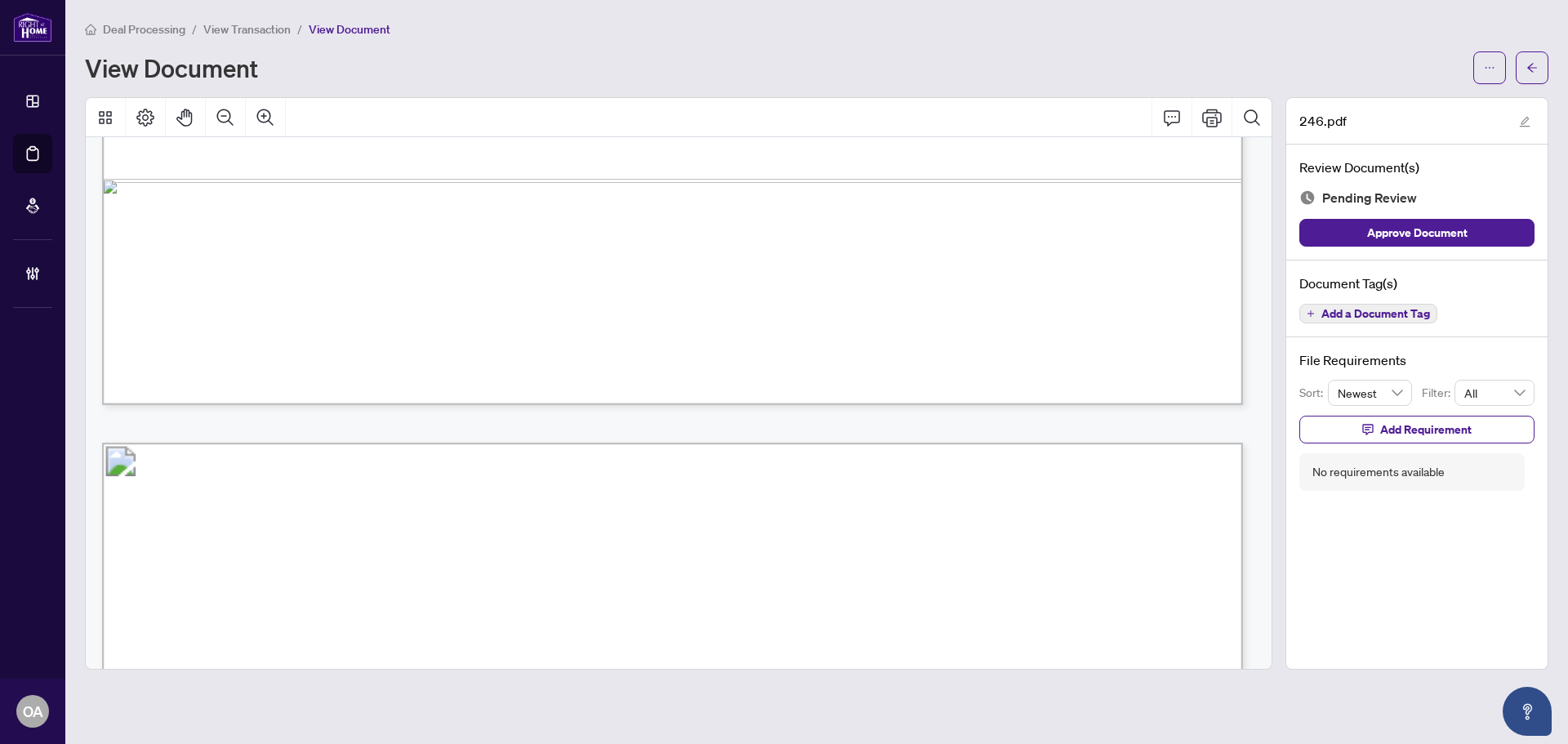
click at [1389, 314] on span "Add a Document Tag" at bounding box center [1375, 314] width 109 height 11
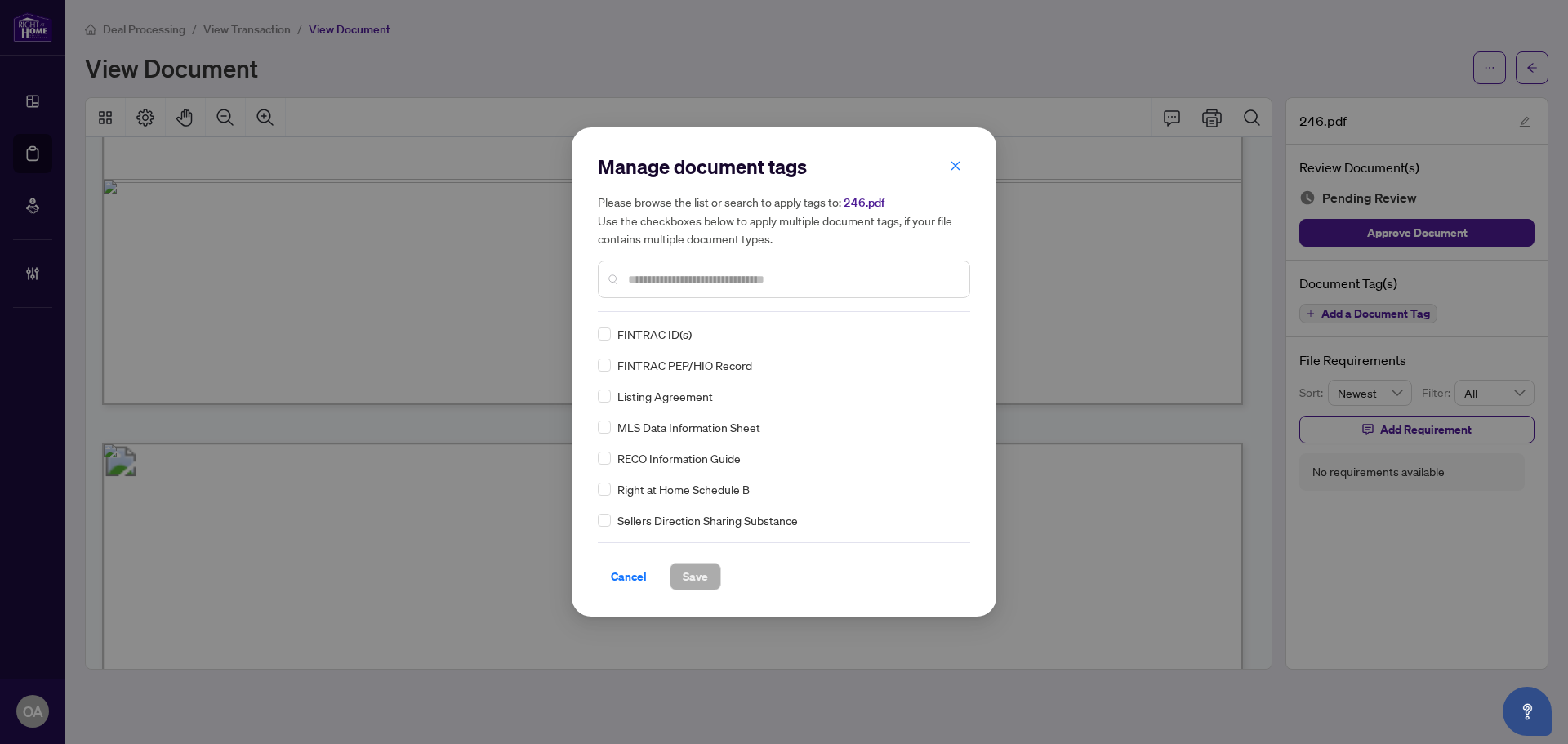
click at [650, 277] on input "text" at bounding box center [793, 279] width 328 height 18
click at [651, 278] on input "text" at bounding box center [793, 279] width 328 height 18
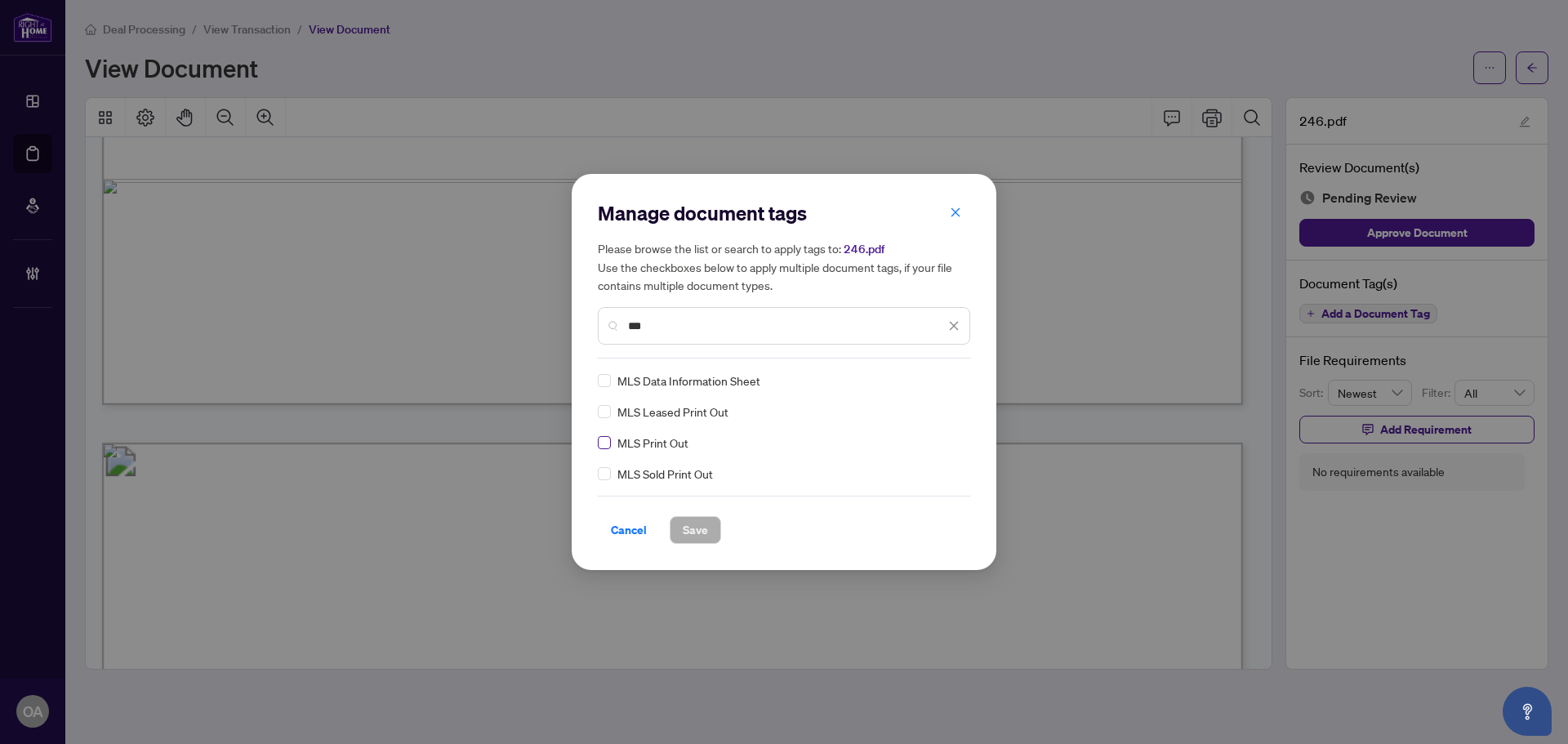
type input "***"
click at [945, 381] on div at bounding box center [945, 381] width 31 height 16
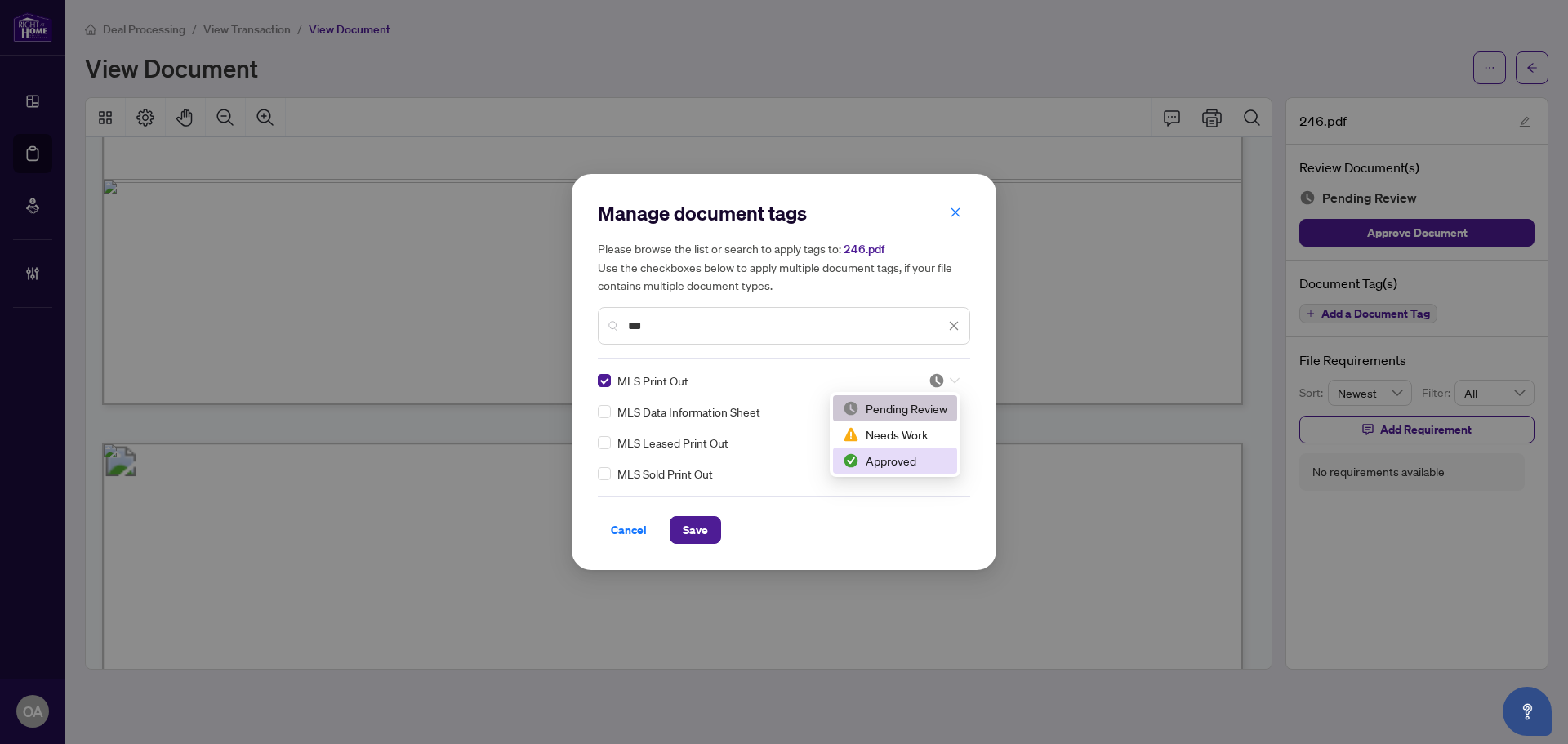
click at [903, 466] on div "Approved" at bounding box center [896, 461] width 105 height 18
click at [686, 545] on div "Manage document tags Please browse the list or search to apply tags to: 246.pdf…" at bounding box center [784, 372] width 425 height 396
click at [689, 539] on span "Save" at bounding box center [695, 530] width 25 height 26
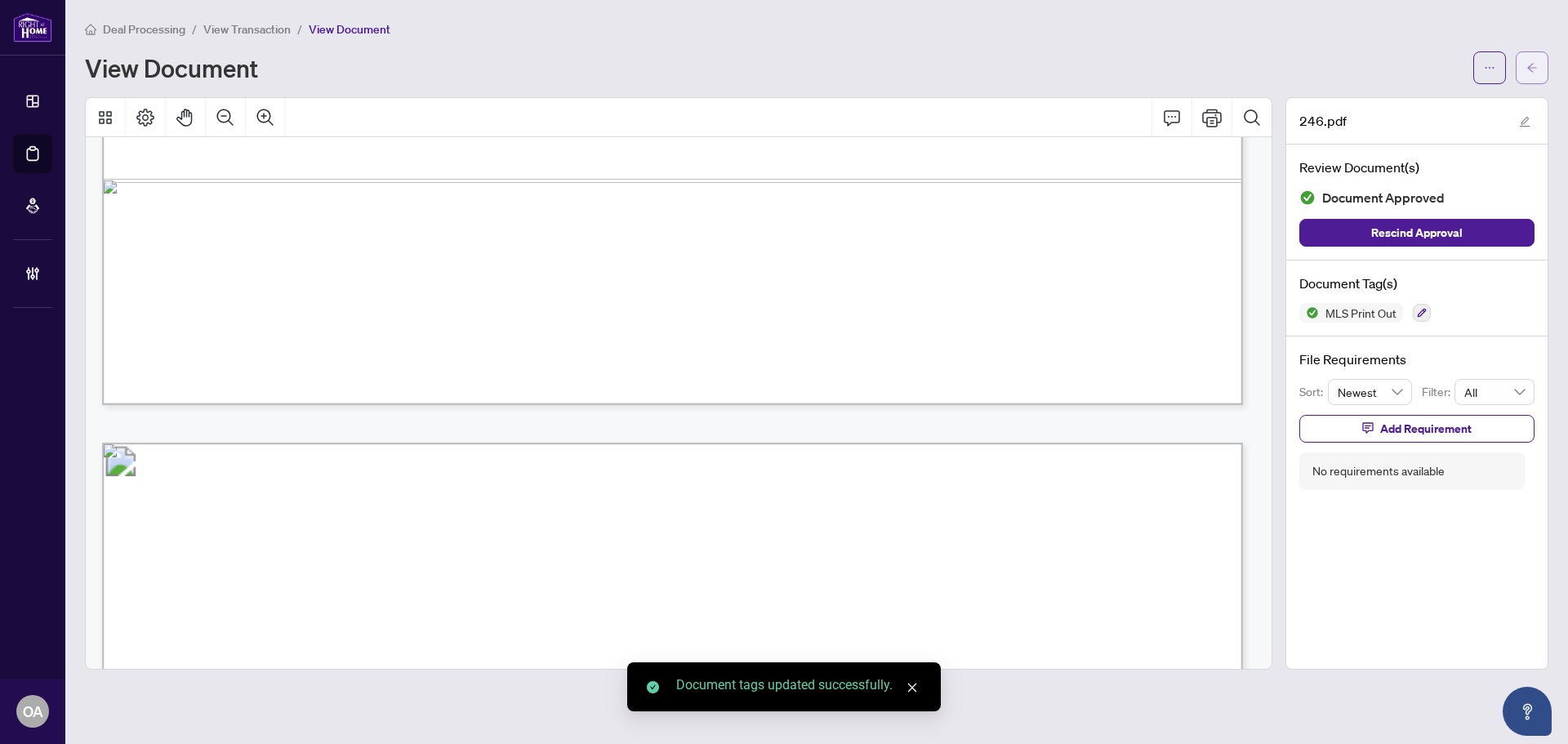
click at [1518, 78] on button "button" at bounding box center [1532, 68] width 33 height 33
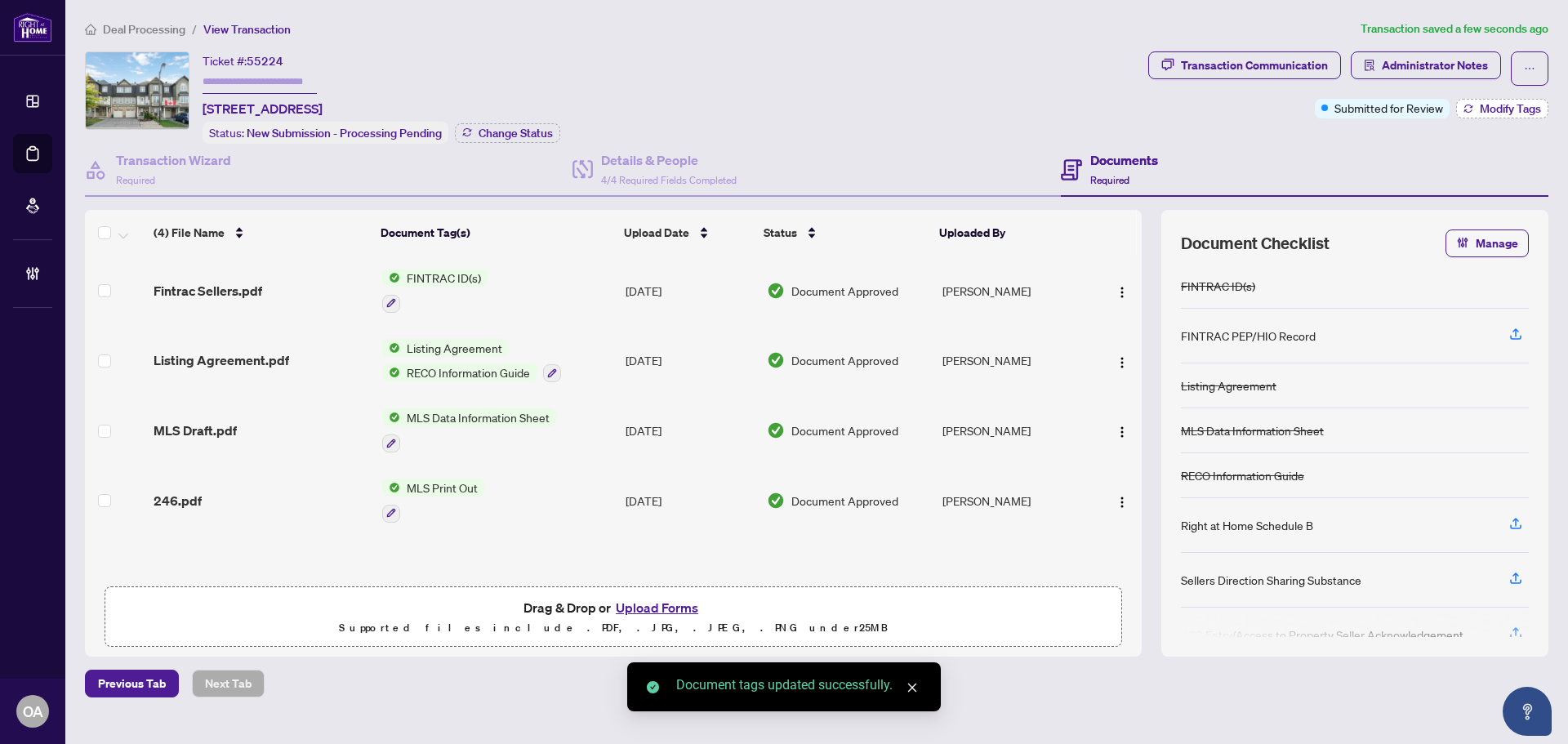
click at [1541, 99] on button "Modify Tags" at bounding box center [1502, 109] width 92 height 20
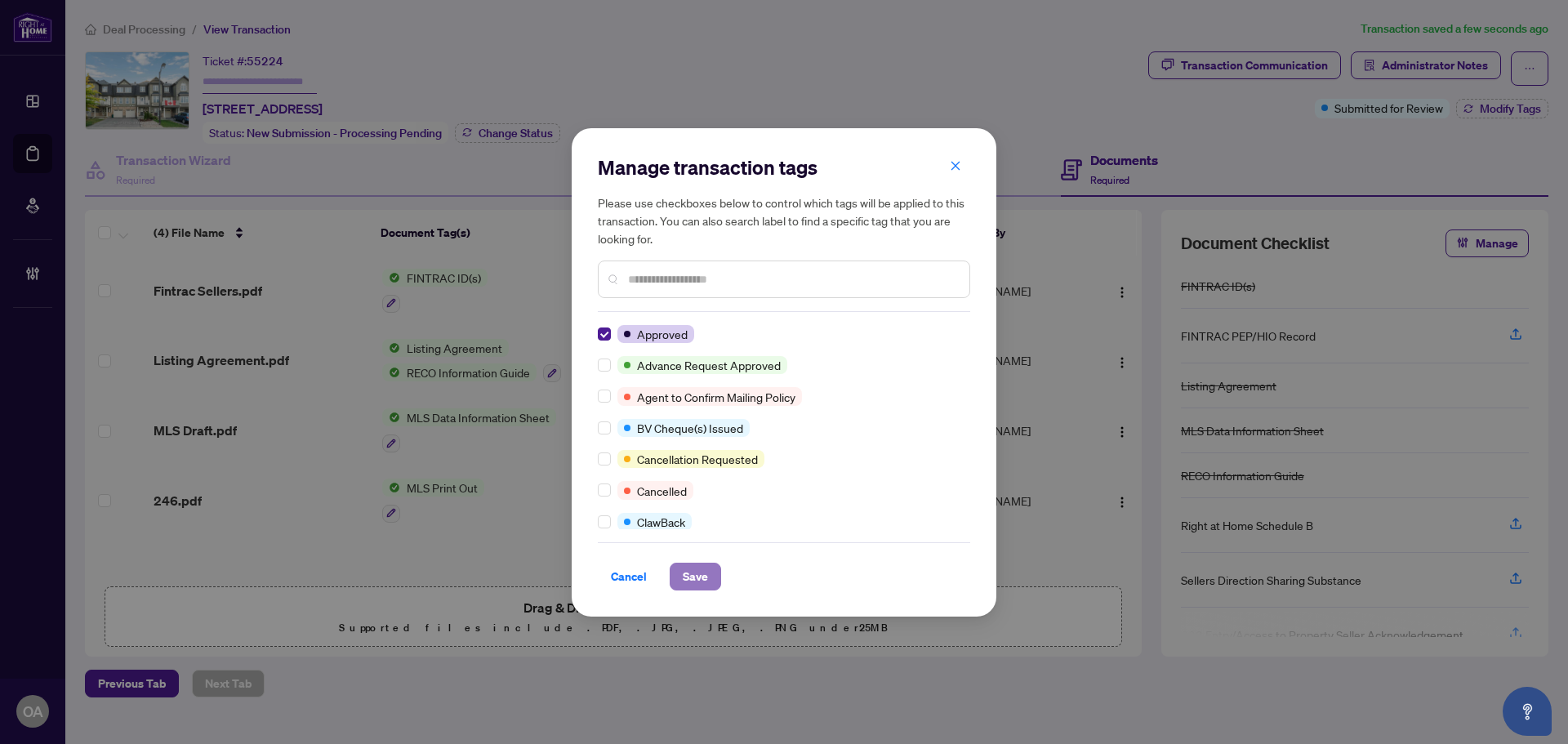
click at [705, 574] on span "Save" at bounding box center [695, 577] width 25 height 26
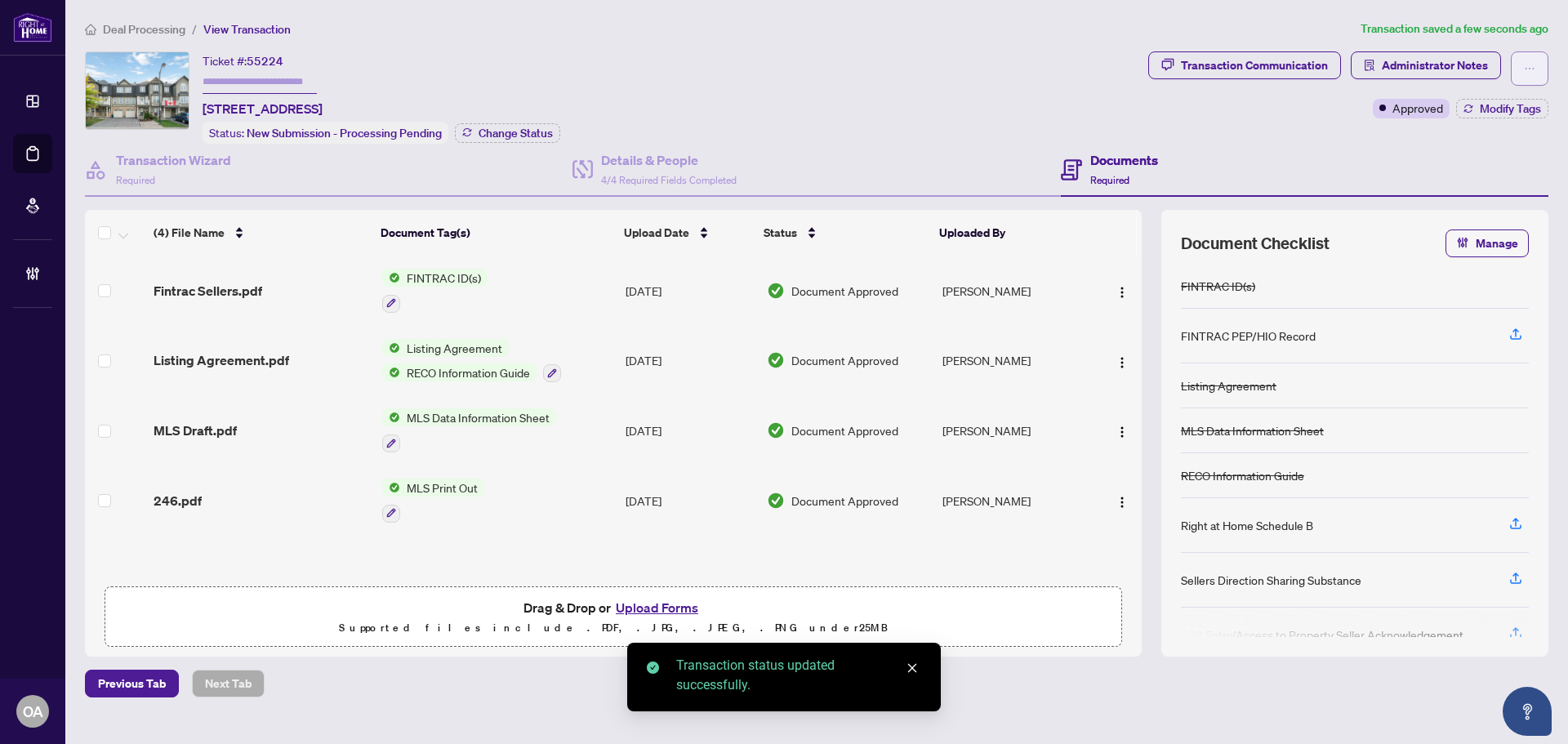
click at [1532, 68] on icon "ellipsis" at bounding box center [1530, 69] width 11 height 11
click at [1451, 182] on span "Submit for Completion" at bounding box center [1472, 183] width 125 height 18
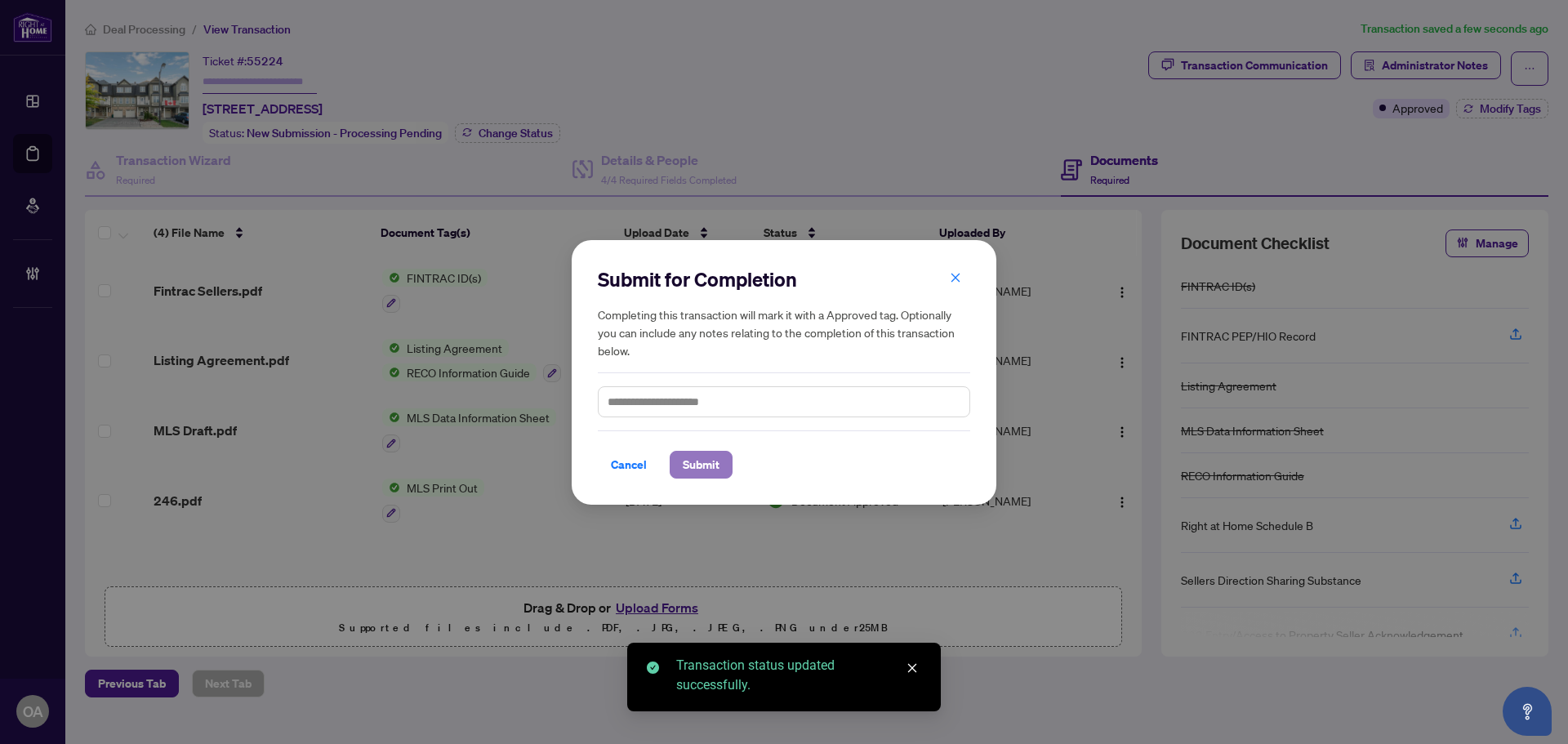
click at [711, 461] on span "Submit" at bounding box center [701, 465] width 37 height 26
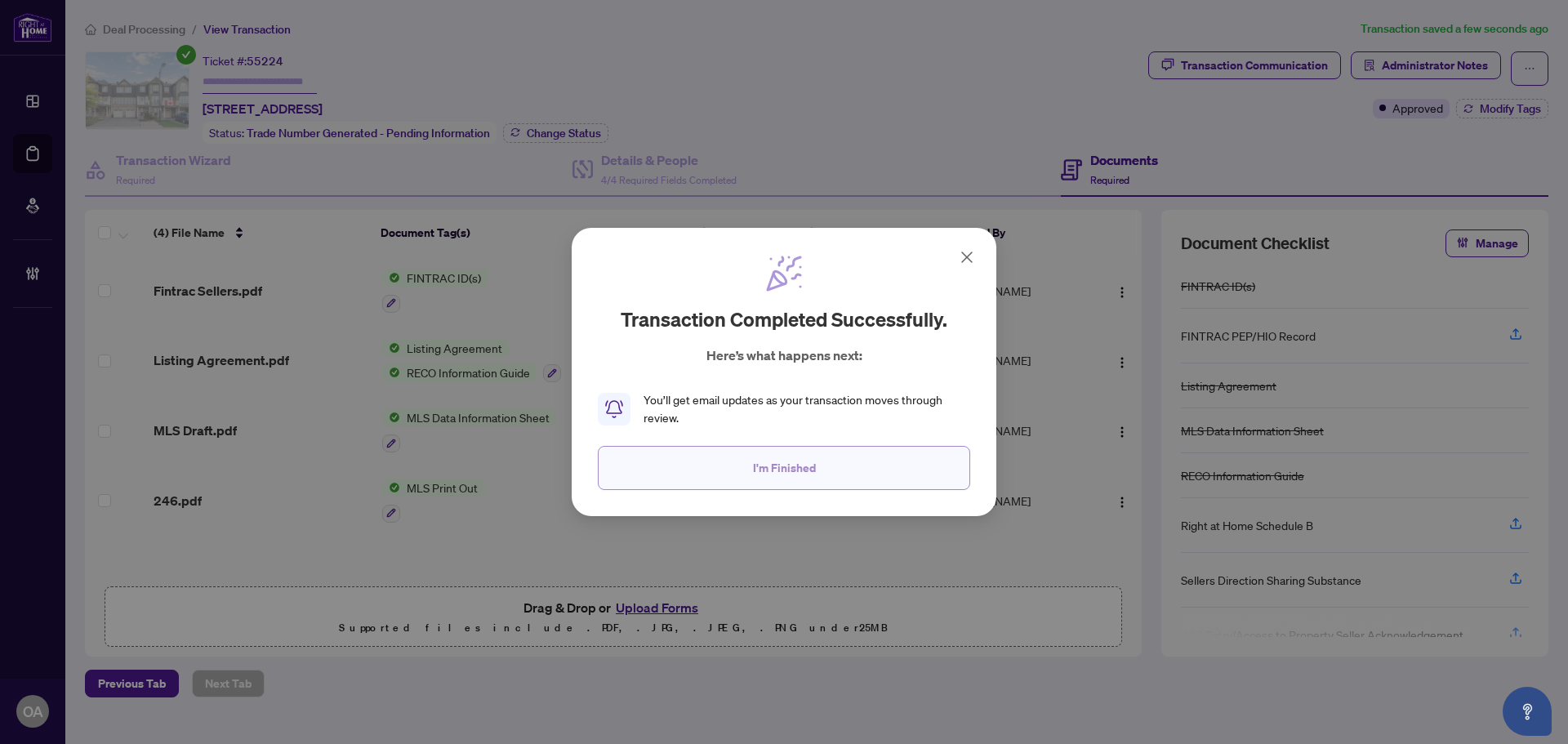
click at [695, 469] on button "I'm Finished" at bounding box center [784, 468] width 373 height 44
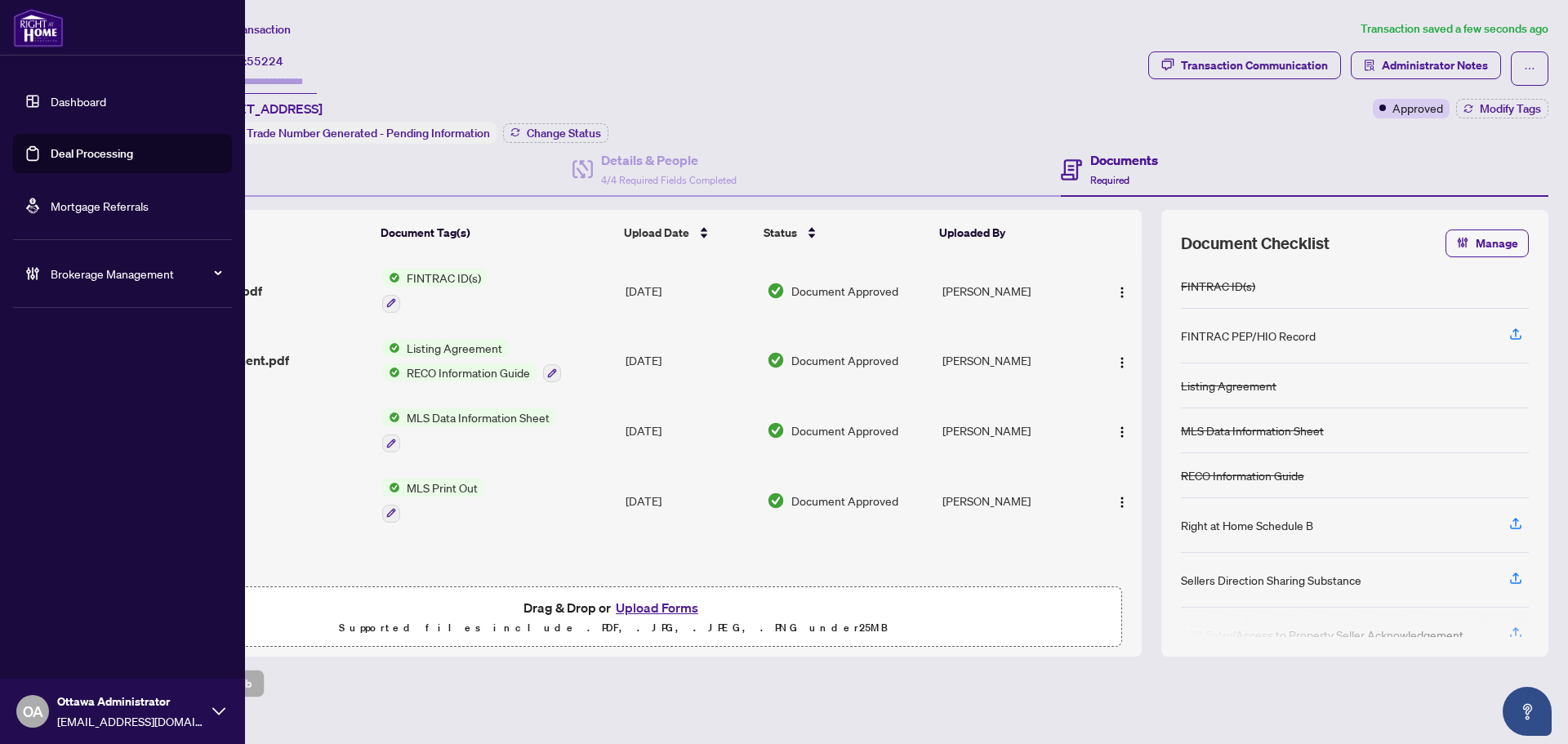
click at [51, 157] on link "Deal Processing" at bounding box center [92, 154] width 83 height 15
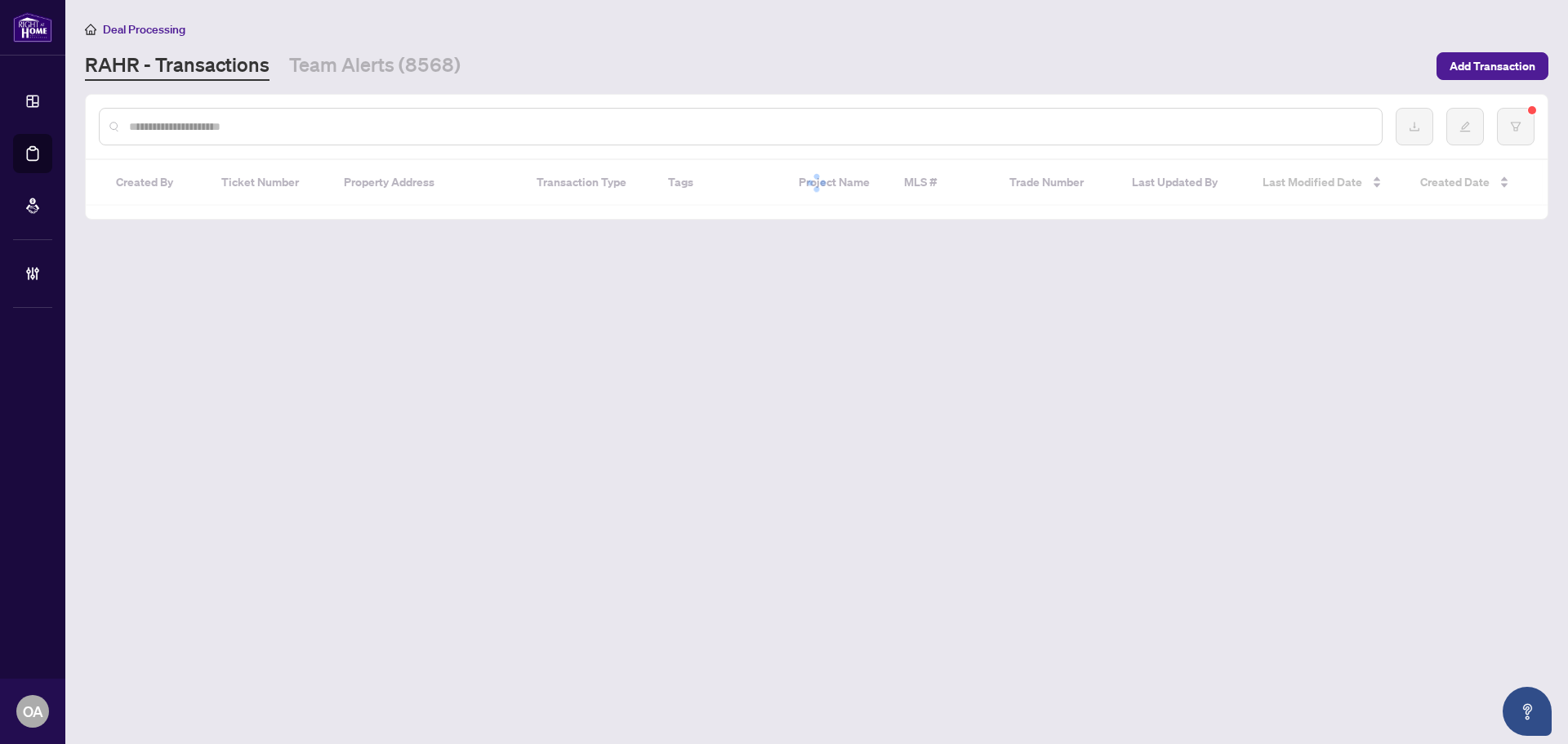
drag, startPoint x: 360, startPoint y: 125, endPoint x: 348, endPoint y: 114, distance: 16.3
click at [360, 126] on input "text" at bounding box center [749, 127] width 1240 height 18
paste input "**********"
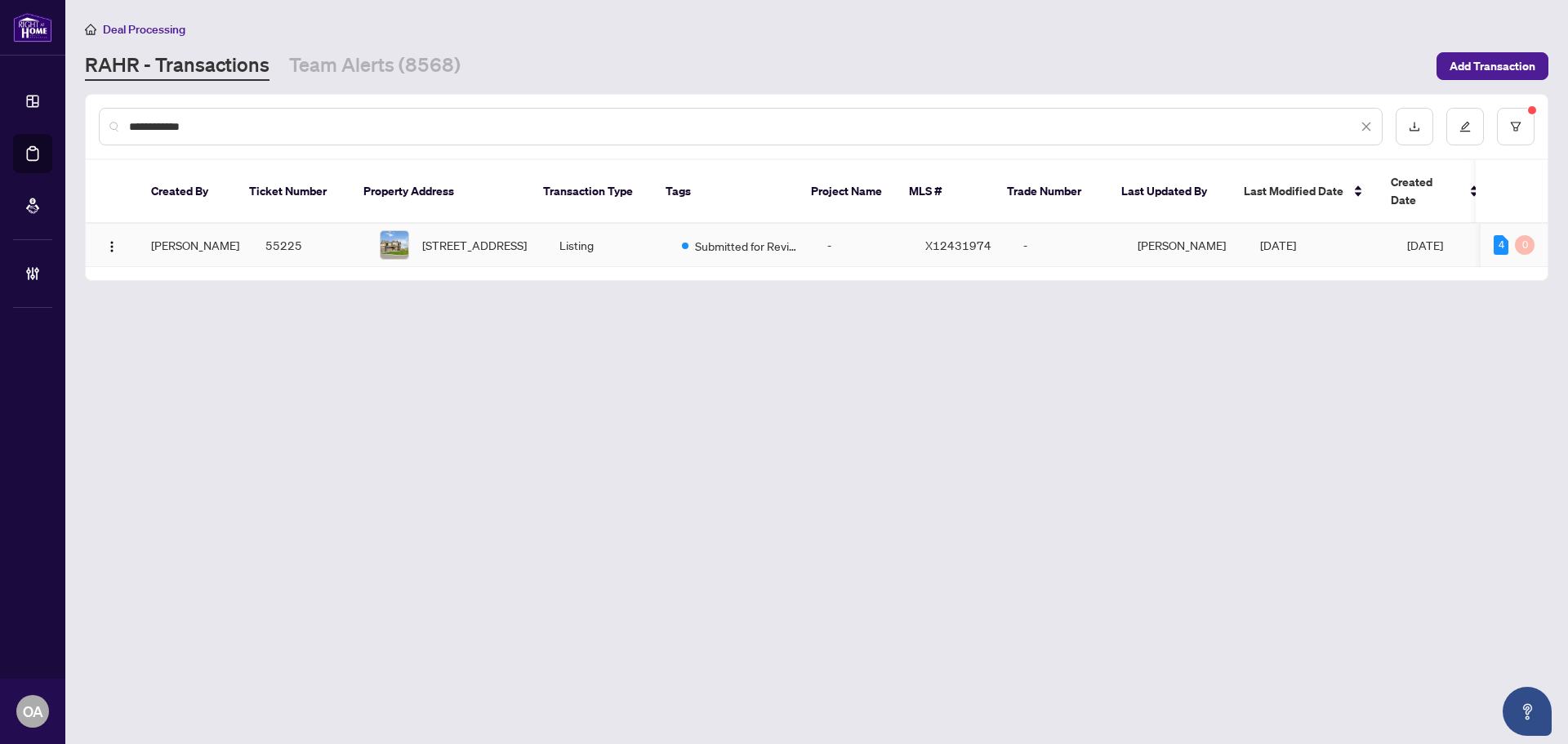
type input "**********"
click at [642, 224] on td "Listing" at bounding box center [608, 245] width 123 height 43
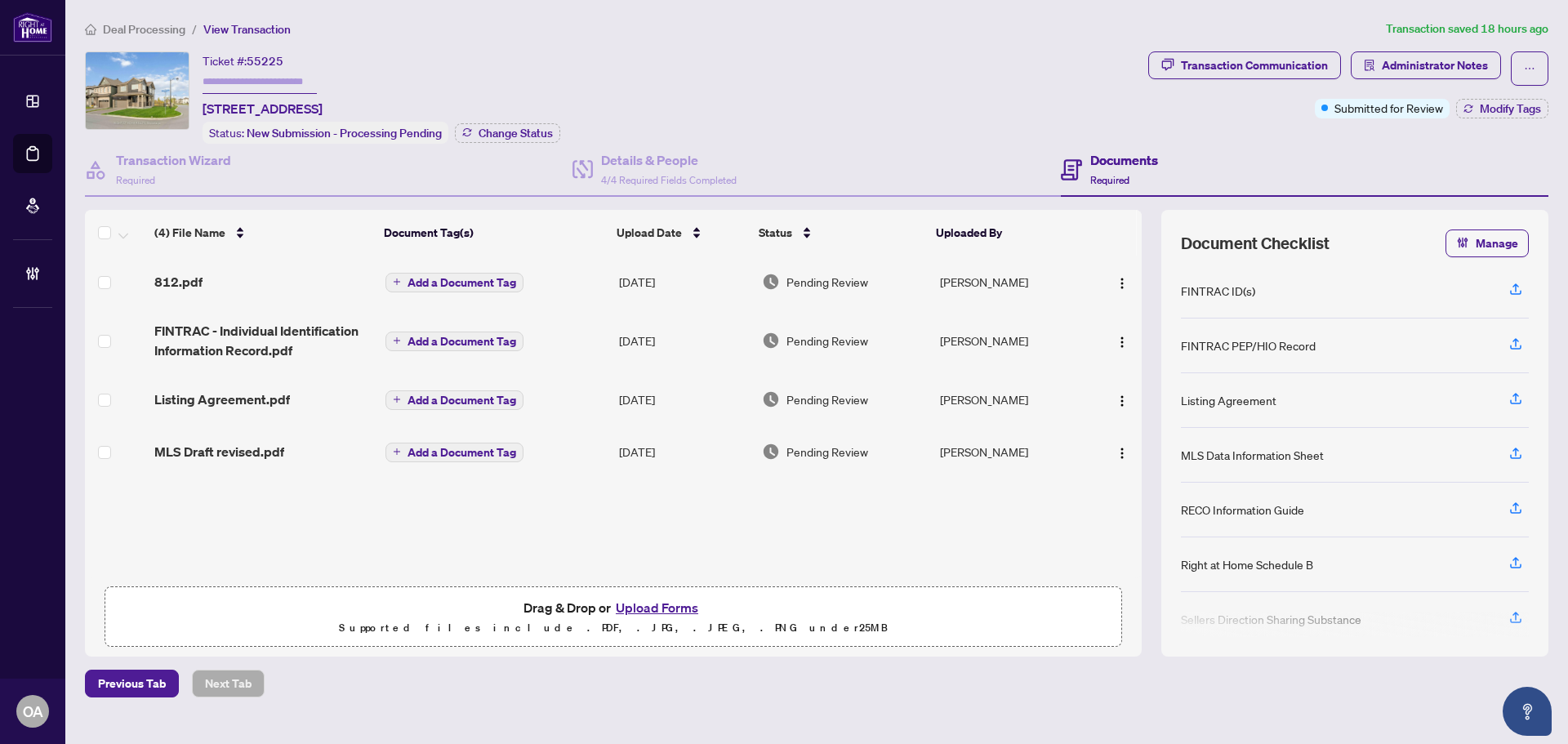
click at [205, 284] on div "812.pdf" at bounding box center [263, 282] width 218 height 20
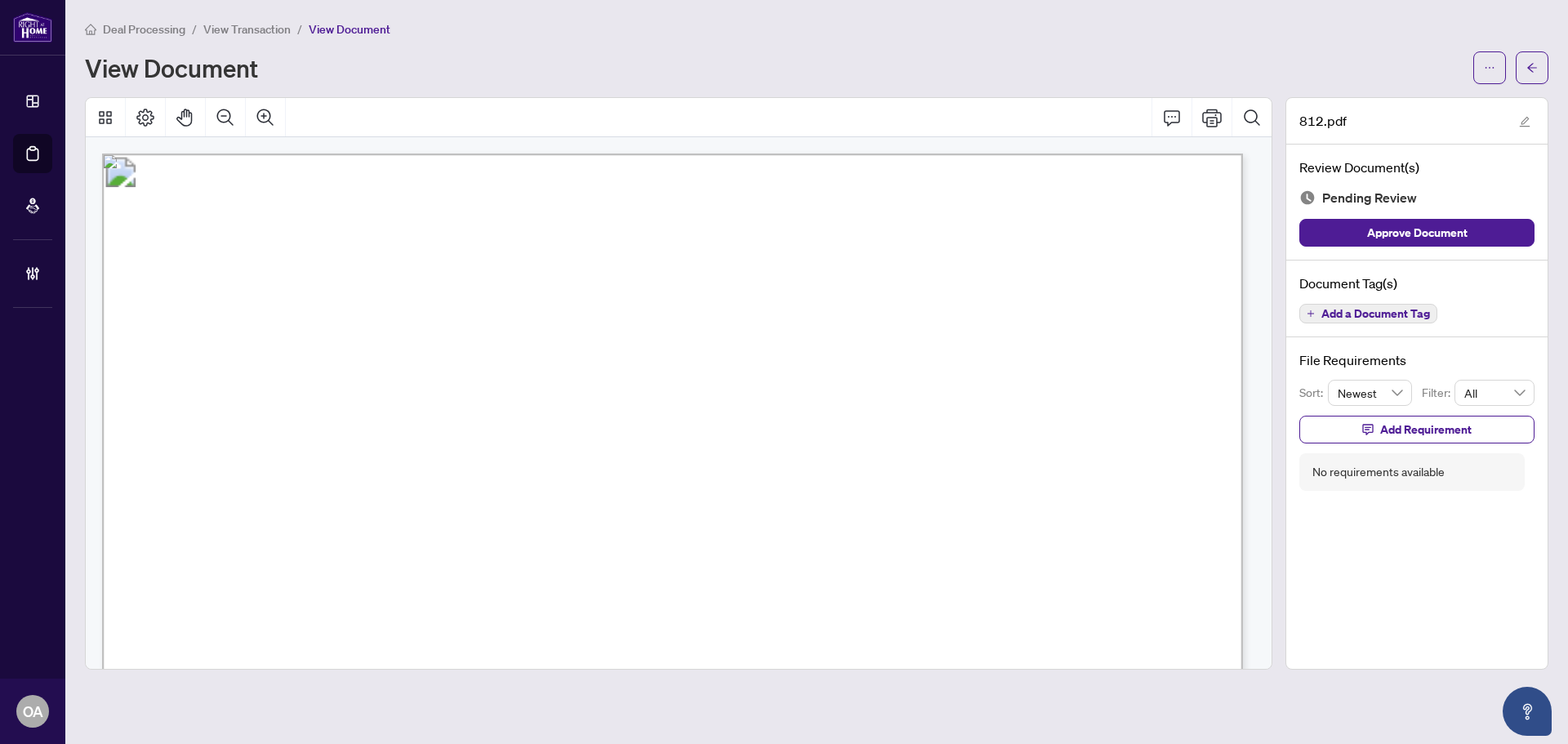
click at [1393, 312] on span "Add a Document Tag" at bounding box center [1375, 314] width 109 height 11
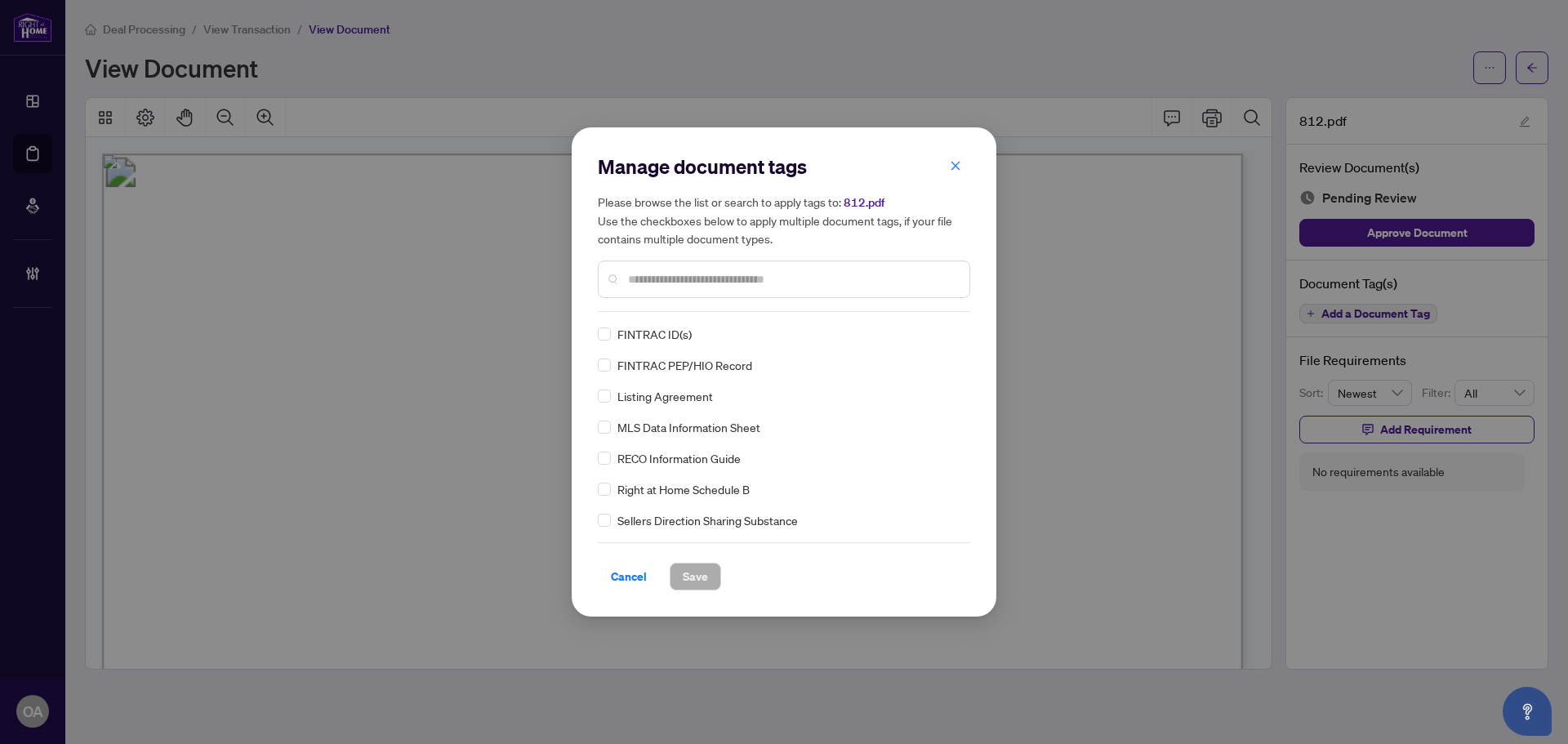
click at [681, 285] on input "text" at bounding box center [793, 279] width 328 height 18
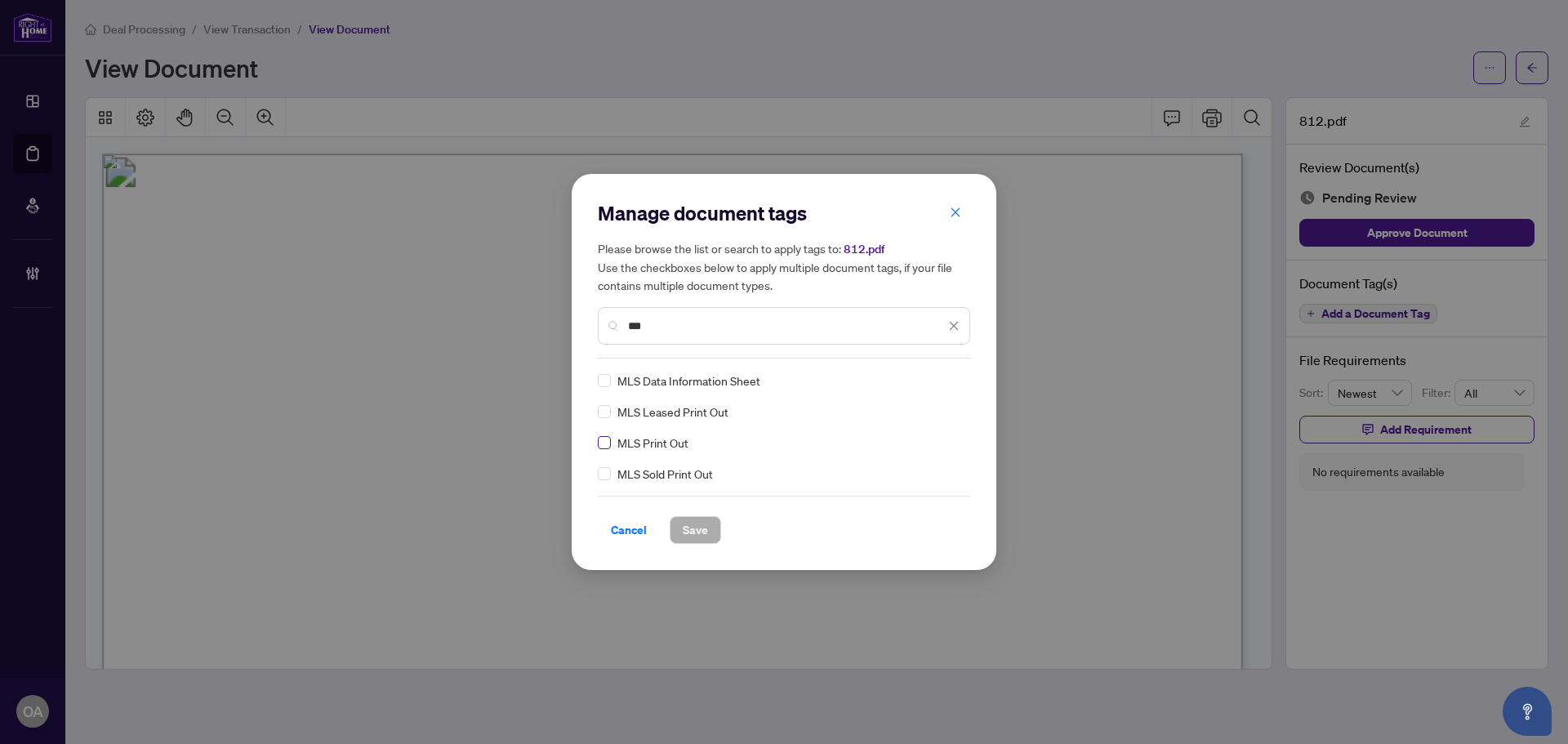
type input "***"
click at [938, 389] on input "search" at bounding box center [937, 381] width 16 height 25
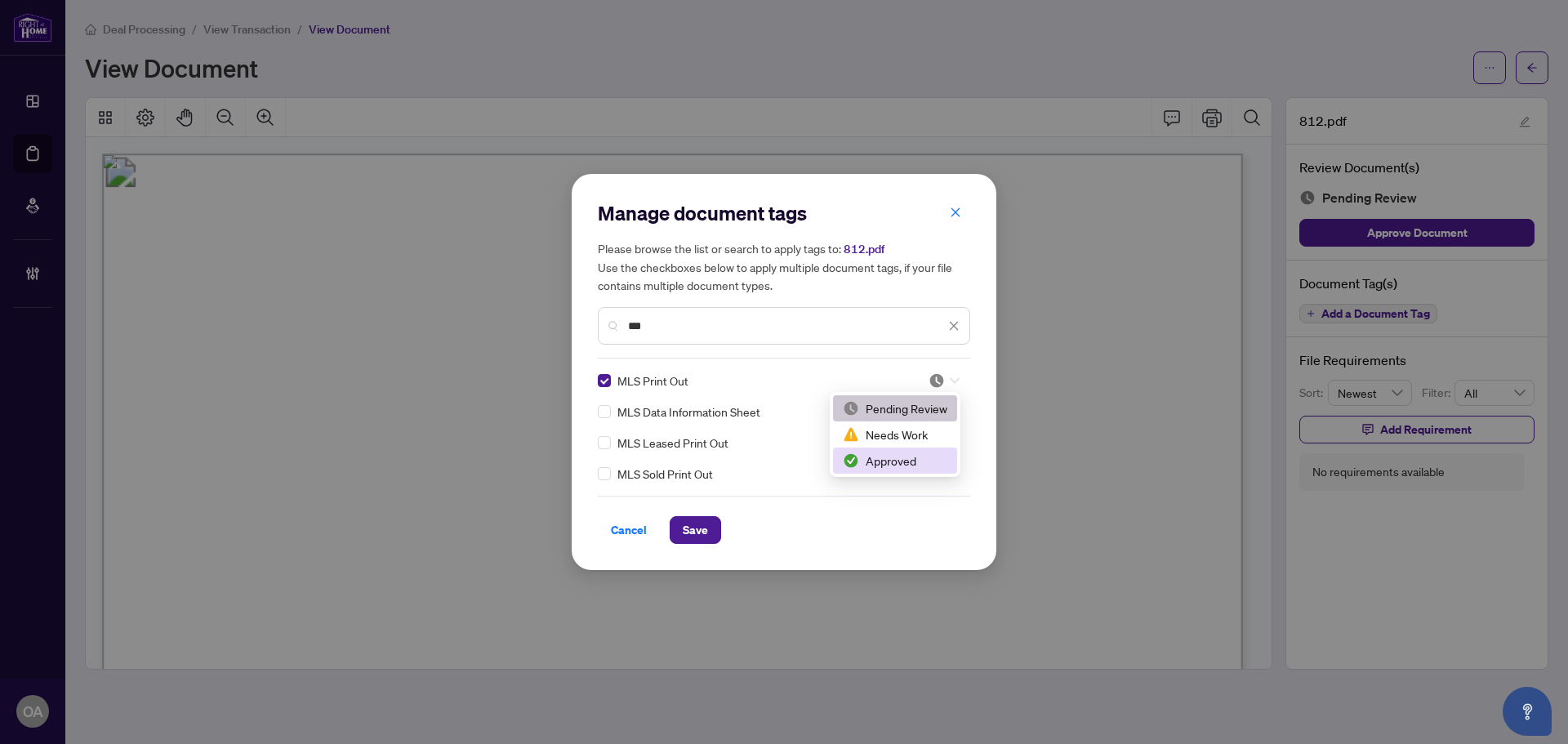
drag, startPoint x: 899, startPoint y: 465, endPoint x: 889, endPoint y: 466, distance: 10.0
click at [897, 465] on div "Approved" at bounding box center [896, 461] width 105 height 18
click at [677, 542] on button "Save" at bounding box center [695, 530] width 51 height 28
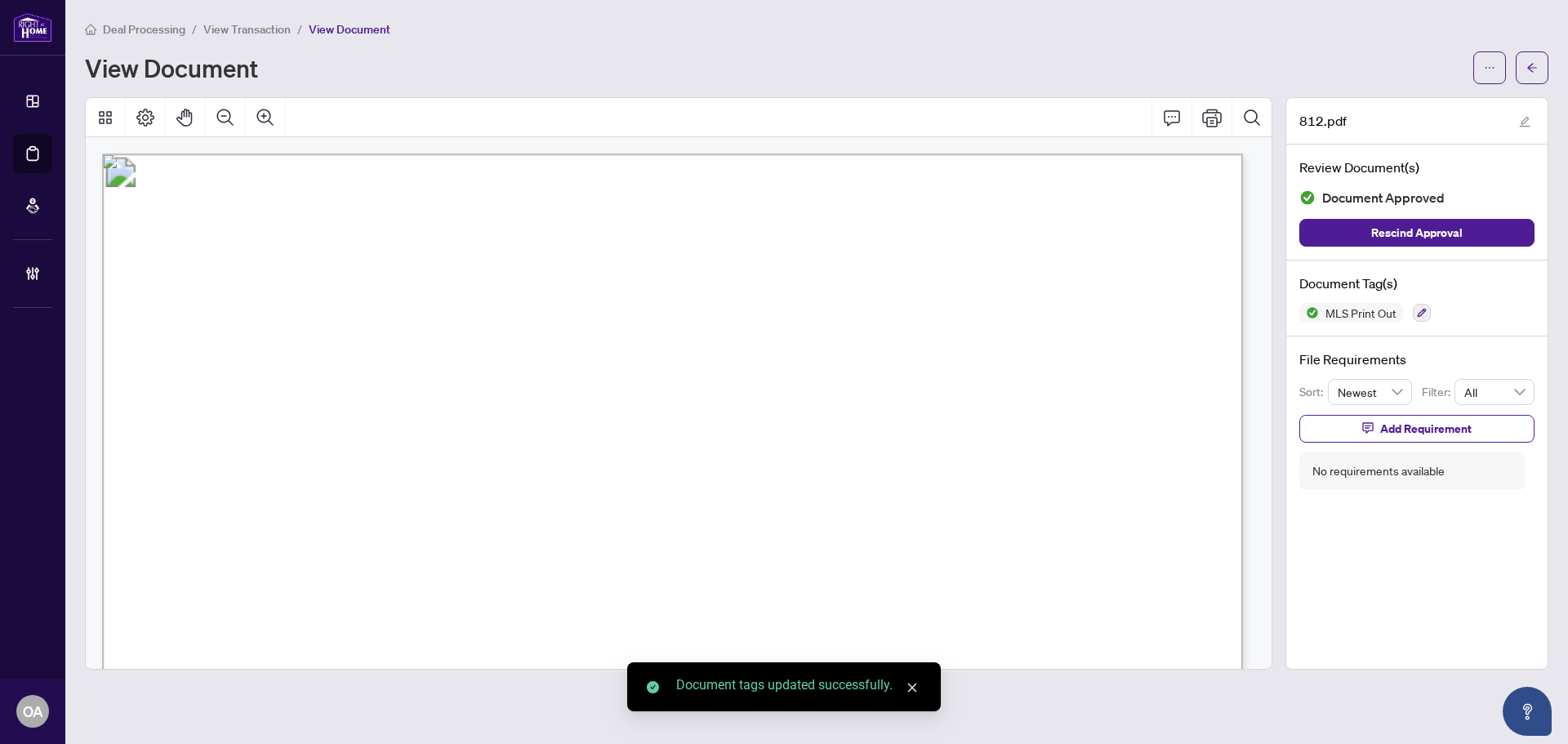
click at [1535, 67] on icon "arrow-left" at bounding box center [1532, 68] width 11 height 11
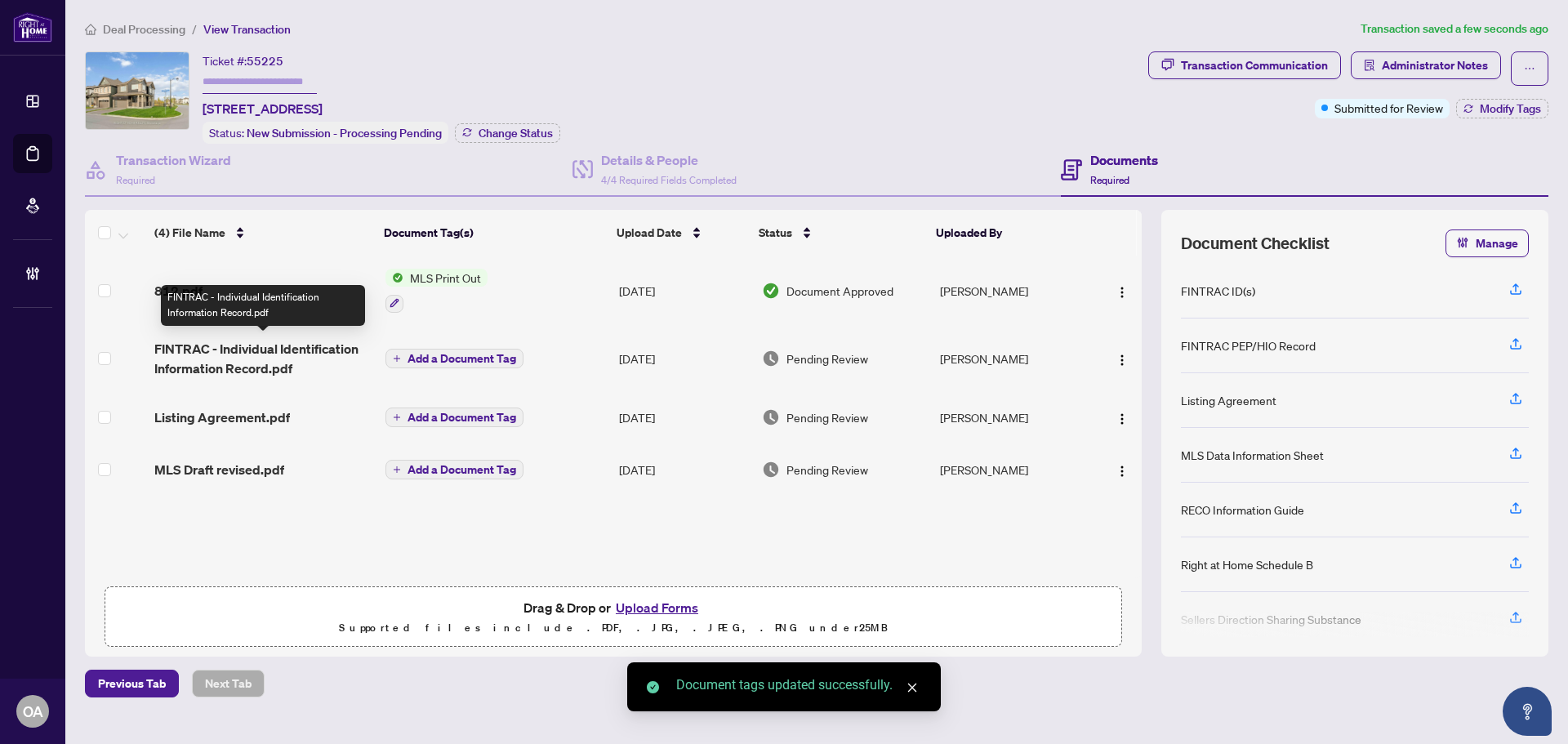
click at [244, 348] on span "FINTRAC - Individual Identification Information Record.pdf" at bounding box center [263, 359] width 218 height 39
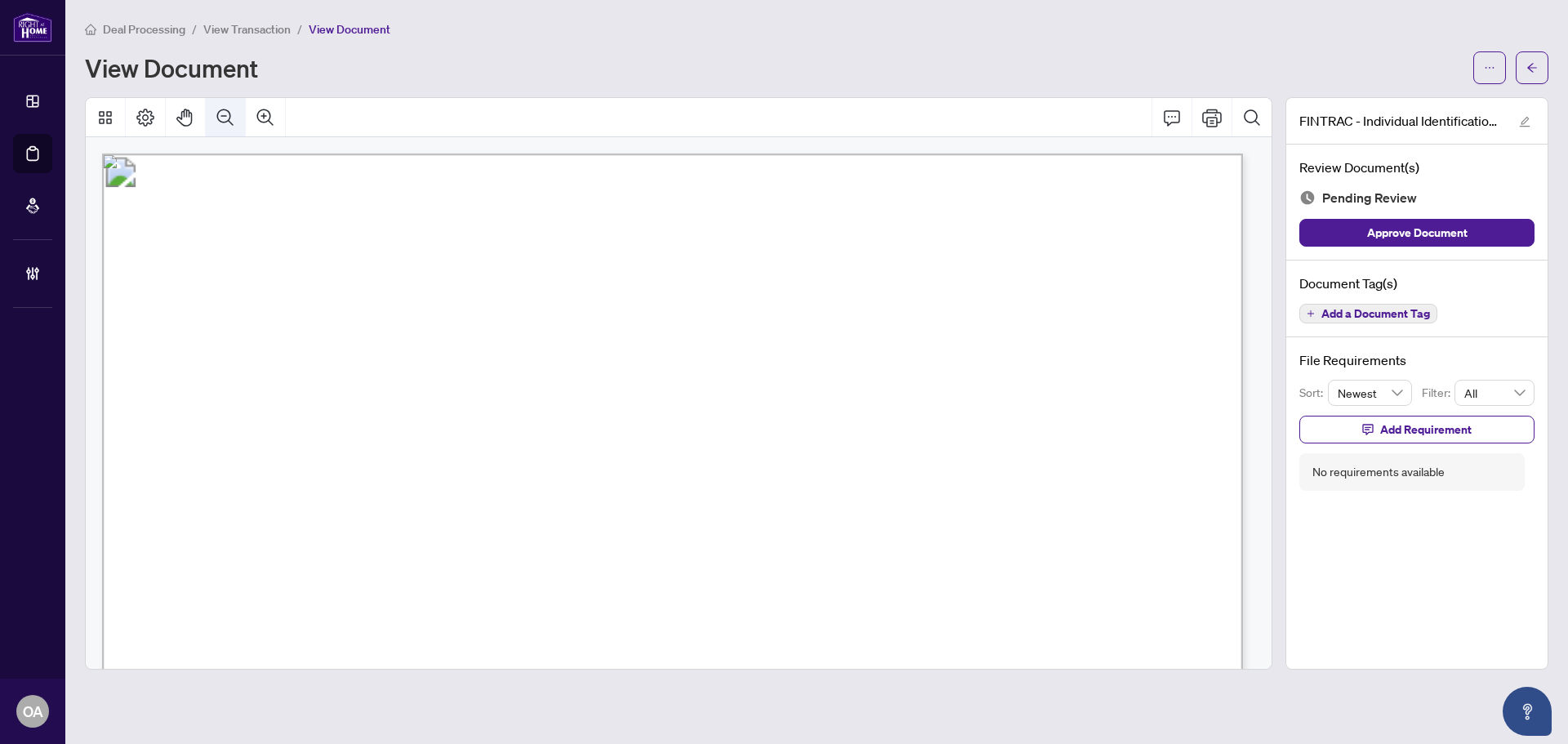
click at [231, 114] on icon "Zoom Out" at bounding box center [226, 118] width 20 height 20
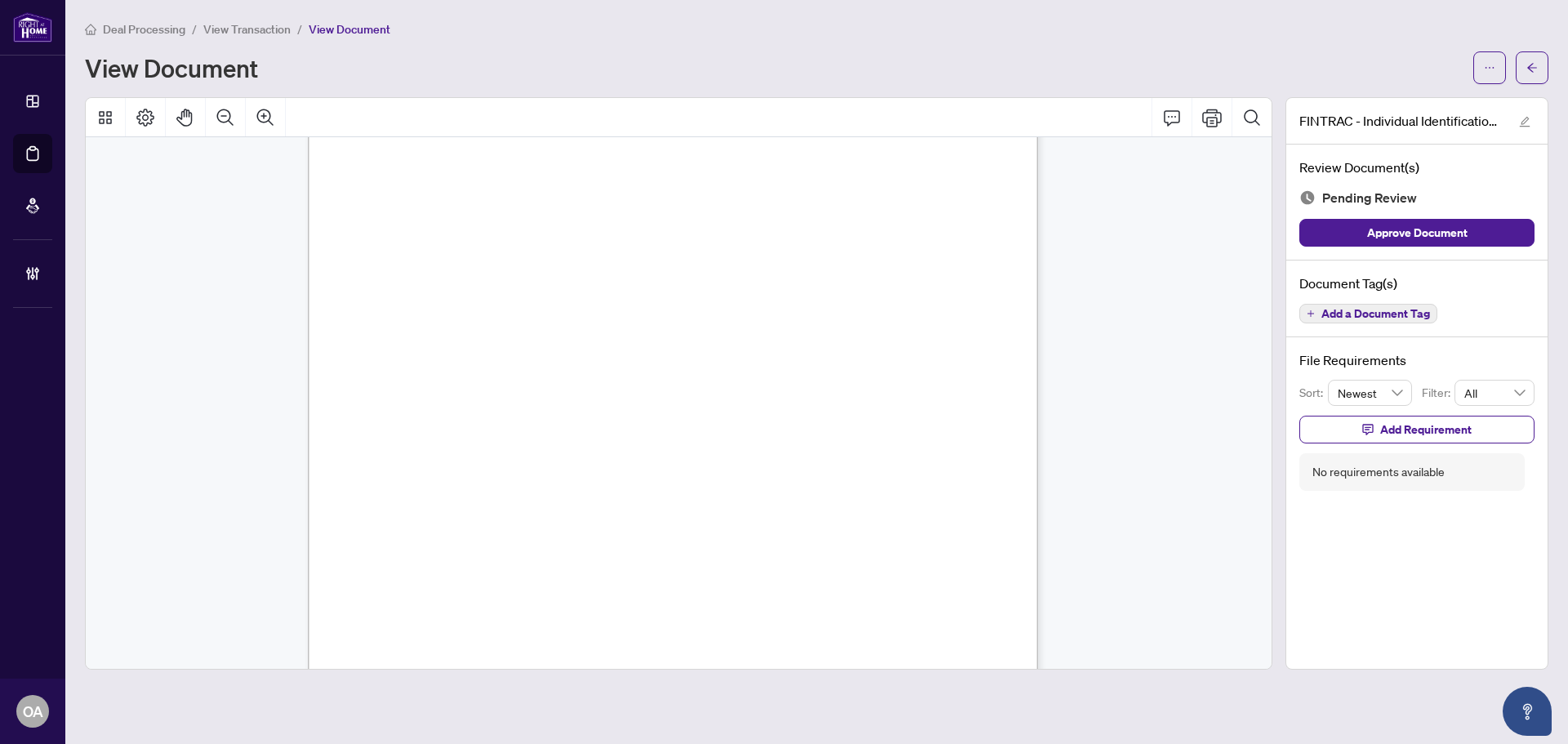
scroll to position [3352, 0]
click at [1353, 311] on span "Add a Document Tag" at bounding box center [1375, 314] width 109 height 11
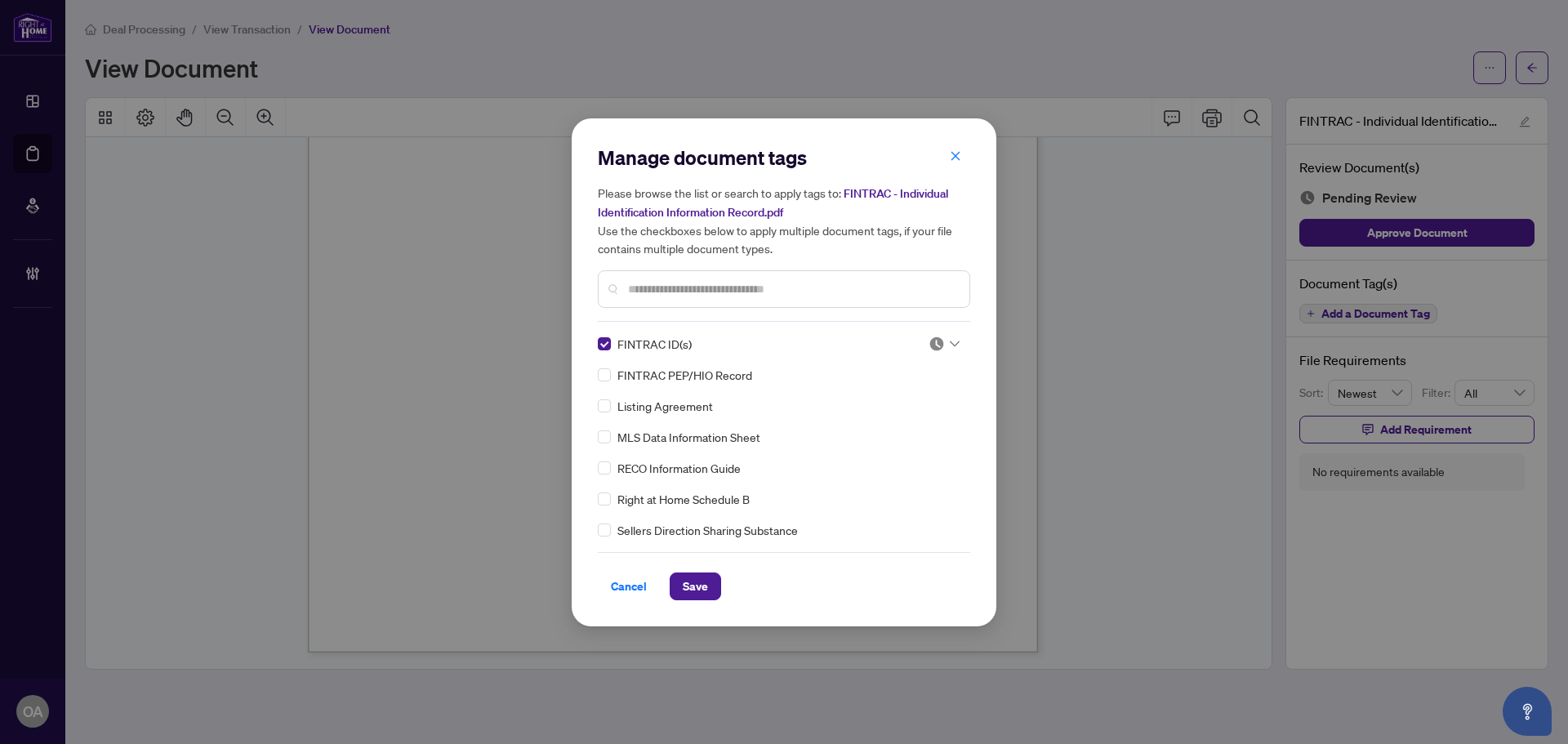
click at [935, 339] on img at bounding box center [937, 344] width 16 height 16
click at [909, 419] on div "Approved" at bounding box center [891, 423] width 105 height 18
click at [701, 581] on span "Save" at bounding box center [695, 586] width 25 height 26
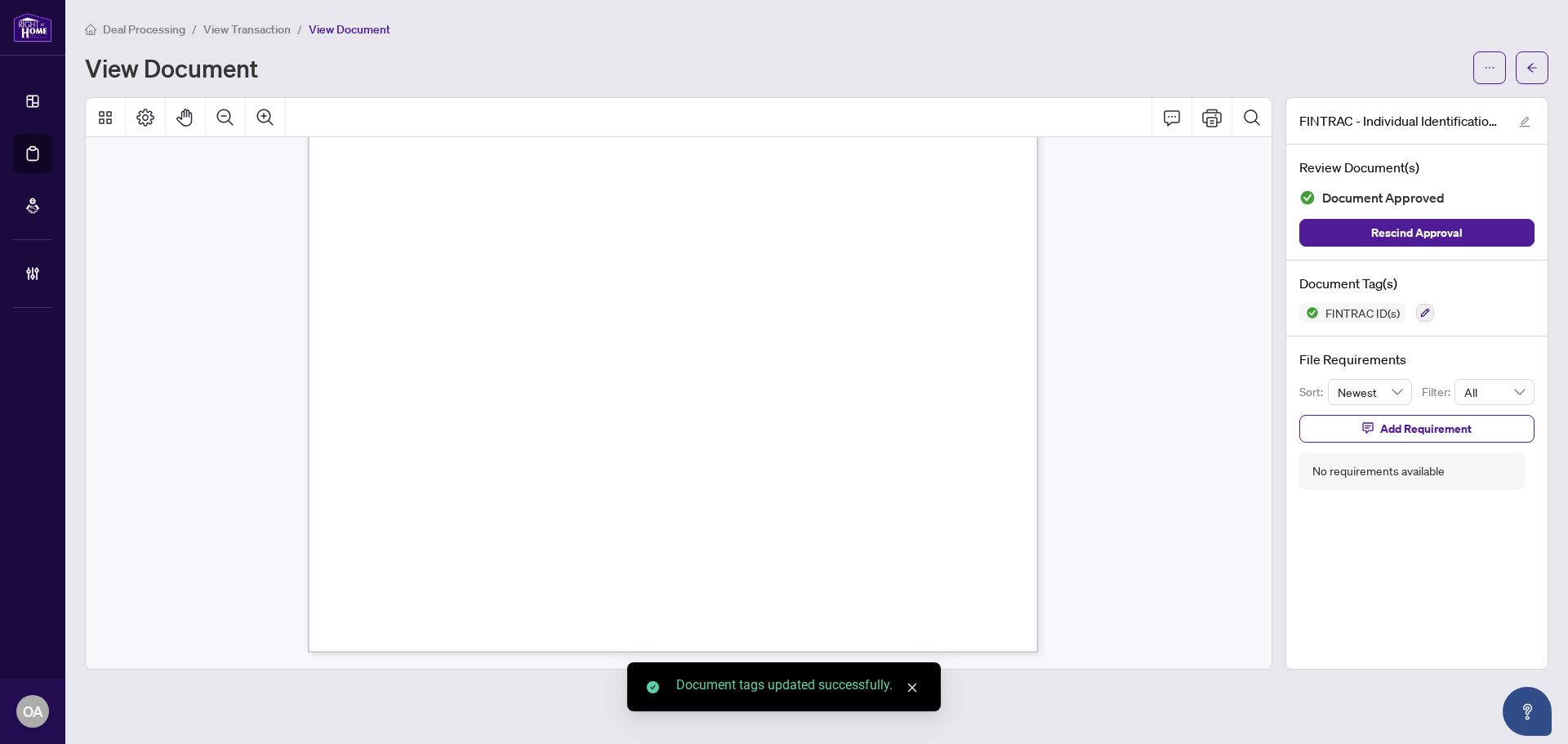
click at [1539, 69] on button "button" at bounding box center [1532, 68] width 33 height 33
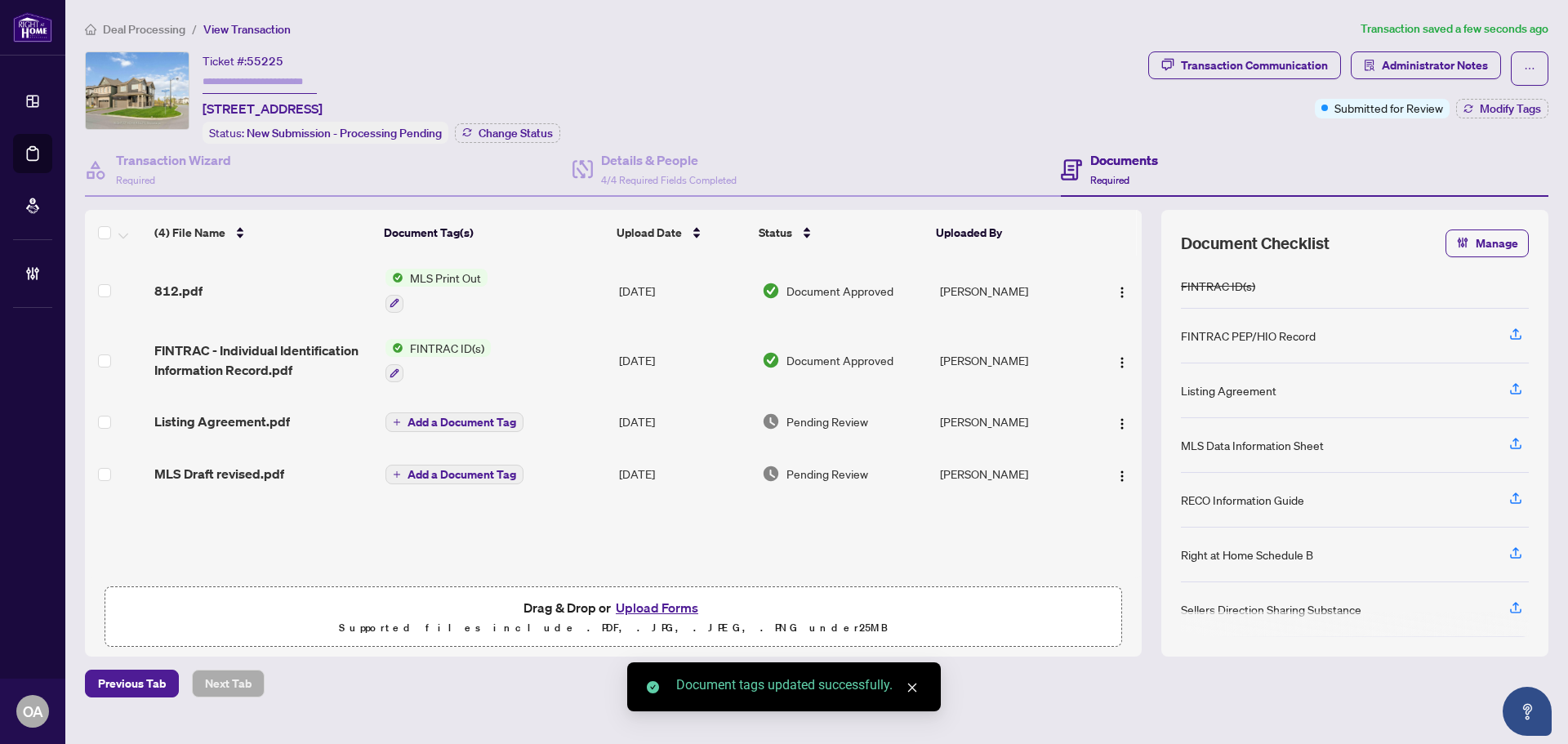
click at [238, 417] on span "Listing Agreement.pdf" at bounding box center [222, 421] width 136 height 20
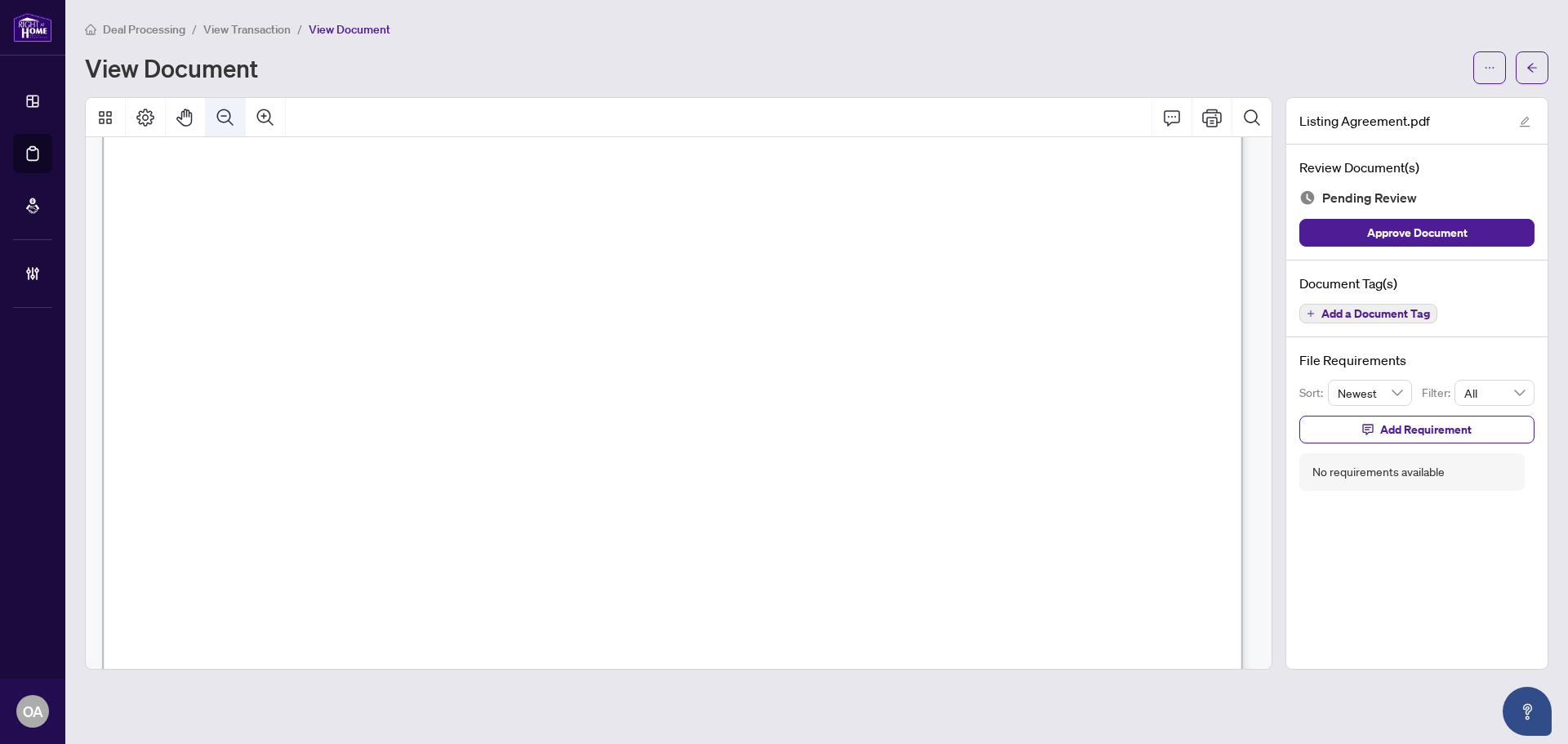
click at [230, 105] on button "Zoom Out" at bounding box center [226, 118] width 39 height 39
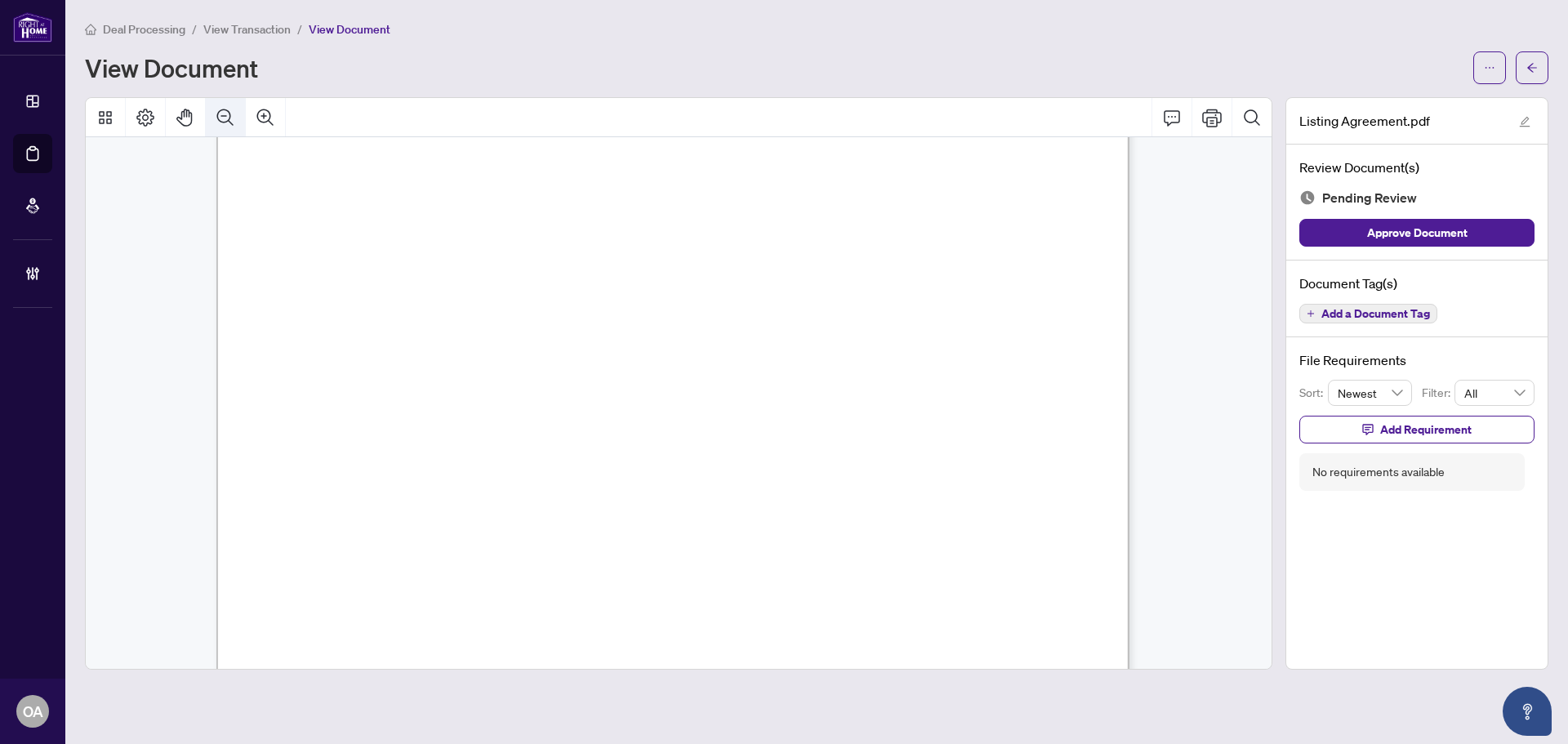
click at [230, 105] on button "Zoom Out" at bounding box center [226, 118] width 39 height 39
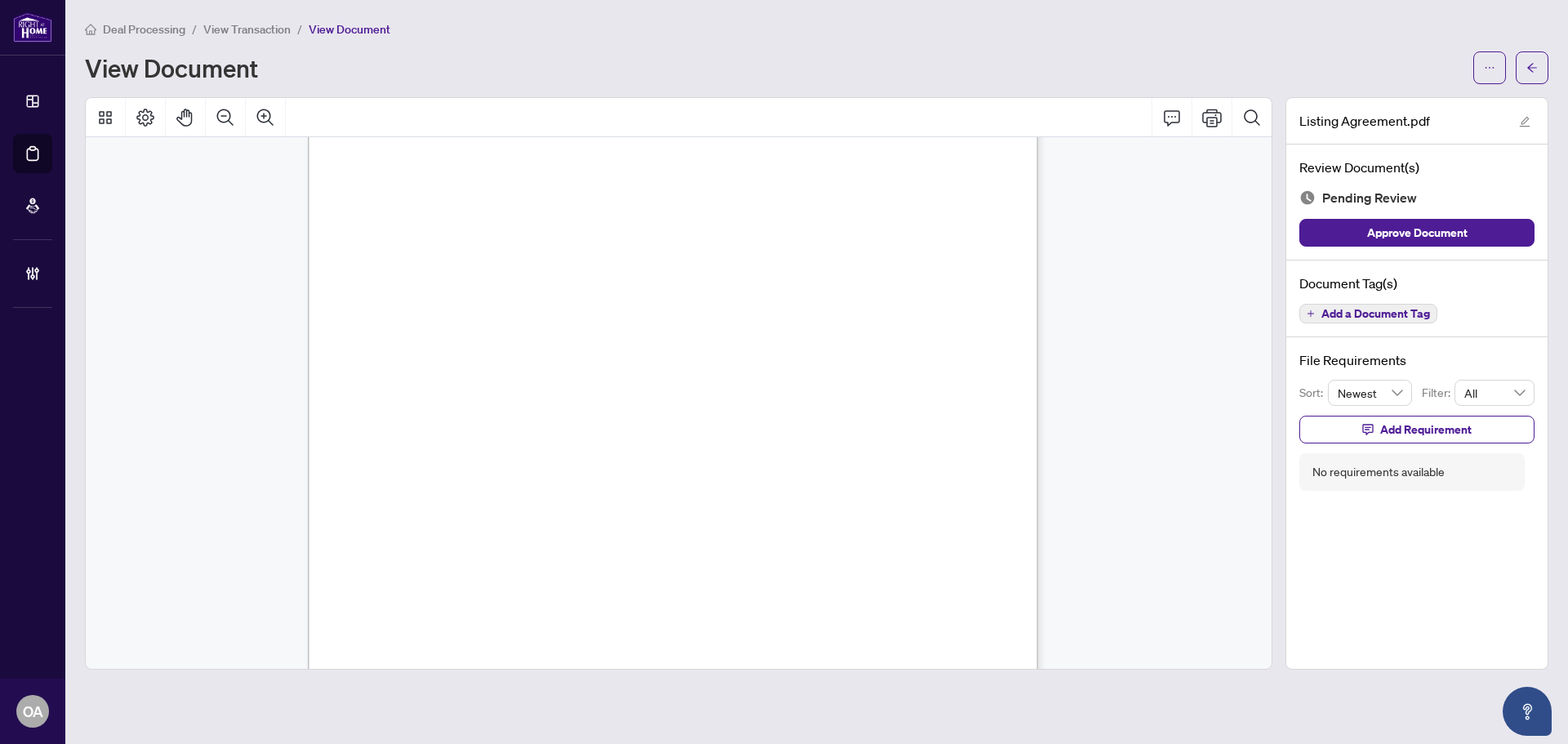
scroll to position [15495, 0]
click at [1391, 314] on span "Add a Document Tag" at bounding box center [1375, 314] width 109 height 11
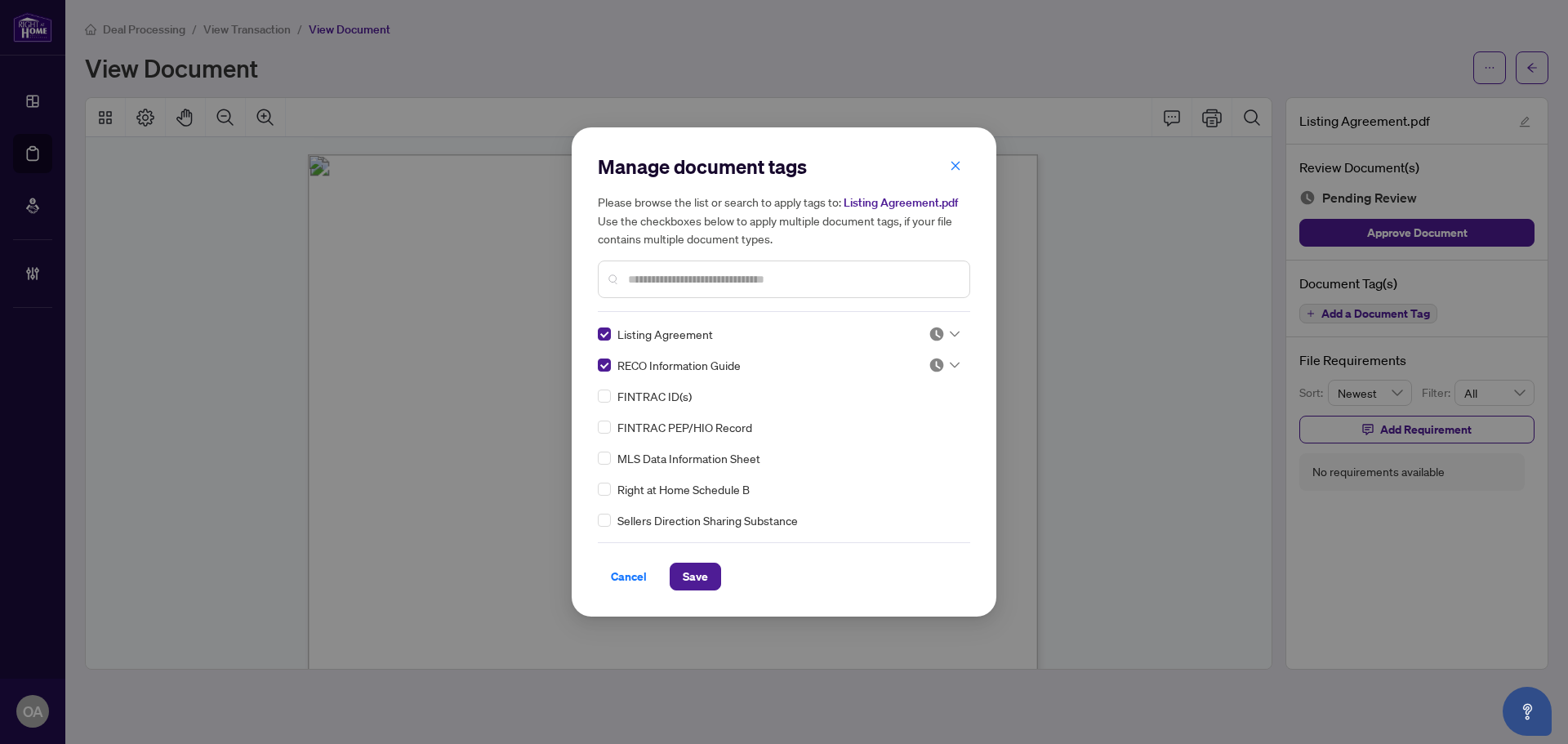
click at [931, 330] on img at bounding box center [937, 334] width 16 height 16
click at [917, 410] on div "Approved" at bounding box center [891, 414] width 105 height 18
click at [934, 359] on img at bounding box center [937, 365] width 16 height 16
click at [936, 439] on div "Approved" at bounding box center [891, 445] width 105 height 18
click at [688, 572] on span "Save" at bounding box center [695, 577] width 25 height 26
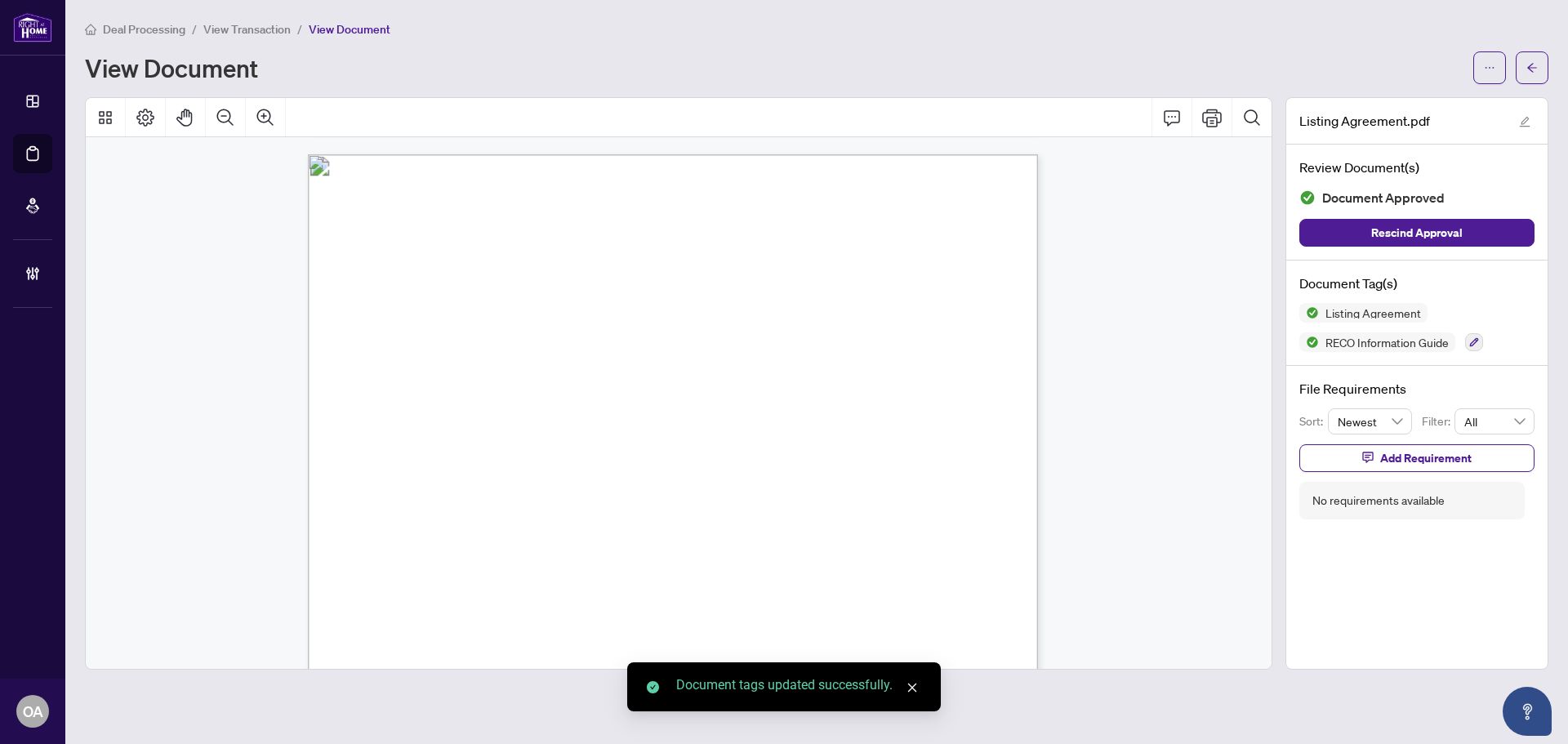
click at [1538, 70] on button "button" at bounding box center [1532, 68] width 33 height 33
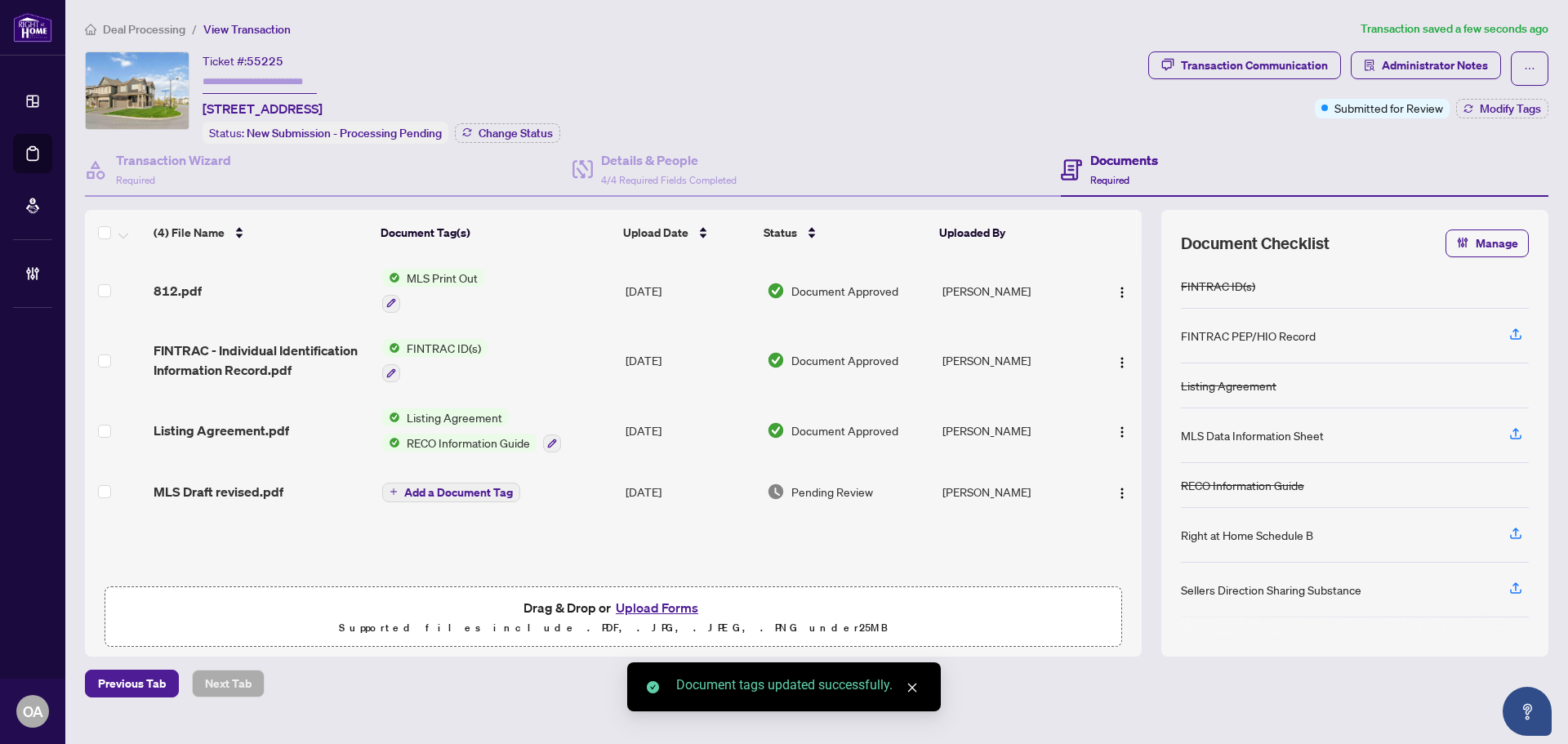
click at [227, 487] on span "MLS Draft revised.pdf" at bounding box center [218, 492] width 130 height 20
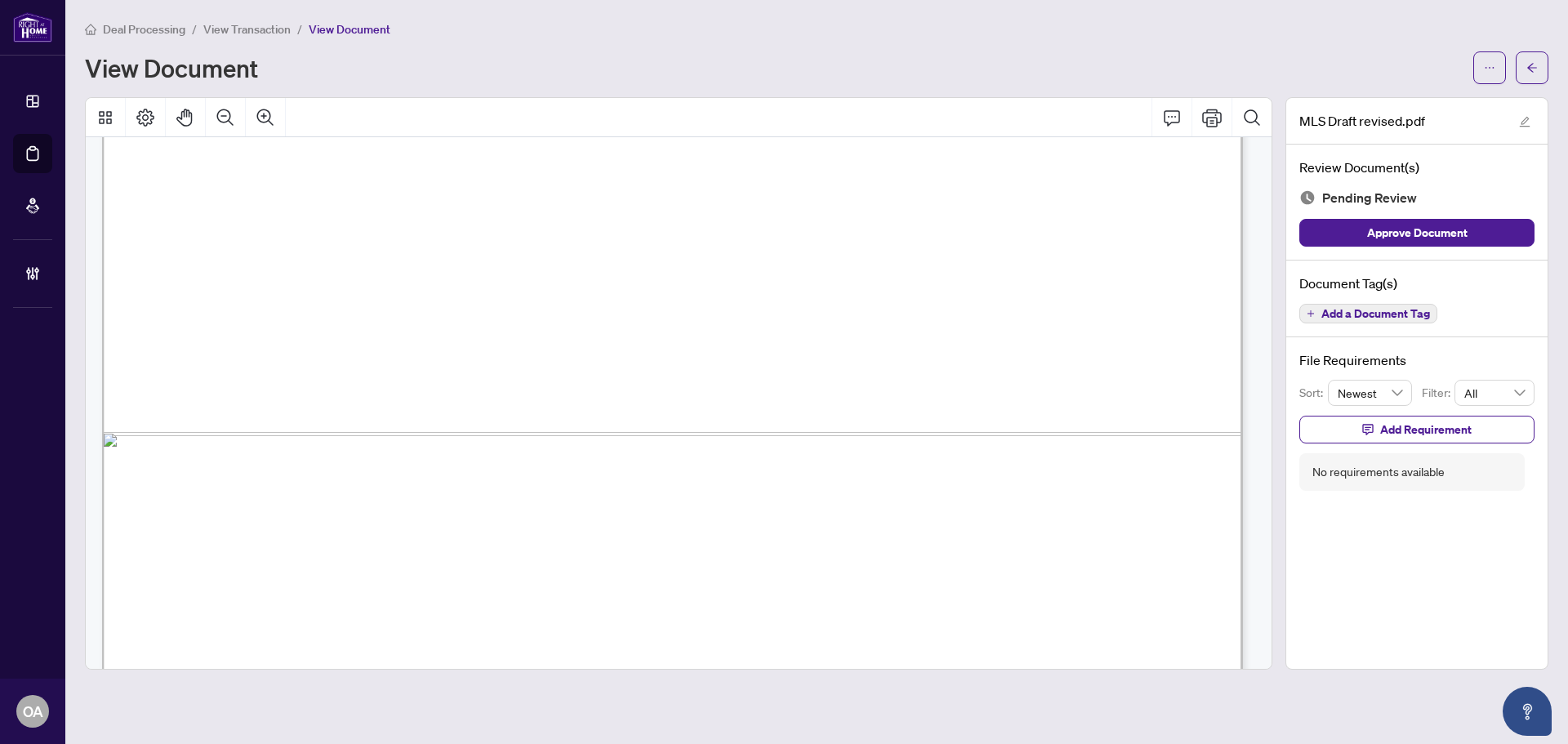
scroll to position [1062, 0]
click at [1384, 314] on span "Add a Document Tag" at bounding box center [1375, 314] width 109 height 11
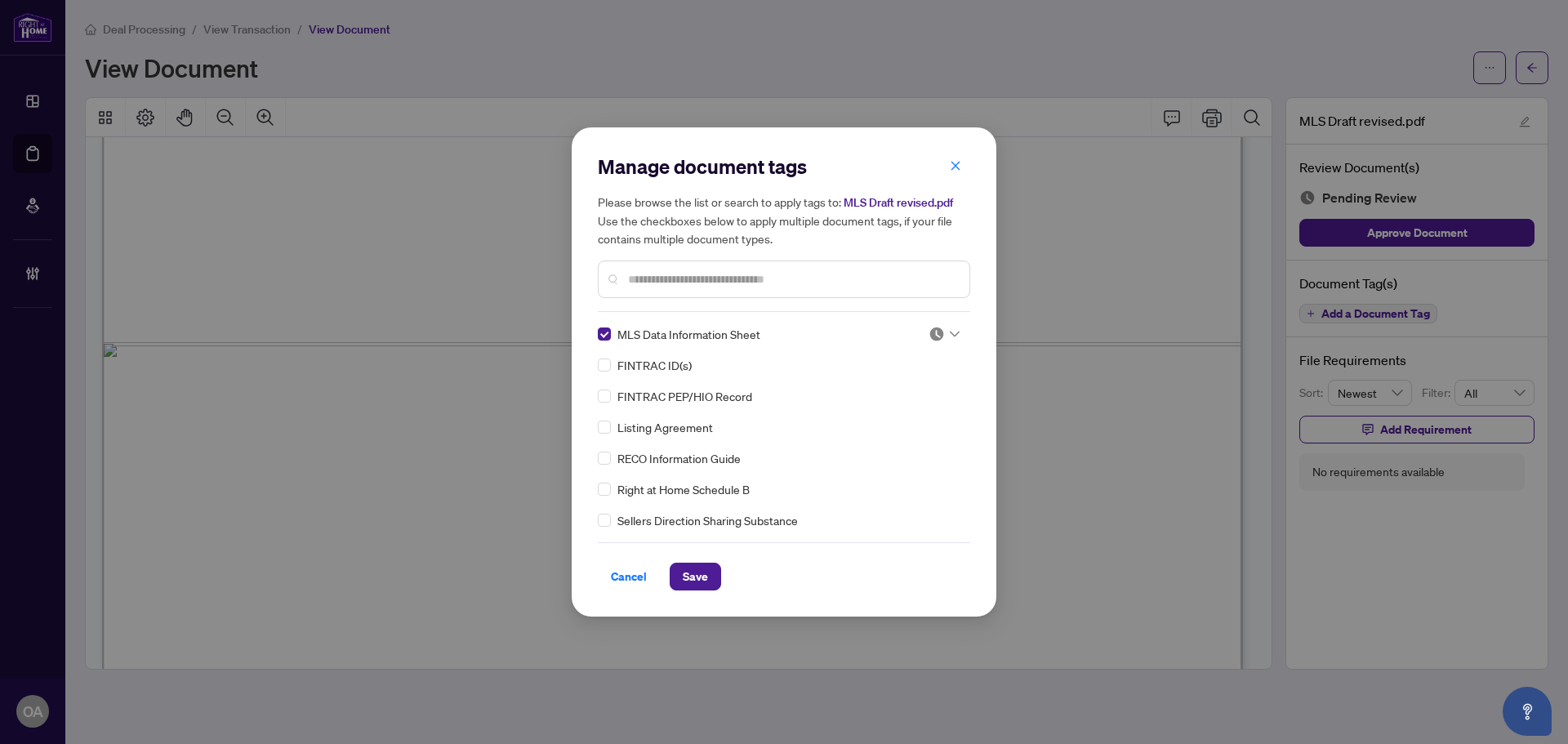
click at [958, 326] on div "MLS Data Information Sheet FINTRAC ID(s) FINTRAC PEP/HIO Record Listing Agreeme…" at bounding box center [784, 427] width 373 height 204
click at [936, 333] on img at bounding box center [937, 334] width 16 height 16
click at [909, 415] on div "Approved" at bounding box center [891, 414] width 105 height 18
click at [683, 584] on span "Save" at bounding box center [695, 577] width 25 height 26
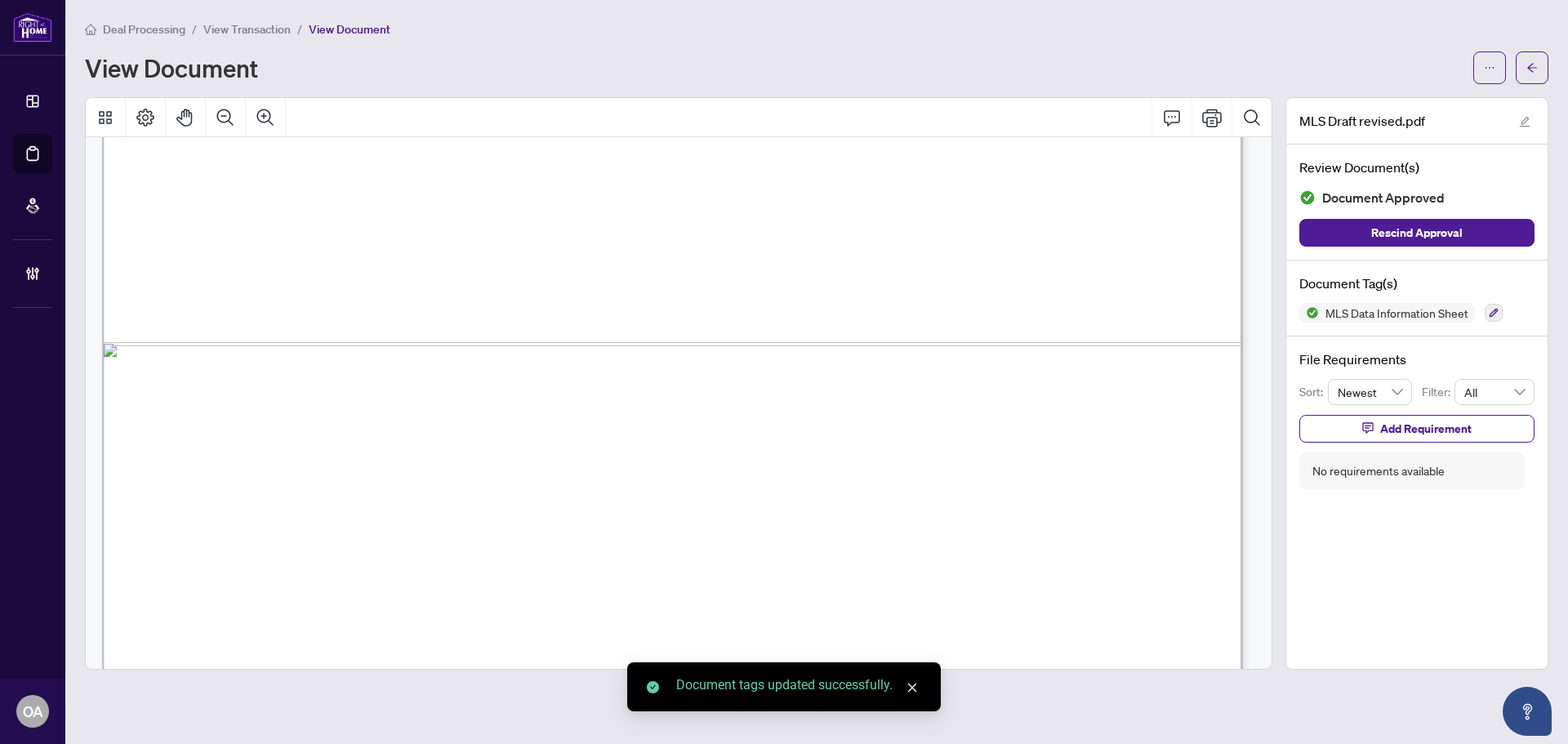
click at [1533, 71] on icon "arrow-left" at bounding box center [1532, 68] width 11 height 11
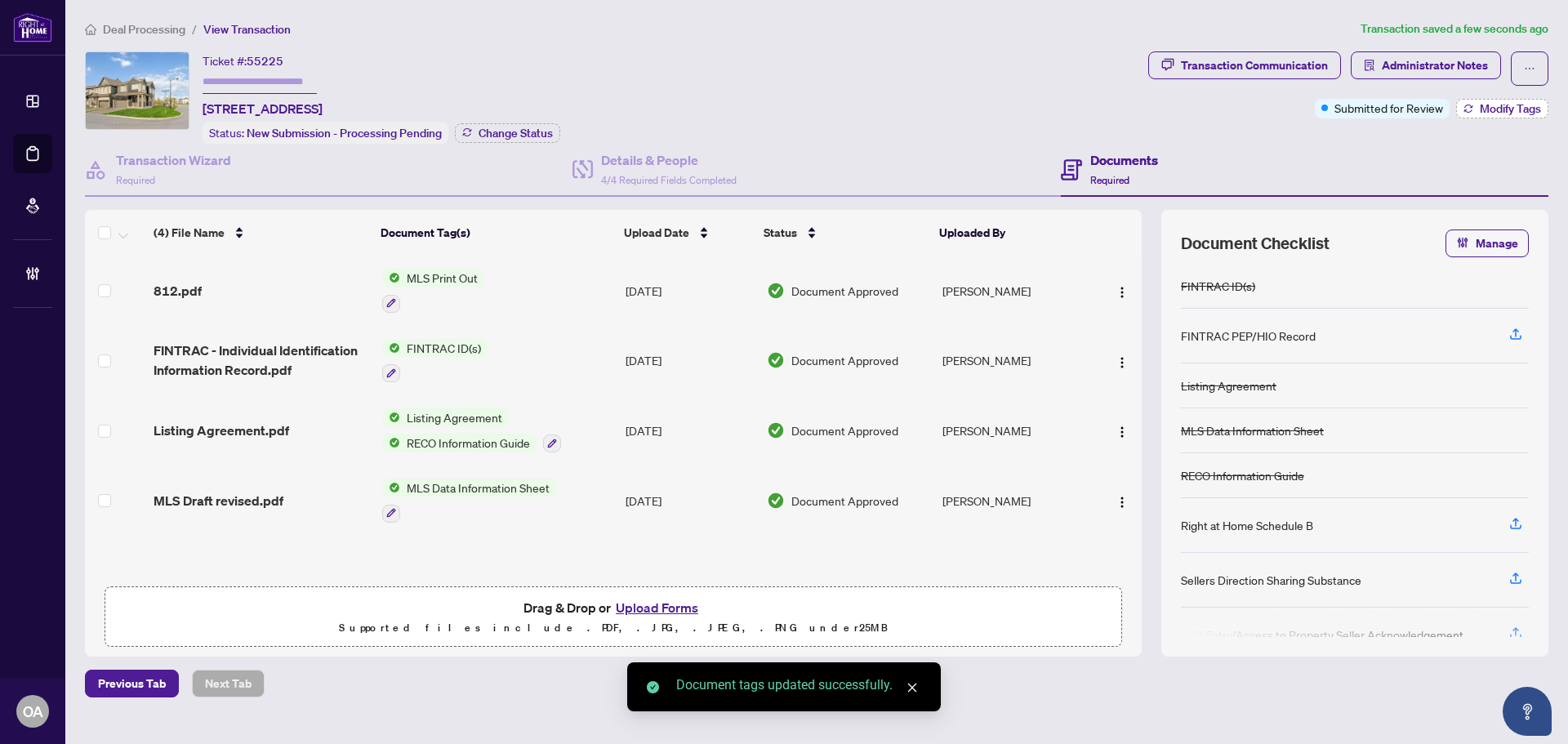
click at [1501, 97] on div "Transaction Communication Administrator Notes Submitted for Review Modify Tags" at bounding box center [1349, 85] width 400 height 67
click at [1501, 100] on button "Modify Tags" at bounding box center [1502, 109] width 92 height 20
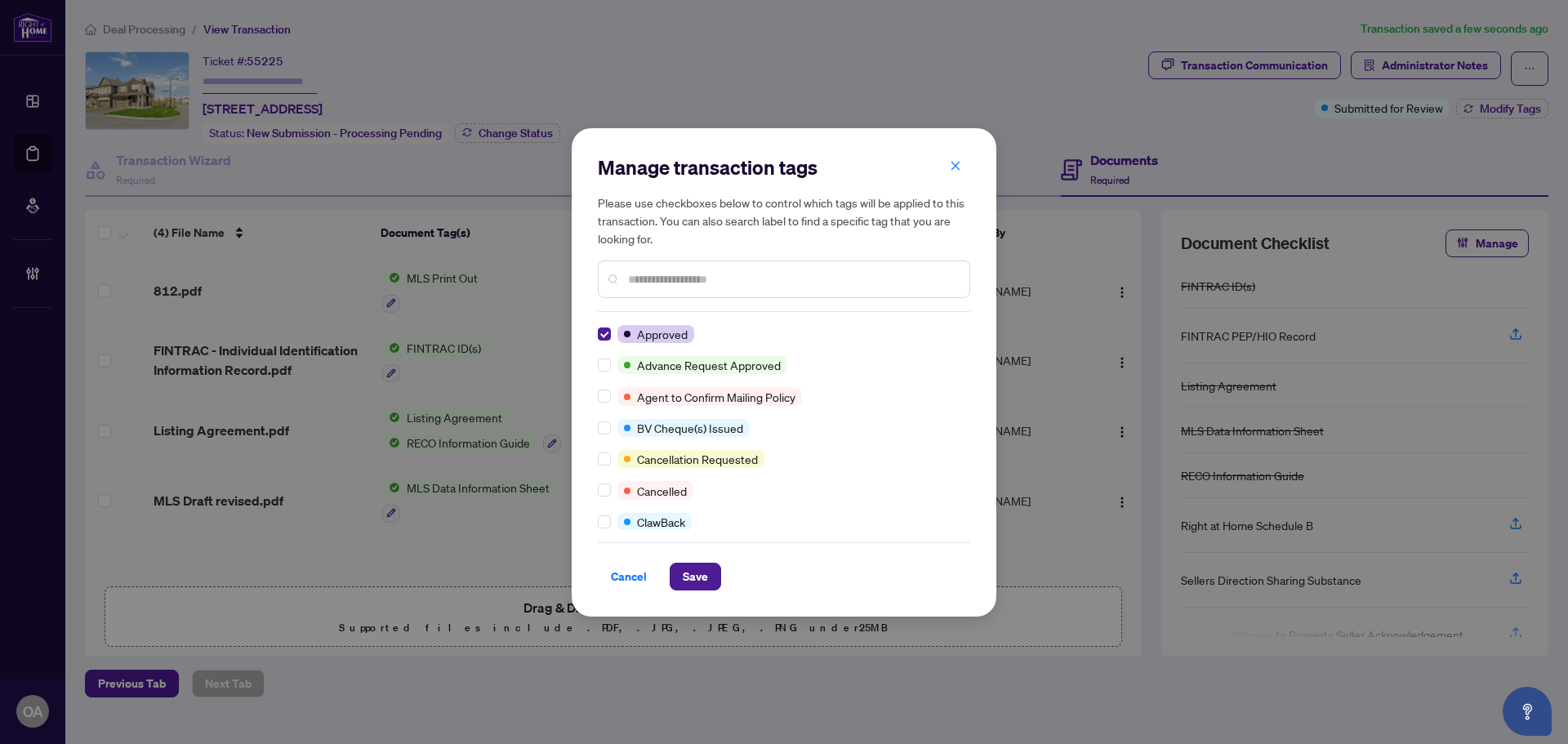
click at [704, 596] on div "Manage transaction tags Please use checkboxes below to control which tags will …" at bounding box center [784, 372] width 425 height 488
drag, startPoint x: 695, startPoint y: 598, endPoint x: 701, endPoint y: 581, distance: 18.0
click at [698, 591] on div "Manage transaction tags Please use checkboxes below to control which tags will …" at bounding box center [784, 372] width 425 height 488
click at [701, 585] on span "Save" at bounding box center [695, 577] width 25 height 26
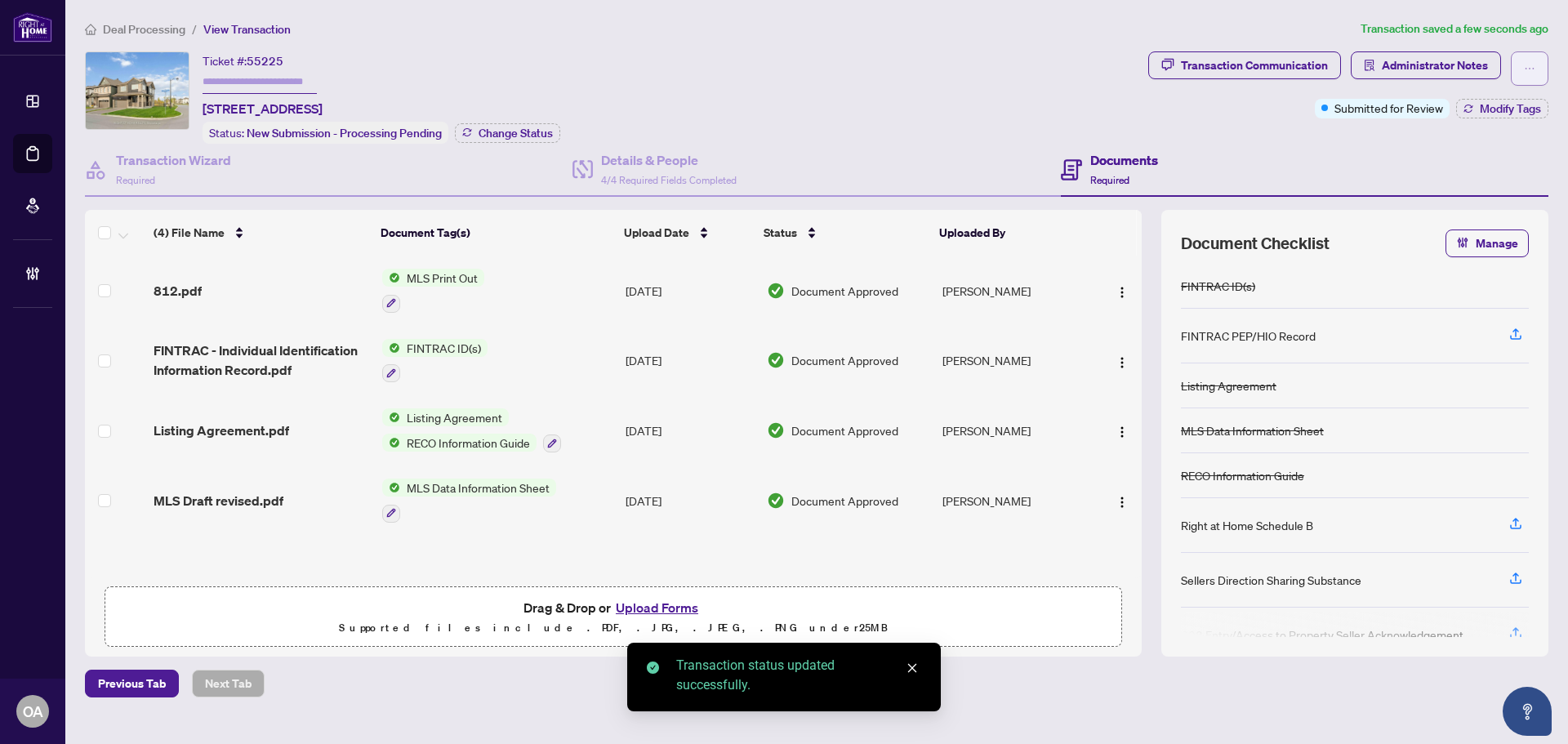
drag, startPoint x: 1531, startPoint y: 59, endPoint x: 1524, endPoint y: 72, distance: 14.8
click at [1531, 60] on span "button" at bounding box center [1530, 69] width 11 height 26
click at [1445, 177] on span "Submit for Completion" at bounding box center [1472, 183] width 125 height 18
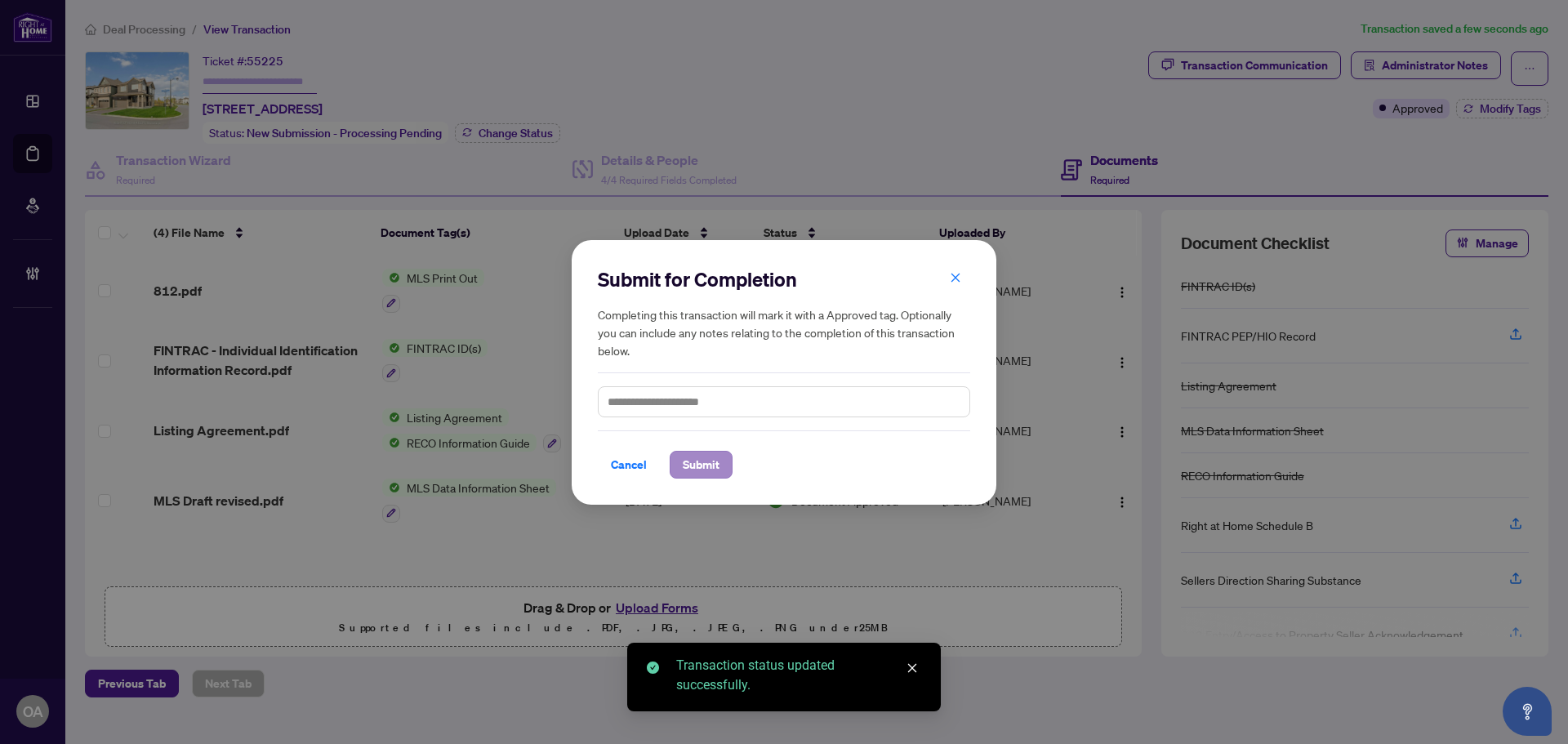
click at [713, 470] on div "Cancel Submit" at bounding box center [784, 454] width 373 height 48
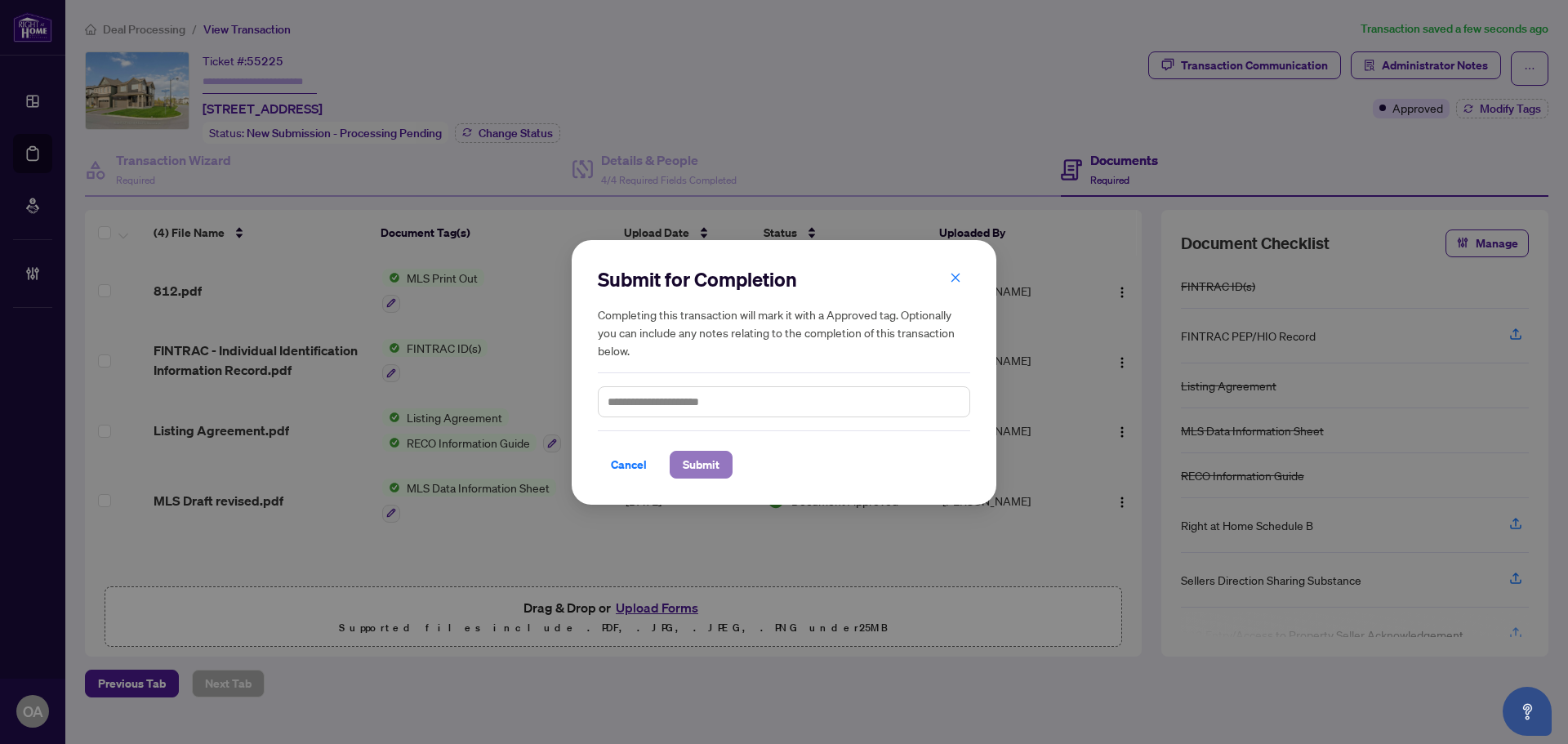
click at [696, 465] on span "Submit" at bounding box center [701, 465] width 37 height 26
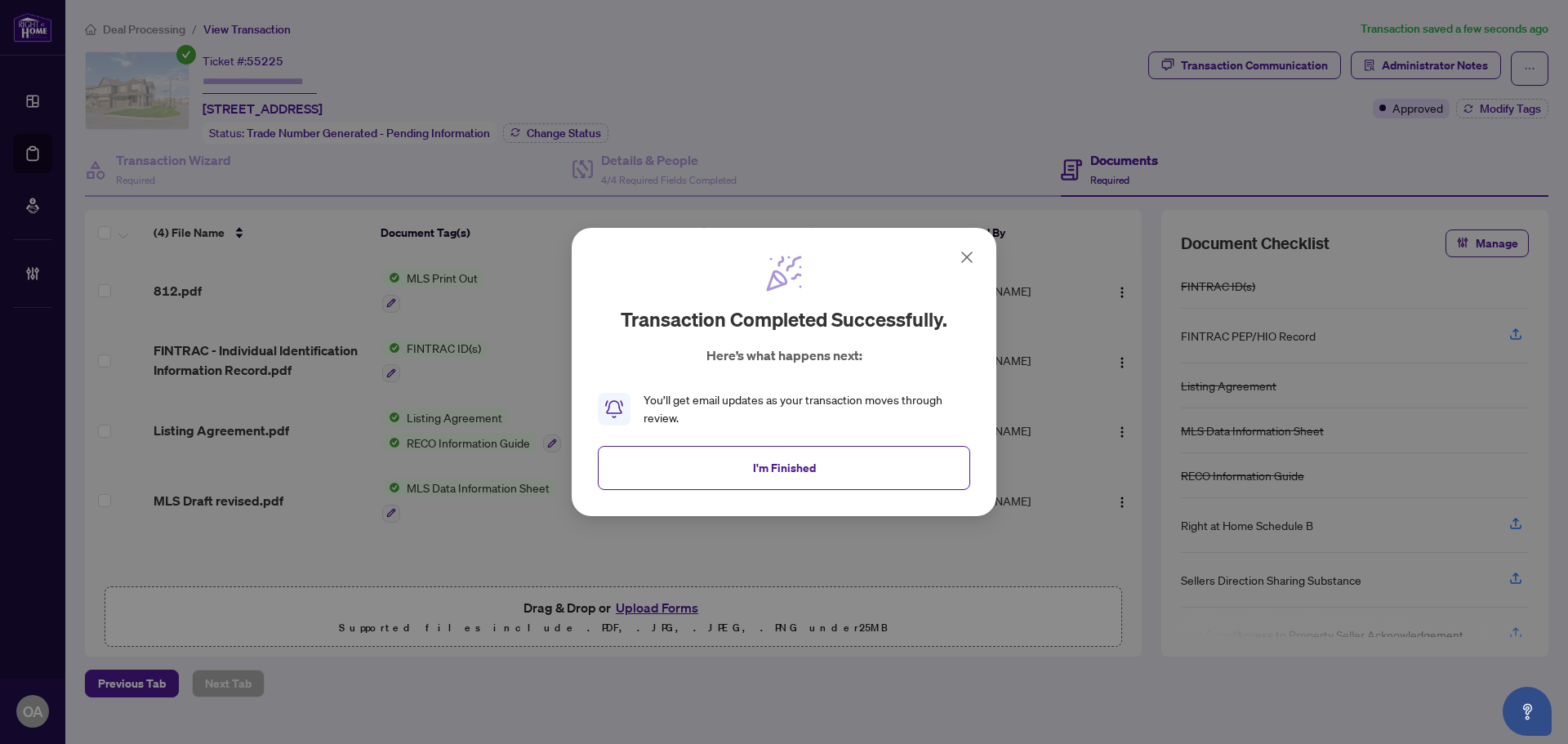
drag, startPoint x: 761, startPoint y: 470, endPoint x: 690, endPoint y: 454, distance: 72.8
click at [761, 470] on span "I'm Finished" at bounding box center [784, 468] width 63 height 26
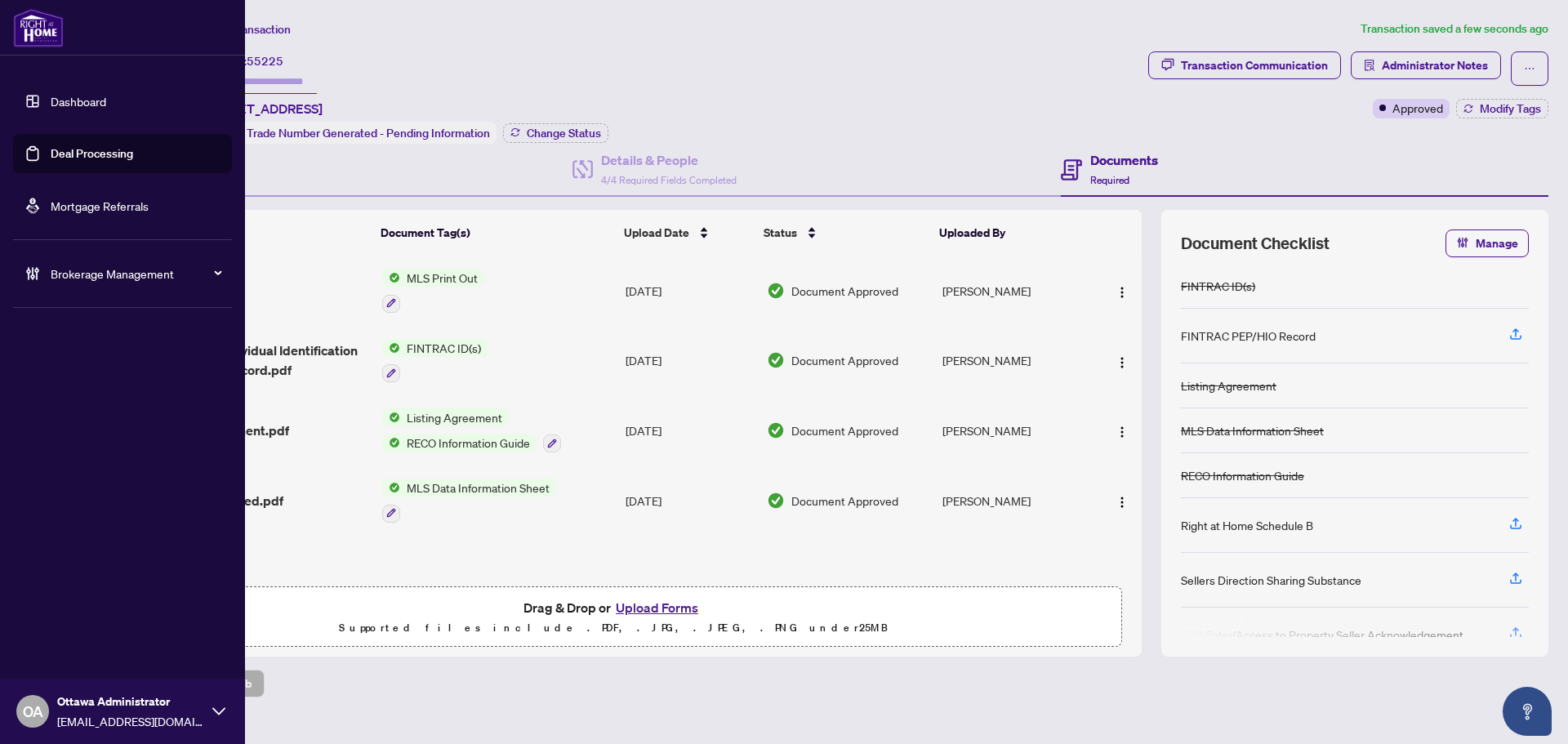
click at [51, 158] on link "Deal Processing" at bounding box center [92, 154] width 83 height 15
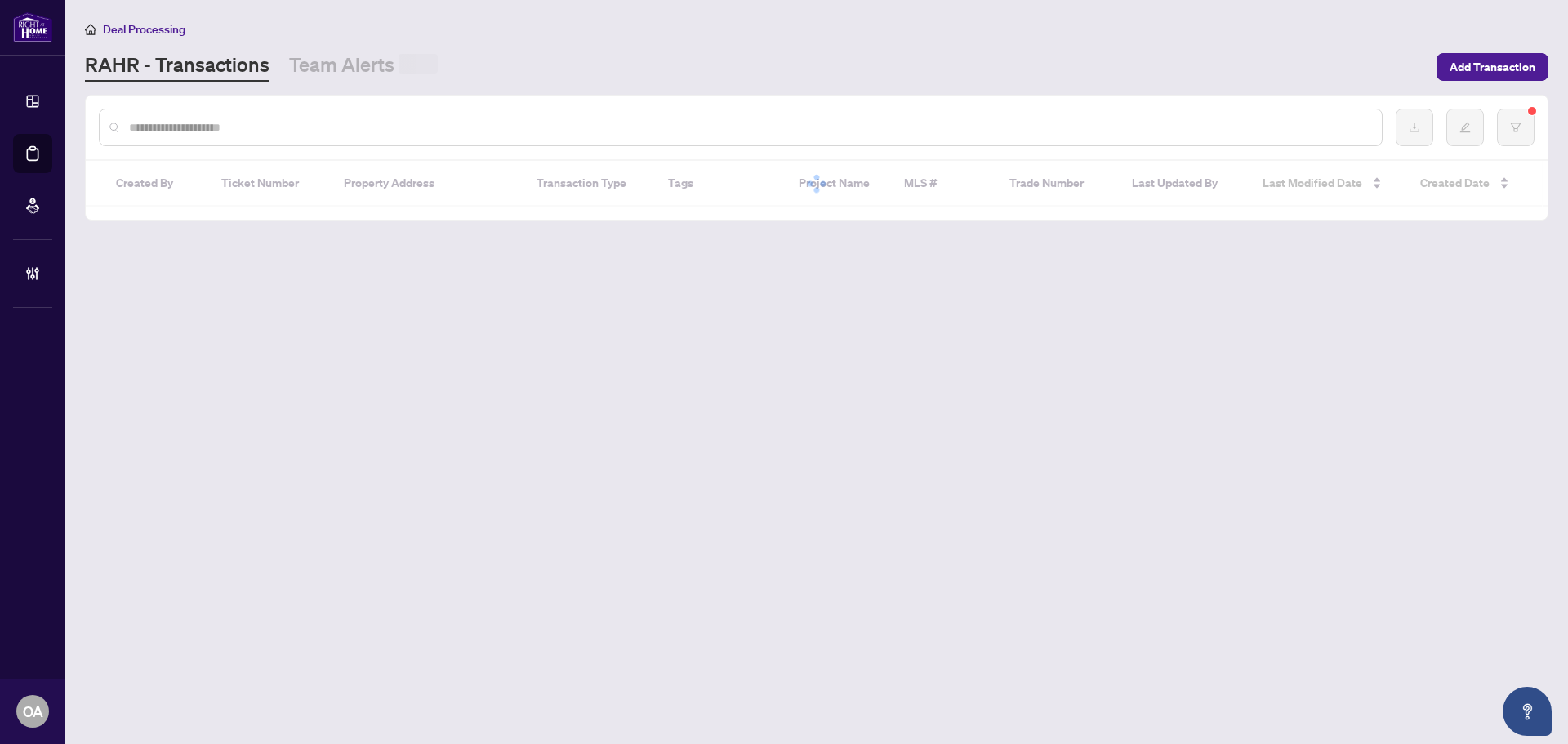
click at [329, 125] on input "text" at bounding box center [749, 127] width 1240 height 18
paste input "*********"
type input "*********"
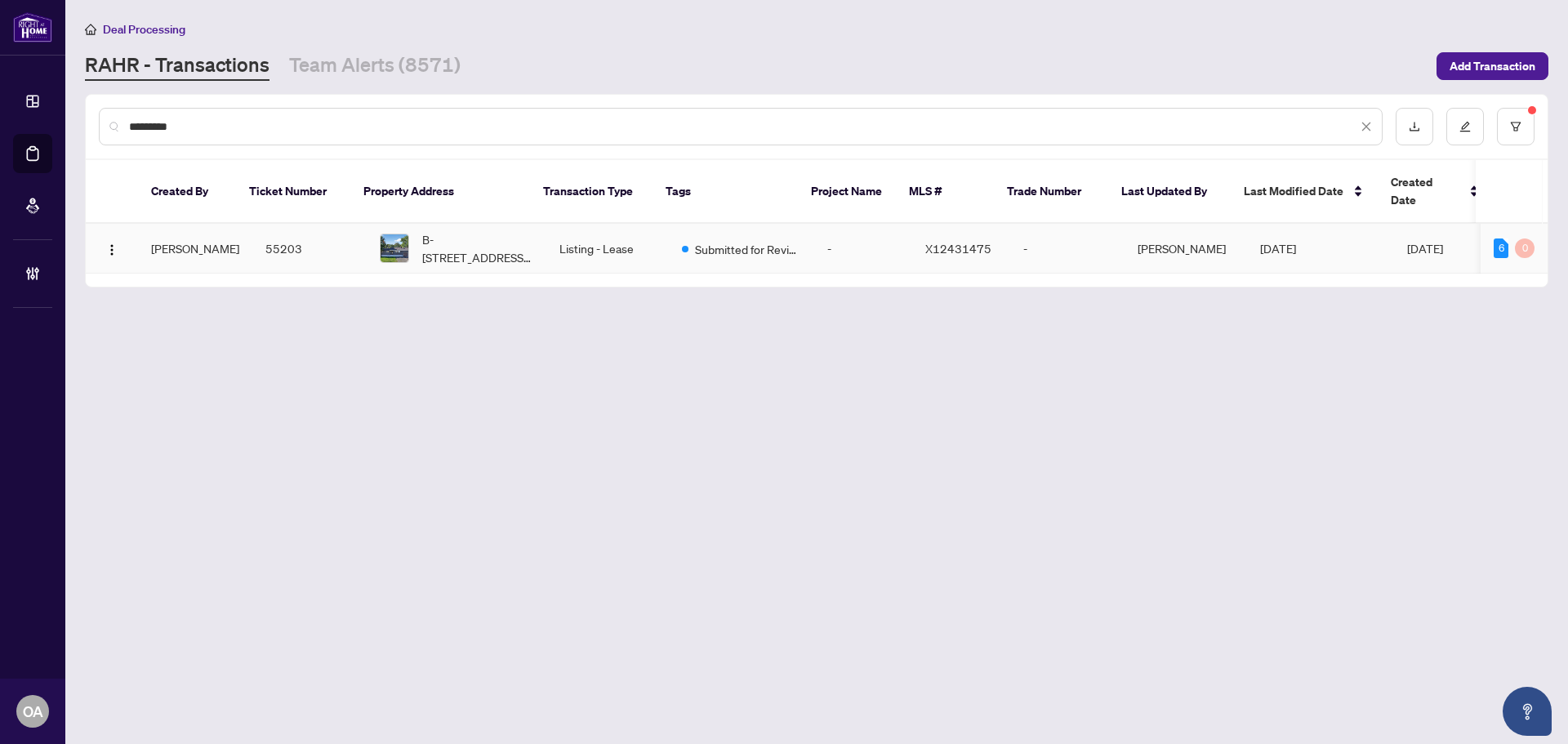
click at [285, 234] on td "55203" at bounding box center [310, 248] width 114 height 50
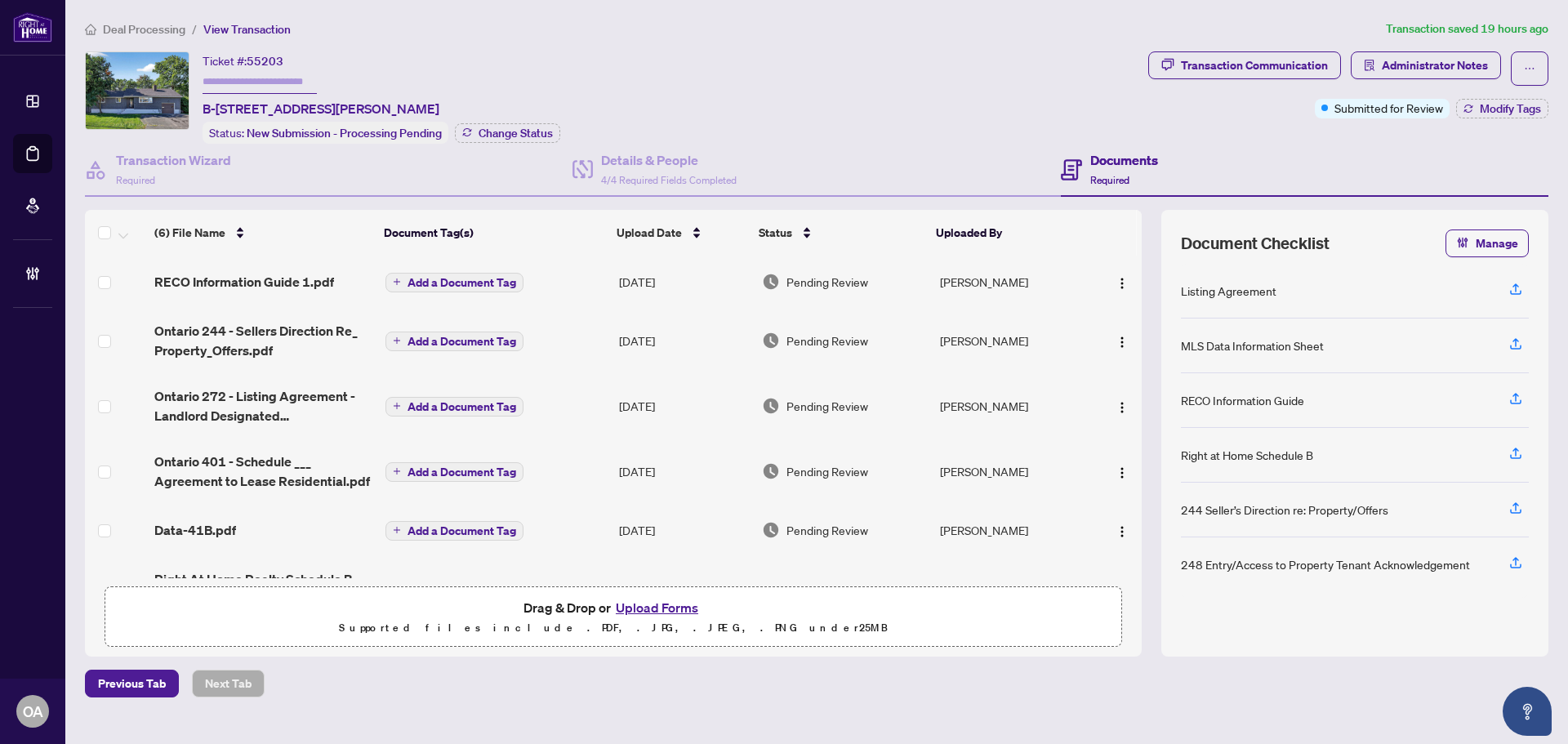
click at [256, 283] on span "RECO Information Guide 1.pdf" at bounding box center [244, 282] width 180 height 20
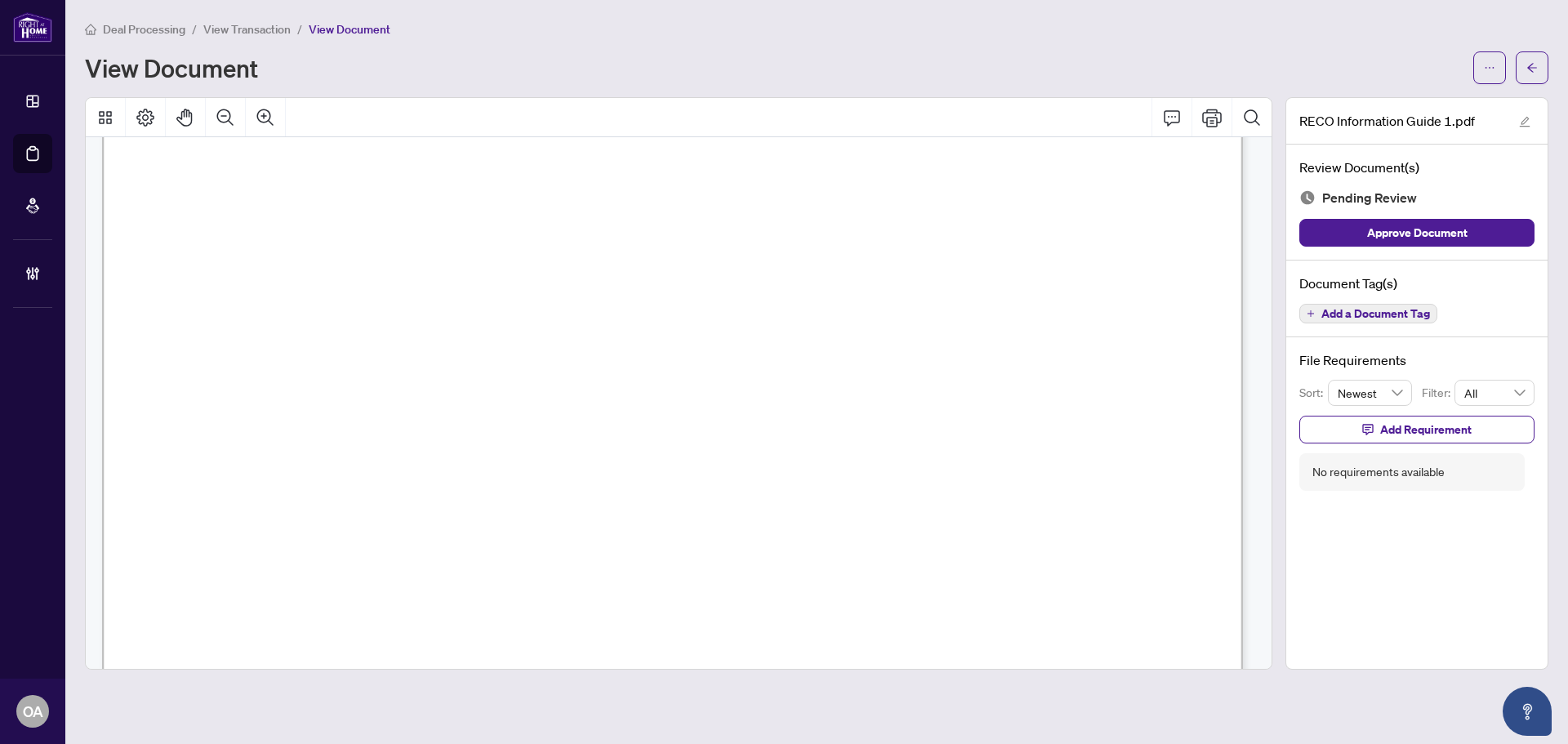
scroll to position [18464, 0]
click at [1399, 323] on div "Document Tag(s) Add a Document Tag" at bounding box center [1418, 299] width 261 height 78
click at [1375, 314] on span "Add a Document Tag" at bounding box center [1375, 314] width 109 height 11
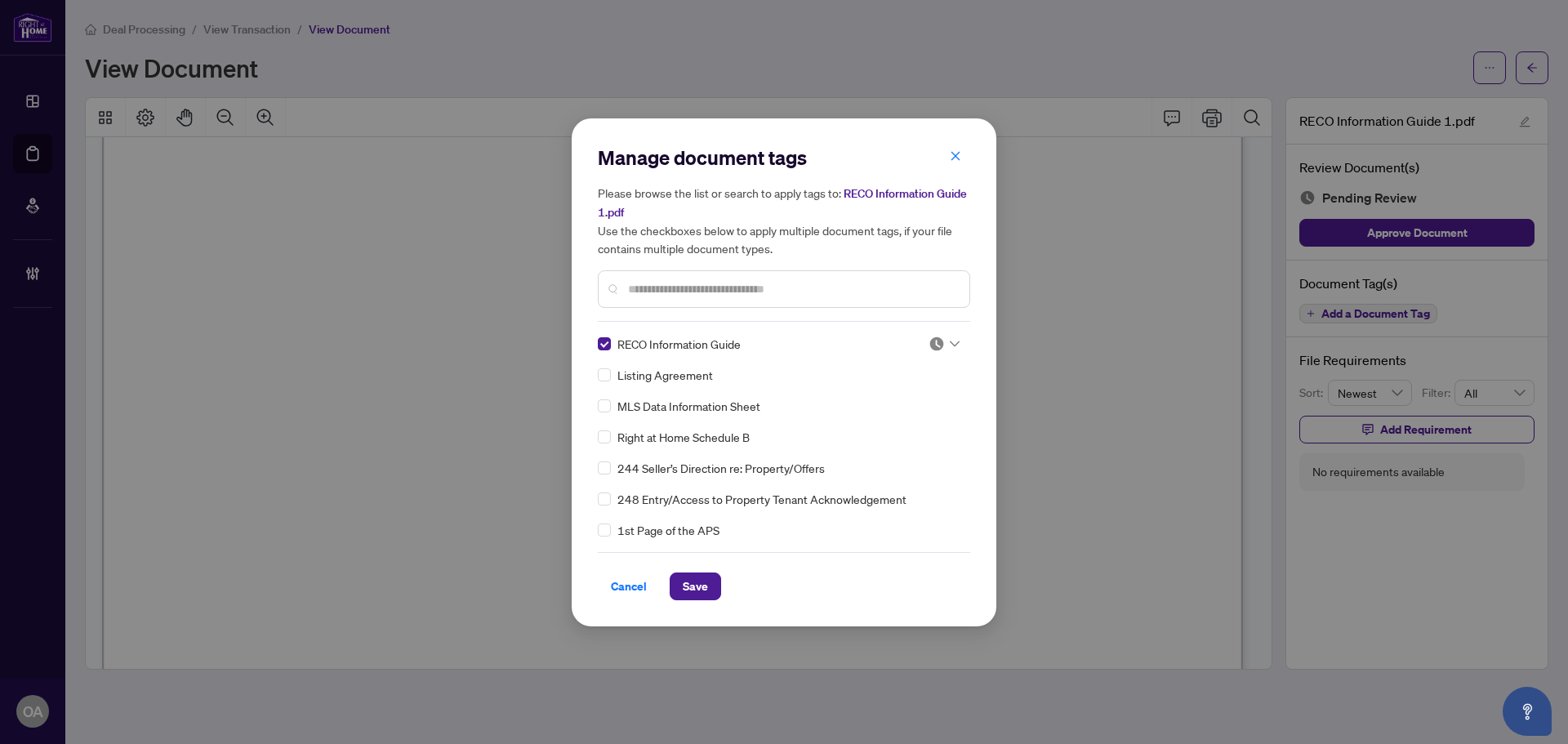
click at [943, 344] on div at bounding box center [945, 344] width 31 height 16
click at [924, 420] on div "Approved" at bounding box center [891, 423] width 105 height 18
click at [707, 578] on span "Save" at bounding box center [695, 586] width 25 height 26
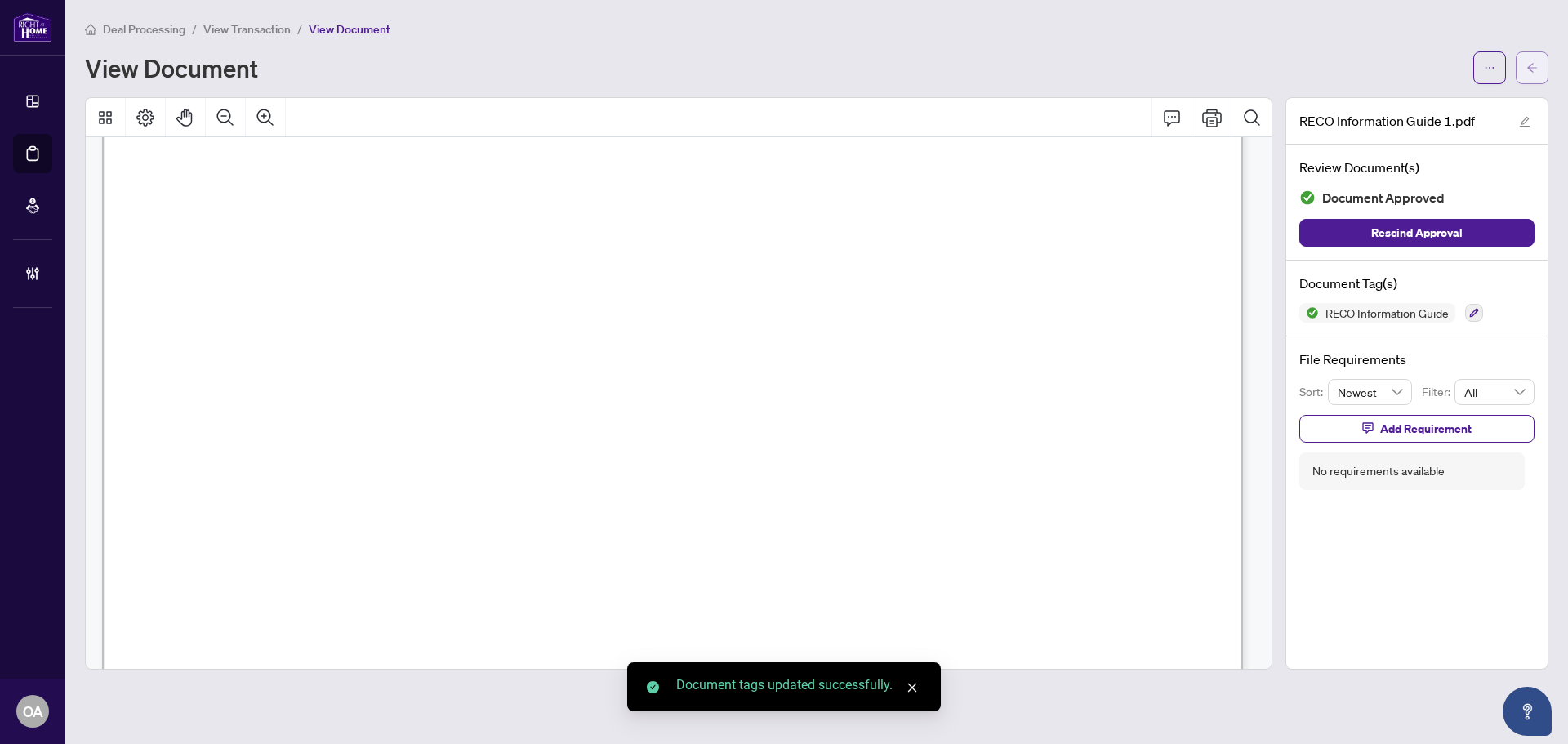
click at [1536, 73] on icon "arrow-left" at bounding box center [1532, 68] width 11 height 11
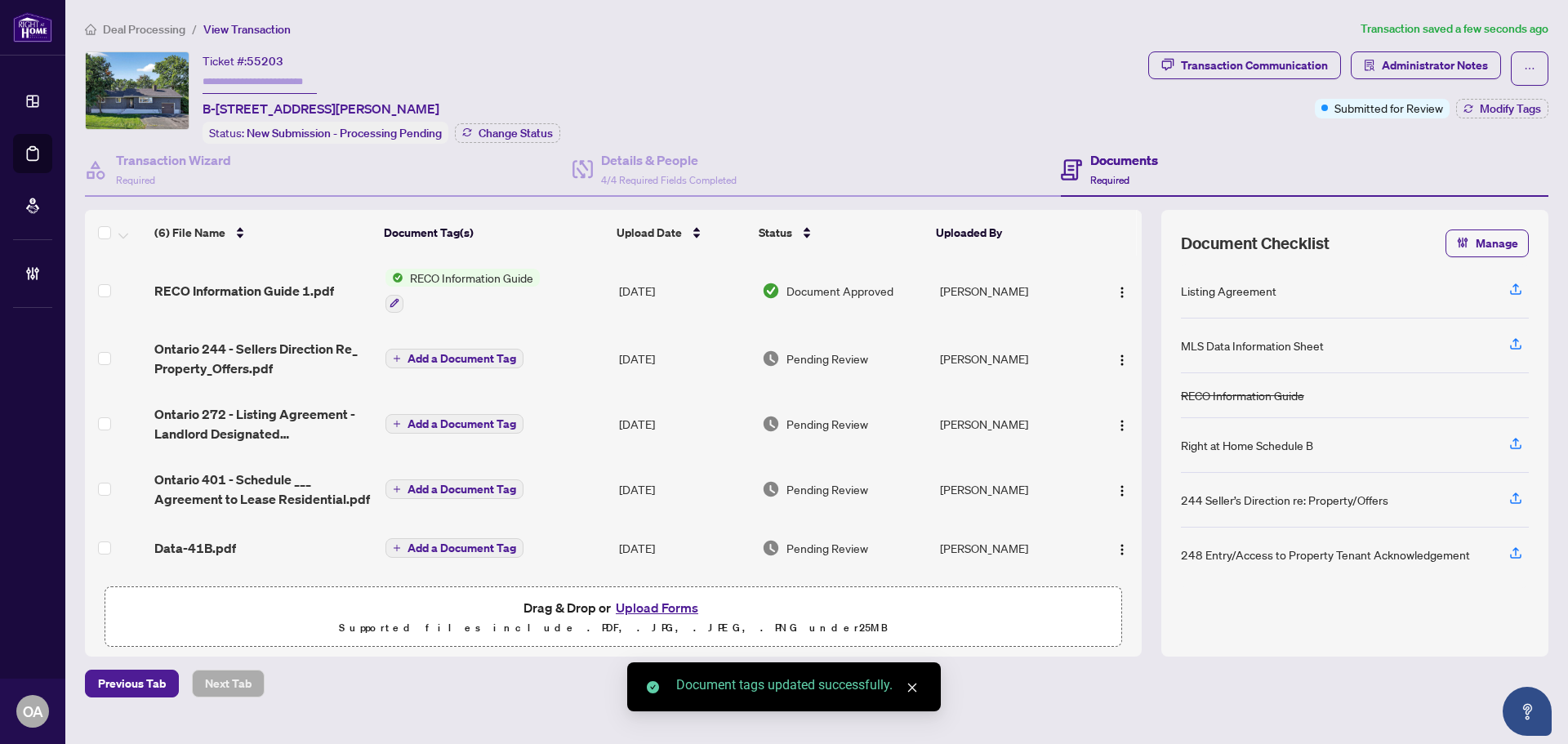
click at [253, 346] on span "Ontario 244 - Sellers Direction Re_ Property_Offers.pdf" at bounding box center [263, 359] width 218 height 39
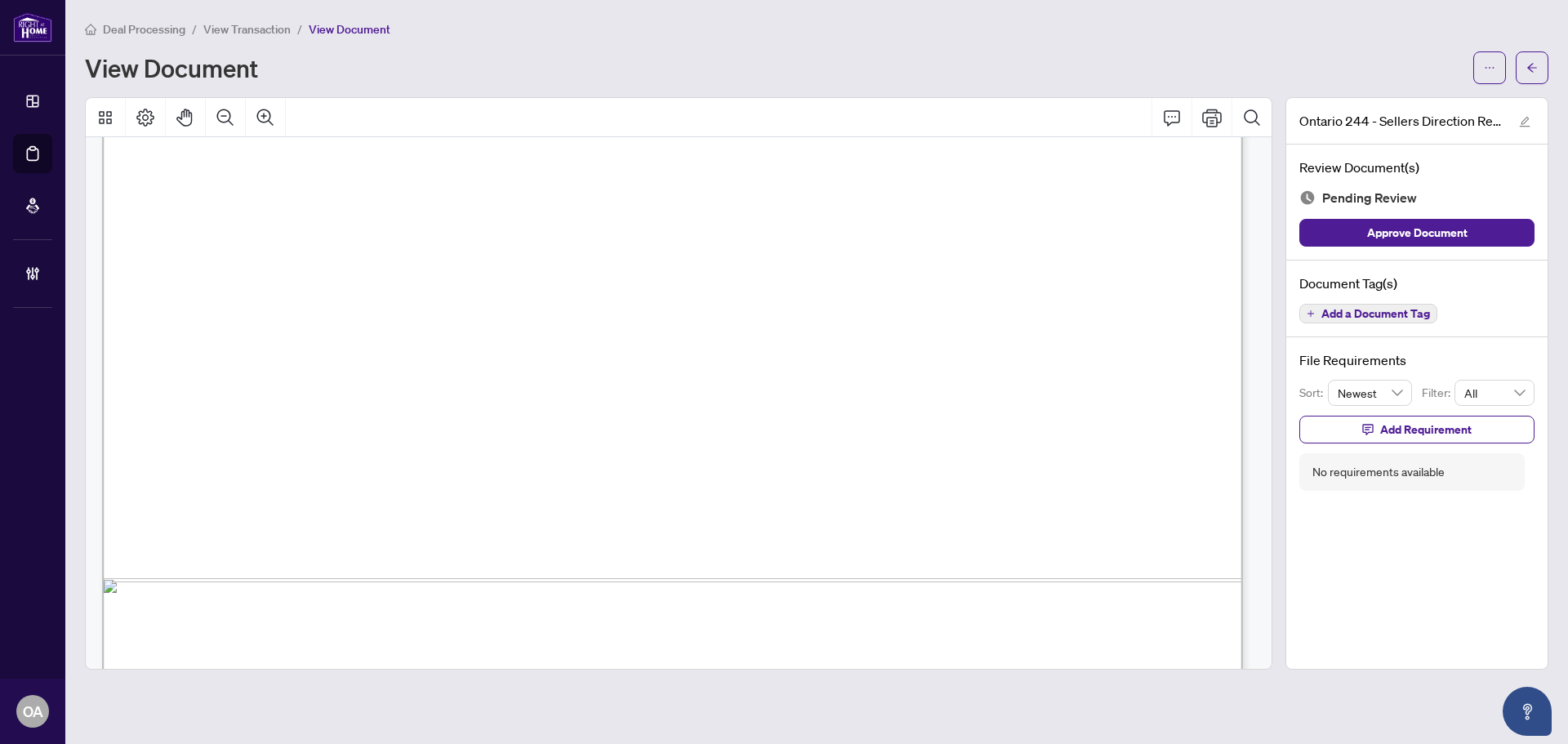
scroll to position [978, 0]
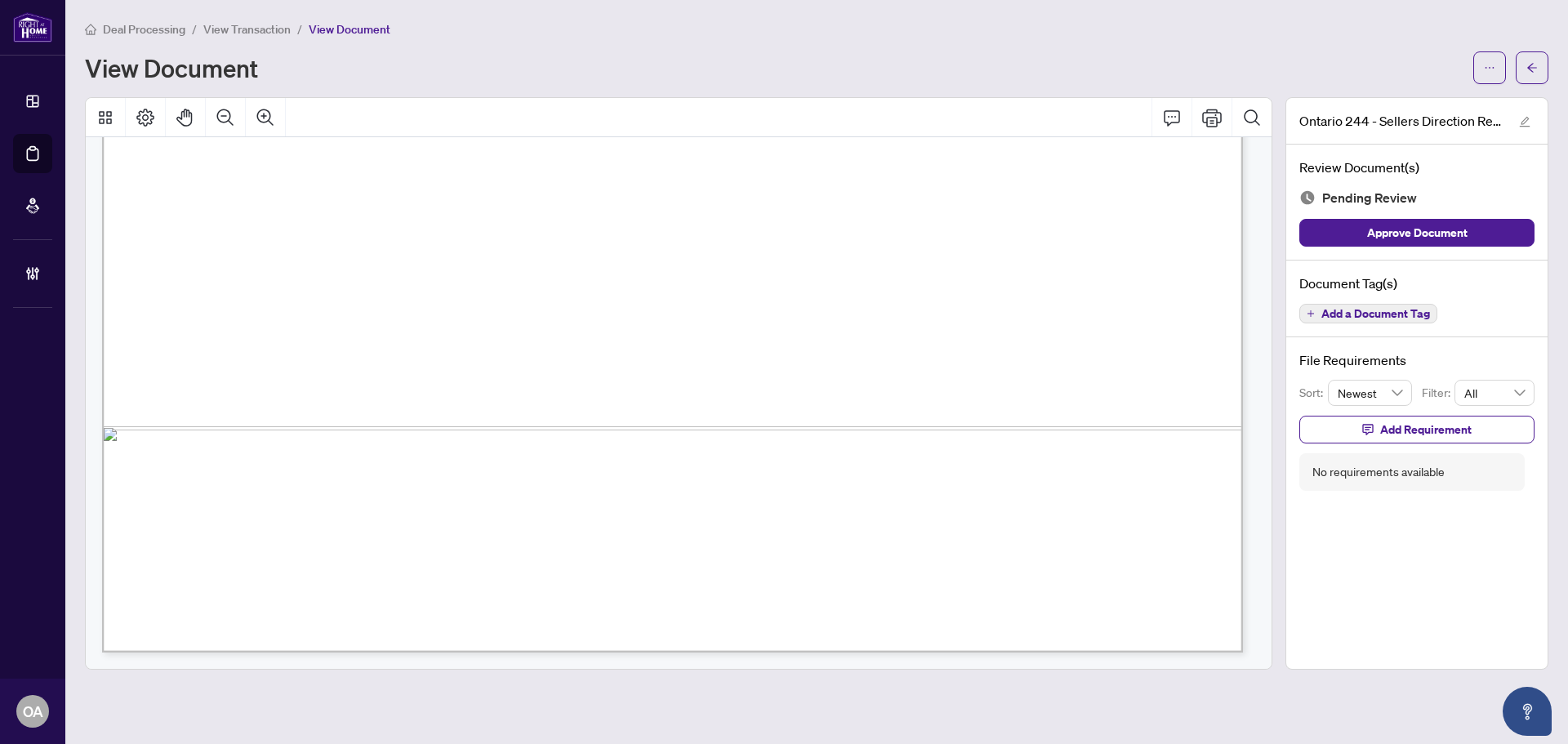
click at [1391, 318] on span "Add a Document Tag" at bounding box center [1375, 314] width 109 height 11
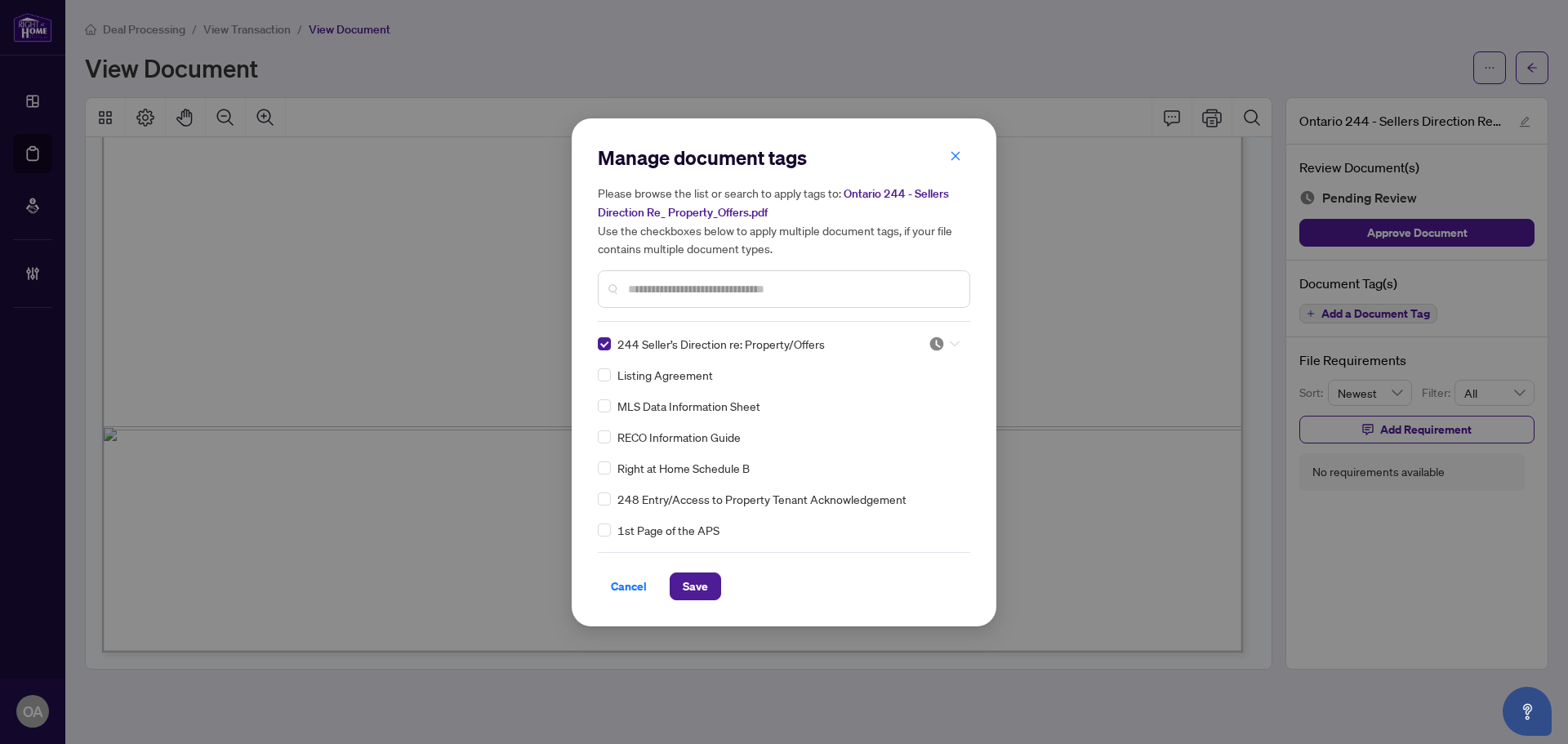
click at [952, 353] on span at bounding box center [945, 344] width 31 height 25
drag, startPoint x: 909, startPoint y: 423, endPoint x: 873, endPoint y: 434, distance: 37.6
click at [909, 425] on div "Approved" at bounding box center [891, 423] width 105 height 18
click at [692, 599] on button "Save" at bounding box center [695, 586] width 51 height 28
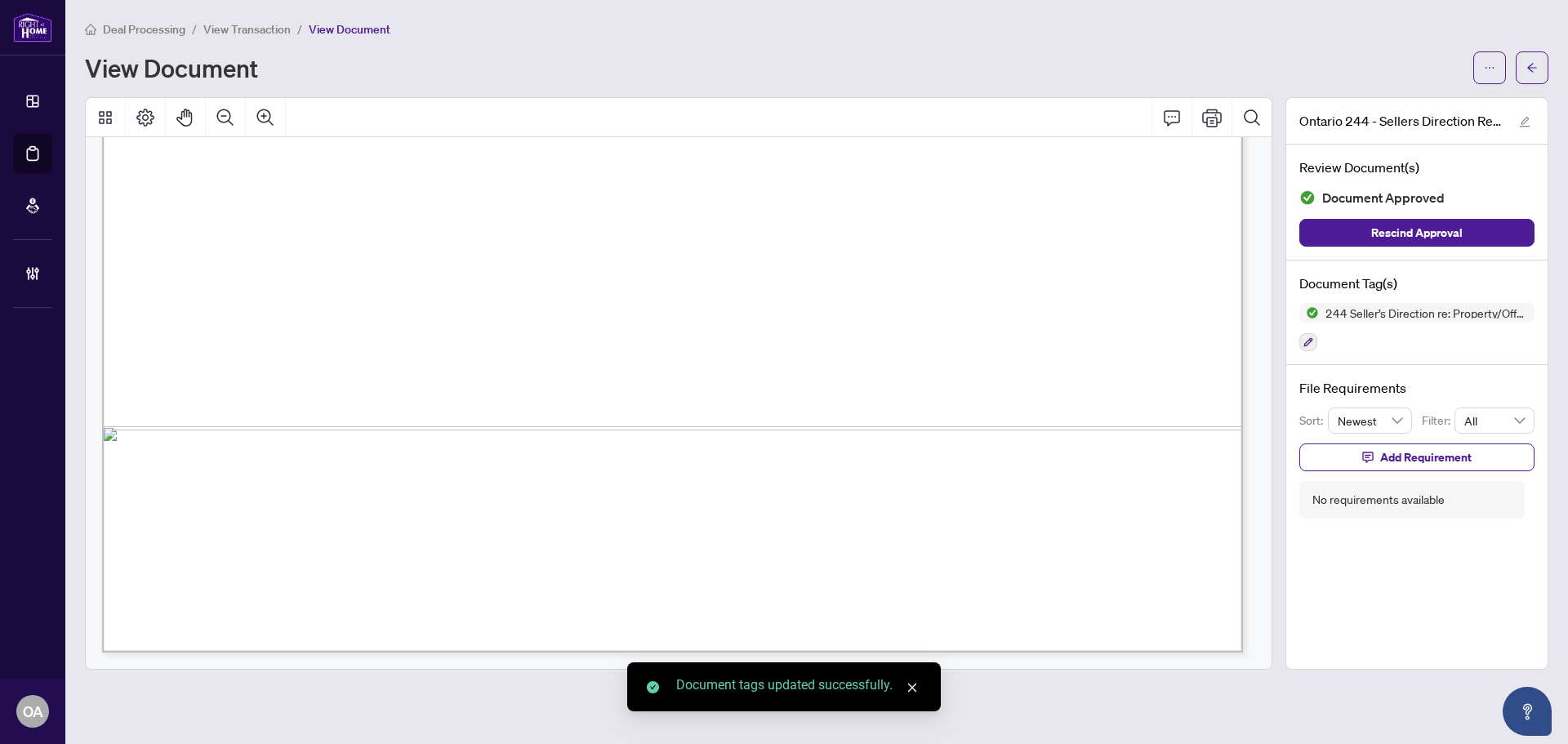
click at [1533, 68] on icon "arrow-left" at bounding box center [1532, 67] width 10 height 9
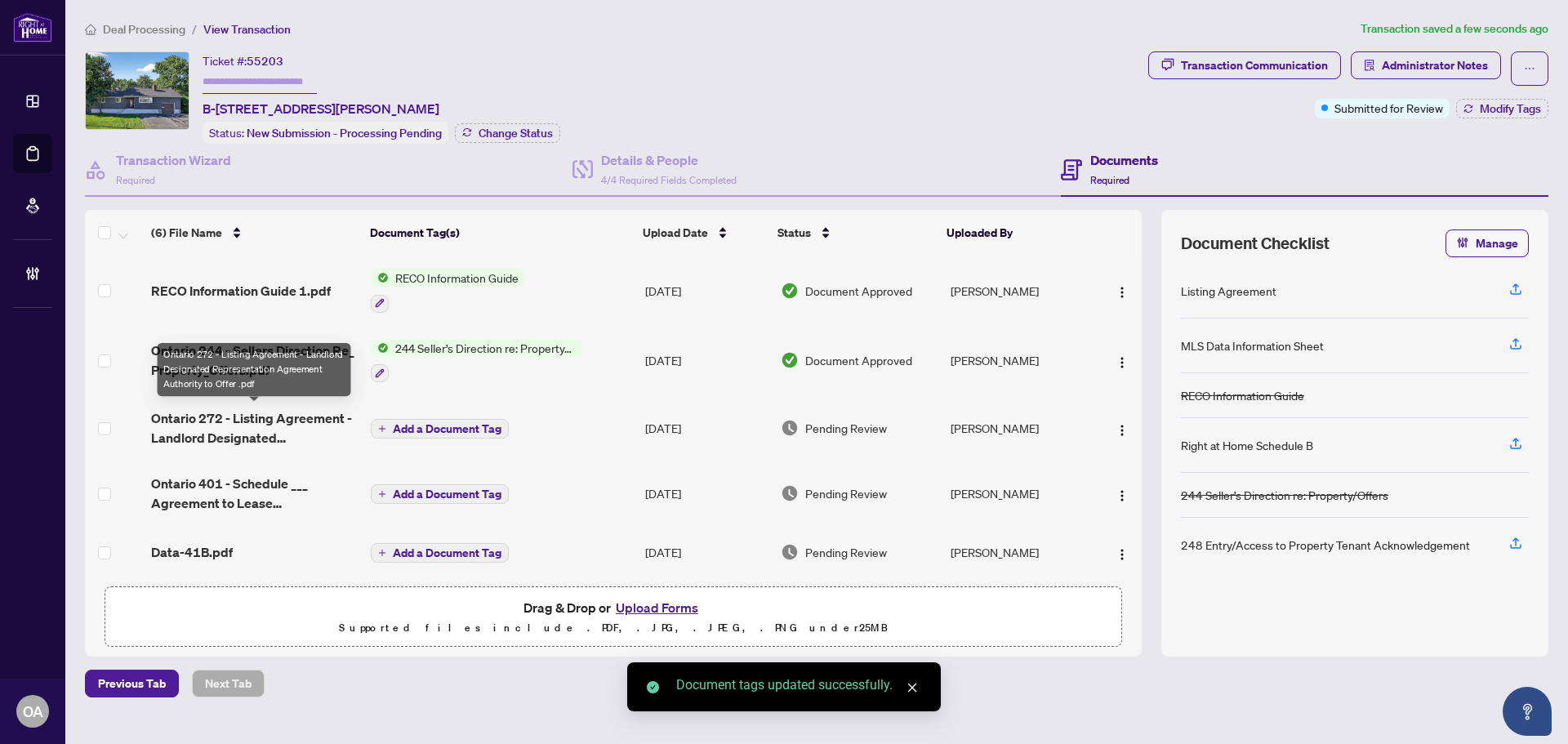
click at [226, 417] on span "Ontario 272 - Listing Agreement - Landlord Designated Representation Agreement …" at bounding box center [254, 428] width 207 height 39
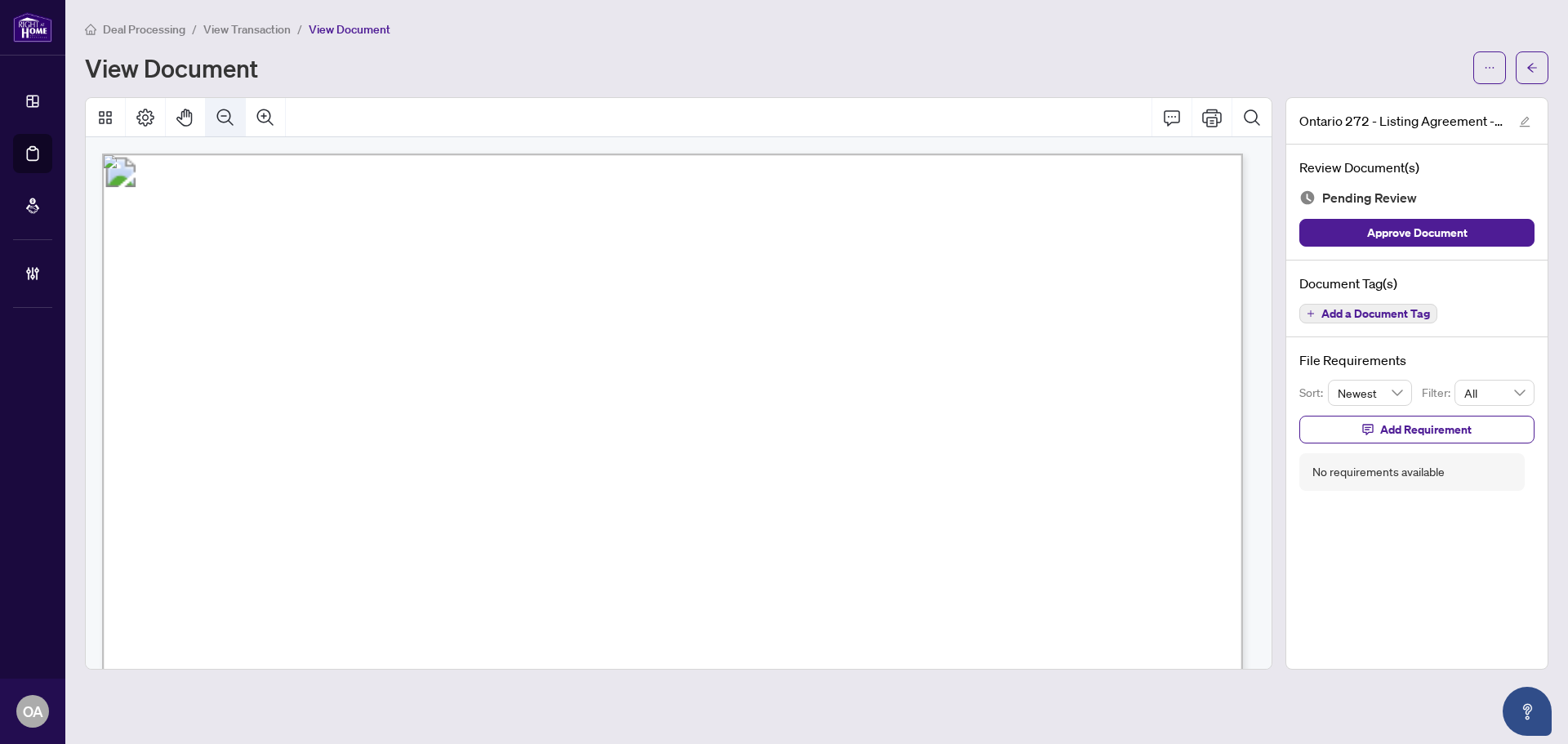
click at [229, 114] on icon "Zoom Out" at bounding box center [226, 118] width 20 height 20
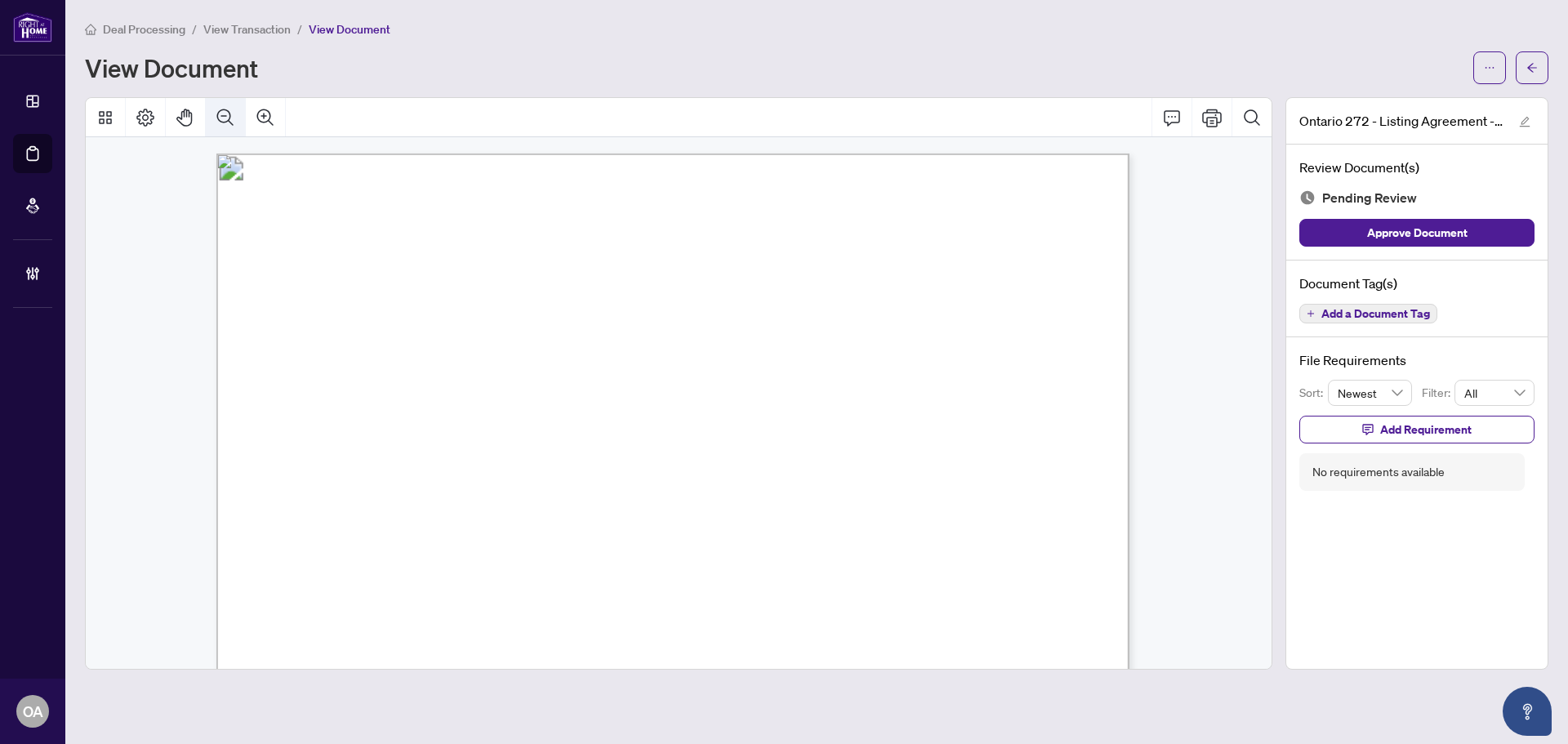
click at [229, 114] on icon "Zoom Out" at bounding box center [226, 118] width 20 height 20
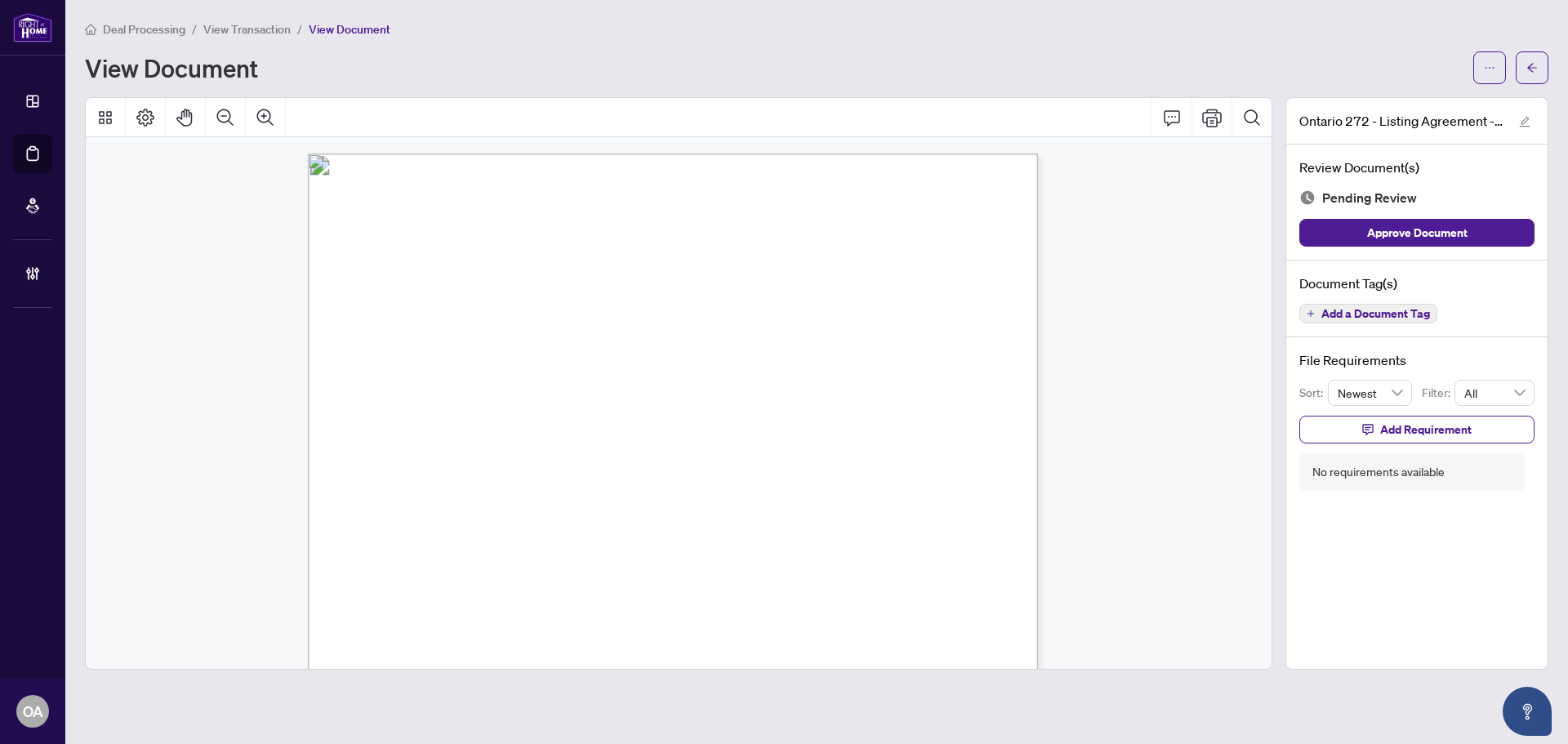
drag, startPoint x: 497, startPoint y: 370, endPoint x: 580, endPoint y: 371, distance: 83.0
click at [551, 154] on p "Form 272 Revised 2025 Page 1 of 5 The trademarks REALTOR®, REALTORS®, MLS®, Mul…" at bounding box center [842, 154] width 1067 height 0
click at [1364, 308] on span "Add a Document Tag" at bounding box center [1375, 314] width 109 height 11
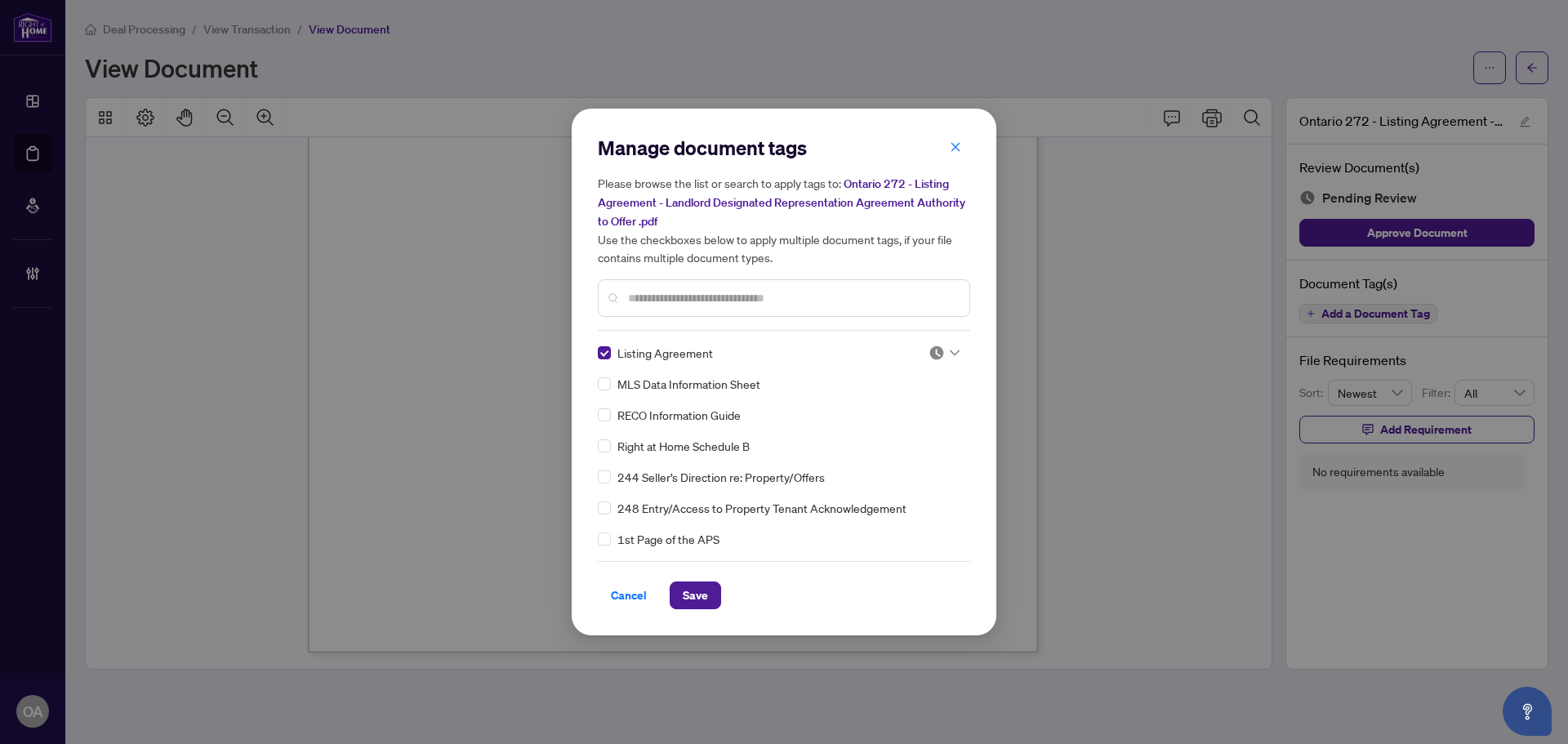
click at [935, 350] on img at bounding box center [937, 353] width 16 height 16
click at [893, 430] on div "Approved" at bounding box center [891, 432] width 105 height 18
drag, startPoint x: 699, startPoint y: 581, endPoint x: 717, endPoint y: 583, distance: 18.1
click at [699, 582] on span "Save" at bounding box center [695, 595] width 25 height 26
click at [1534, 74] on div "Manage document tags Please browse the list or search to apply tags to: Ontario…" at bounding box center [784, 372] width 1568 height 744
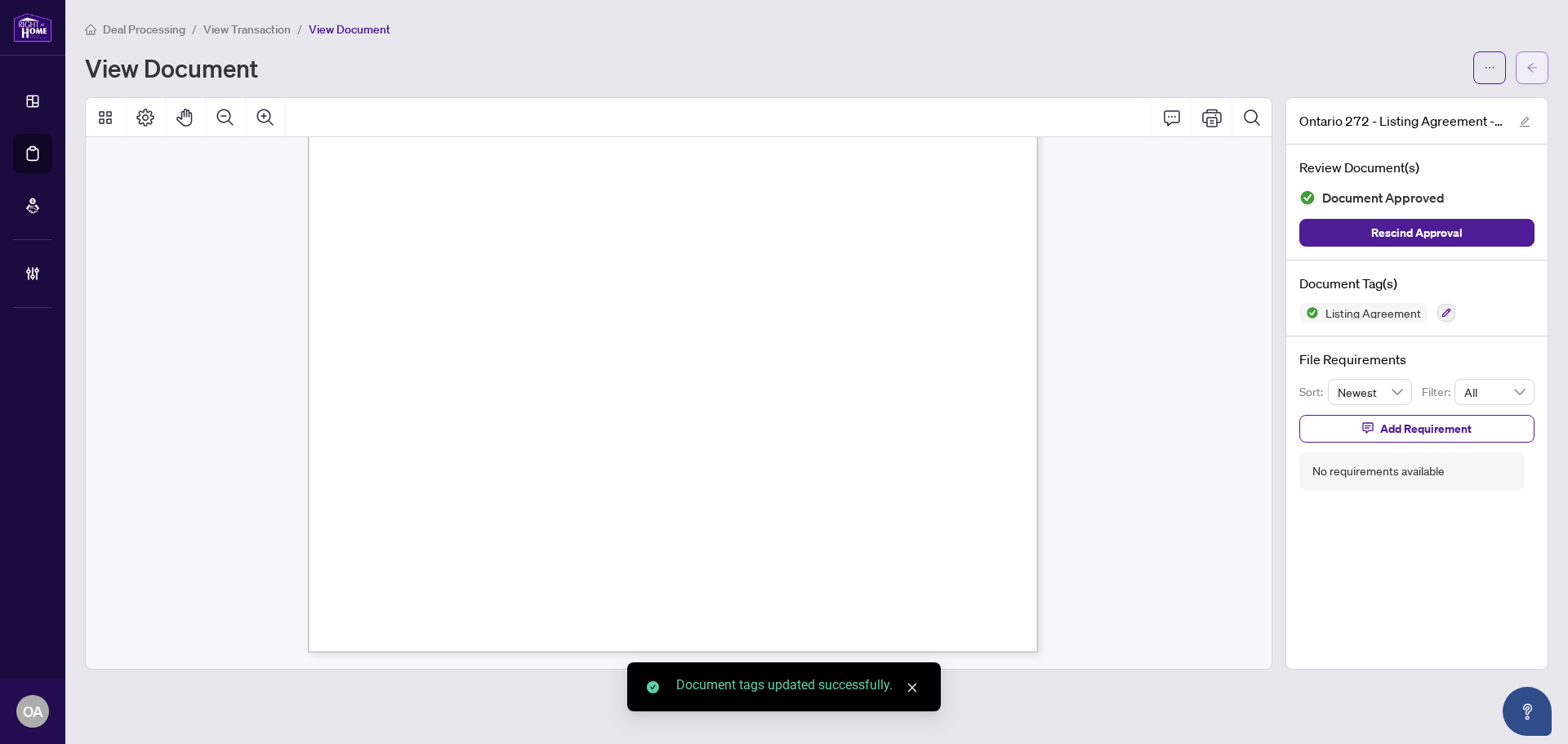
click at [1534, 71] on icon "arrow-left" at bounding box center [1532, 68] width 11 height 11
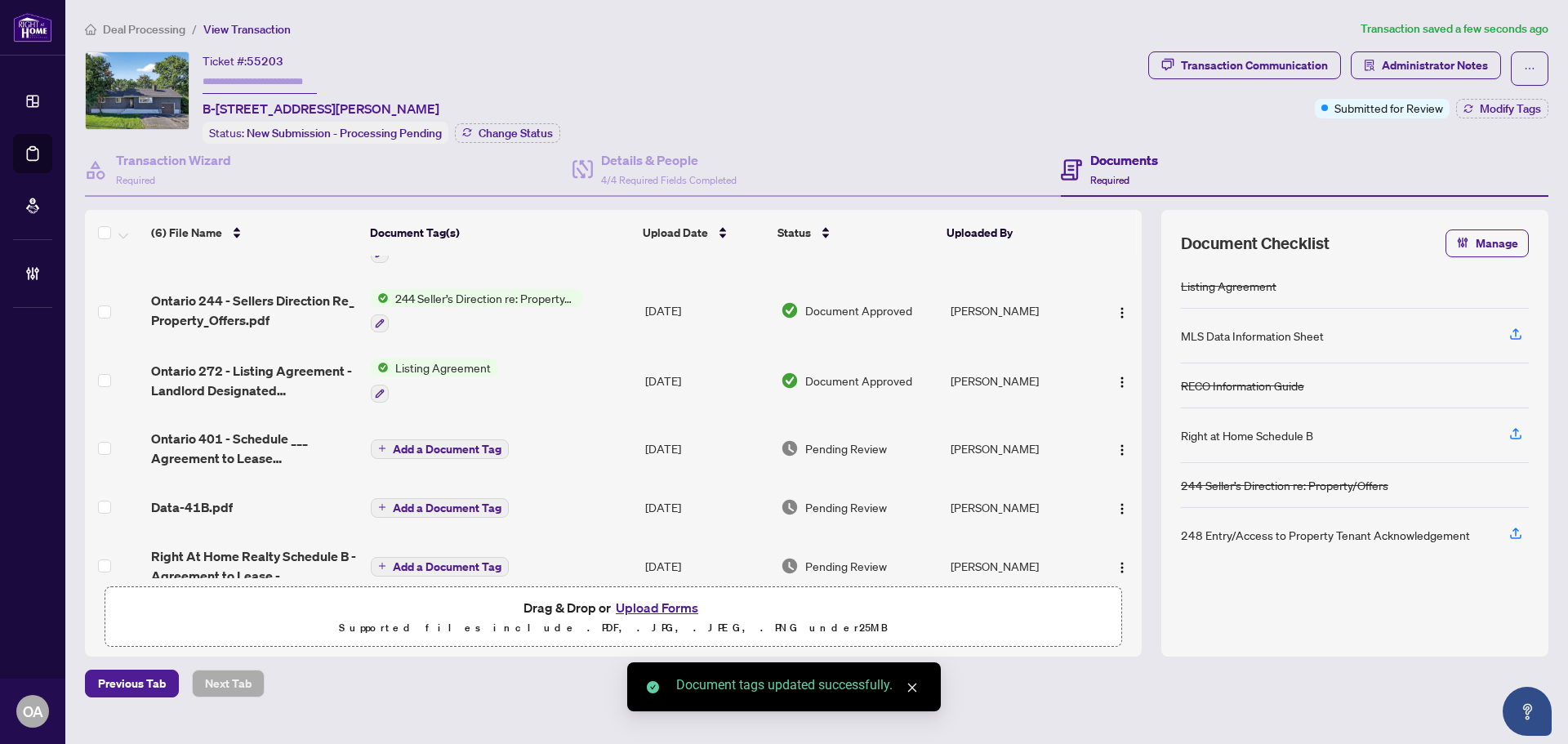
scroll to position [75, 0]
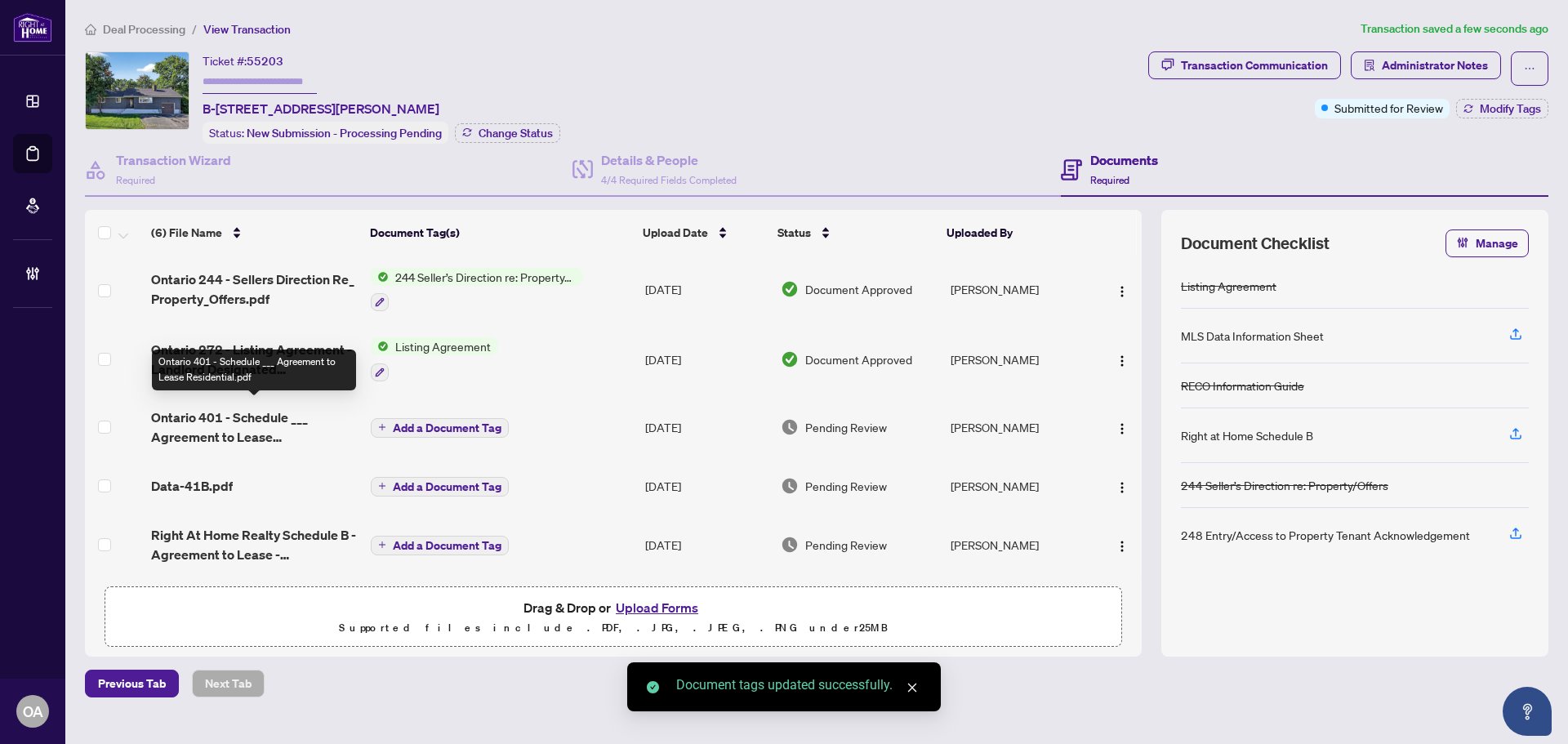
click at [206, 415] on span "Ontario 401 - Schedule ___ Agreement to Lease Residential.pdf" at bounding box center [254, 427] width 207 height 39
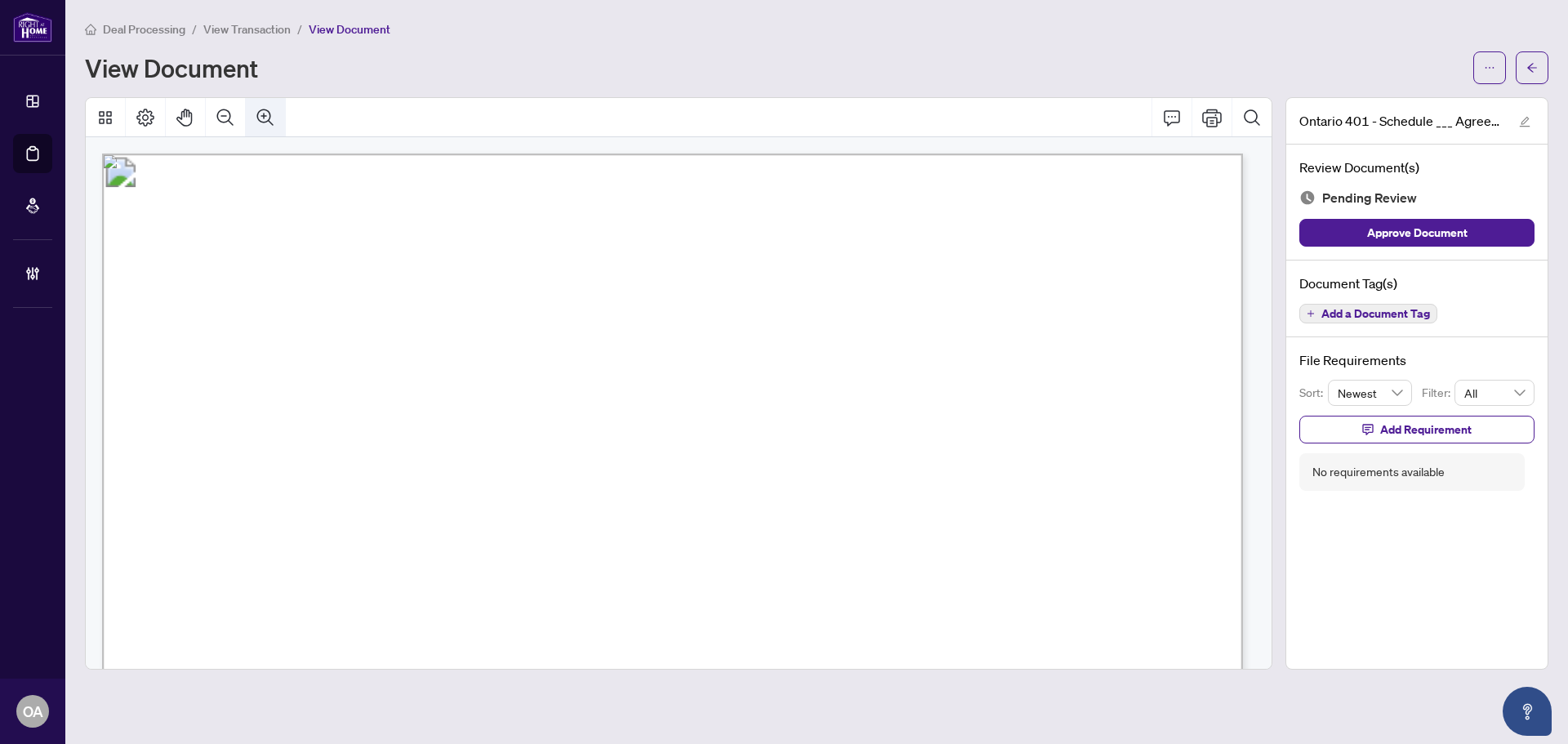
click at [223, 122] on icon "Zoom Out" at bounding box center [226, 118] width 20 height 20
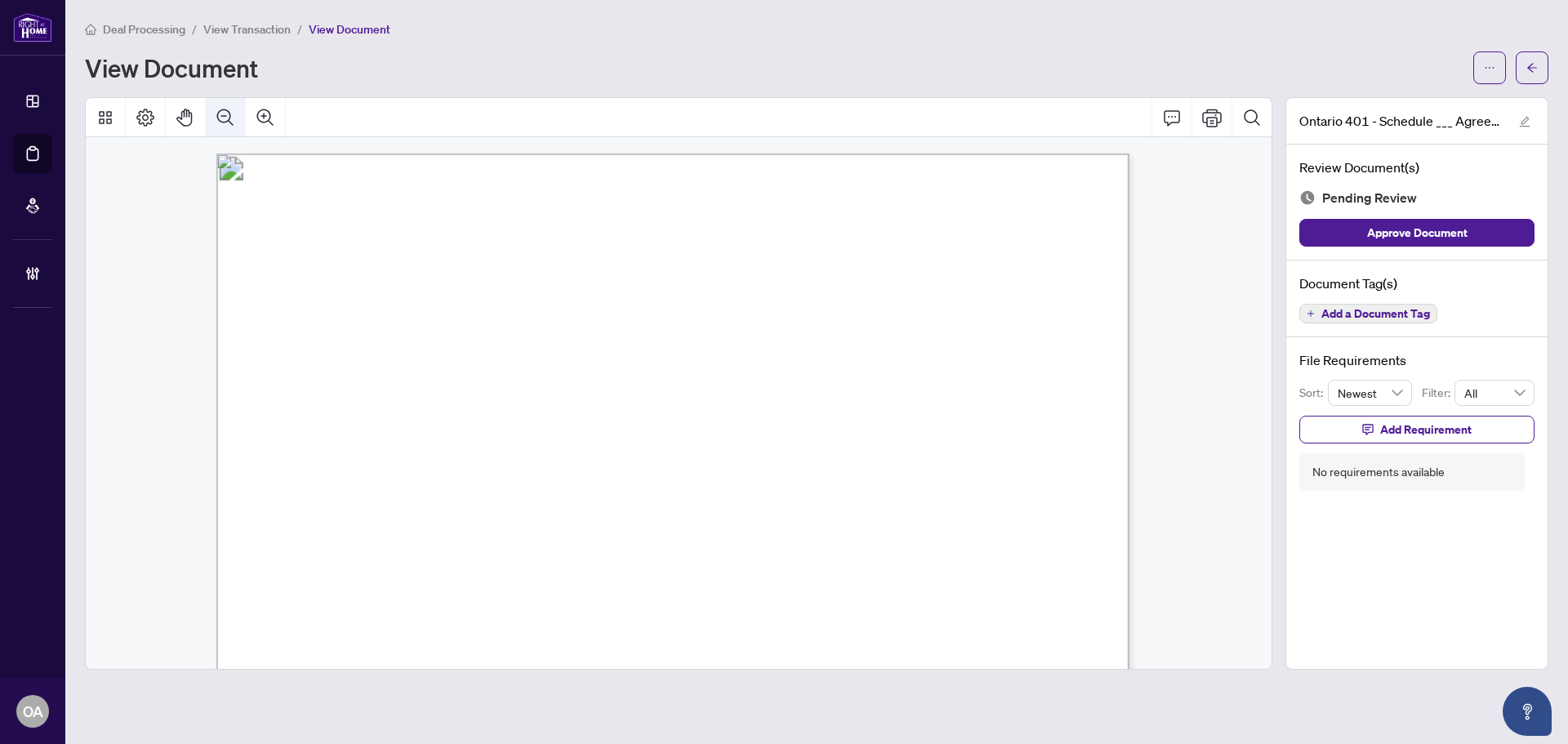
click at [223, 122] on icon "Zoom Out" at bounding box center [226, 118] width 20 height 20
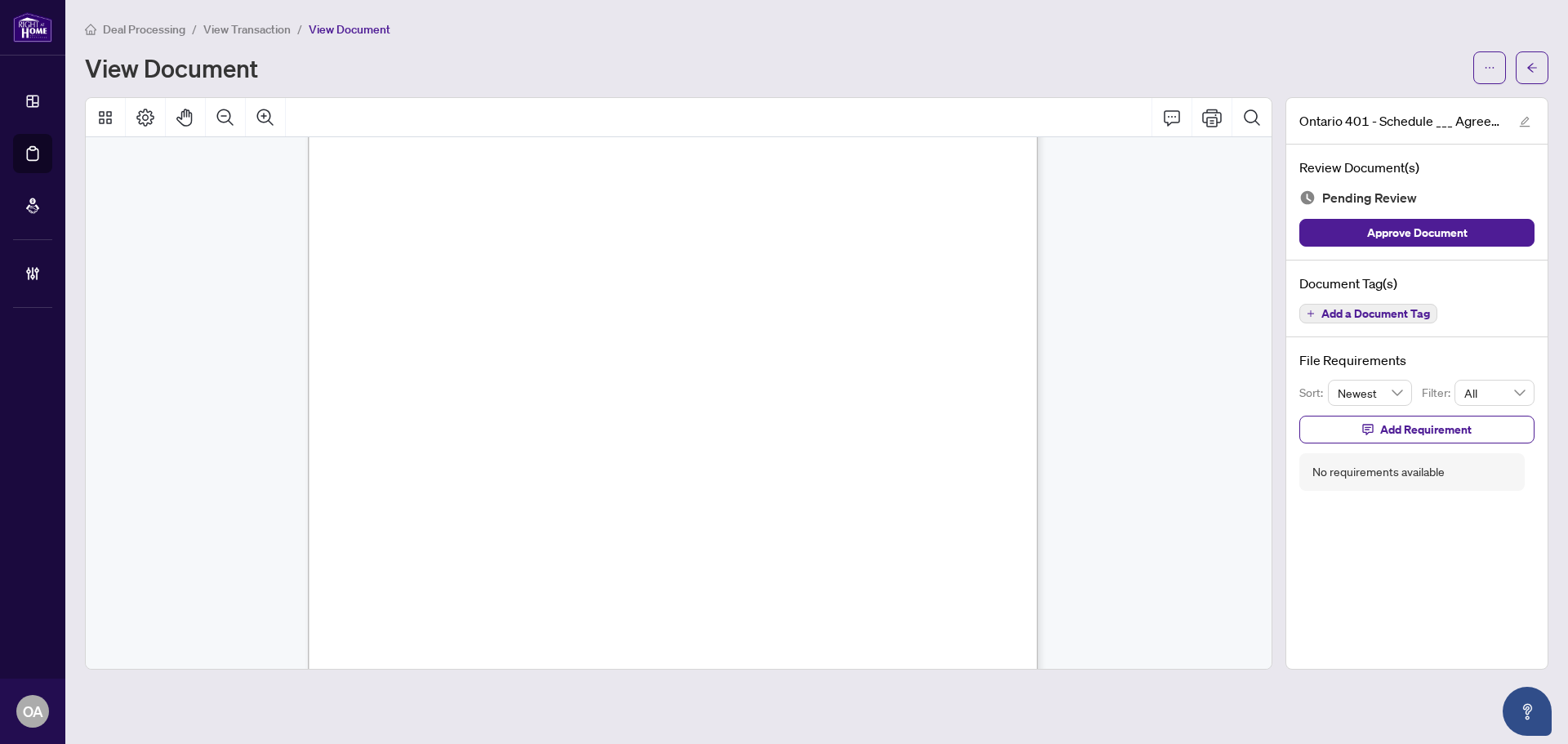
scroll to position [1414, 0]
click at [1378, 308] on span "Add a Document Tag" at bounding box center [1375, 314] width 109 height 11
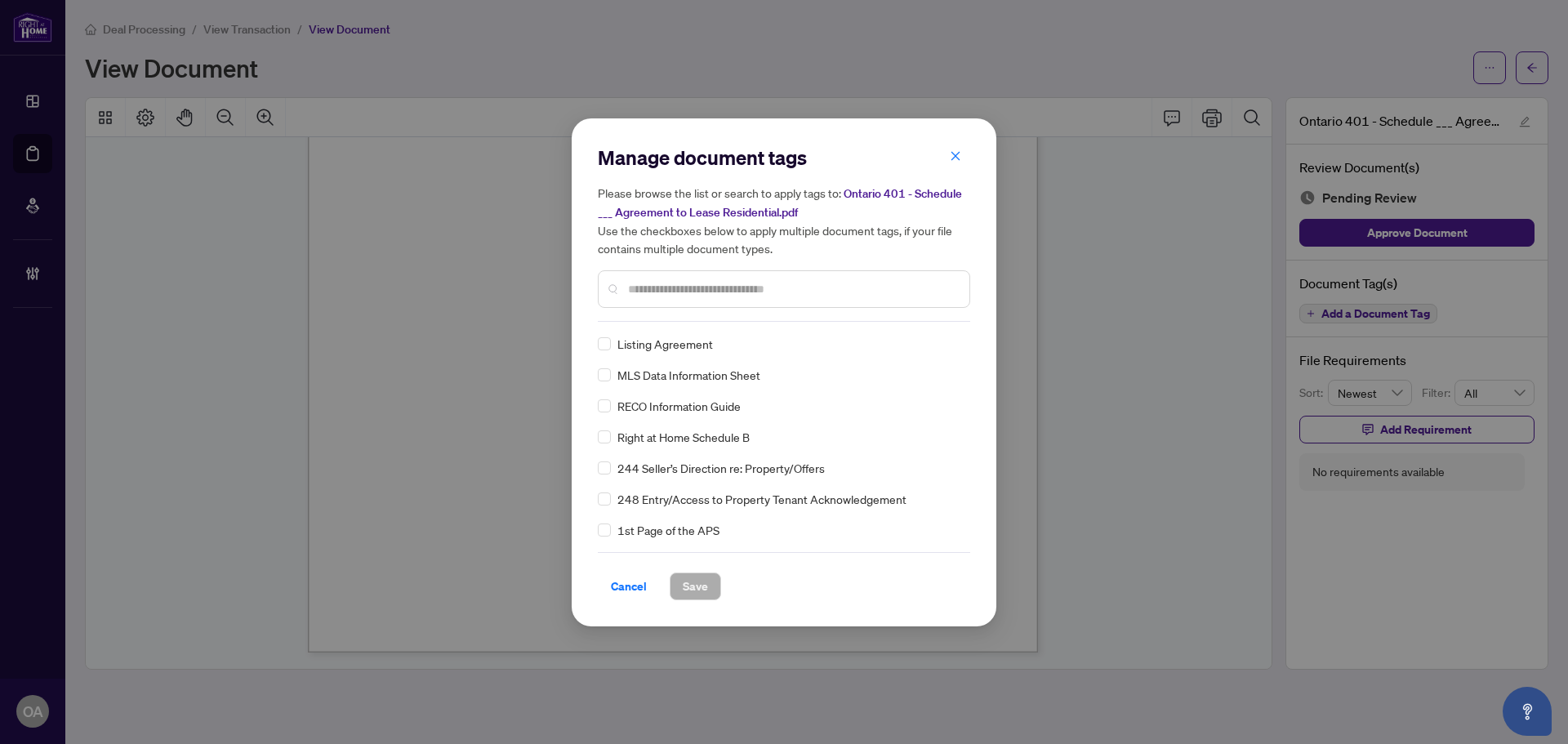
click at [676, 295] on input "text" at bounding box center [793, 289] width 328 height 18
type input "*"
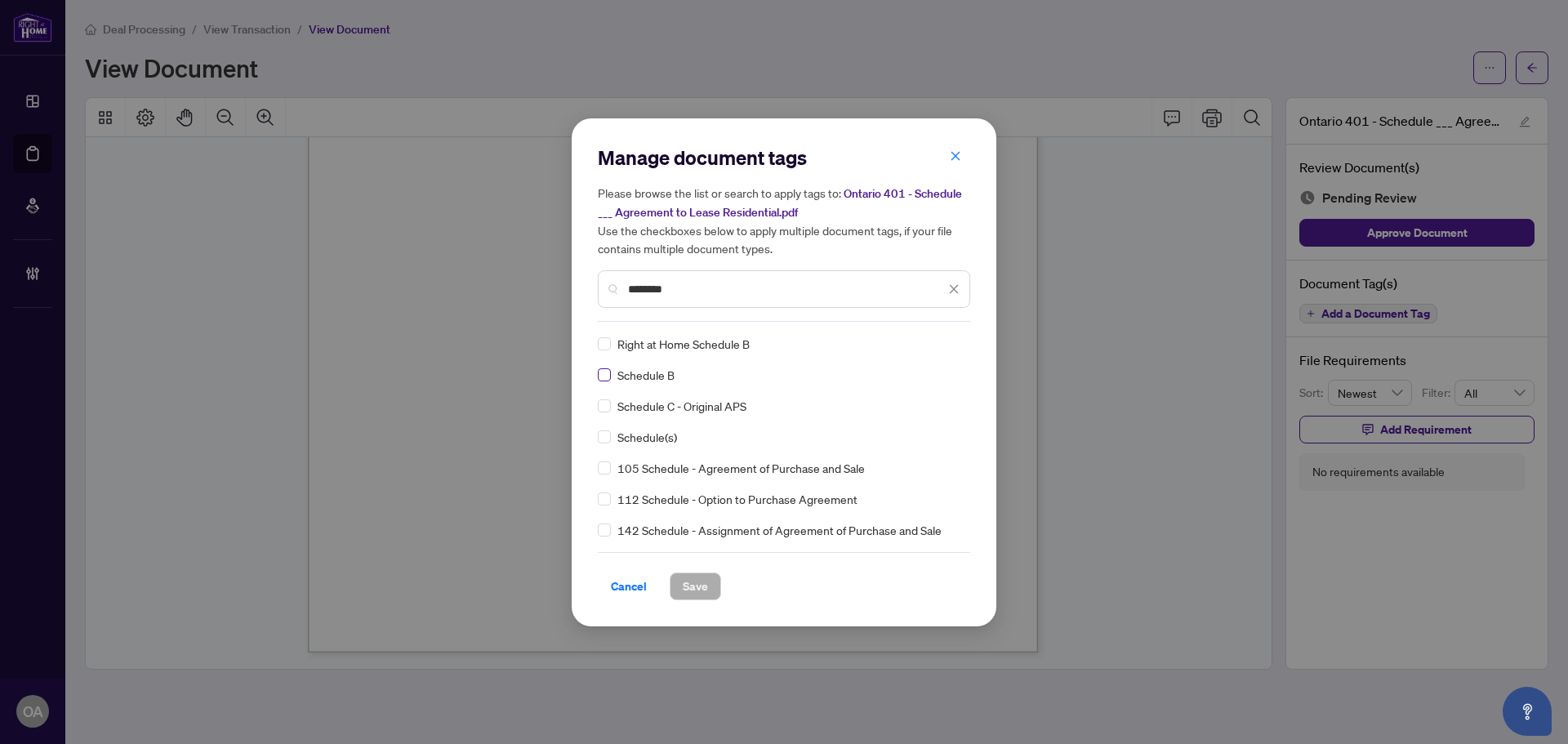
type input "********"
click at [945, 332] on div "Manage document tags Please browse the list or search to apply tags to: Ontario…" at bounding box center [784, 372] width 373 height 456
click at [930, 349] on img at bounding box center [937, 344] width 16 height 16
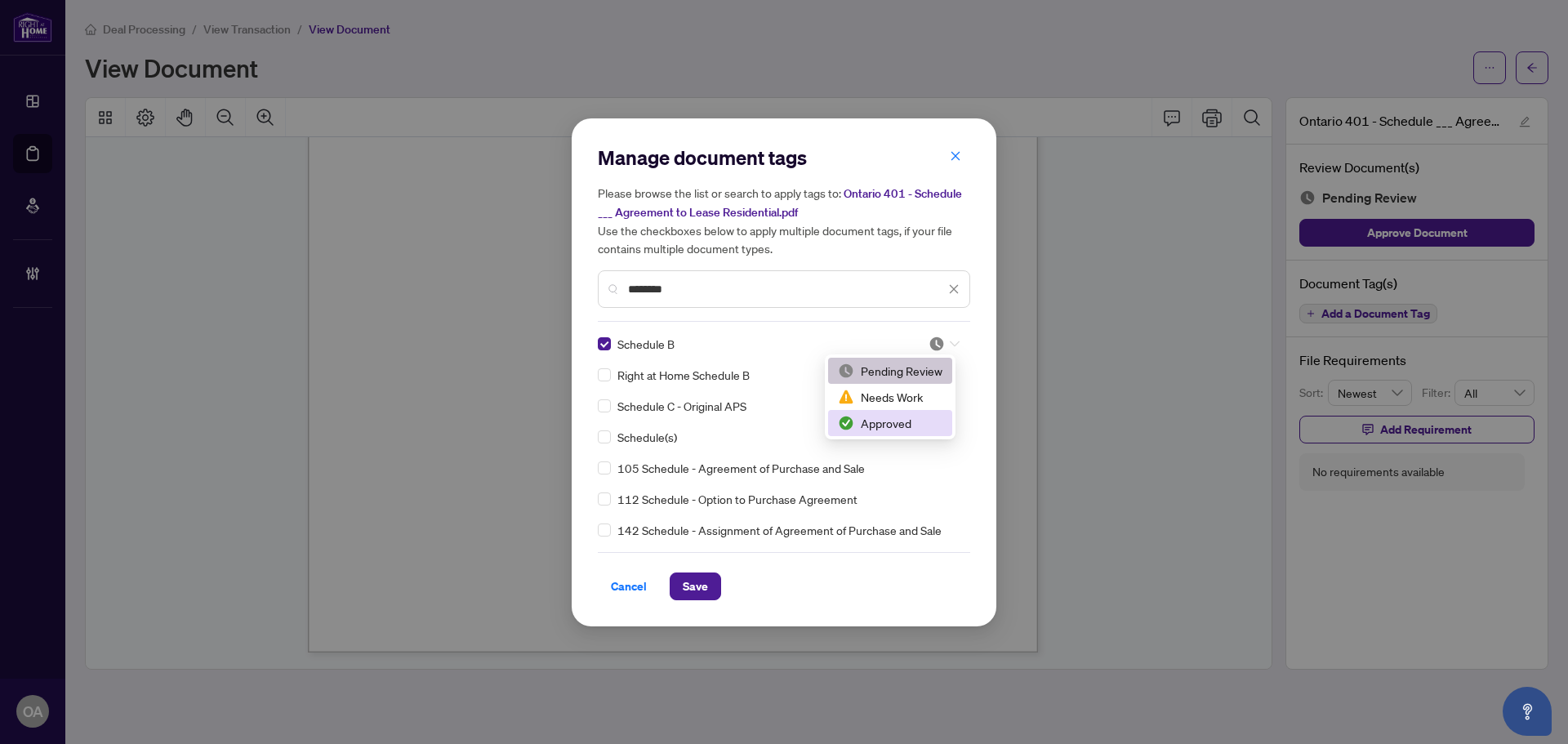
click at [890, 434] on div "Approved" at bounding box center [891, 423] width 124 height 26
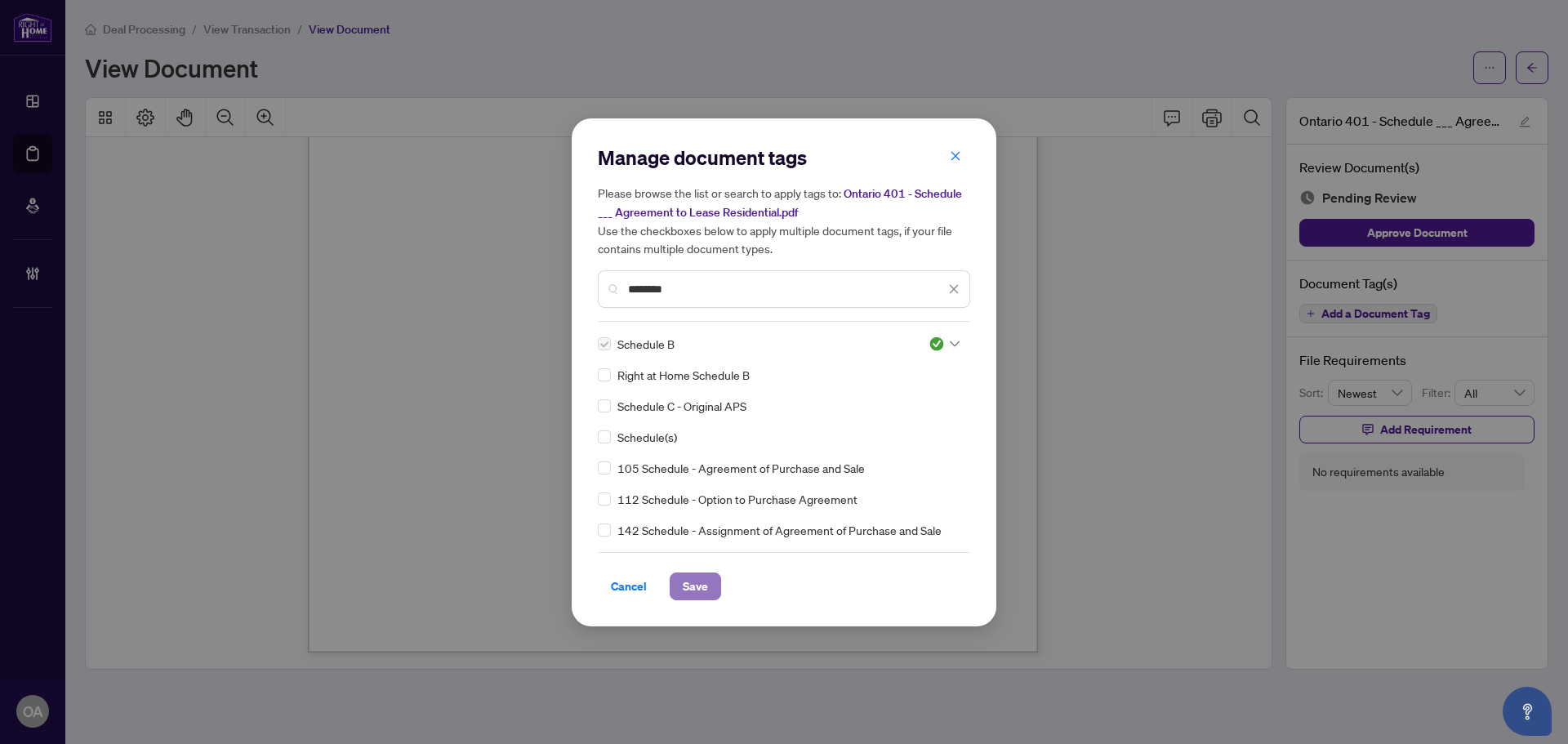
click at [713, 577] on button "Save" at bounding box center [695, 586] width 51 height 28
click at [1529, 73] on div "Manage document tags Please browse the list or search to apply tags to: Ontario…" at bounding box center [784, 372] width 1568 height 744
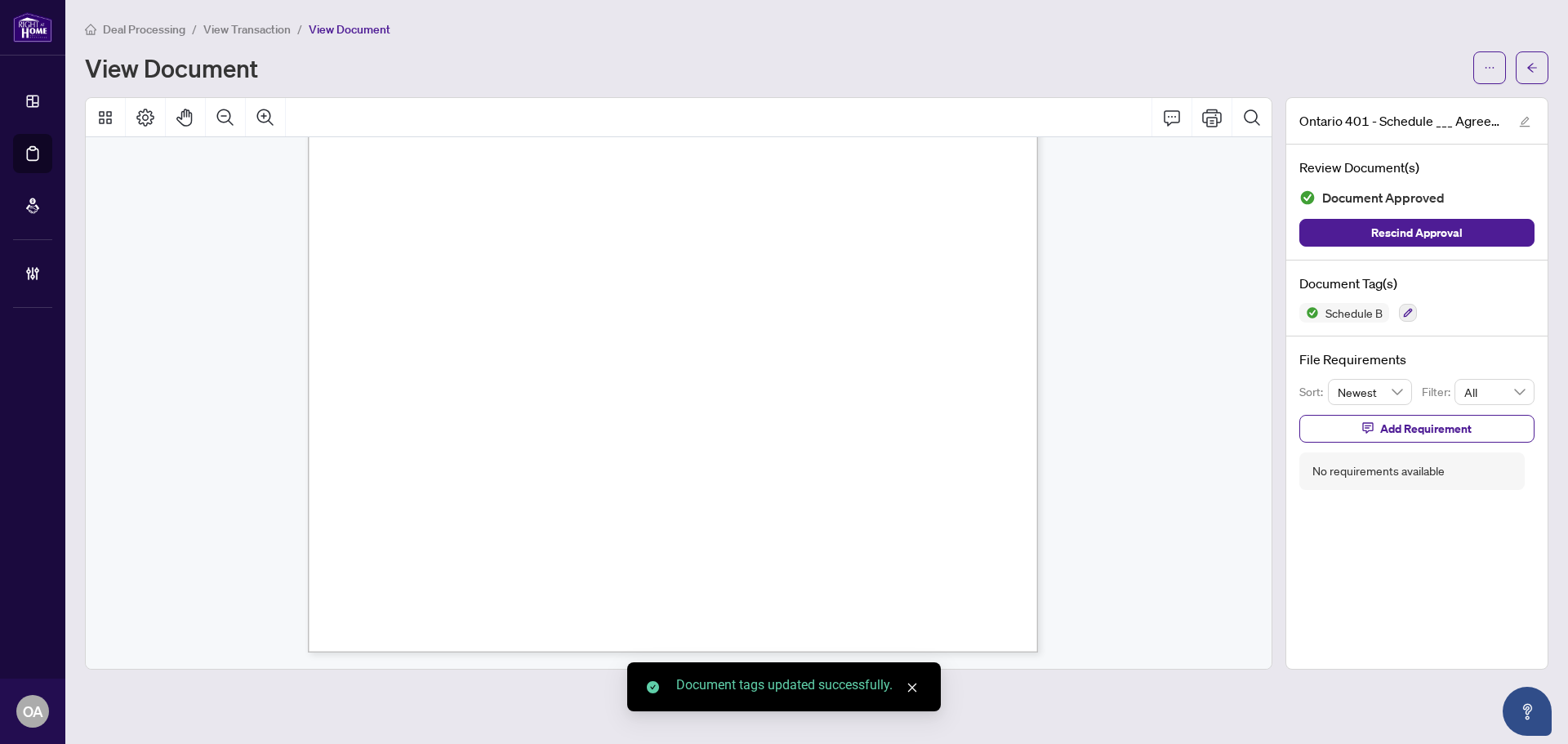
click at [1529, 73] on icon "arrow-left" at bounding box center [1532, 68] width 11 height 11
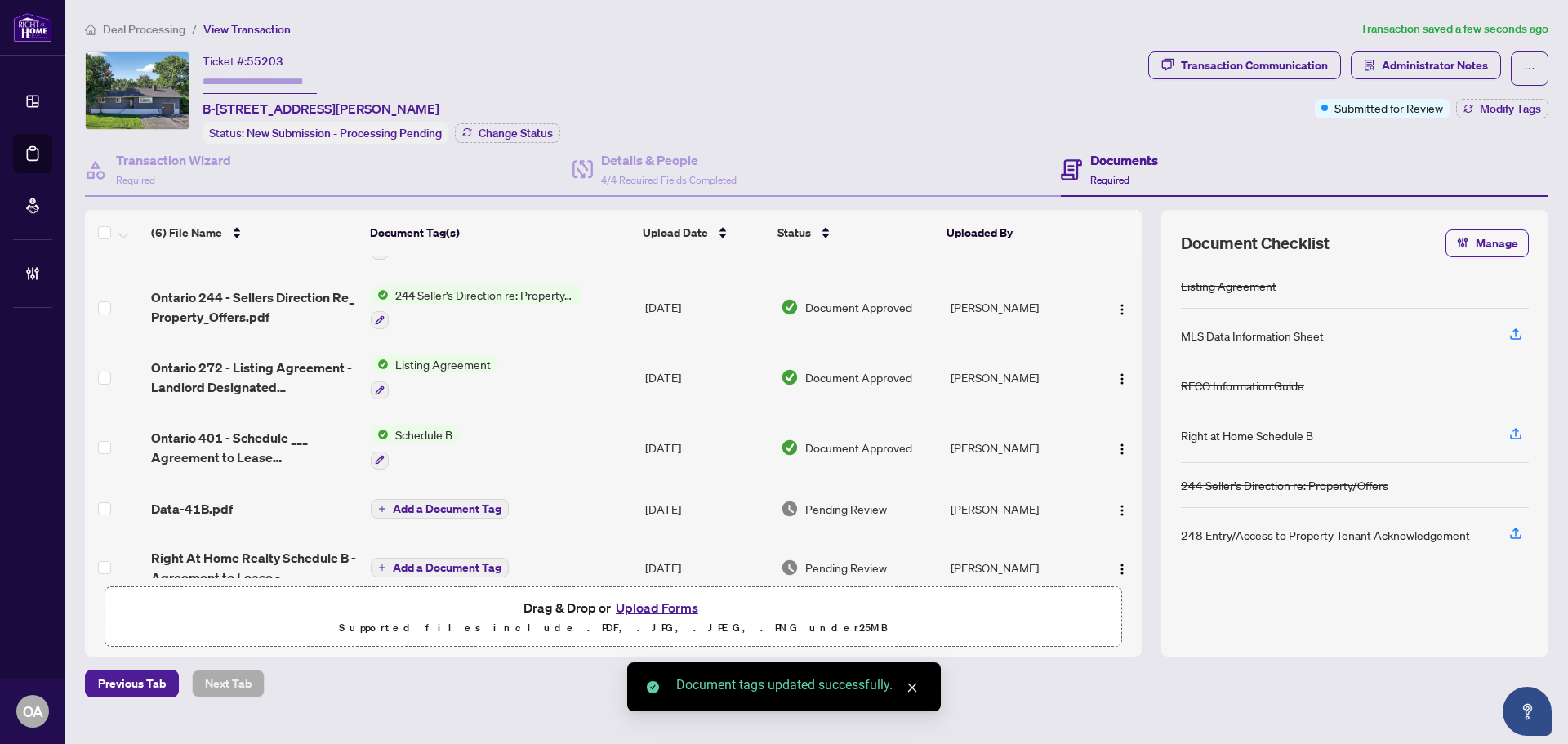
scroll to position [79, 0]
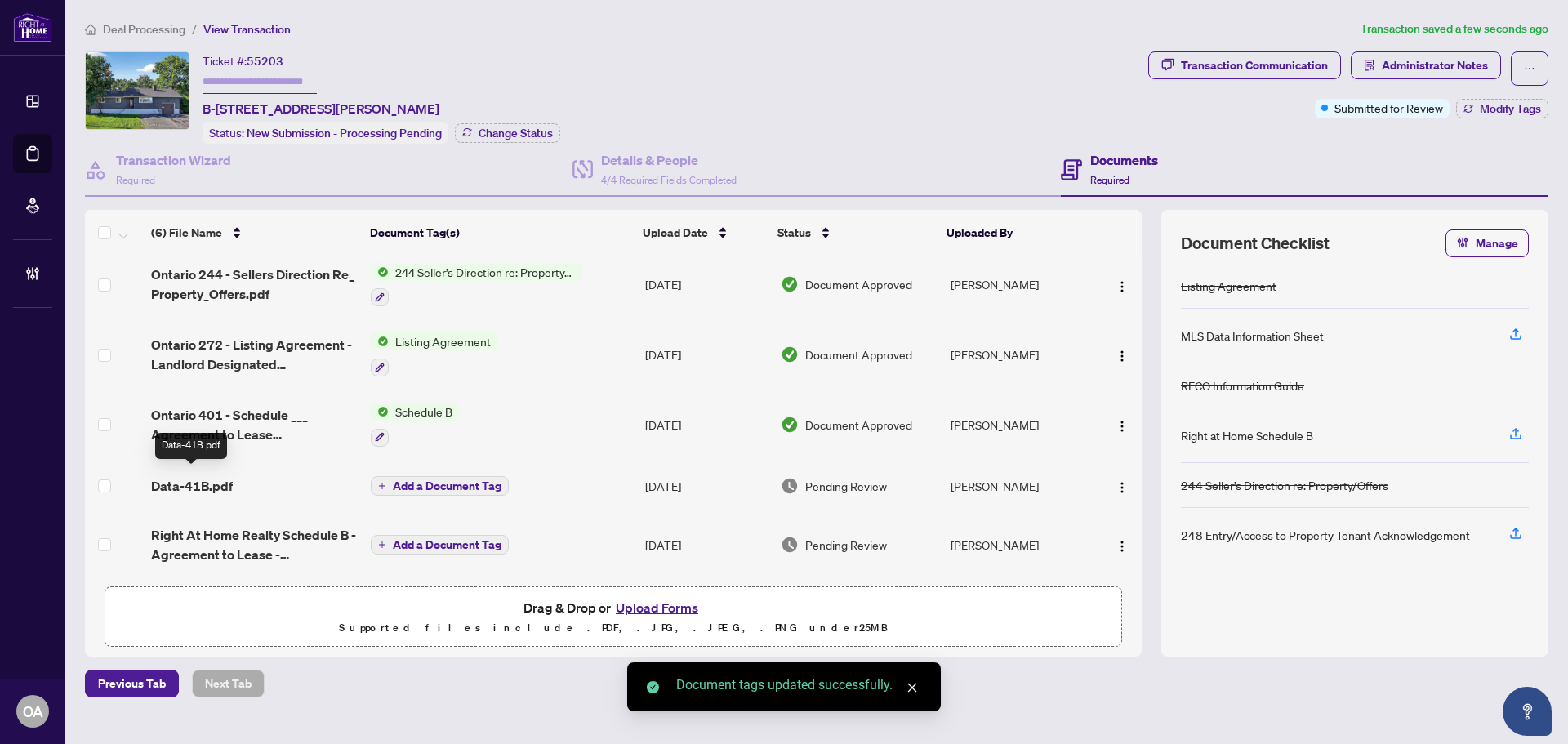
click at [182, 476] on span "Data-41B.pdf" at bounding box center [192, 486] width 82 height 20
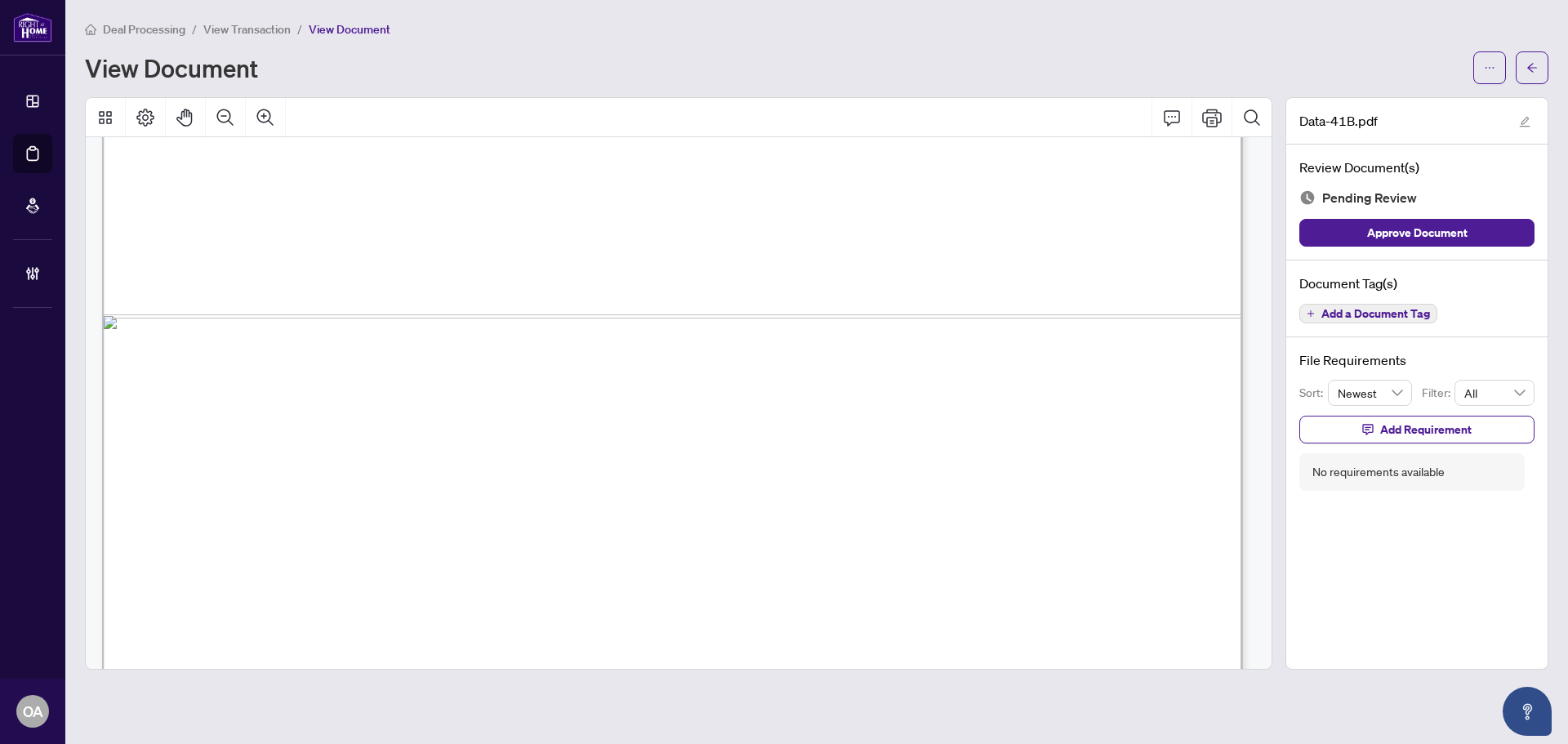
scroll to position [1115, 0]
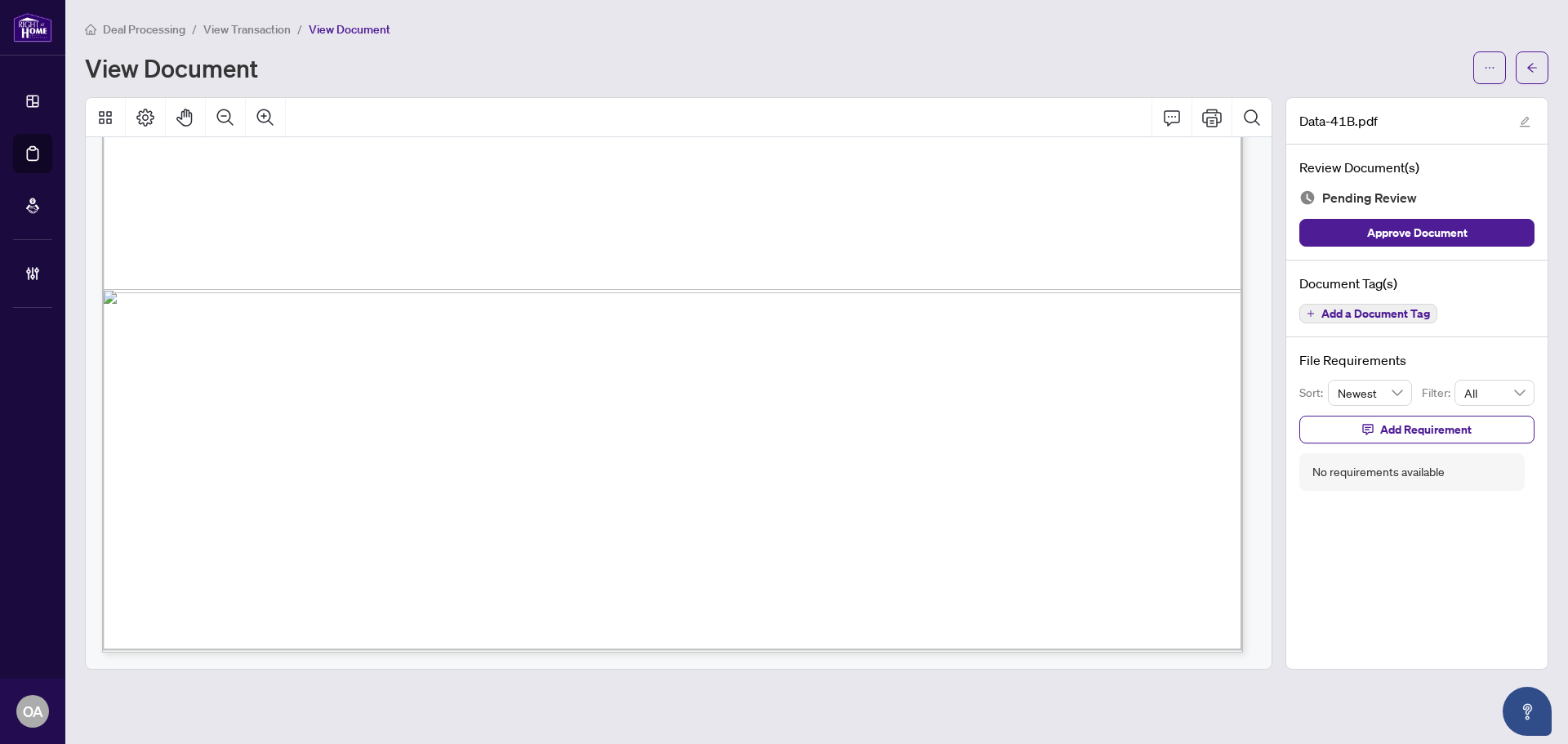
click at [1342, 311] on span "Add a Document Tag" at bounding box center [1375, 314] width 109 height 11
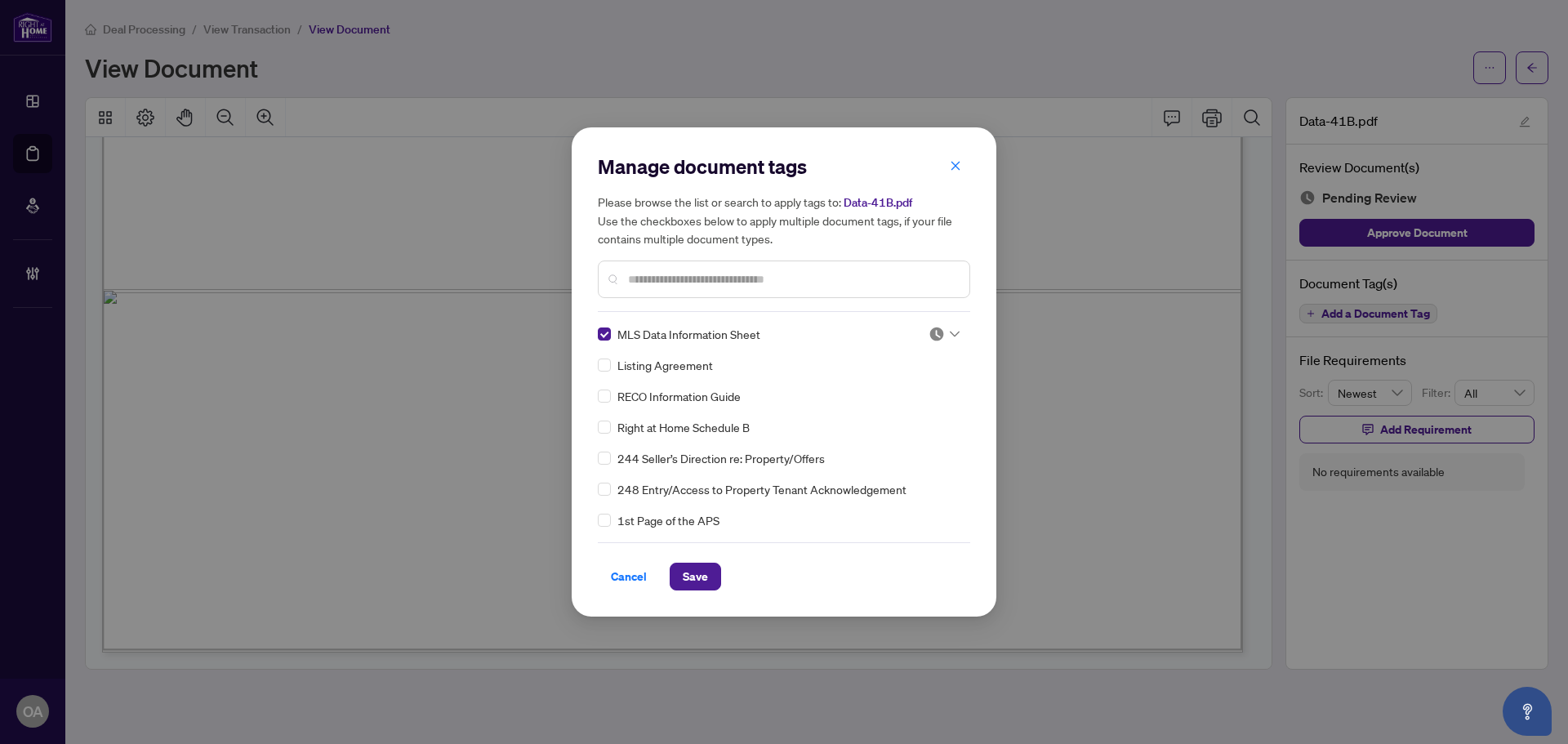
drag, startPoint x: 945, startPoint y: 327, endPoint x: 935, endPoint y: 344, distance: 19.7
click at [945, 327] on div at bounding box center [945, 334] width 31 height 16
click at [901, 421] on div "Approved" at bounding box center [891, 414] width 105 height 18
click at [709, 568] on button "Save" at bounding box center [695, 577] width 51 height 28
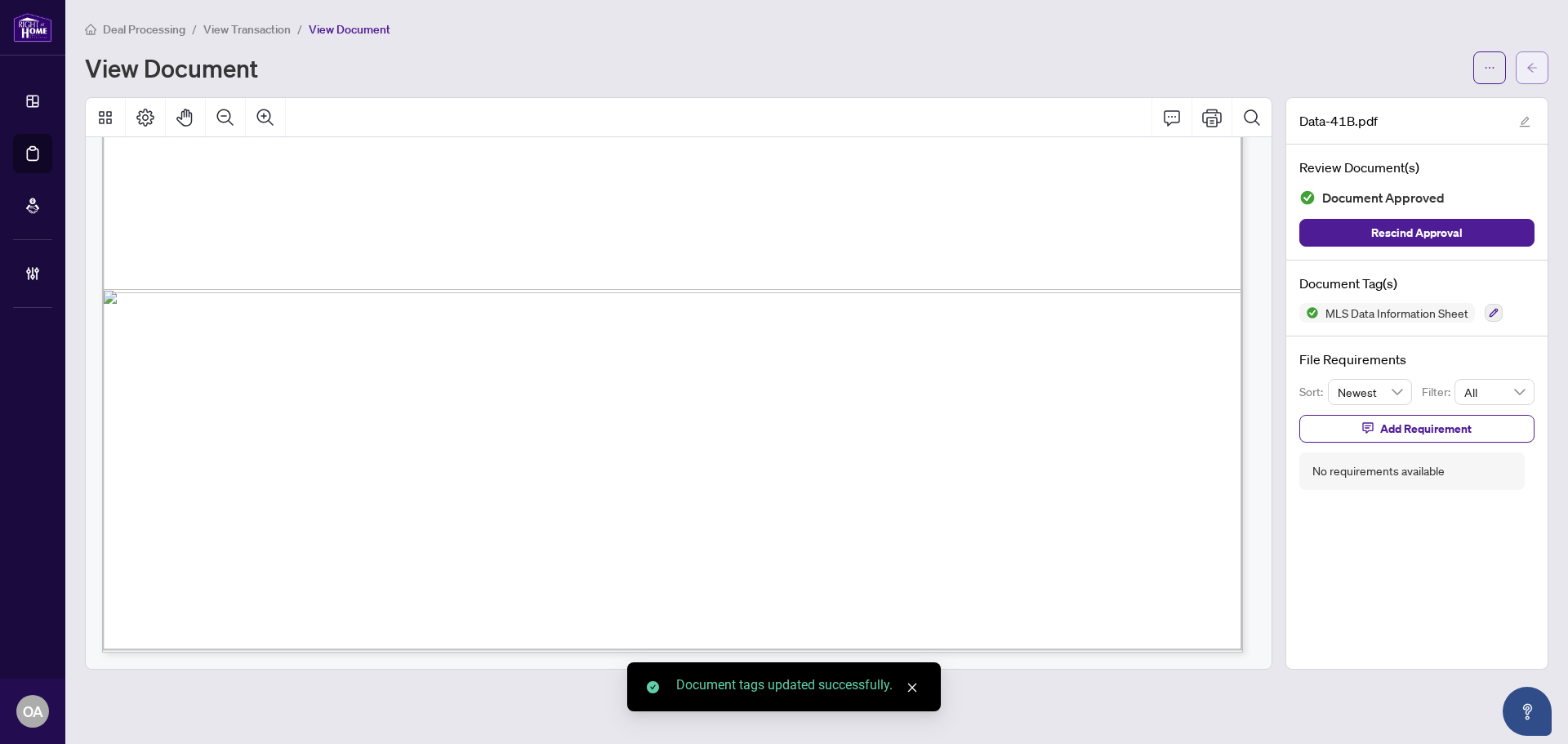
click at [1536, 65] on icon "arrow-left" at bounding box center [1532, 68] width 11 height 11
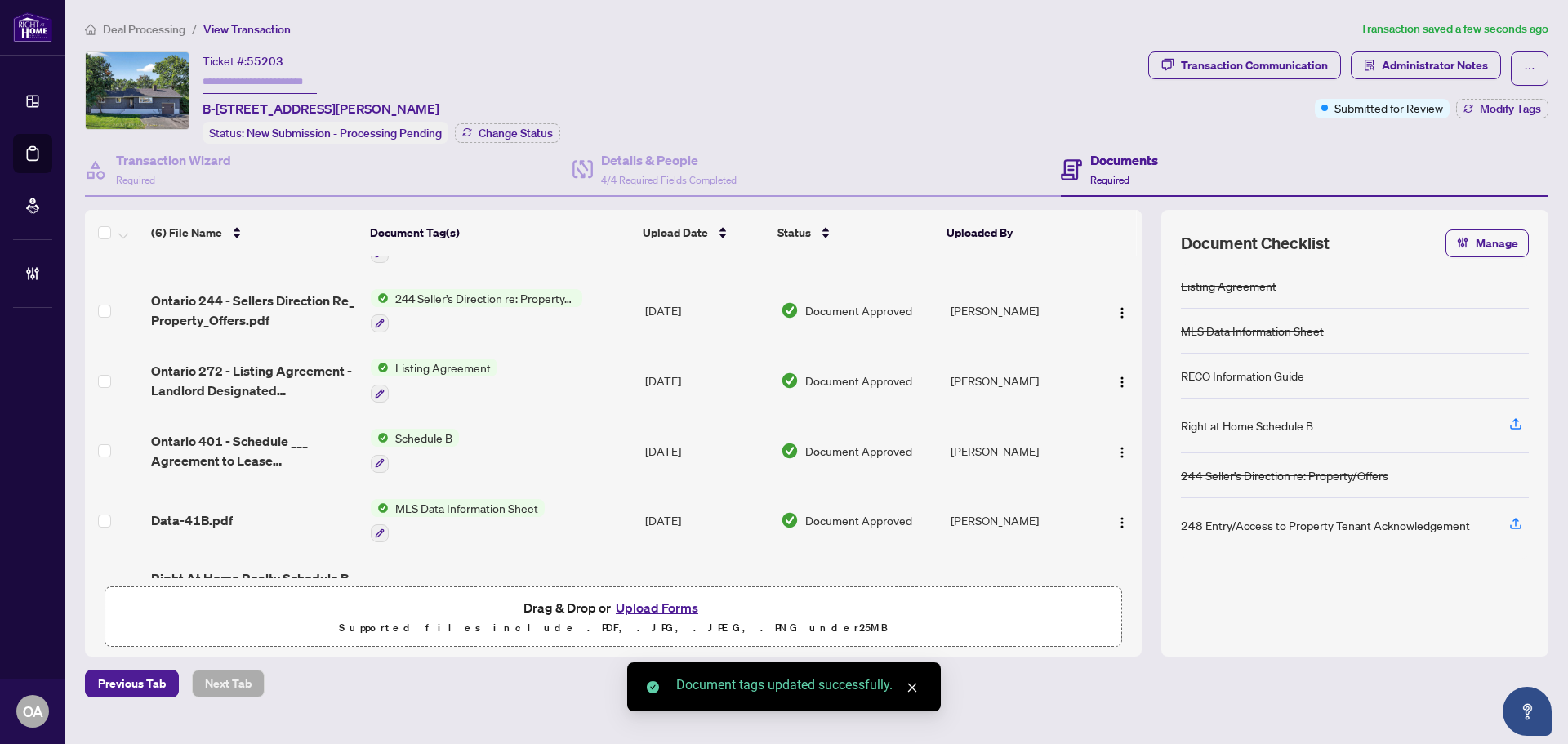
scroll to position [96, 0]
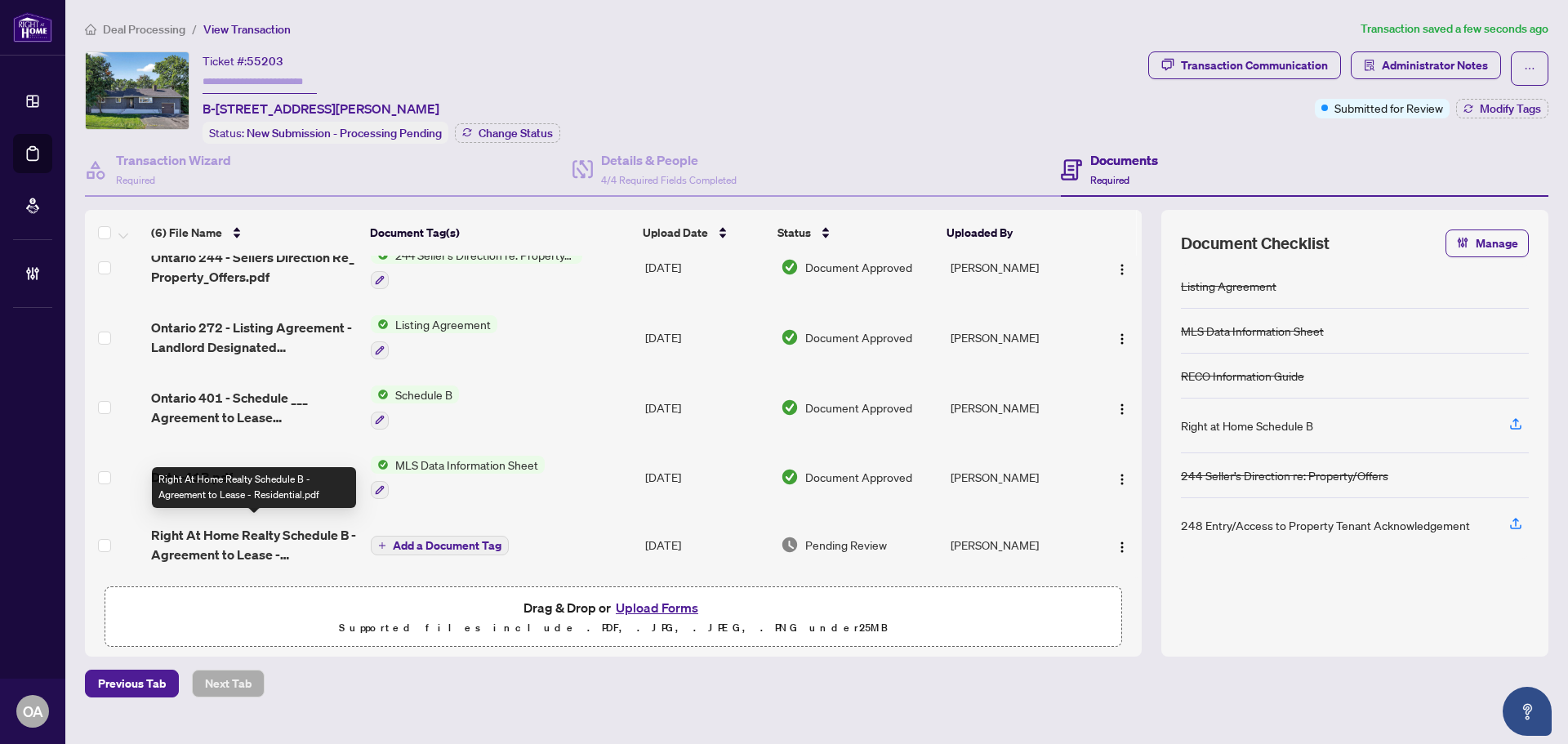
click at [242, 535] on span "Right At Home Realty Schedule B - Agreement to Lease - Residential.pdf" at bounding box center [254, 545] width 207 height 39
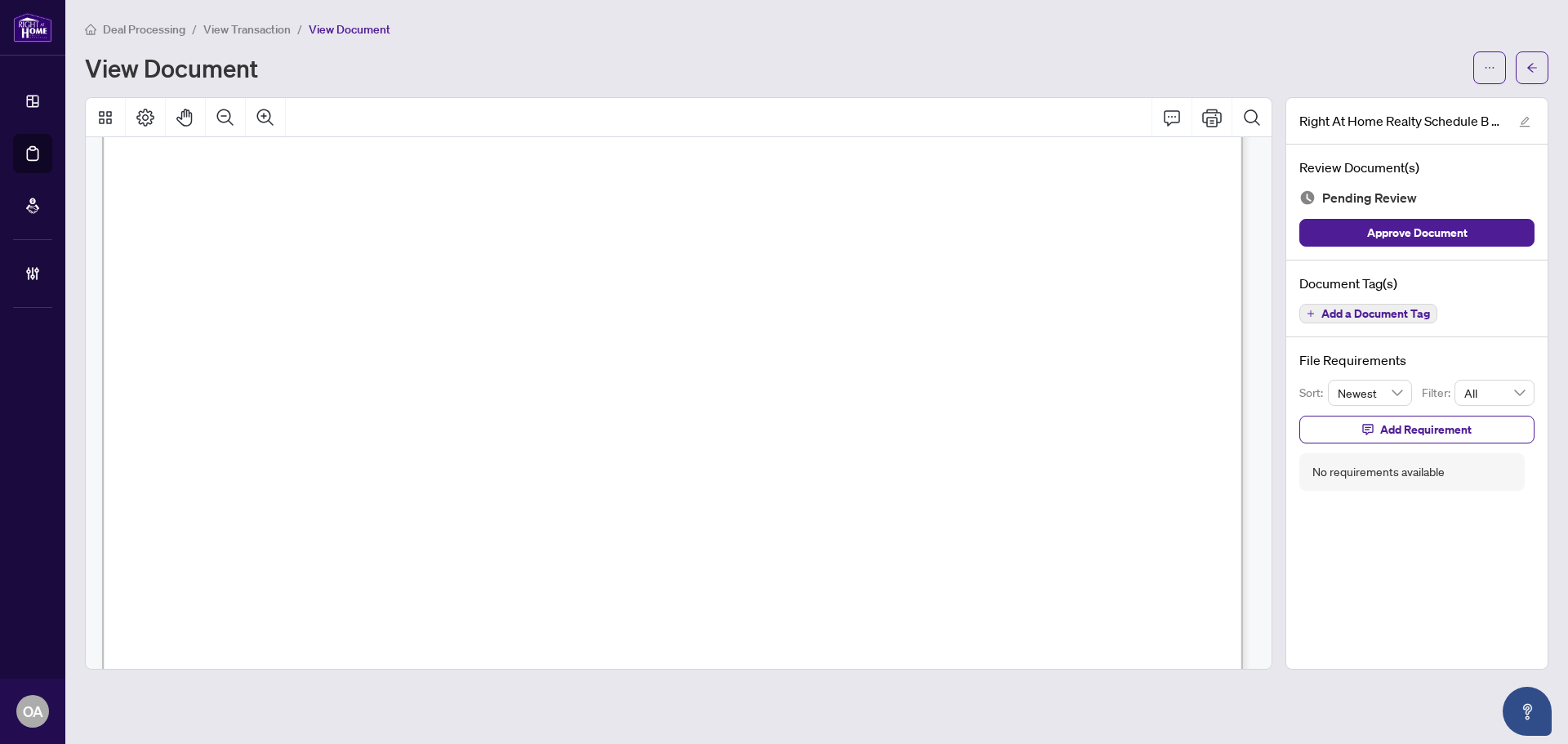
scroll to position [324, 0]
click at [1490, 62] on icon "ellipsis" at bounding box center [1490, 68] width 11 height 11
click at [1393, 104] on span "Download" at bounding box center [1431, 103] width 124 height 18
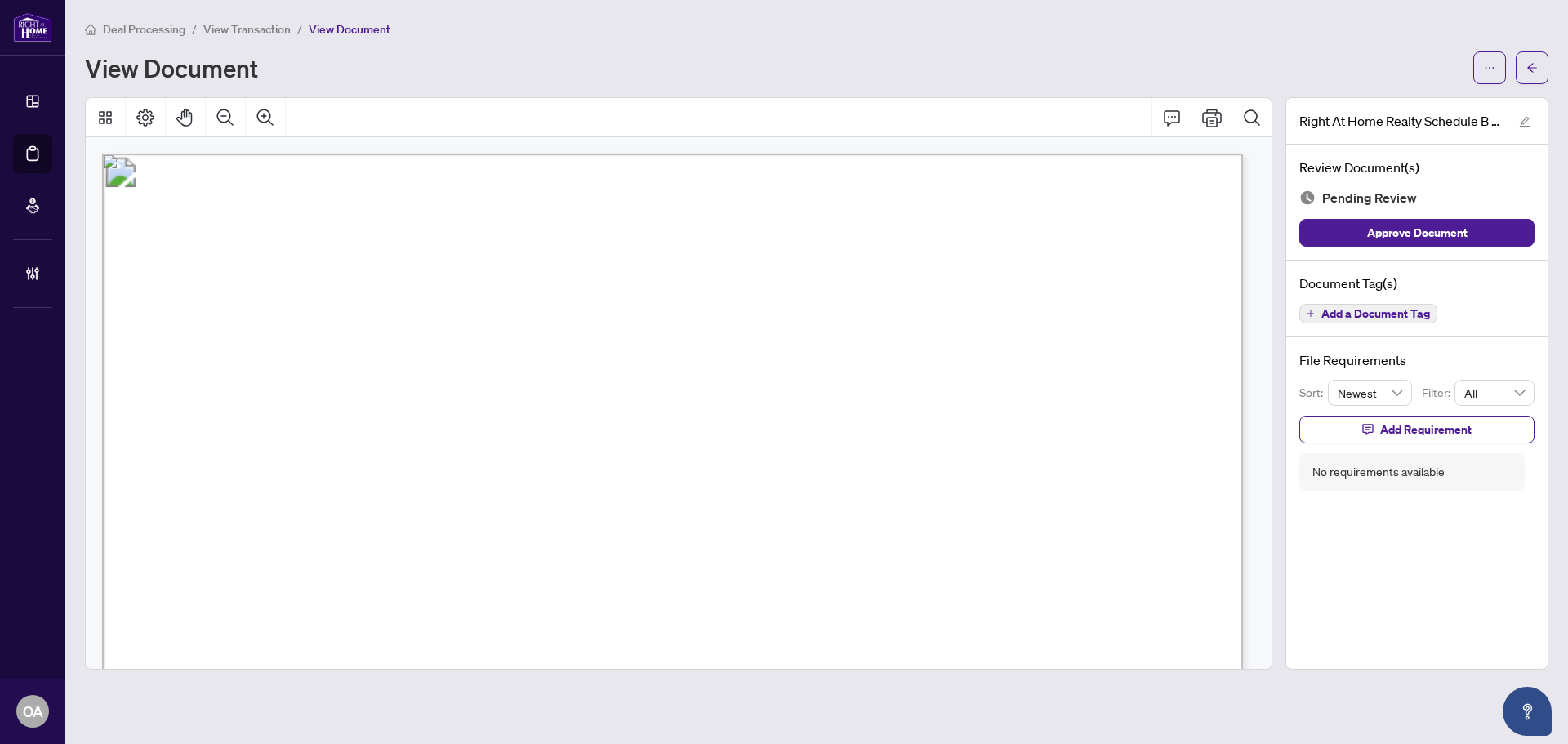
click at [1379, 309] on span "Add a Document Tag" at bounding box center [1375, 314] width 109 height 11
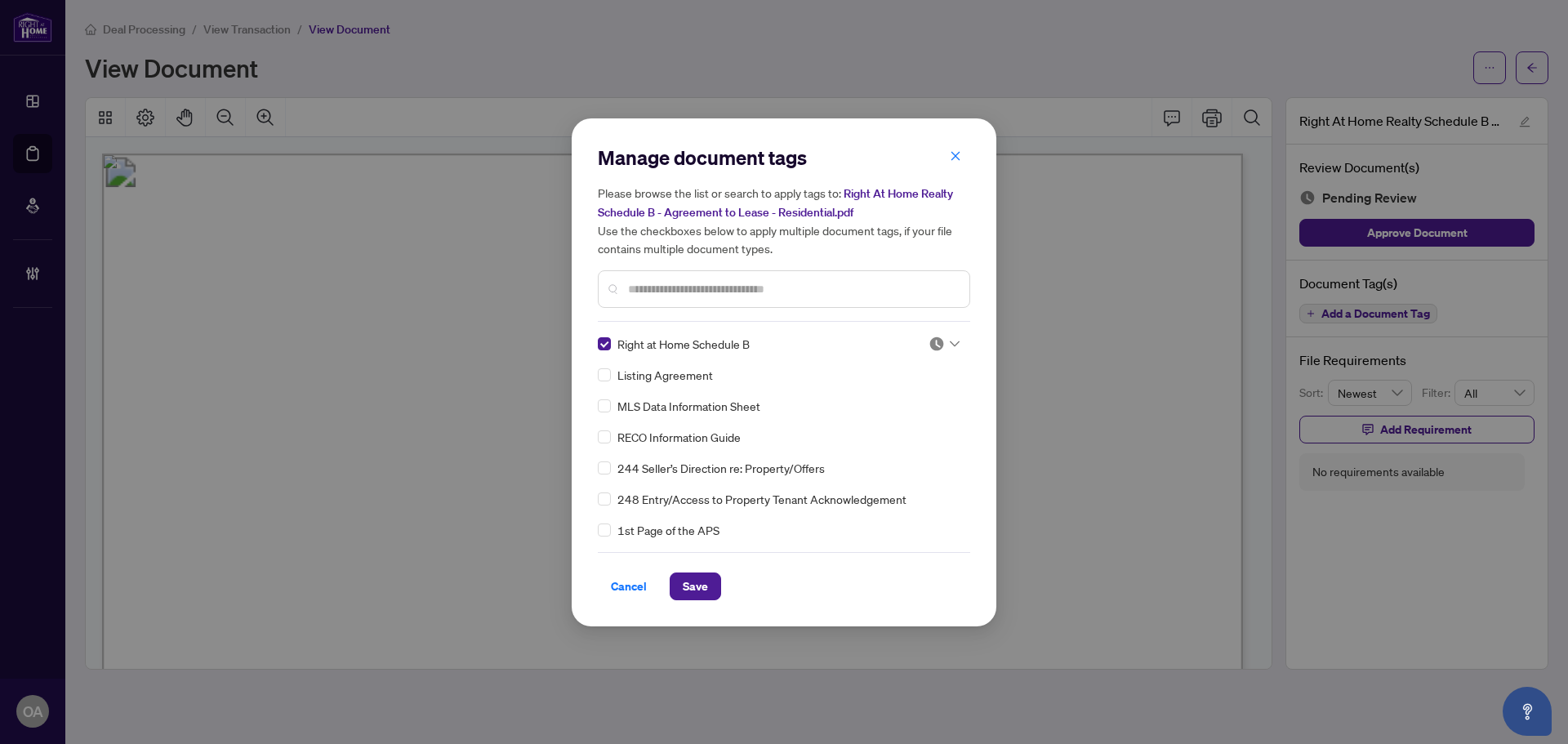
click at [935, 336] on img at bounding box center [937, 344] width 16 height 16
click at [888, 440] on div "RECO Information Guide" at bounding box center [780, 437] width 363 height 18
click at [886, 425] on div "Right at Home Schedule B Listing Agreement MLS Data Information Sheet RECO Info…" at bounding box center [784, 437] width 373 height 204
click at [929, 341] on img at bounding box center [937, 344] width 16 height 16
click at [918, 422] on div "Approved" at bounding box center [891, 423] width 105 height 18
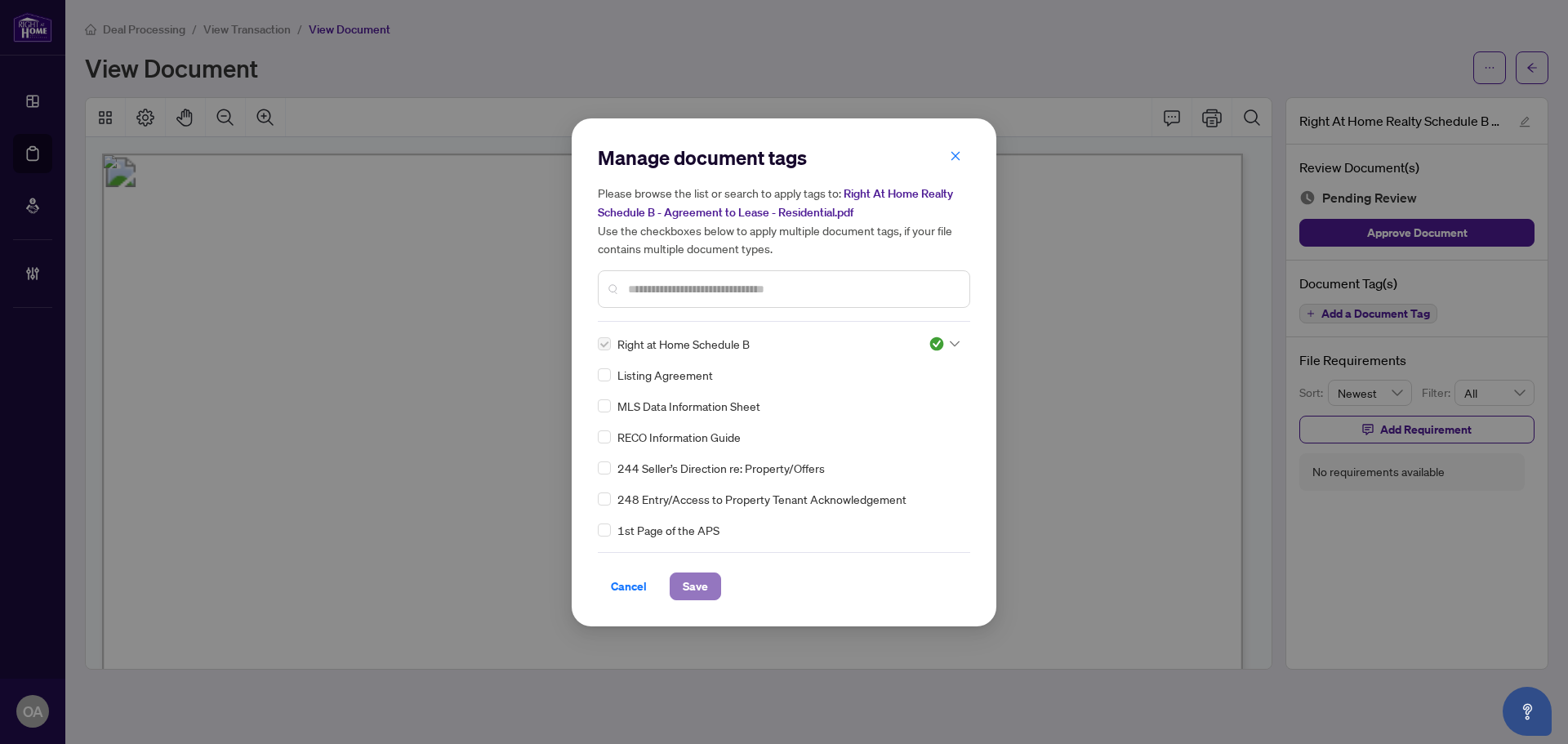
click at [699, 583] on span "Save" at bounding box center [695, 586] width 25 height 26
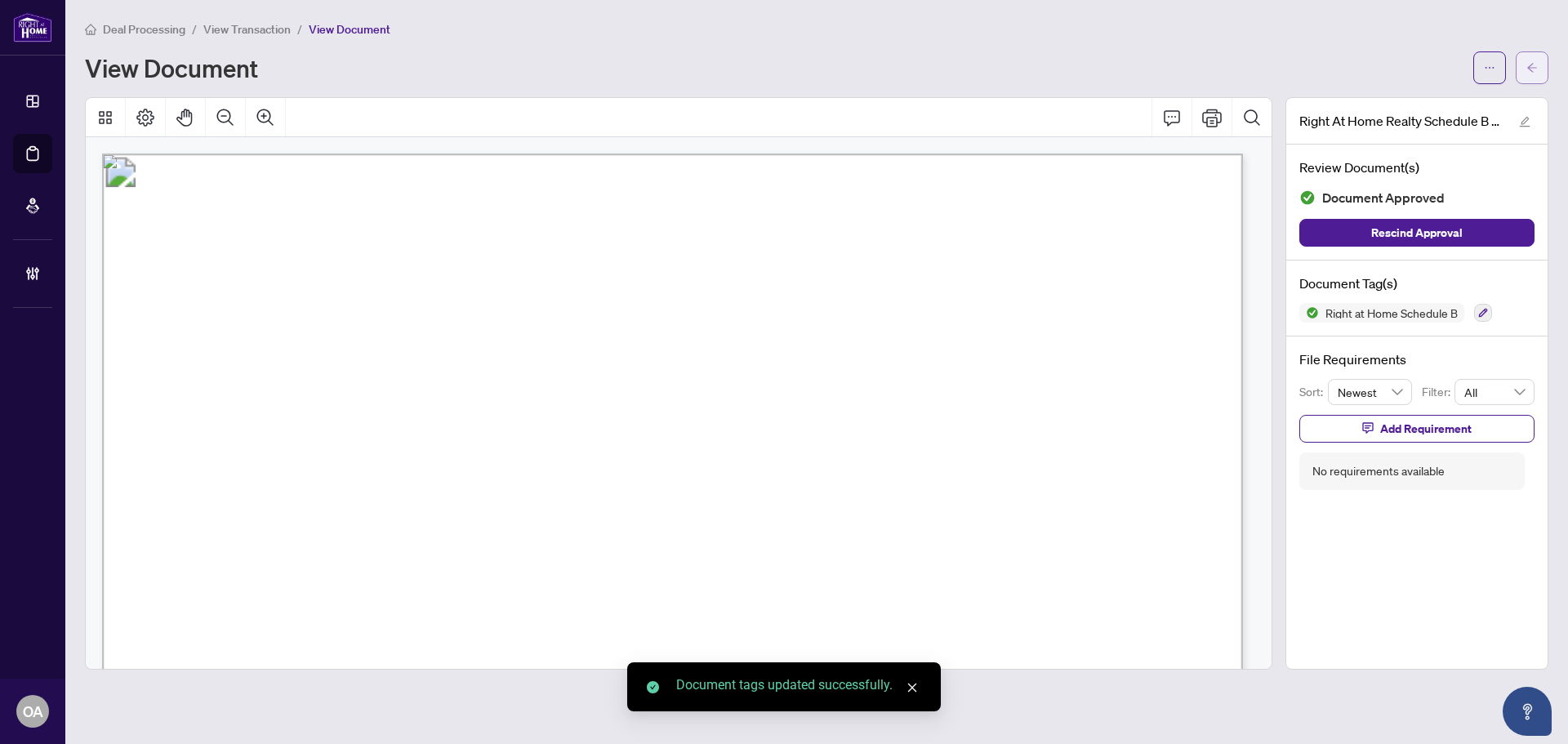
click at [1527, 78] on span "button" at bounding box center [1532, 68] width 11 height 26
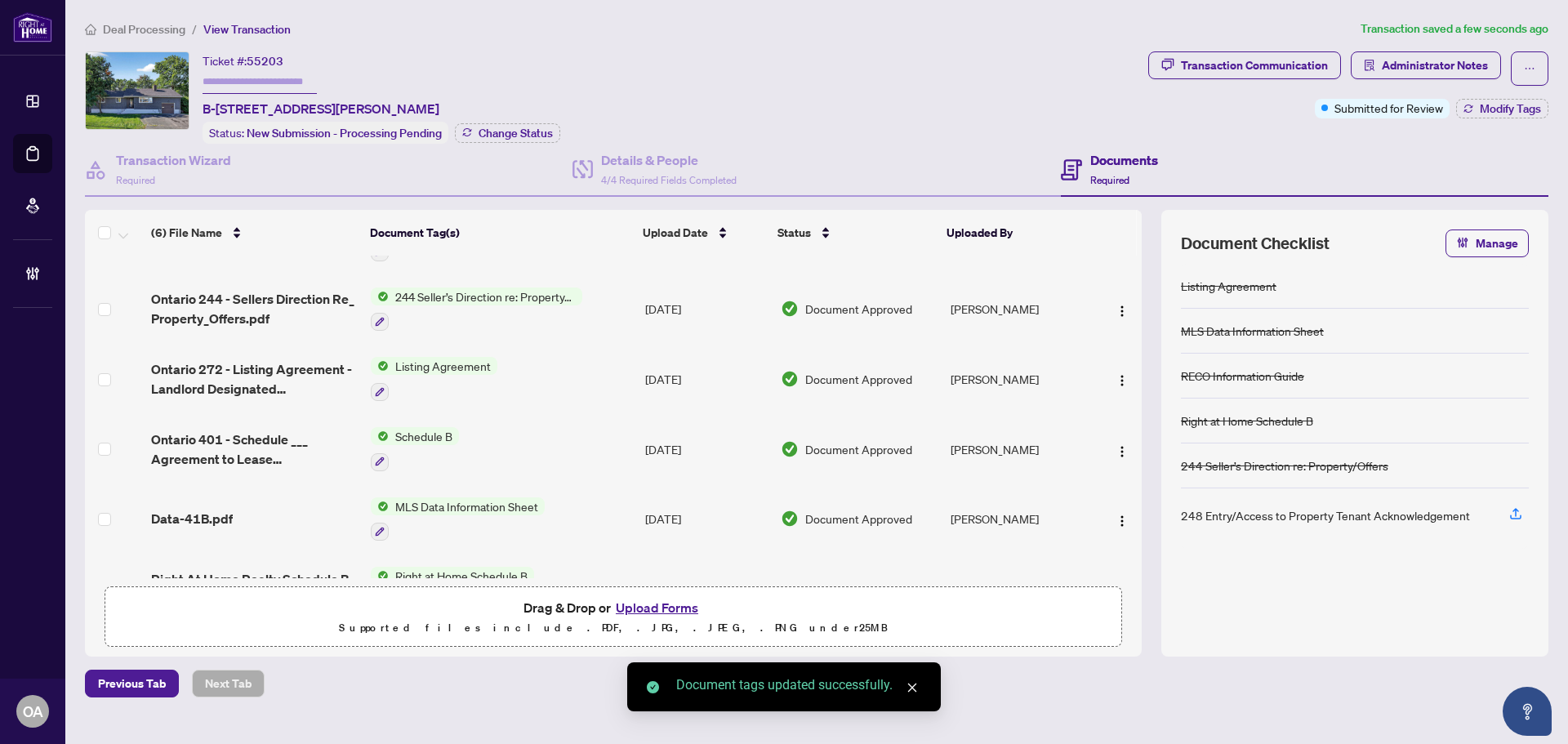
scroll to position [101, 0]
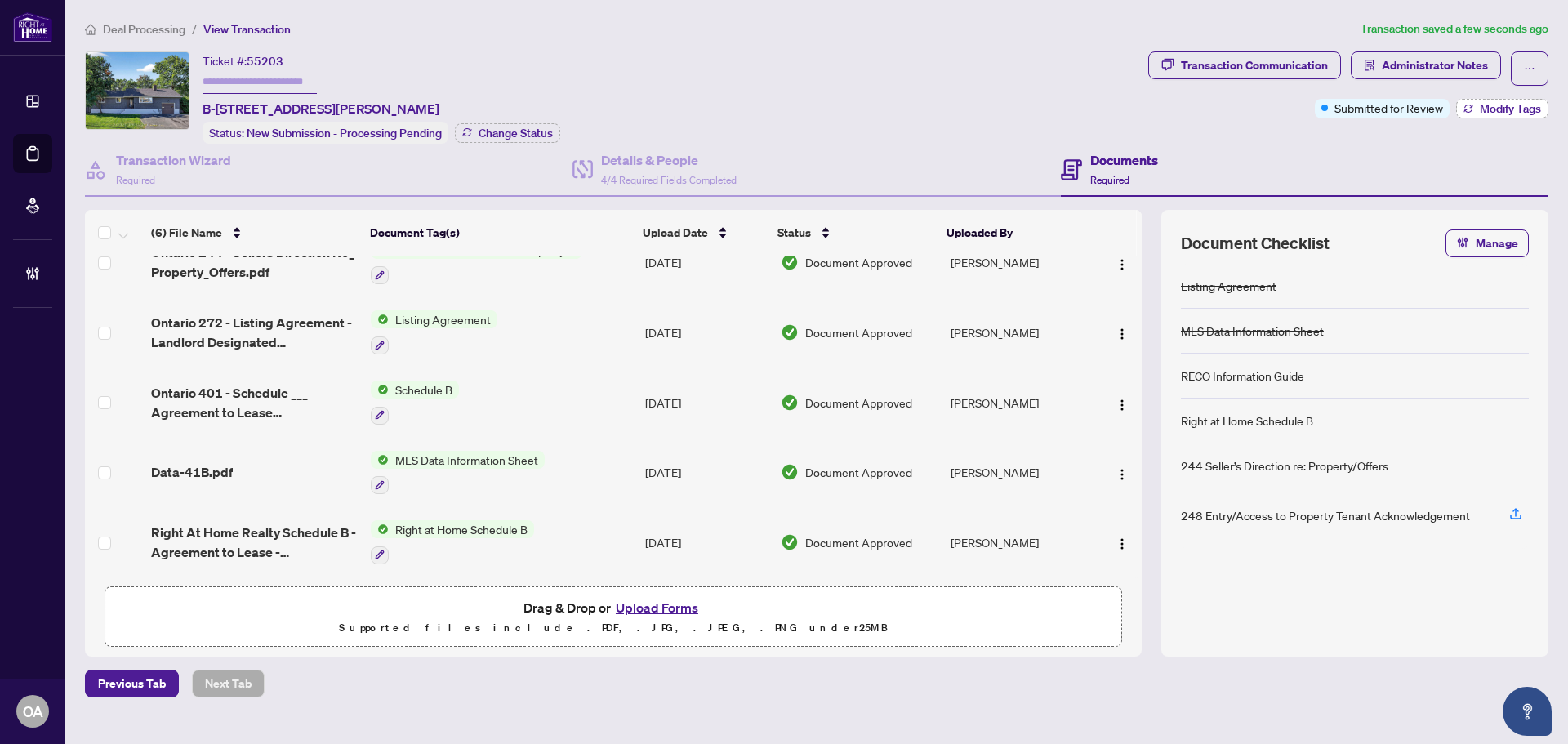
click at [1494, 107] on span "Modify Tags" at bounding box center [1510, 109] width 61 height 11
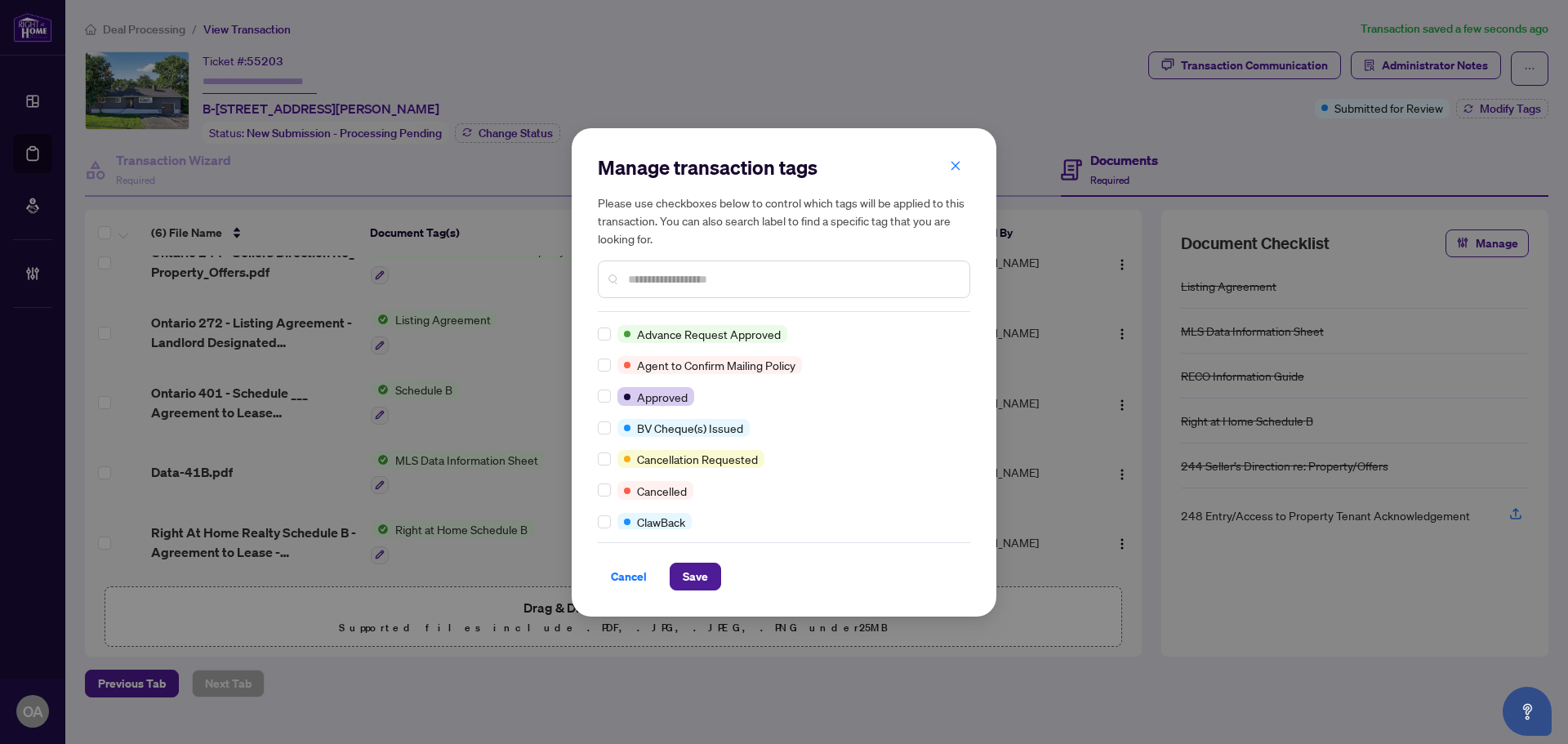
scroll to position [0, 0]
click at [601, 385] on div "Advance Request Approved Agent to Confirm Mailing Policy Approved BV Cheque(s) …" at bounding box center [784, 427] width 373 height 204
click at [699, 581] on span "Save" at bounding box center [695, 577] width 25 height 26
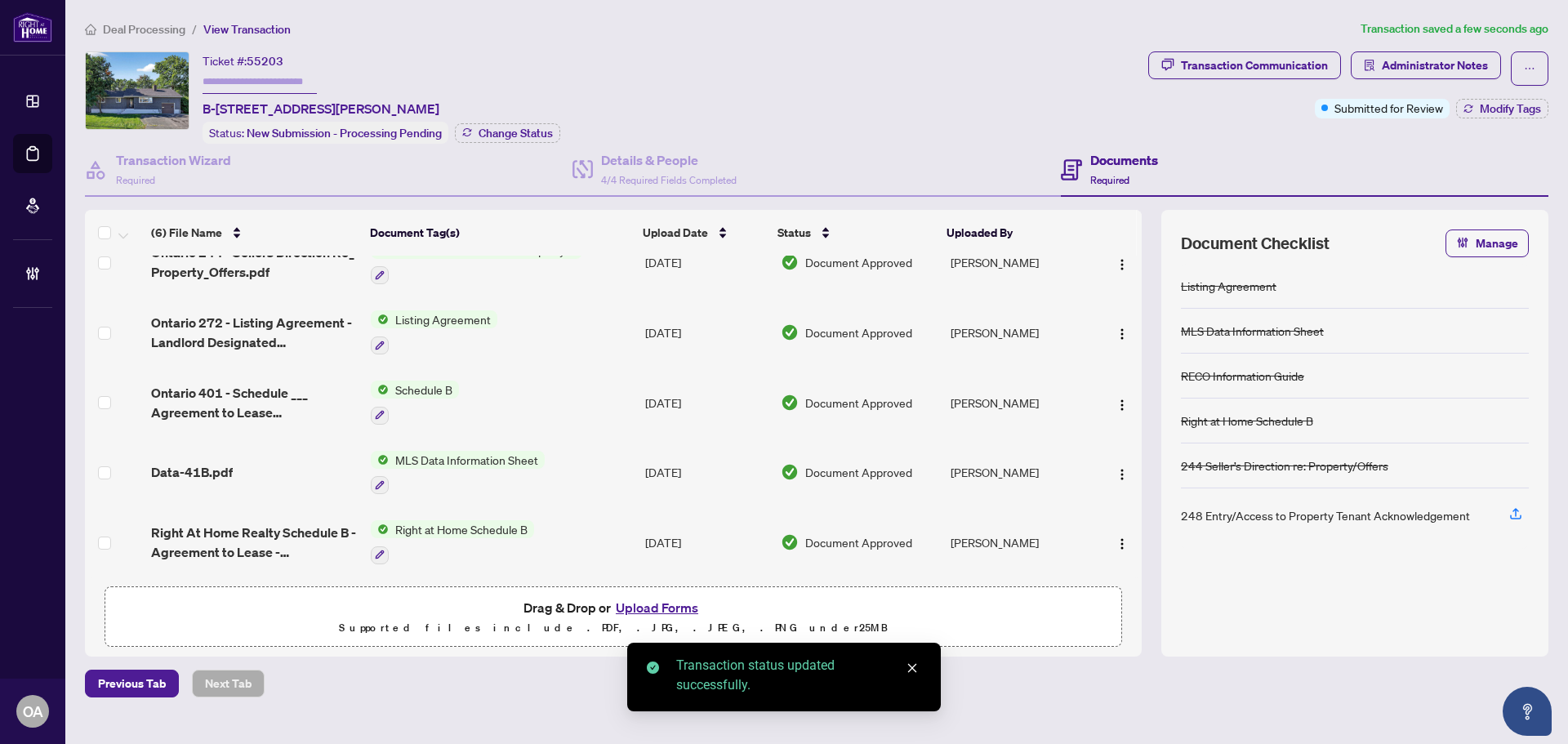
click at [1536, 69] on button "button" at bounding box center [1530, 69] width 38 height 34
click at [1464, 183] on span "Submit for Completion" at bounding box center [1472, 183] width 125 height 18
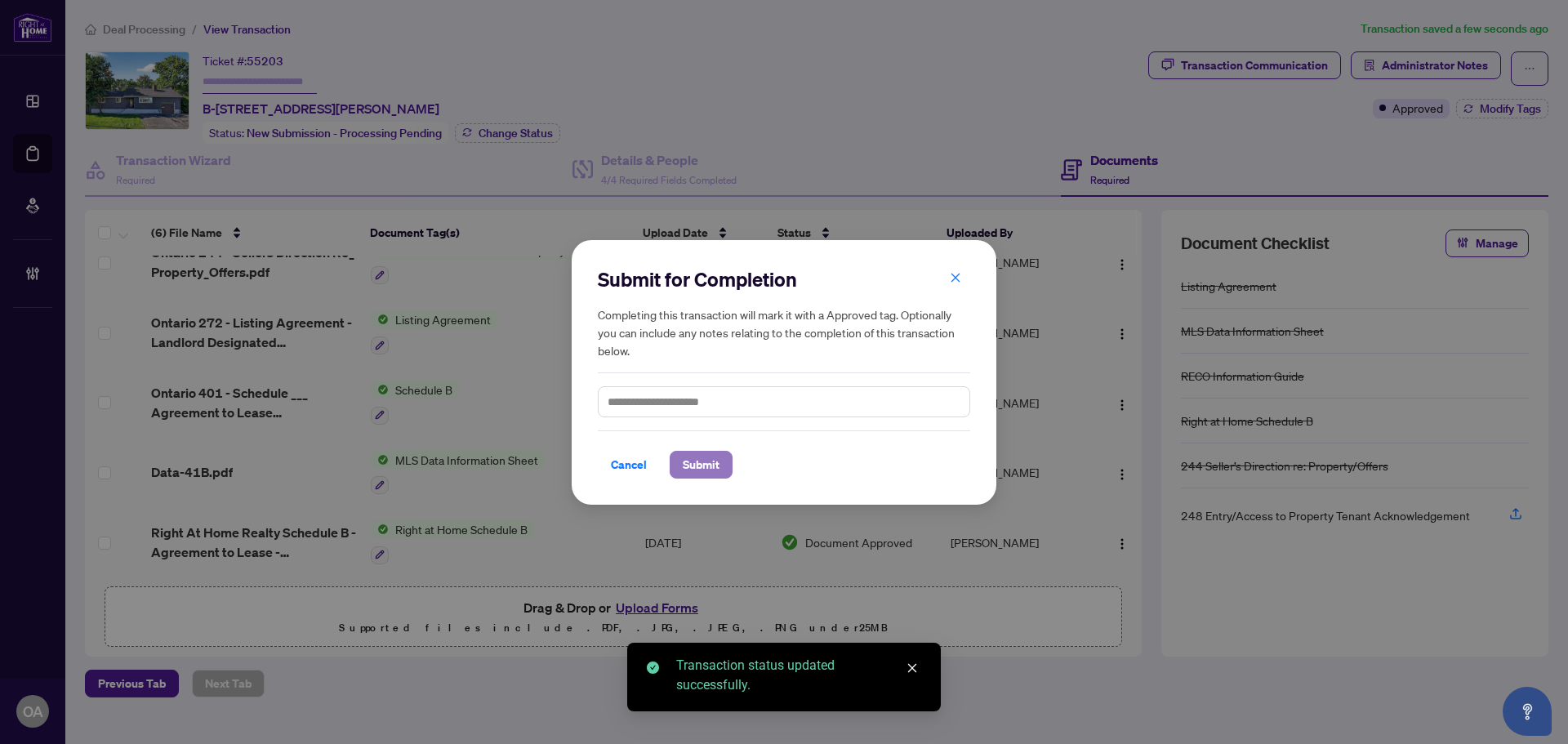
click at [710, 453] on span "Submit" at bounding box center [701, 465] width 37 height 26
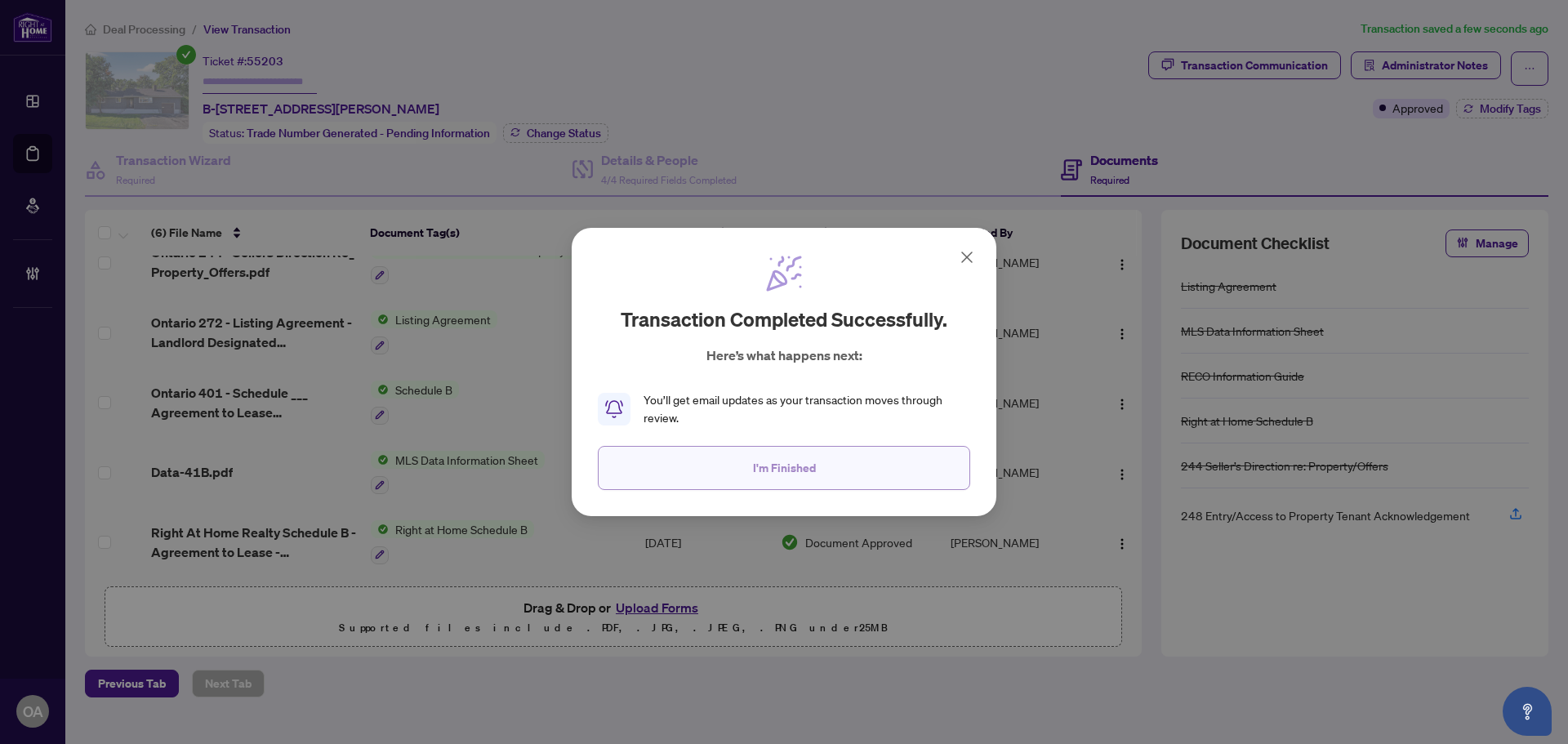
click at [780, 461] on span "I'm Finished" at bounding box center [784, 468] width 63 height 26
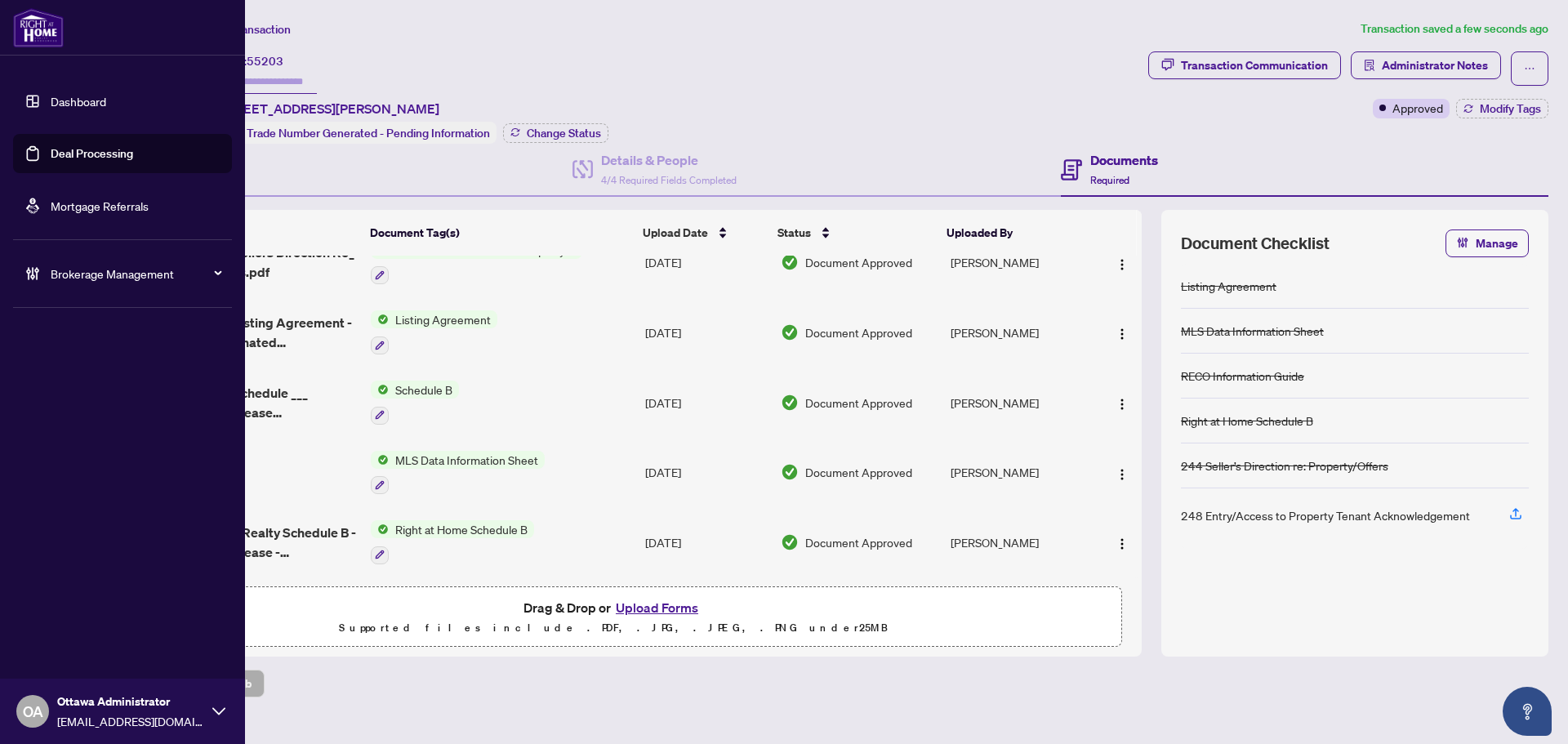
click at [51, 149] on link "Deal Processing" at bounding box center [92, 154] width 83 height 15
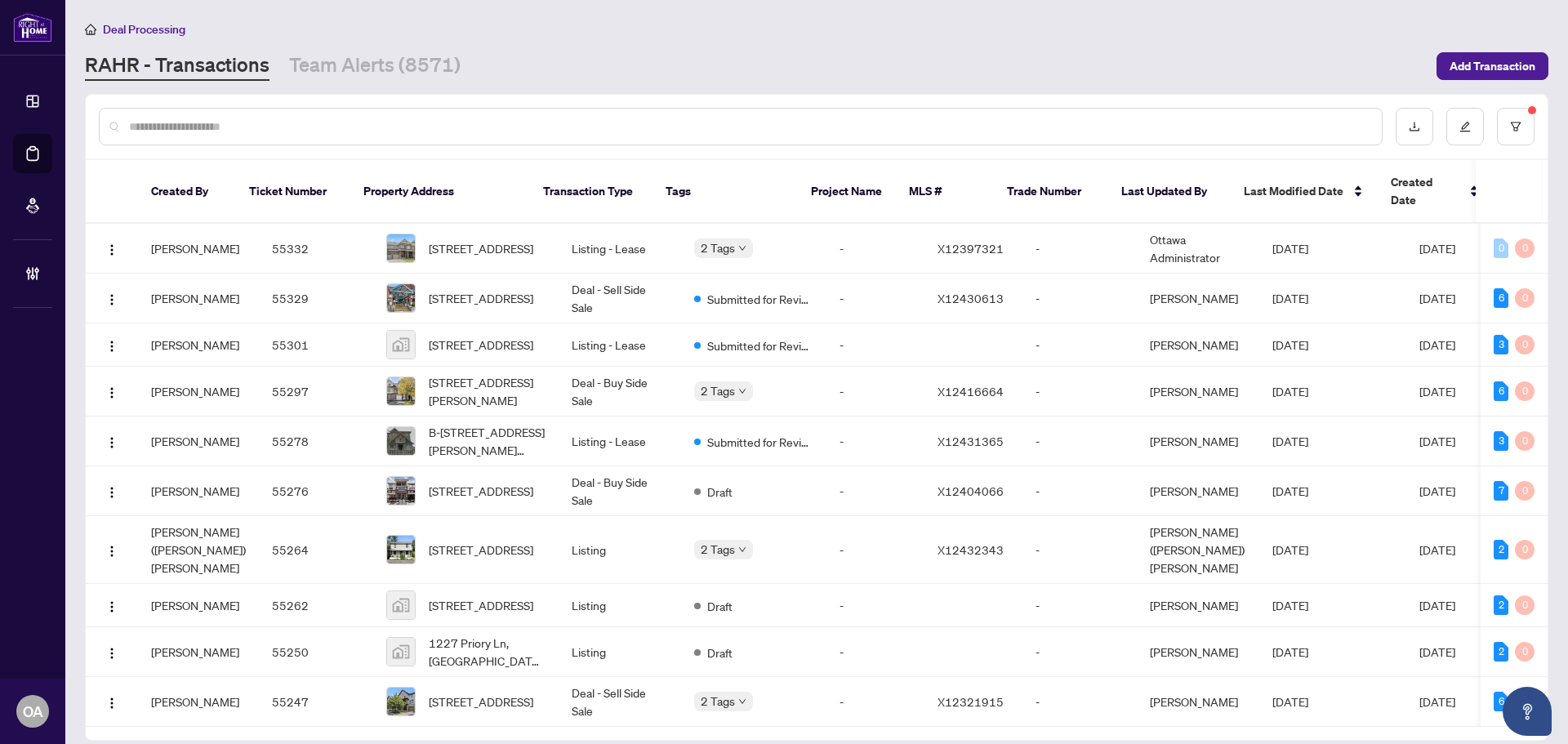
click at [190, 135] on div at bounding box center [741, 127] width 1284 height 38
click at [190, 126] on input "text" at bounding box center [749, 127] width 1240 height 18
paste input "**********"
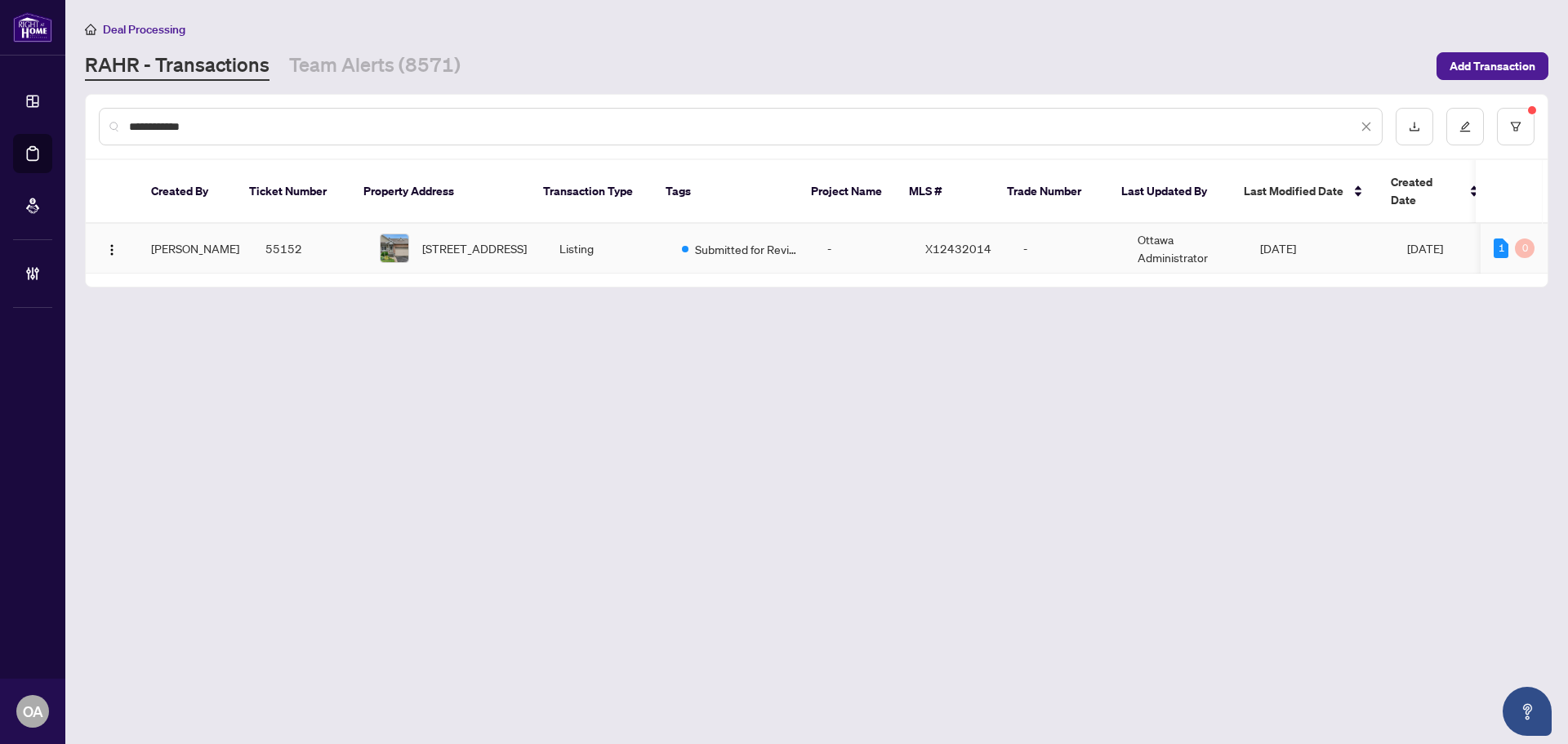
type input "**********"
click at [400, 234] on div "[STREET_ADDRESS]" at bounding box center [457, 248] width 154 height 29
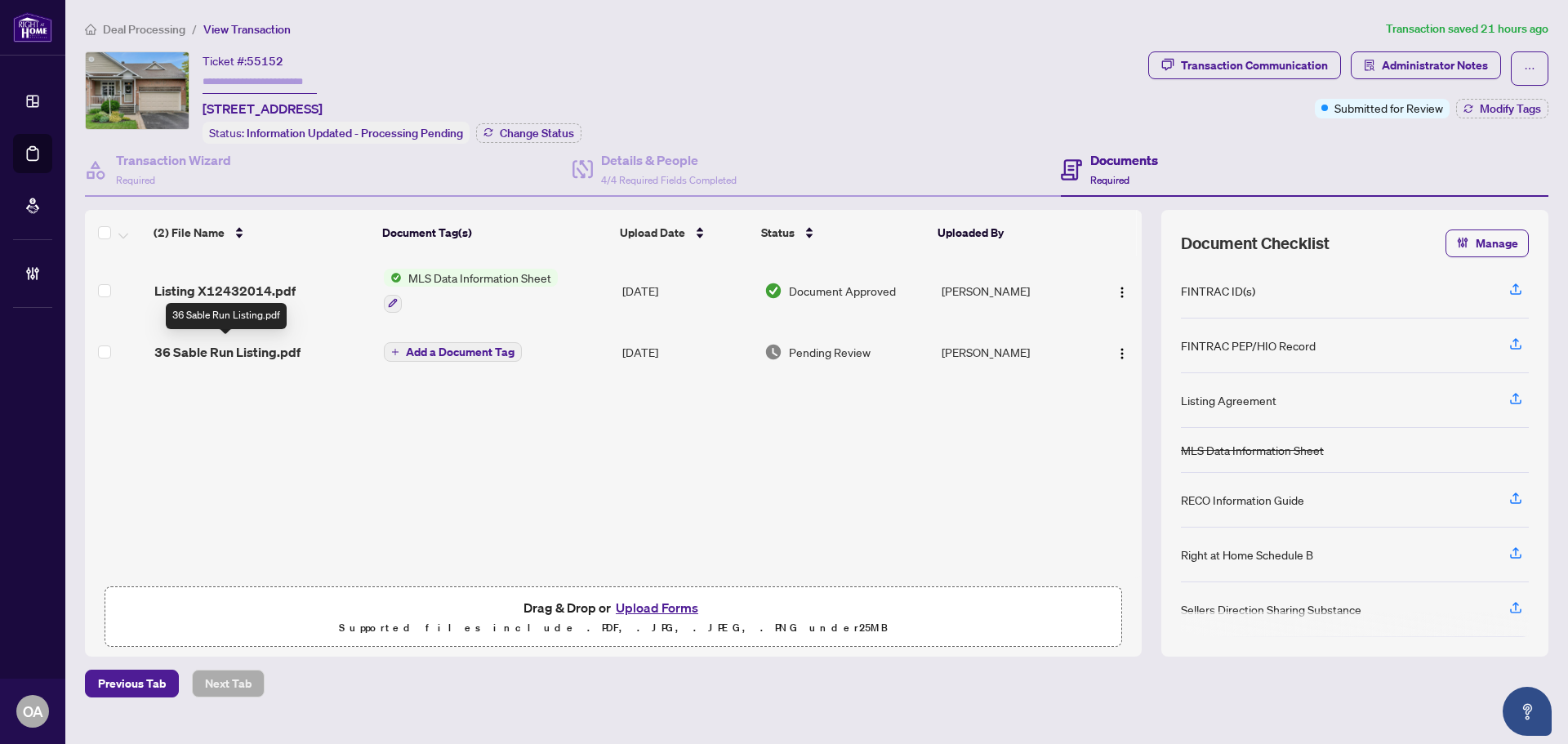
click at [250, 347] on span "36 Sable Run Listing.pdf" at bounding box center [227, 352] width 146 height 20
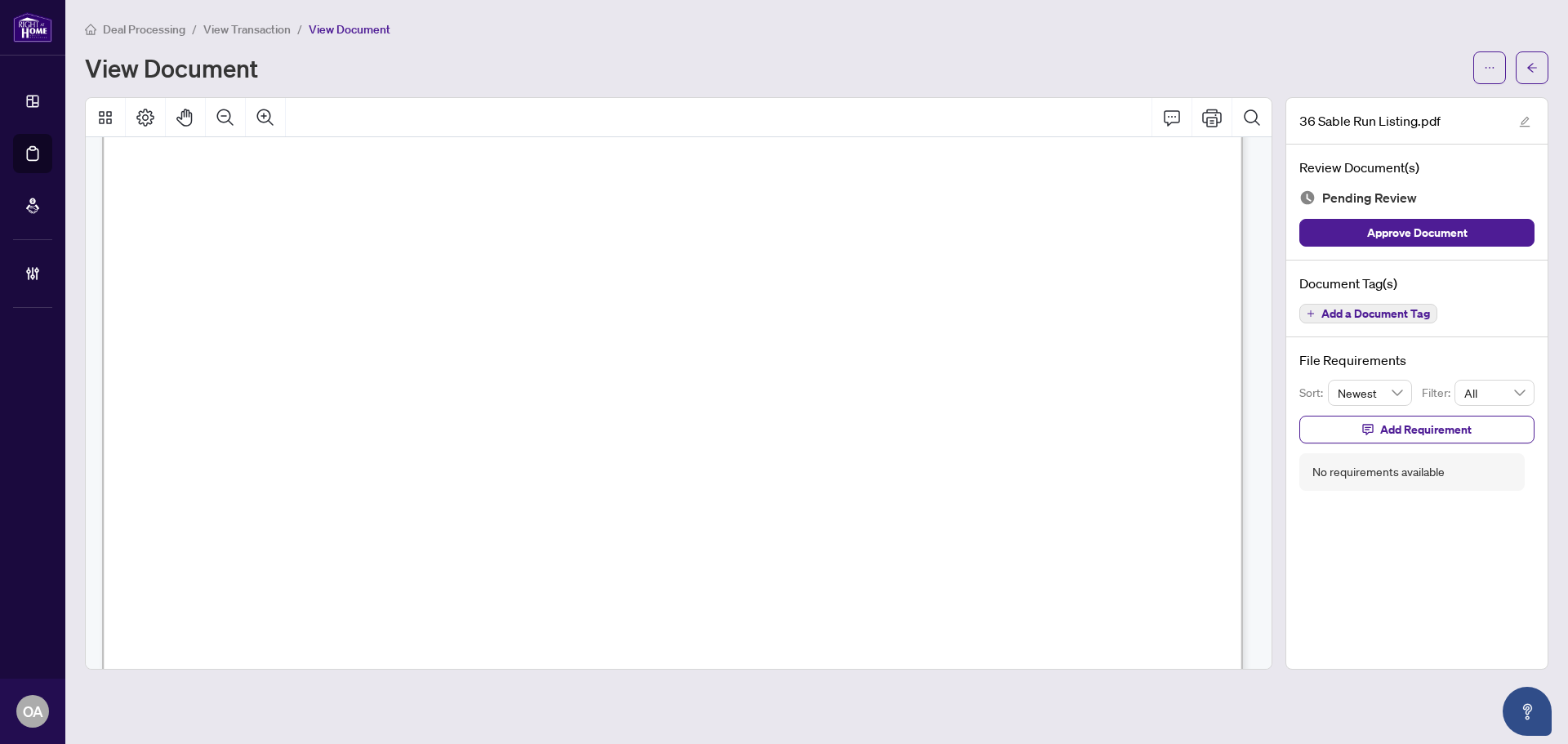
scroll to position [7756, 0]
click at [240, 122] on button "Zoom Out" at bounding box center [226, 118] width 39 height 39
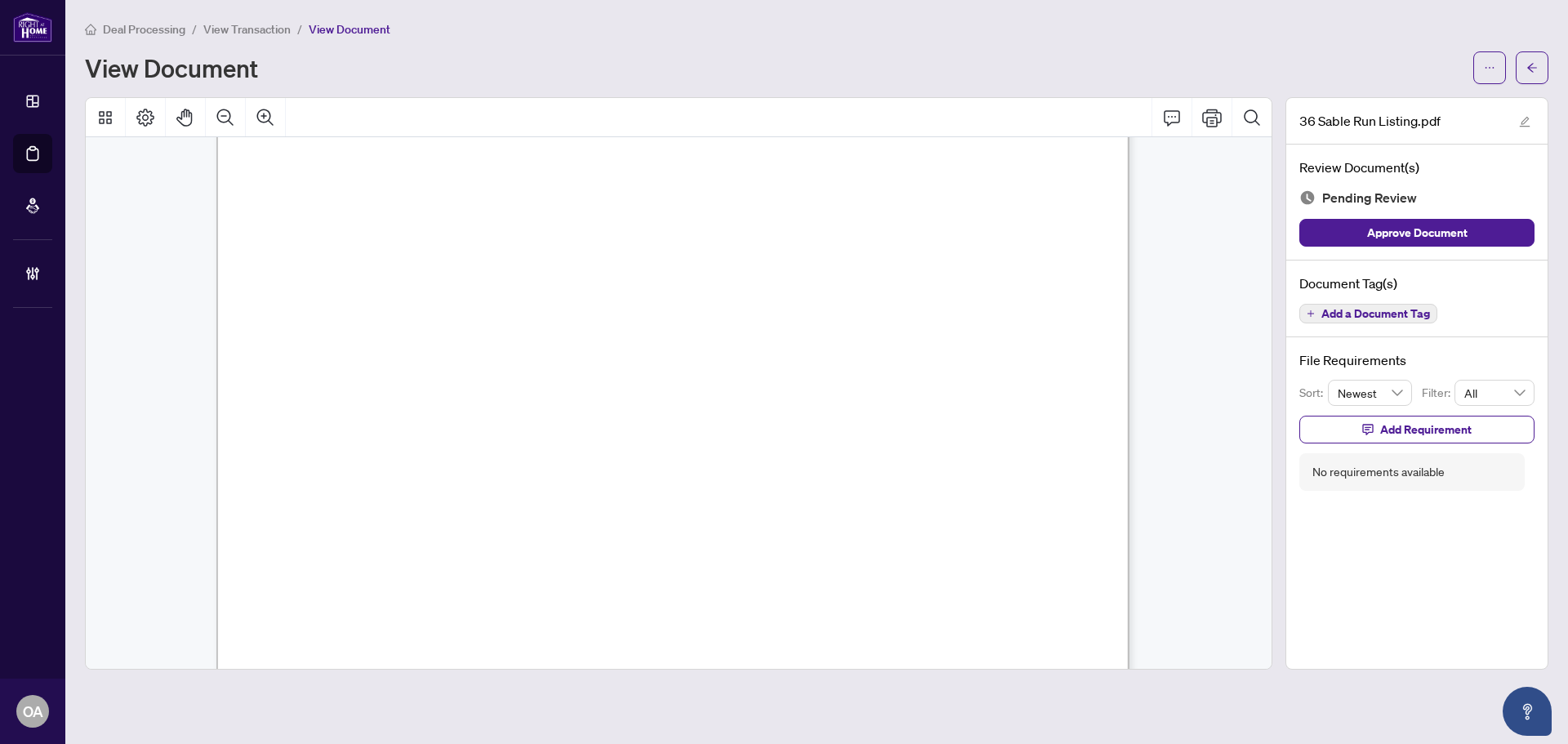
scroll to position [490, 0]
click at [1501, 70] on button "button" at bounding box center [1490, 68] width 33 height 33
click at [1387, 296] on div "Document Tag(s) Add a Document Tag" at bounding box center [1418, 299] width 261 height 78
click at [1383, 308] on span "Add a Document Tag" at bounding box center [1375, 314] width 109 height 11
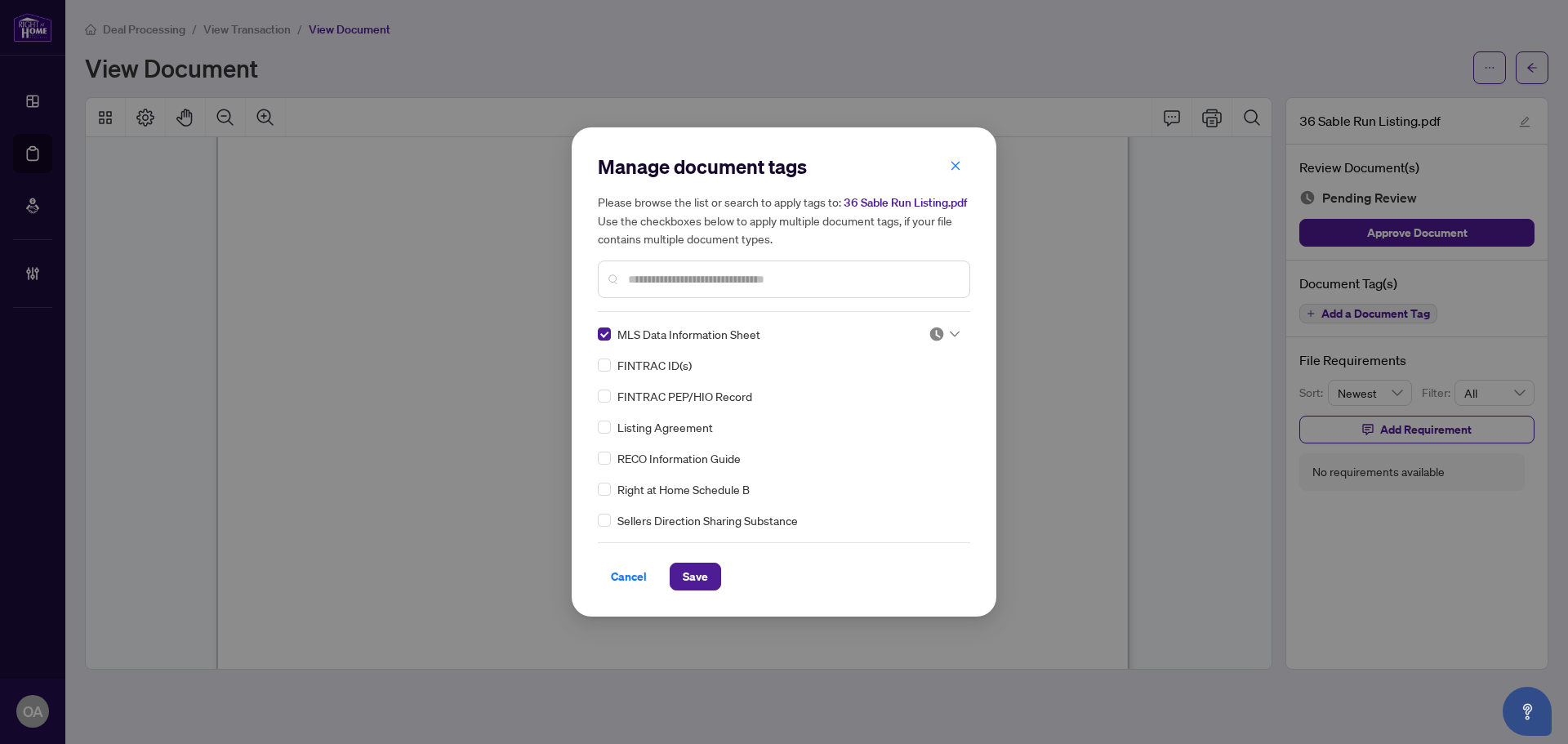
click at [962, 332] on div "MLS Data Information Sheet FINTRAC ID(s) FINTRAC PEP/HIO Record Listing Agreeme…" at bounding box center [784, 427] width 373 height 204
click at [940, 327] on div at bounding box center [945, 334] width 31 height 16
click at [926, 389] on div "Needs Work" at bounding box center [891, 388] width 105 height 18
click at [937, 363] on img at bounding box center [937, 365] width 16 height 16
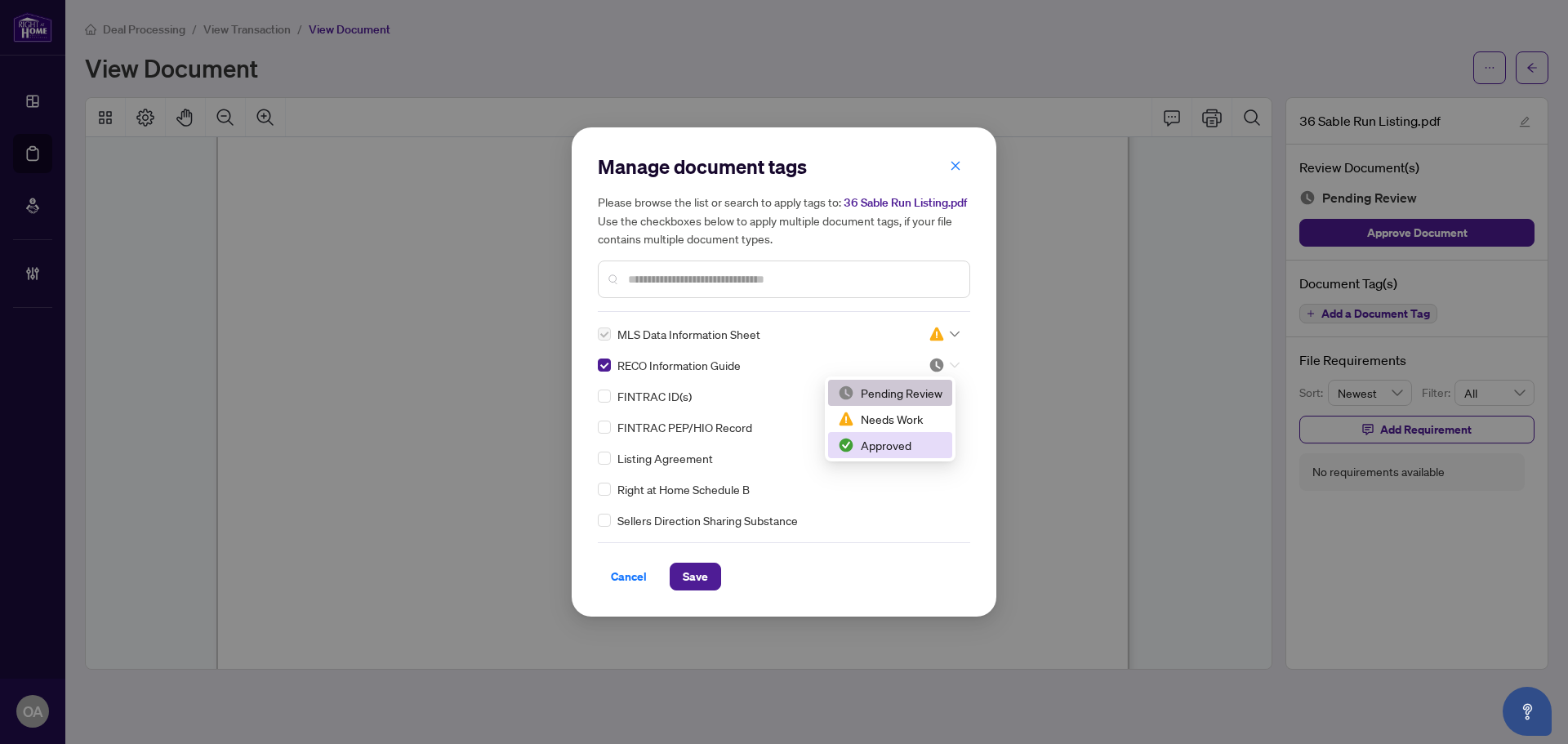
click at [920, 446] on div "Approved" at bounding box center [891, 445] width 105 height 18
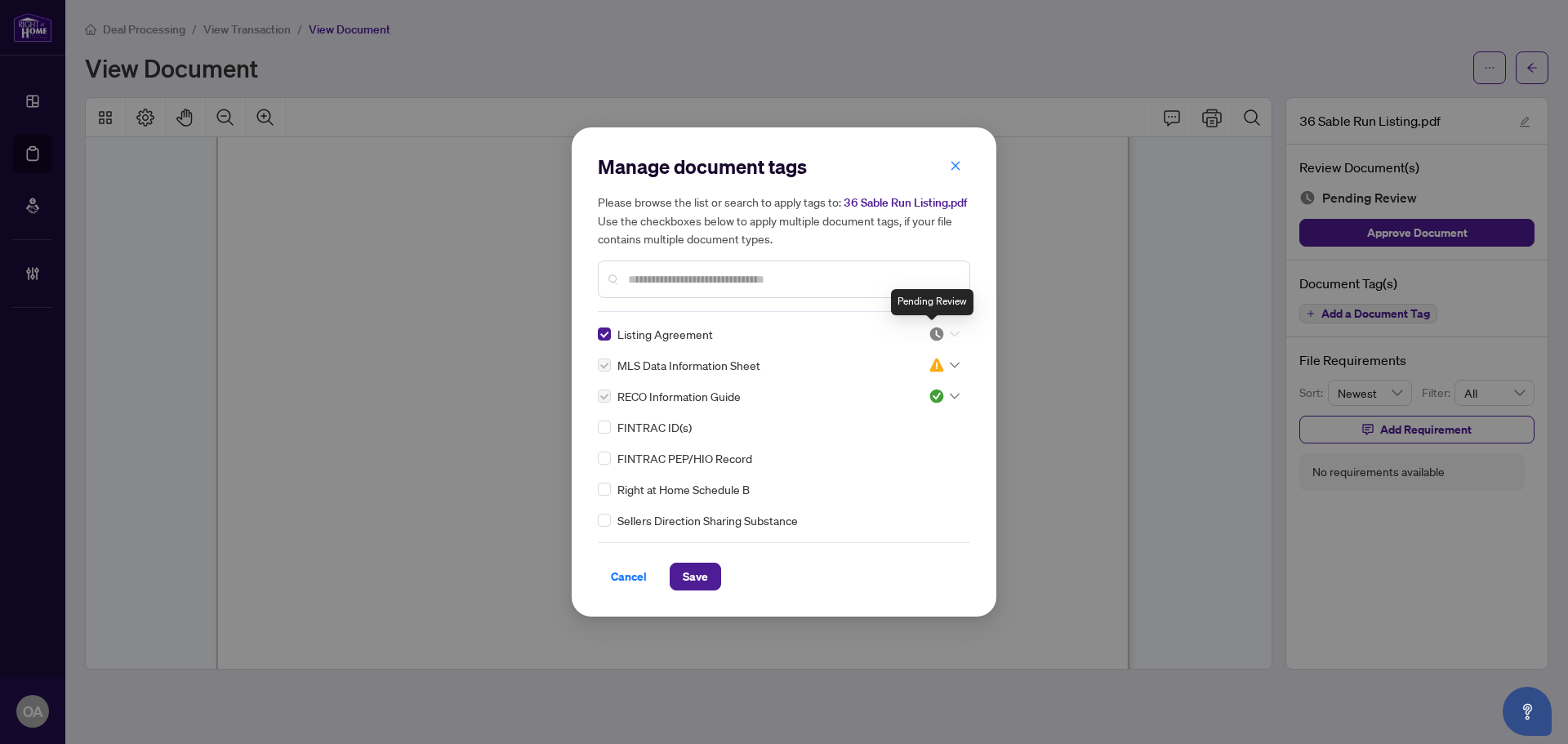
click at [937, 331] on img at bounding box center [937, 334] width 16 height 16
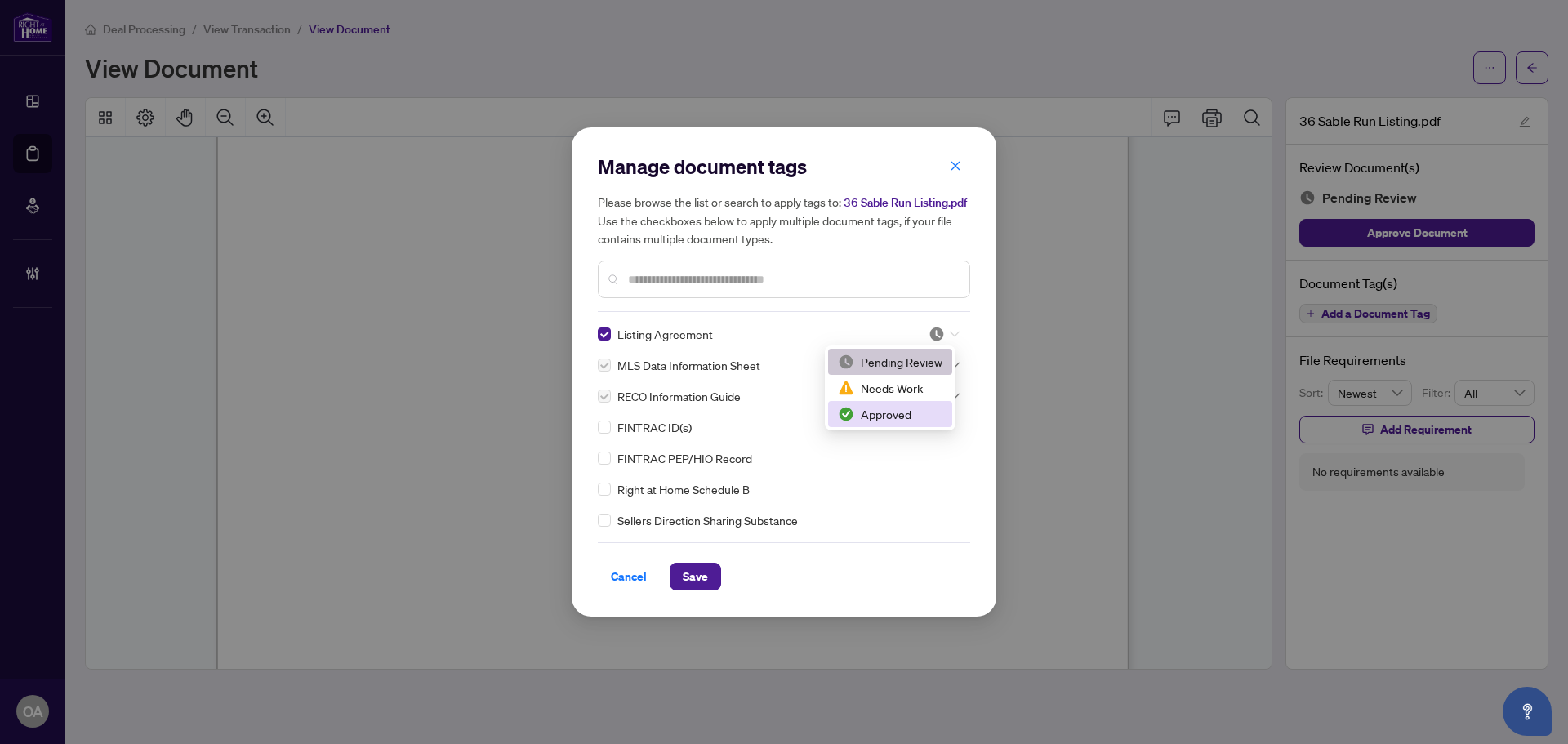
drag, startPoint x: 926, startPoint y: 416, endPoint x: 836, endPoint y: 411, distance: 90.1
click at [925, 416] on div "Approved" at bounding box center [891, 414] width 105 height 18
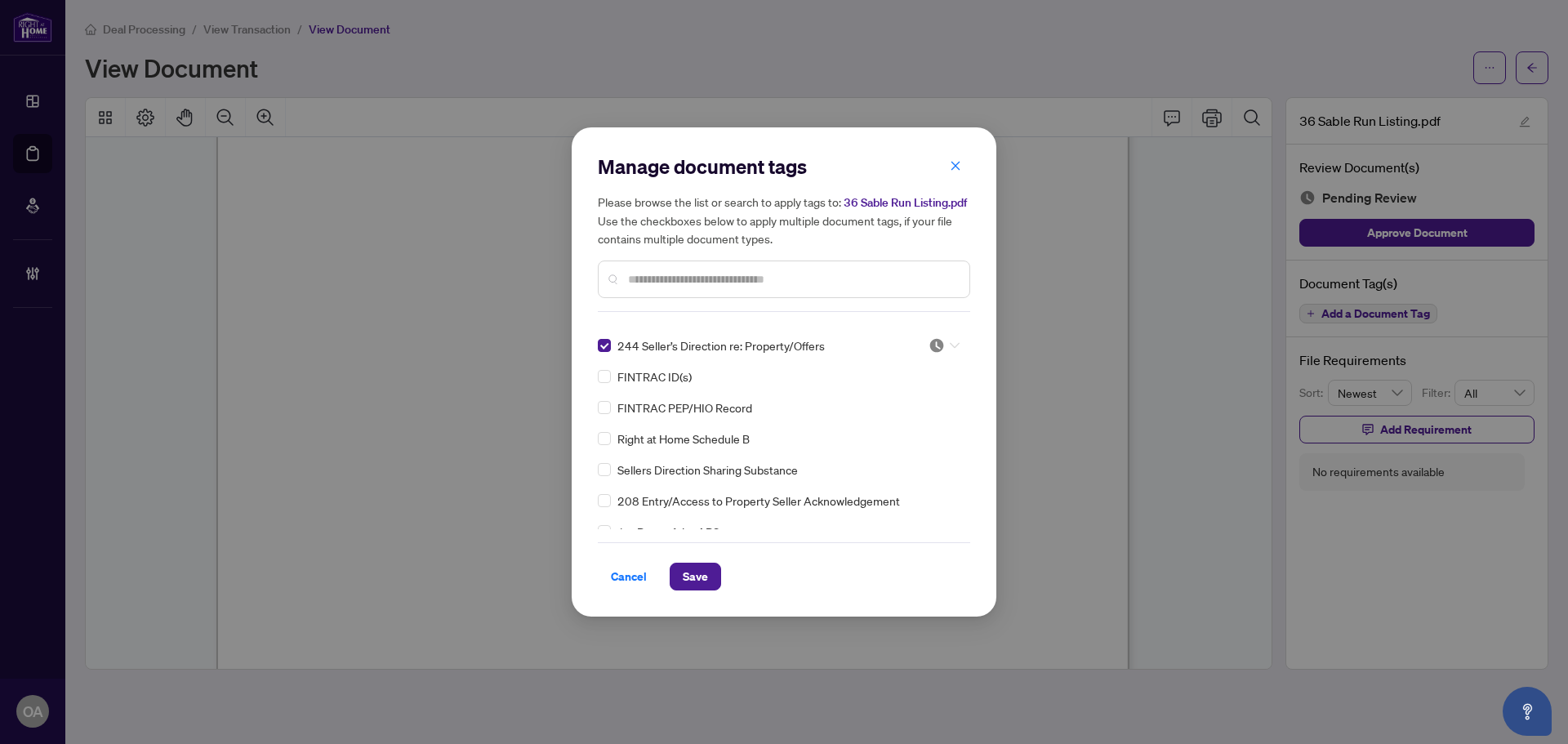
click at [950, 347] on icon at bounding box center [955, 345] width 10 height 7
click at [918, 430] on div "Approved" at bounding box center [891, 425] width 105 height 18
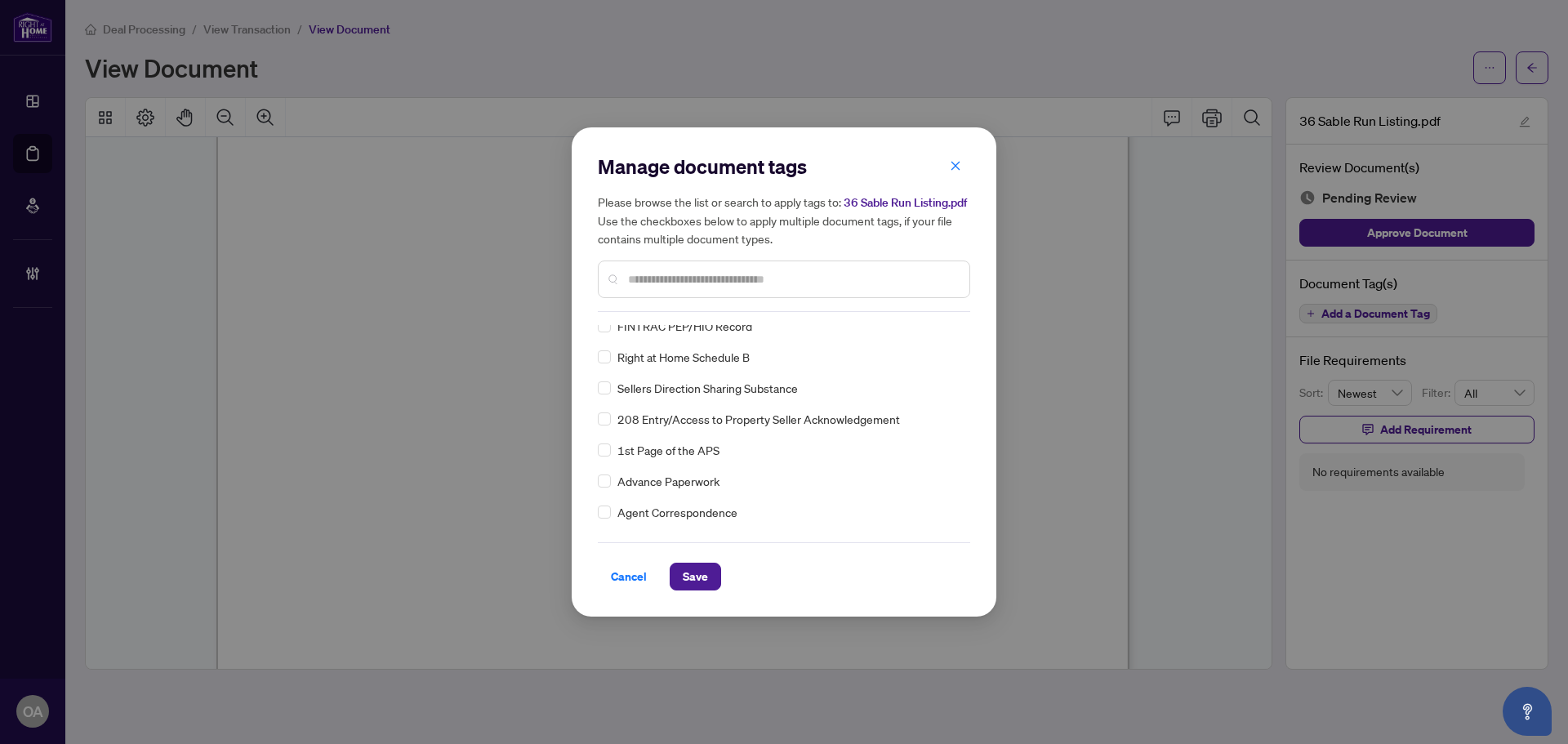
click at [665, 273] on input "text" at bounding box center [793, 279] width 328 height 18
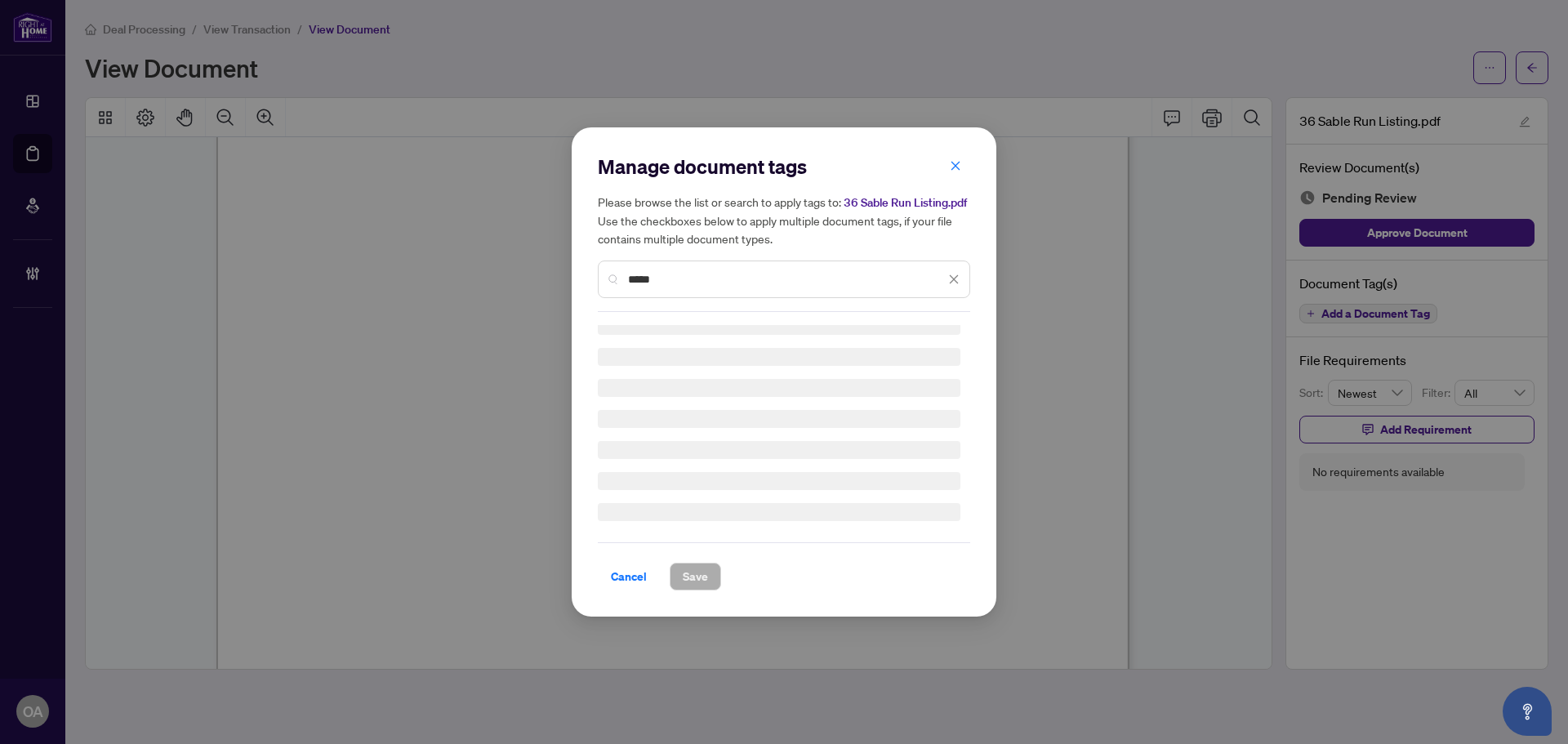
scroll to position [0, 0]
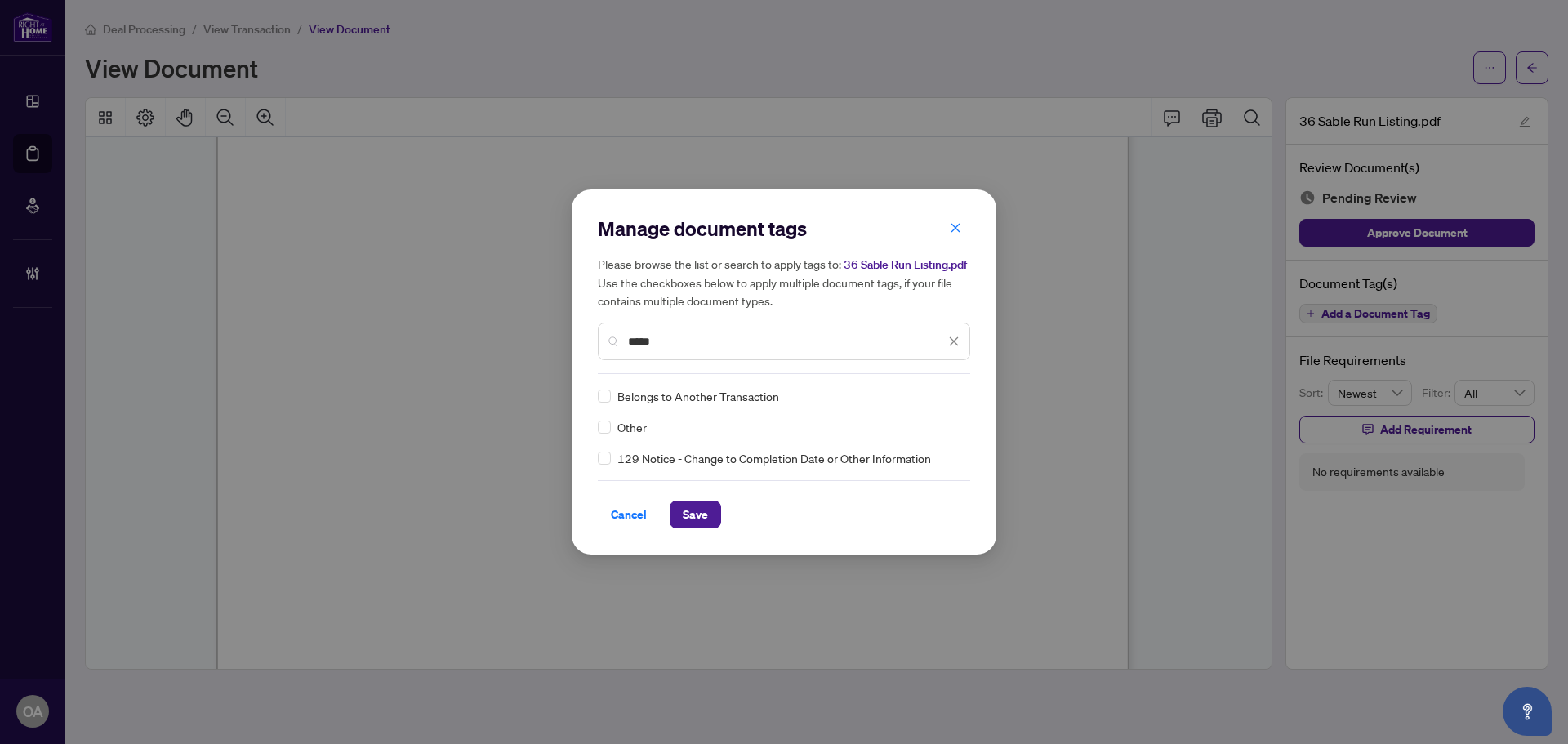
click at [613, 434] on div "Other" at bounding box center [780, 427] width 363 height 18
click at [930, 390] on img at bounding box center [937, 396] width 16 height 16
click at [922, 478] on div "Approved" at bounding box center [896, 476] width 105 height 18
drag, startPoint x: 690, startPoint y: 342, endPoint x: 515, endPoint y: 342, distance: 175.0
click at [543, 342] on div "Manage document tags Please browse the list or search to apply tags to: 36 Sabl…" at bounding box center [784, 372] width 1568 height 744
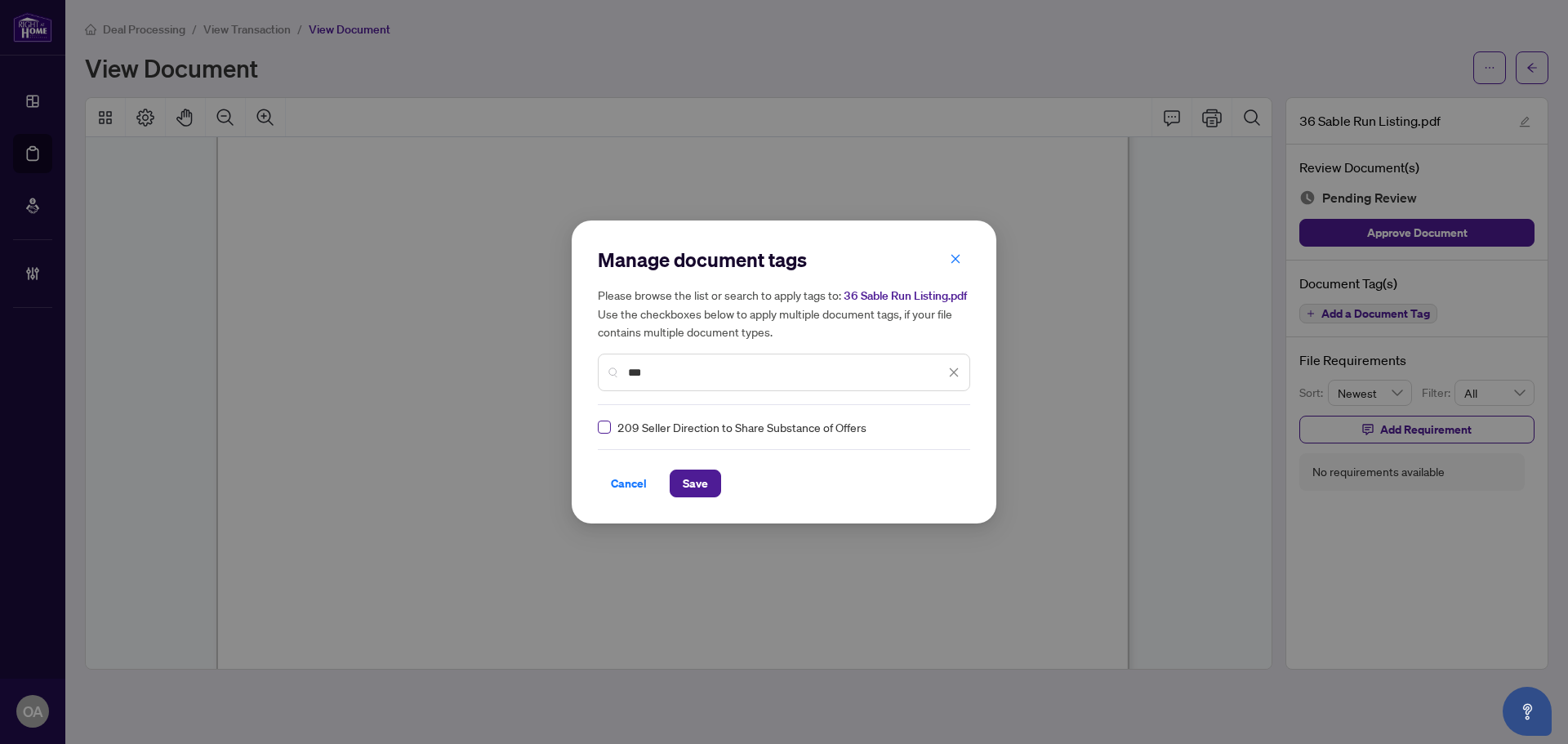
type input "***"
click at [942, 428] on div at bounding box center [945, 427] width 31 height 16
click at [920, 503] on div "Approved" at bounding box center [891, 507] width 105 height 18
click at [701, 491] on span "Save" at bounding box center [695, 483] width 25 height 26
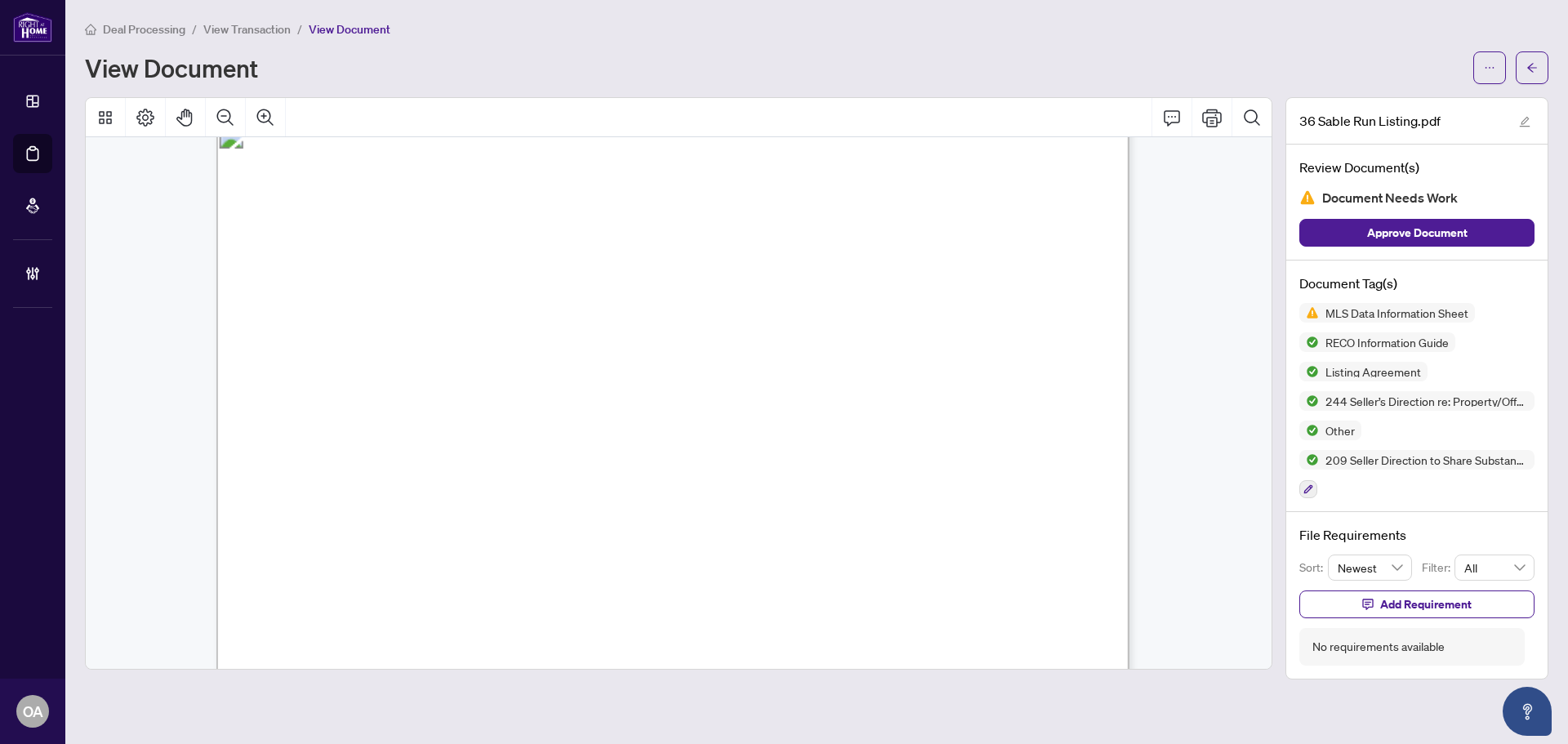
scroll to position [16728, 0]
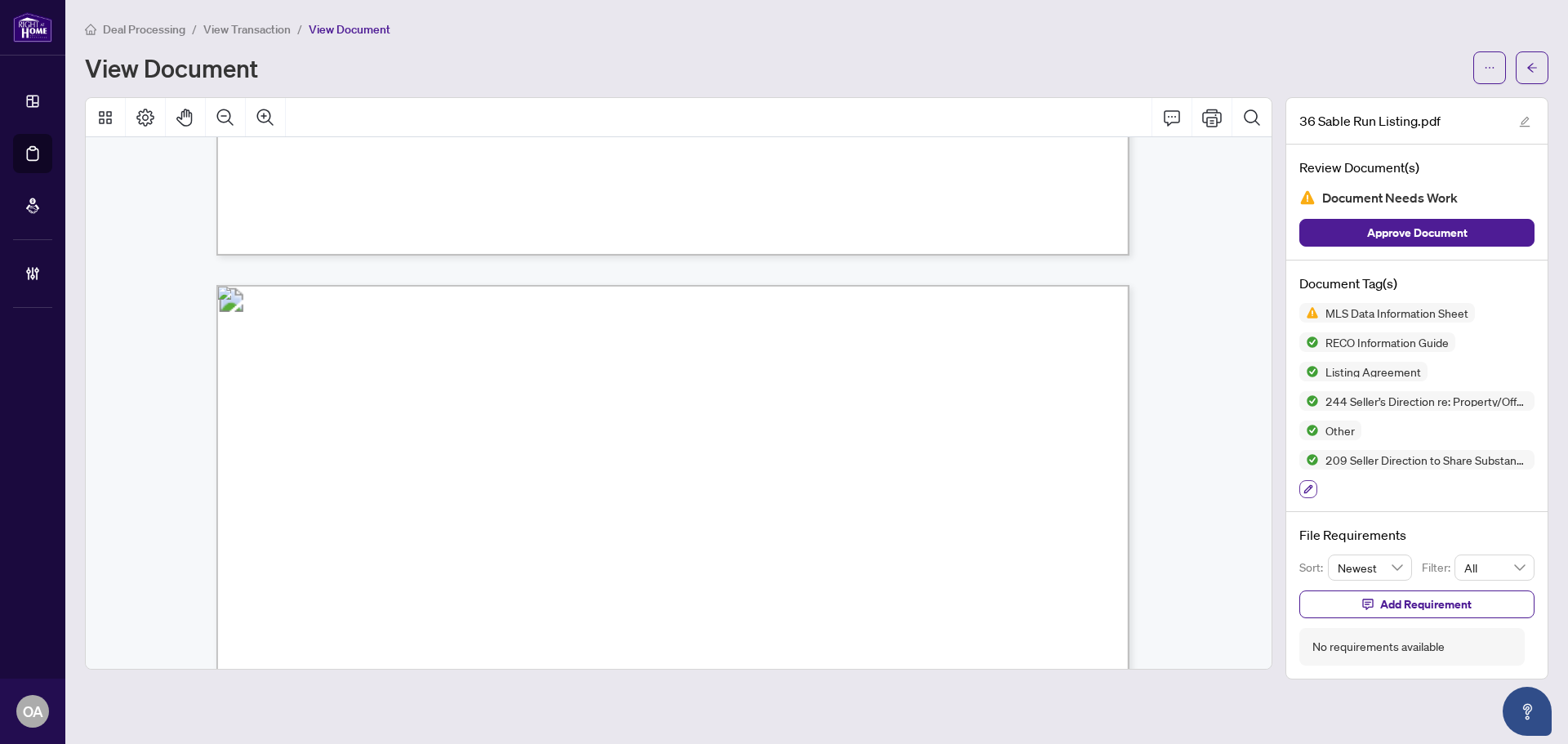
click at [1308, 491] on icon "button" at bounding box center [1308, 489] width 10 height 10
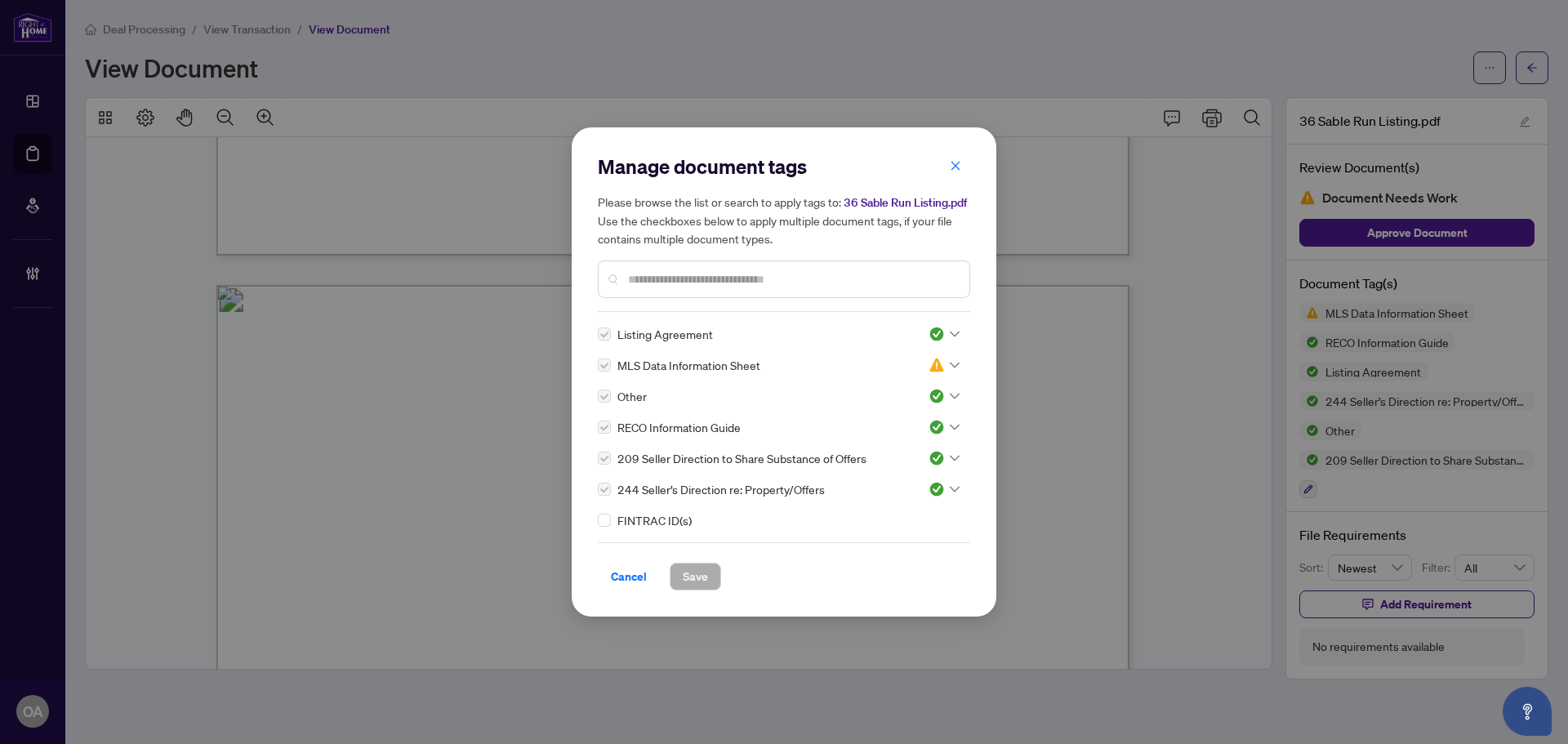
click at [602, 529] on div "Manage document tags Please browse the list or search to apply tags to: 36 Sabl…" at bounding box center [784, 372] width 373 height 437
drag, startPoint x: 940, startPoint y: 323, endPoint x: 940, endPoint y: 358, distance: 35.0
click at [940, 323] on div "Manage document tags Please browse the list or search to apply tags to: 36 Sabl…" at bounding box center [784, 372] width 373 height 437
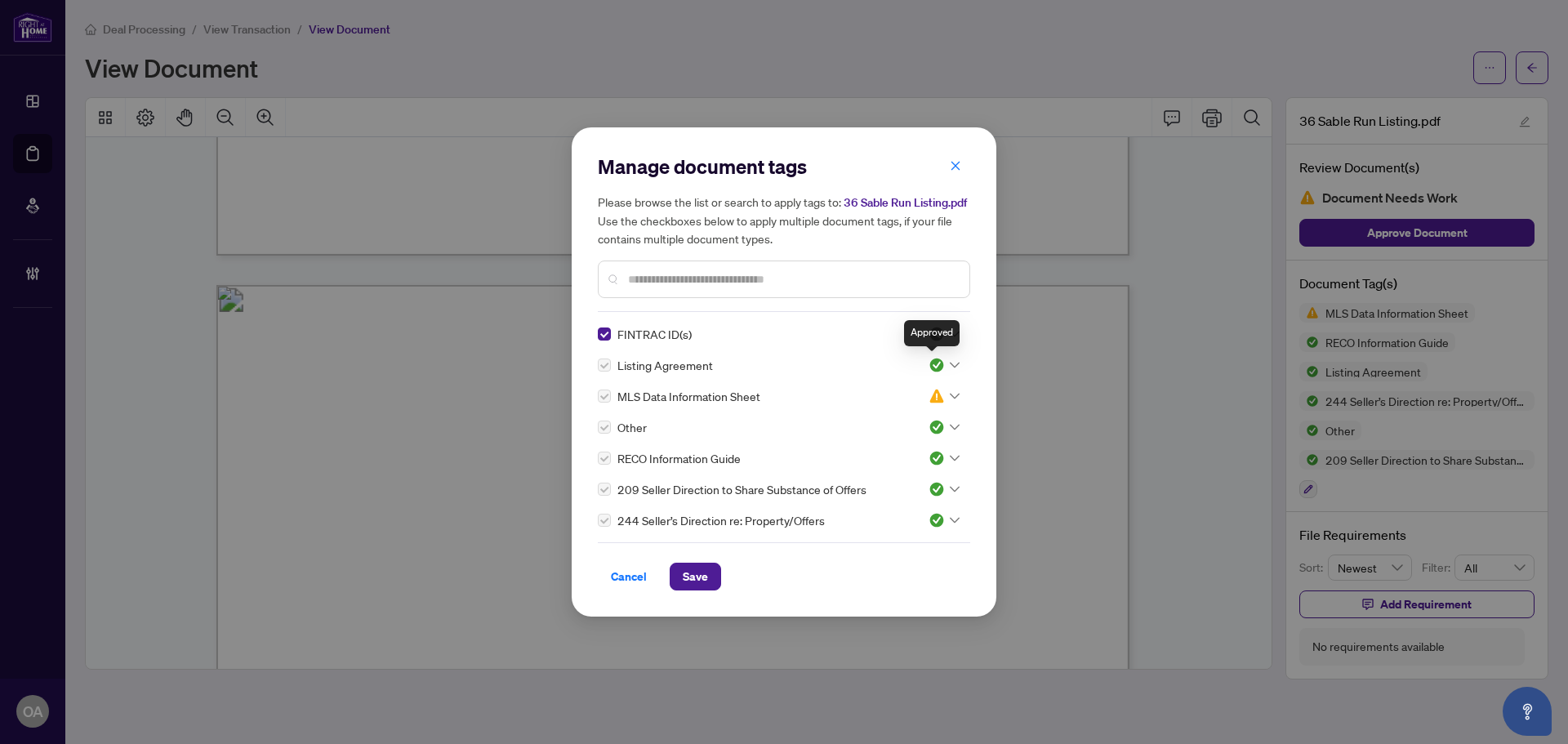
click at [938, 332] on div "Approved" at bounding box center [932, 333] width 56 height 26
click at [859, 323] on div "Manage document tags Please browse the list or search to apply tags to: 36 Sabl…" at bounding box center [784, 372] width 373 height 437
click at [925, 323] on div "Manage document tags Please browse the list or search to apply tags to: 36 Sabl…" at bounding box center [784, 372] width 373 height 437
click at [931, 334] on img at bounding box center [937, 334] width 16 height 16
click at [906, 409] on div "Approved" at bounding box center [891, 414] width 105 height 18
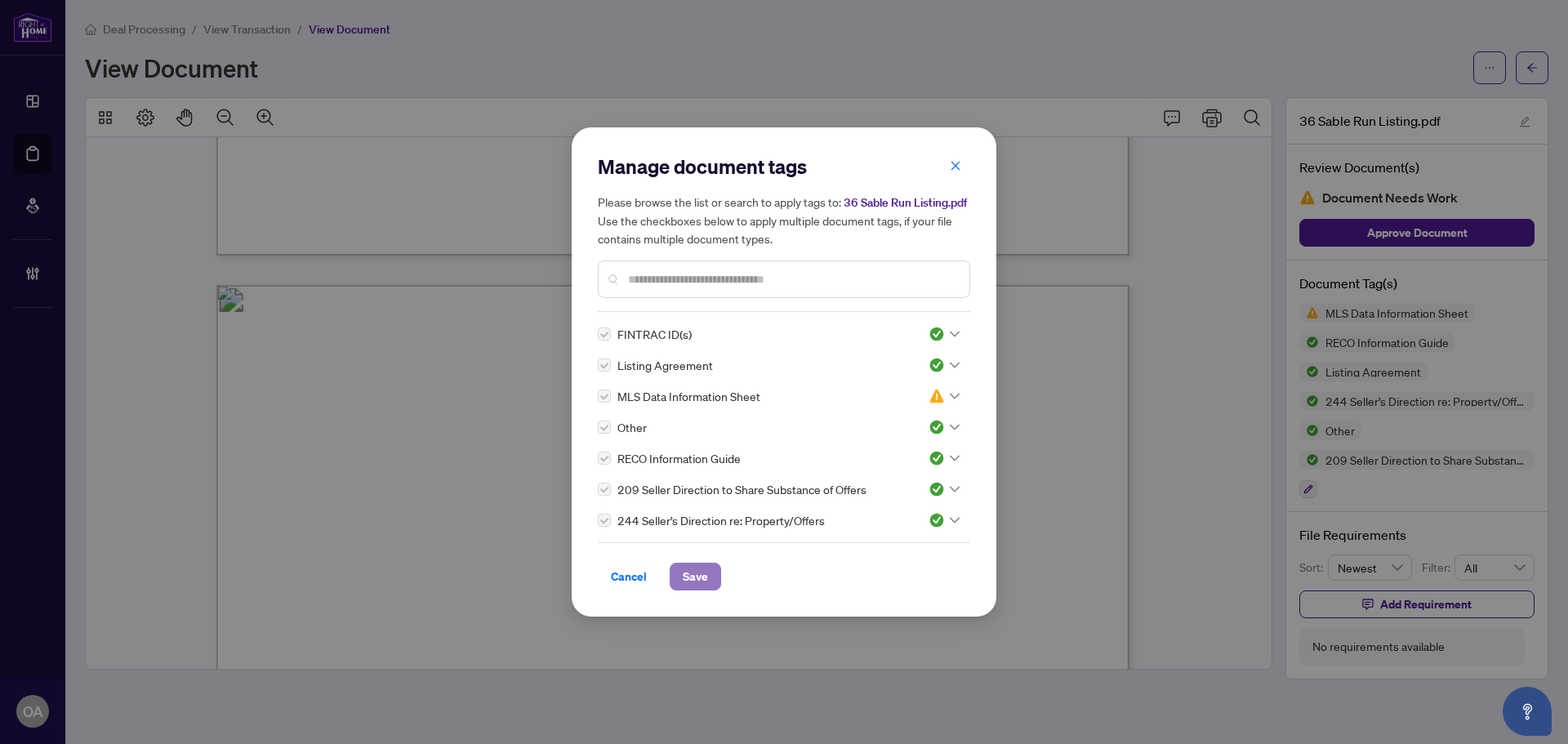
click at [709, 586] on button "Save" at bounding box center [695, 577] width 51 height 28
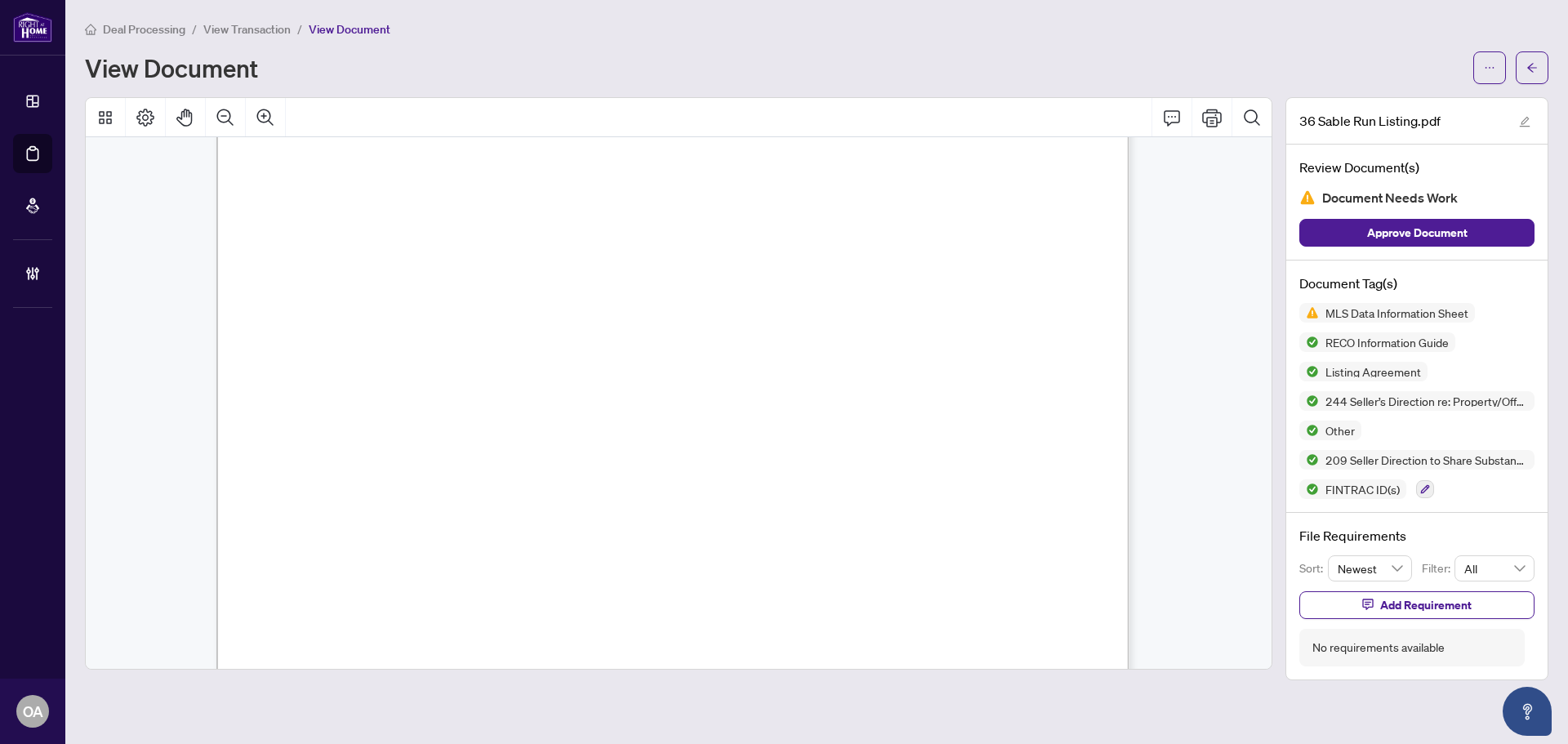
scroll to position [0, 0]
click at [1171, 117] on icon "Comment" at bounding box center [1173, 118] width 20 height 20
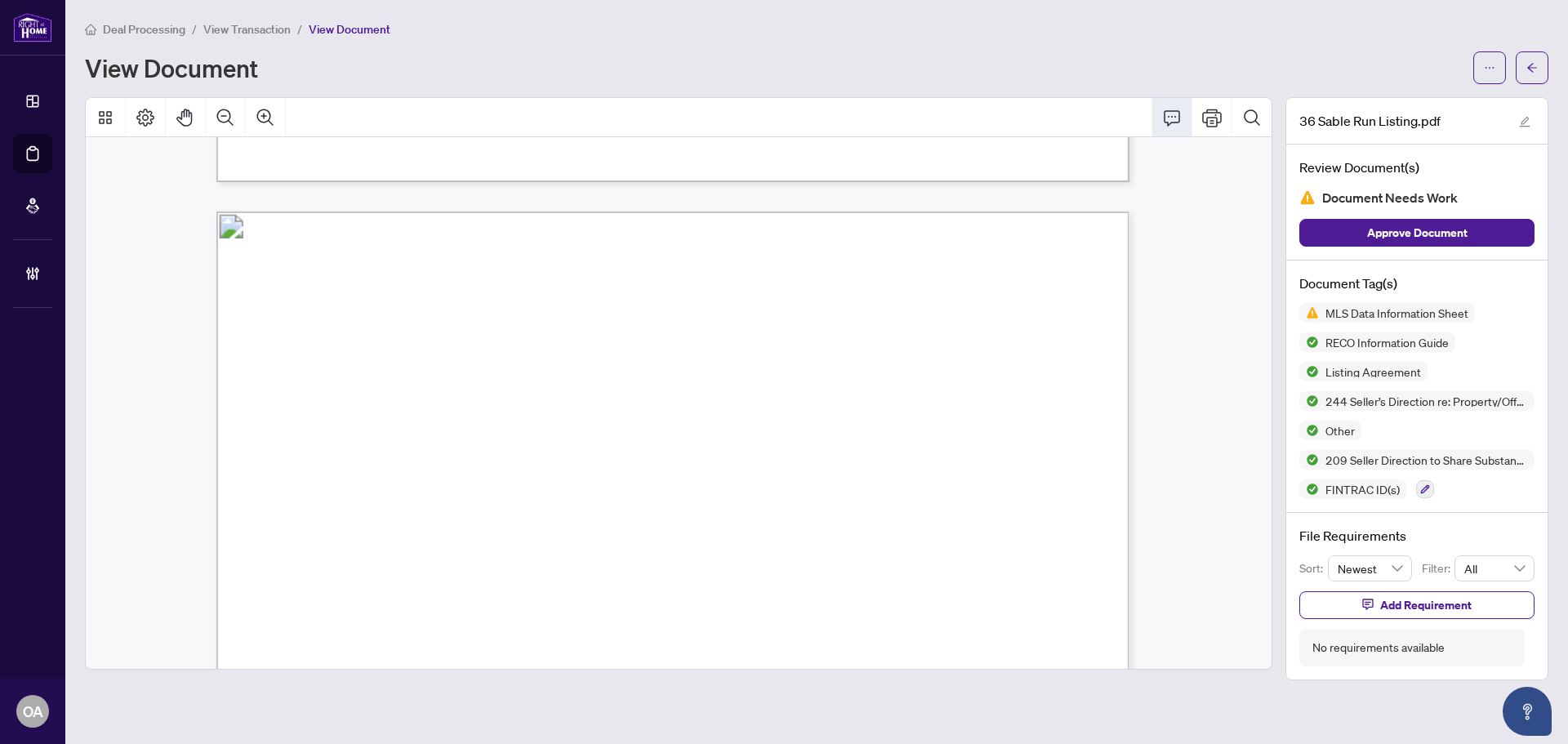
scroll to position [1551, 0]
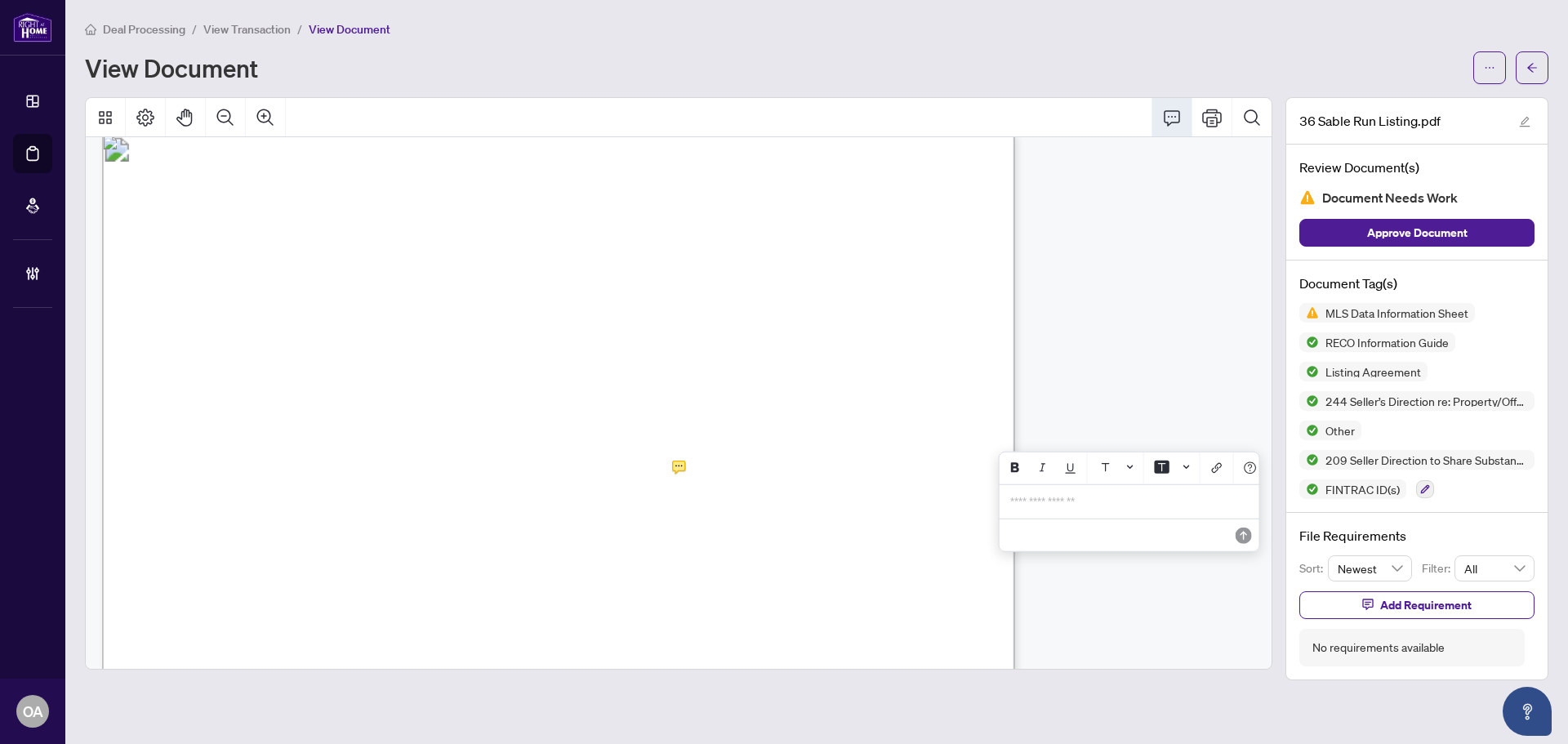
click at [1083, 509] on p "**********" at bounding box center [1130, 501] width 239 height 14
click at [1086, 506] on span "**********" at bounding box center [1060, 501] width 99 height 11
click at [1236, 541] on icon "Save" at bounding box center [1244, 535] width 16 height 16
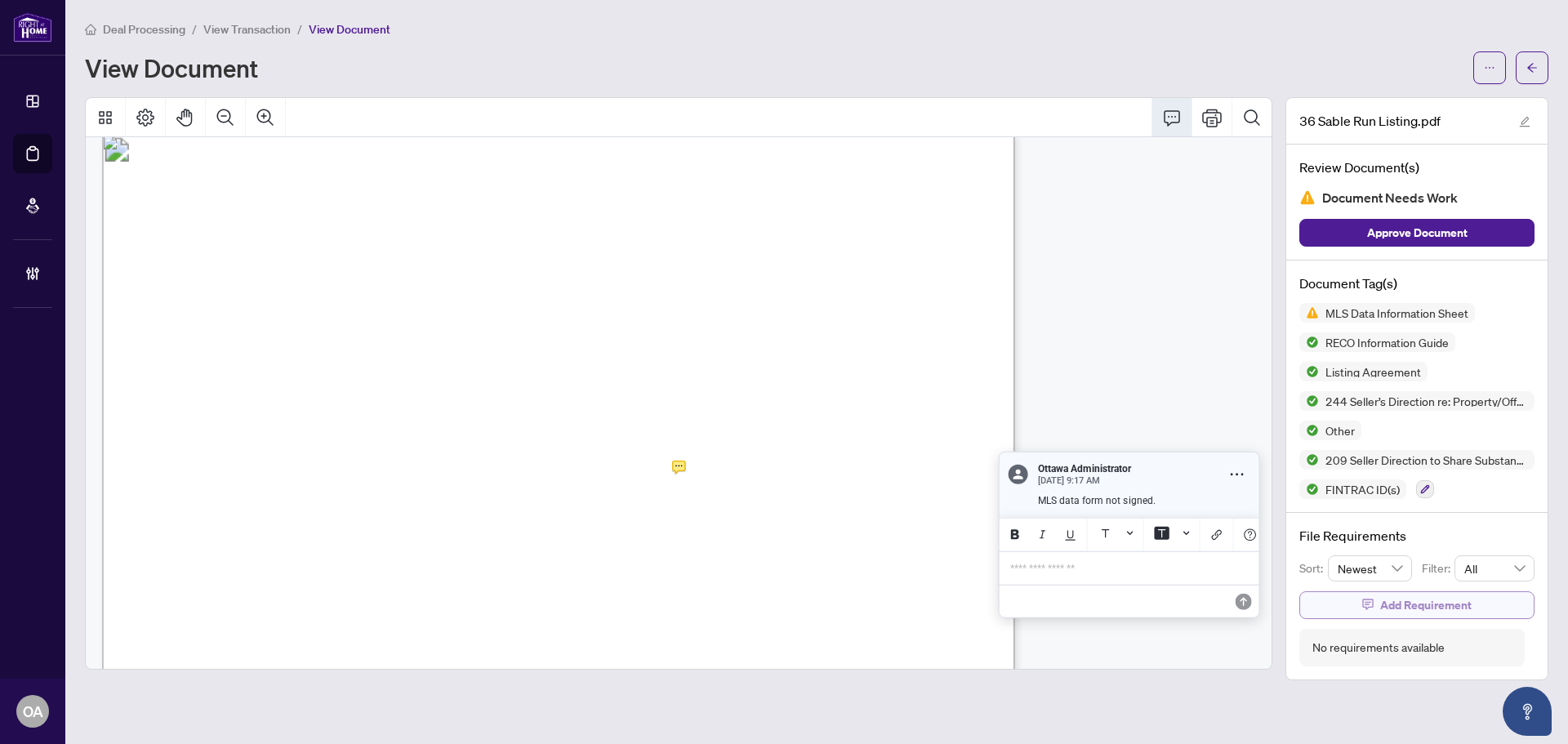
click at [1388, 604] on span "Add Requirement" at bounding box center [1426, 605] width 92 height 26
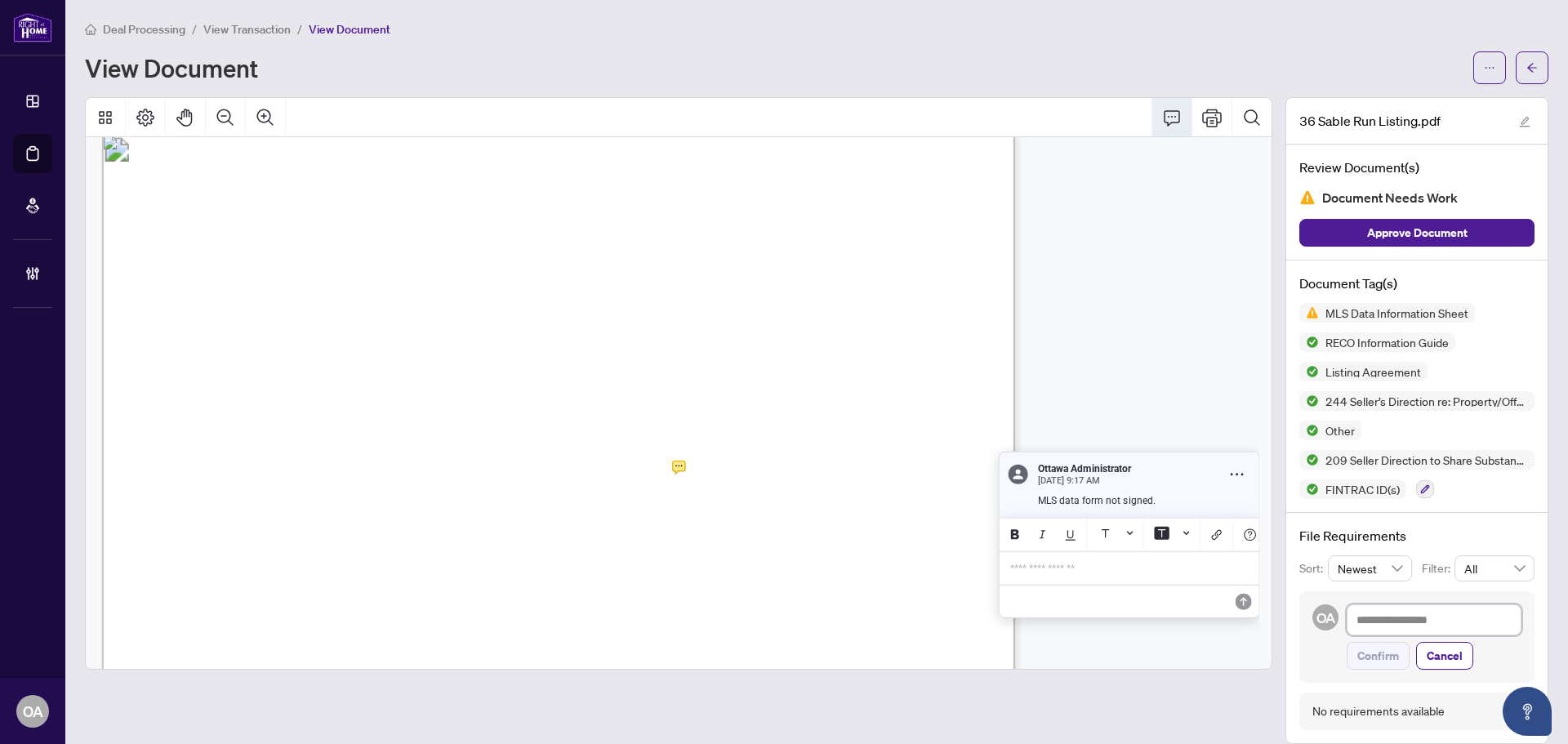
click at [1396, 614] on textarea at bounding box center [1434, 620] width 175 height 31
paste textarea "**********"
type textarea "**********"
click at [1369, 664] on span "Confirm" at bounding box center [1378, 656] width 42 height 26
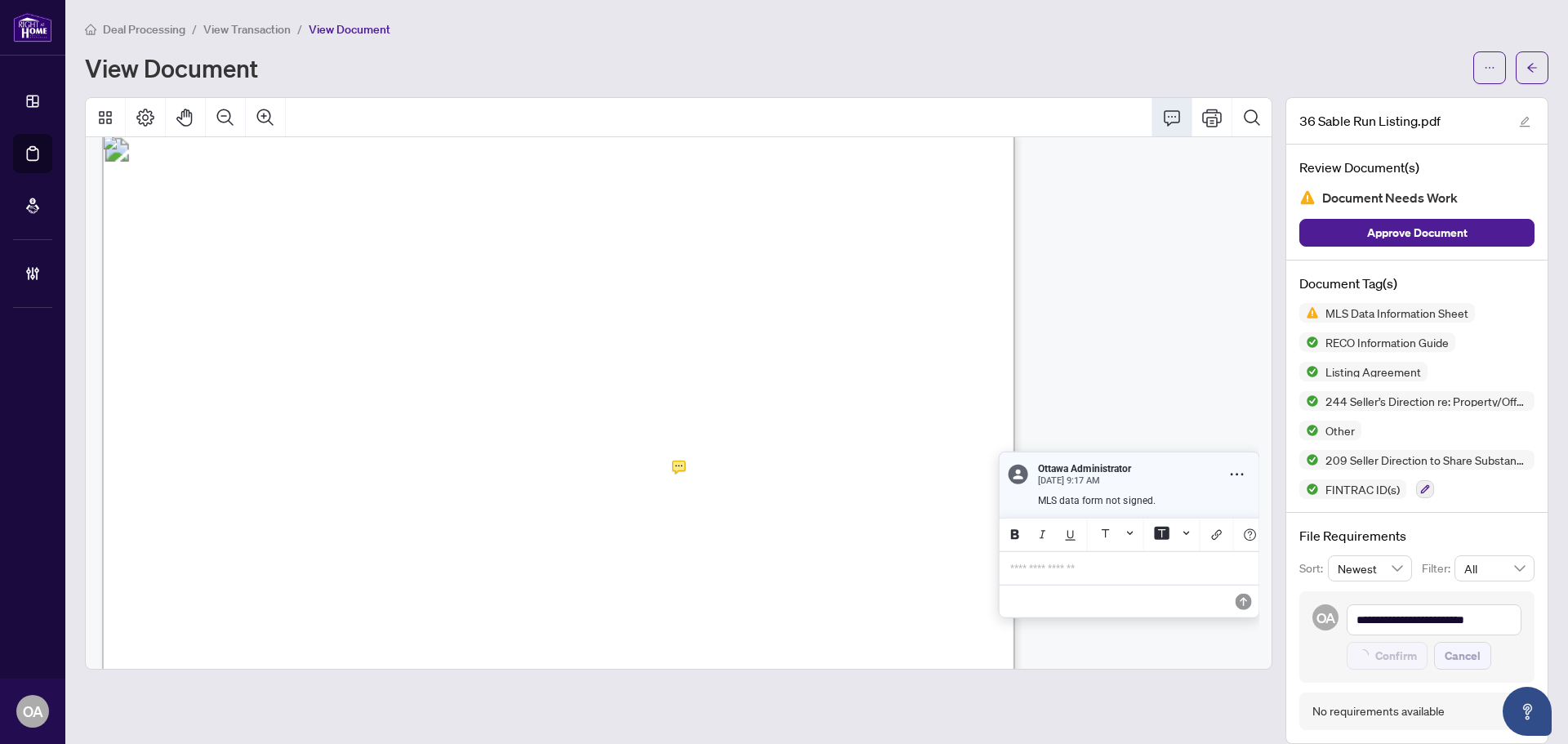
type textarea "**********"
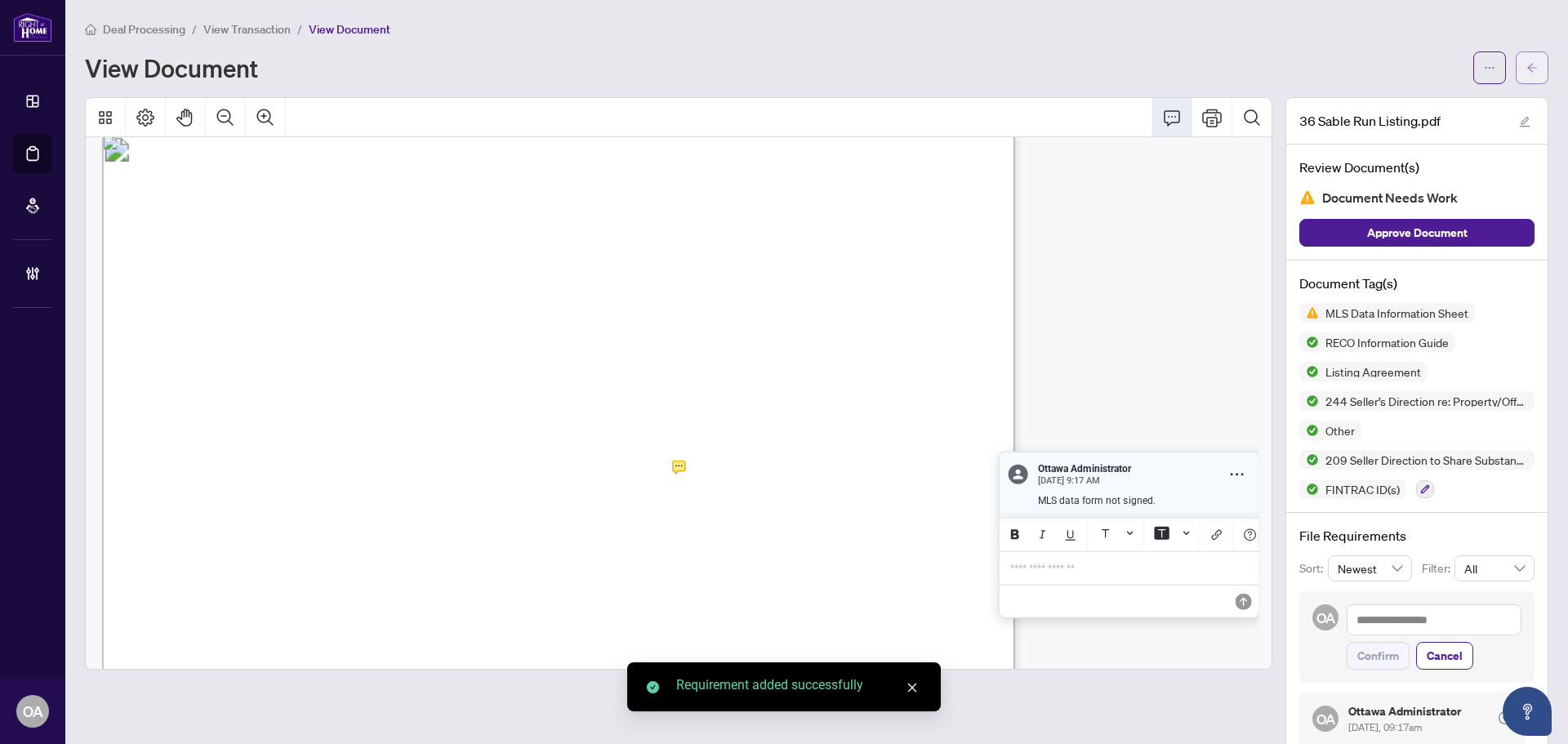
click at [1528, 61] on button "button" at bounding box center [1532, 68] width 33 height 33
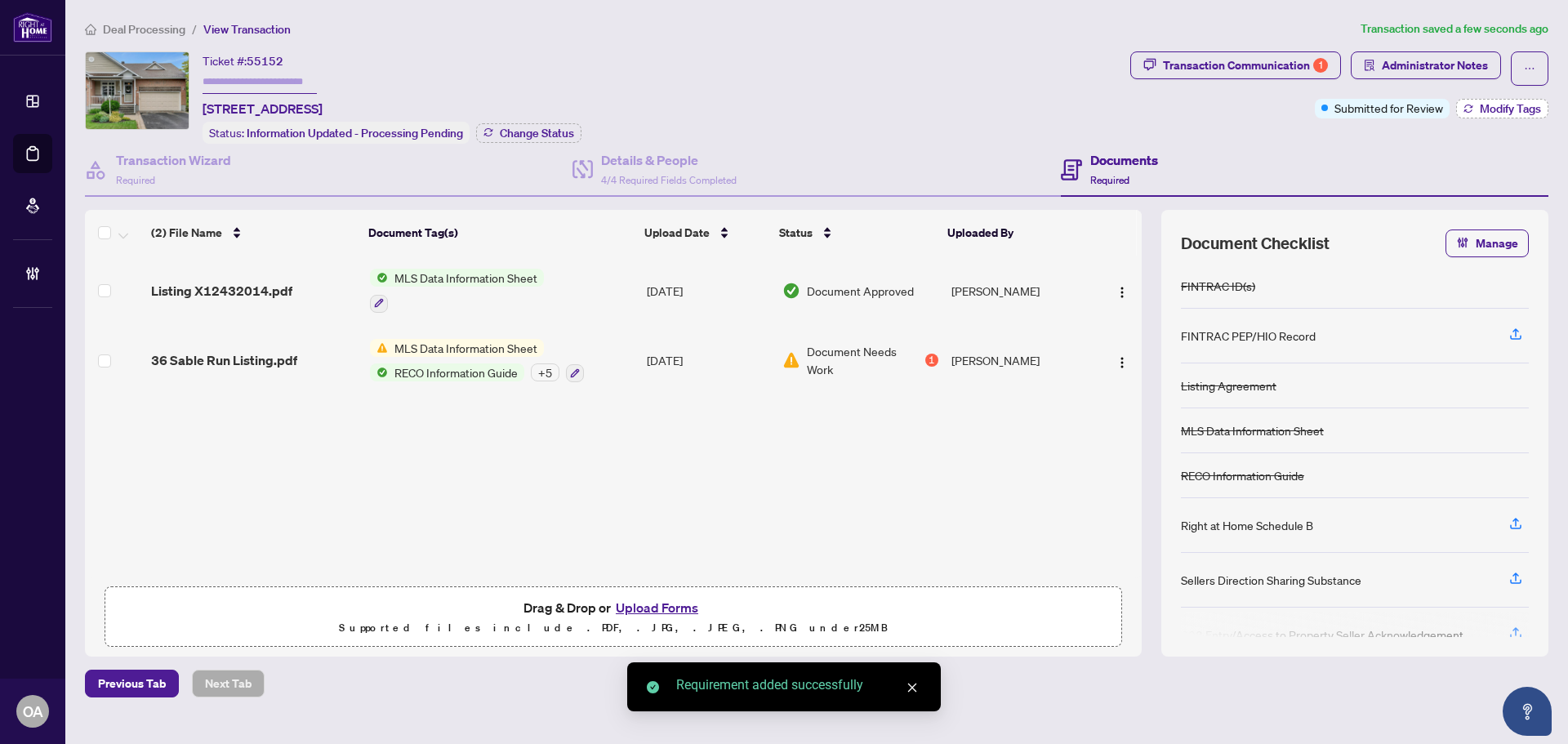
click at [1527, 104] on span "Modify Tags" at bounding box center [1510, 109] width 61 height 11
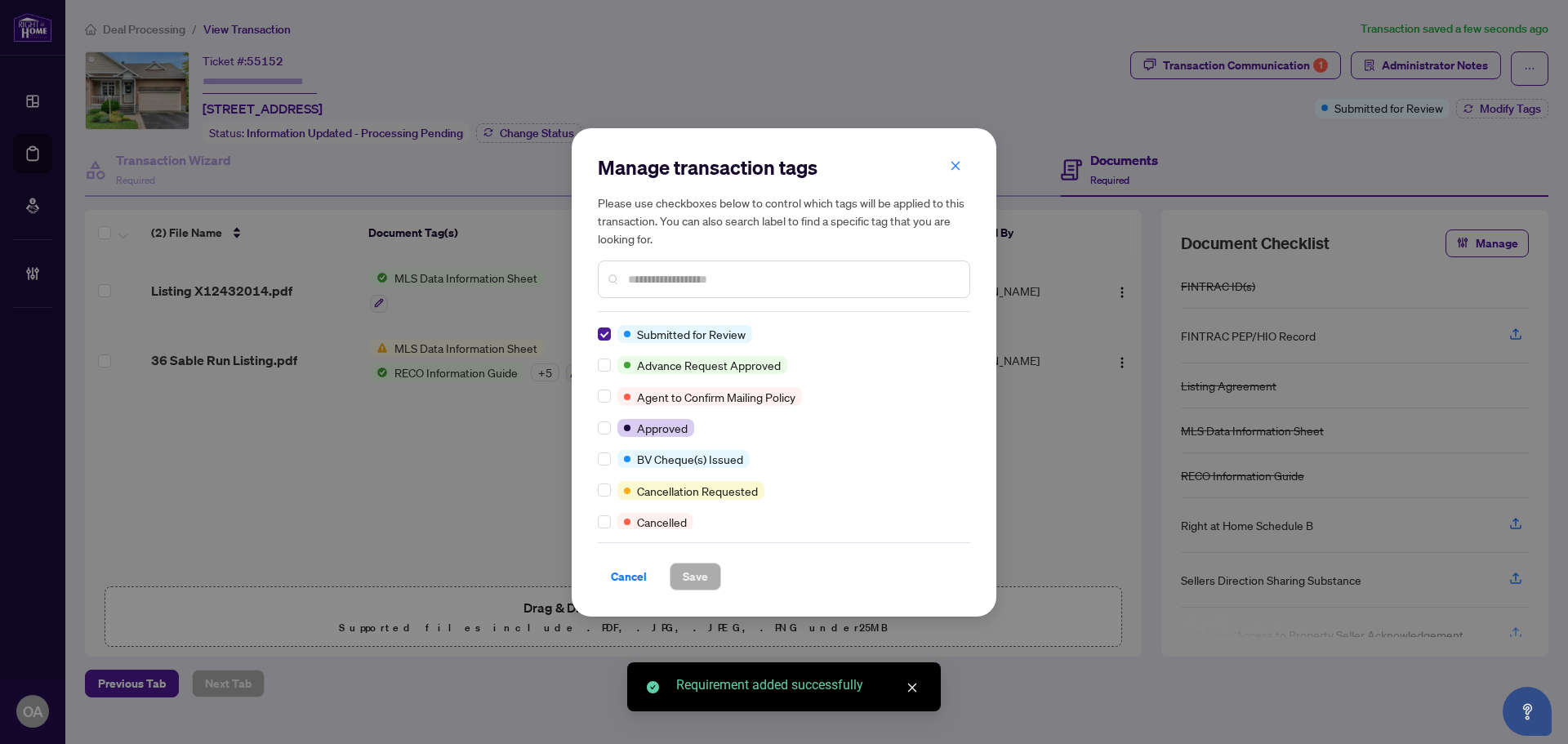
click at [601, 344] on div "Submitted for Review Advance Request Approved Agent to Confirm Mailing Policy A…" at bounding box center [784, 427] width 373 height 204
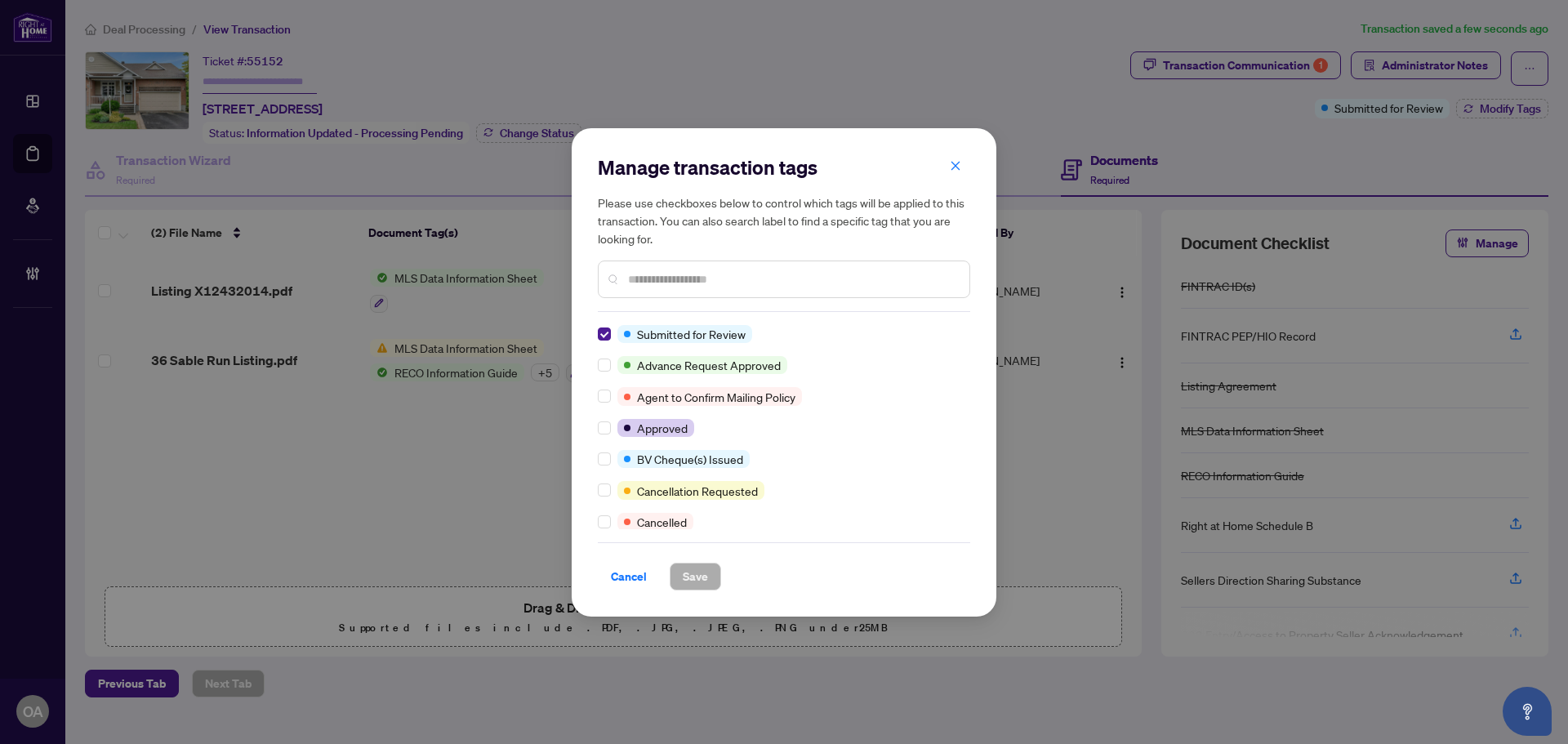
click at [602, 344] on div "Submitted for Review Advance Request Approved Agent to Confirm Mailing Policy A…" at bounding box center [784, 427] width 373 height 204
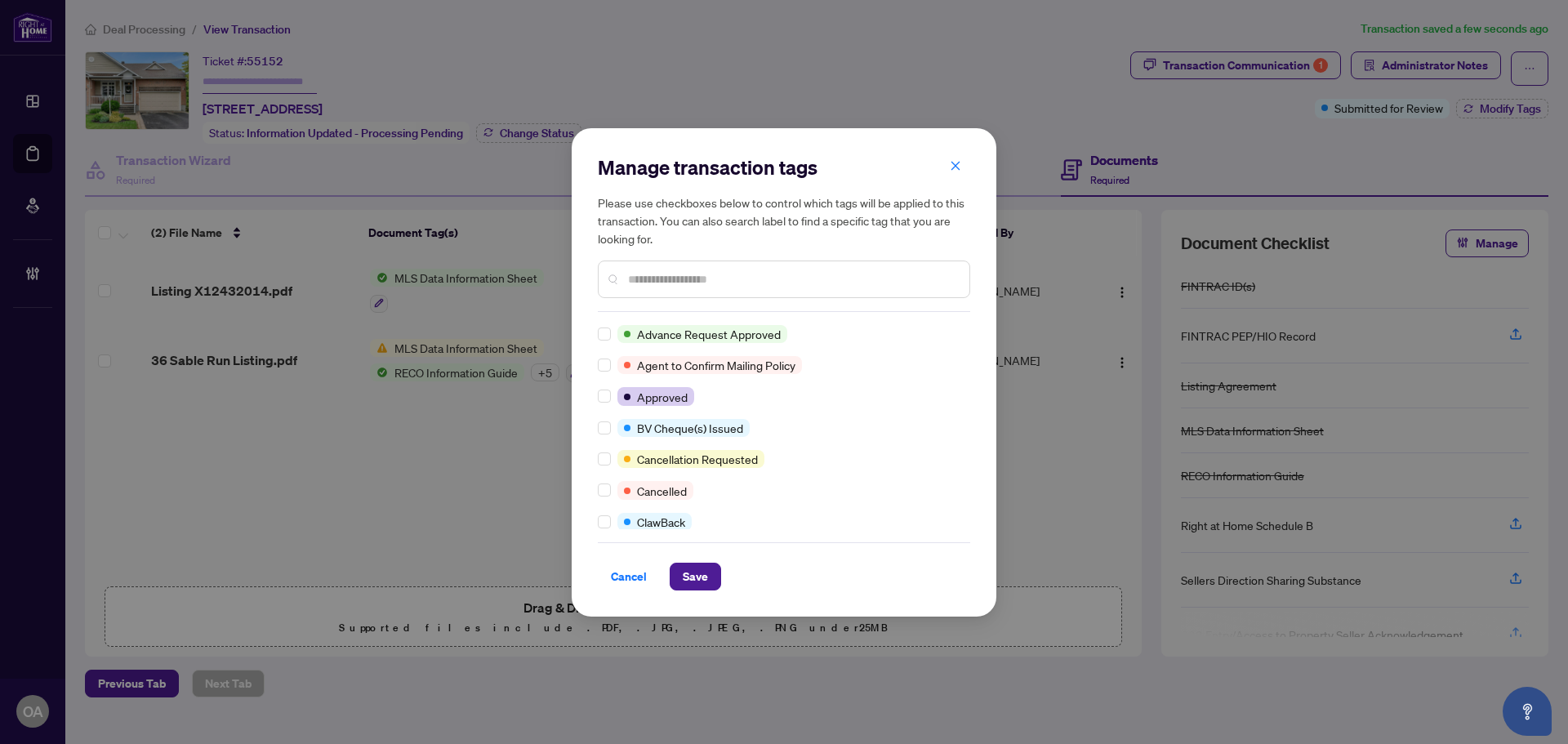
click at [684, 272] on input "text" at bounding box center [793, 279] width 328 height 18
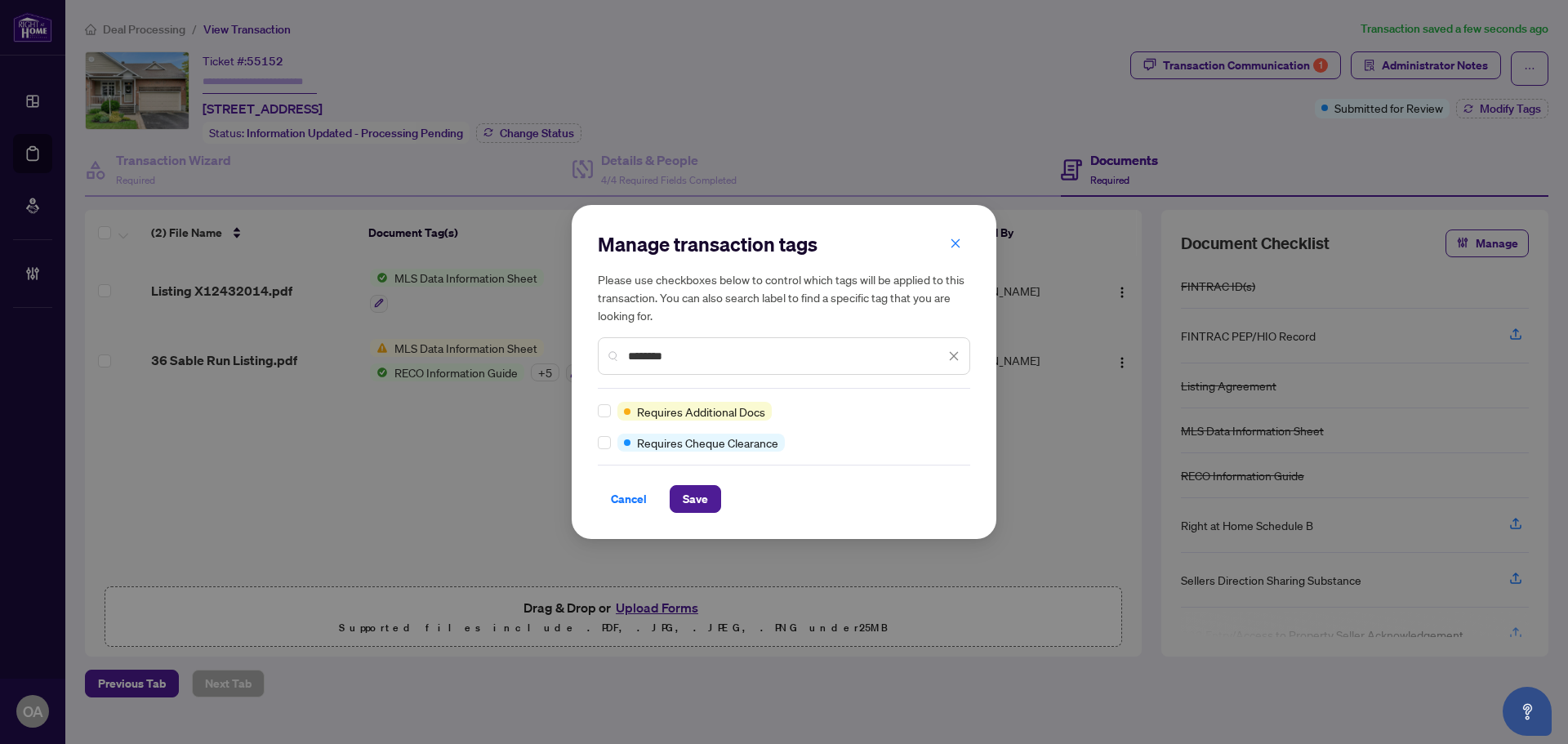
type input "********"
click at [619, 421] on div "Requires Additional Docs Requires Cheque Clearance" at bounding box center [784, 426] width 373 height 50
click at [704, 489] on span "Save" at bounding box center [695, 499] width 25 height 26
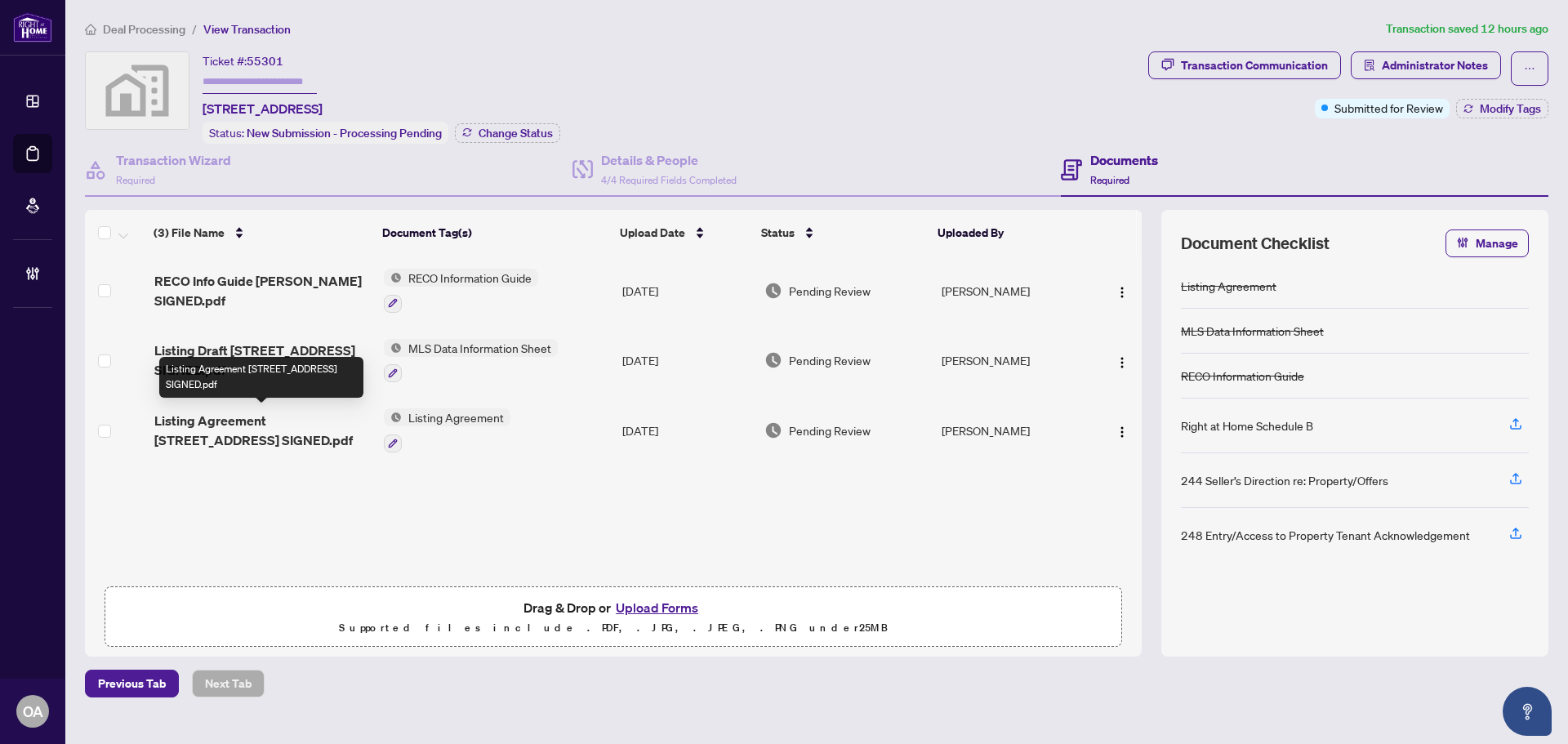
click at [225, 426] on span "Listing Agreement 298 Mojave Crescent SIGNED.pdf" at bounding box center [262, 430] width 217 height 39
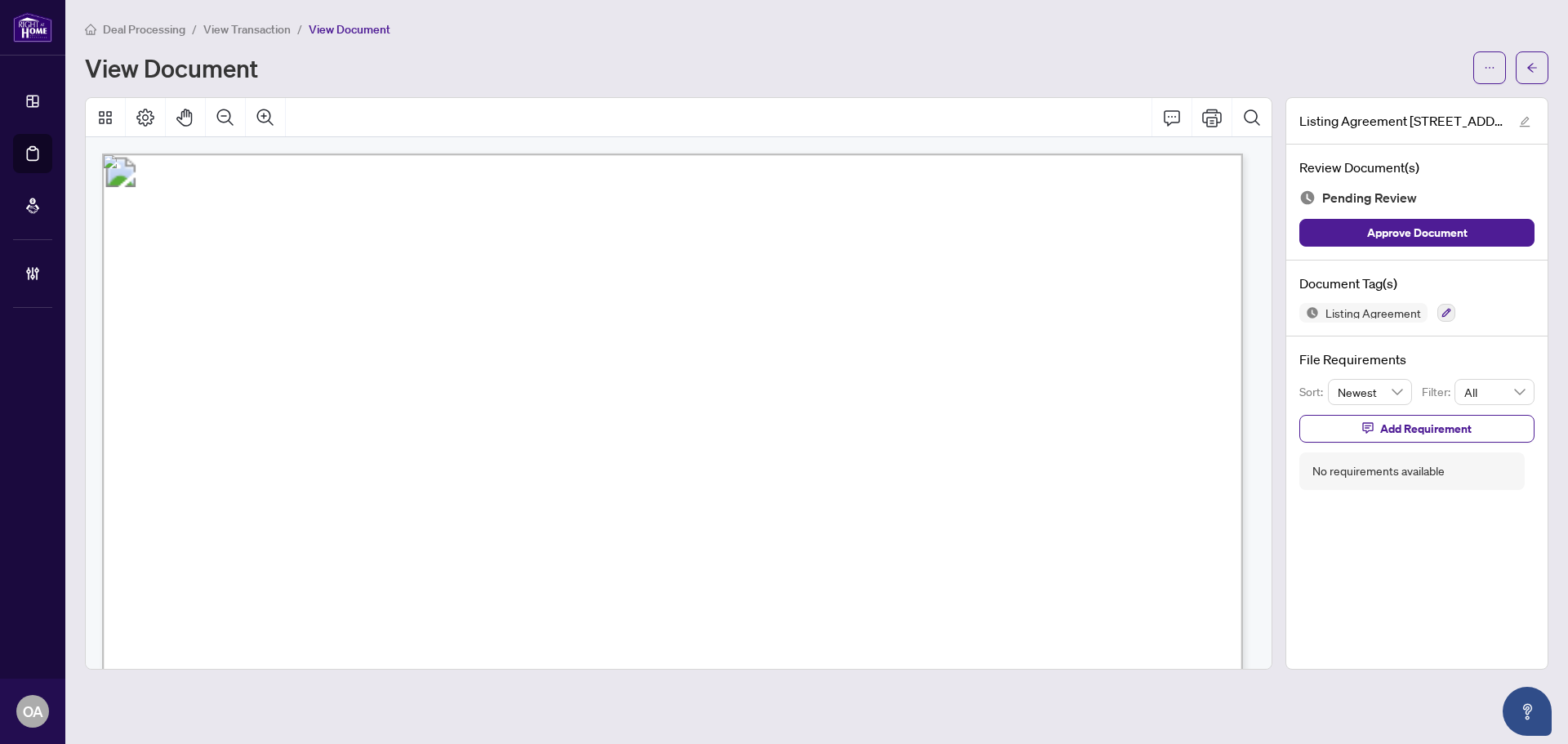
scroll to position [327, 0]
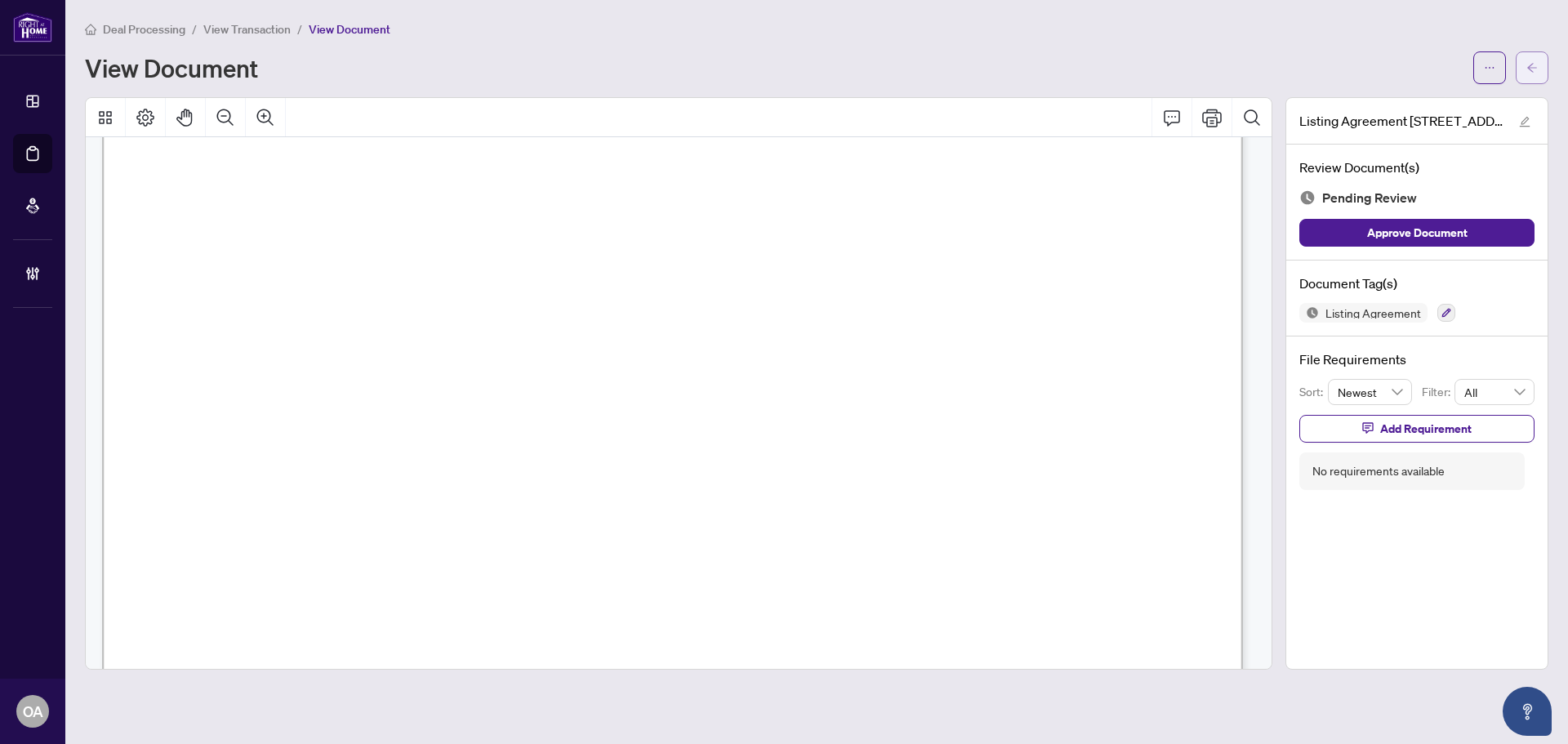
click at [1534, 65] on icon "arrow-left" at bounding box center [1532, 68] width 11 height 11
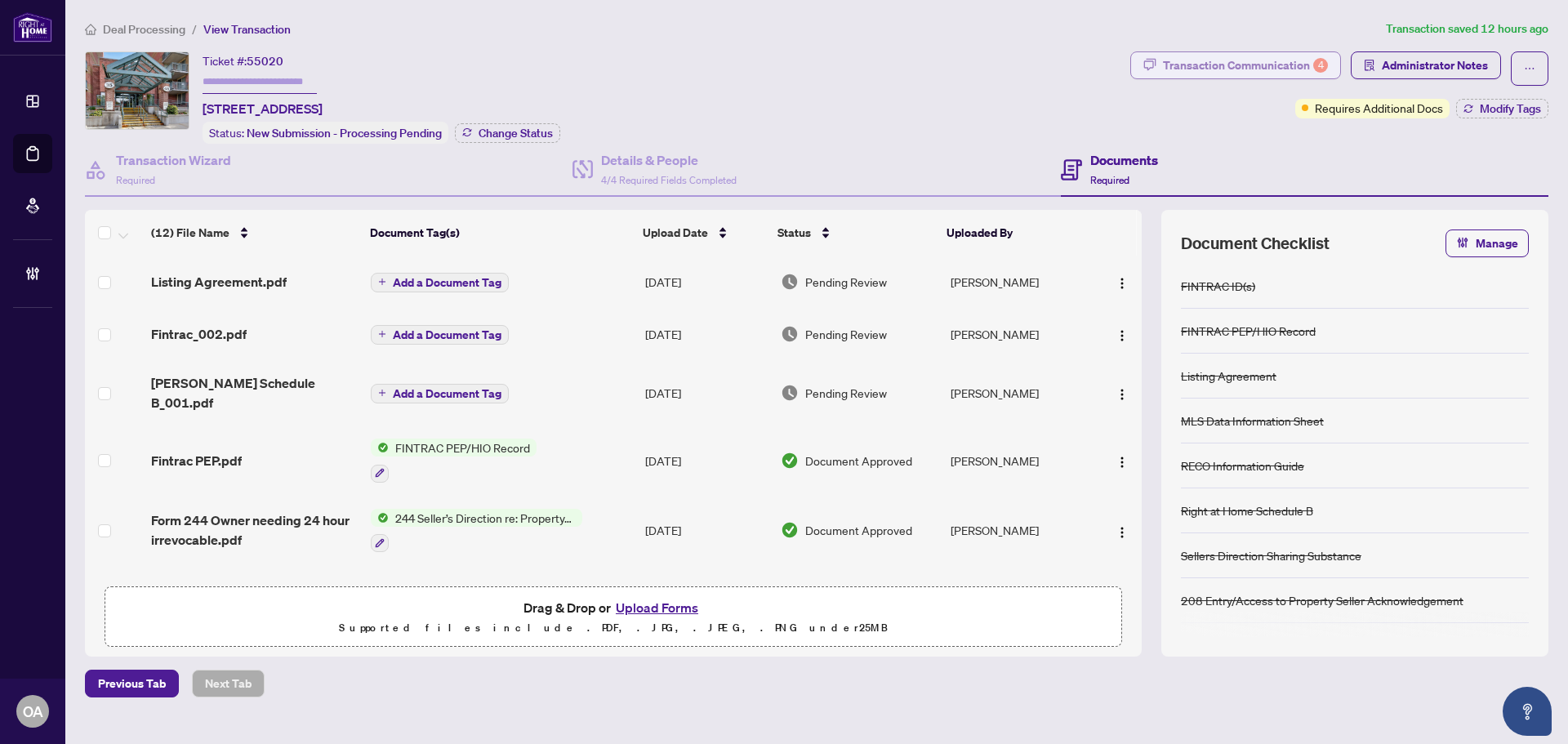
click at [1208, 50] on div "Deal Processing / View Transaction Transaction saved 12 hours ago Ticket #: 550…" at bounding box center [816, 359] width 1476 height 678
click at [1213, 72] on div "Transaction Communication 4" at bounding box center [1246, 65] width 165 height 26
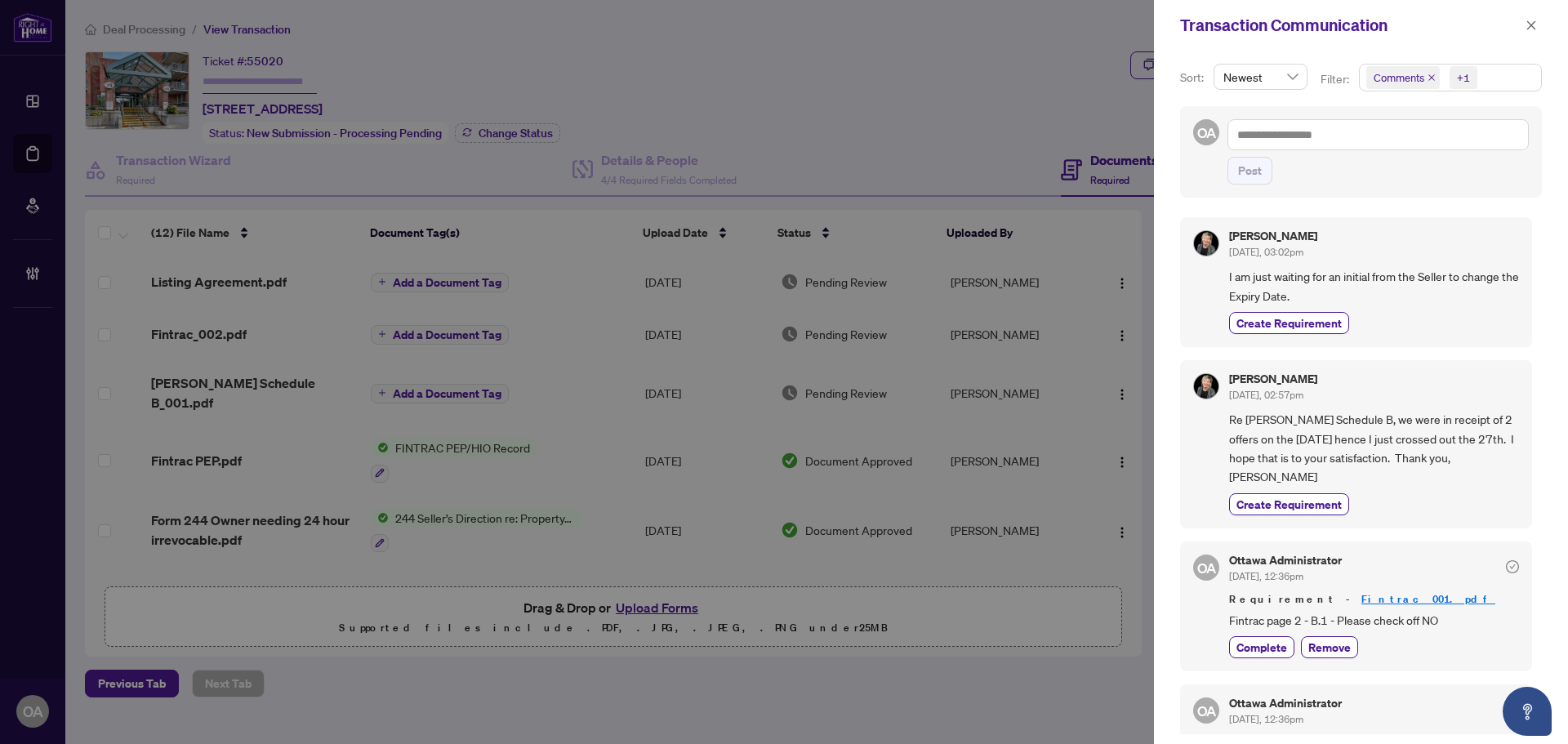
click at [1430, 75] on icon "close" at bounding box center [1432, 78] width 8 height 8
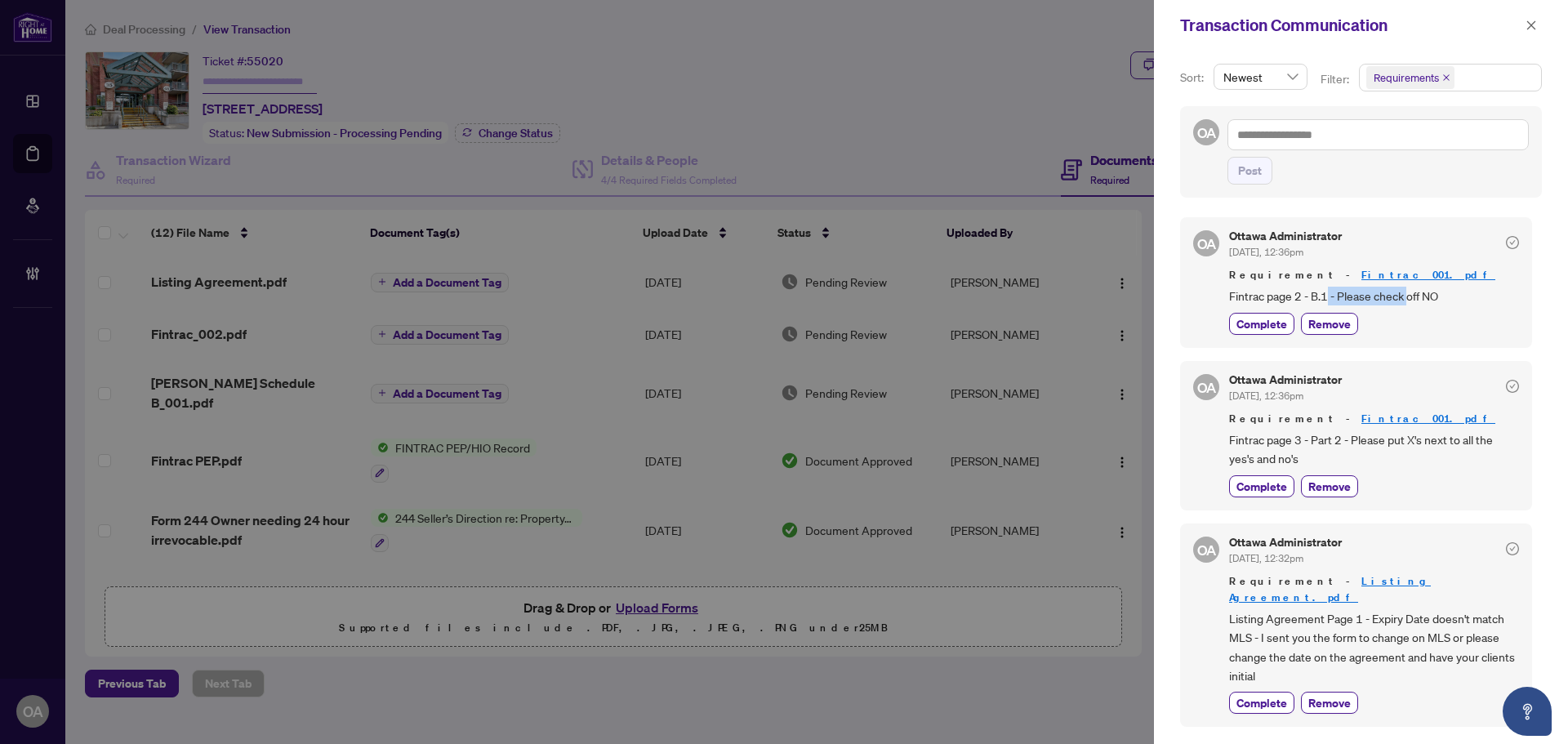
drag, startPoint x: 1325, startPoint y: 296, endPoint x: 1443, endPoint y: 295, distance: 118.0
click at [1436, 296] on span "Fintrac page 2 - B.1 - Please check off NO" at bounding box center [1374, 296] width 290 height 19
click at [1444, 295] on span "Fintrac page 2 - B.1 - Please check off NO" at bounding box center [1374, 296] width 290 height 19
drag, startPoint x: 1324, startPoint y: 448, endPoint x: 1474, endPoint y: 448, distance: 150.0
click at [1473, 448] on span "Fintrac page 3 - Part 2 - Please put X's next to all the yes's and no's" at bounding box center [1374, 449] width 290 height 38
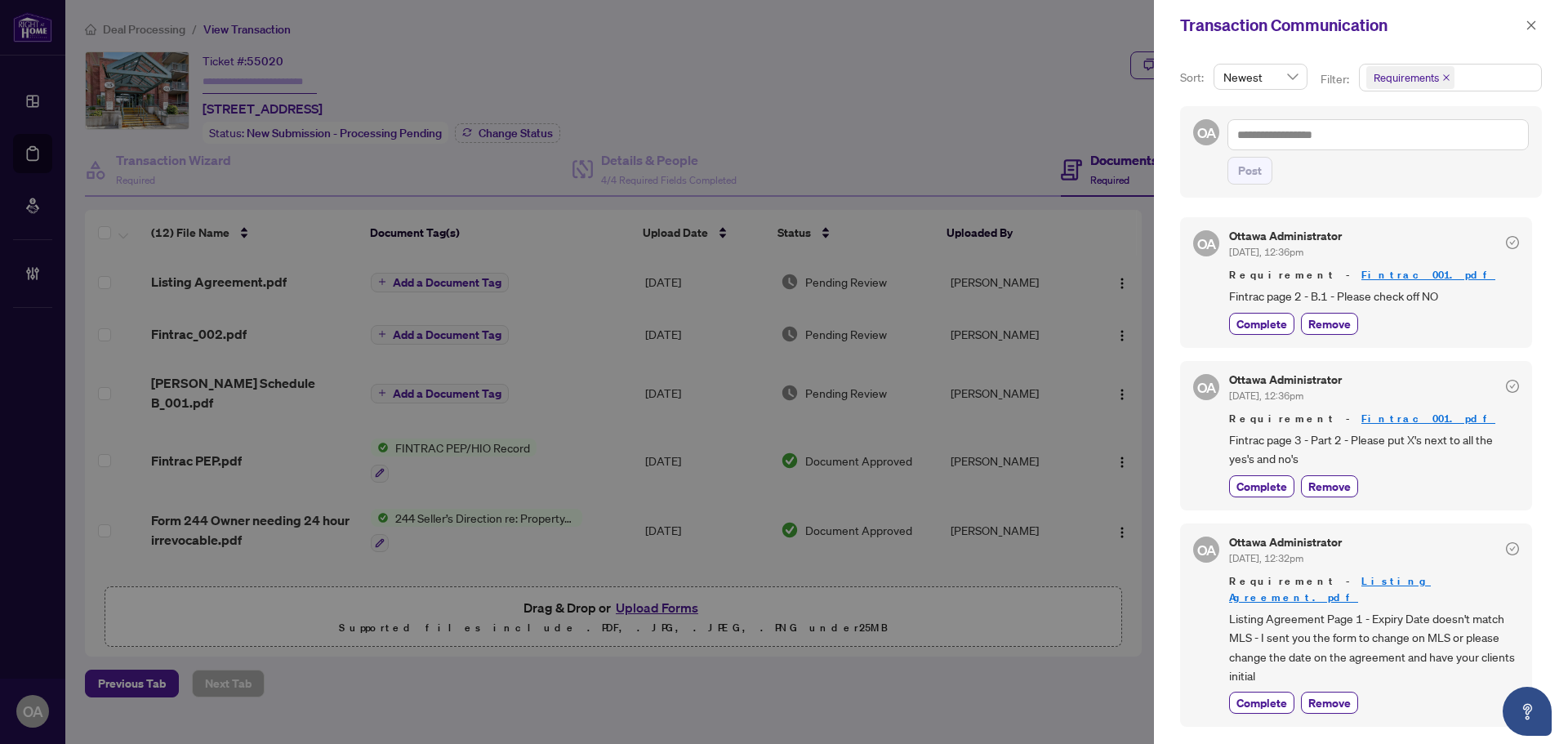
click at [1475, 447] on span "Fintrac page 3 - Part 2 - Please put X's next to all the yes's and no's" at bounding box center [1374, 449] width 290 height 38
drag, startPoint x: 1342, startPoint y: 444, endPoint x: 1490, endPoint y: 443, distance: 148.0
click at [1486, 443] on span "Fintrac page 3 - Part 2 - Please put X's next to all the yes's and no's" at bounding box center [1374, 449] width 290 height 38
click at [1490, 443] on span "Fintrac page 3 - Part 2 - Please put X's next to all the yes's and no's" at bounding box center [1374, 449] width 290 height 38
drag, startPoint x: 1244, startPoint y: 461, endPoint x: 1318, endPoint y: 461, distance: 74.0
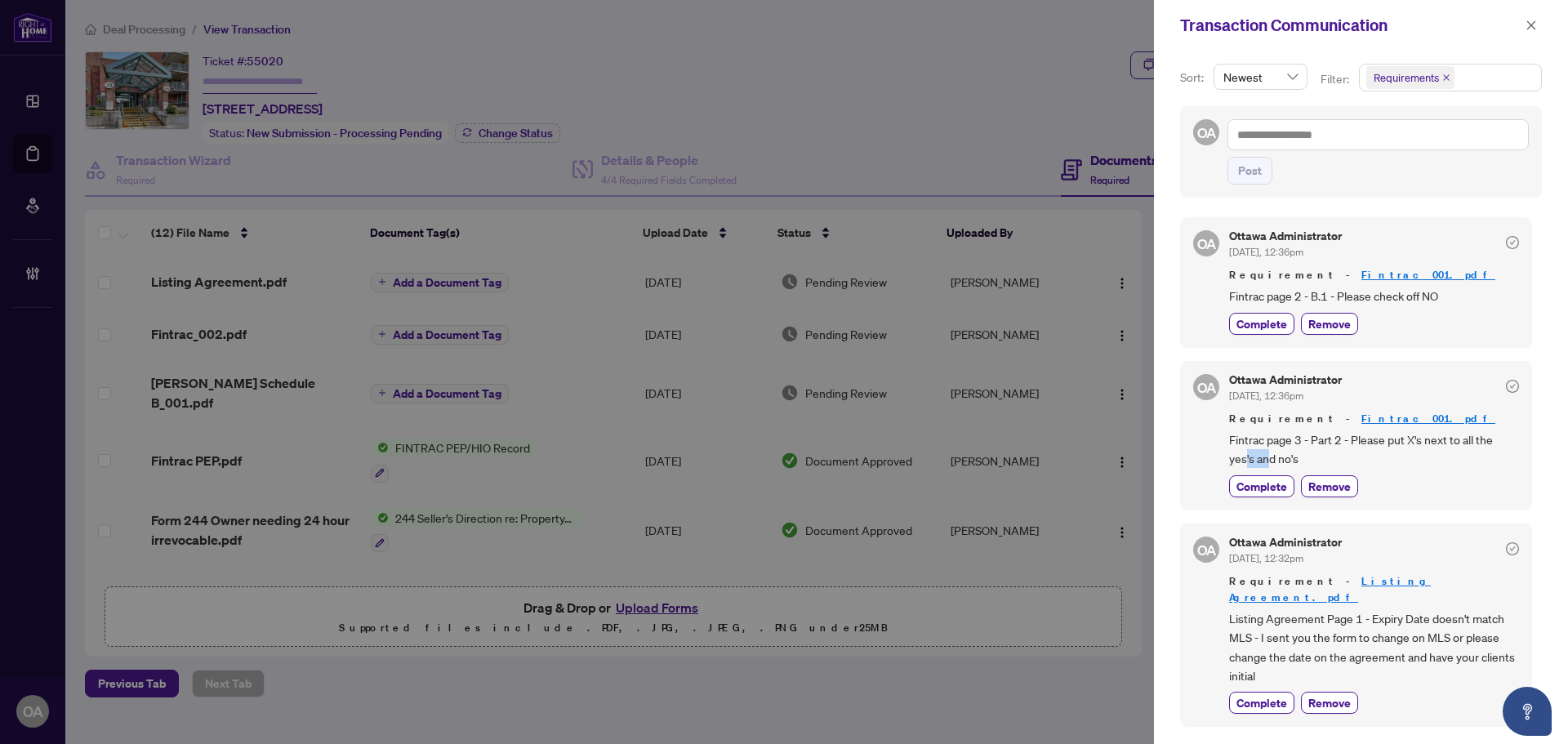
click at [1300, 461] on span "Fintrac page 3 - Part 2 - Please put X's next to all the yes's and no's" at bounding box center [1374, 449] width 290 height 38
click at [1318, 461] on span "Fintrac page 3 - Part 2 - Please put X's next to all the yes's and no's" at bounding box center [1374, 449] width 290 height 38
drag, startPoint x: 1262, startPoint y: 608, endPoint x: 1437, endPoint y: 612, distance: 175.0
click at [1381, 609] on span "Listing Agreement Page 1 - Expiry Date doesn't match MLS - I sent you the form …" at bounding box center [1374, 648] width 290 height 77
click at [1437, 612] on span "Listing Agreement Page 1 - Expiry Date doesn't match MLS - I sent you the form …" at bounding box center [1374, 648] width 290 height 77
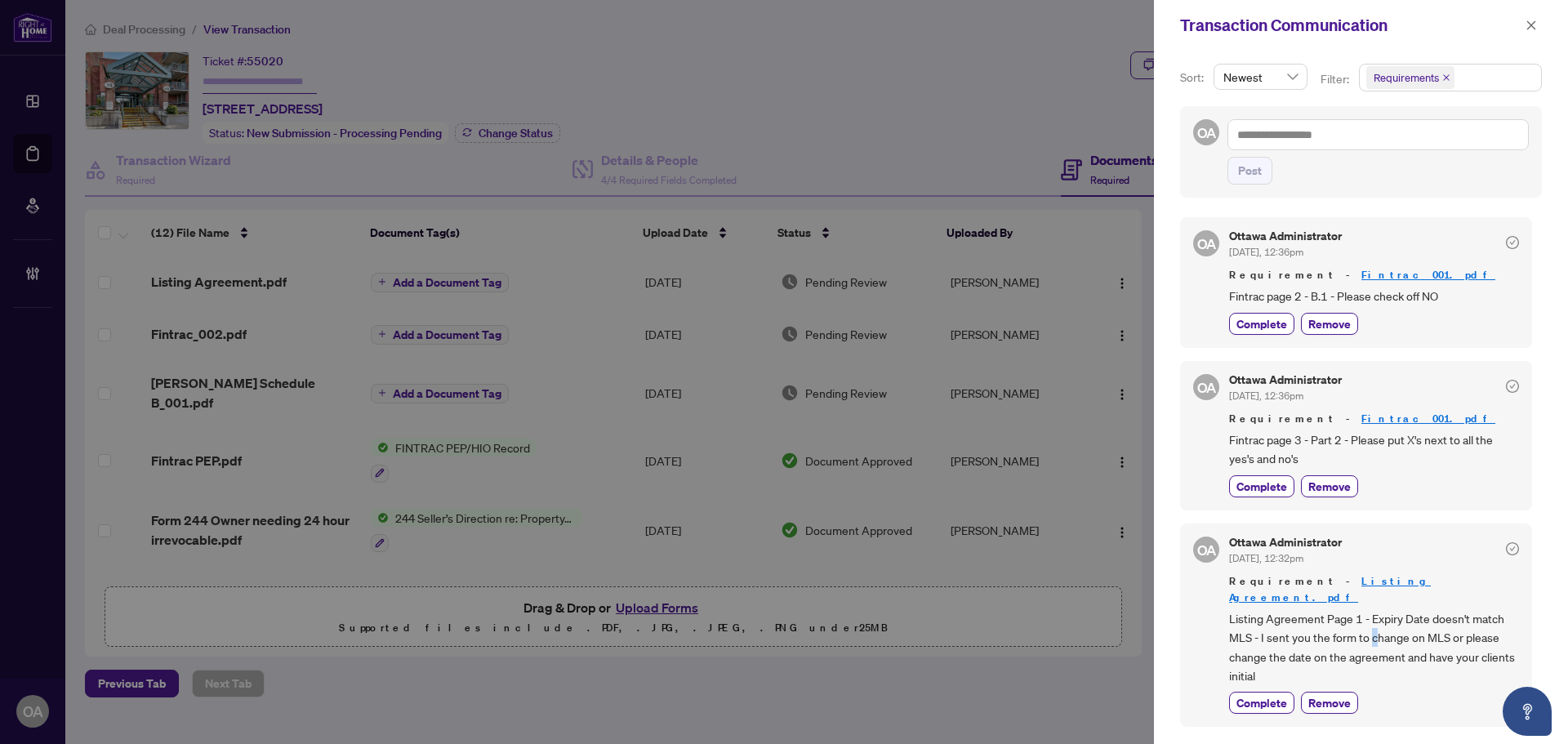
drag, startPoint x: 1374, startPoint y: 614, endPoint x: 1458, endPoint y: 609, distance: 84.1
click at [1434, 610] on span "Listing Agreement Page 1 - Expiry Date doesn't match MLS - I sent you the form …" at bounding box center [1374, 648] width 290 height 77
click at [1458, 609] on span "Listing Agreement Page 1 - Expiry Date doesn't match MLS - I sent you the form …" at bounding box center [1374, 648] width 290 height 77
click at [1395, 612] on span "Listing Agreement Page 1 - Expiry Date doesn't match MLS - I sent you the form …" at bounding box center [1374, 648] width 290 height 77
click at [1395, 609] on span "Listing Agreement Page 1 - Expiry Date doesn't match MLS - I sent you the form …" at bounding box center [1374, 648] width 290 height 77
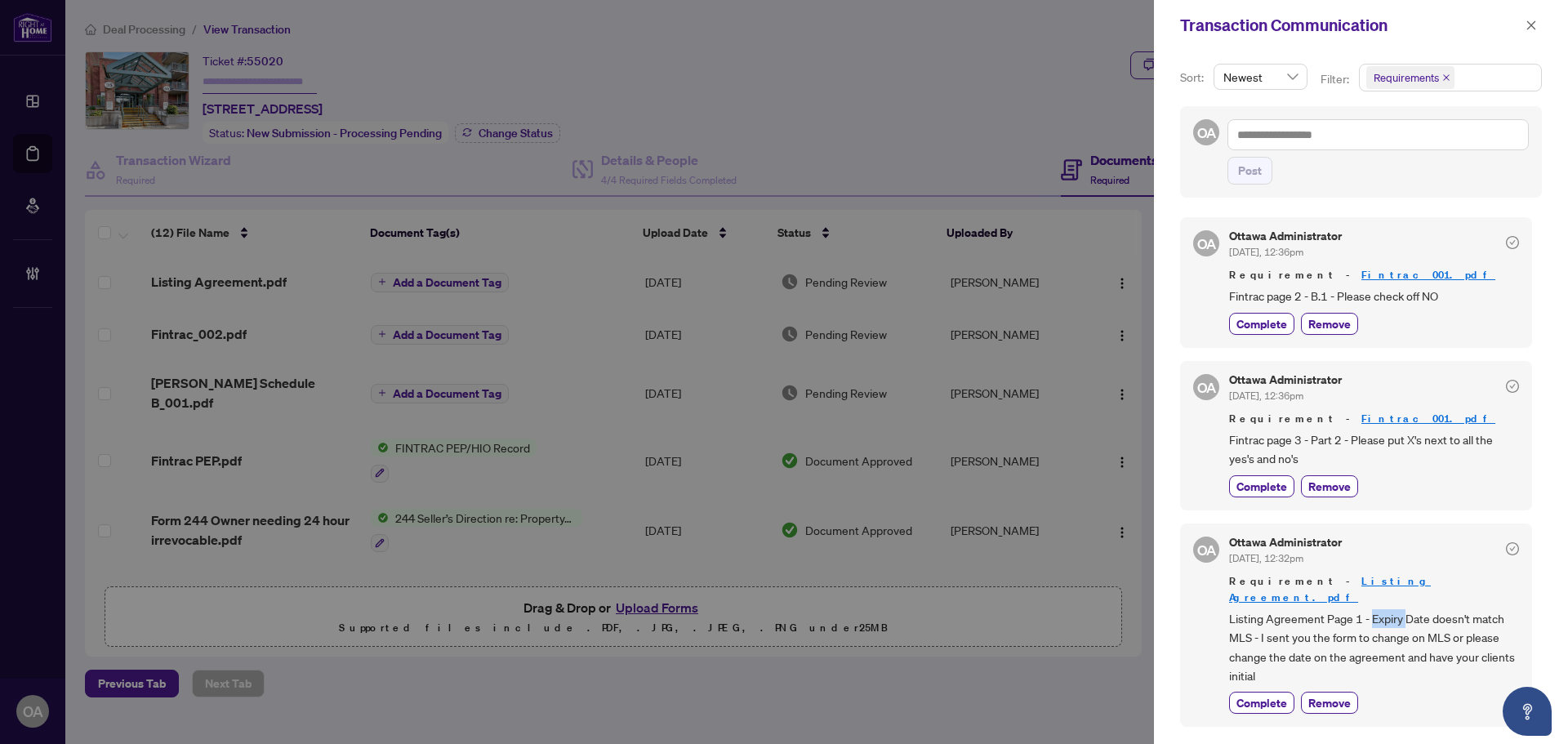
click at [1395, 609] on span "Listing Agreement Page 1 - Expiry Date doesn't match MLS - I sent you the form …" at bounding box center [1374, 648] width 290 height 77
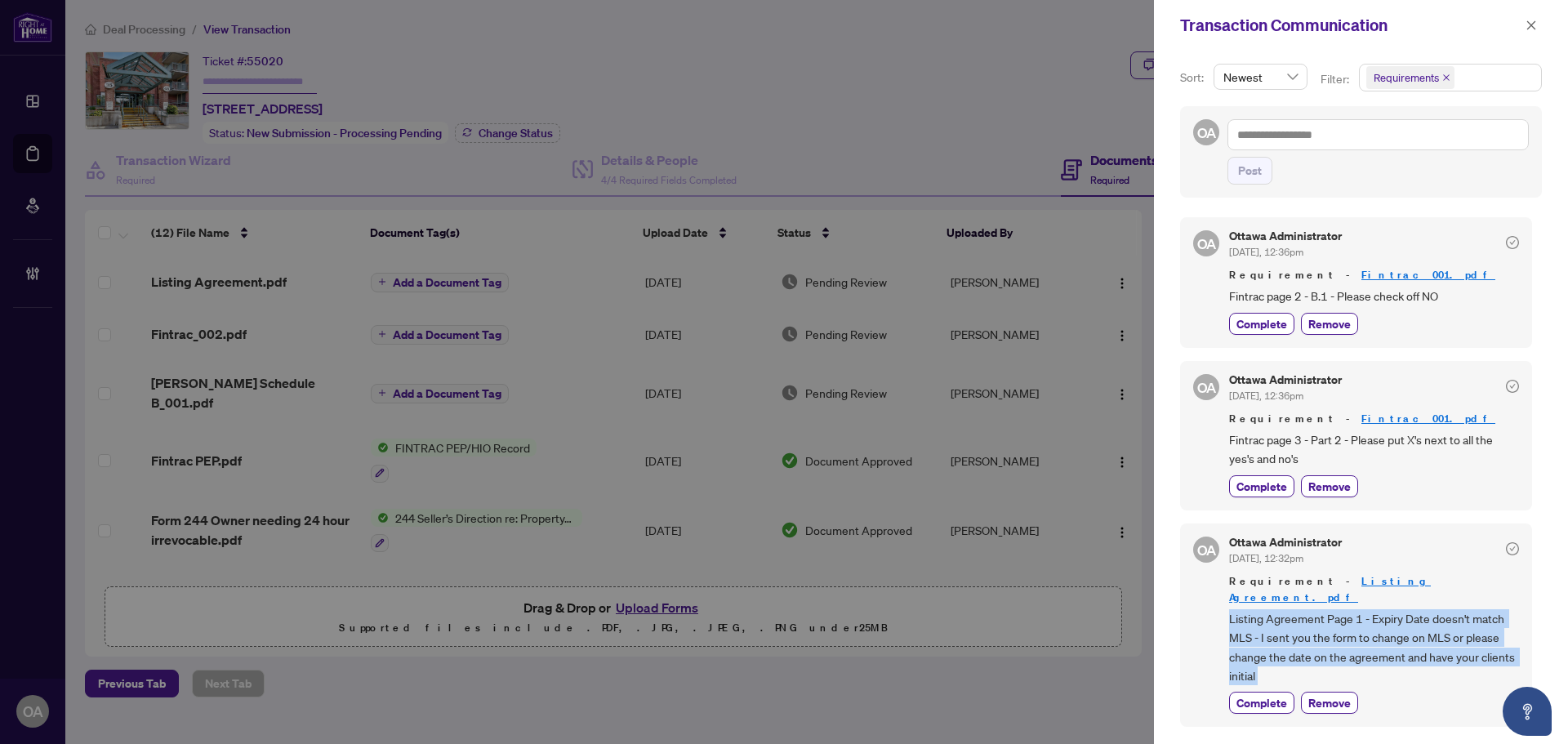
click at [1395, 609] on span "Listing Agreement Page 1 - Expiry Date doesn't match MLS - I sent you the form …" at bounding box center [1374, 648] width 290 height 77
click at [1395, 610] on span "Listing Agreement Page 1 - Expiry Date doesn't match MLS - I sent you the form …" at bounding box center [1374, 648] width 290 height 77
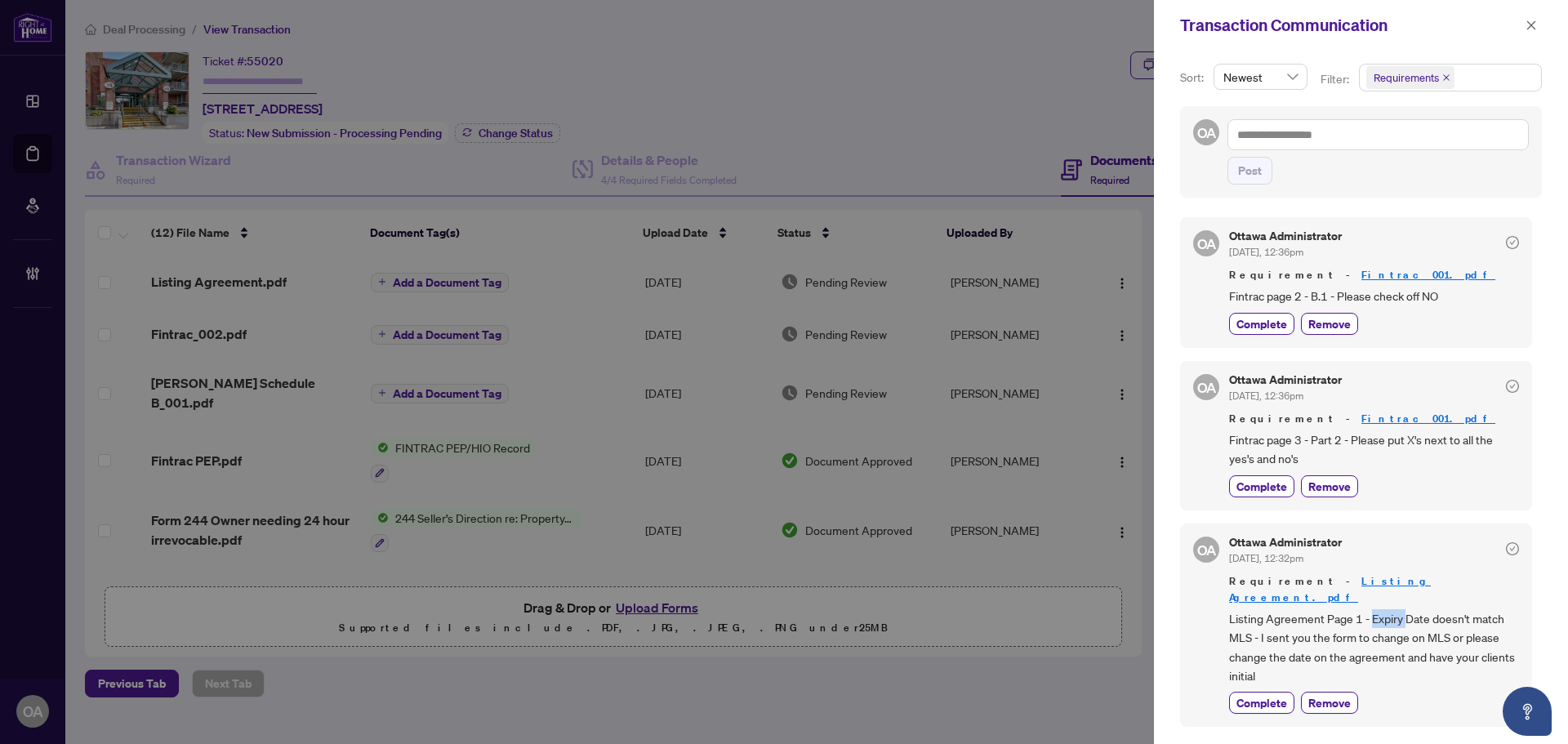
click at [1395, 611] on span "Listing Agreement Page 1 - Expiry Date doesn't match MLS - I sent you the form …" at bounding box center [1374, 648] width 290 height 77
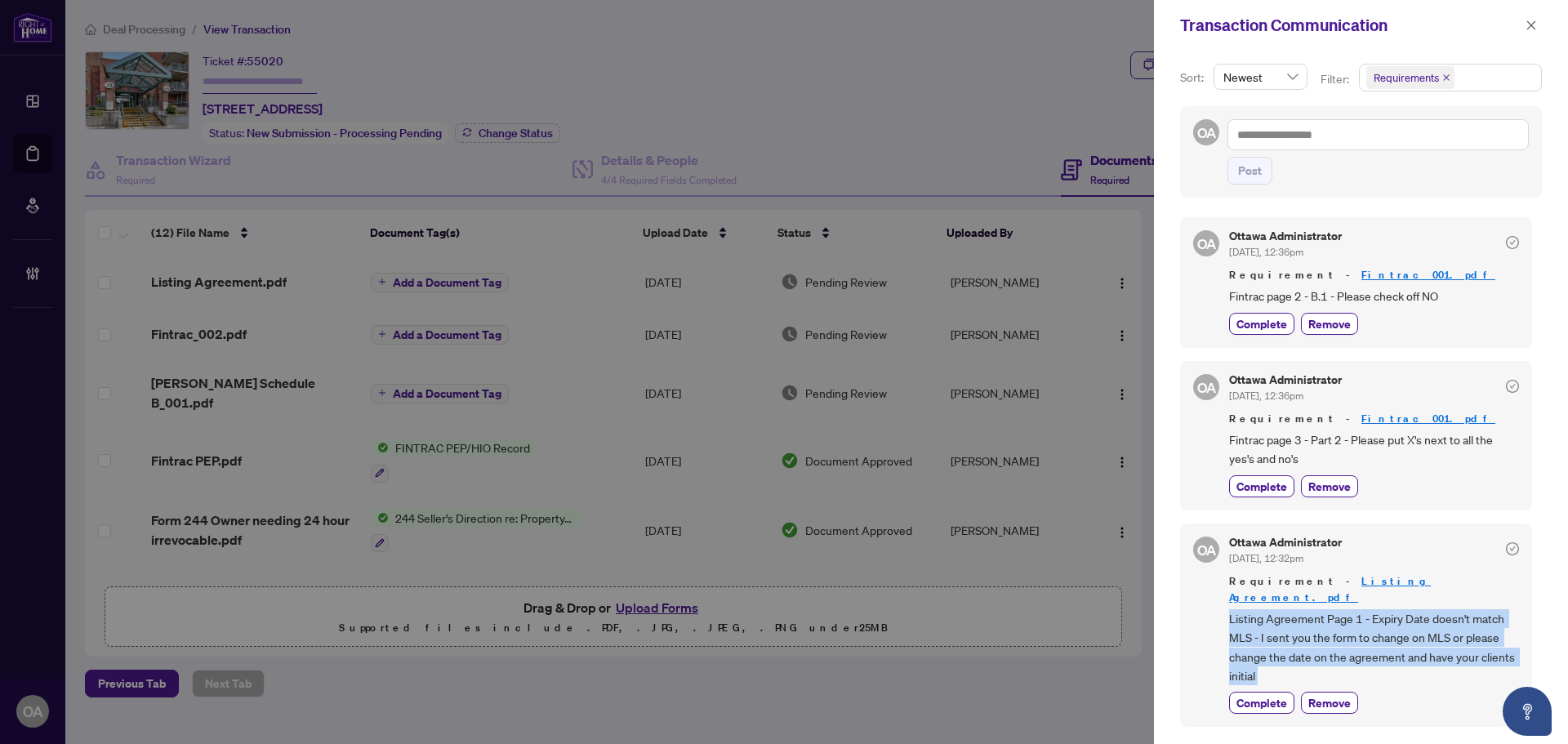
click at [1395, 611] on span "Listing Agreement Page 1 - Expiry Date doesn't match MLS - I sent you the form …" at bounding box center [1374, 648] width 290 height 77
click at [1399, 609] on span "Listing Agreement Page 1 - Expiry Date doesn't match MLS - I sent you the form …" at bounding box center [1374, 648] width 290 height 77
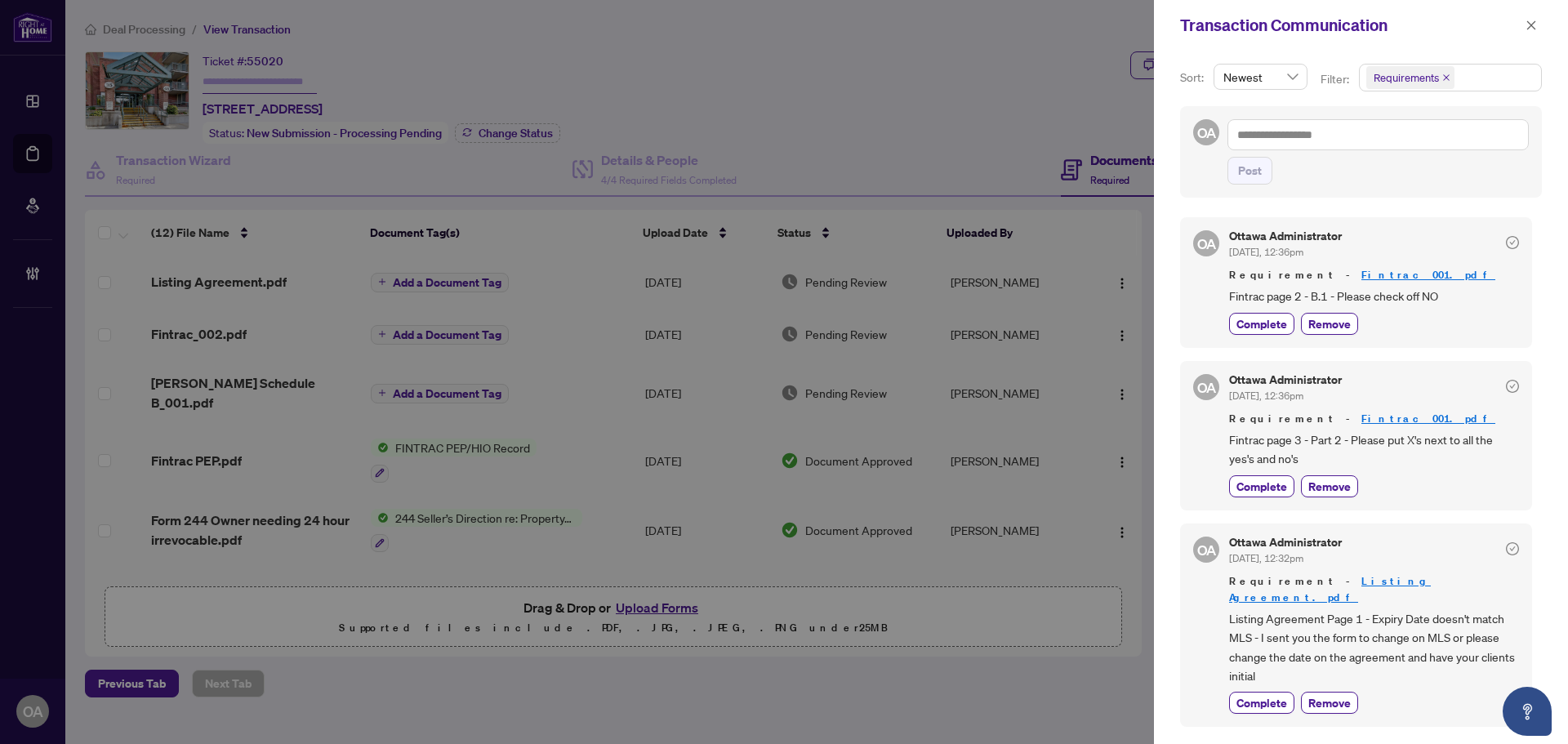
click at [1302, 619] on span "Listing Agreement Page 1 - Expiry Date doesn't match MLS - I sent you the form …" at bounding box center [1374, 648] width 290 height 77
drag, startPoint x: 1236, startPoint y: 630, endPoint x: 1410, endPoint y: 629, distance: 174.0
click at [1410, 629] on span "Listing Agreement Page 1 - Expiry Date doesn't match MLS - I sent you the form …" at bounding box center [1374, 648] width 290 height 77
drag, startPoint x: 1356, startPoint y: 628, endPoint x: 1384, endPoint y: 626, distance: 28.1
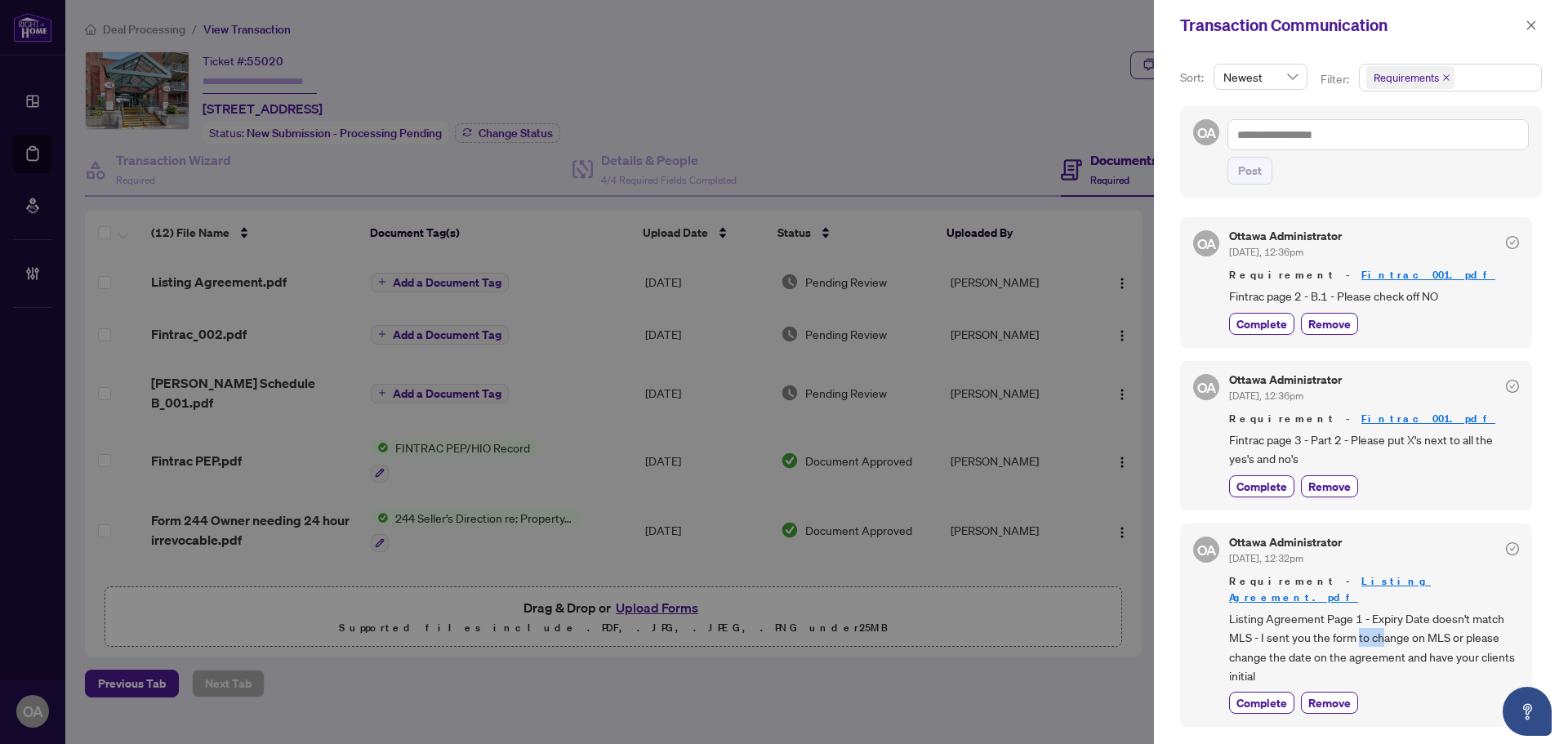
click at [1388, 626] on span "Listing Agreement Page 1 - Expiry Date doesn't match MLS - I sent you the form …" at bounding box center [1374, 648] width 290 height 77
click at [1367, 628] on span "Listing Agreement Page 1 - Expiry Date doesn't match MLS - I sent you the form …" at bounding box center [1374, 648] width 290 height 77
drag, startPoint x: 1290, startPoint y: 628, endPoint x: 1434, endPoint y: 627, distance: 144.0
click at [1428, 628] on span "Listing Agreement Page 1 - Expiry Date doesn't match MLS - I sent you the form …" at bounding box center [1374, 648] width 290 height 77
click at [1434, 627] on span "Listing Agreement Page 1 - Expiry Date doesn't match MLS - I sent you the form …" at bounding box center [1374, 648] width 290 height 77
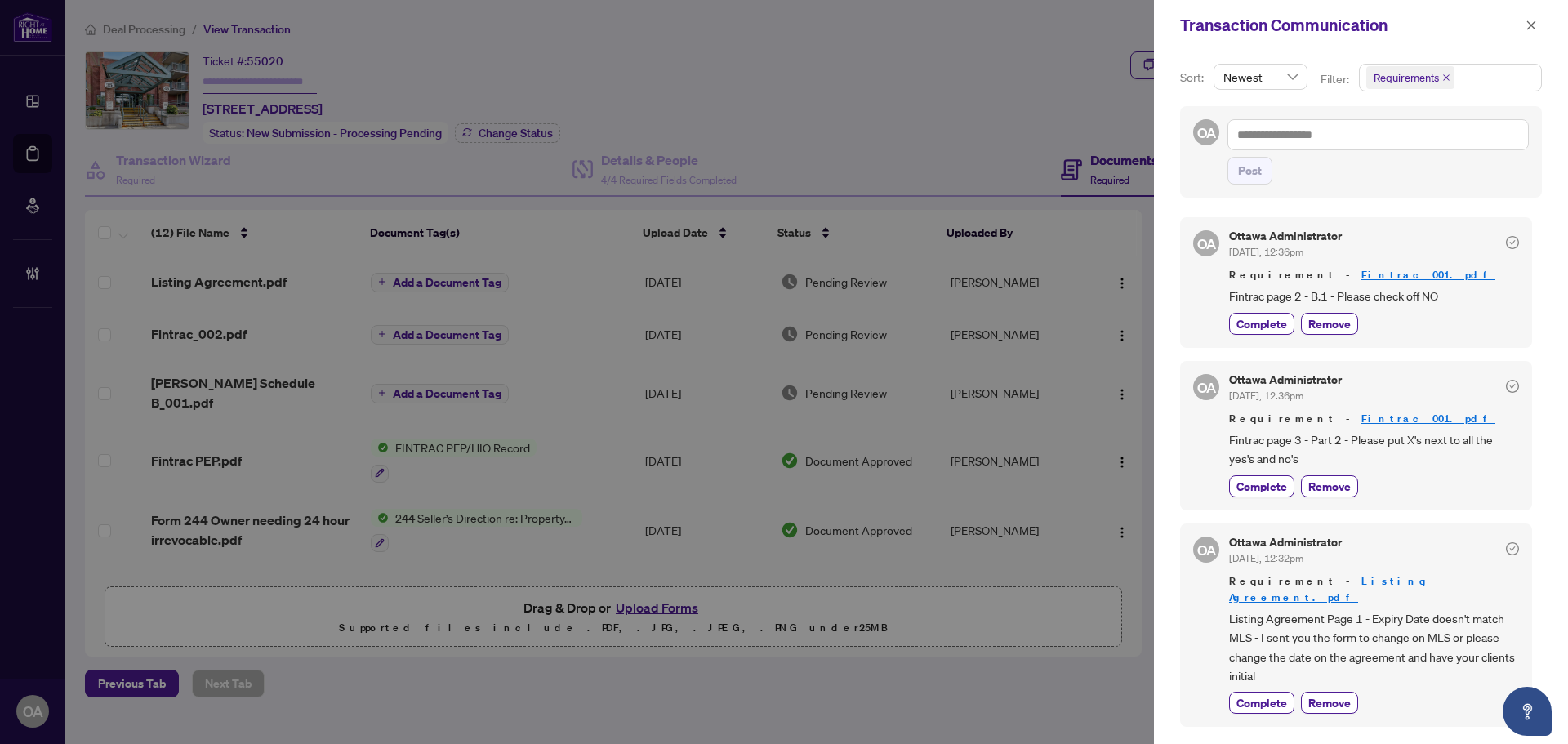
click at [1533, 10] on div "Transaction Communication" at bounding box center [1361, 25] width 414 height 51
click at [1531, 21] on icon "close" at bounding box center [1531, 25] width 11 height 11
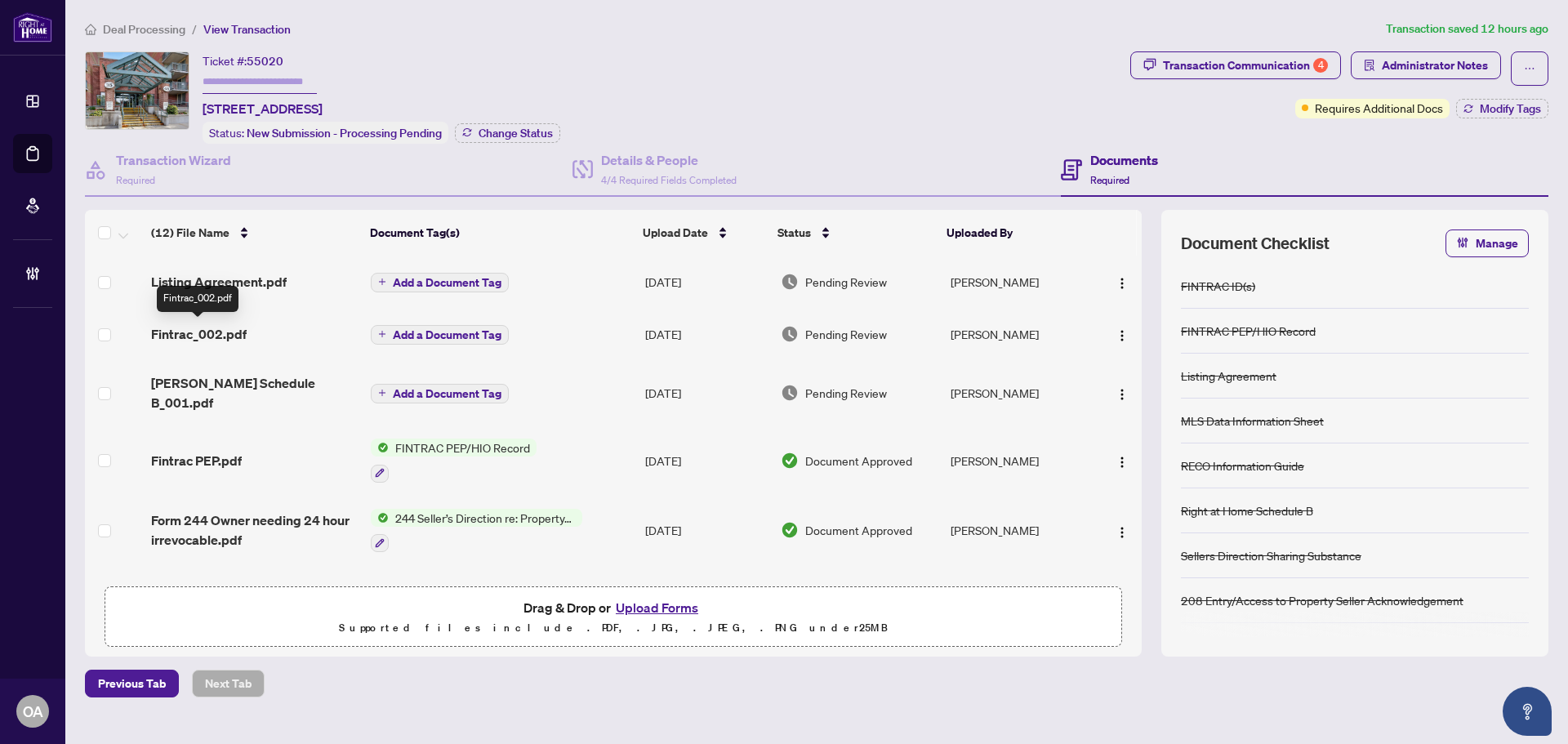
click at [219, 324] on span "Fintrac_002.pdf" at bounding box center [199, 334] width 96 height 20
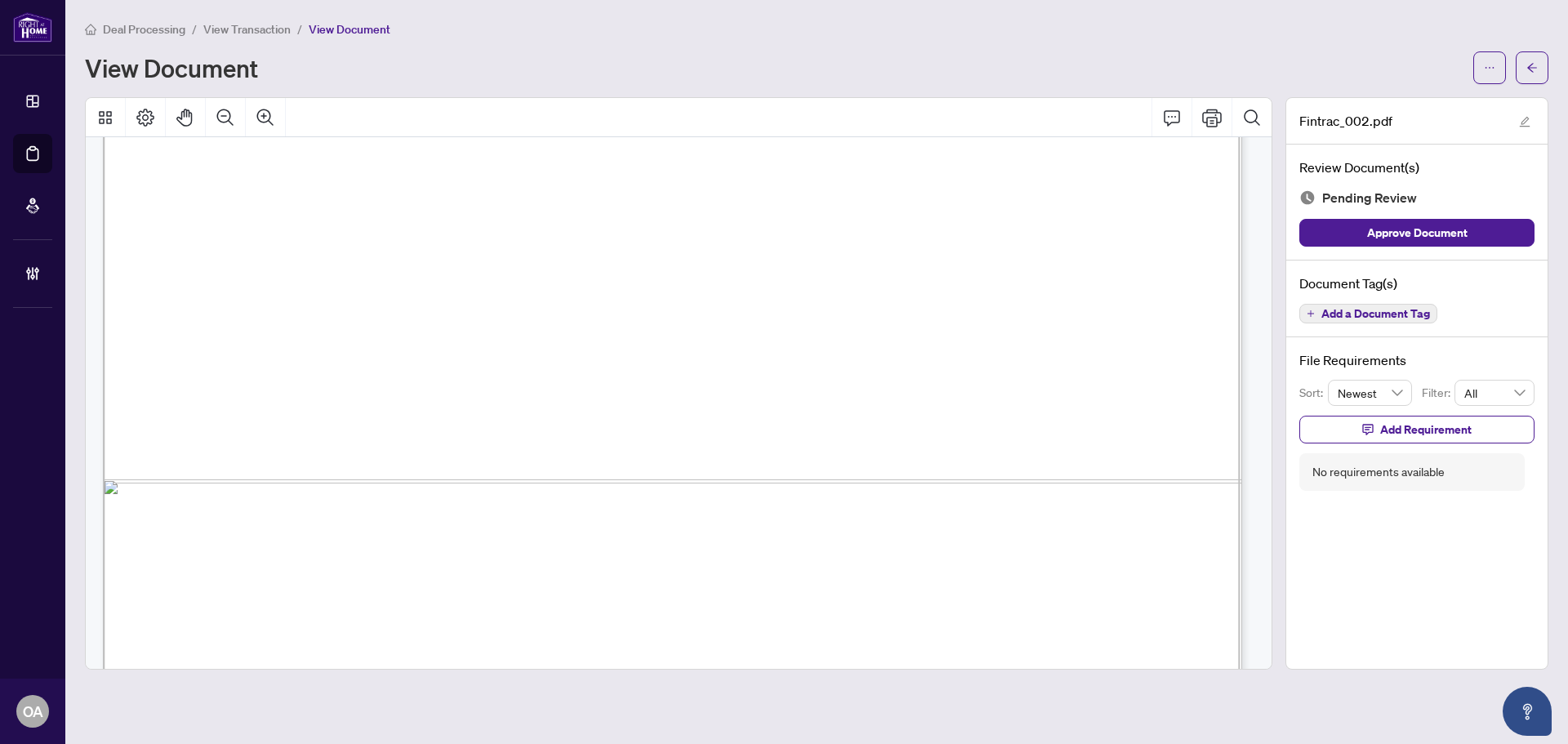
scroll to position [5503, 0]
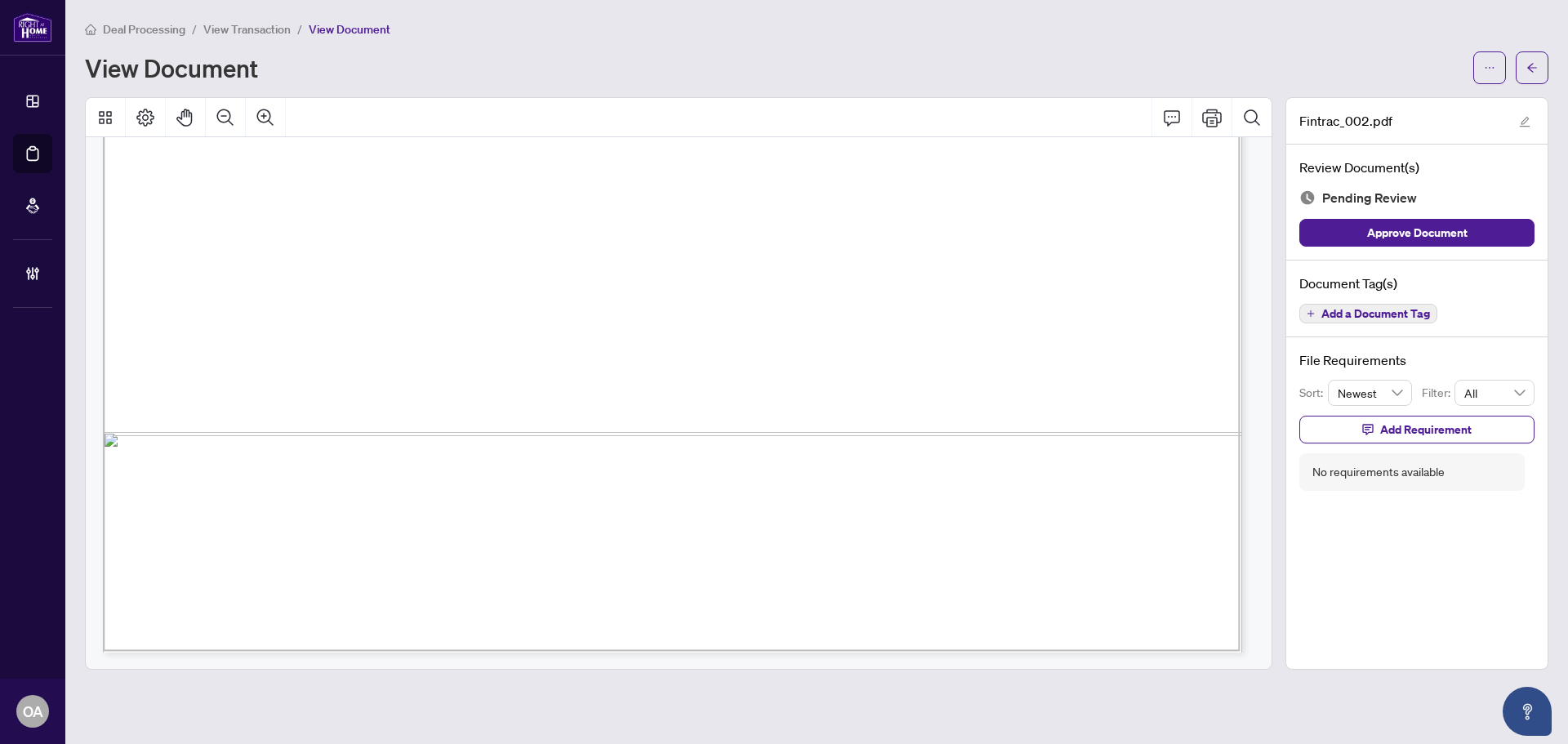
click at [1356, 320] on button "Add a Document Tag" at bounding box center [1368, 314] width 138 height 20
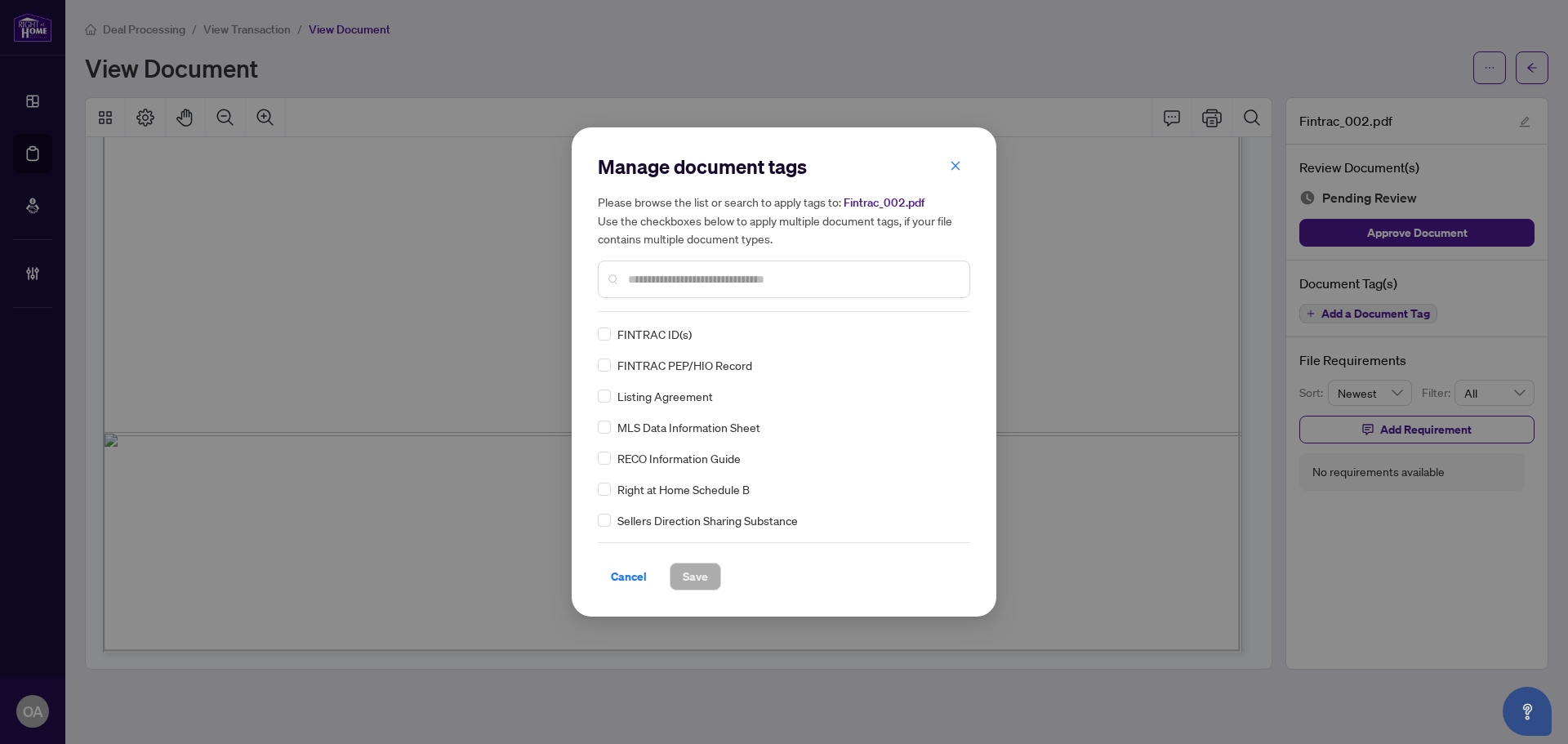
click at [607, 323] on div "Manage document tags Please browse the list or search to apply tags to: Fintrac…" at bounding box center [784, 372] width 373 height 437
click at [940, 336] on div at bounding box center [945, 334] width 31 height 16
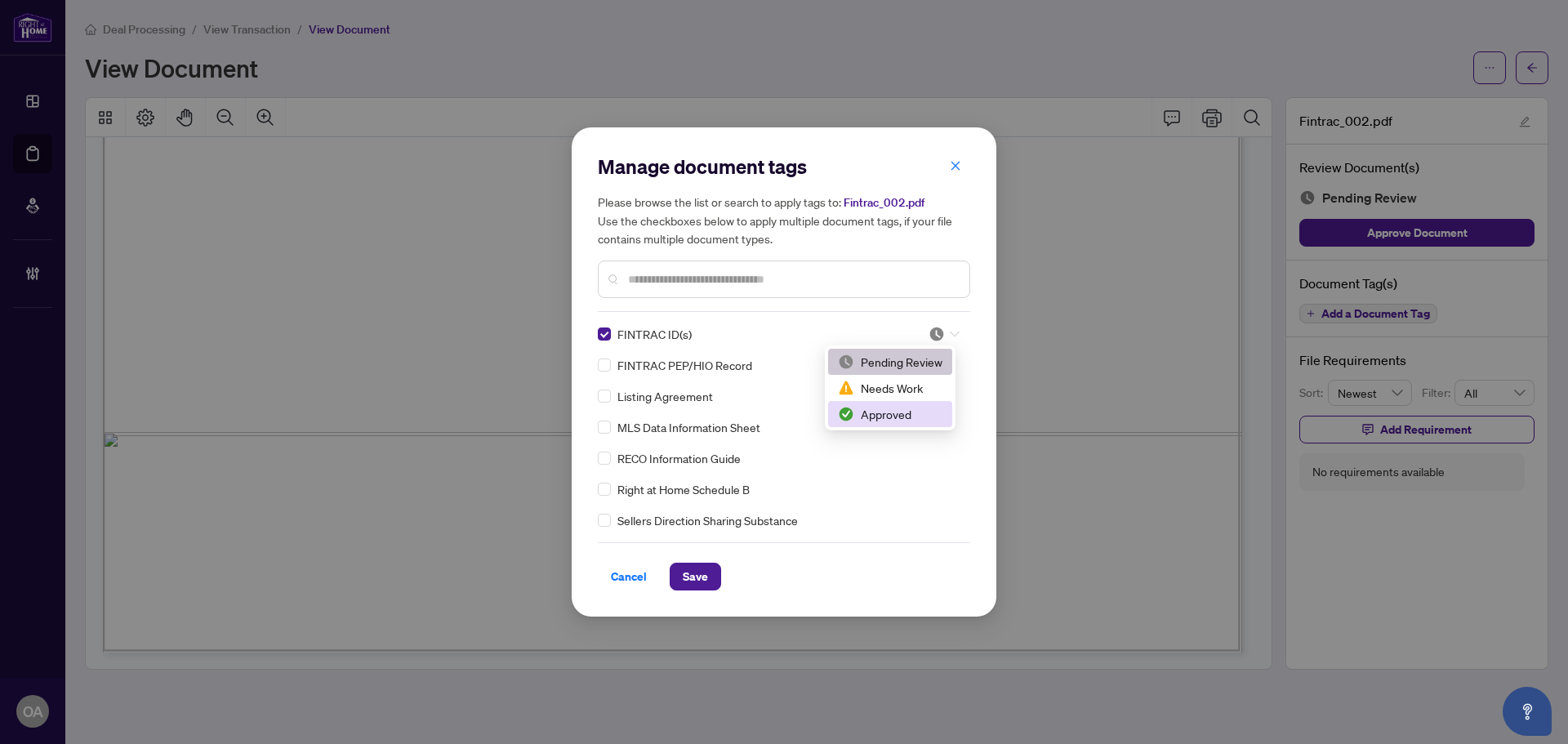
click at [894, 416] on div "Approved" at bounding box center [891, 414] width 105 height 18
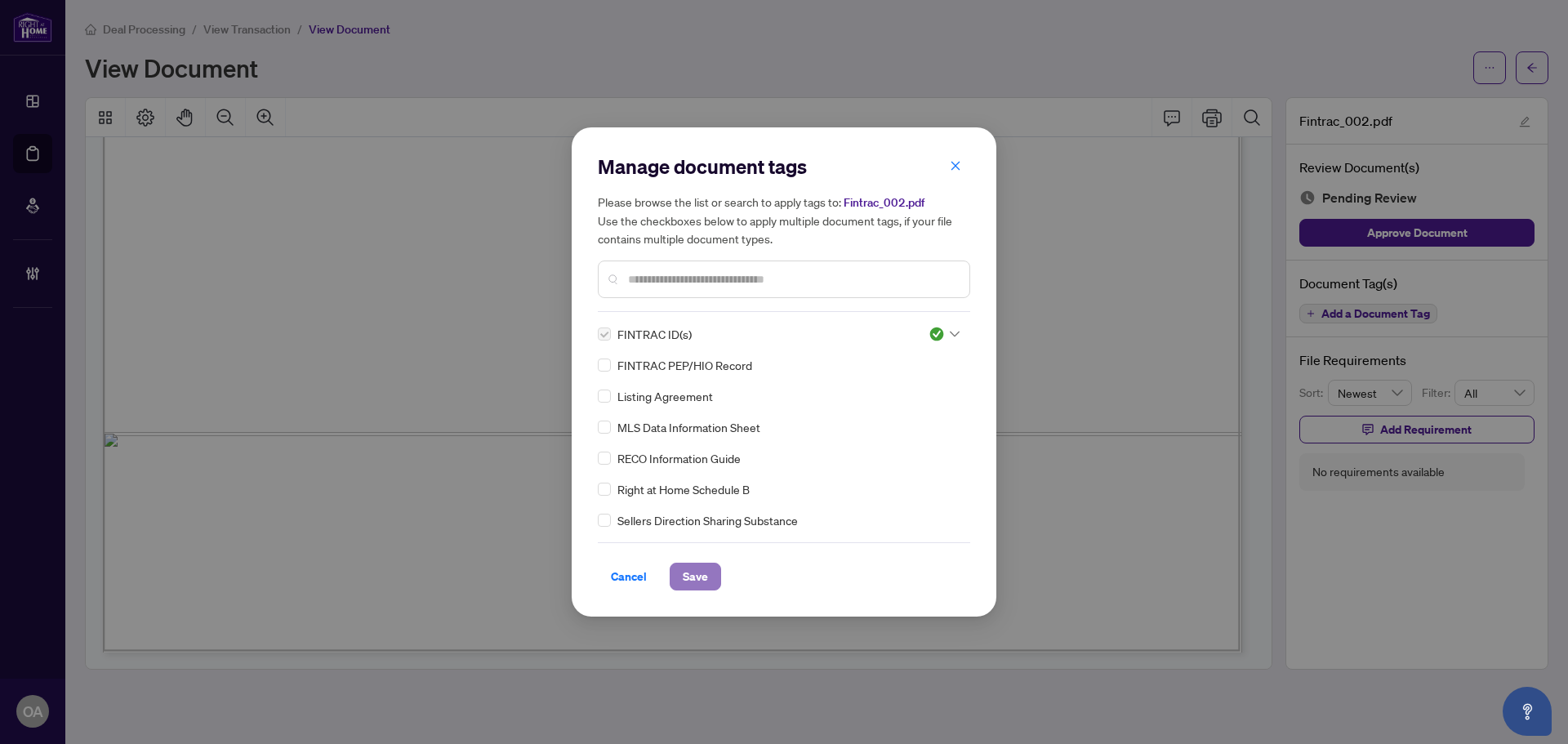
click at [680, 580] on button "Save" at bounding box center [695, 577] width 51 height 28
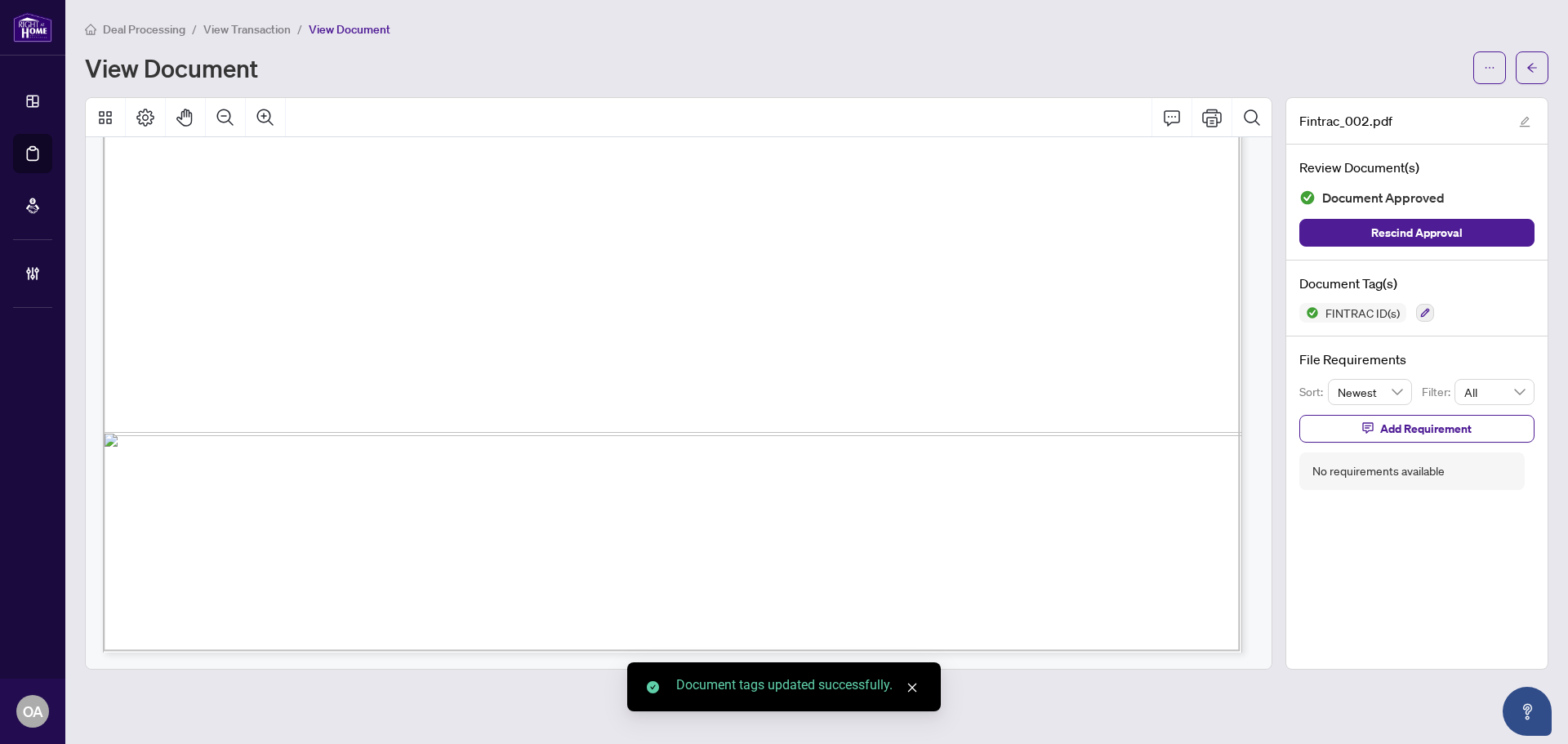
click at [1542, 83] on div "Deal Processing / View Transaction / View Document View Document Fintrac_002.pd…" at bounding box center [816, 345] width 1463 height 650
click at [1533, 62] on icon "arrow-left" at bounding box center [1532, 68] width 11 height 11
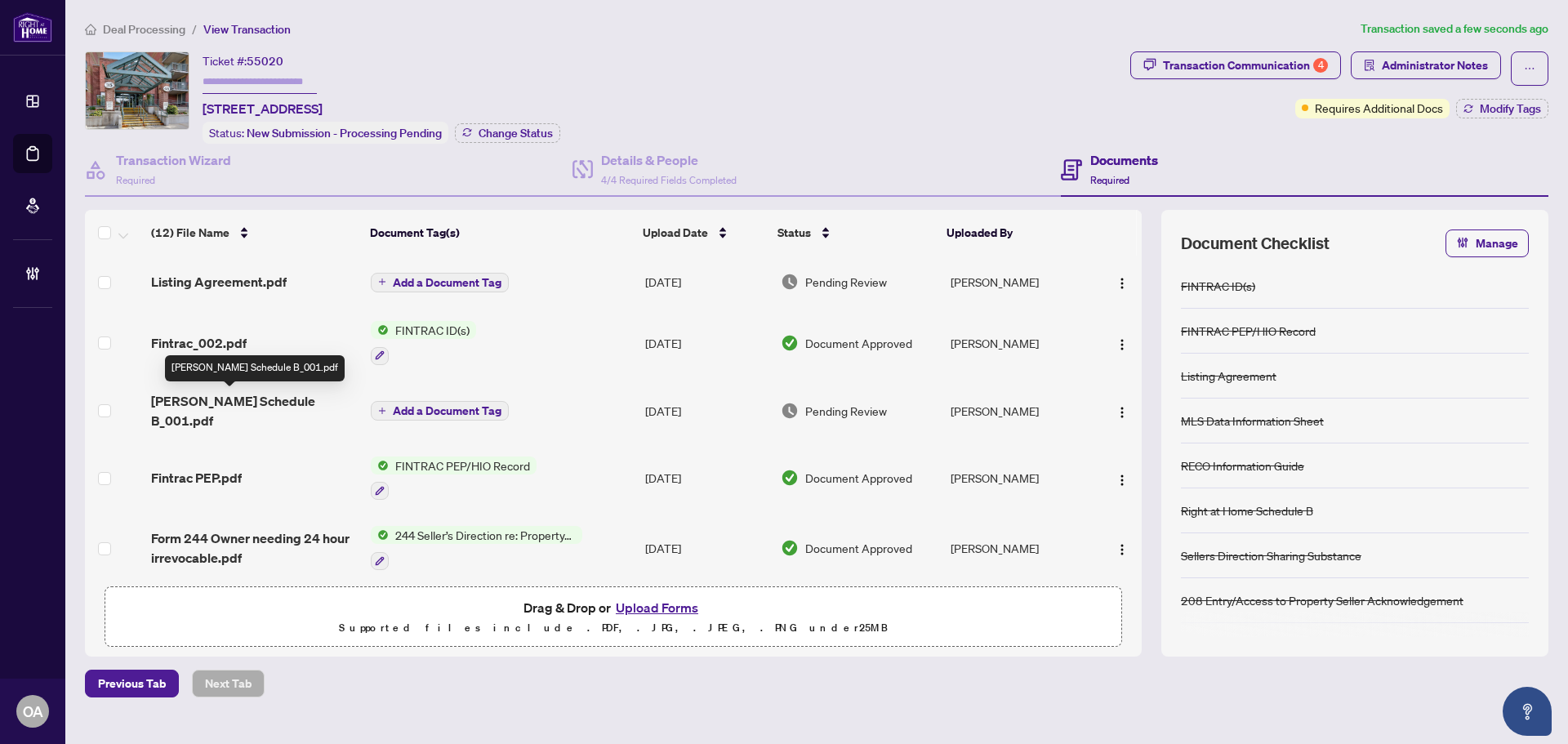
click at [252, 399] on span "RAHR Schedule B_001.pdf" at bounding box center [254, 411] width 207 height 39
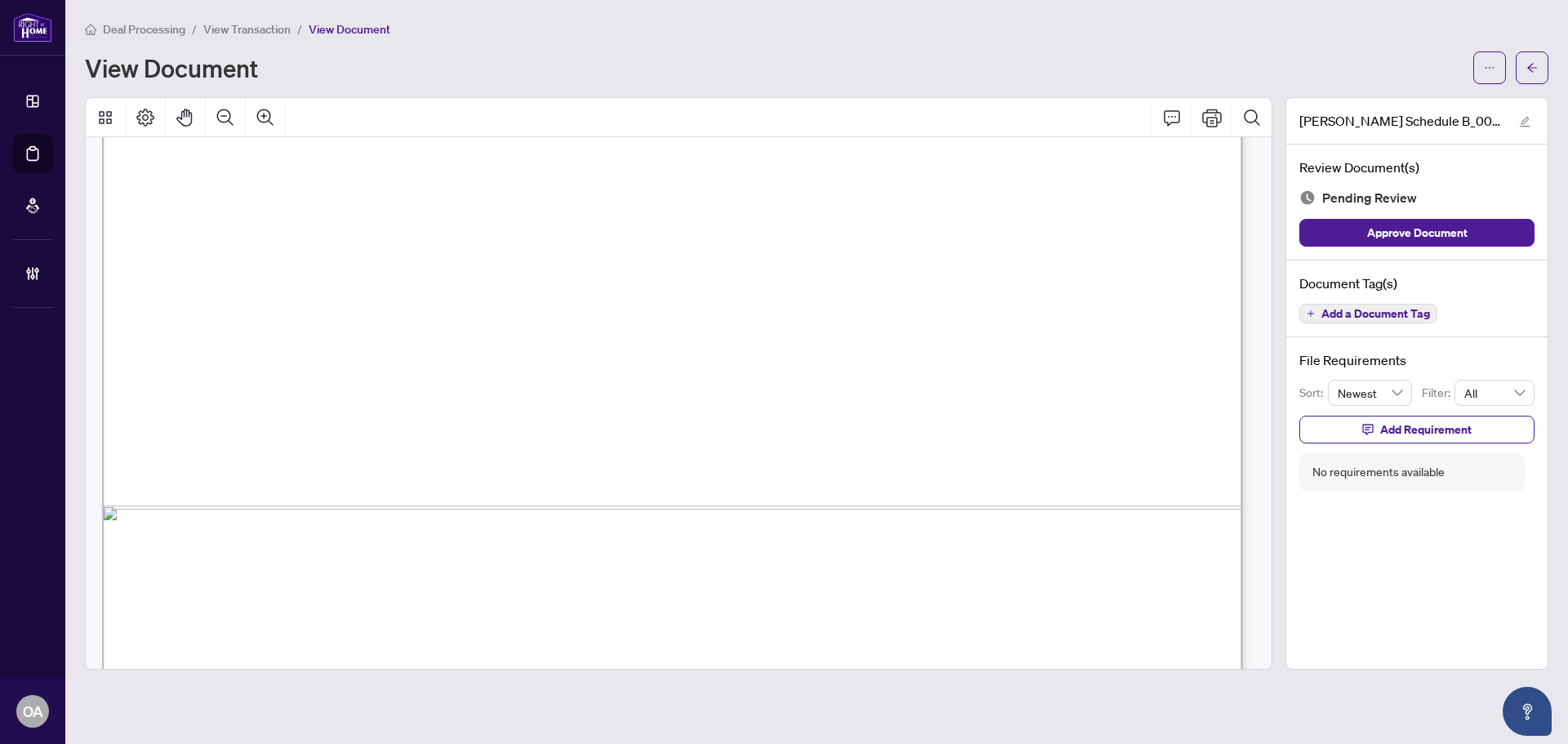
scroll to position [981, 0]
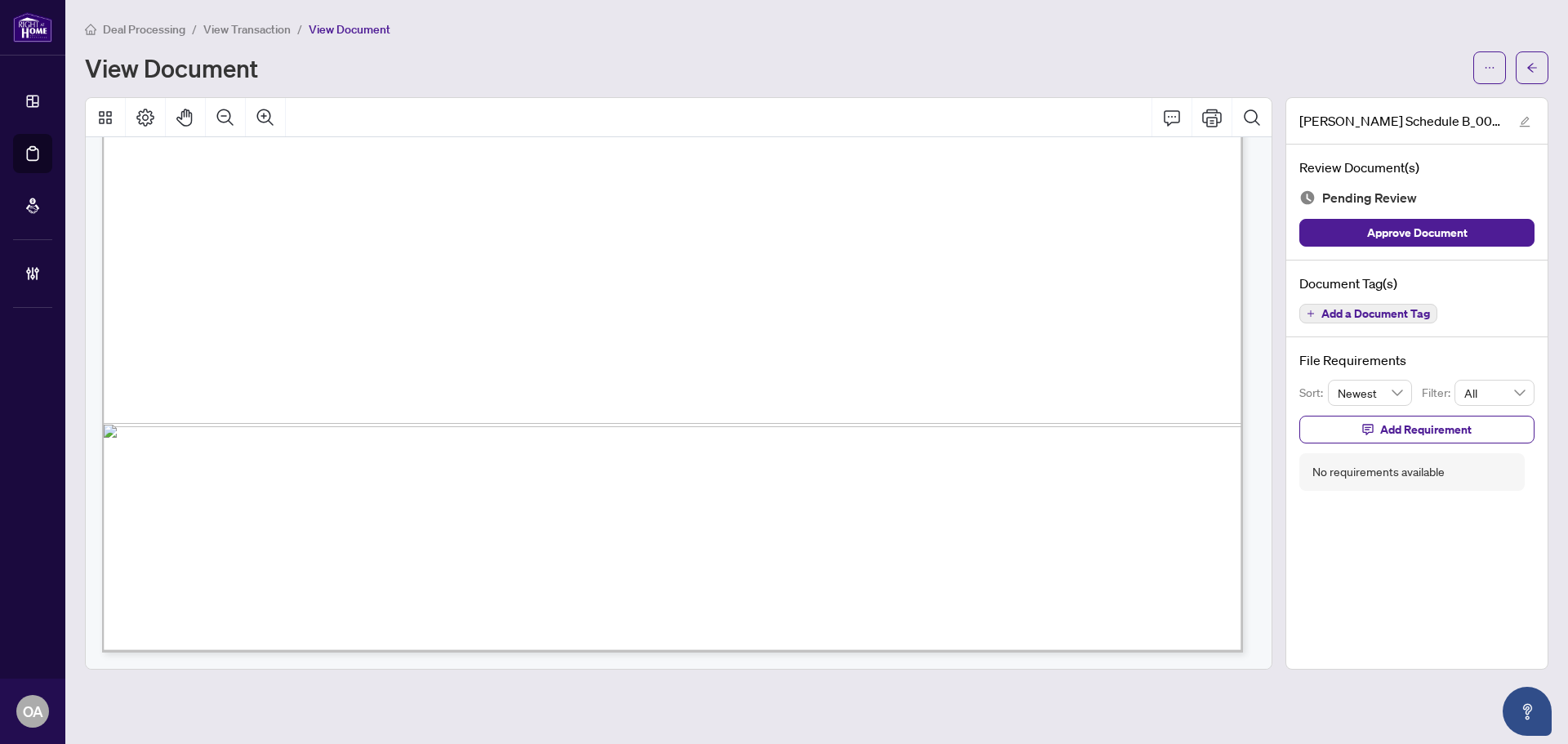
click at [1350, 317] on span "Add a Document Tag" at bounding box center [1375, 314] width 109 height 11
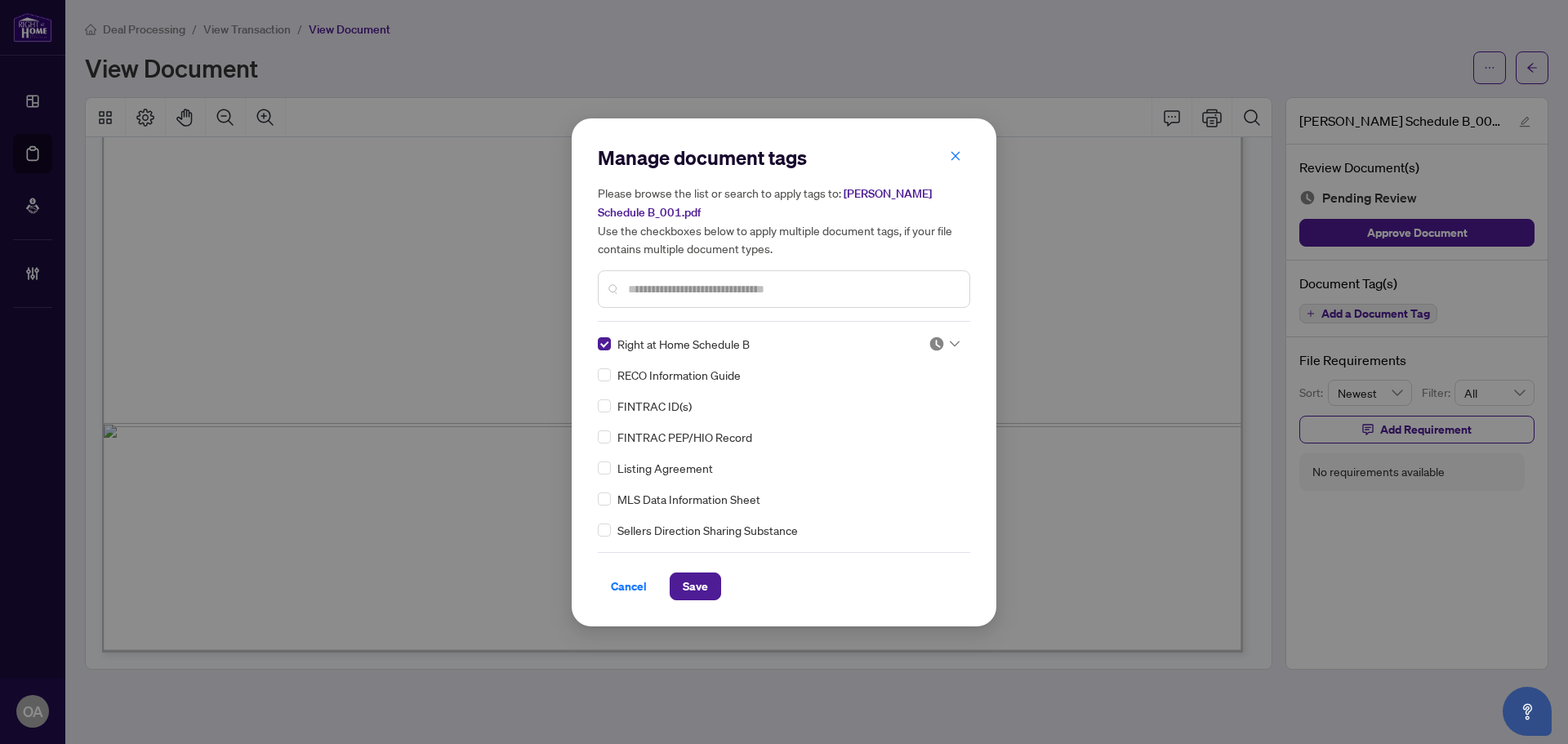
click at [929, 336] on img at bounding box center [937, 344] width 16 height 16
click at [913, 427] on div "Approved" at bounding box center [891, 423] width 105 height 18
click at [698, 581] on span "Save" at bounding box center [695, 586] width 25 height 26
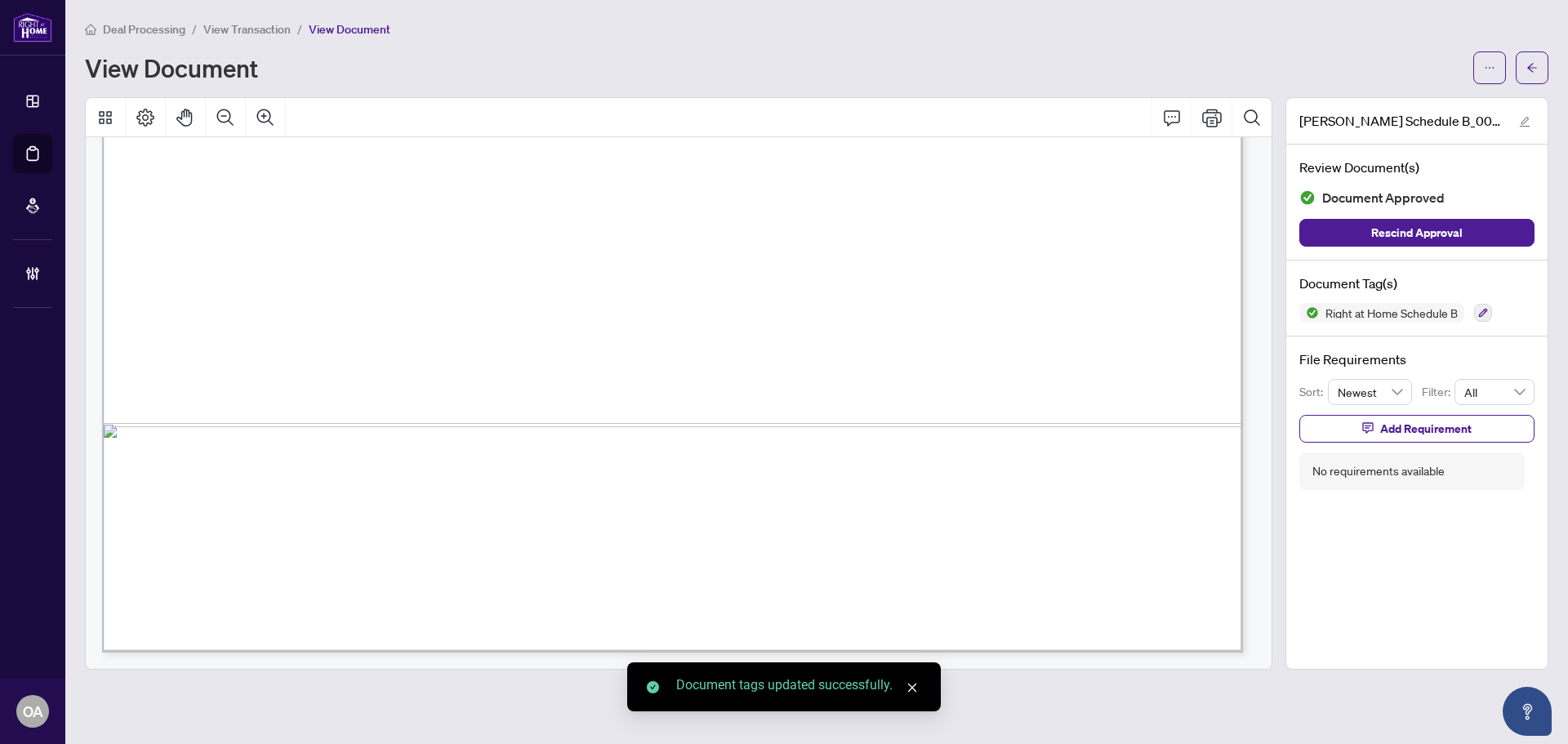
click at [1522, 71] on button "button" at bounding box center [1532, 68] width 33 height 33
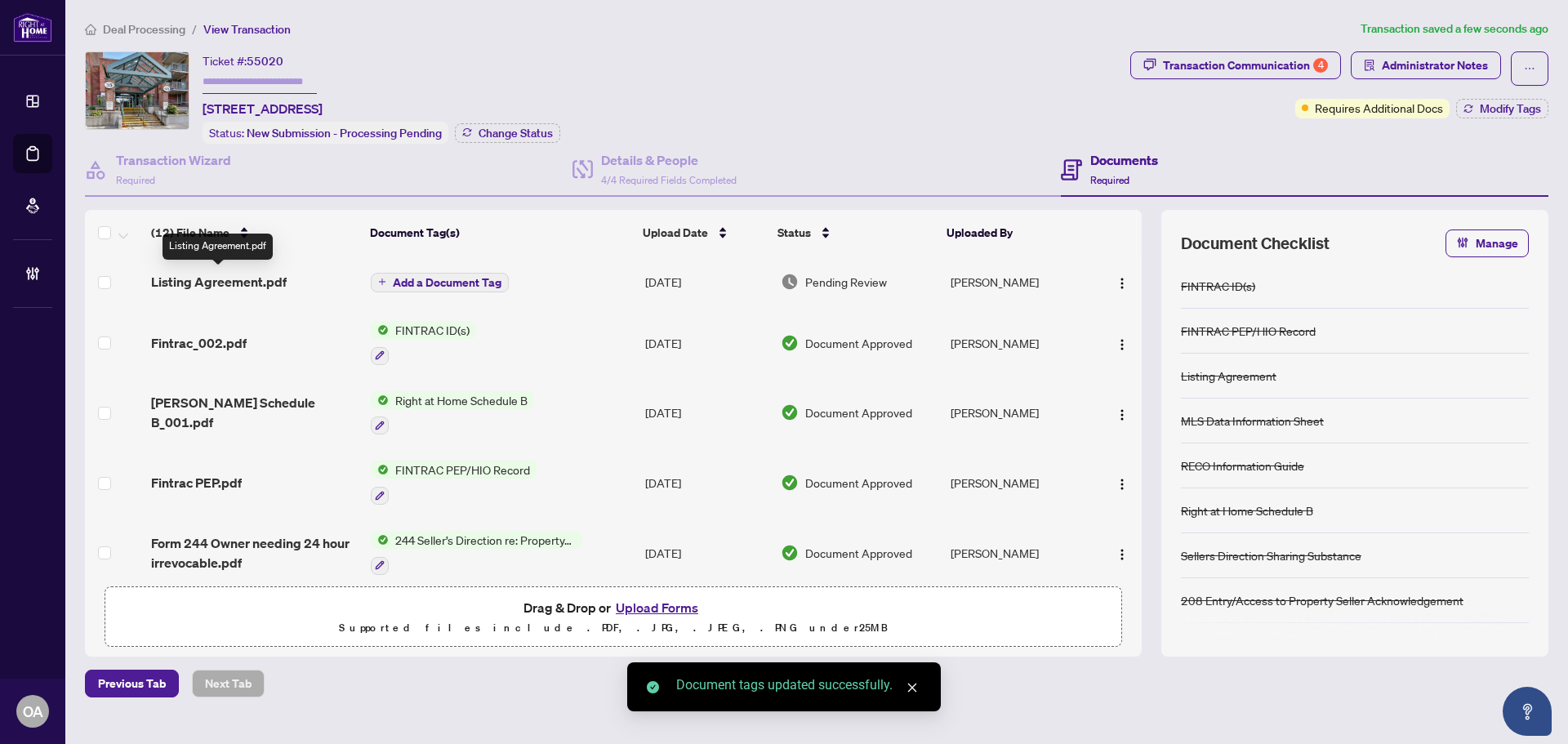
click at [239, 278] on span "Listing Agreement.pdf" at bounding box center [219, 282] width 136 height 20
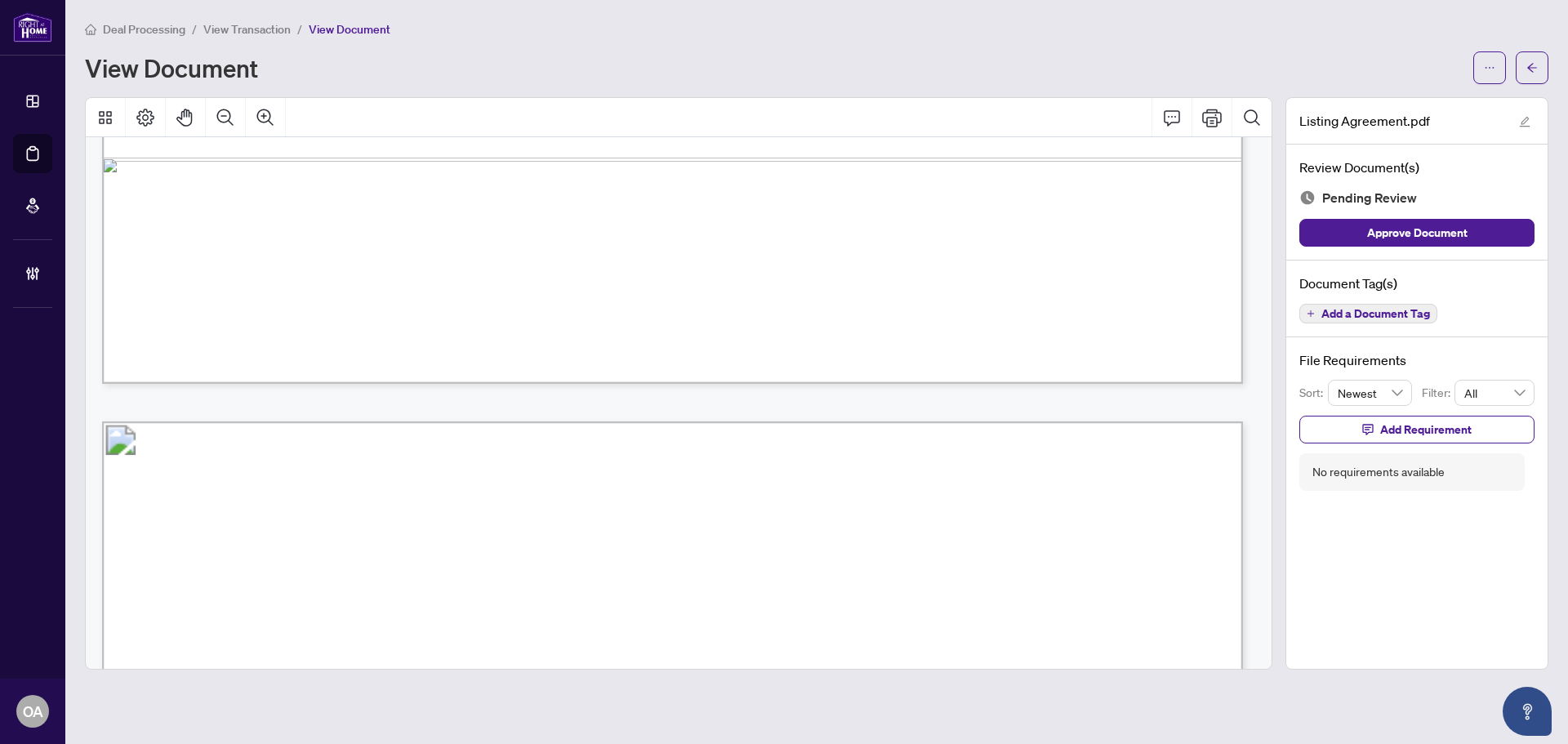
scroll to position [1388, 0]
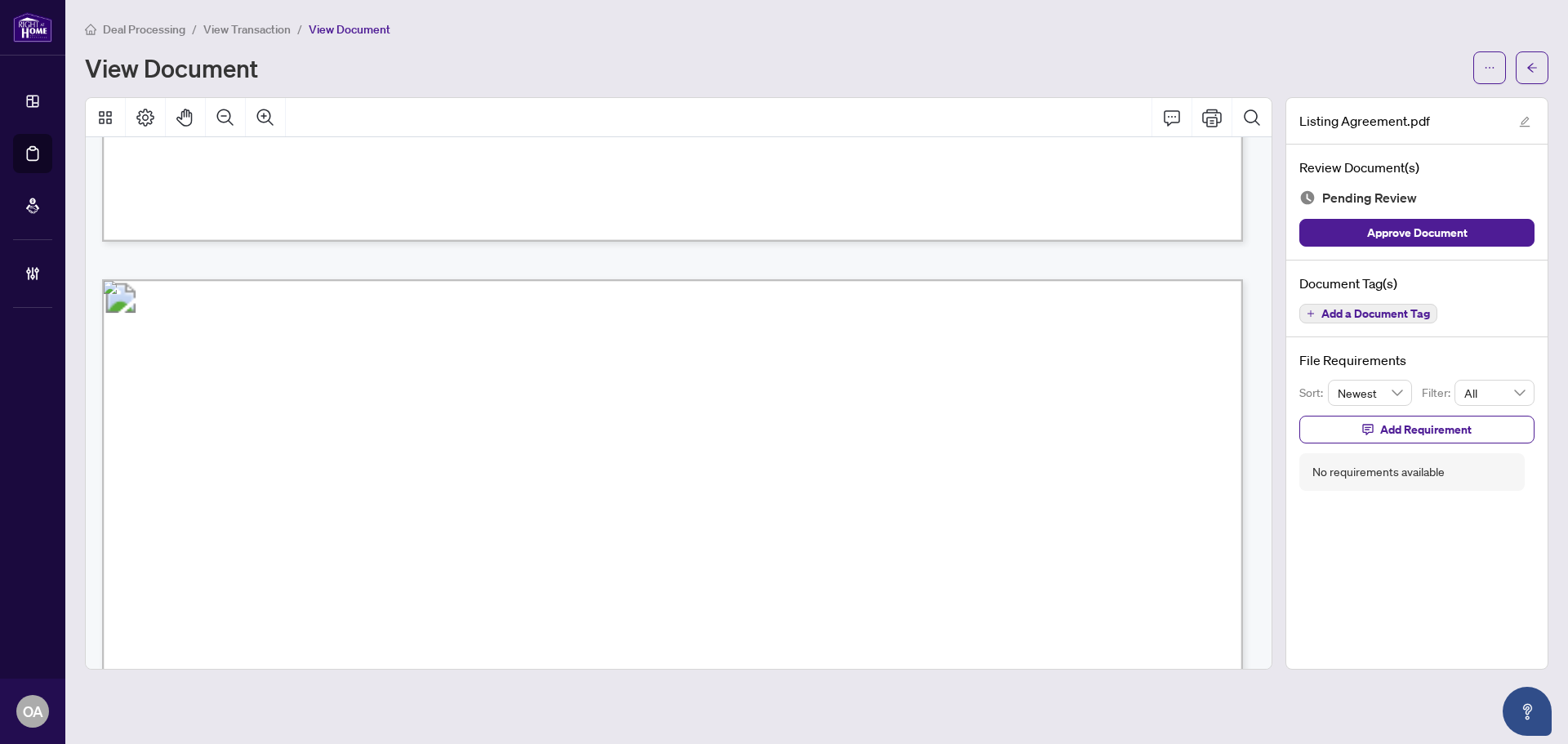
click at [1354, 313] on span "Add a Document Tag" at bounding box center [1375, 314] width 109 height 11
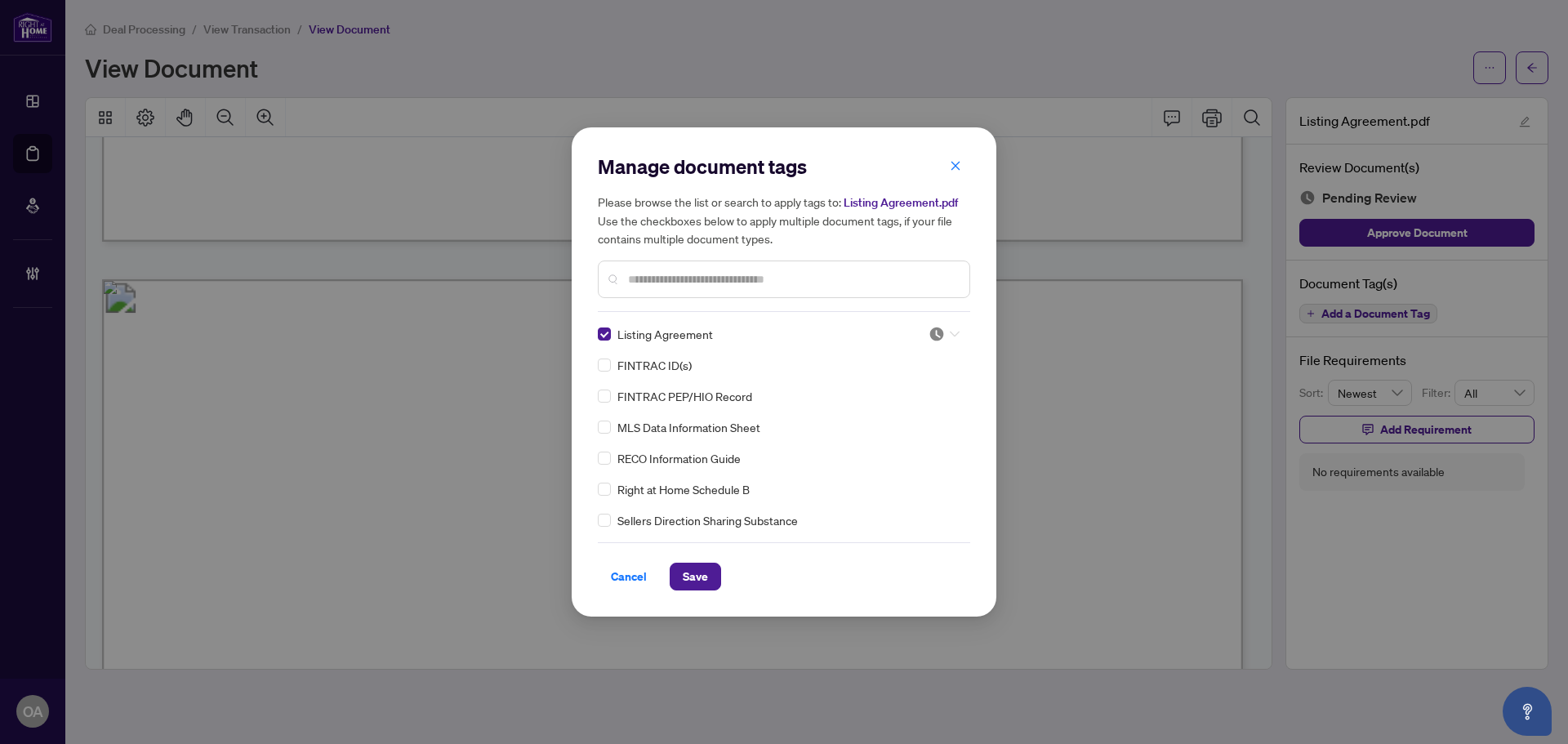
click at [944, 336] on div at bounding box center [945, 334] width 31 height 16
click at [907, 410] on div "Approved" at bounding box center [891, 414] width 105 height 18
click at [700, 564] on span "Save" at bounding box center [695, 577] width 25 height 26
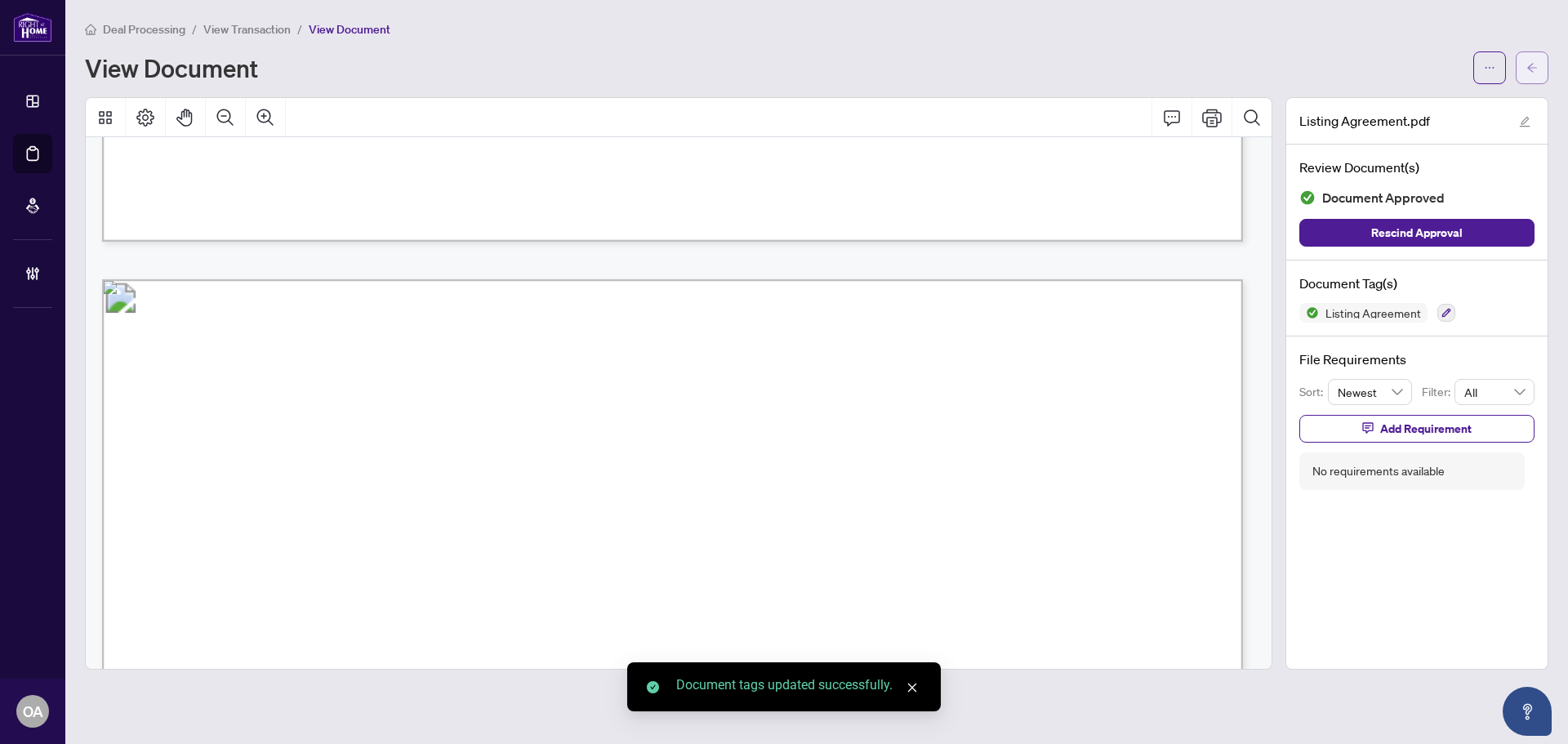
click at [1529, 76] on span "button" at bounding box center [1532, 68] width 11 height 26
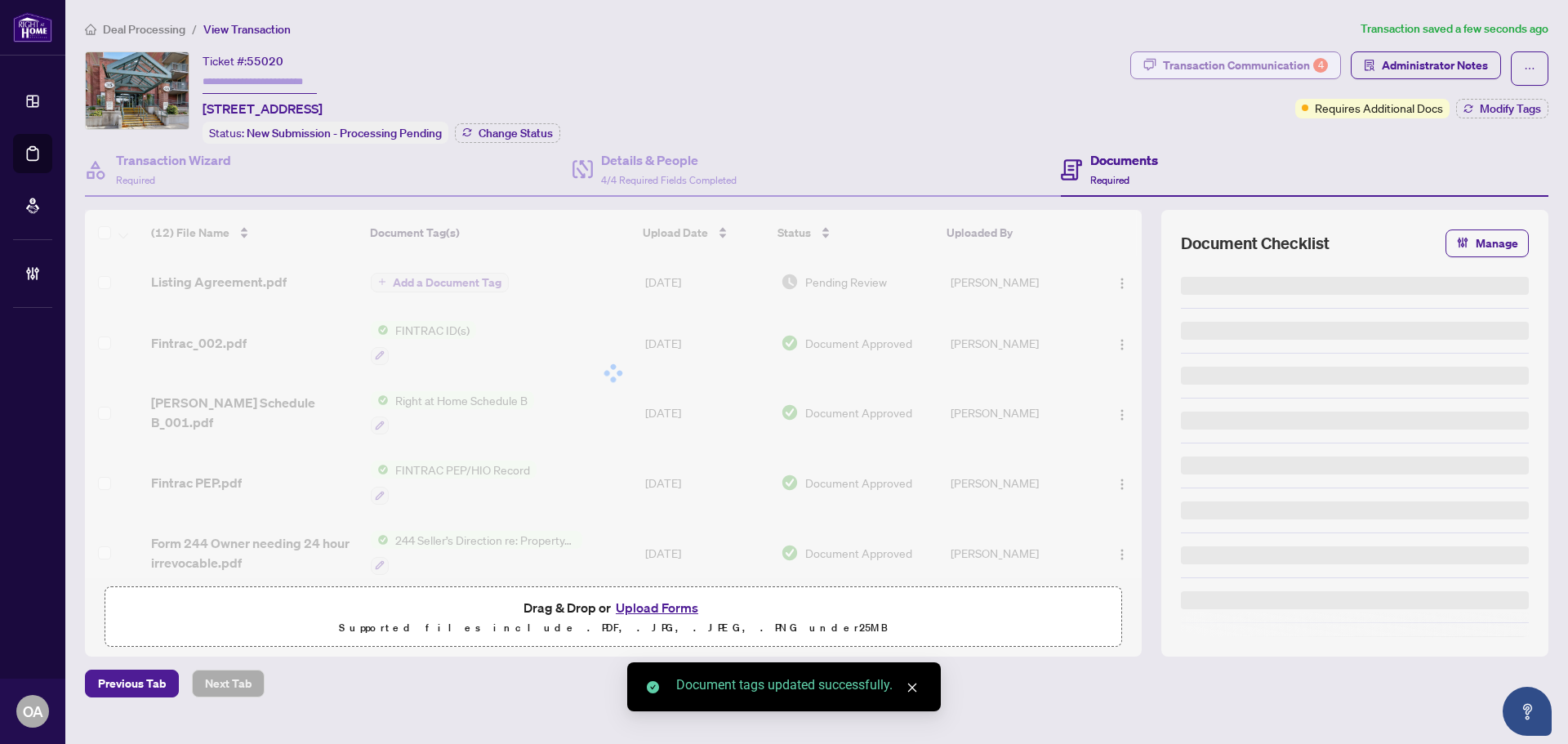
click at [1277, 70] on div "Transaction Communication 4" at bounding box center [1246, 65] width 165 height 26
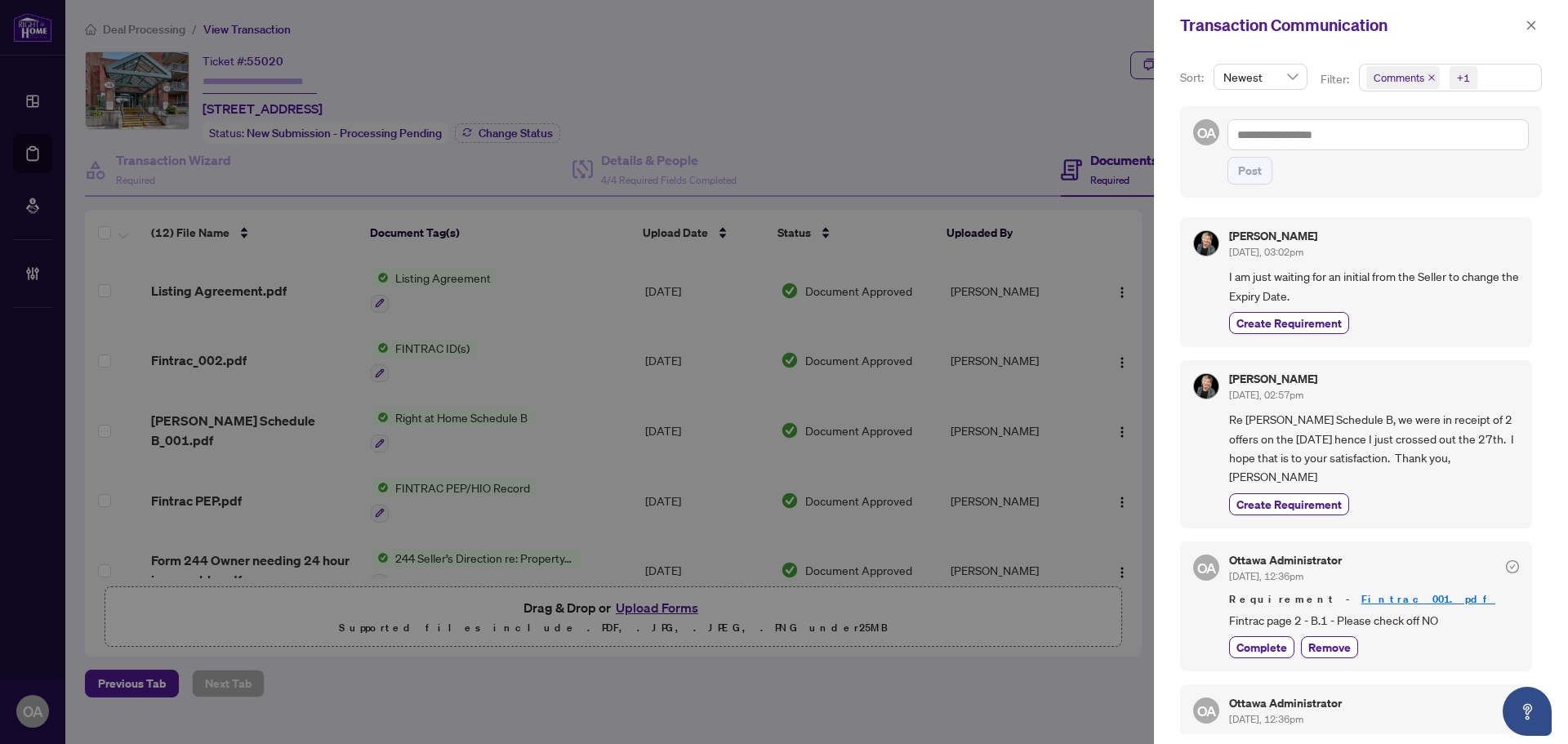
click at [1427, 74] on icon "close" at bounding box center [1432, 78] width 8 height 8
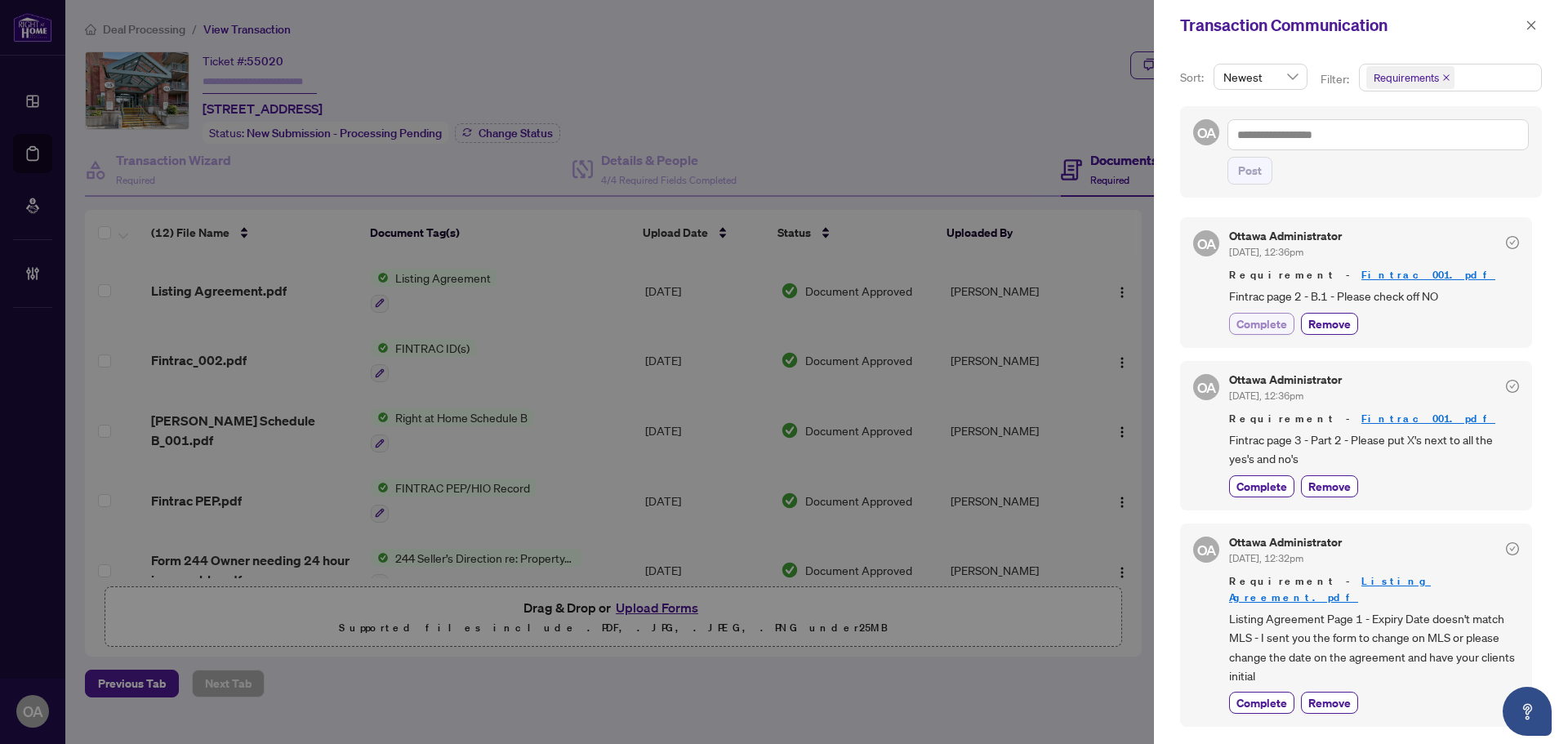
click at [1266, 323] on span "Complete" at bounding box center [1262, 323] width 51 height 17
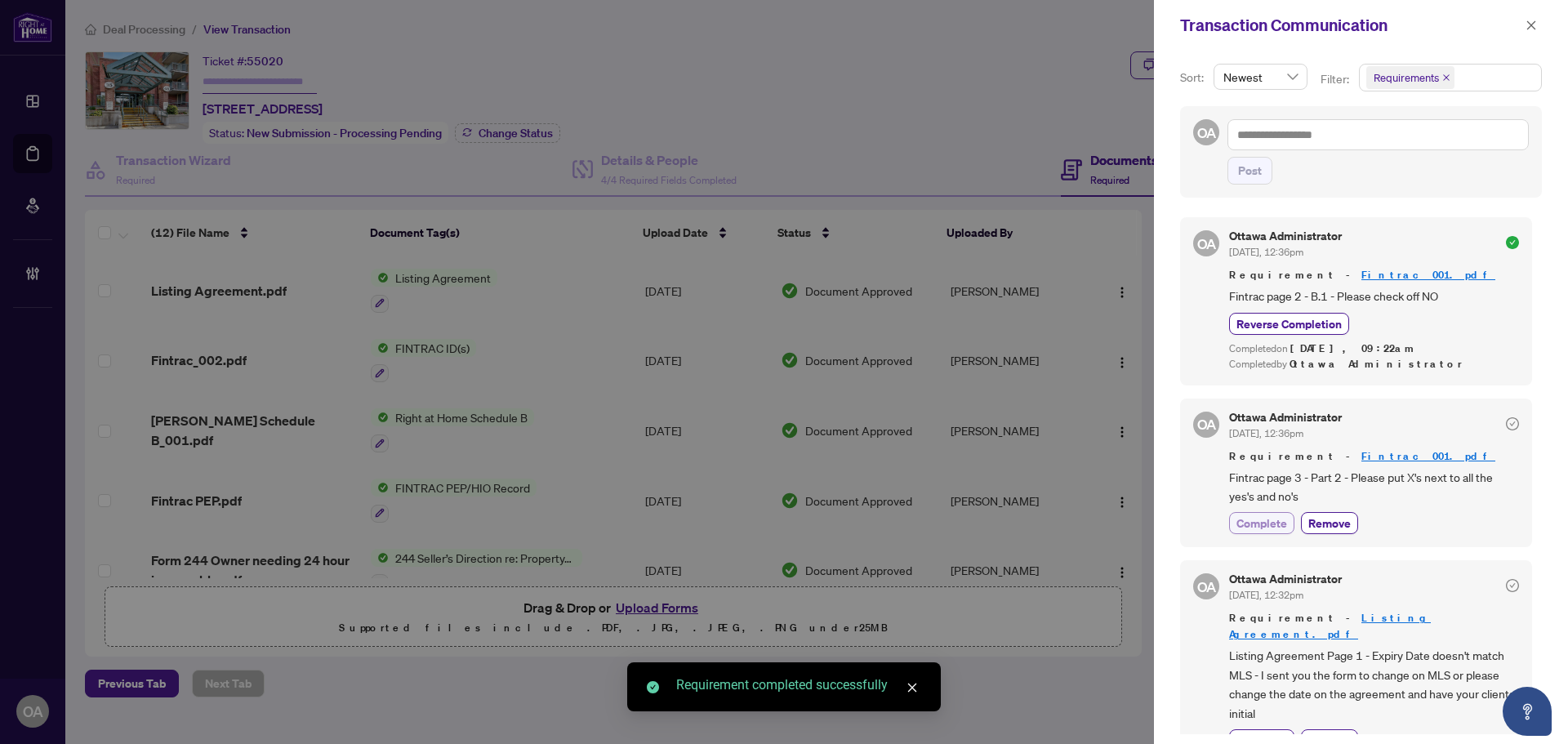
click at [1270, 531] on span "Complete" at bounding box center [1262, 523] width 51 height 17
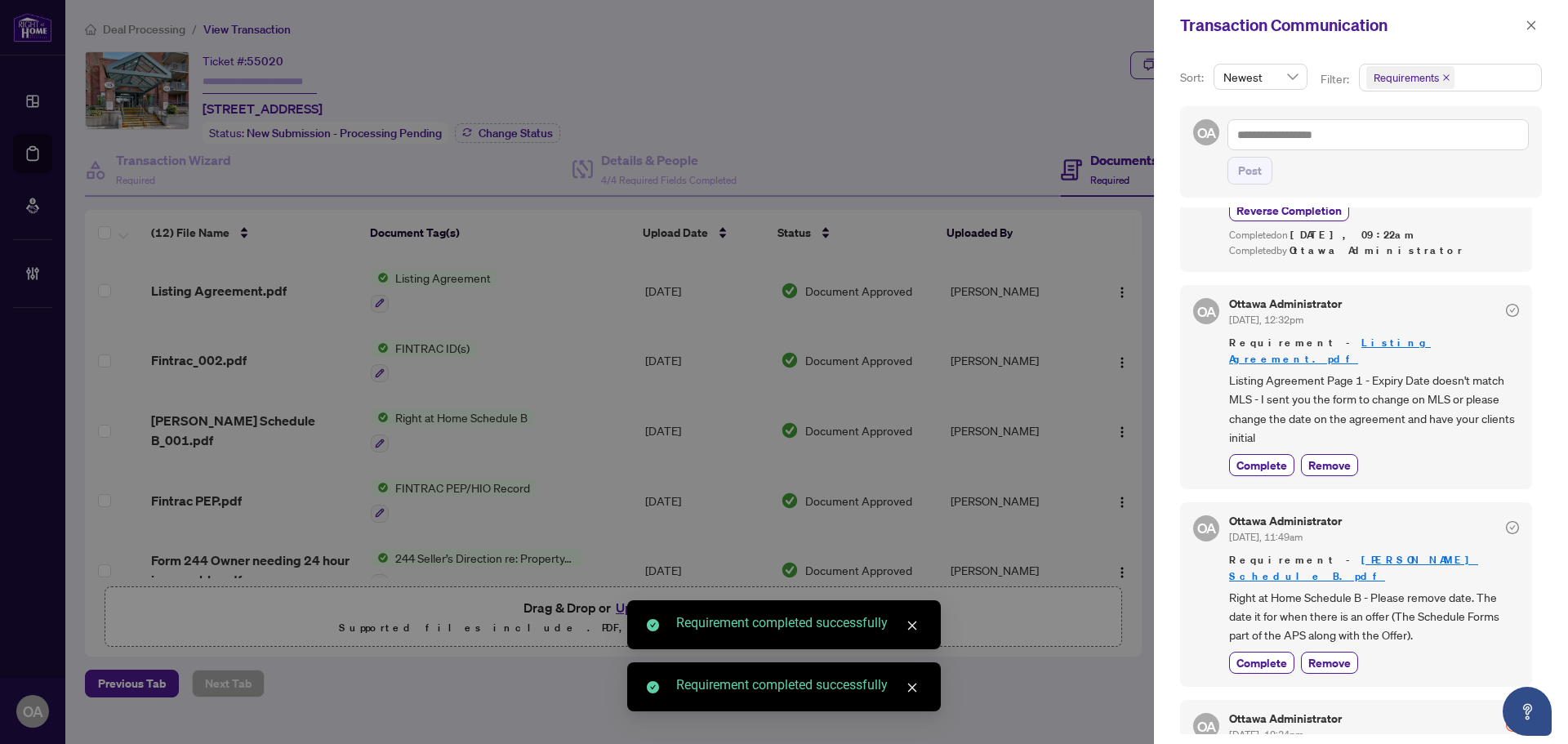
scroll to position [327, 0]
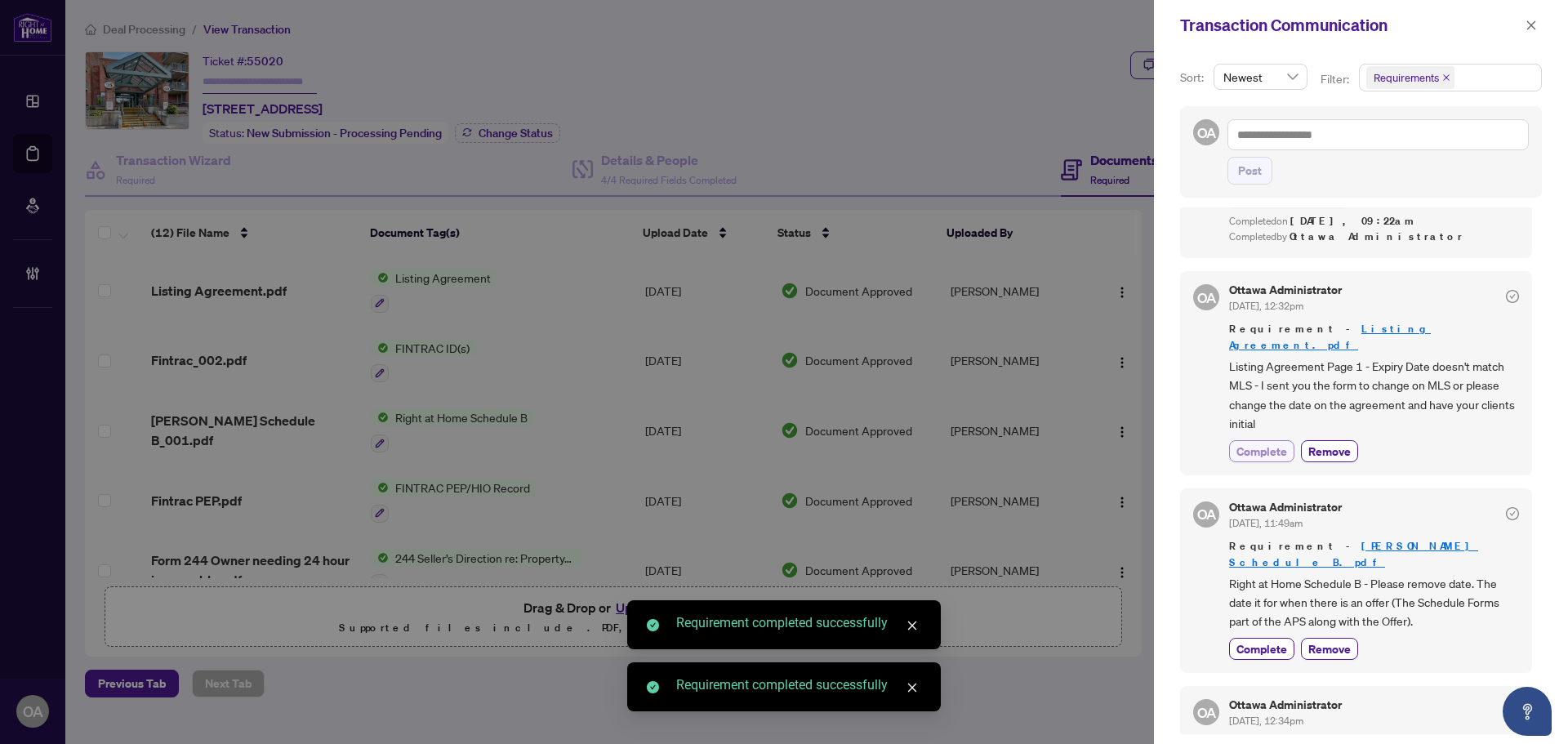
click at [1274, 443] on span "Complete" at bounding box center [1262, 451] width 51 height 17
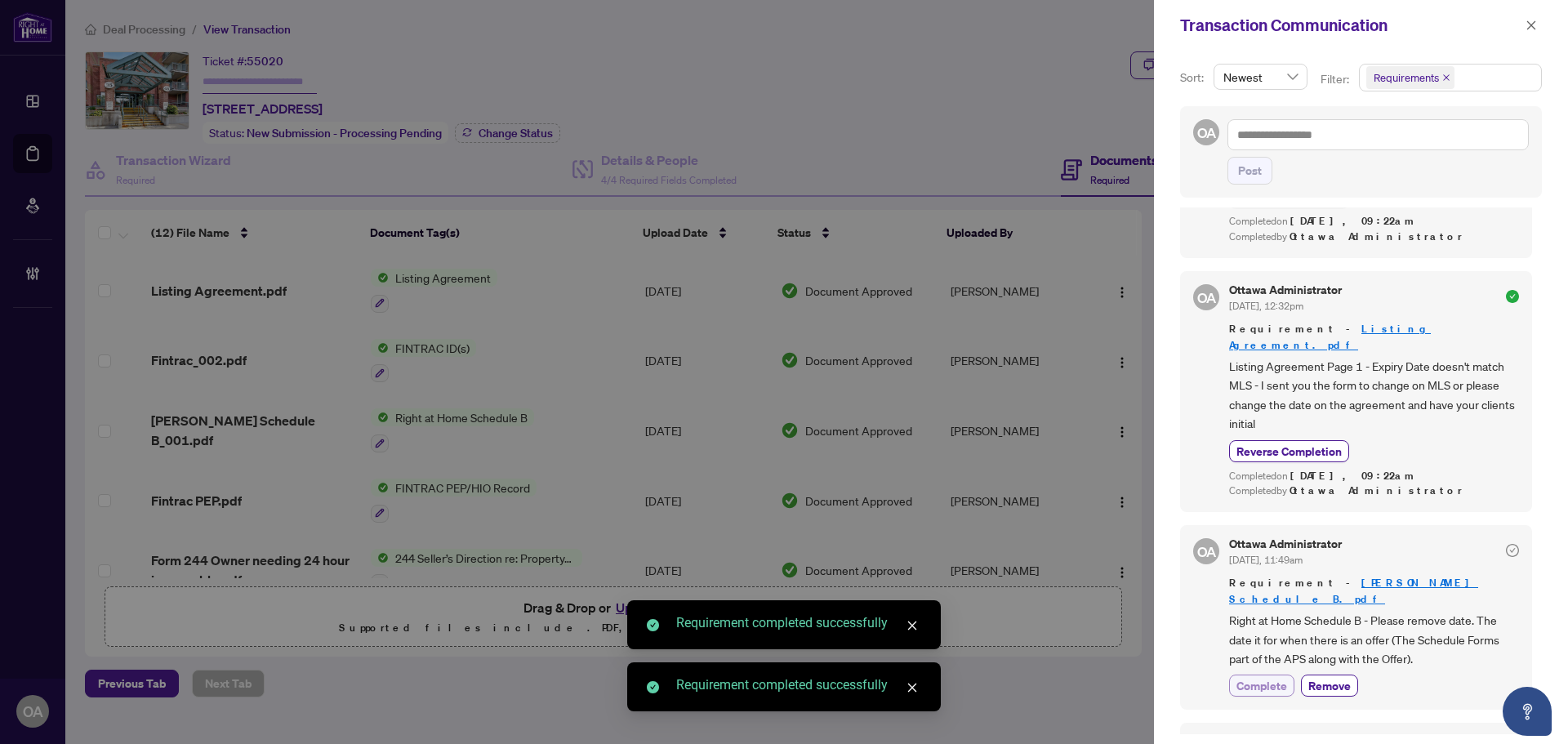
click at [1270, 675] on button "Complete" at bounding box center [1262, 685] width 65 height 22
drag, startPoint x: 1534, startPoint y: 18, endPoint x: 1497, endPoint y: 46, distance: 46.4
click at [1532, 19] on span "button" at bounding box center [1531, 25] width 11 height 26
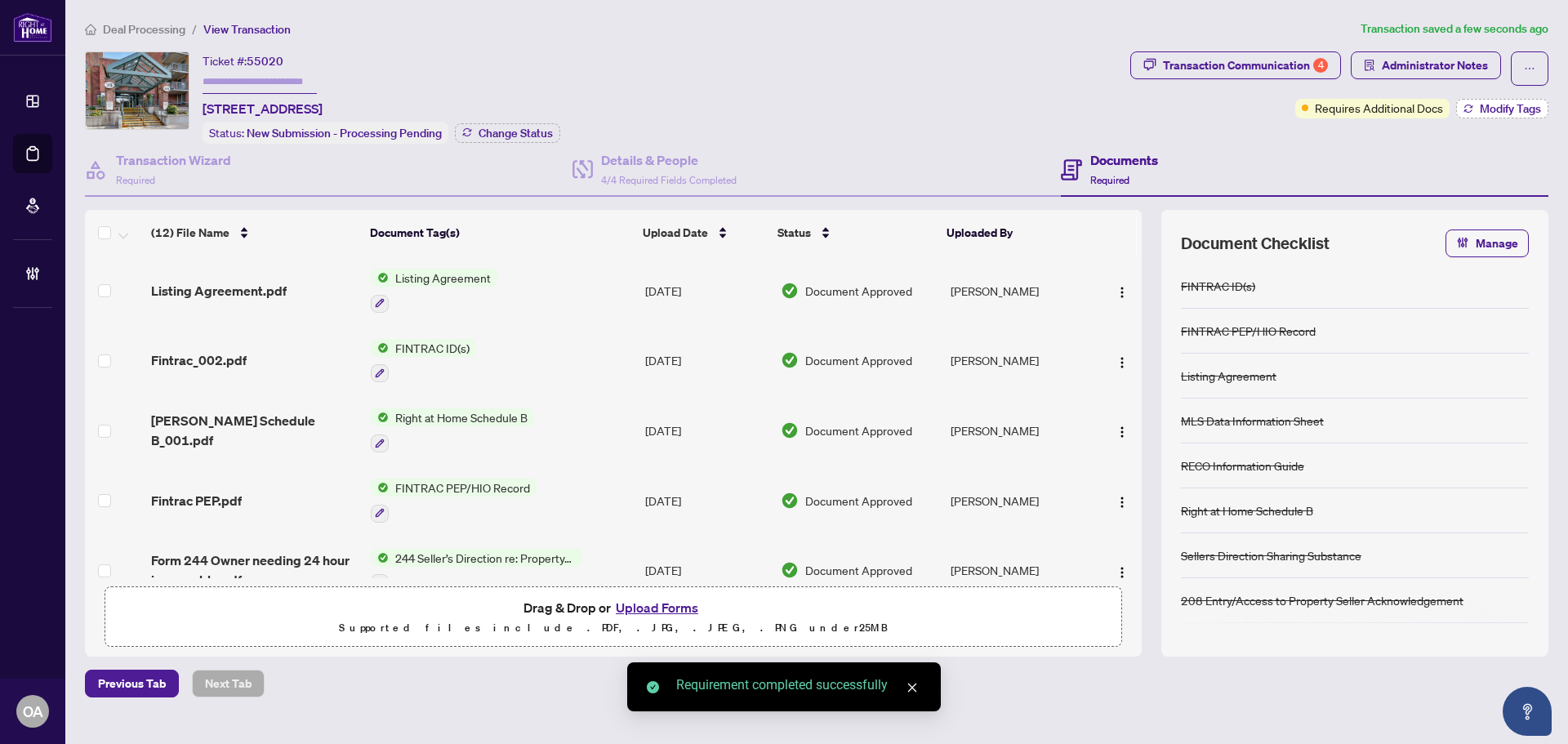
click at [1518, 111] on span "Modify Tags" at bounding box center [1510, 109] width 61 height 11
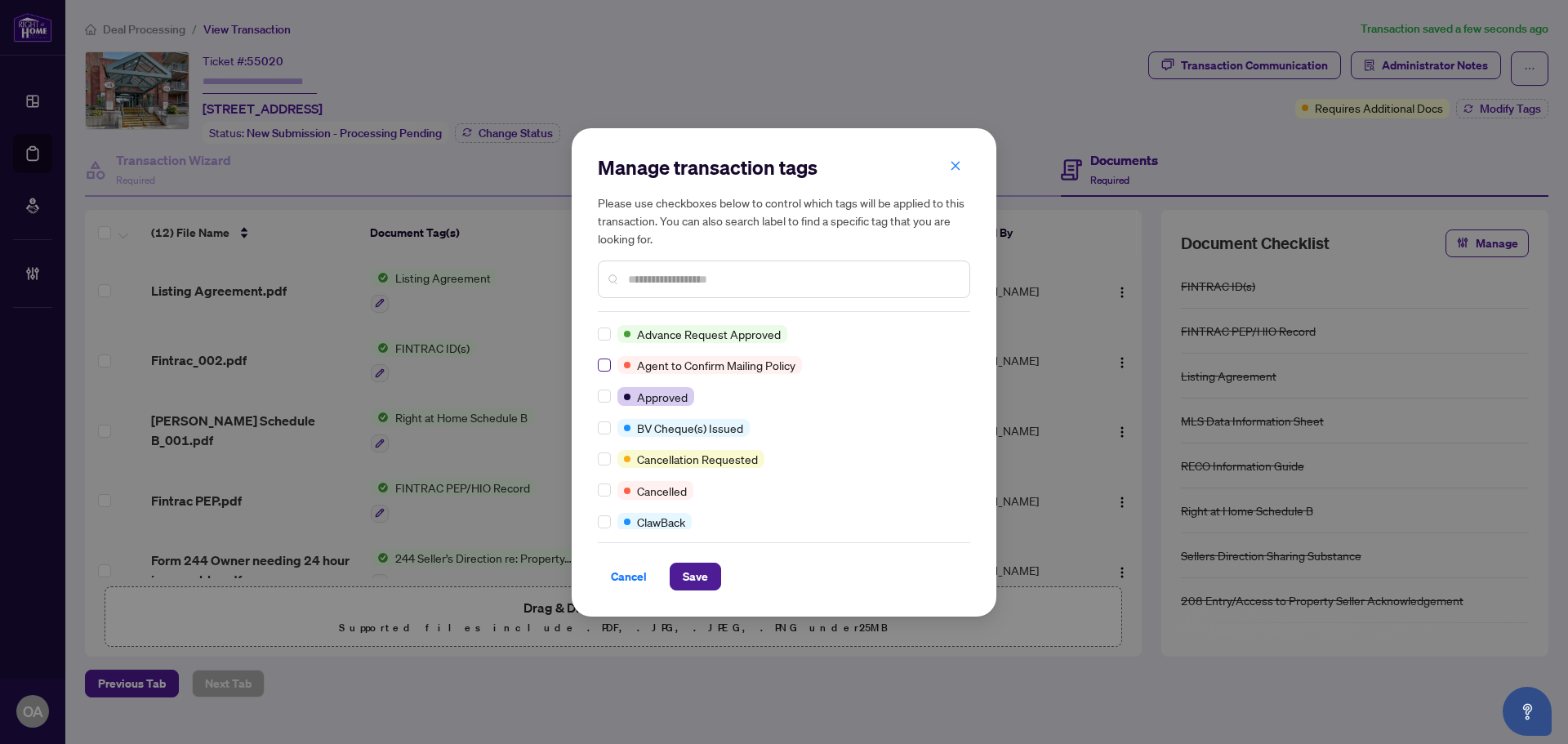
scroll to position [0, 0]
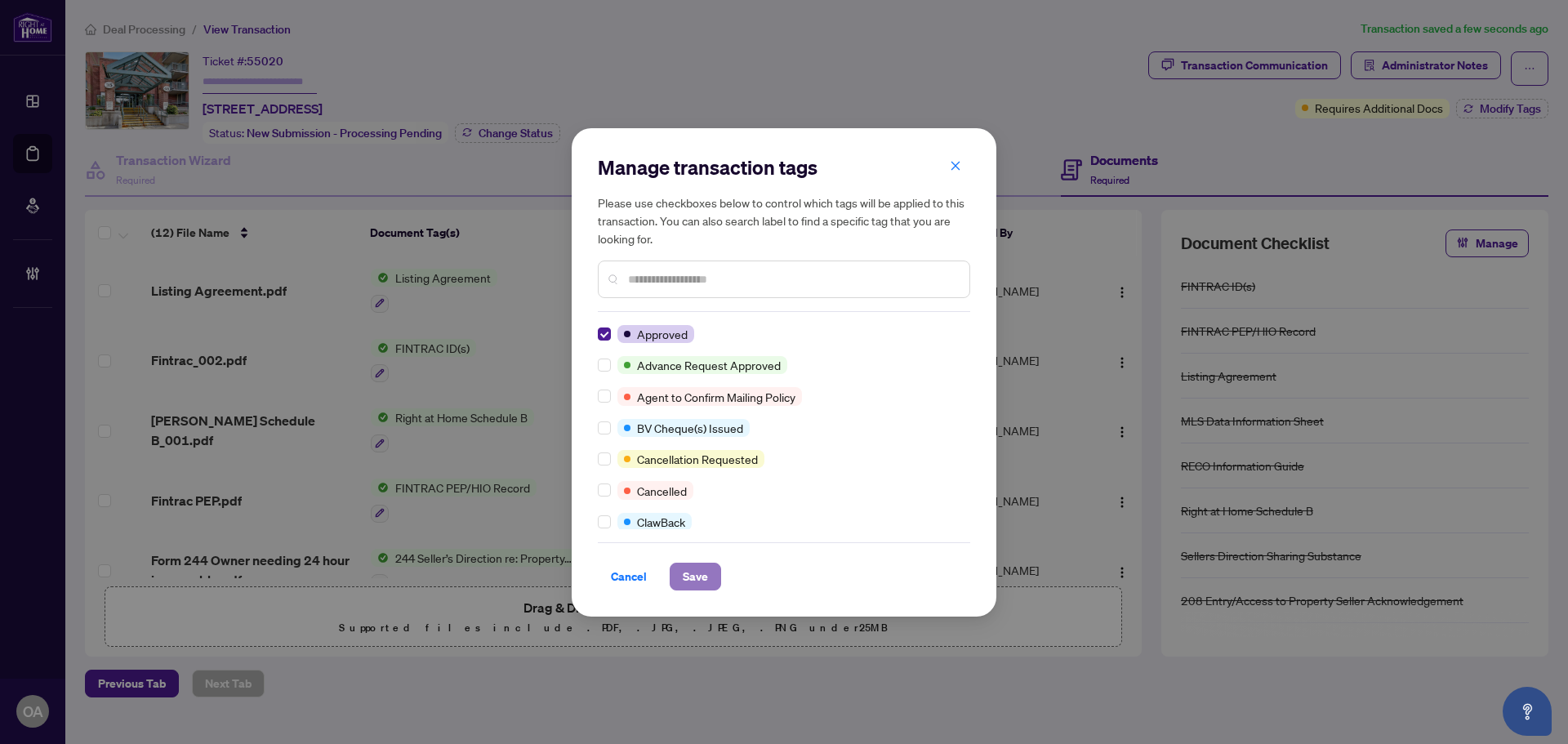
drag, startPoint x: 708, startPoint y: 573, endPoint x: 717, endPoint y: 575, distance: 9.2
click at [708, 575] on button "Save" at bounding box center [695, 577] width 51 height 28
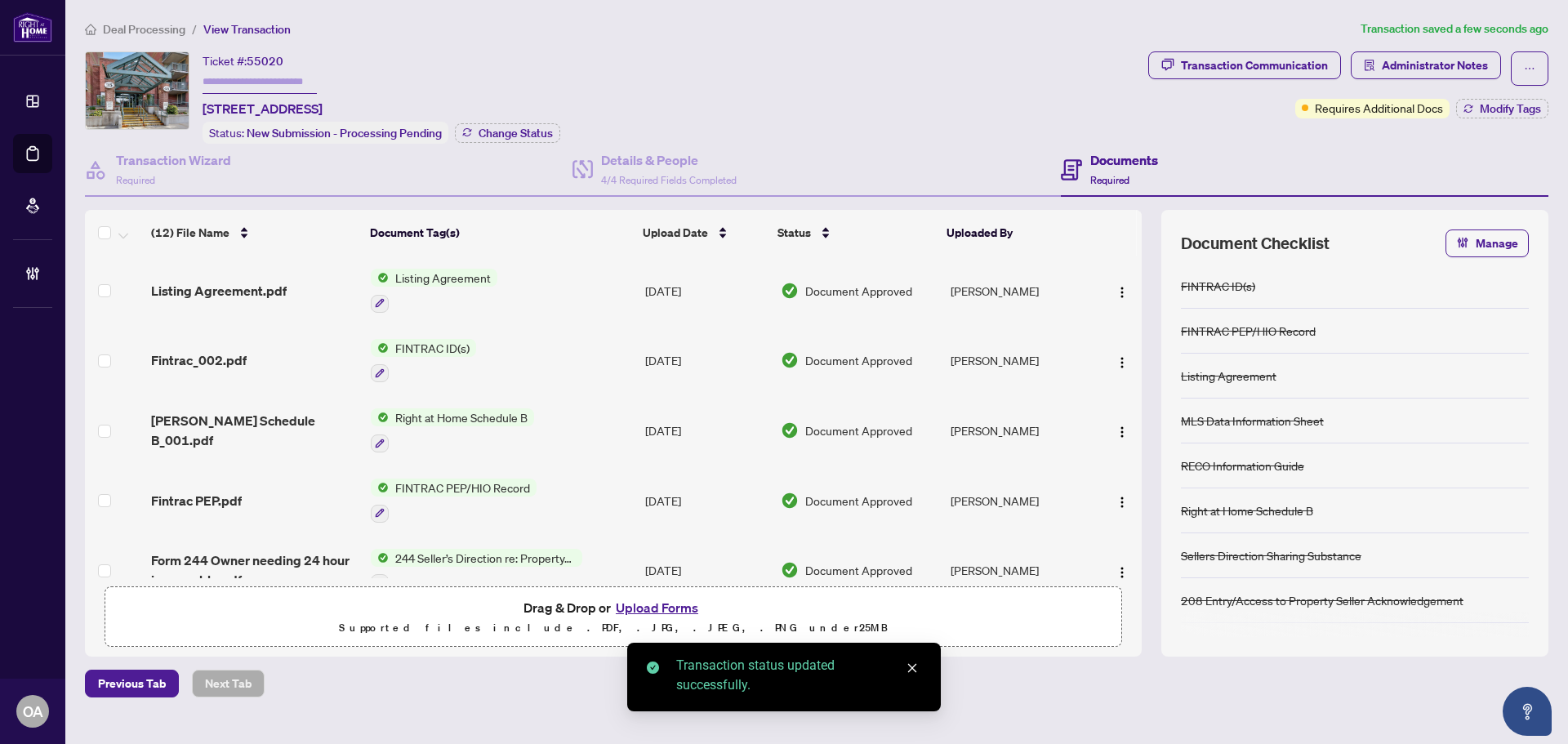
click at [1529, 65] on icon "ellipsis" at bounding box center [1530, 69] width 11 height 11
click at [1459, 188] on span "Submit for Completion" at bounding box center [1472, 183] width 125 height 18
type textarea "**********"
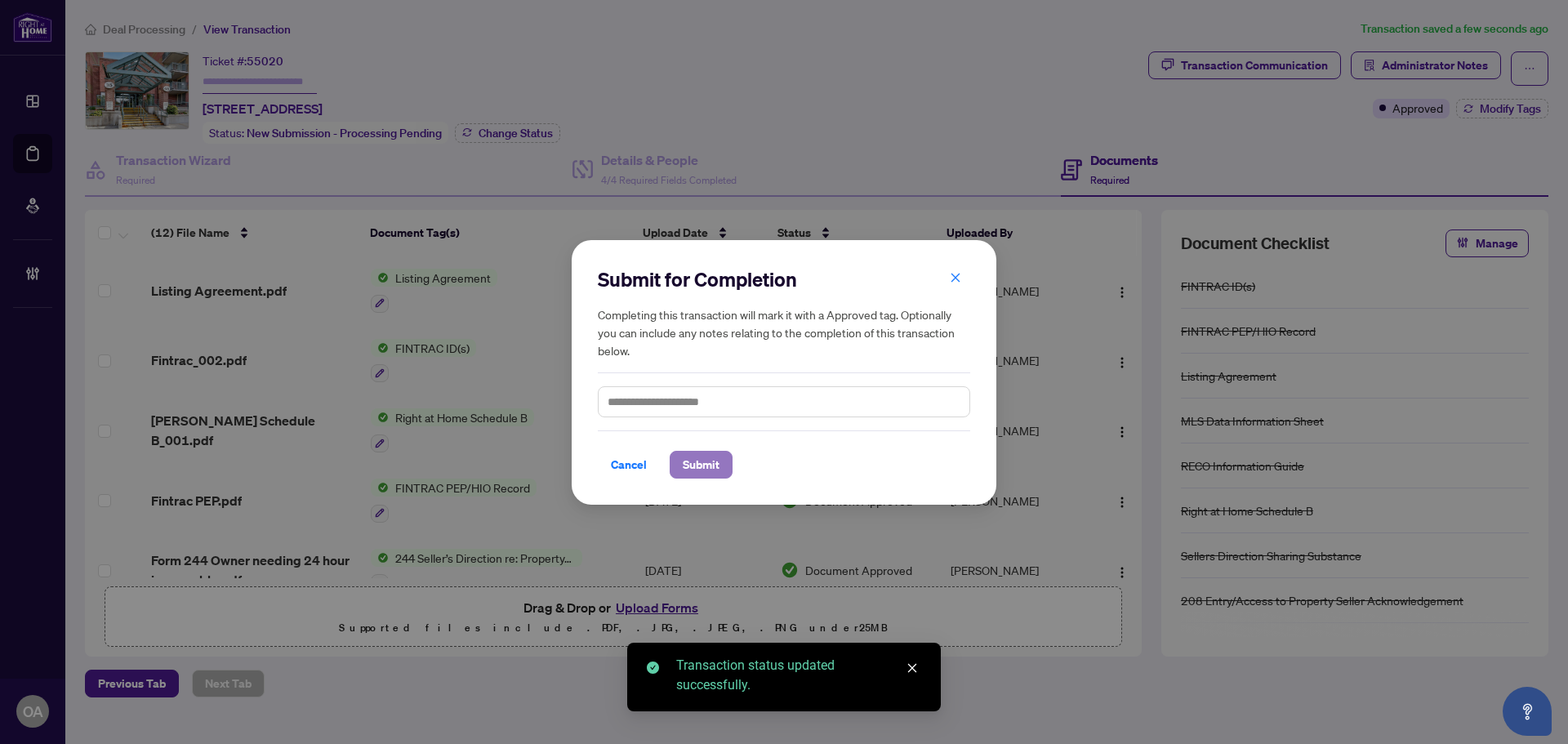
click at [683, 452] on span "Submit" at bounding box center [701, 465] width 37 height 26
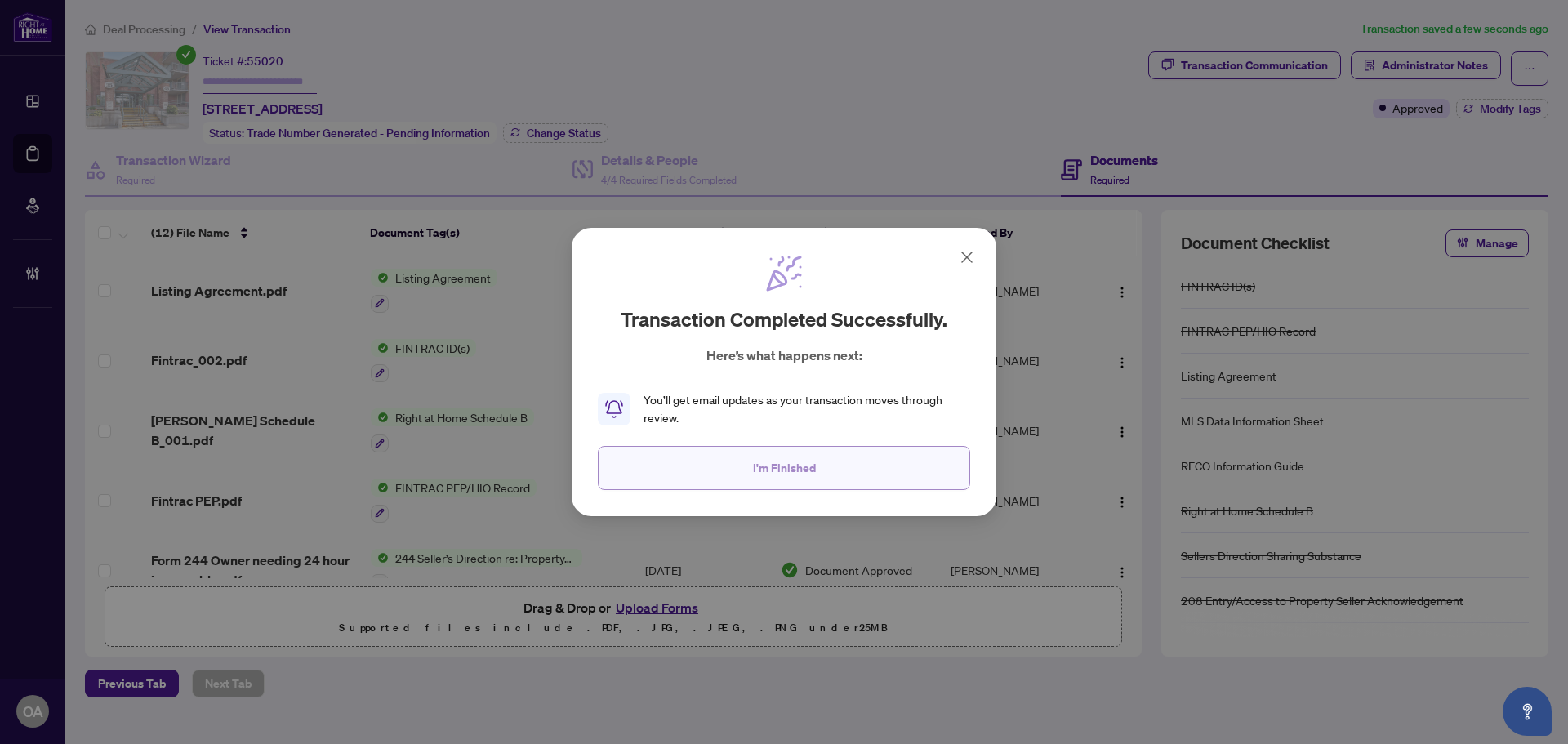
click at [782, 458] on span "I'm Finished" at bounding box center [784, 468] width 63 height 26
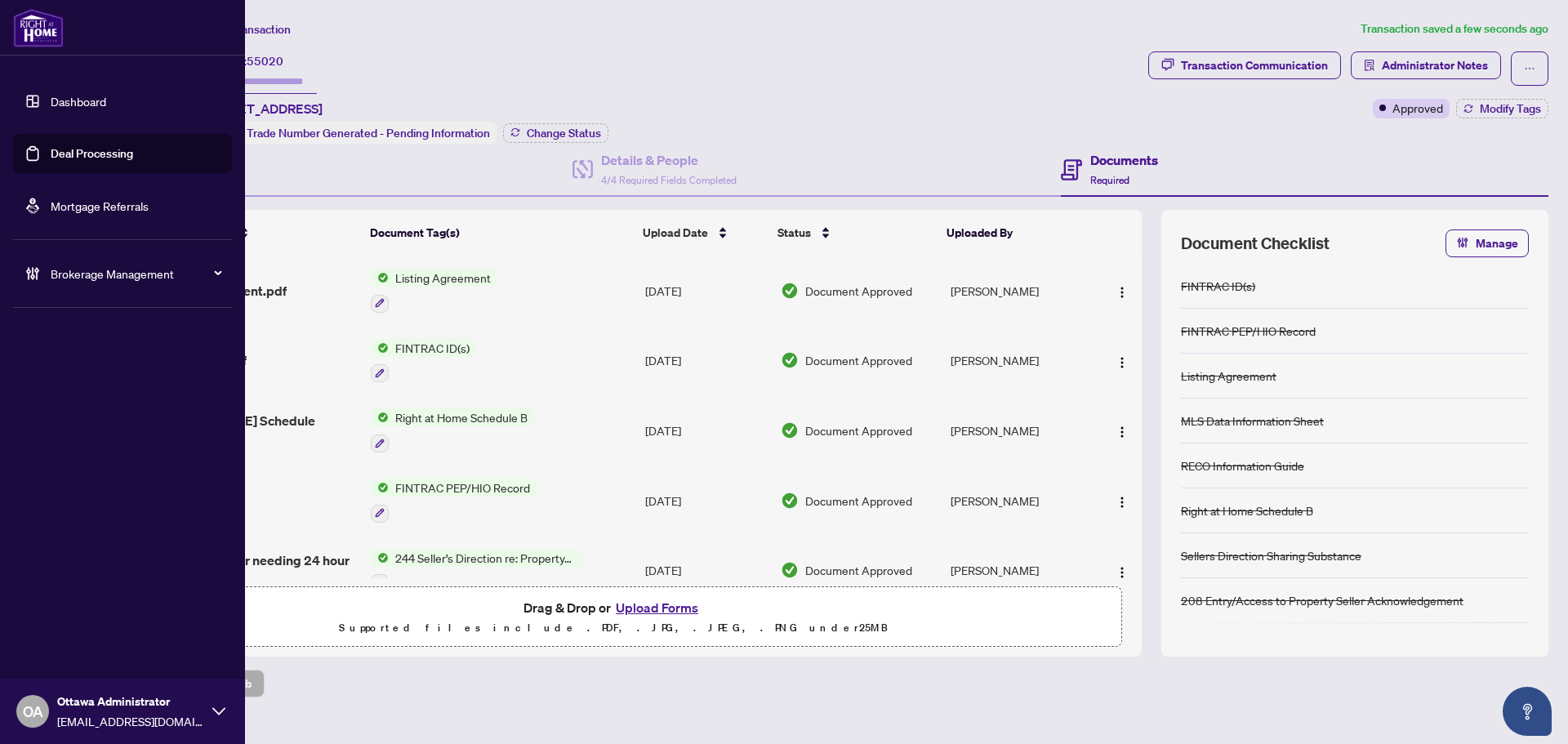
click at [51, 149] on link "Deal Processing" at bounding box center [92, 154] width 83 height 15
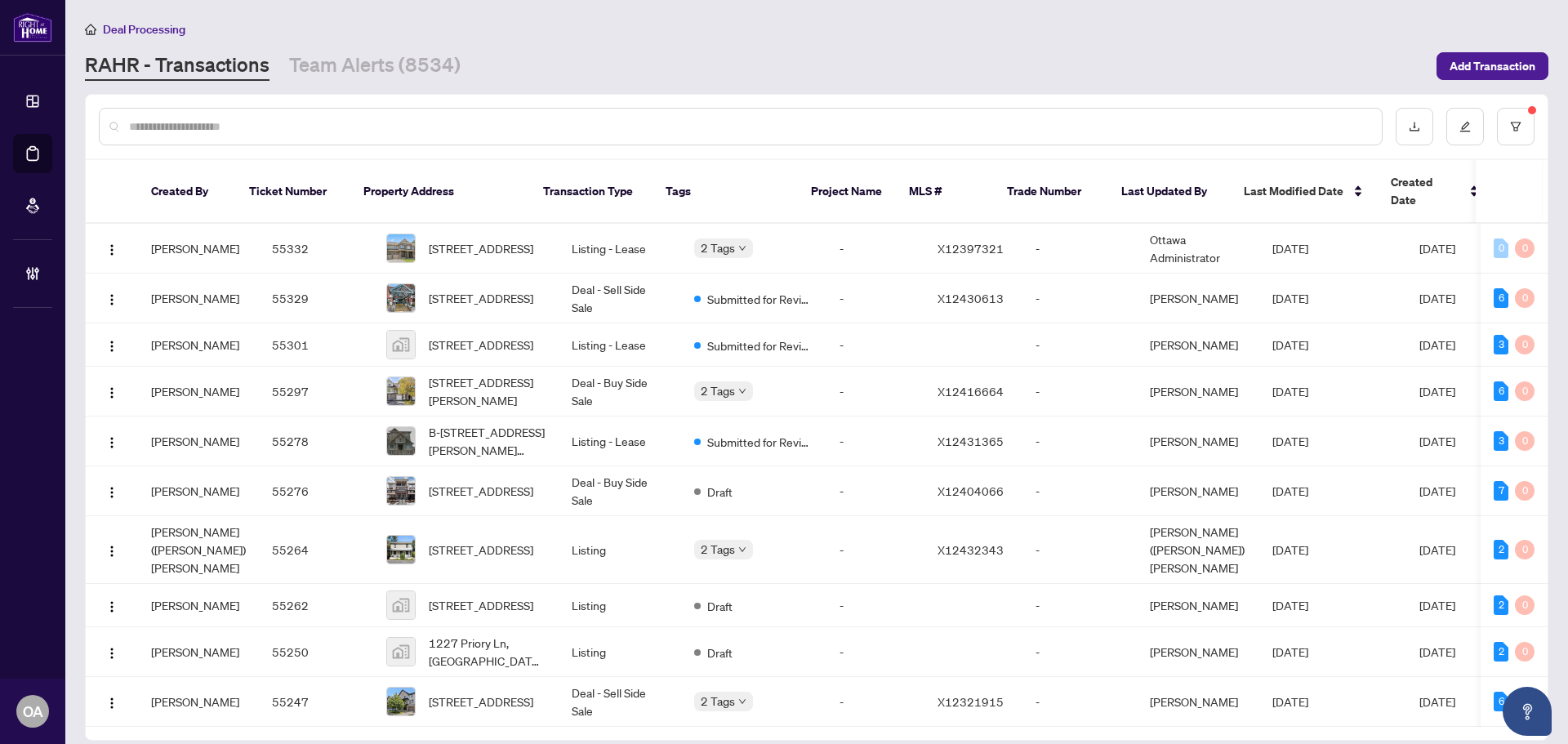
click at [287, 85] on main "Deal Processing RAHR - Transactions Team Alerts (8534) Add Transaction Created …" at bounding box center [816, 372] width 1503 height 744
click at [280, 126] on input "text" at bounding box center [749, 127] width 1240 height 18
paste input "**********"
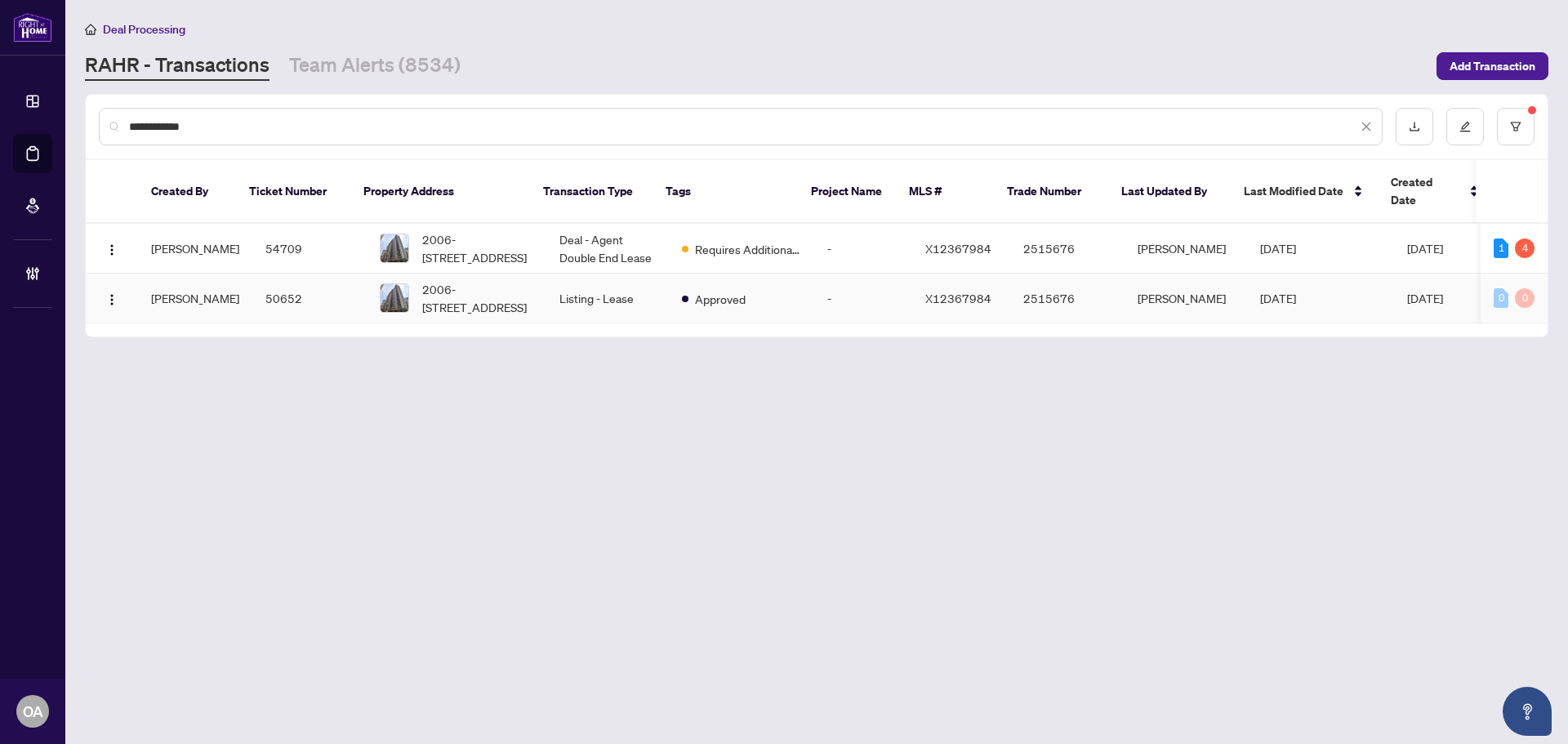
type input "**********"
click at [700, 290] on span "Approved" at bounding box center [721, 299] width 51 height 18
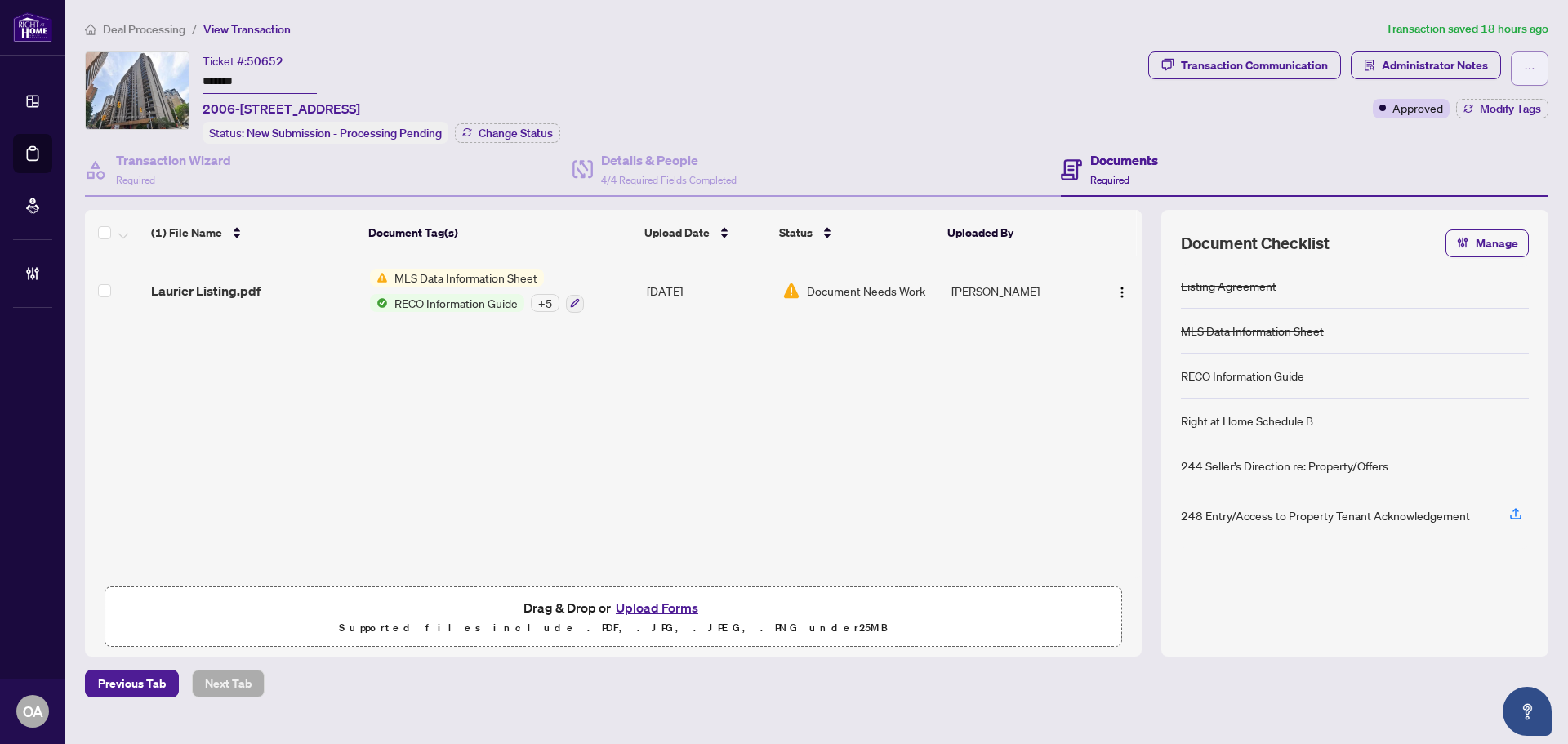
click at [1531, 74] on span "button" at bounding box center [1530, 69] width 11 height 26
click at [1499, 185] on span "Submit for Completion" at bounding box center [1472, 183] width 125 height 18
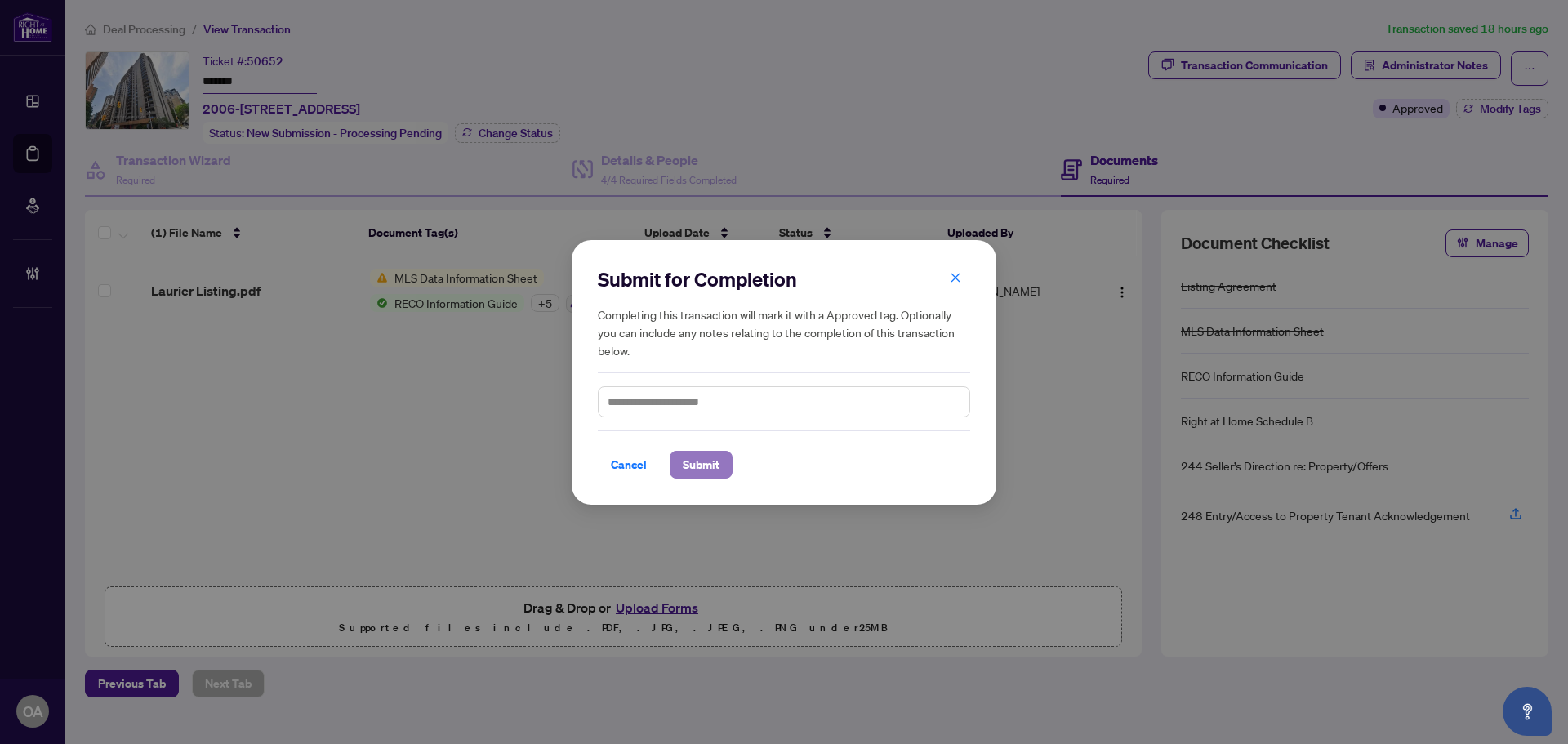
click at [707, 459] on span "Submit" at bounding box center [701, 465] width 37 height 26
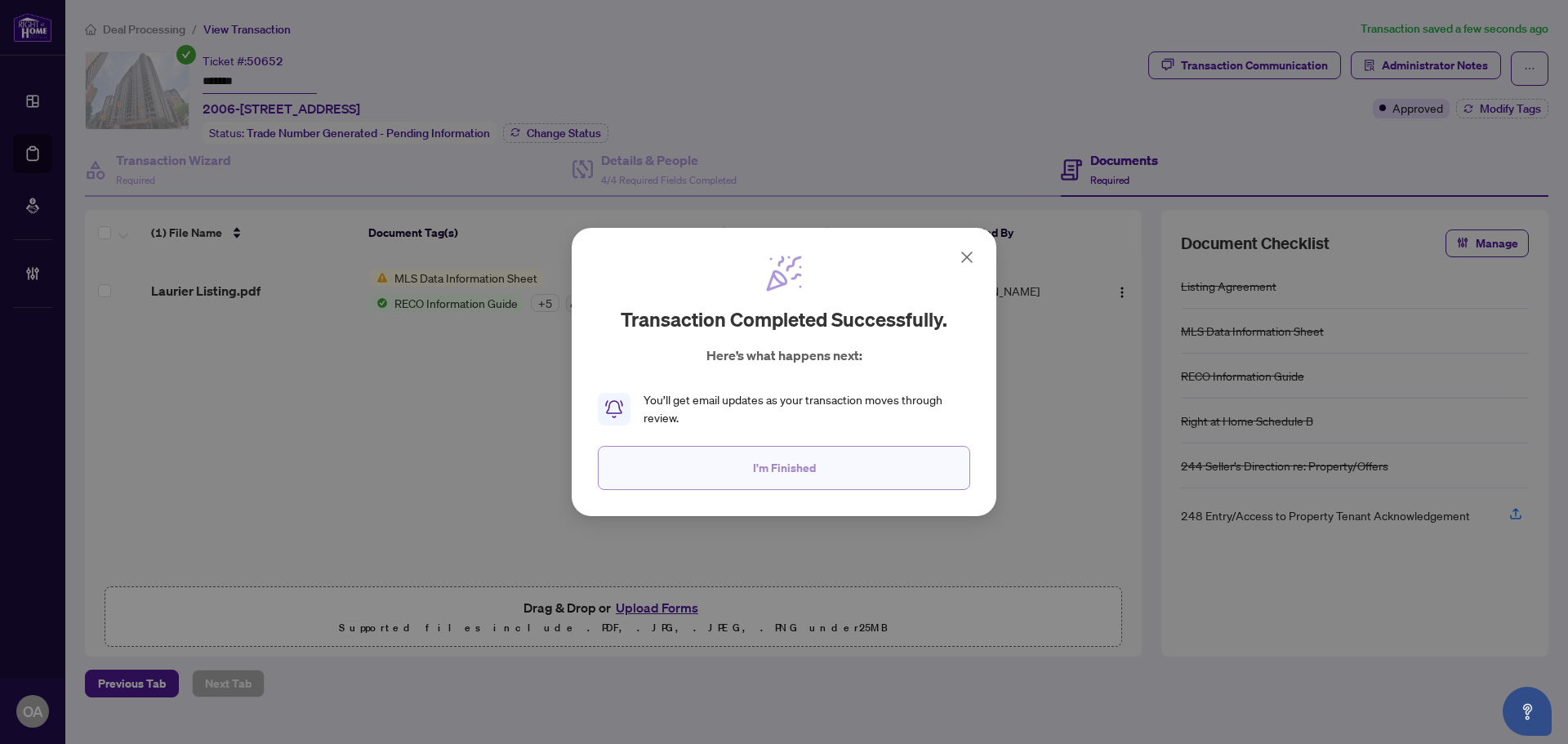
click at [824, 457] on button "I'm Finished" at bounding box center [784, 468] width 373 height 44
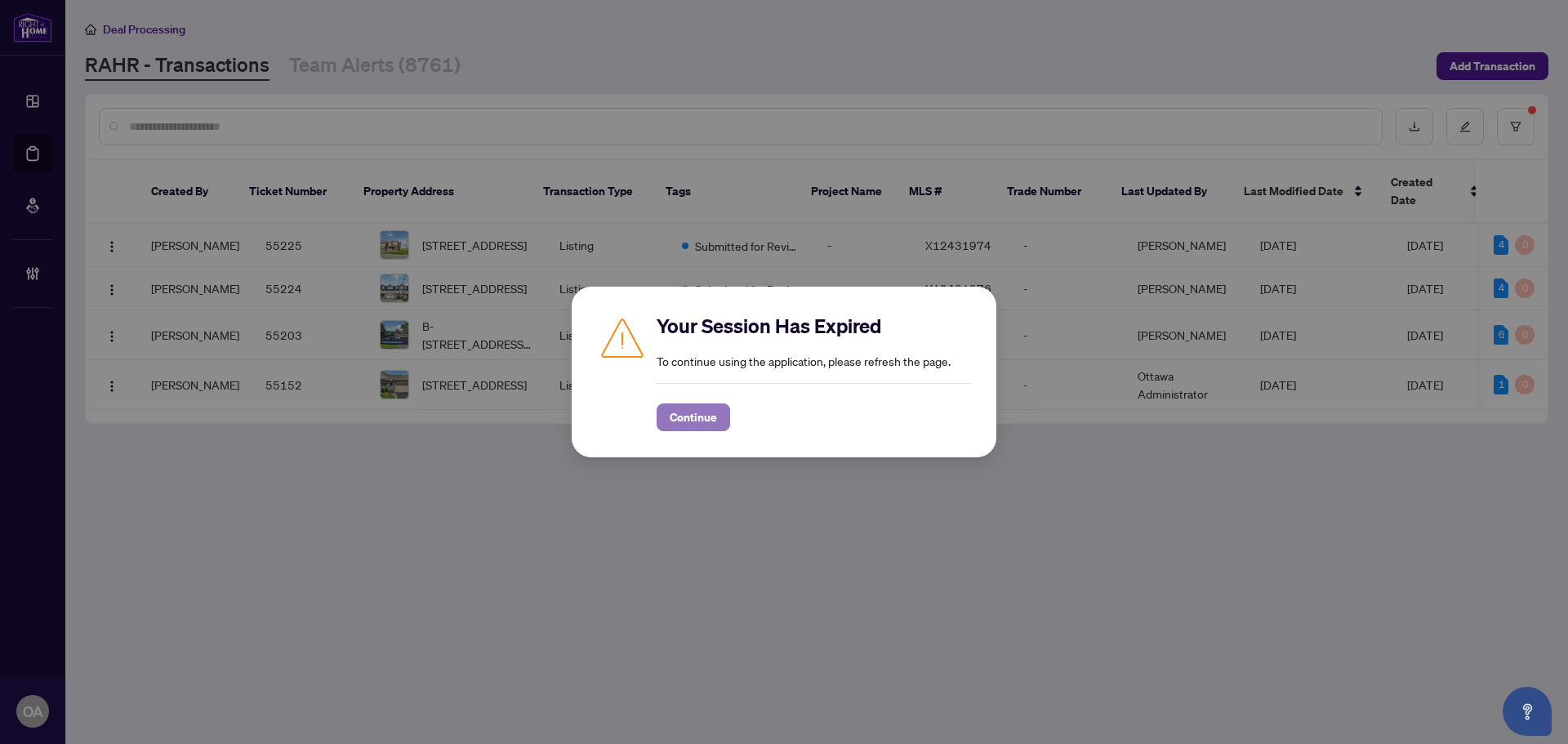
click at [706, 413] on span "Continue" at bounding box center [694, 417] width 47 height 26
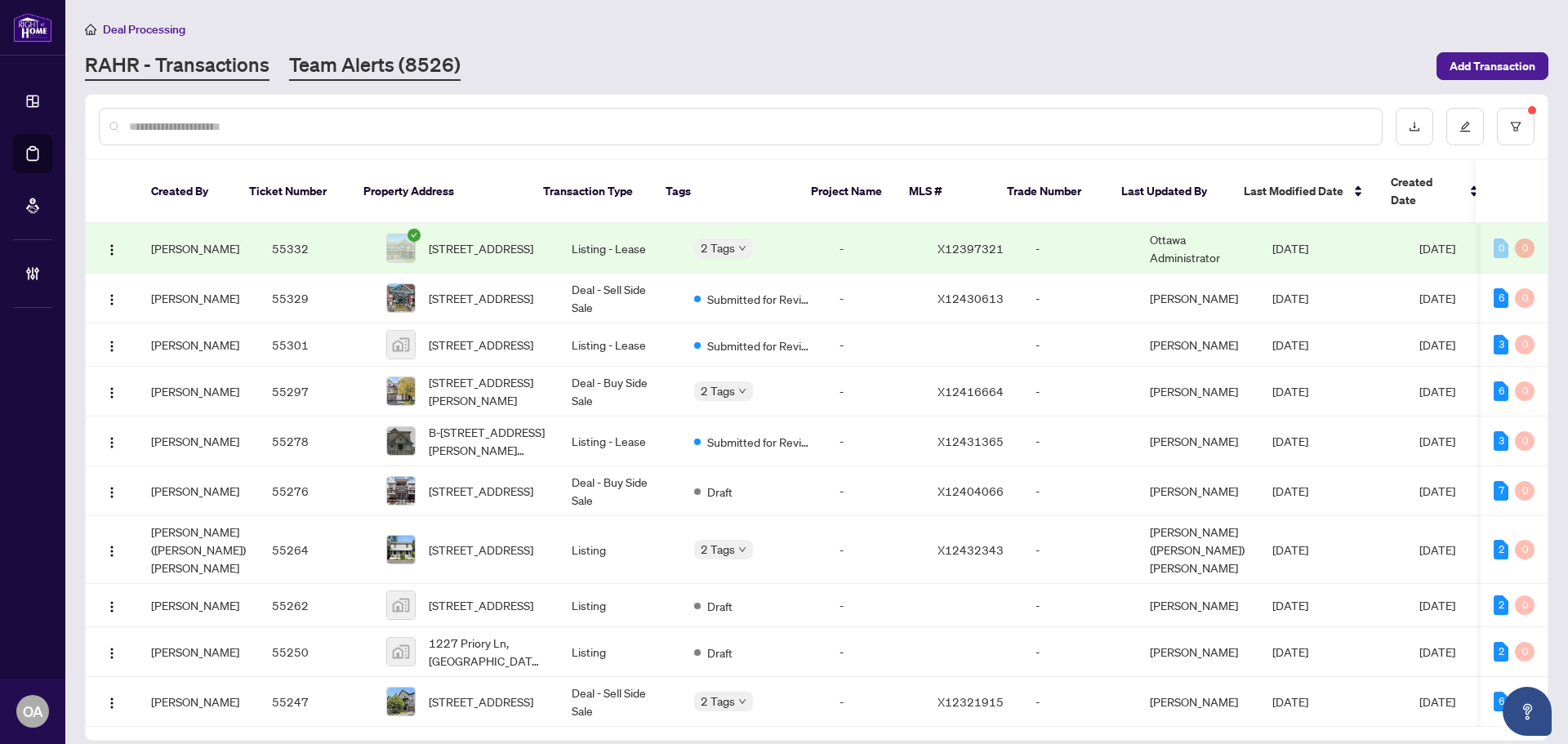
click at [358, 56] on link "Team Alerts (8526)" at bounding box center [375, 66] width 172 height 29
